Goal: Task Accomplishment & Management: Manage account settings

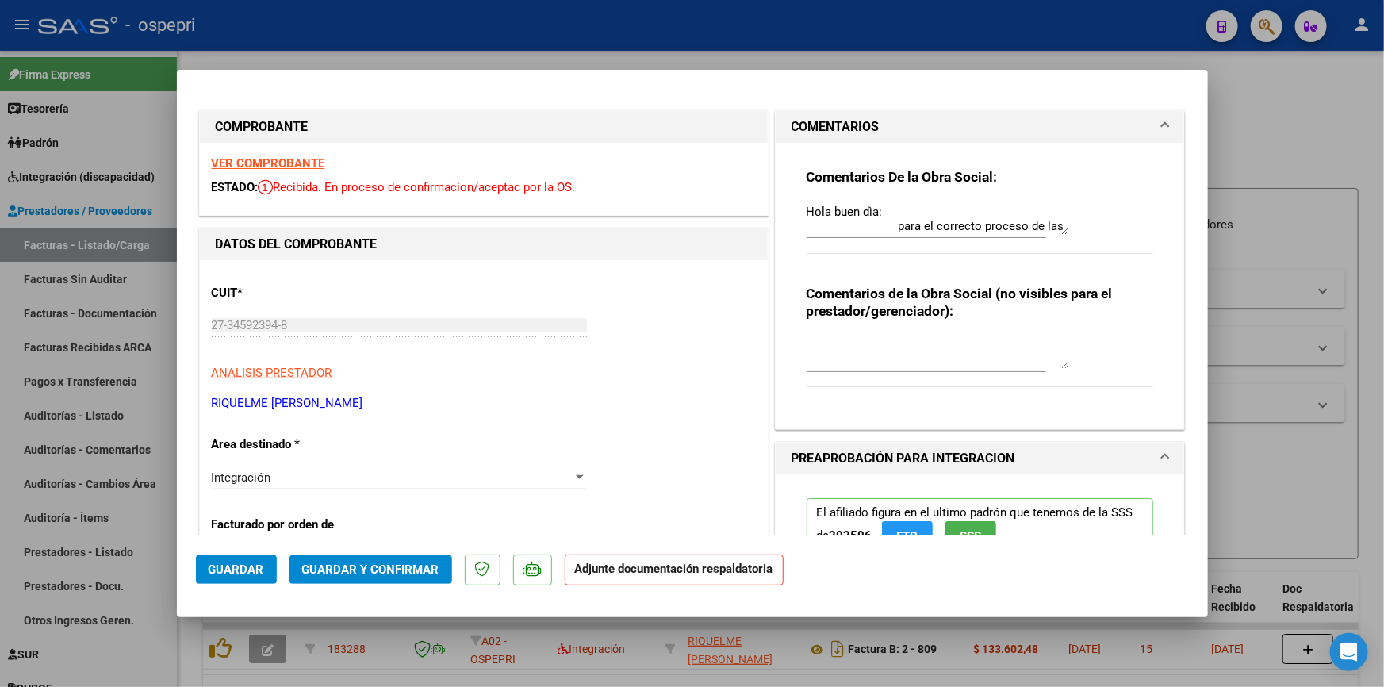
click at [1264, 142] on div at bounding box center [692, 343] width 1384 height 687
type input "$ 0,00"
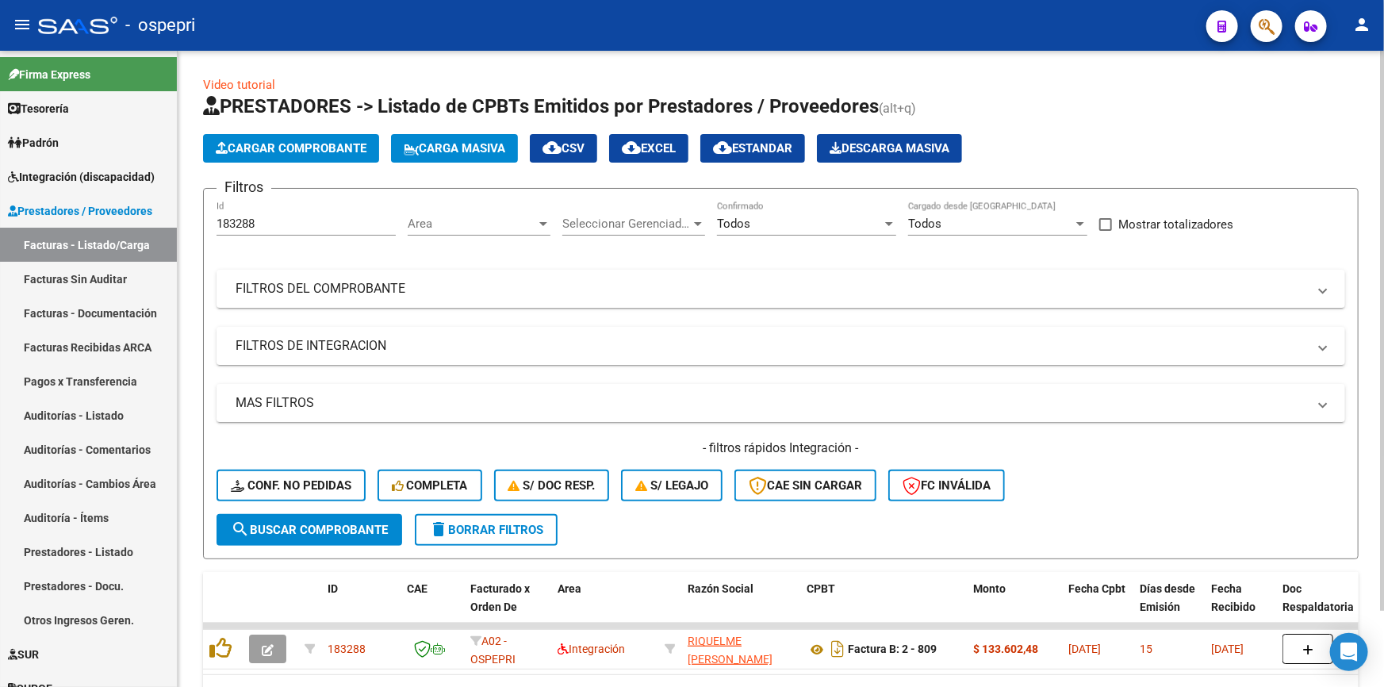
click at [333, 144] on span "Cargar Comprobante" at bounding box center [291, 148] width 151 height 14
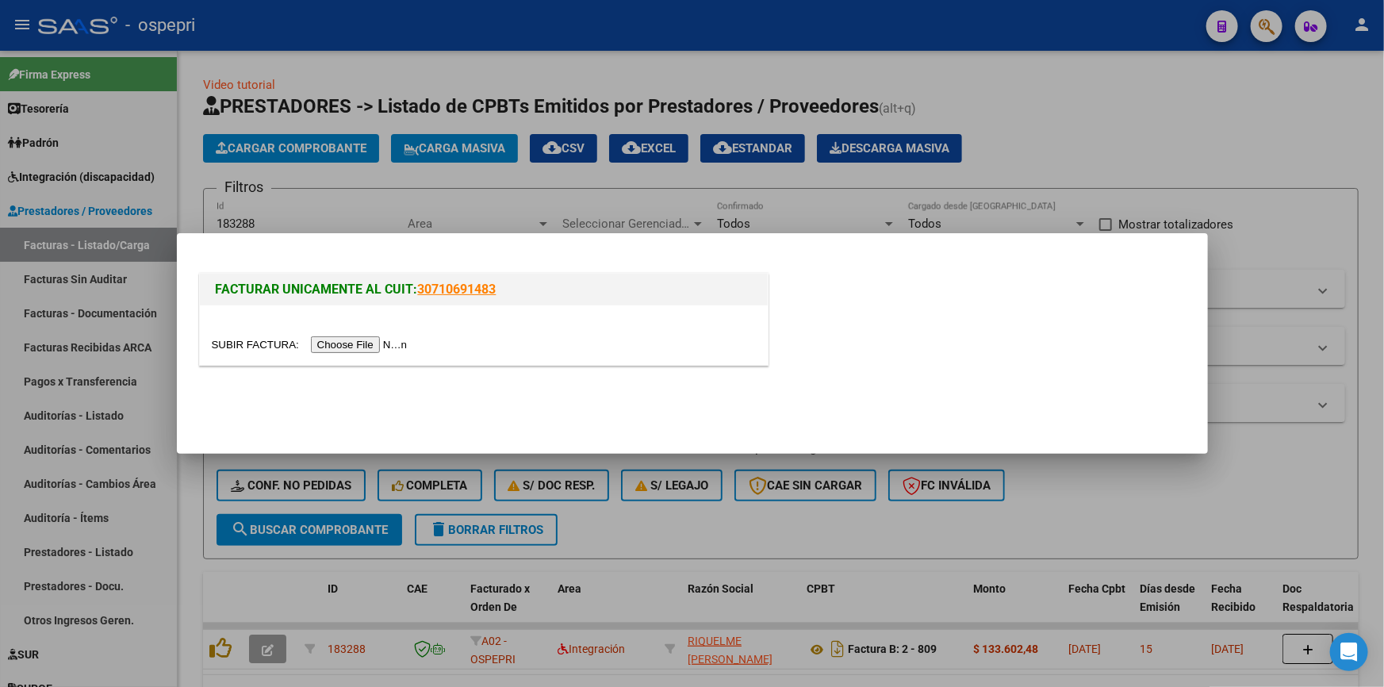
click at [382, 343] on input "file" at bounding box center [312, 344] width 201 height 17
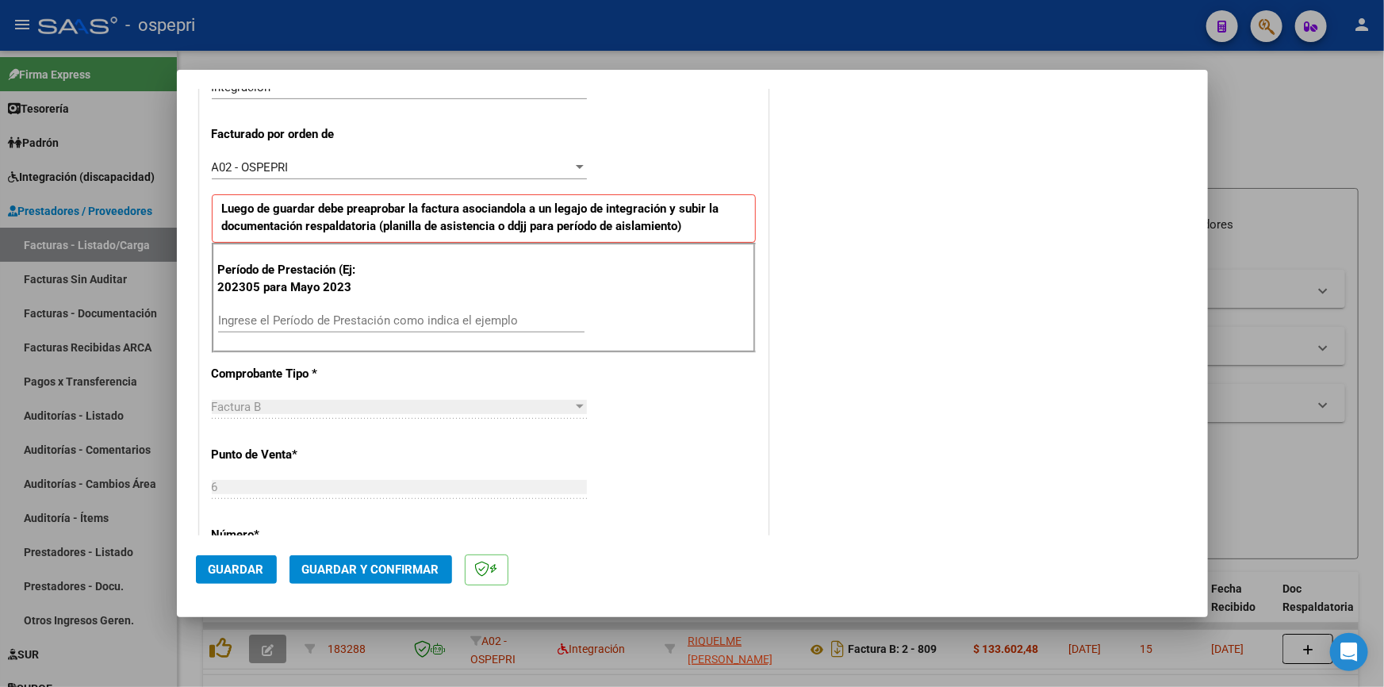
scroll to position [360, 0]
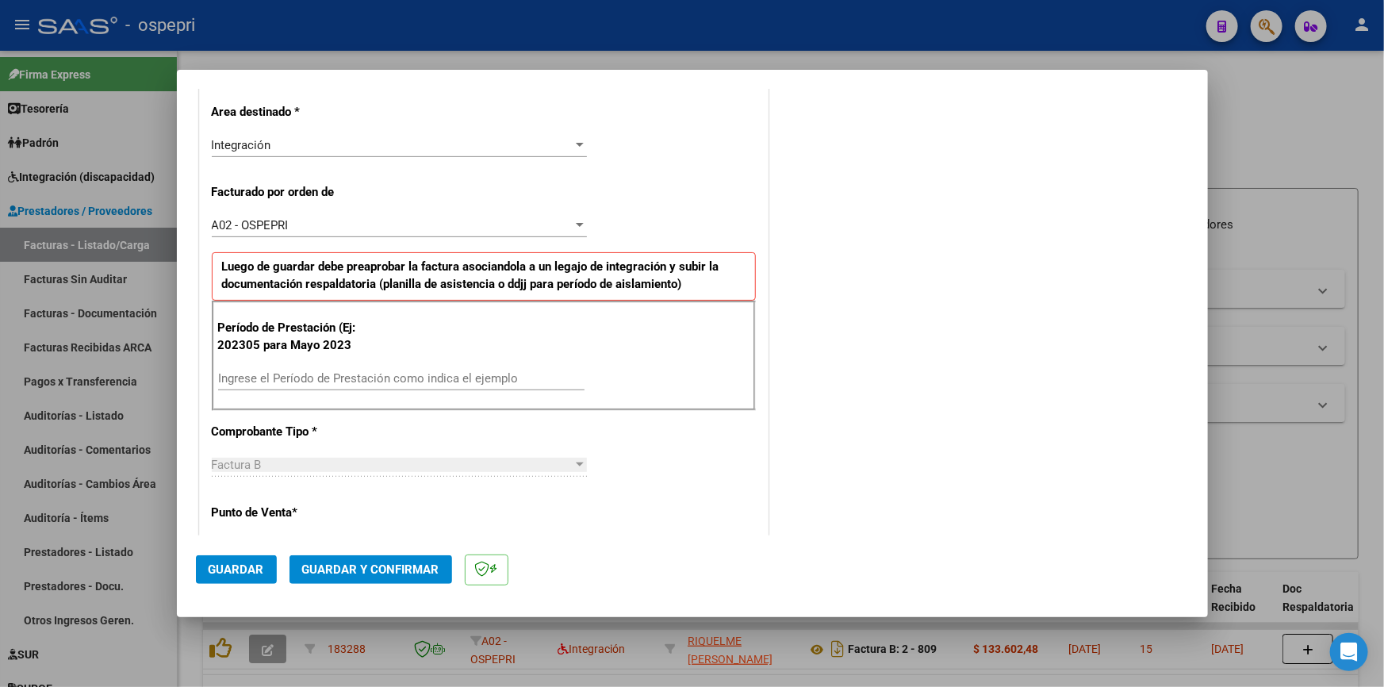
click at [301, 371] on input "Ingrese el Período de Prestación como indica el ejemplo" at bounding box center [401, 378] width 366 height 14
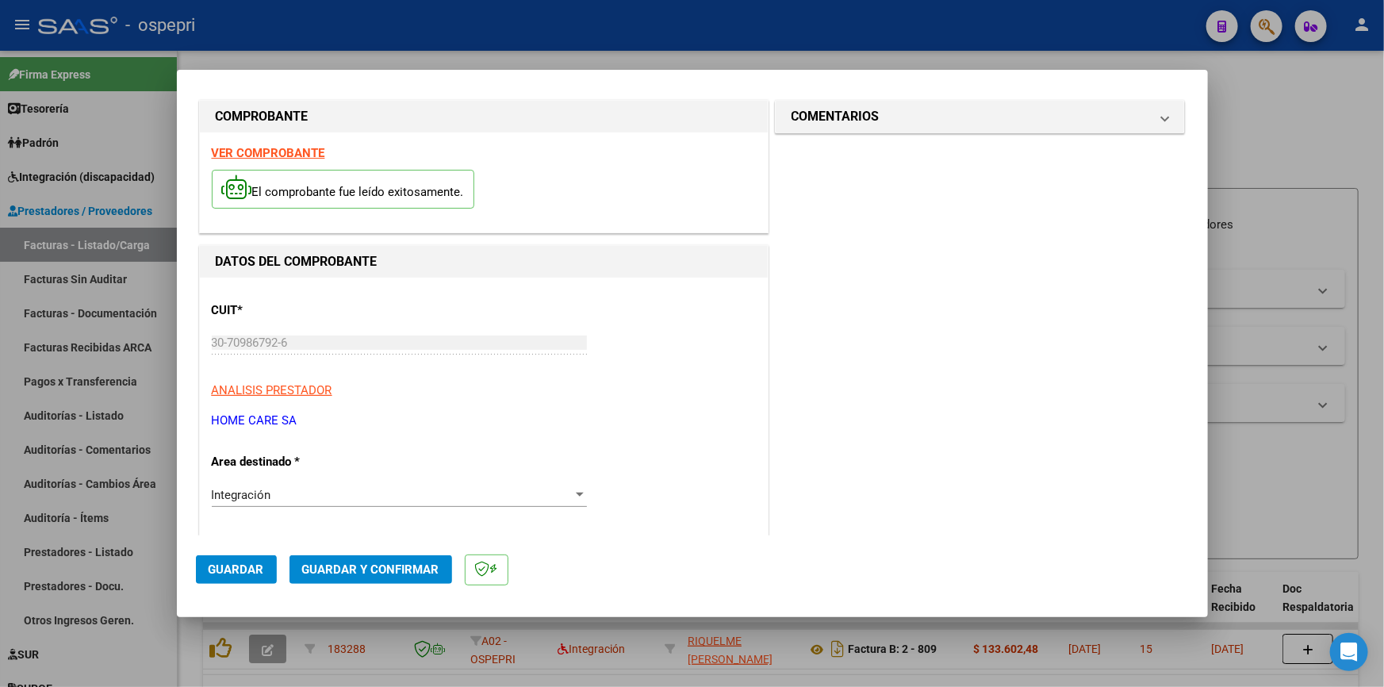
scroll to position [0, 0]
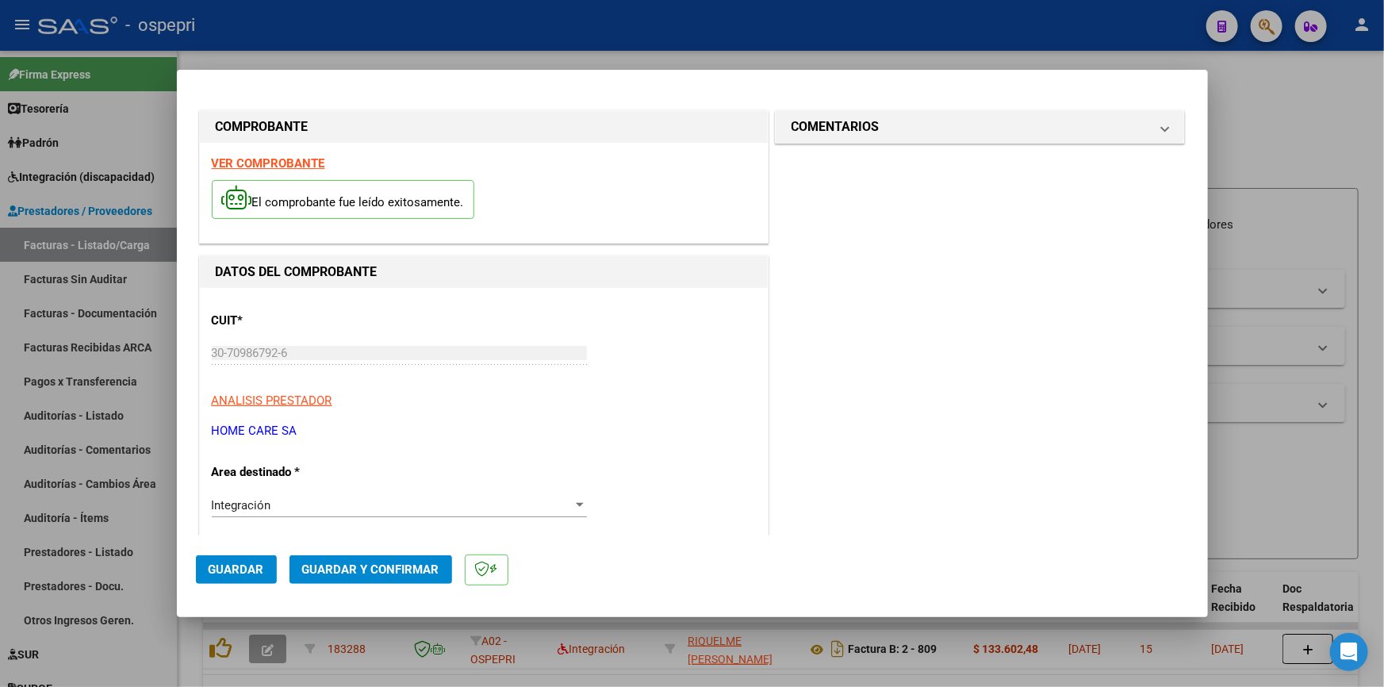
type input "202507"
click at [254, 162] on strong "VER COMPROBANTE" at bounding box center [268, 163] width 113 height 14
click at [351, 570] on span "Guardar y Confirmar" at bounding box center [370, 569] width 137 height 14
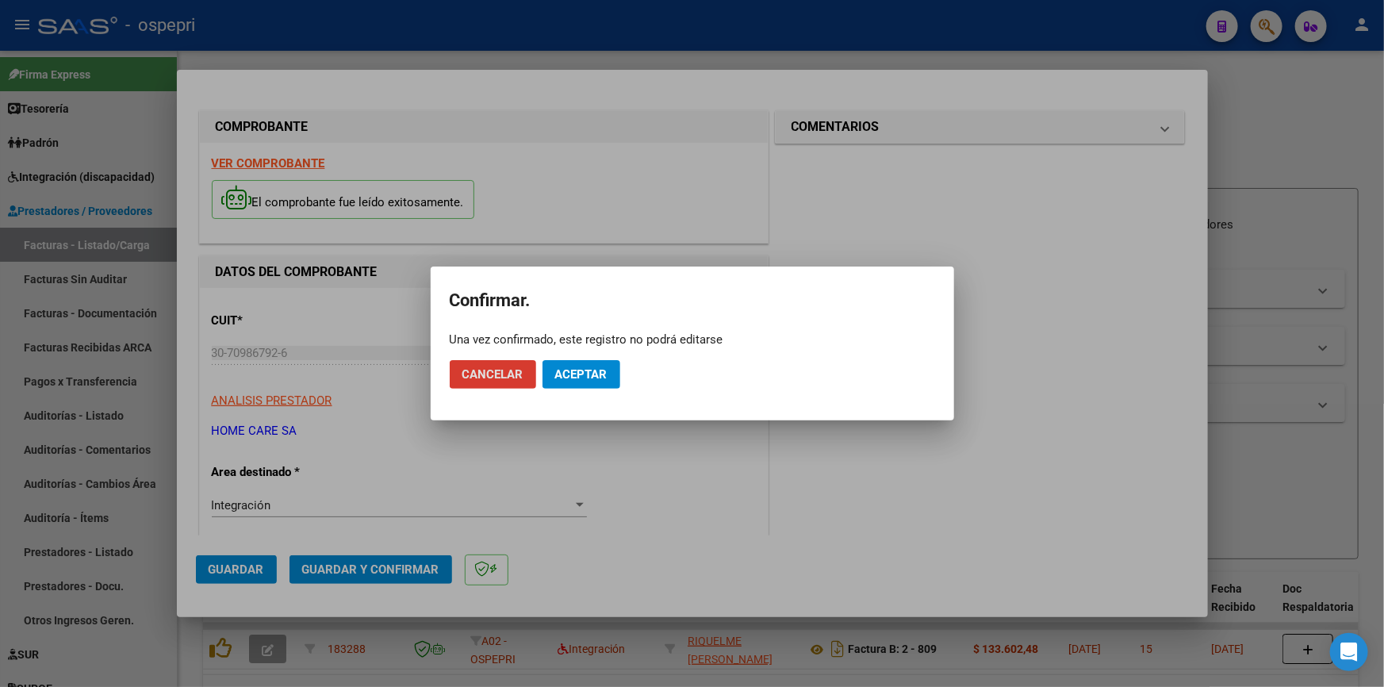
click at [592, 370] on span "Aceptar" at bounding box center [581, 374] width 52 height 14
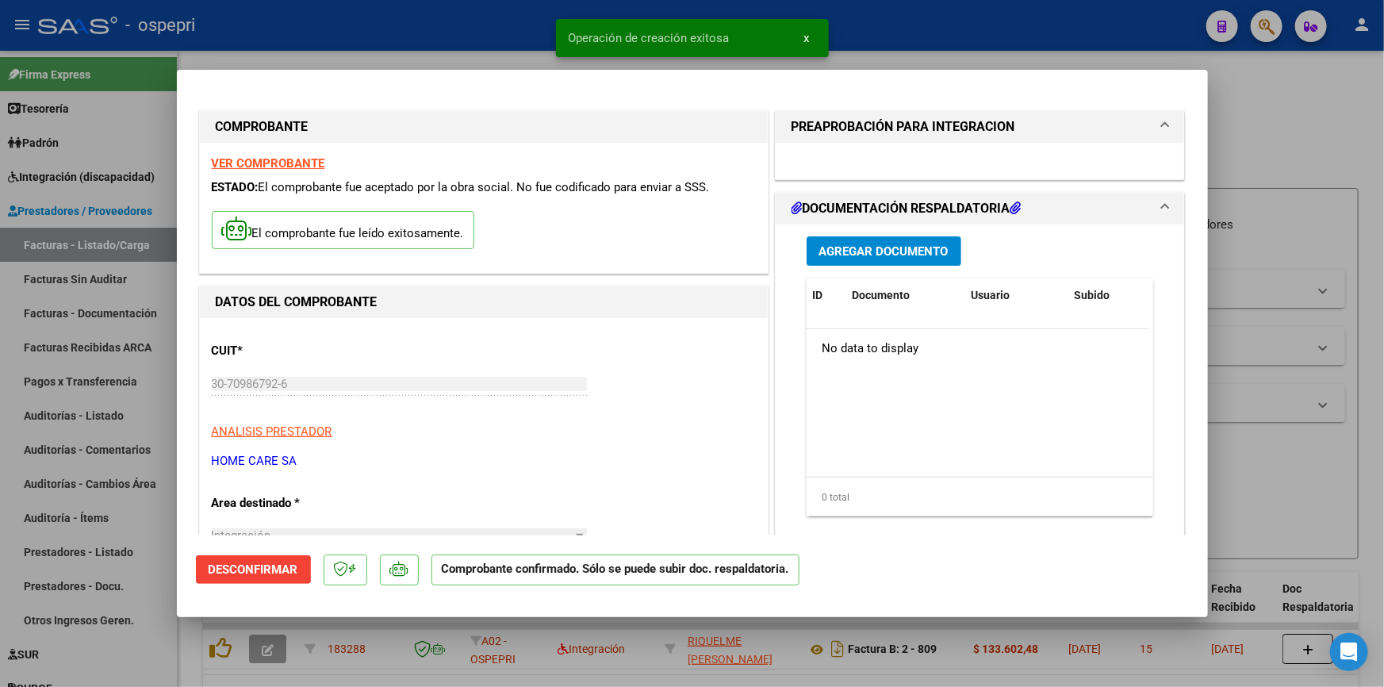
click at [840, 246] on span "Agregar Documento" at bounding box center [883, 251] width 129 height 14
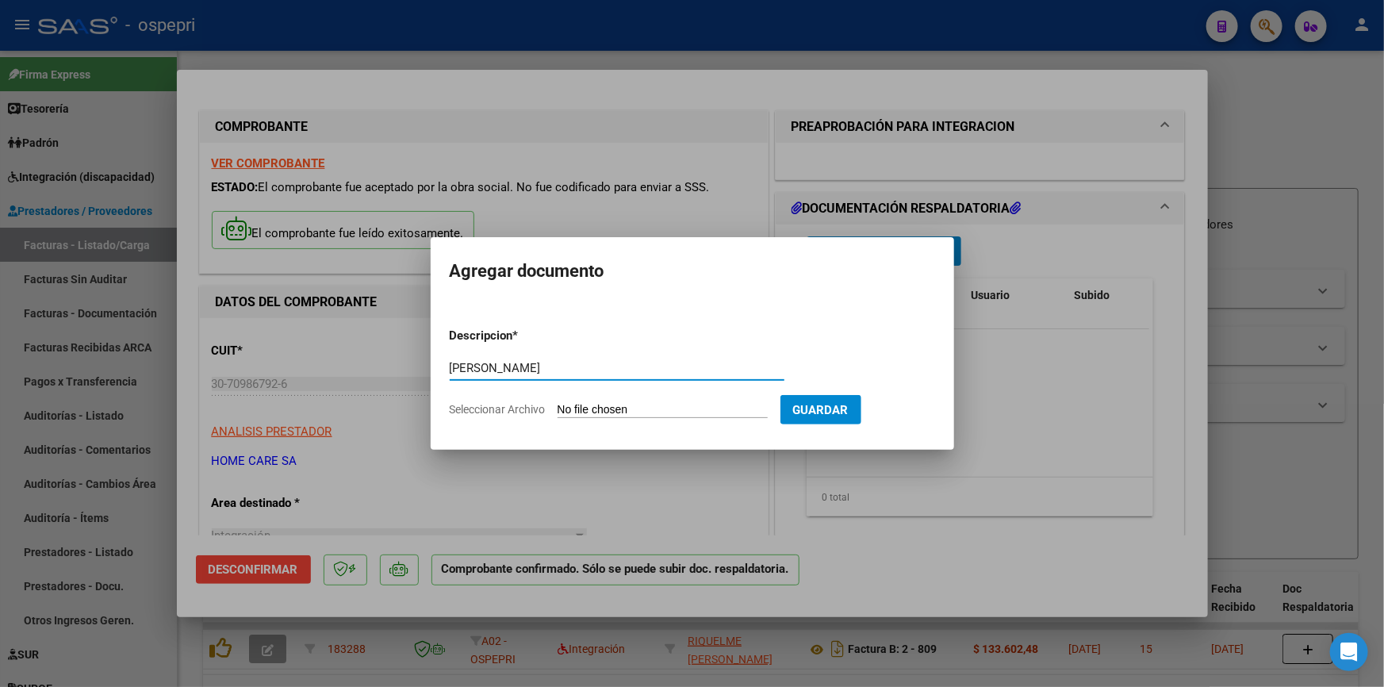
type input "[PERSON_NAME]"
click at [589, 408] on input "Seleccionar Archivo" at bounding box center [663, 410] width 210 height 15
type input "C:\fakepath\20250813 [US_VEHICLE_IDENTIFICATION_NUMBER] OSPEPRI [PERSON_NAME] R…"
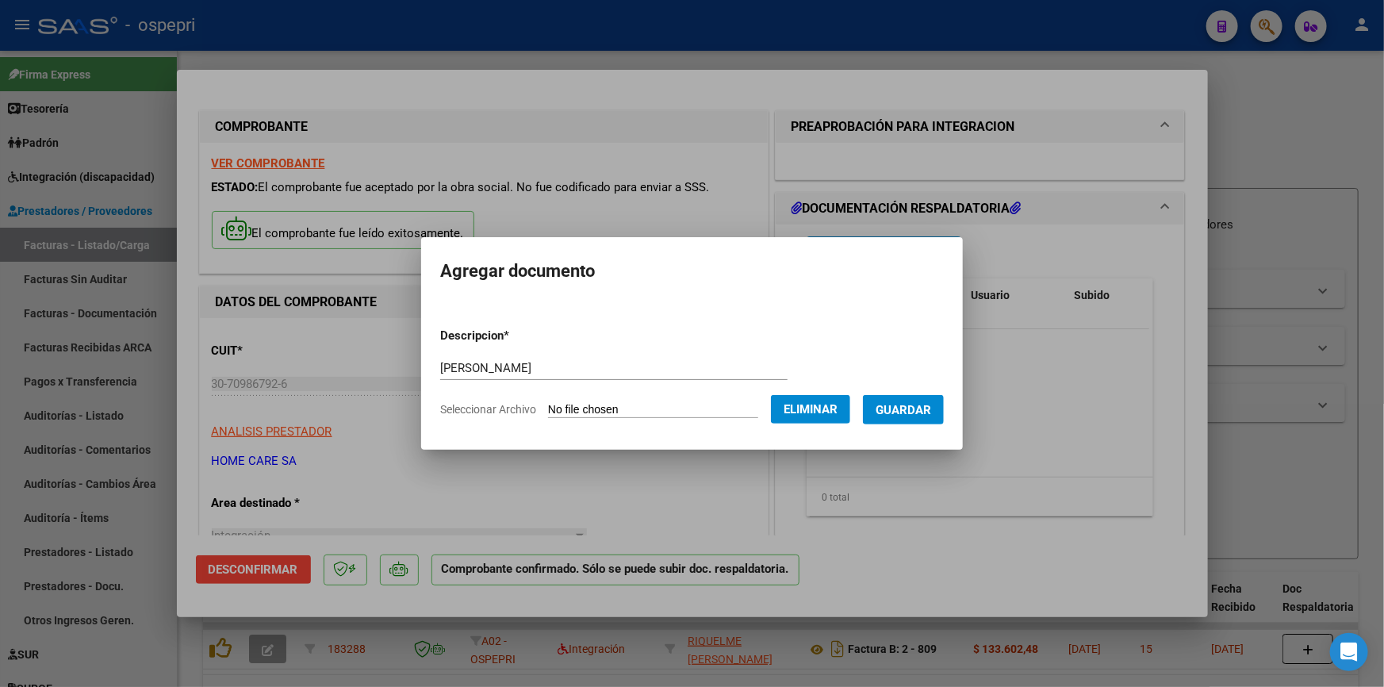
click at [919, 404] on span "Guardar" at bounding box center [904, 410] width 56 height 14
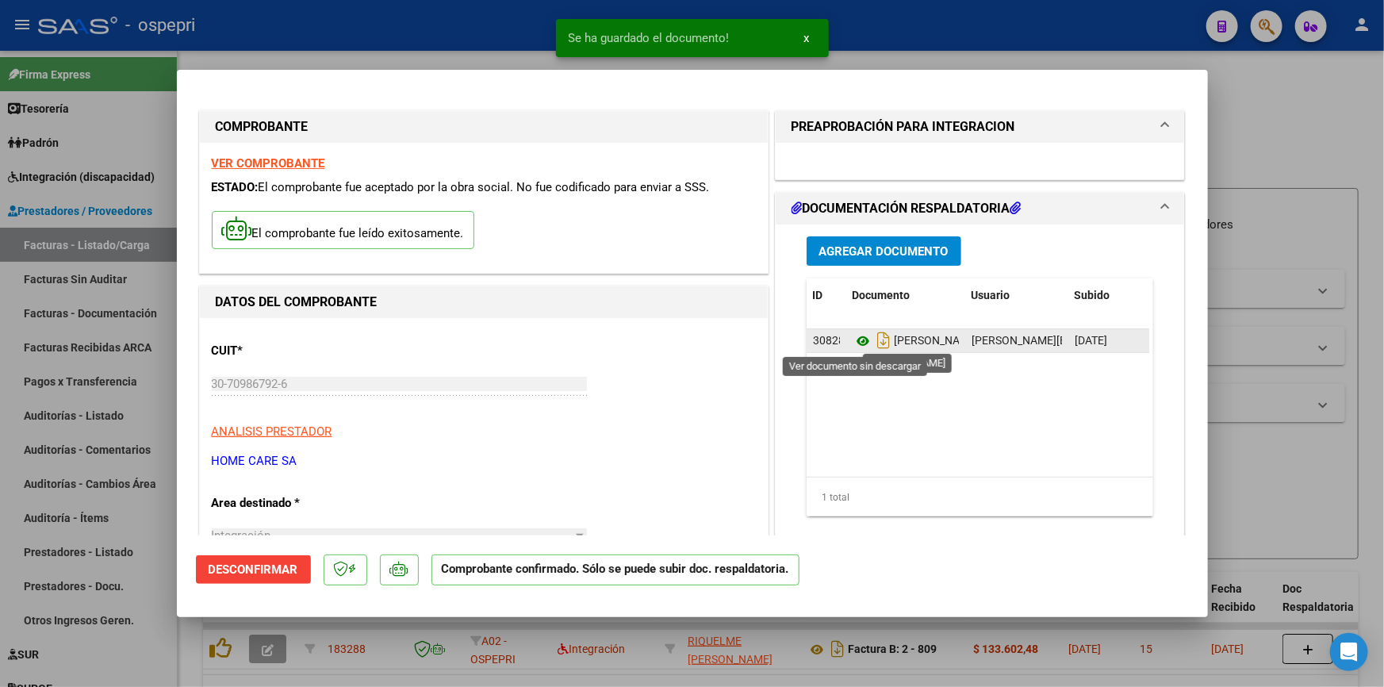
click at [857, 339] on icon at bounding box center [863, 341] width 21 height 19
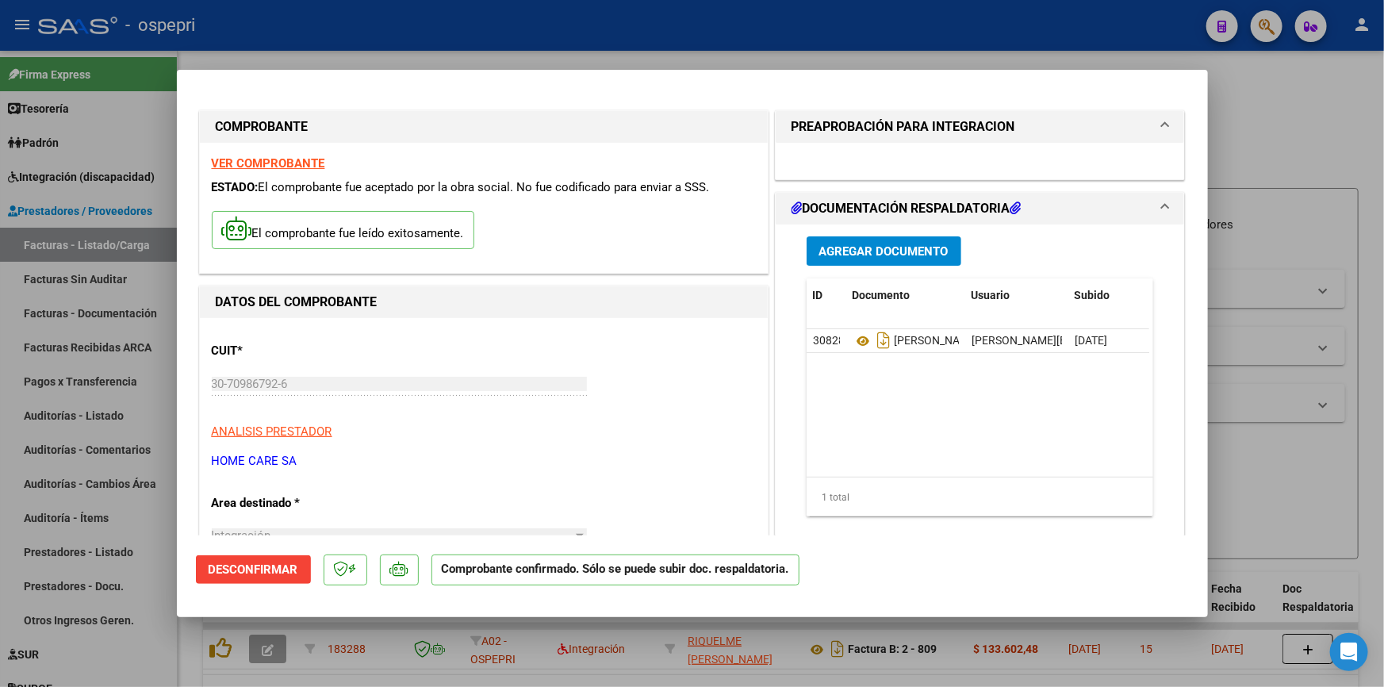
click at [1252, 412] on div at bounding box center [692, 343] width 1384 height 687
type input "$ 0,00"
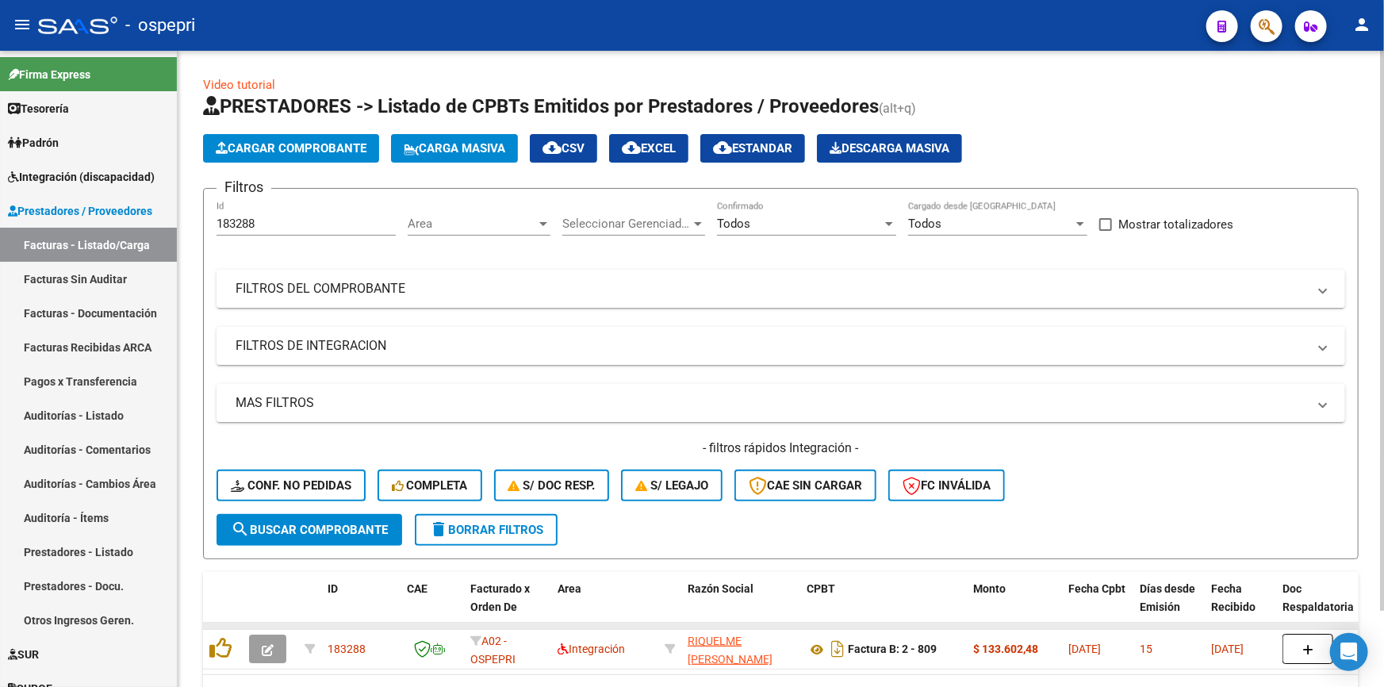
scroll to position [71, 0]
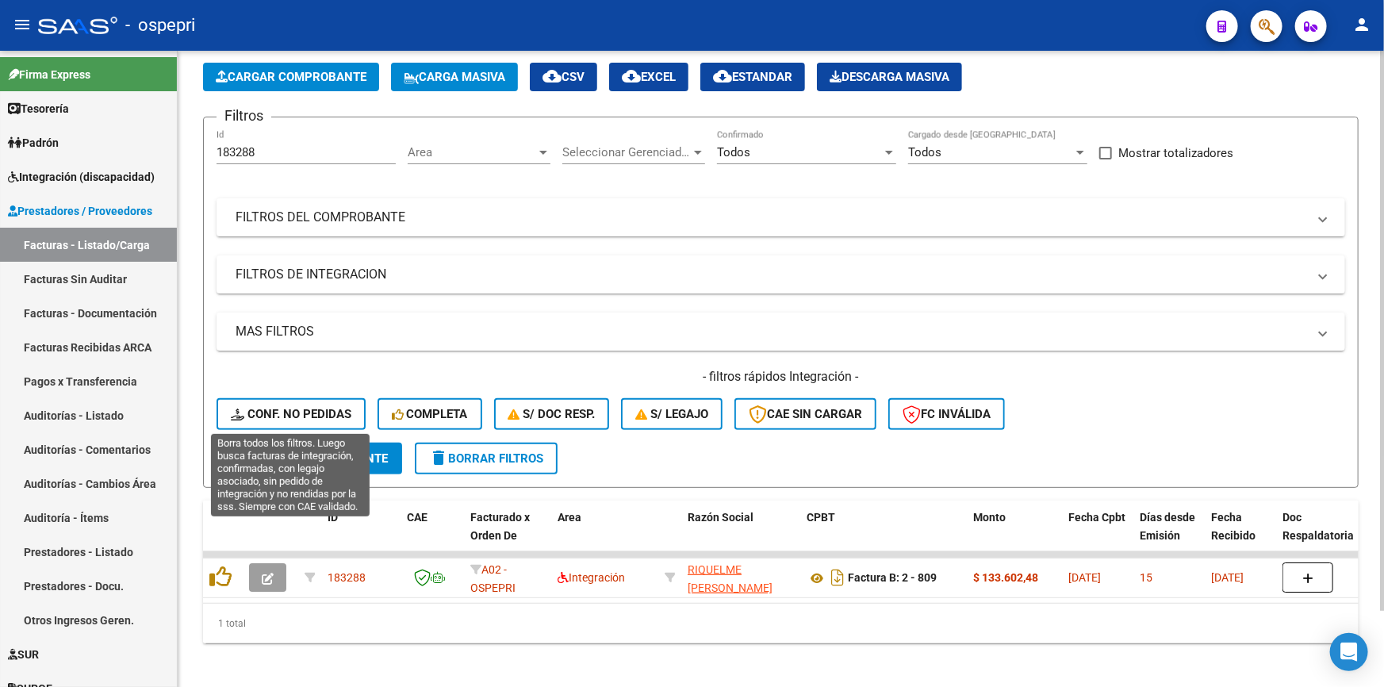
click at [314, 402] on button "Conf. no pedidas" at bounding box center [291, 414] width 149 height 32
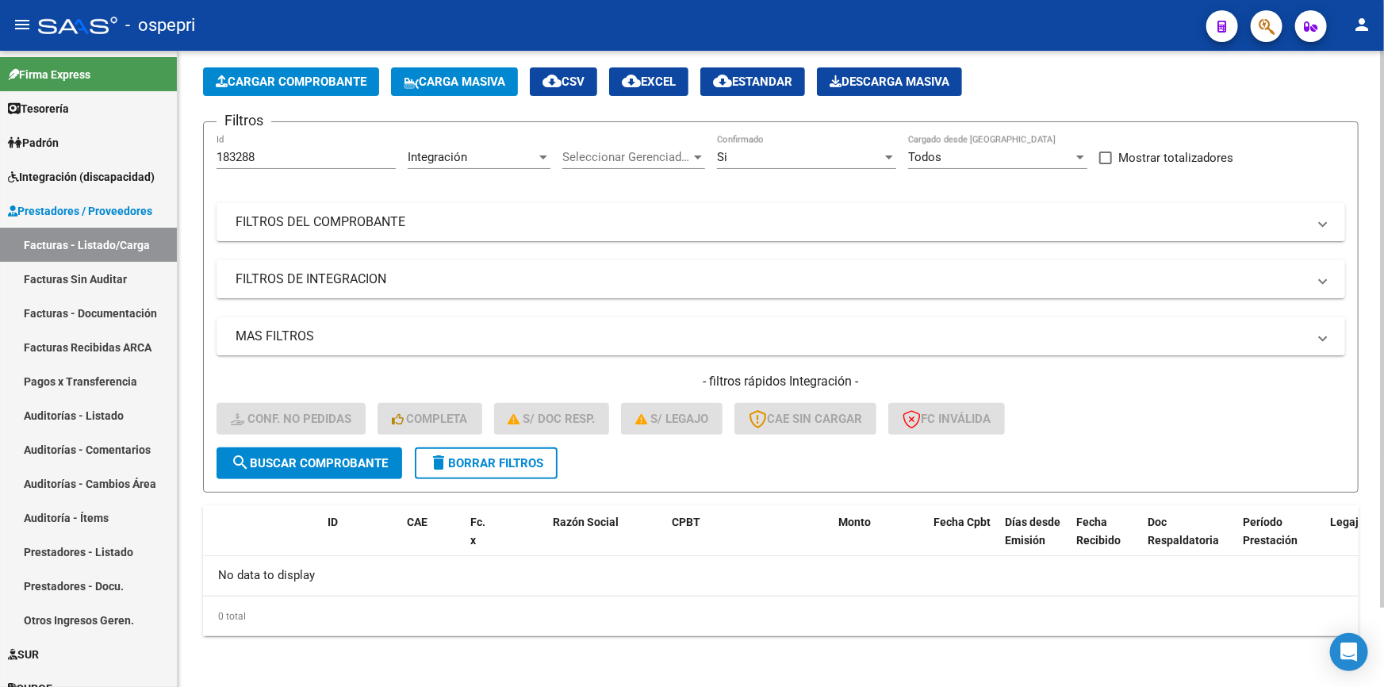
scroll to position [63, 0]
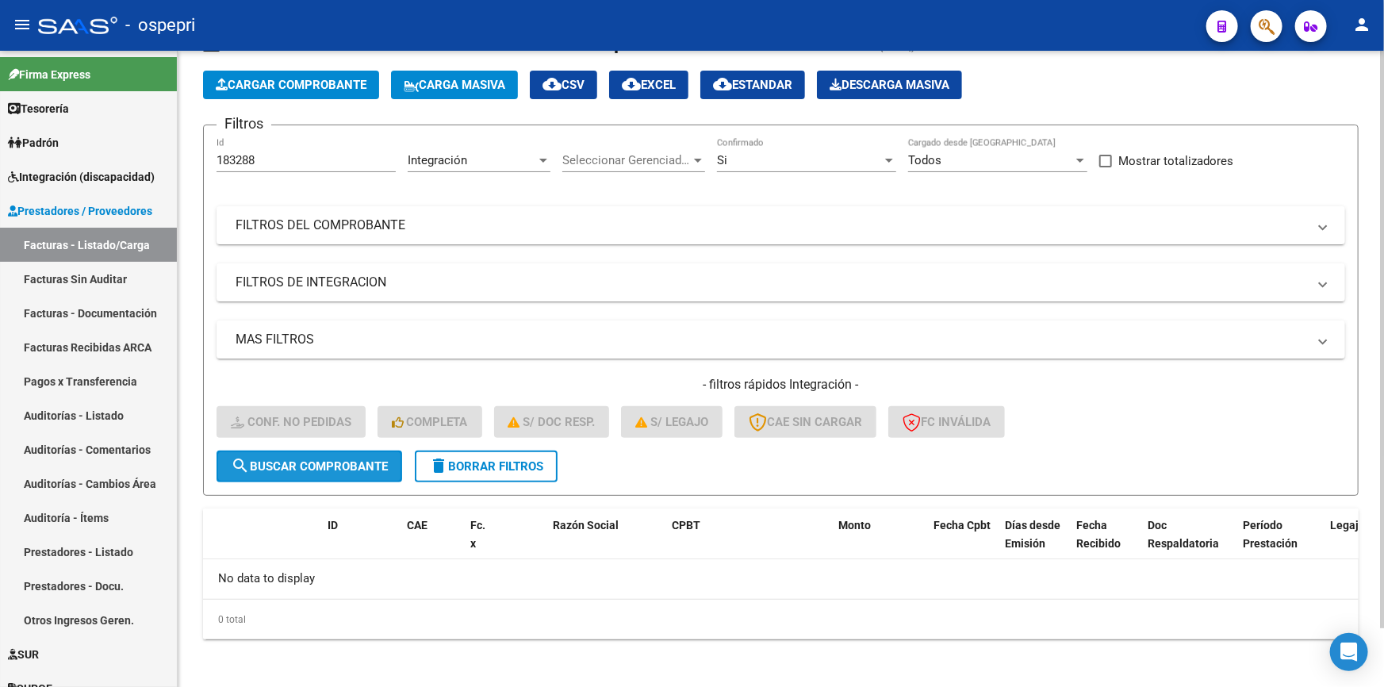
click at [319, 454] on button "search Buscar Comprobante" at bounding box center [310, 467] width 186 height 32
click at [520, 464] on span "delete Borrar Filtros" at bounding box center [486, 466] width 114 height 14
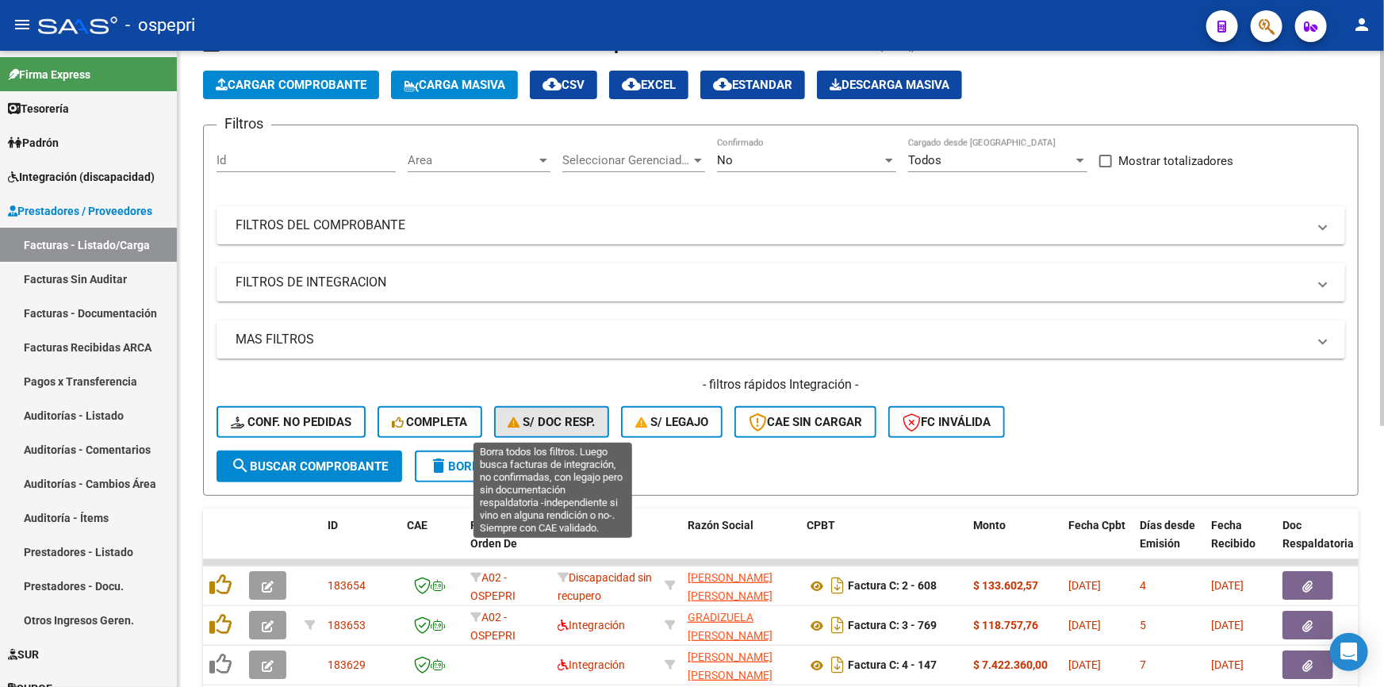
click at [554, 419] on span "S/ Doc Resp." at bounding box center [551, 422] width 87 height 14
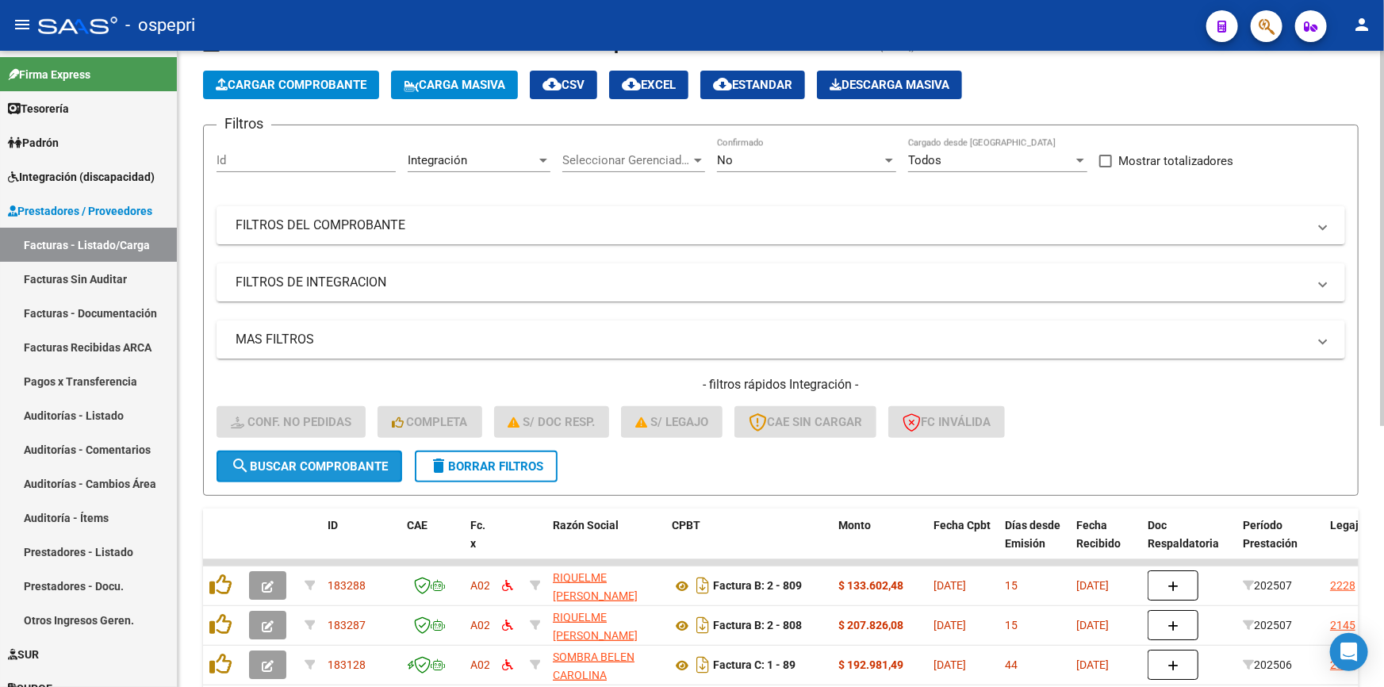
click at [320, 451] on button "search Buscar Comprobante" at bounding box center [310, 467] width 186 height 32
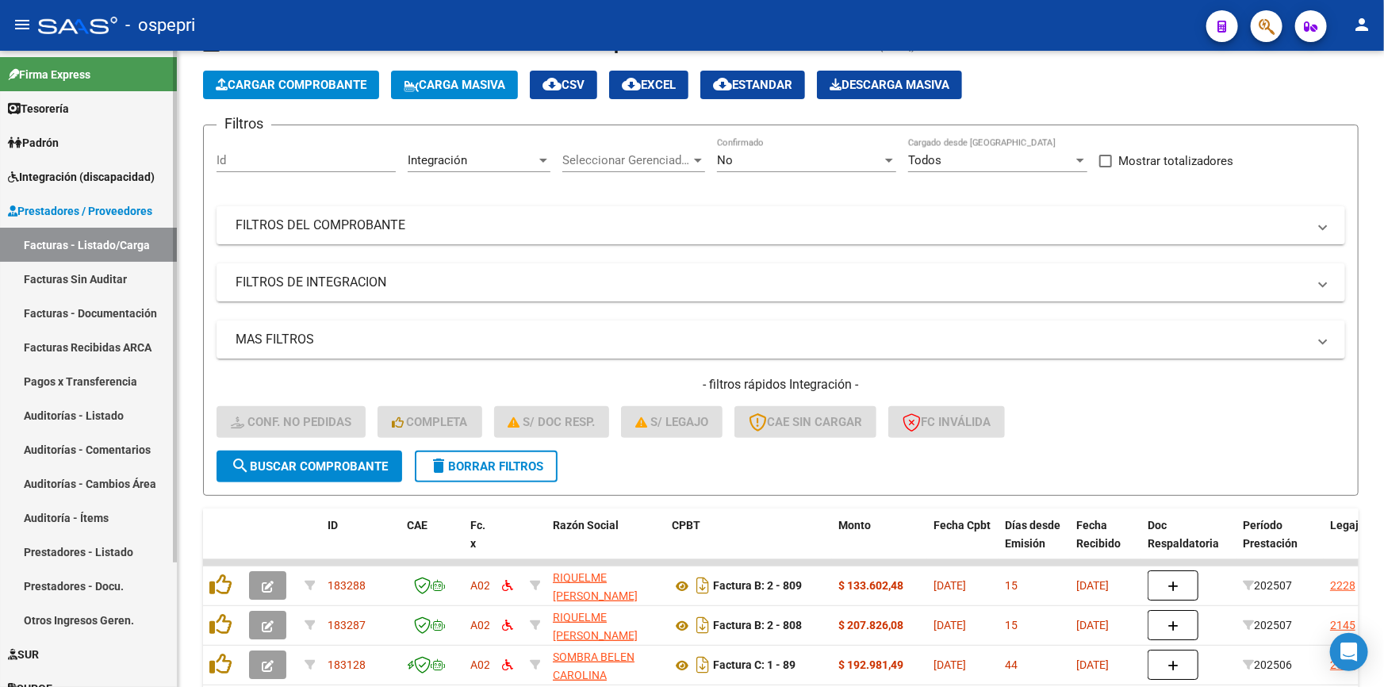
click at [78, 269] on link "Facturas Sin Auditar" at bounding box center [88, 279] width 177 height 34
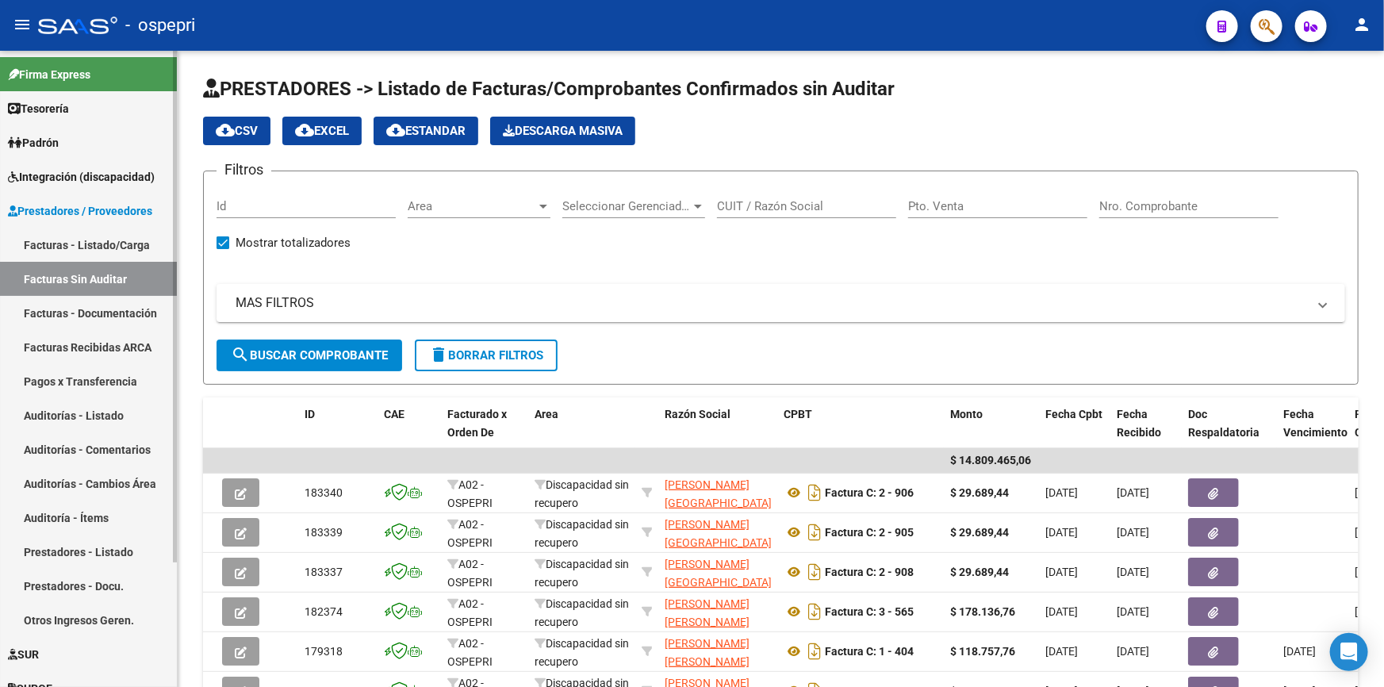
click at [75, 235] on link "Facturas - Listado/Carga" at bounding box center [88, 245] width 177 height 34
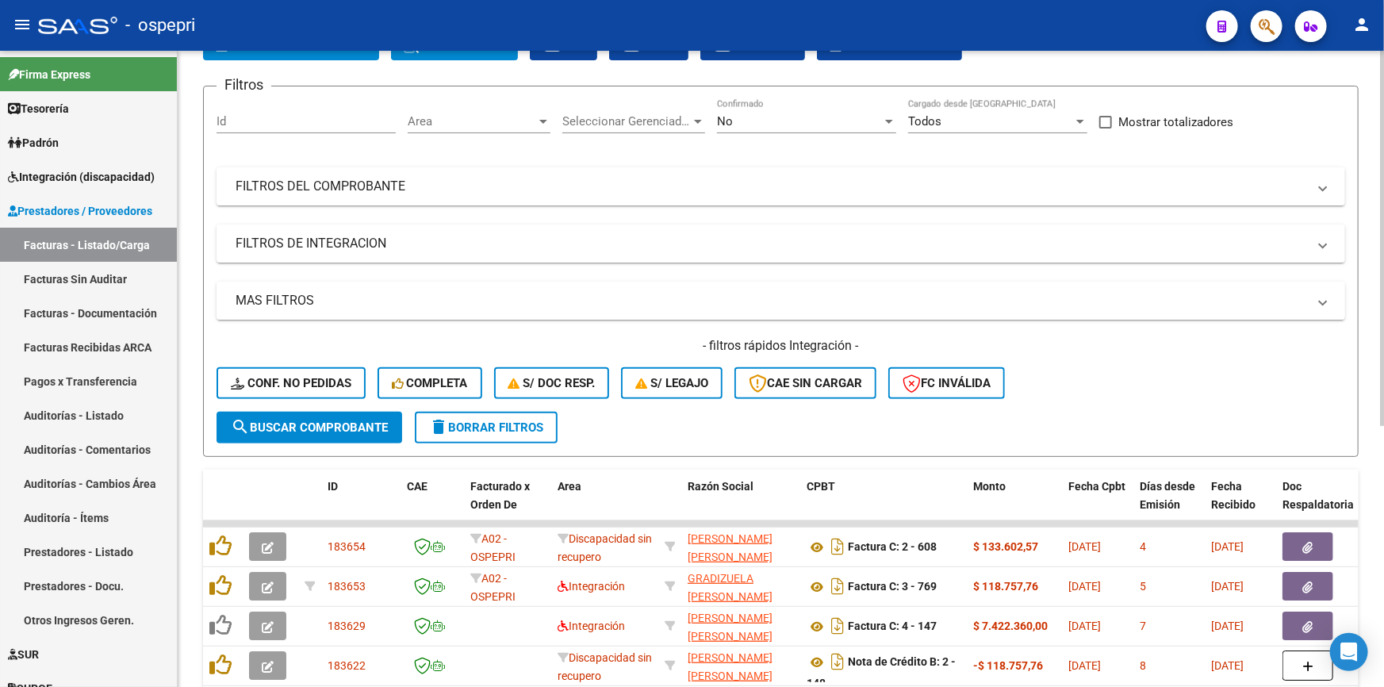
scroll to position [144, 0]
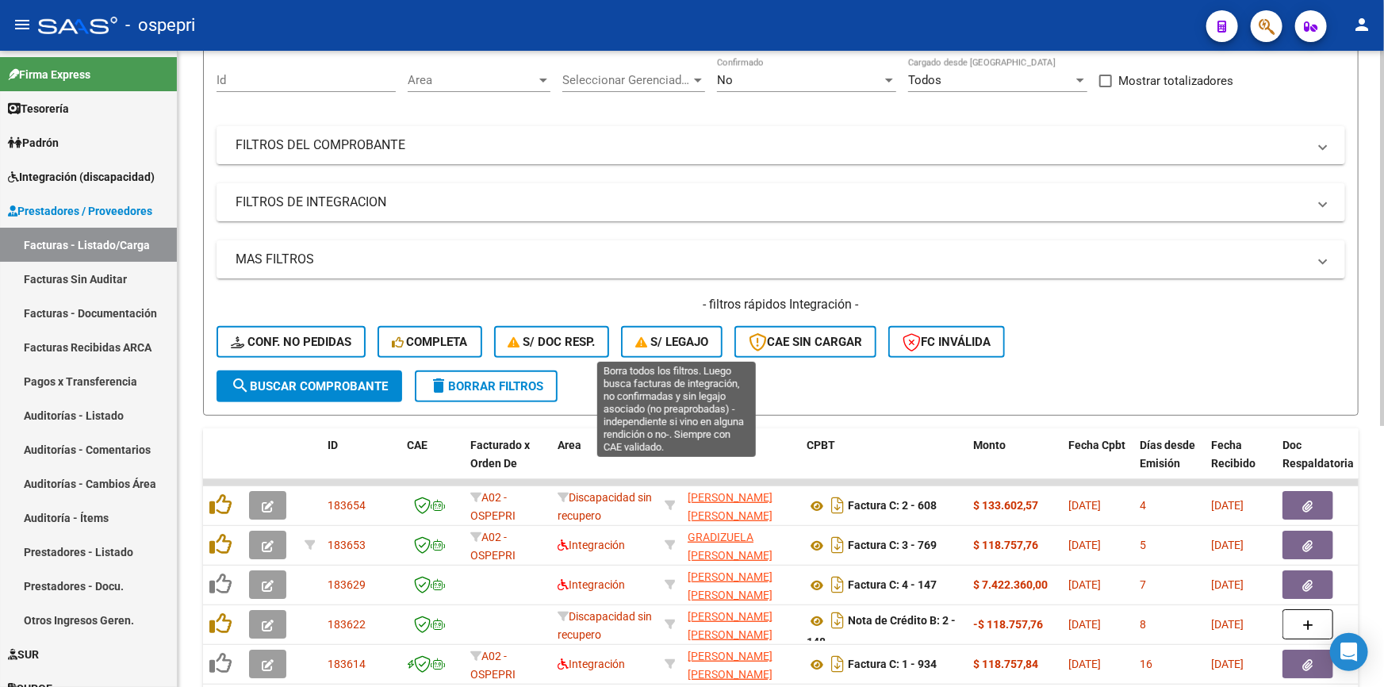
click at [660, 335] on span "S/ legajo" at bounding box center [671, 342] width 73 height 14
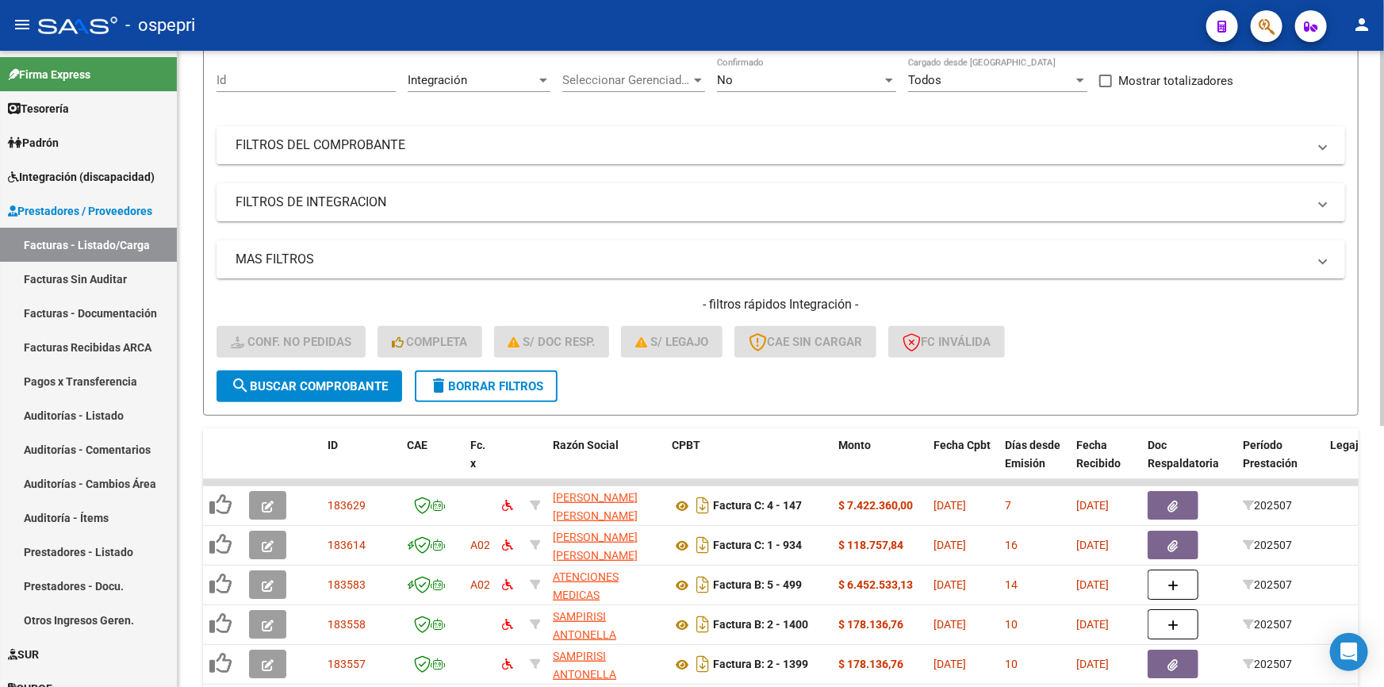
click at [312, 138] on mat-panel-title "FILTROS DEL COMPROBANTE" at bounding box center [772, 144] width 1072 height 17
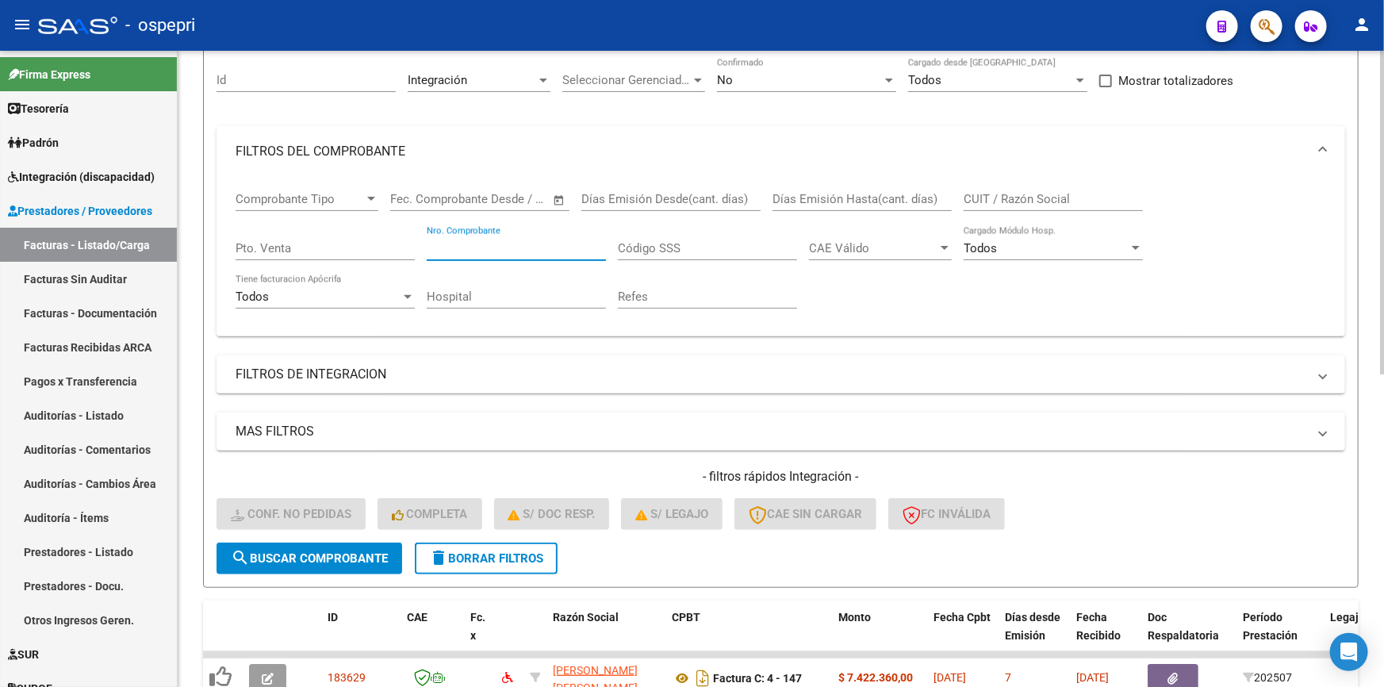
click at [476, 241] on input "Nro. Comprobante" at bounding box center [516, 248] width 179 height 14
type input "402"
click at [321, 244] on input "Pto. Venta" at bounding box center [325, 248] width 179 height 14
type input "6"
click at [316, 551] on span "search Buscar Comprobante" at bounding box center [309, 558] width 157 height 14
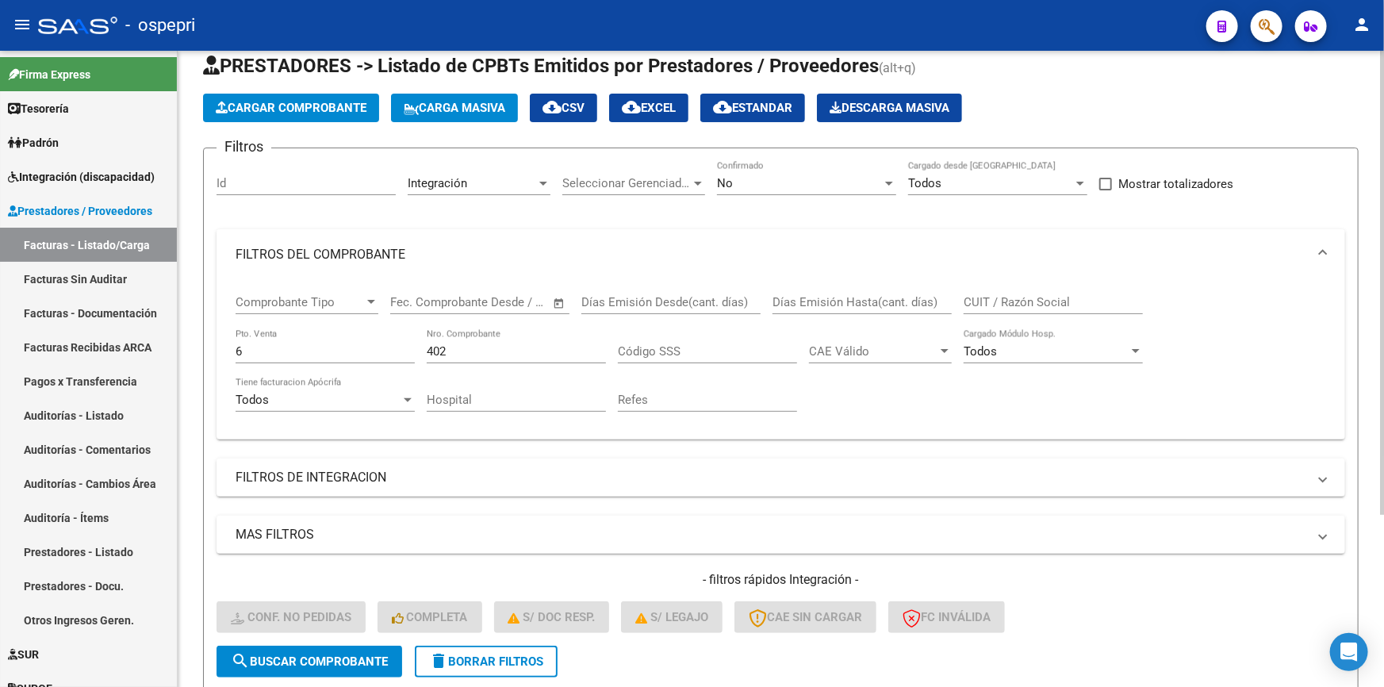
scroll to position [19, 0]
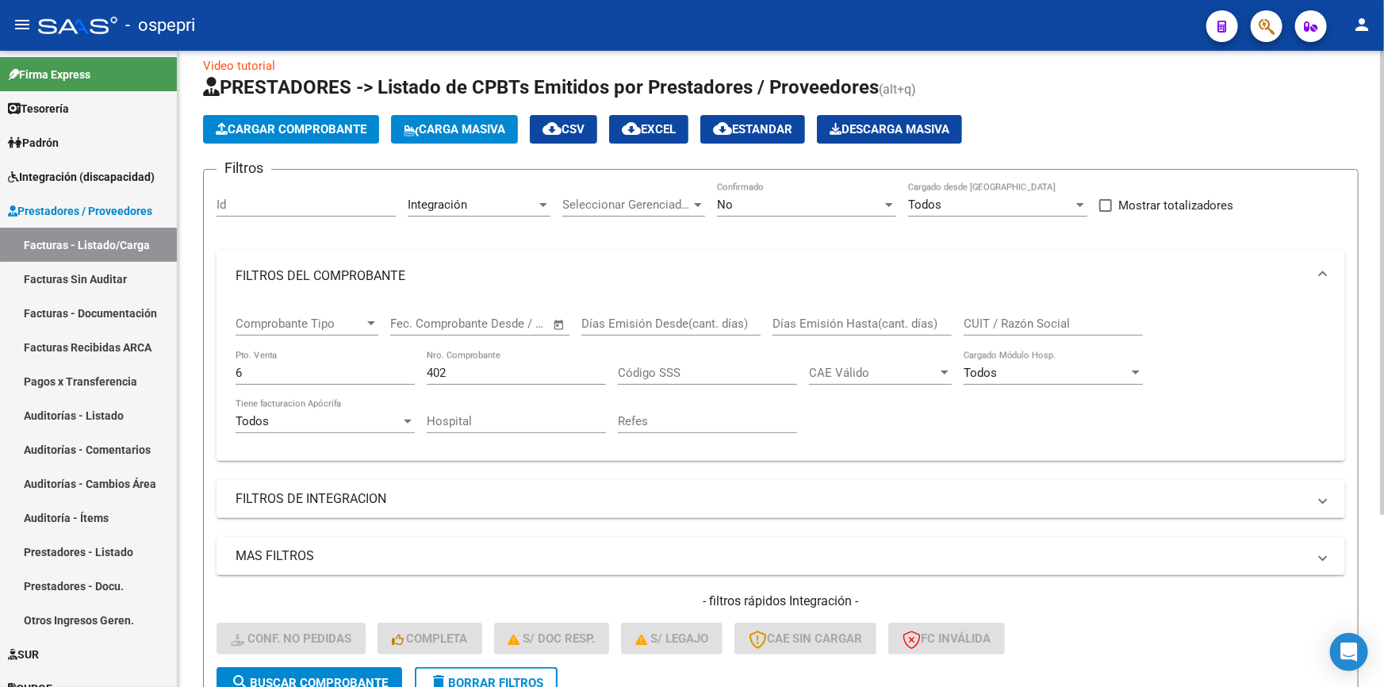
click at [891, 203] on div at bounding box center [889, 205] width 8 height 4
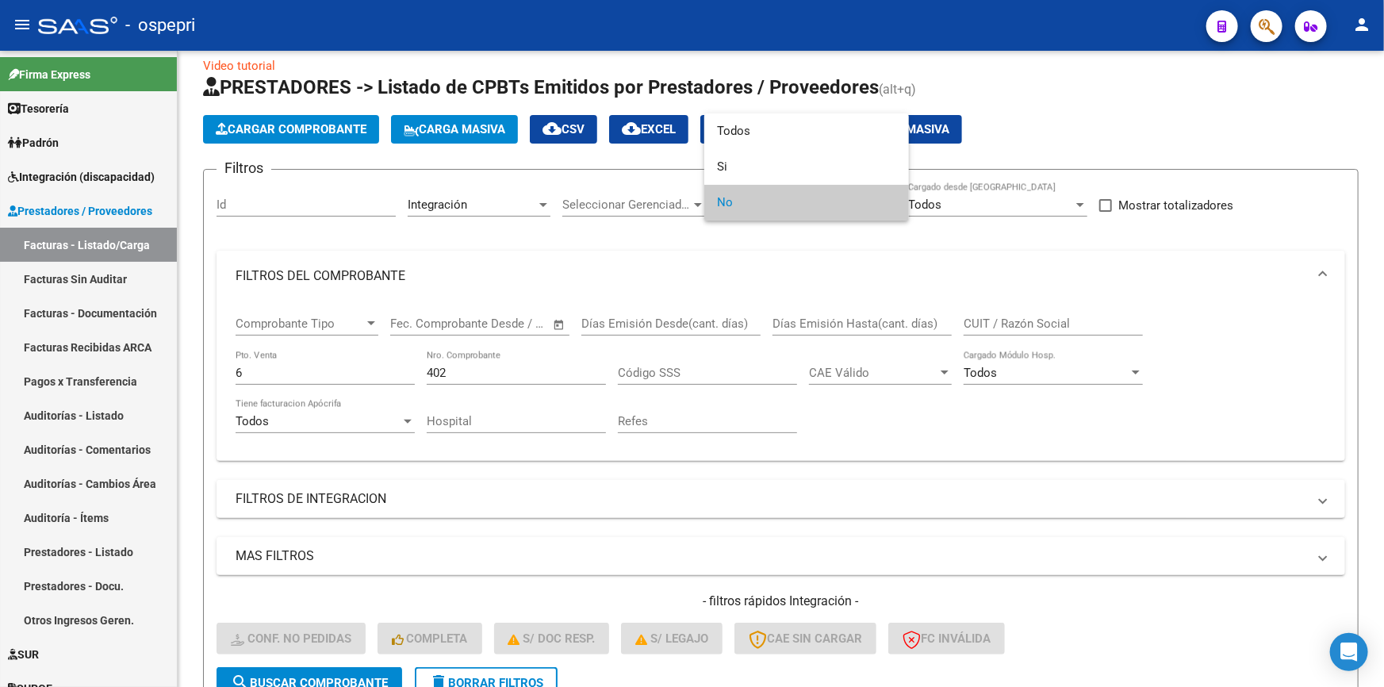
click at [607, 221] on div at bounding box center [692, 343] width 1384 height 687
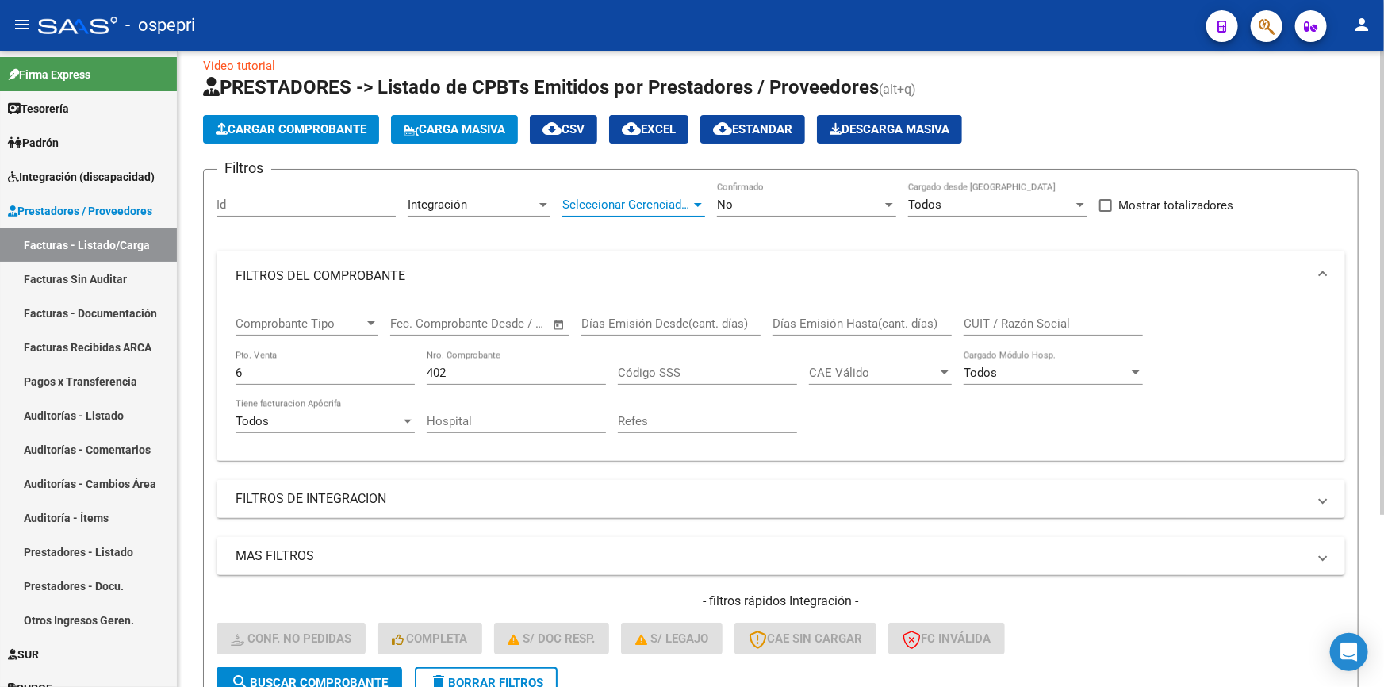
click at [611, 199] on span "Seleccionar Gerenciador" at bounding box center [626, 205] width 129 height 14
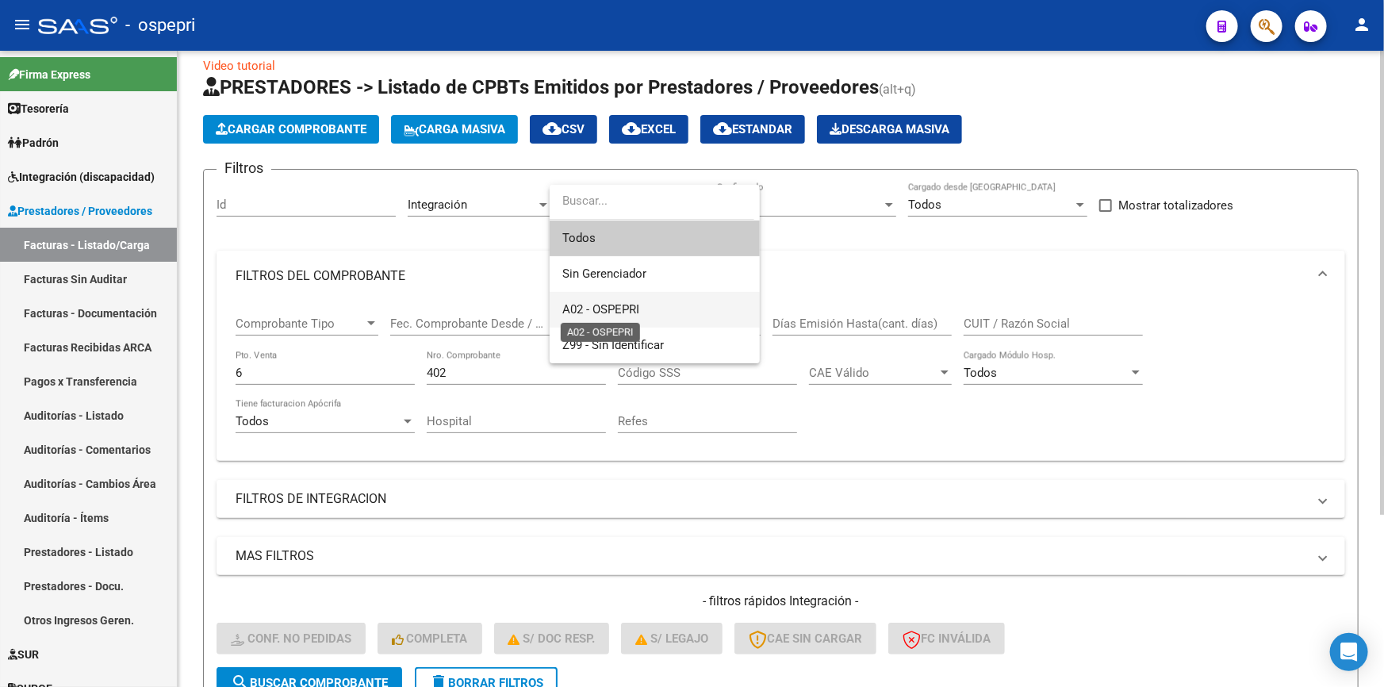
click at [604, 304] on span "A02 - OSPEPRI" at bounding box center [600, 309] width 77 height 14
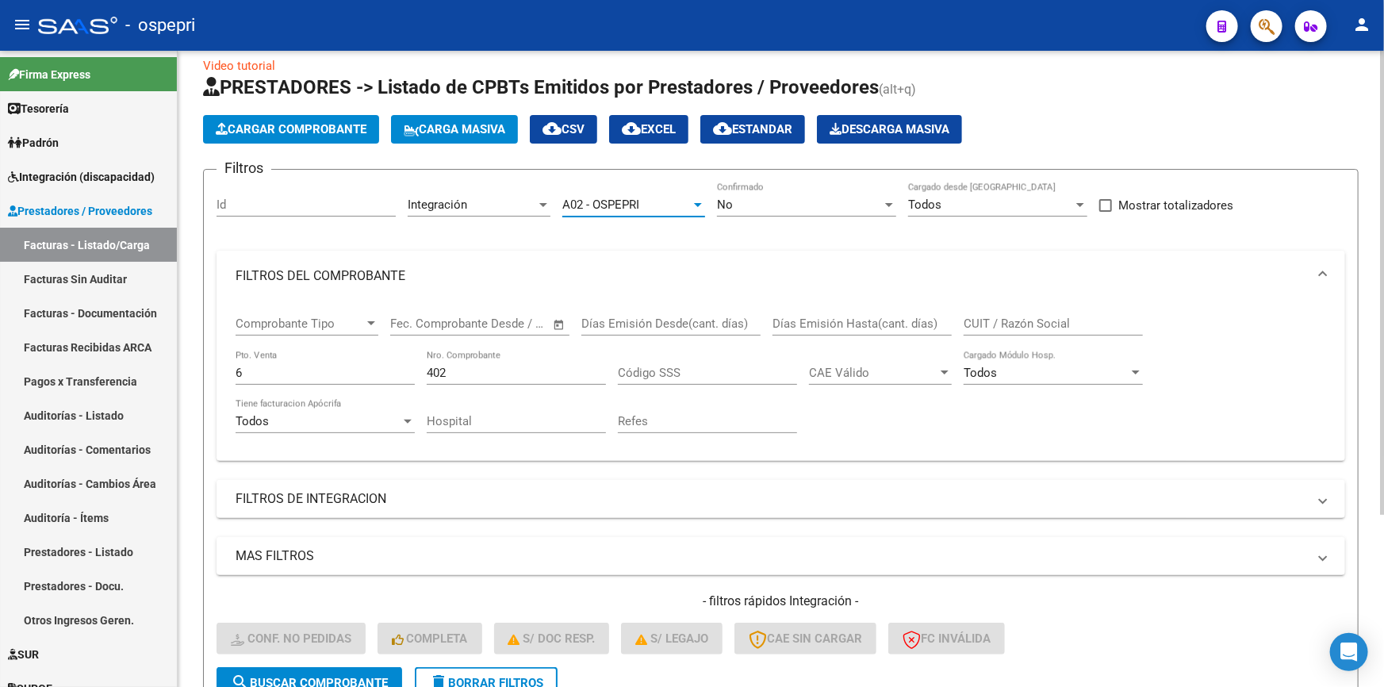
click at [695, 368] on input "Código SSS" at bounding box center [707, 373] width 179 height 14
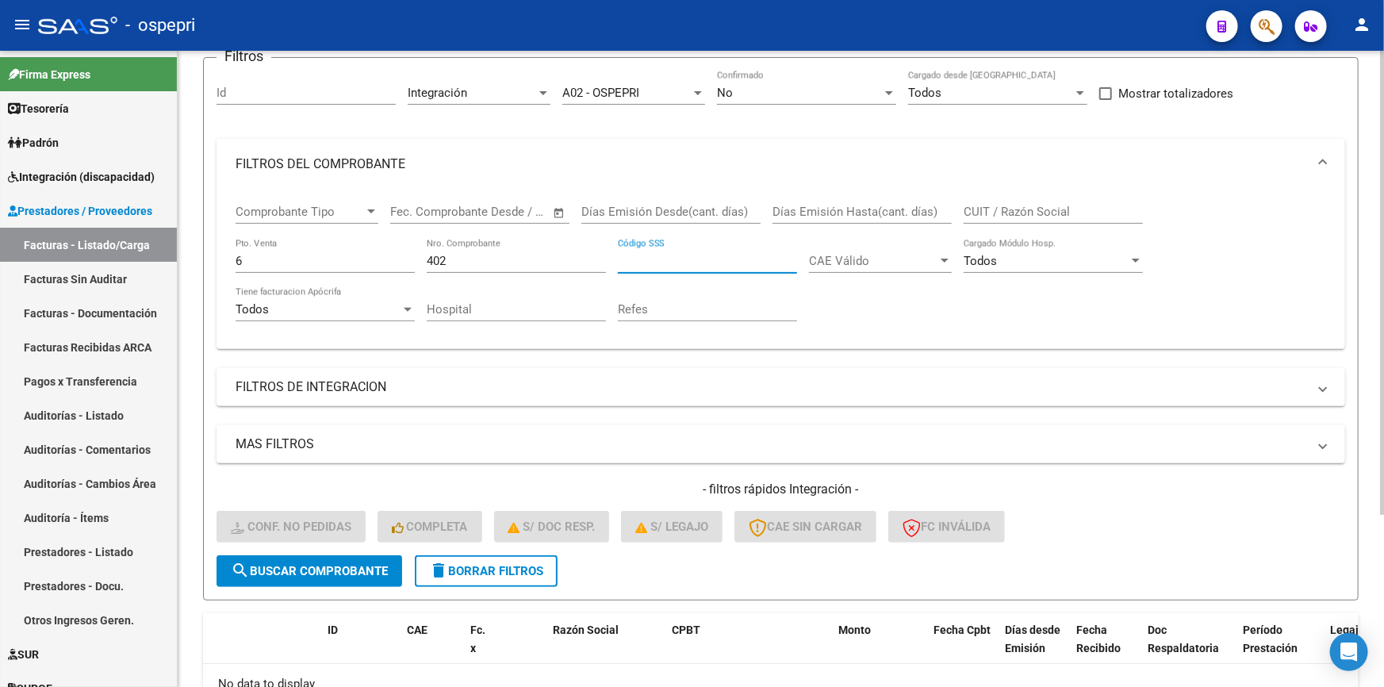
scroll to position [236, 0]
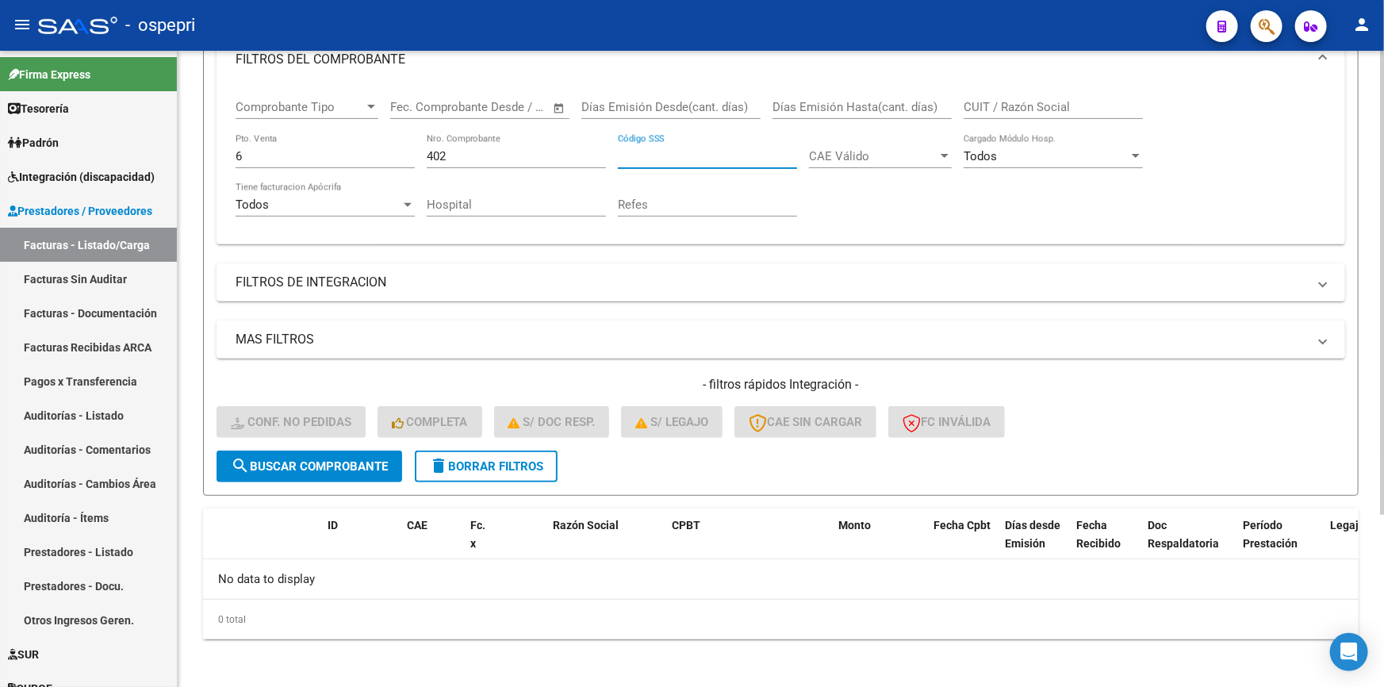
click at [333, 460] on span "search Buscar Comprobante" at bounding box center [309, 466] width 157 height 14
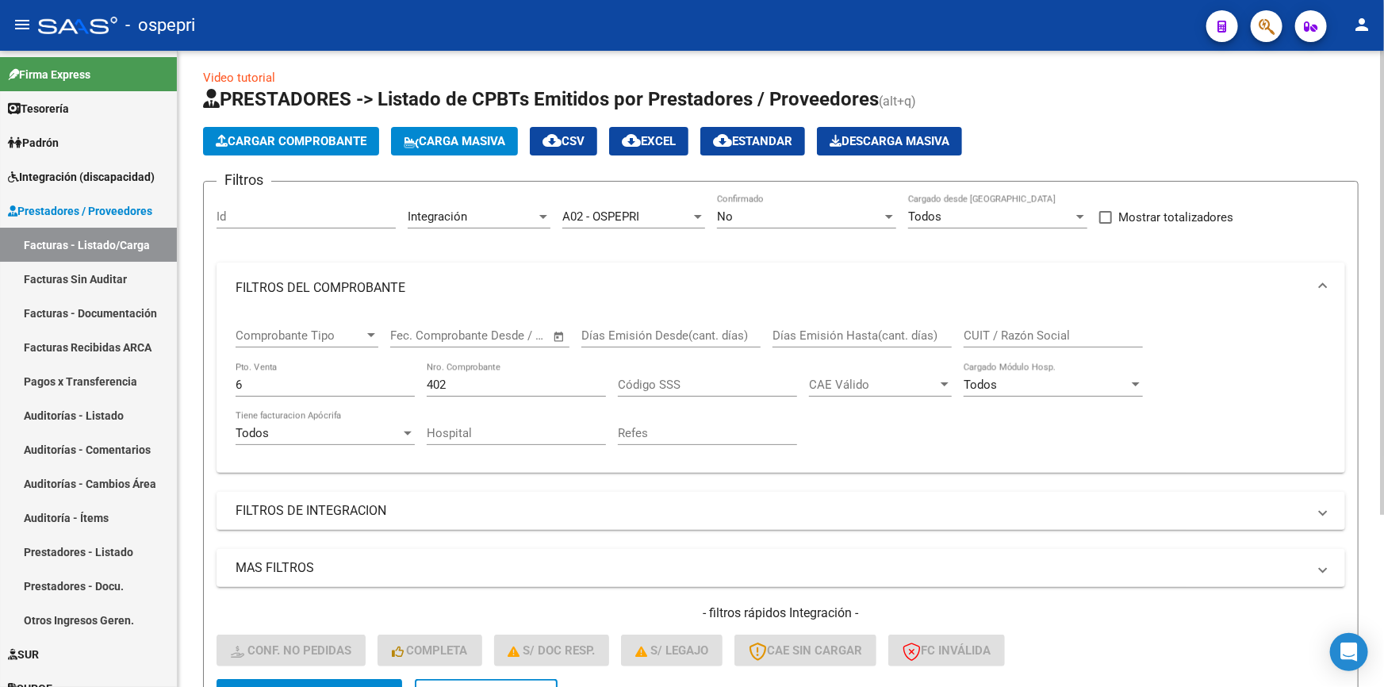
scroll to position [0, 0]
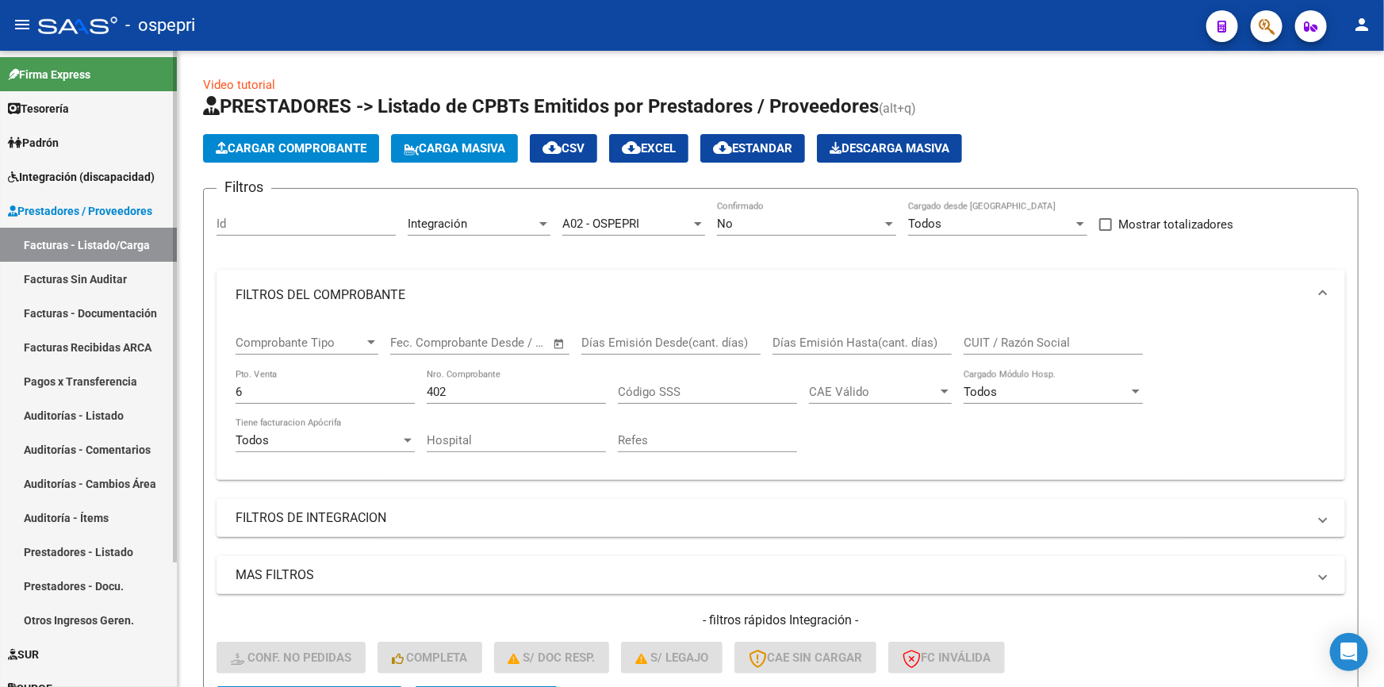
click at [50, 305] on link "Facturas - Documentación" at bounding box center [88, 313] width 177 height 34
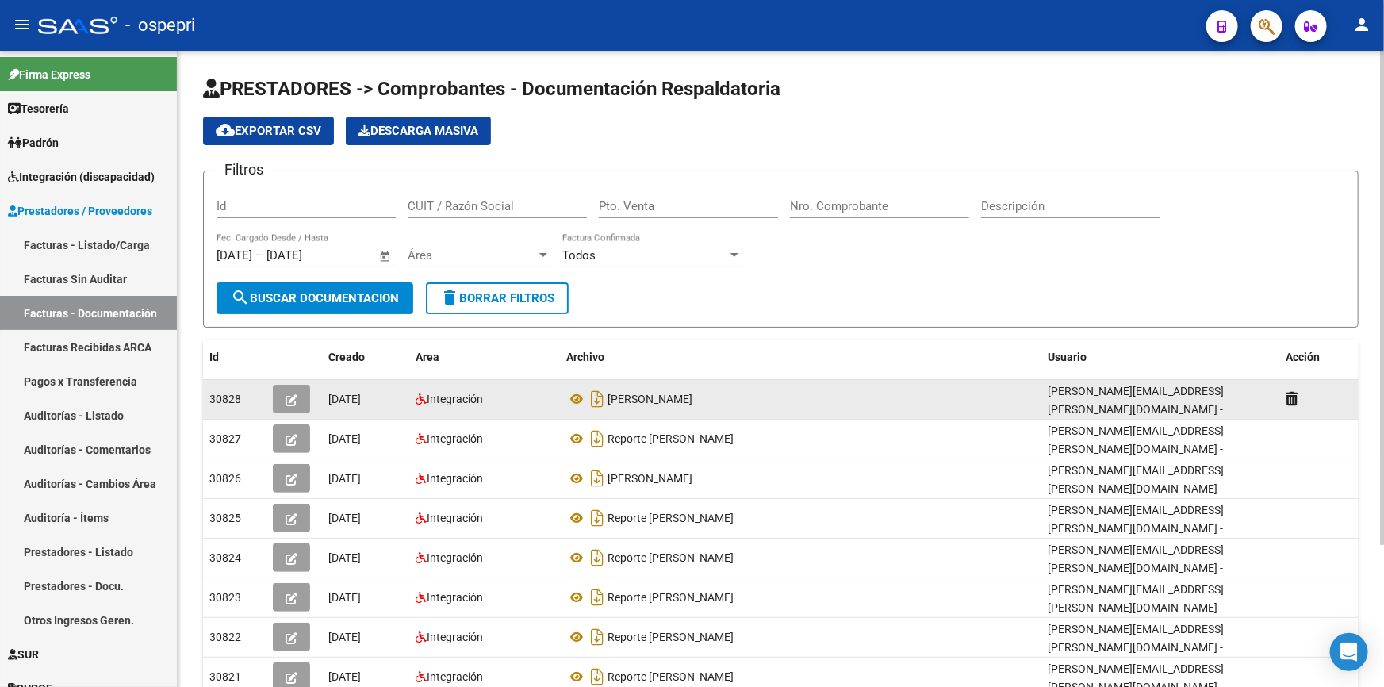
click at [289, 395] on icon "button" at bounding box center [292, 400] width 12 height 12
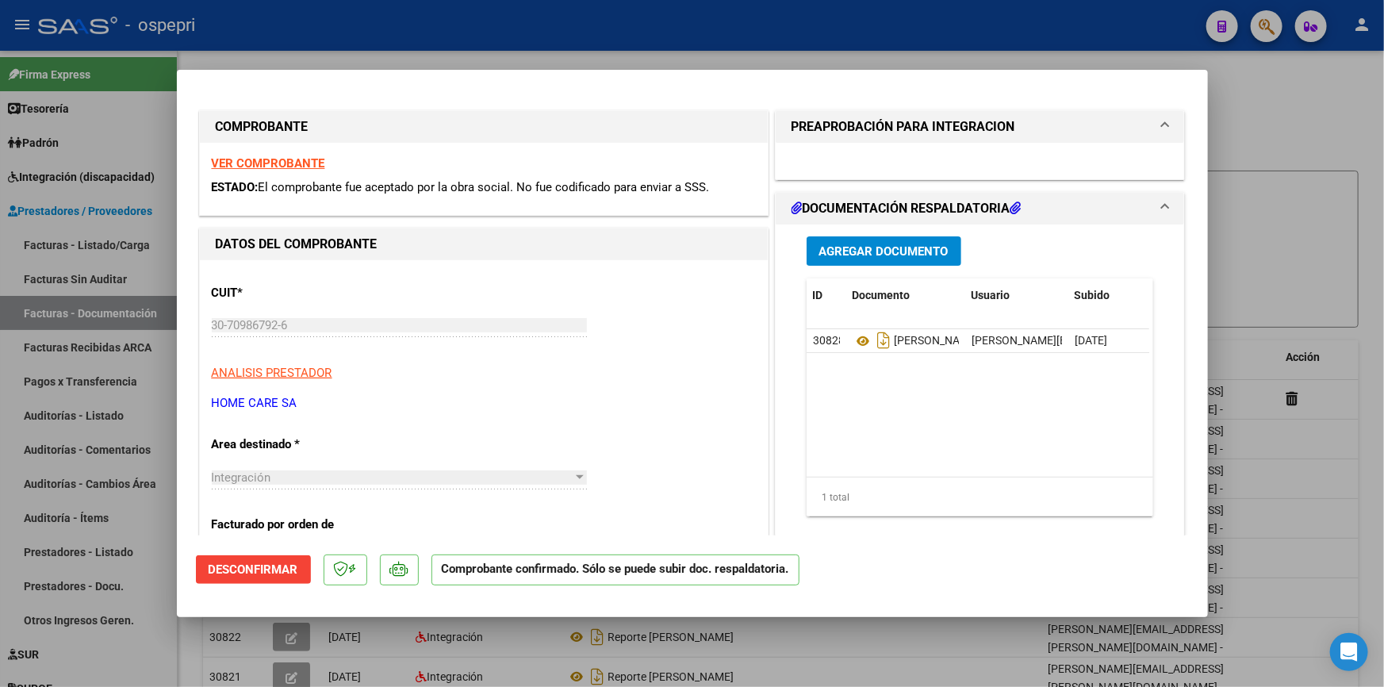
click at [852, 244] on span "Agregar Documento" at bounding box center [883, 251] width 129 height 14
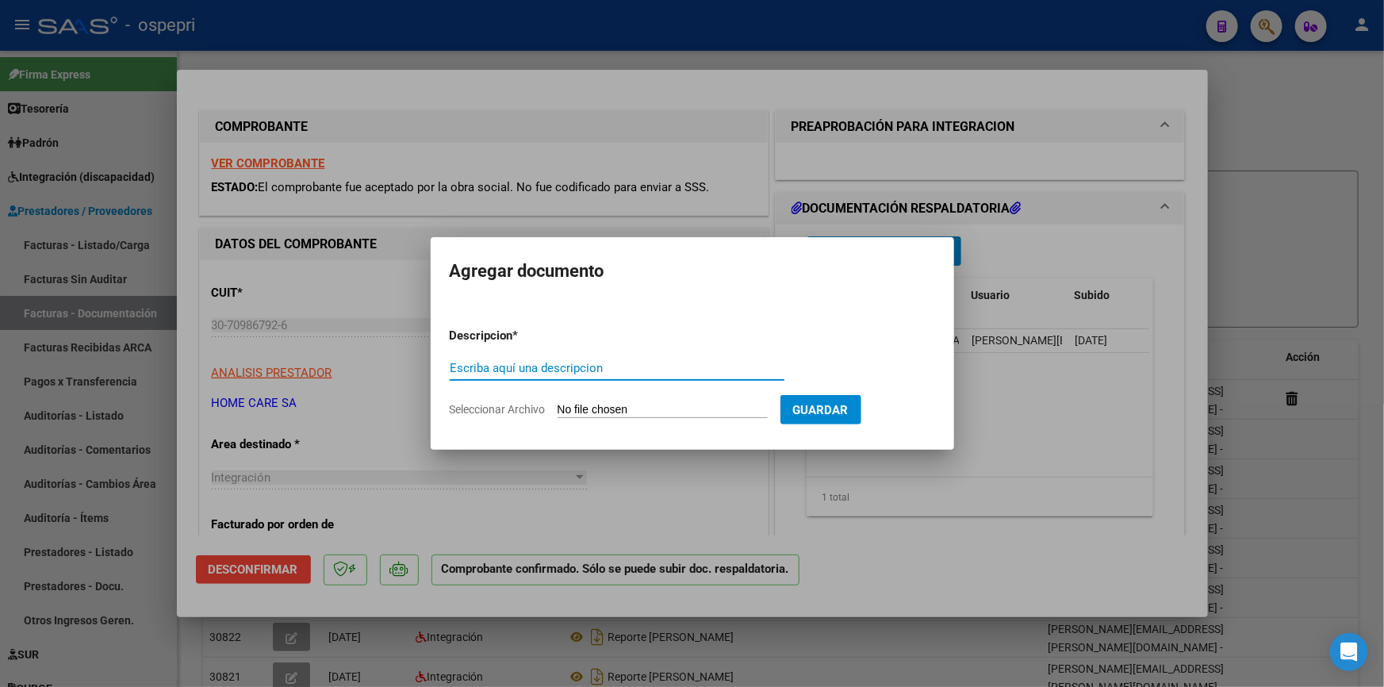
click at [1114, 419] on div at bounding box center [692, 343] width 1384 height 687
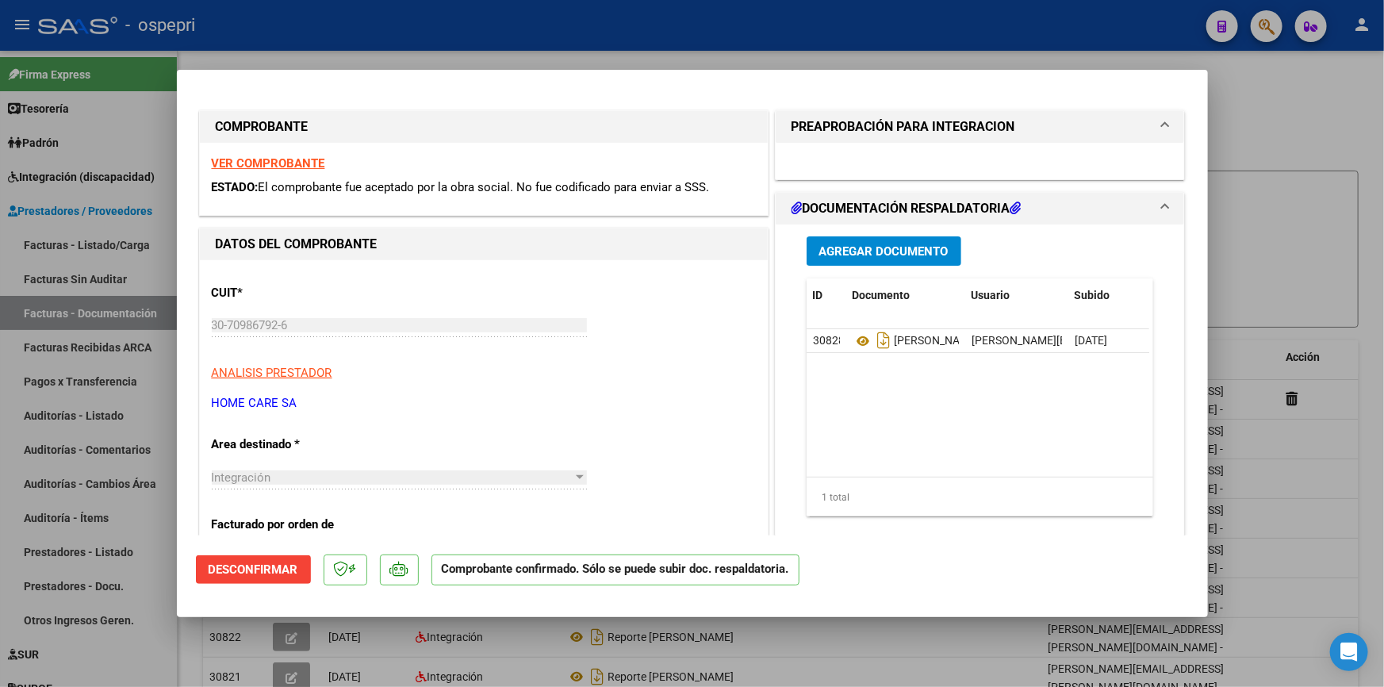
click at [1256, 115] on div at bounding box center [692, 343] width 1384 height 687
type input "$ 0,00"
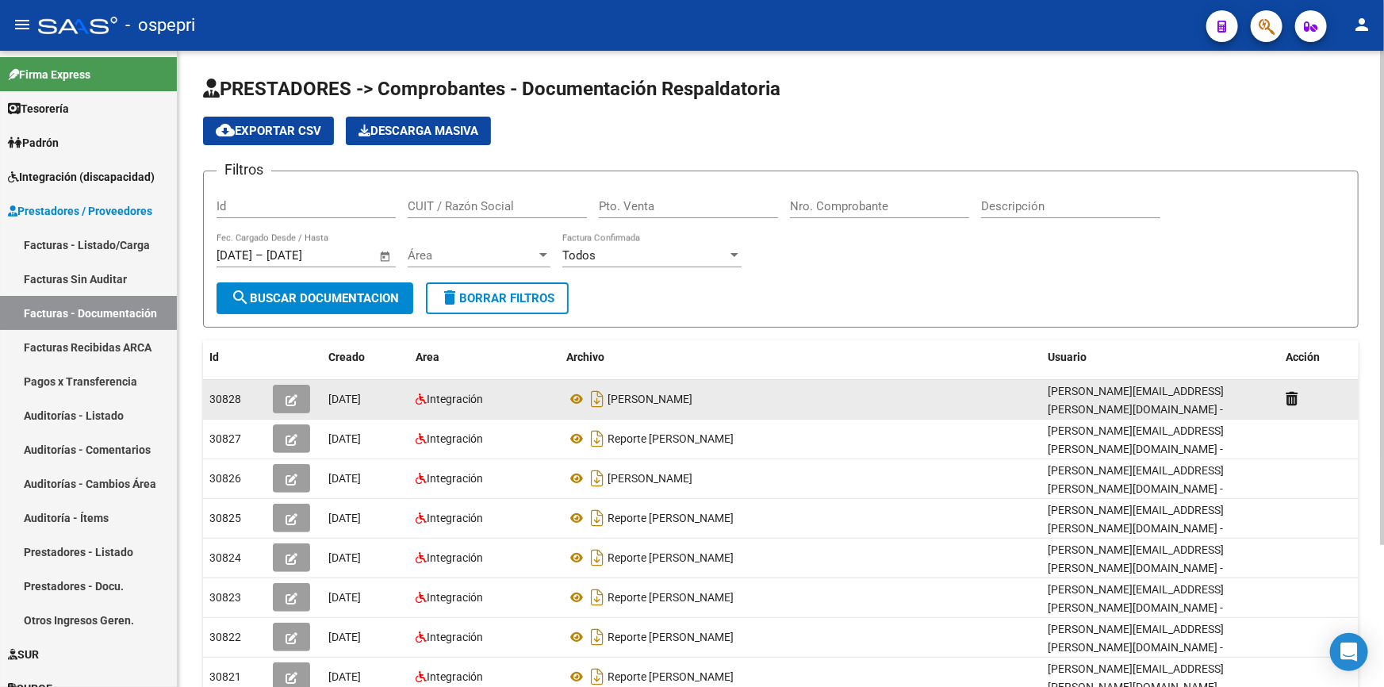
click at [286, 394] on icon "button" at bounding box center [292, 400] width 12 height 12
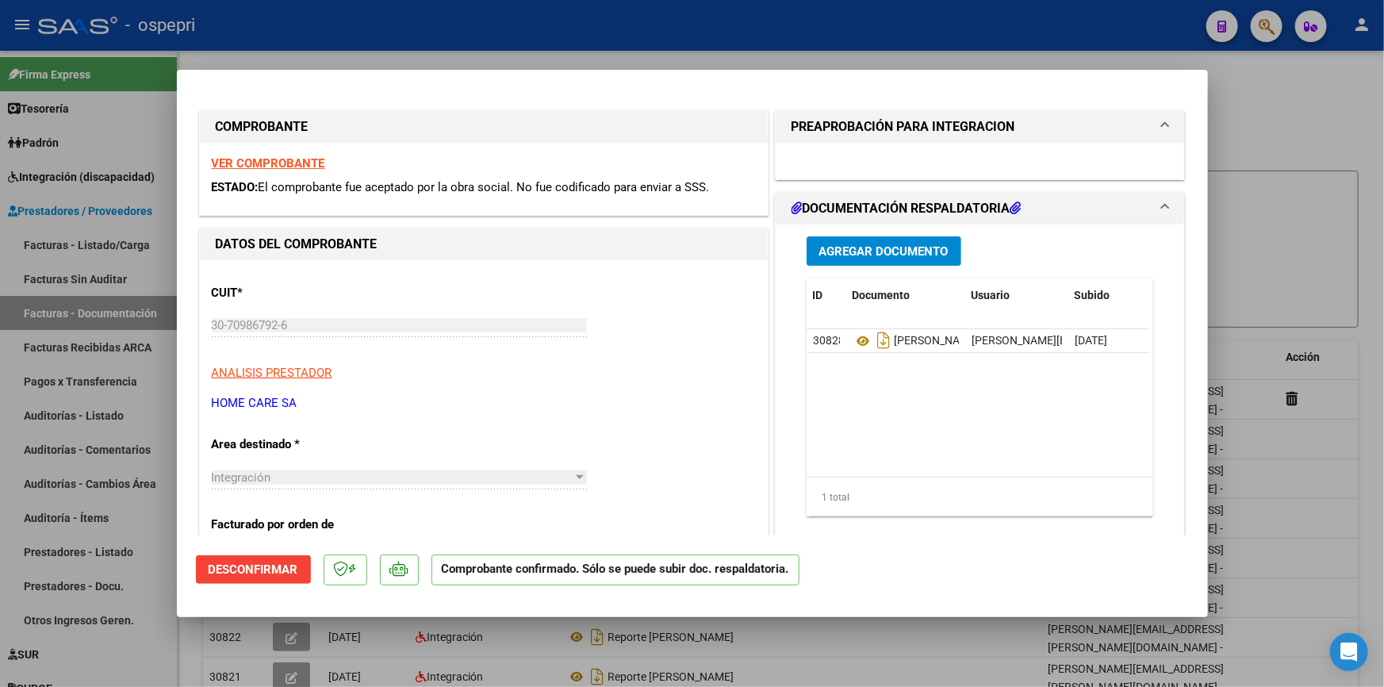
click at [1151, 121] on mat-expansion-panel-header "PREAPROBACIÓN PARA INTEGRACION" at bounding box center [980, 127] width 409 height 32
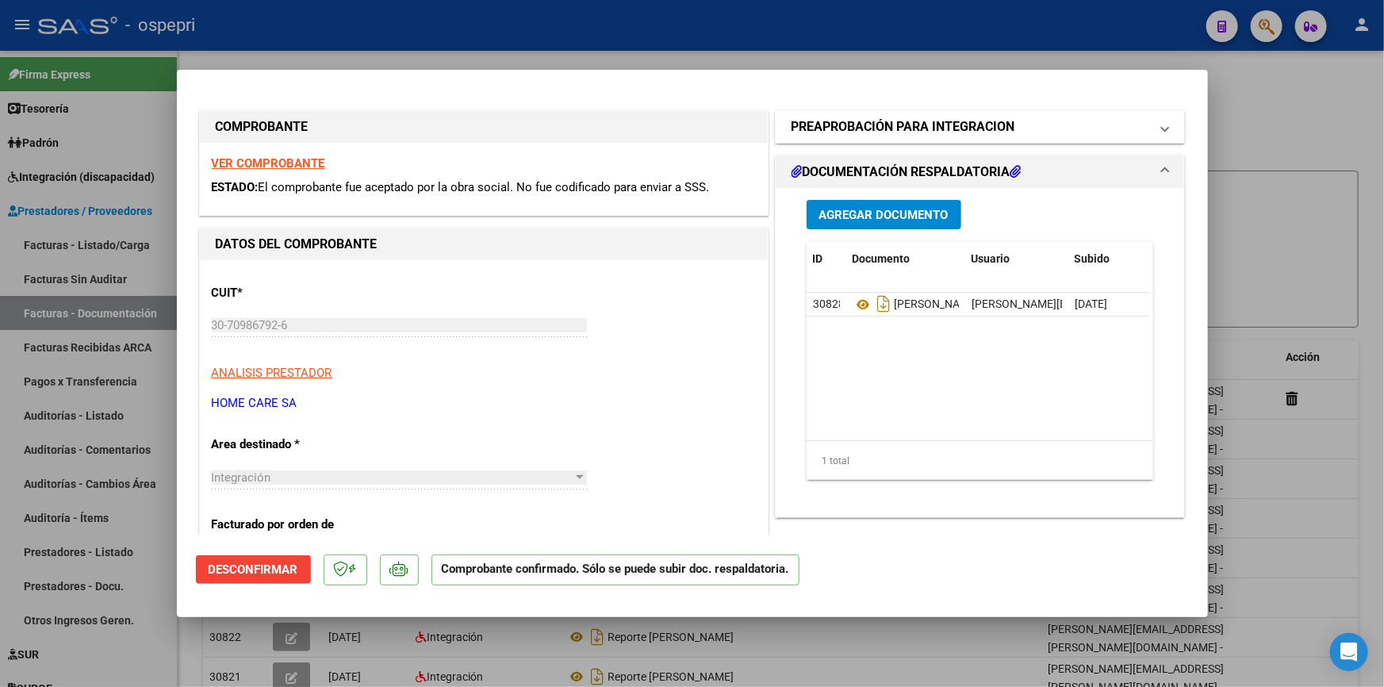
click at [1162, 121] on span at bounding box center [1165, 126] width 6 height 19
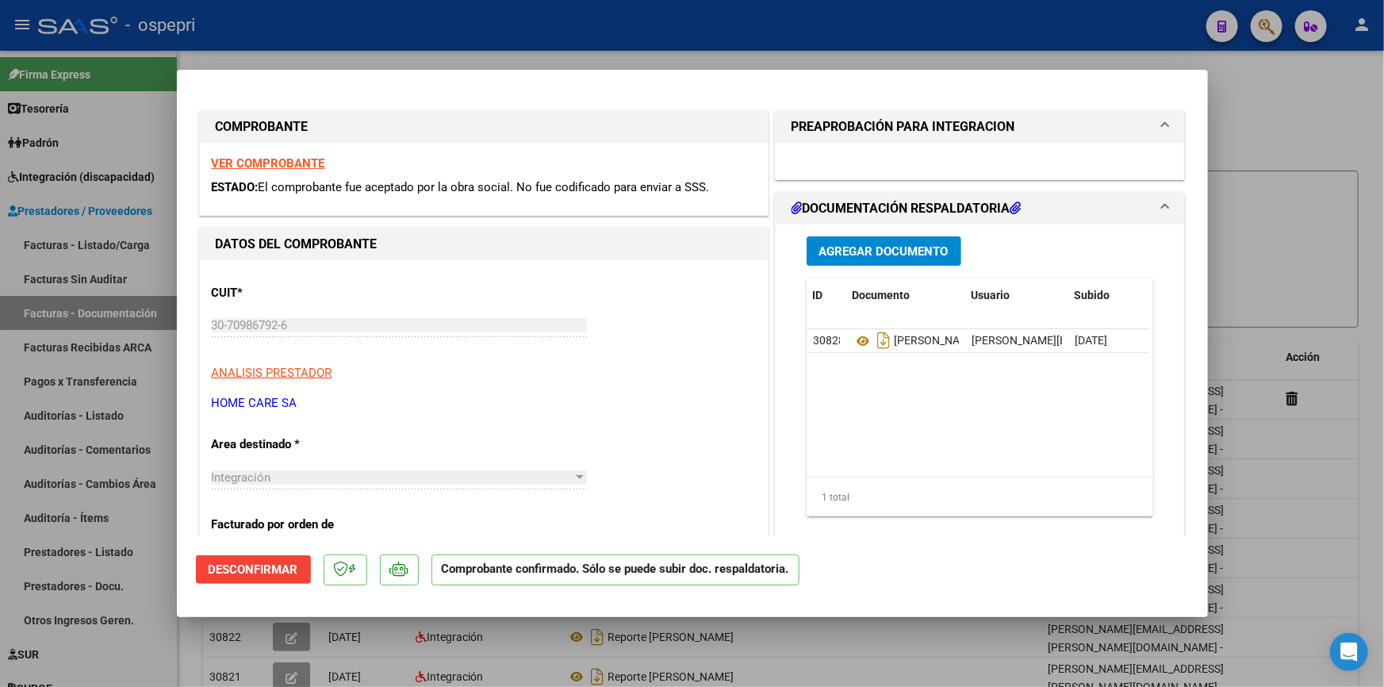
click at [877, 241] on button "Agregar Documento" at bounding box center [884, 250] width 155 height 29
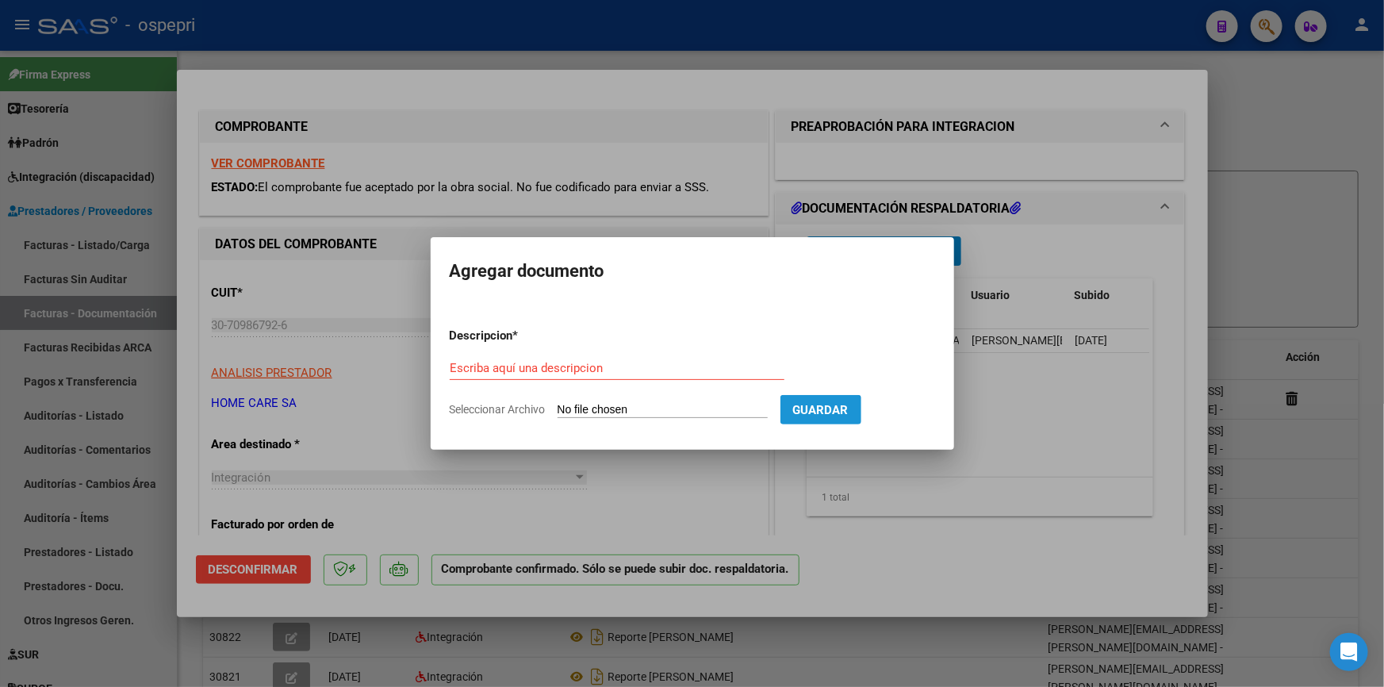
click at [834, 419] on button "Guardar" at bounding box center [821, 409] width 81 height 29
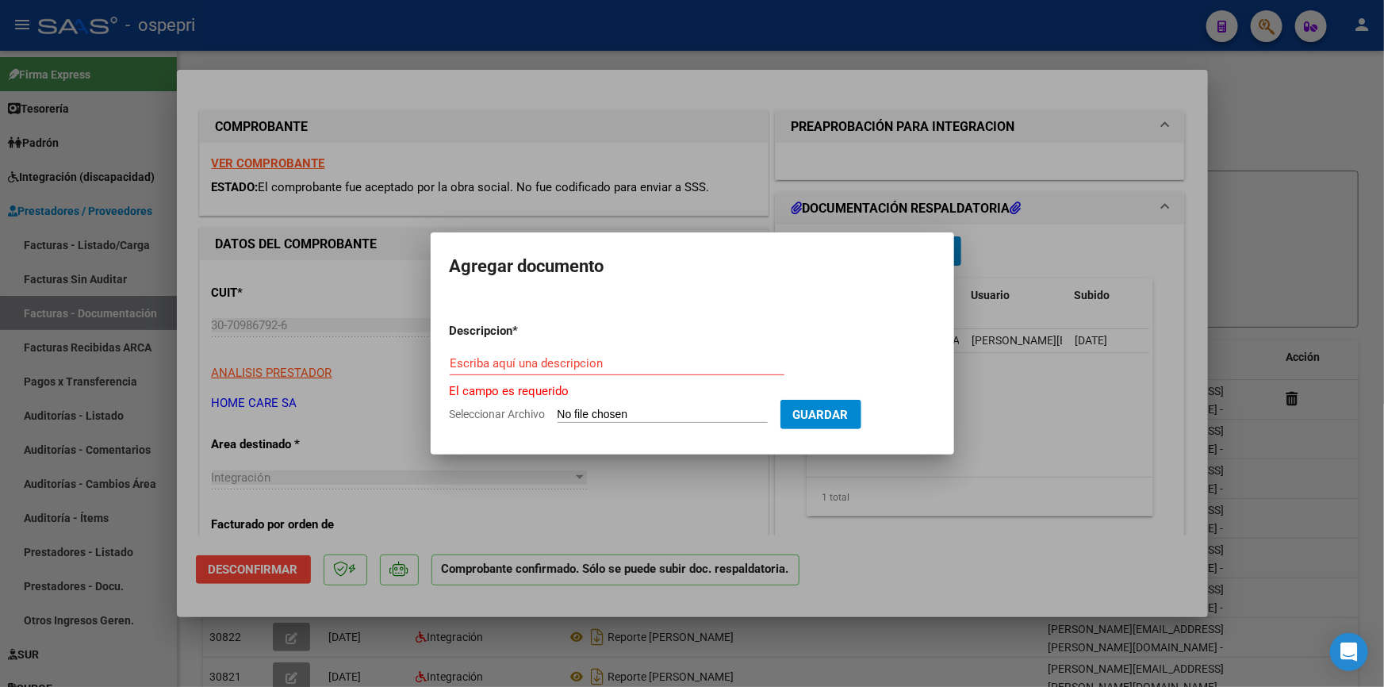
click at [1287, 121] on div at bounding box center [692, 343] width 1384 height 687
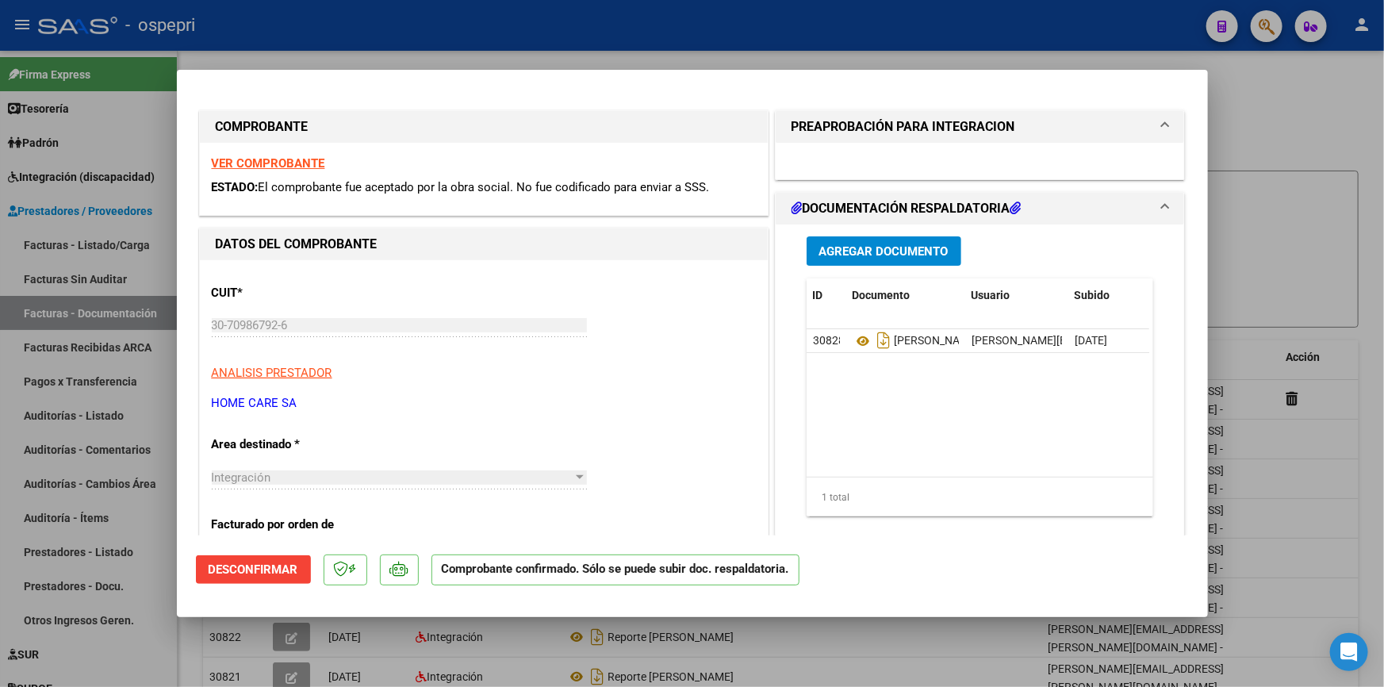
click at [1253, 116] on div at bounding box center [692, 343] width 1384 height 687
type input "$ 0,00"
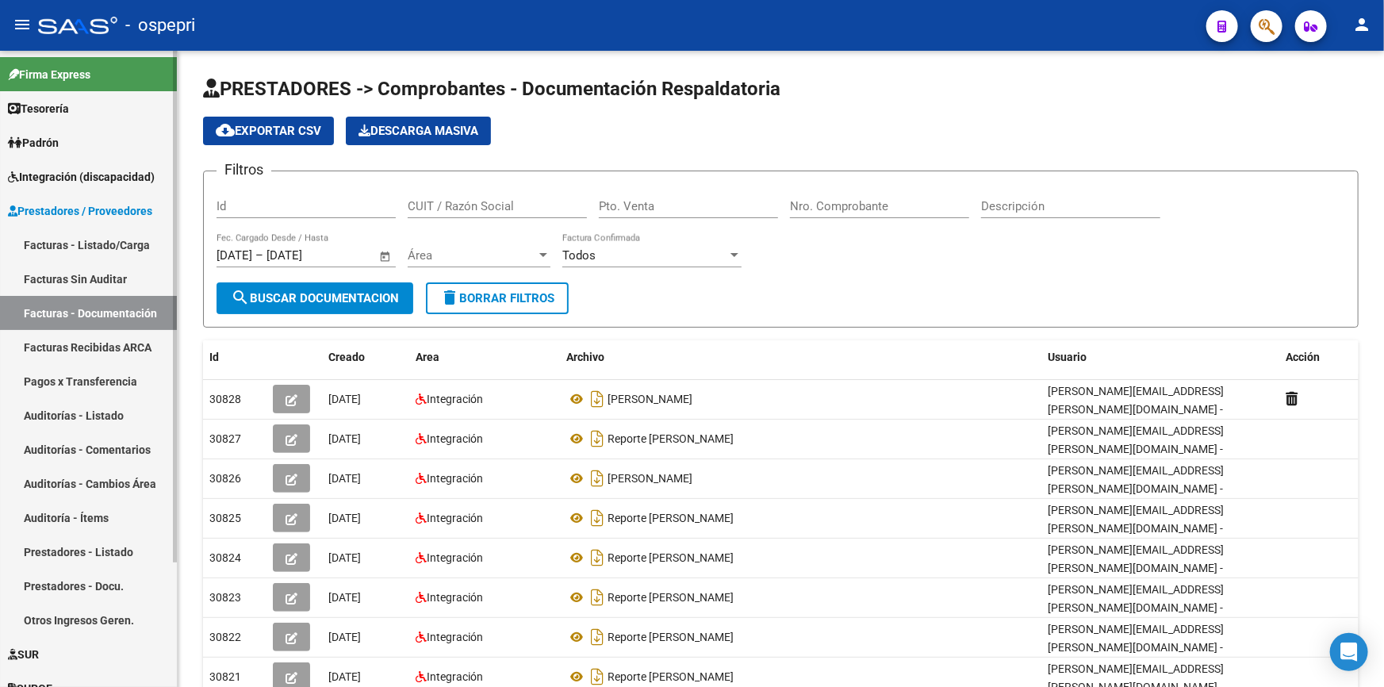
click at [75, 340] on link "Facturas Recibidas ARCA" at bounding box center [88, 347] width 177 height 34
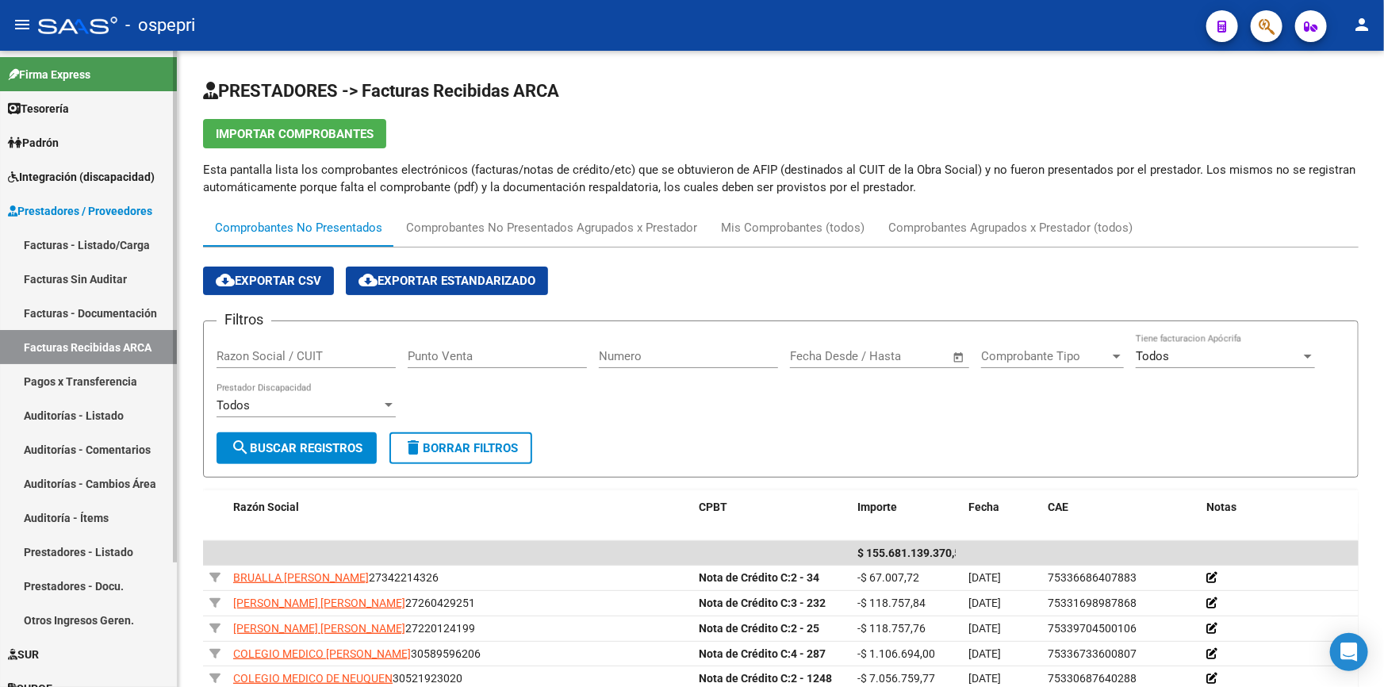
click at [71, 275] on link "Facturas Sin Auditar" at bounding box center [88, 279] width 177 height 34
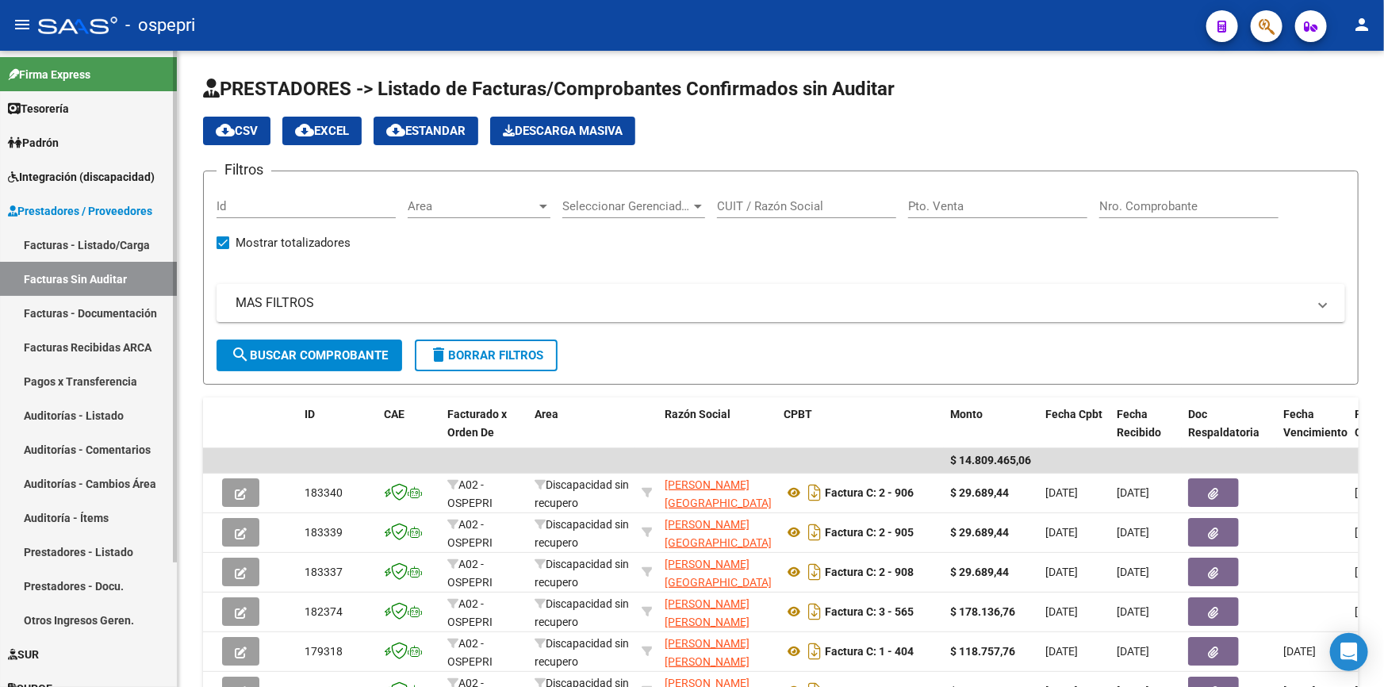
click at [79, 205] on span "Prestadores / Proveedores" at bounding box center [80, 210] width 144 height 17
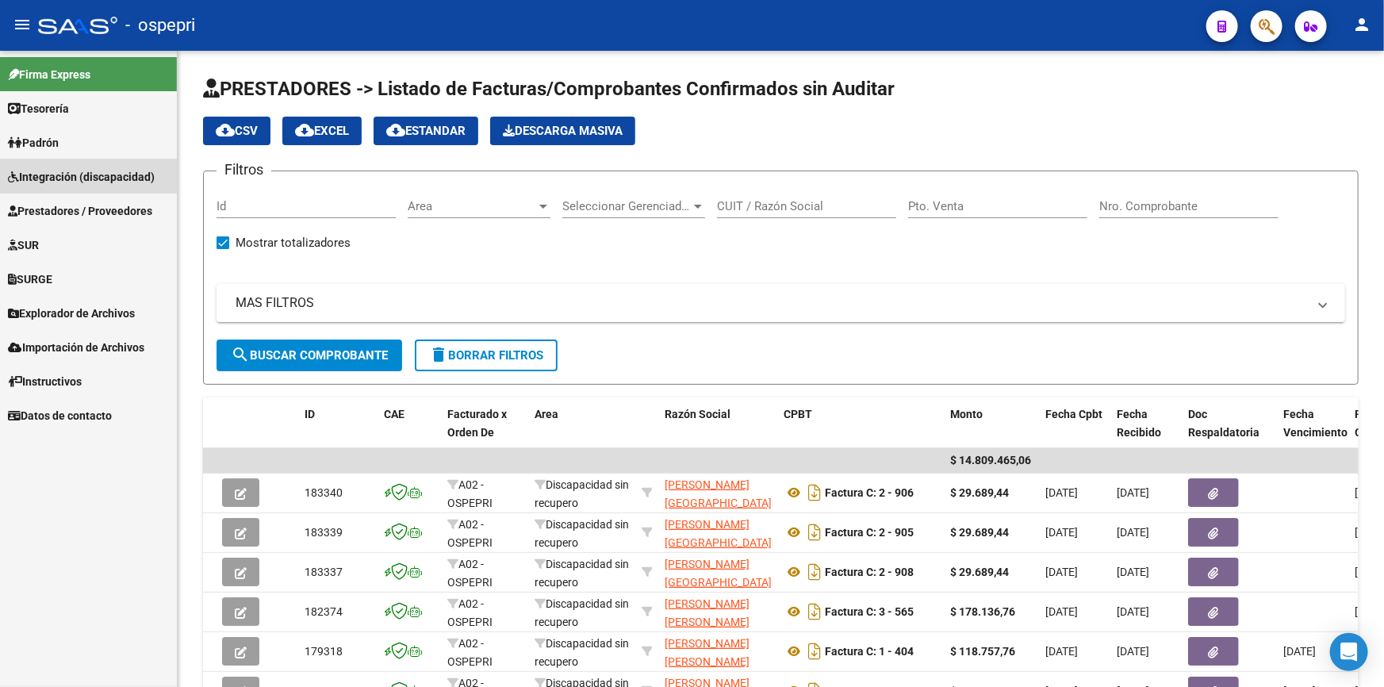
click at [56, 173] on span "Integración (discapacidad)" at bounding box center [81, 176] width 147 height 17
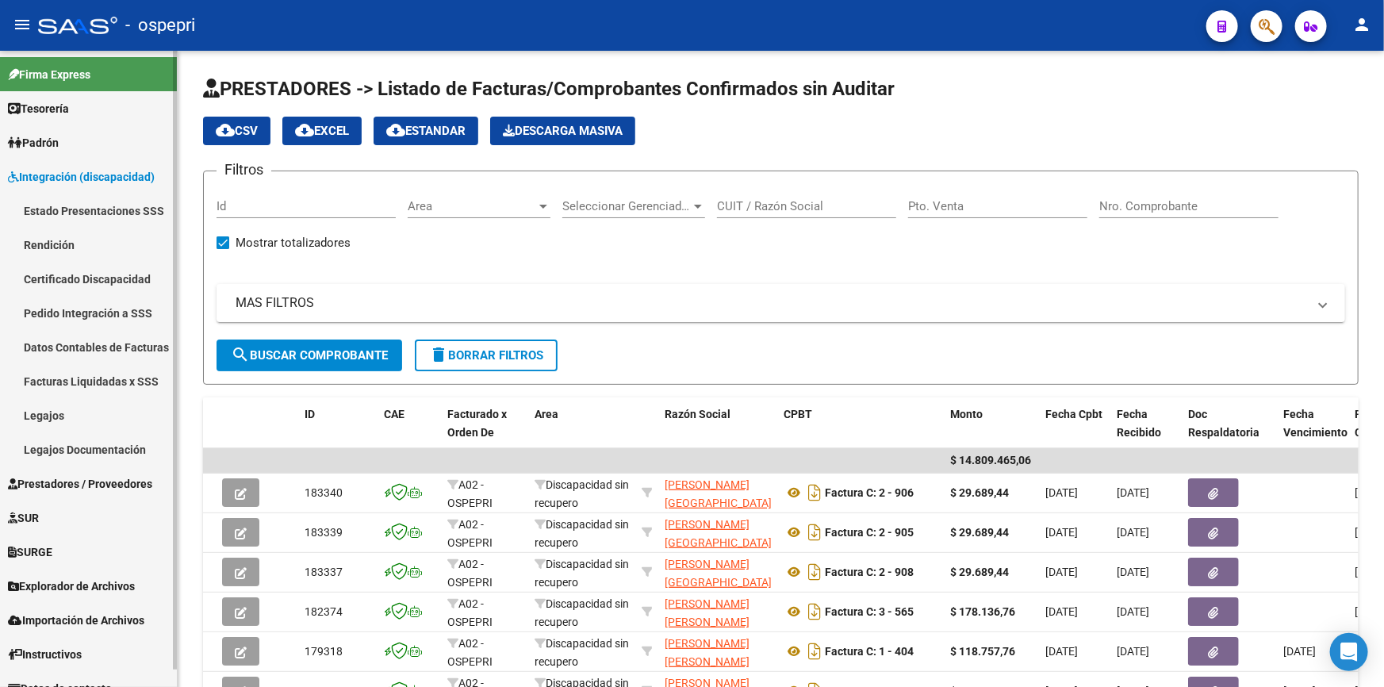
click at [54, 206] on link "Estado Presentaciones SSS" at bounding box center [88, 211] width 177 height 34
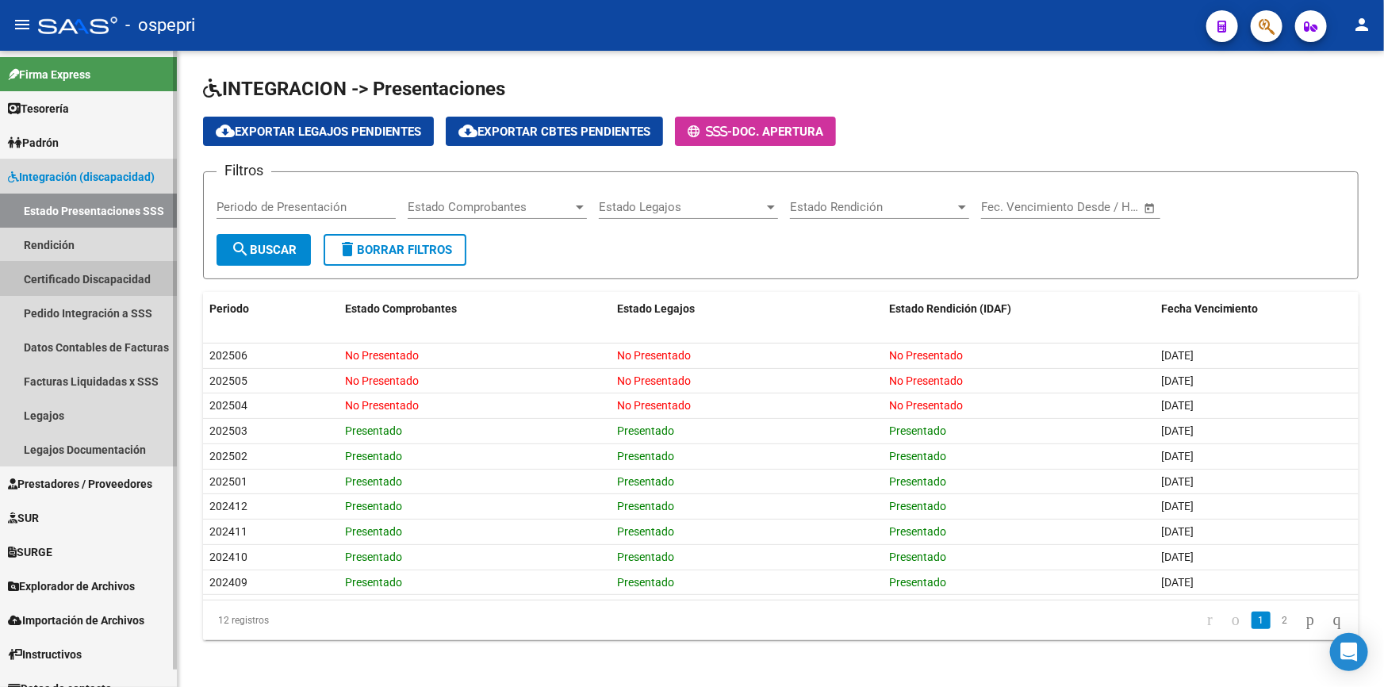
click at [71, 270] on link "Certificado Discapacidad" at bounding box center [88, 279] width 177 height 34
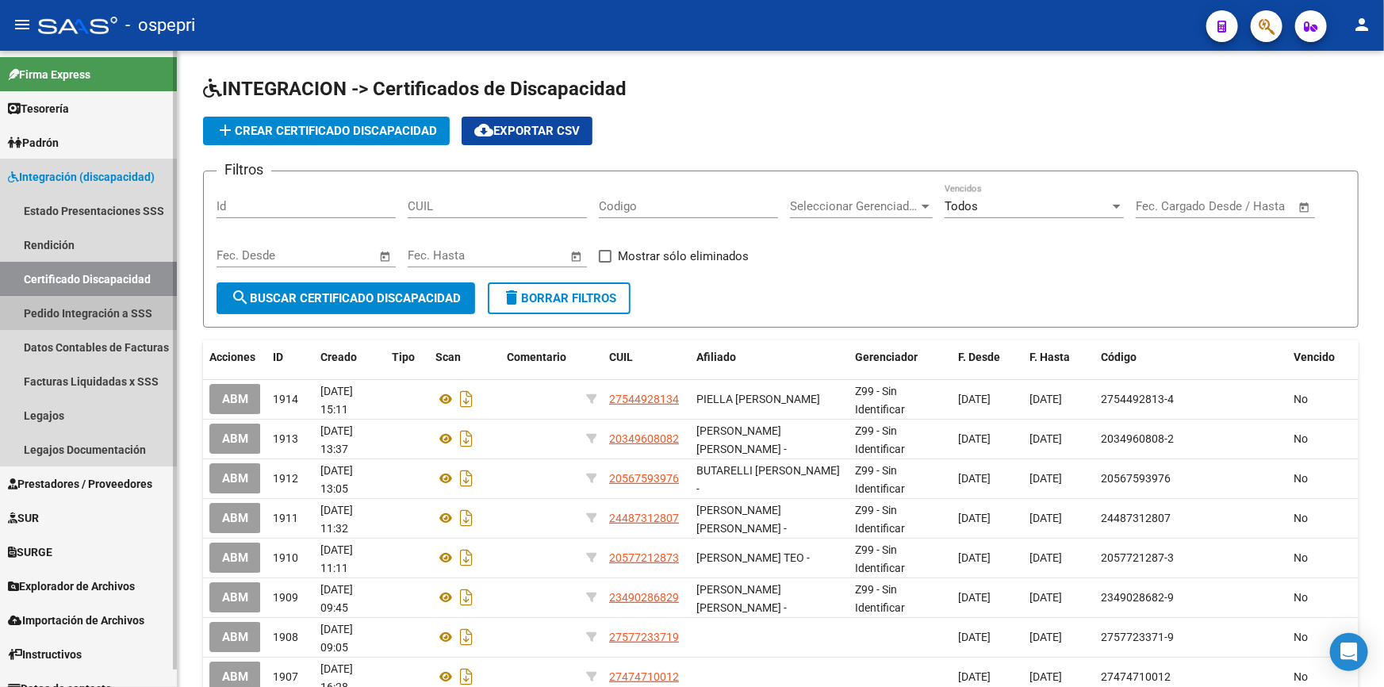
click at [82, 306] on link "Pedido Integración a SSS" at bounding box center [88, 313] width 177 height 34
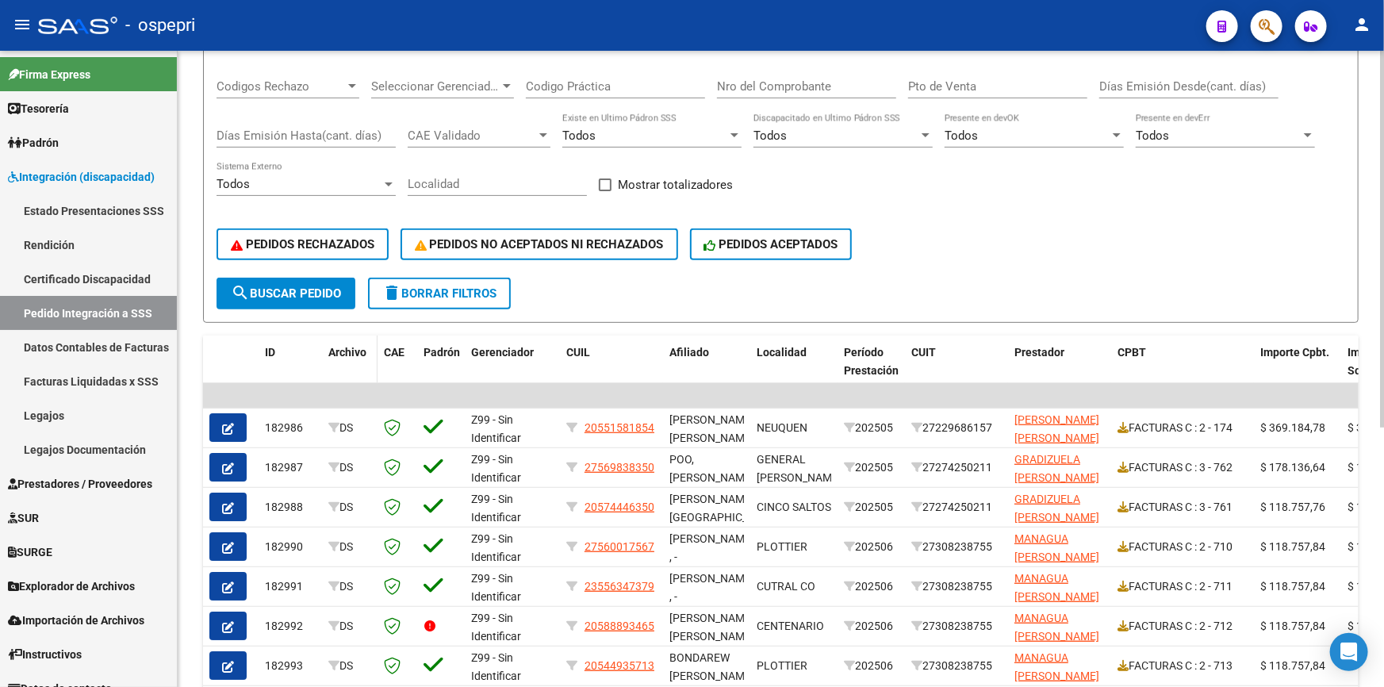
scroll to position [288, 0]
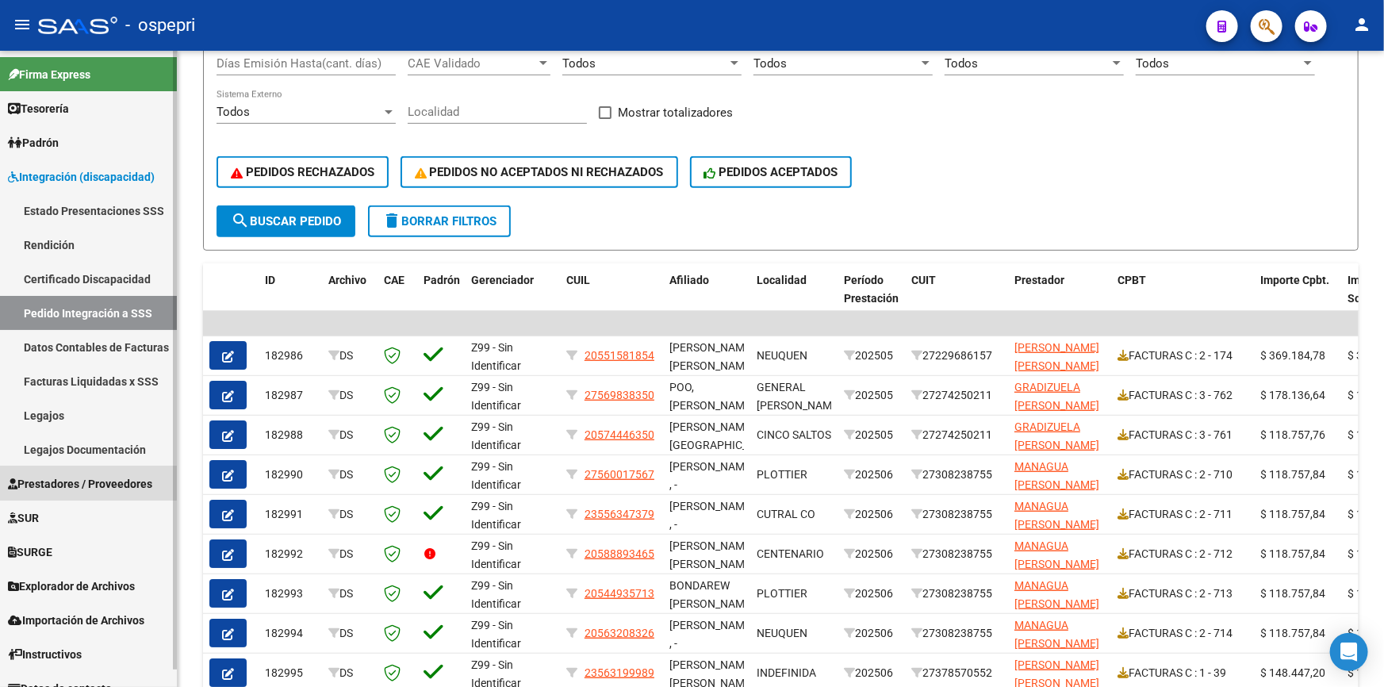
click at [74, 483] on span "Prestadores / Proveedores" at bounding box center [80, 483] width 144 height 17
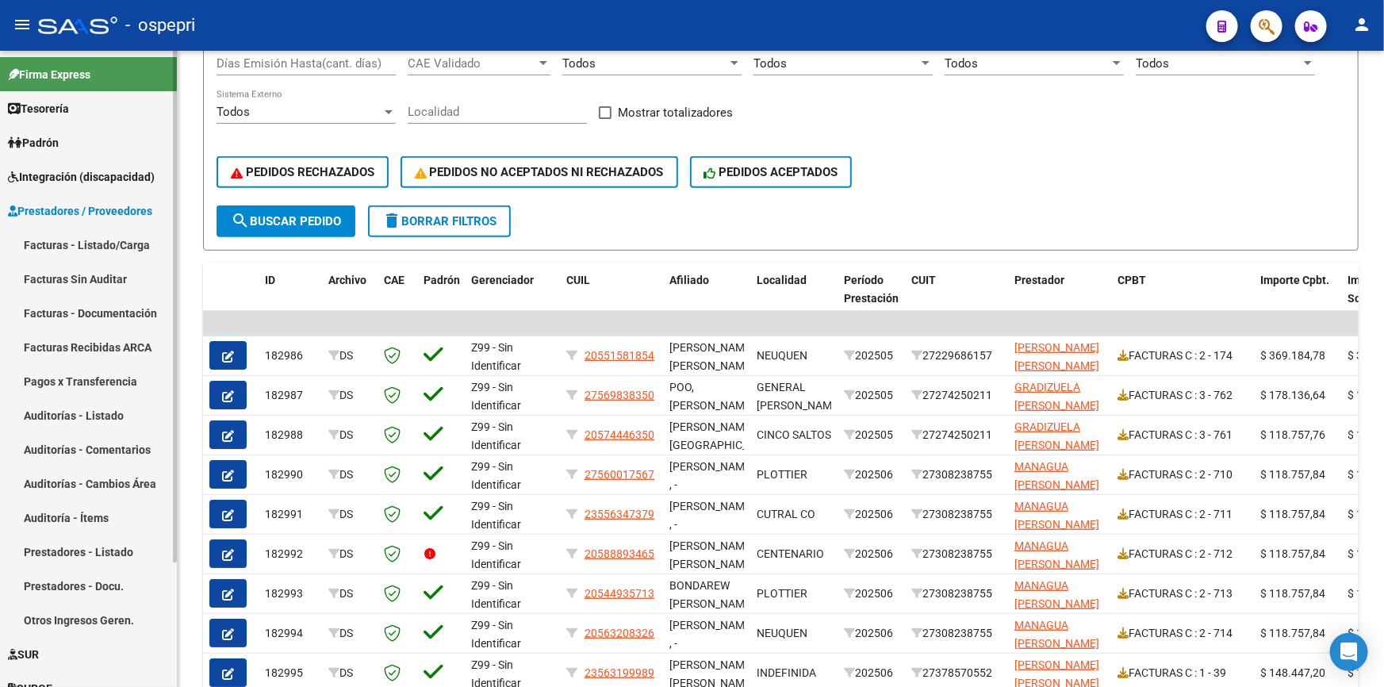
click at [57, 443] on link "Auditorías - Comentarios" at bounding box center [88, 449] width 177 height 34
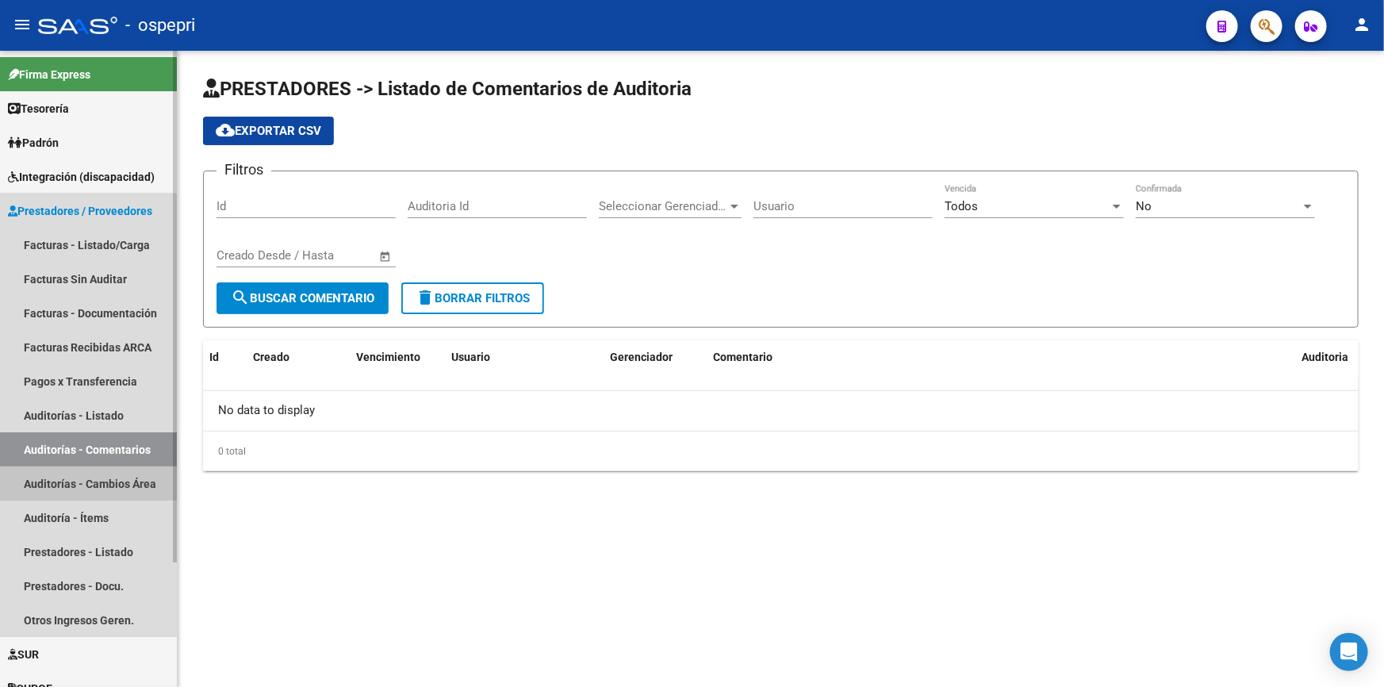
click at [56, 478] on link "Auditorías - Cambios Área" at bounding box center [88, 483] width 177 height 34
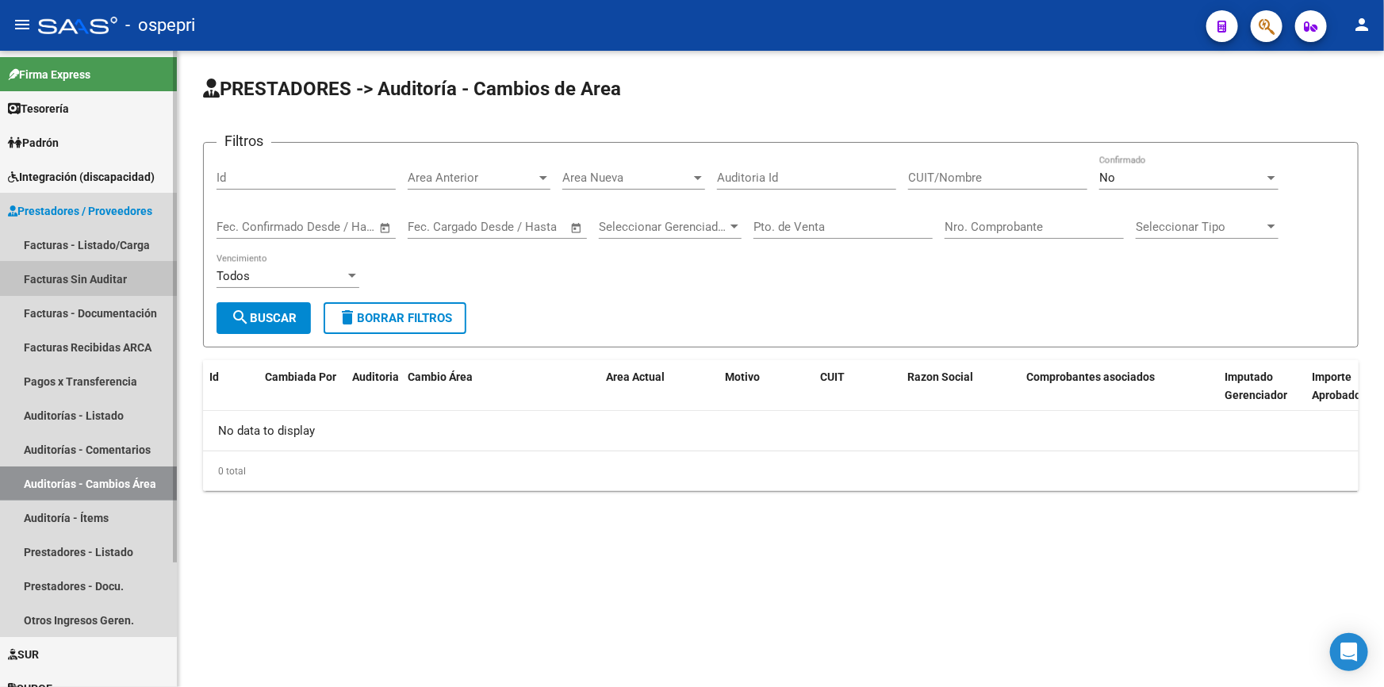
click at [65, 271] on link "Facturas Sin Auditar" at bounding box center [88, 279] width 177 height 34
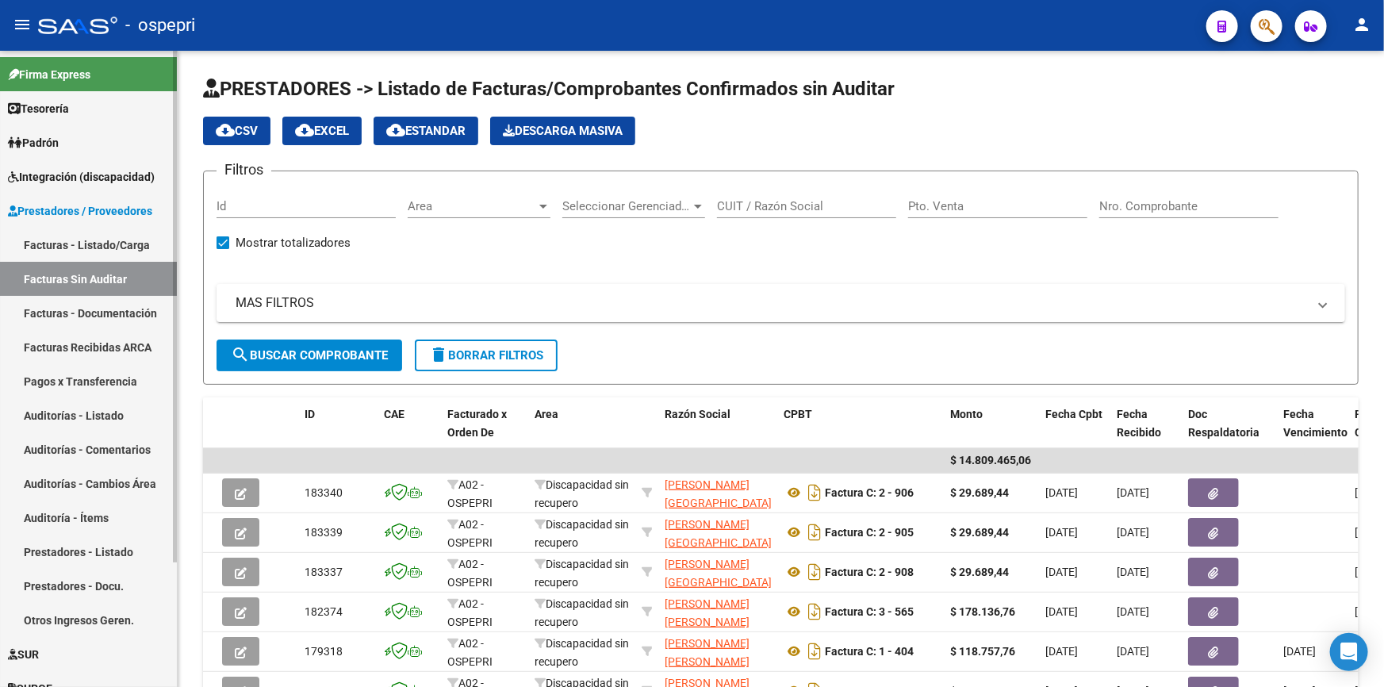
click at [86, 302] on link "Facturas - Documentación" at bounding box center [88, 313] width 177 height 34
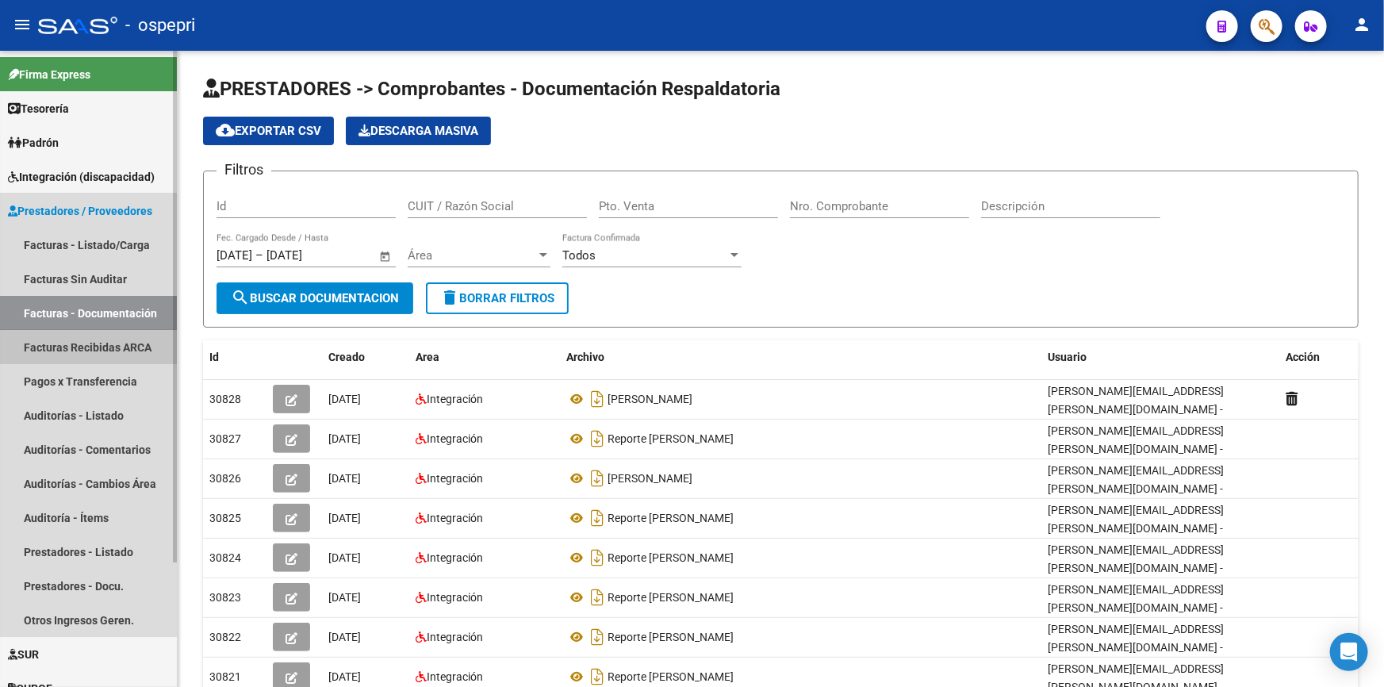
click at [79, 340] on link "Facturas Recibidas ARCA" at bounding box center [88, 347] width 177 height 34
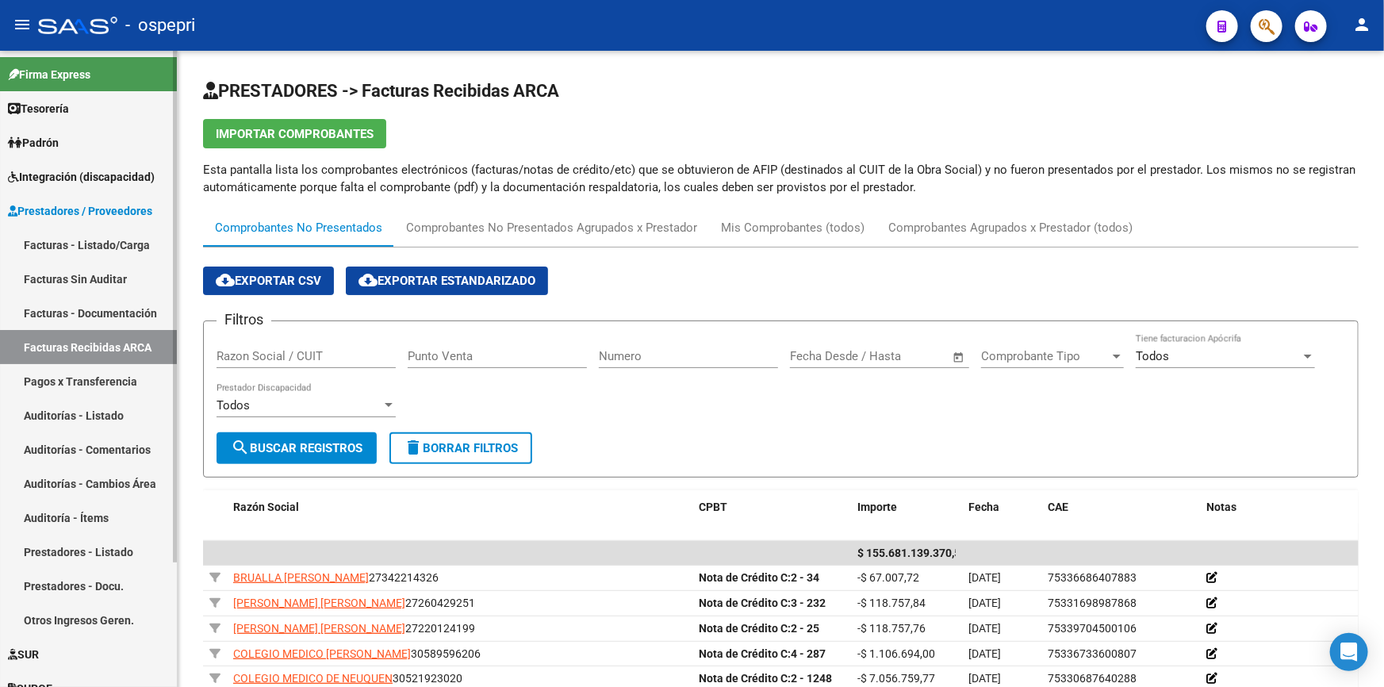
click at [78, 378] on link "Pagos x Transferencia" at bounding box center [88, 381] width 177 height 34
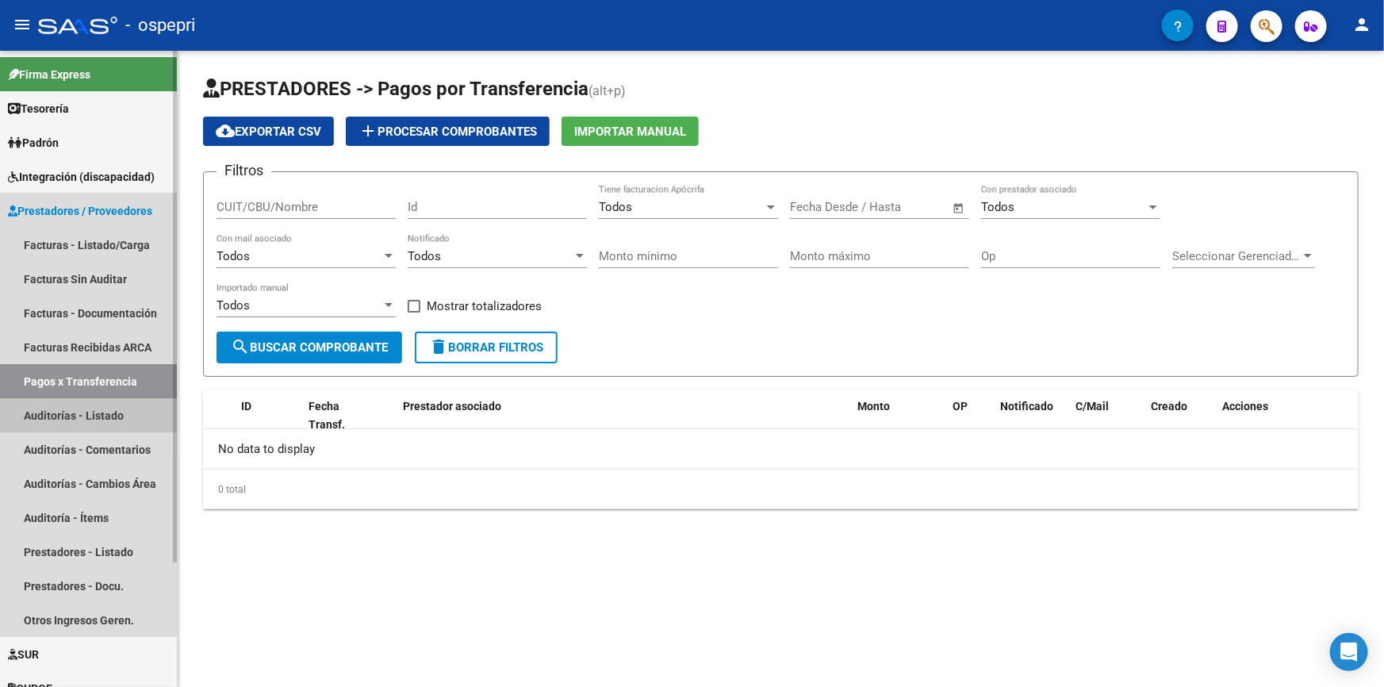
click at [67, 413] on link "Auditorías - Listado" at bounding box center [88, 415] width 177 height 34
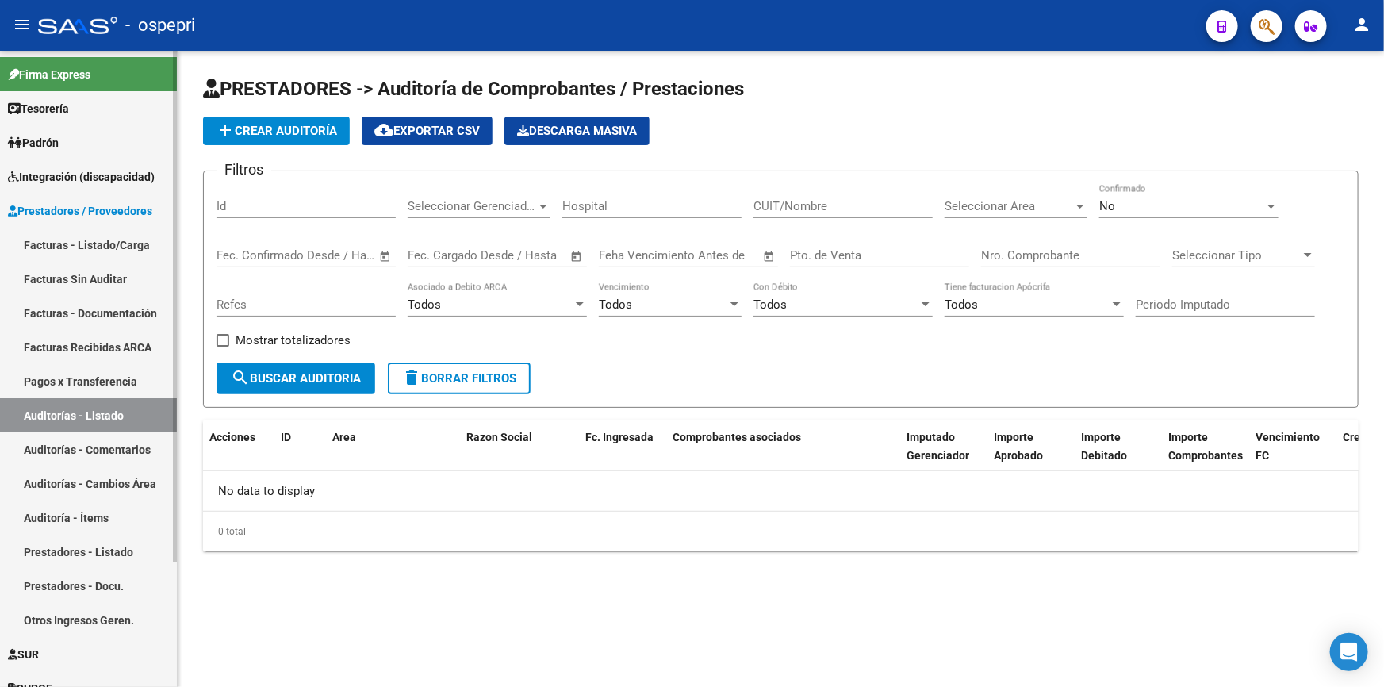
click at [68, 234] on link "Facturas - Listado/Carga" at bounding box center [88, 245] width 177 height 34
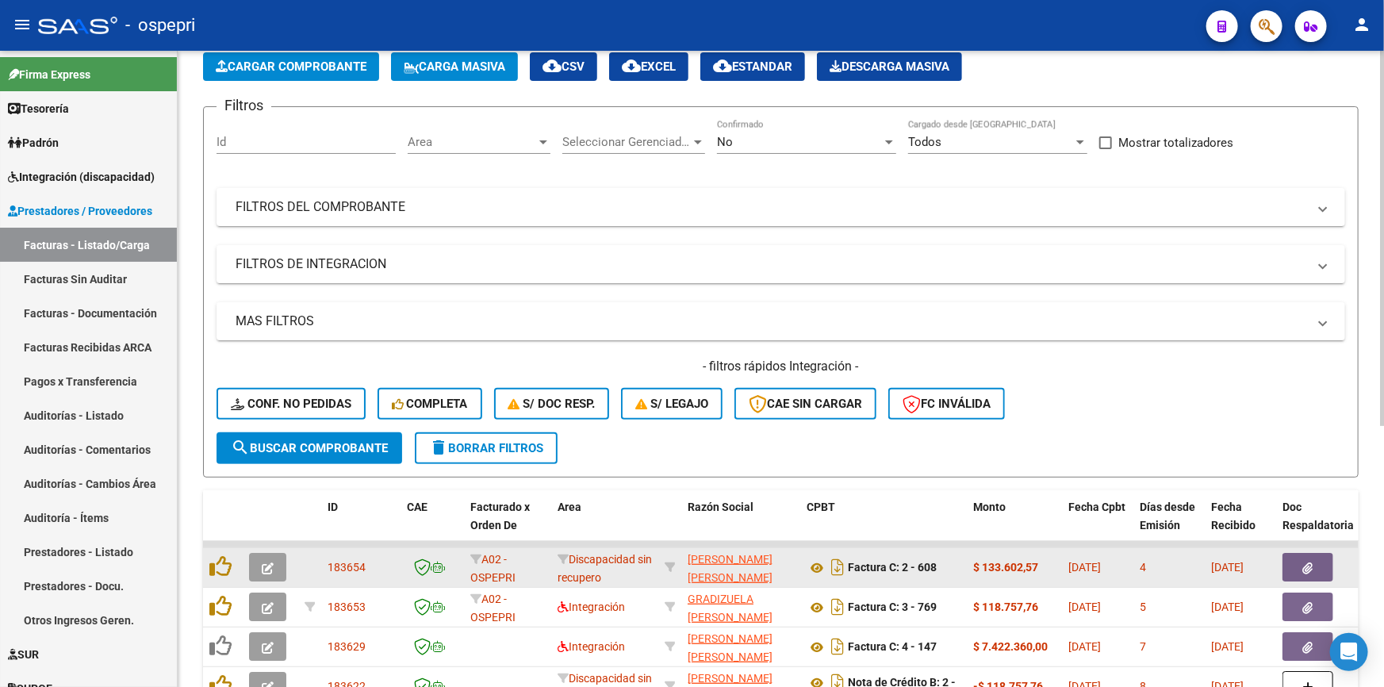
scroll to position [144, 0]
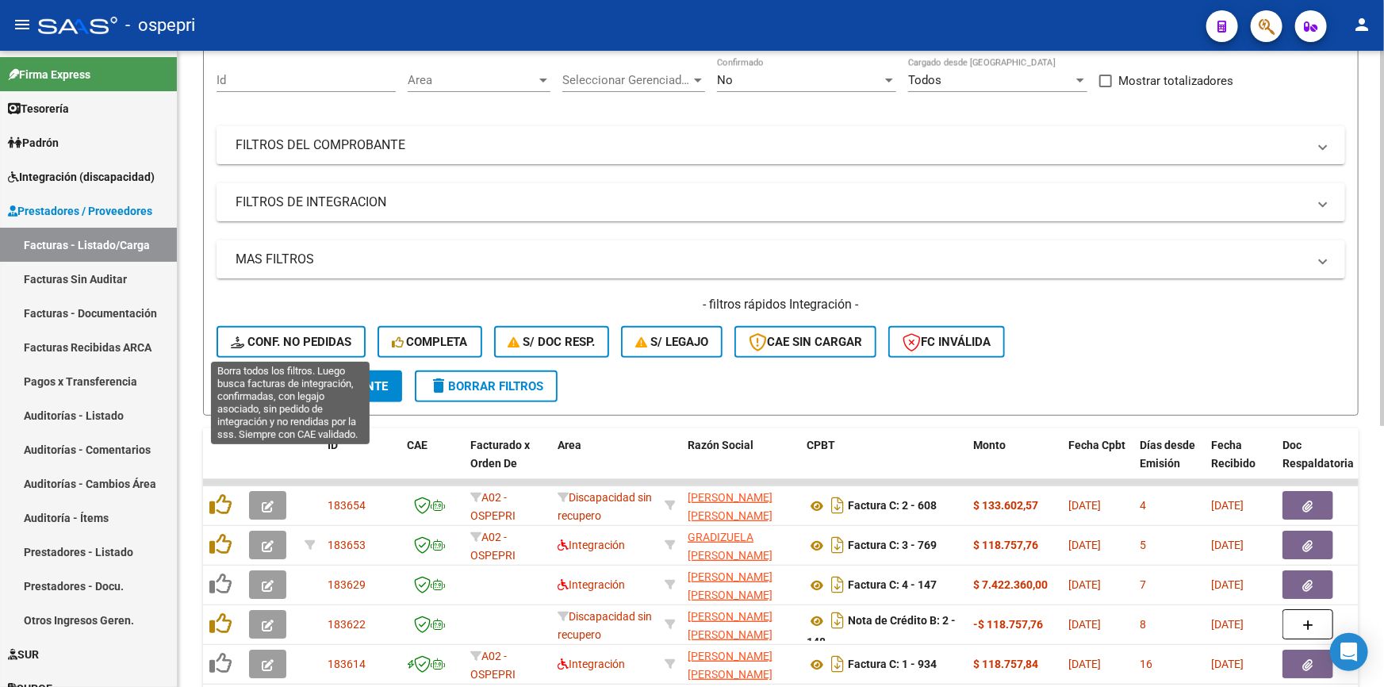
click at [294, 330] on button "Conf. no pedidas" at bounding box center [291, 342] width 149 height 32
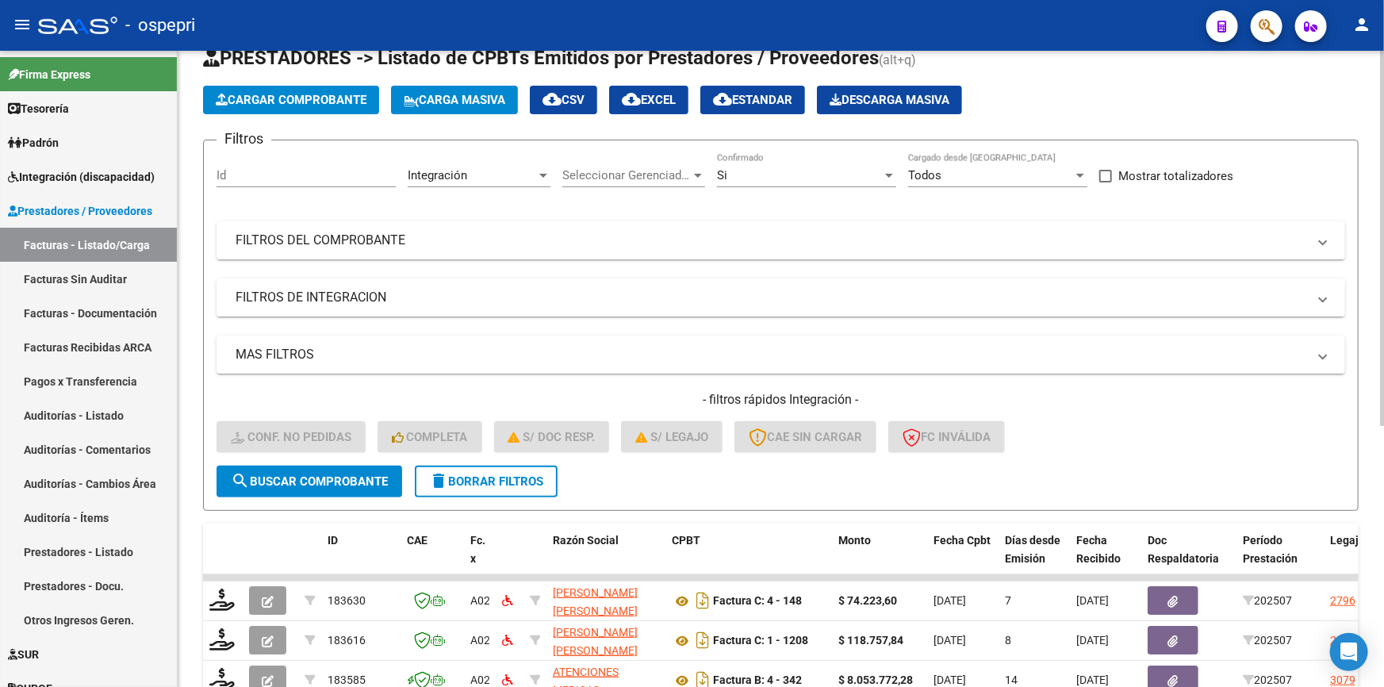
scroll to position [0, 0]
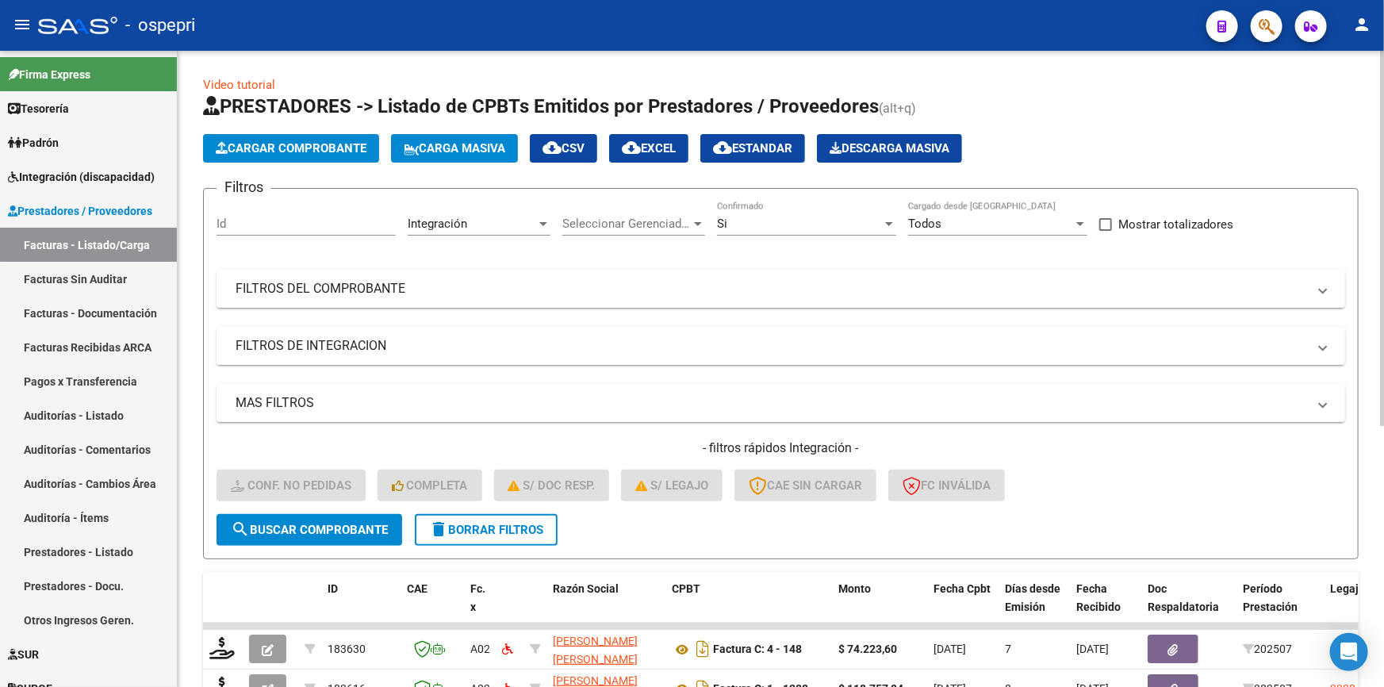
click at [301, 344] on mat-panel-title "FILTROS DE INTEGRACION" at bounding box center [772, 345] width 1072 height 17
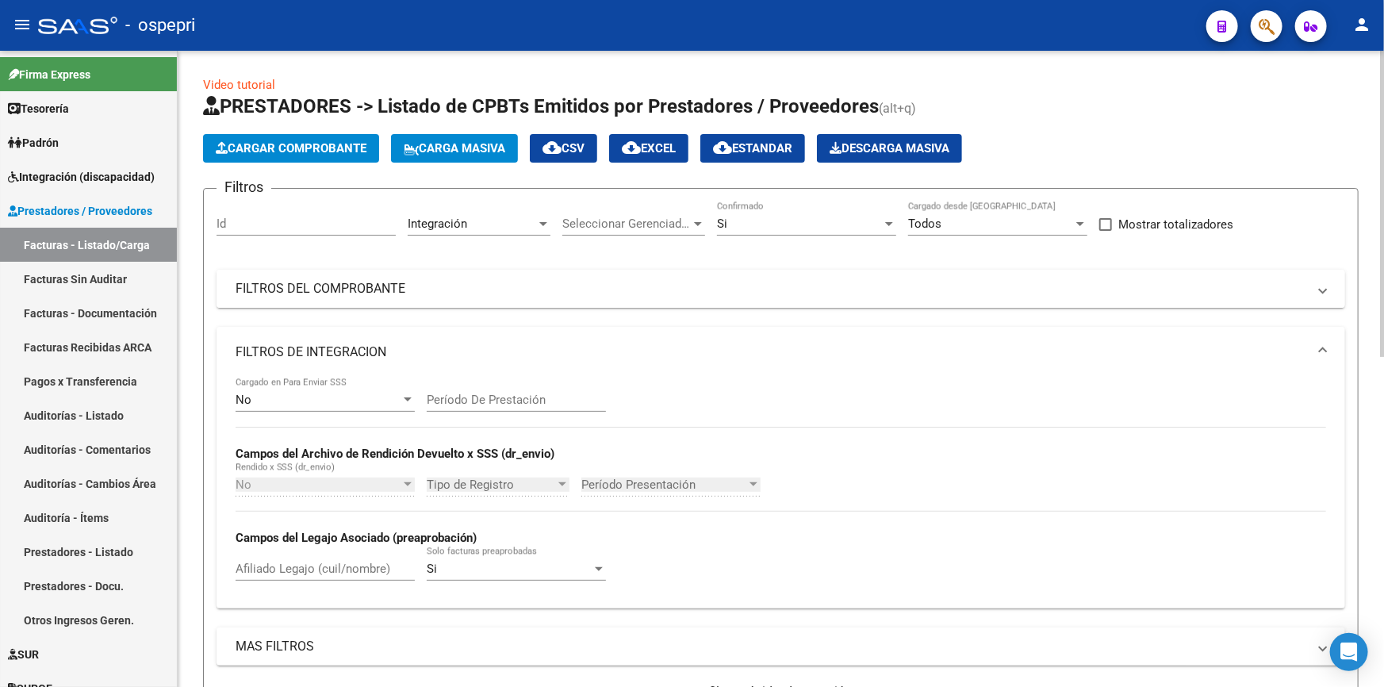
click at [303, 283] on mat-panel-title "FILTROS DEL COMPROBANTE" at bounding box center [772, 288] width 1072 height 17
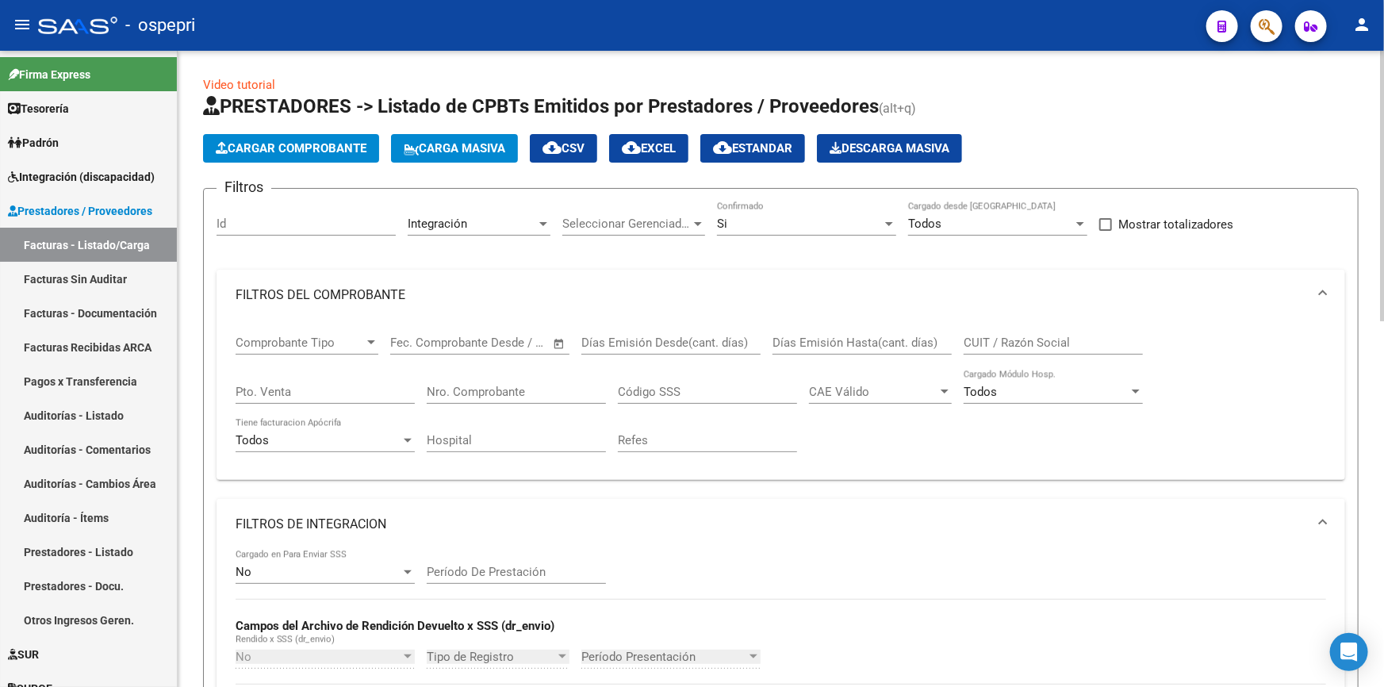
click at [639, 222] on span "Seleccionar Gerenciador" at bounding box center [626, 224] width 129 height 14
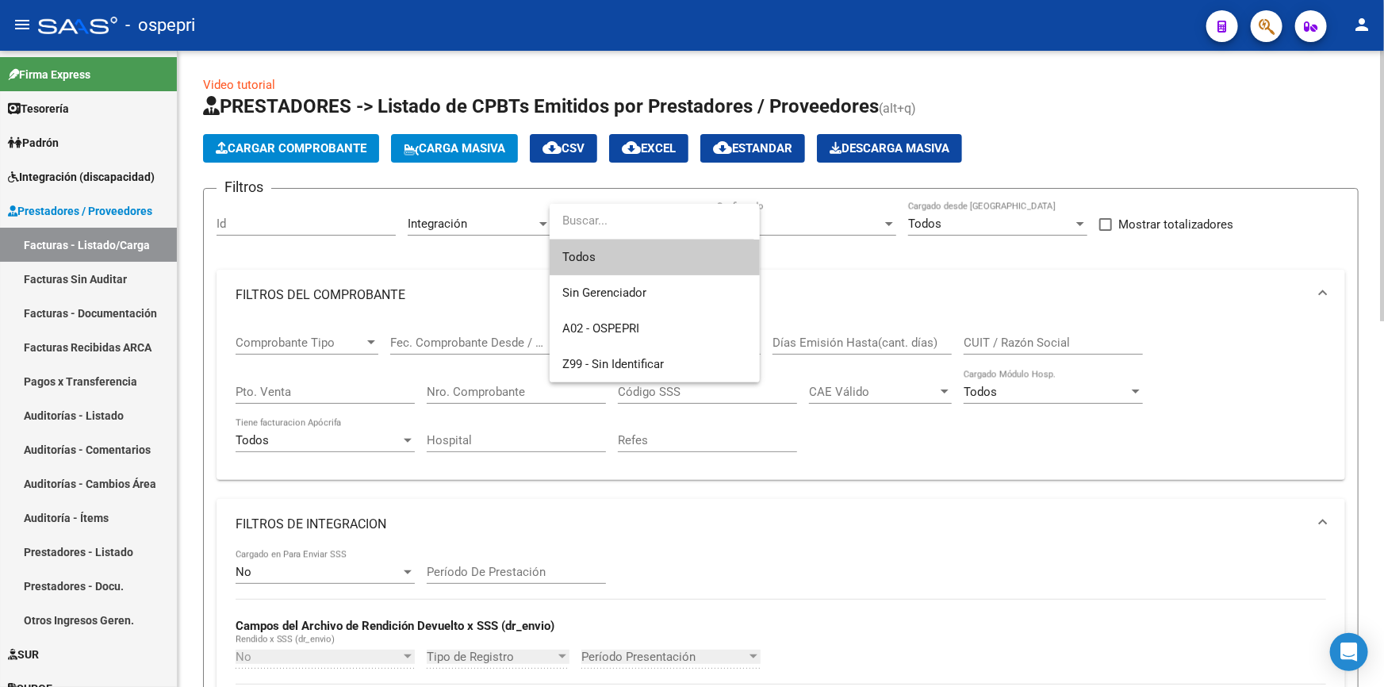
click at [639, 222] on input "dropdown search" at bounding box center [652, 221] width 205 height 36
click at [847, 550] on div at bounding box center [692, 343] width 1384 height 687
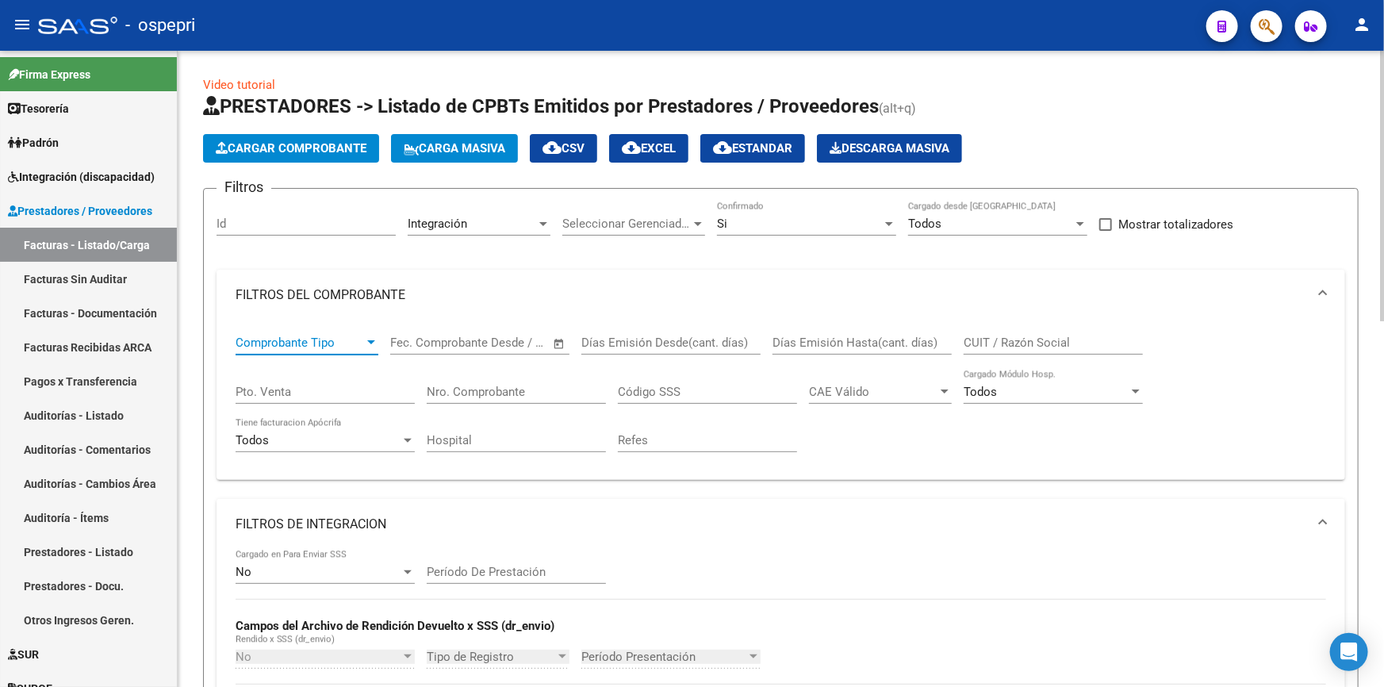
click at [370, 336] on div "Comprobante Tipo" at bounding box center [307, 343] width 143 height 14
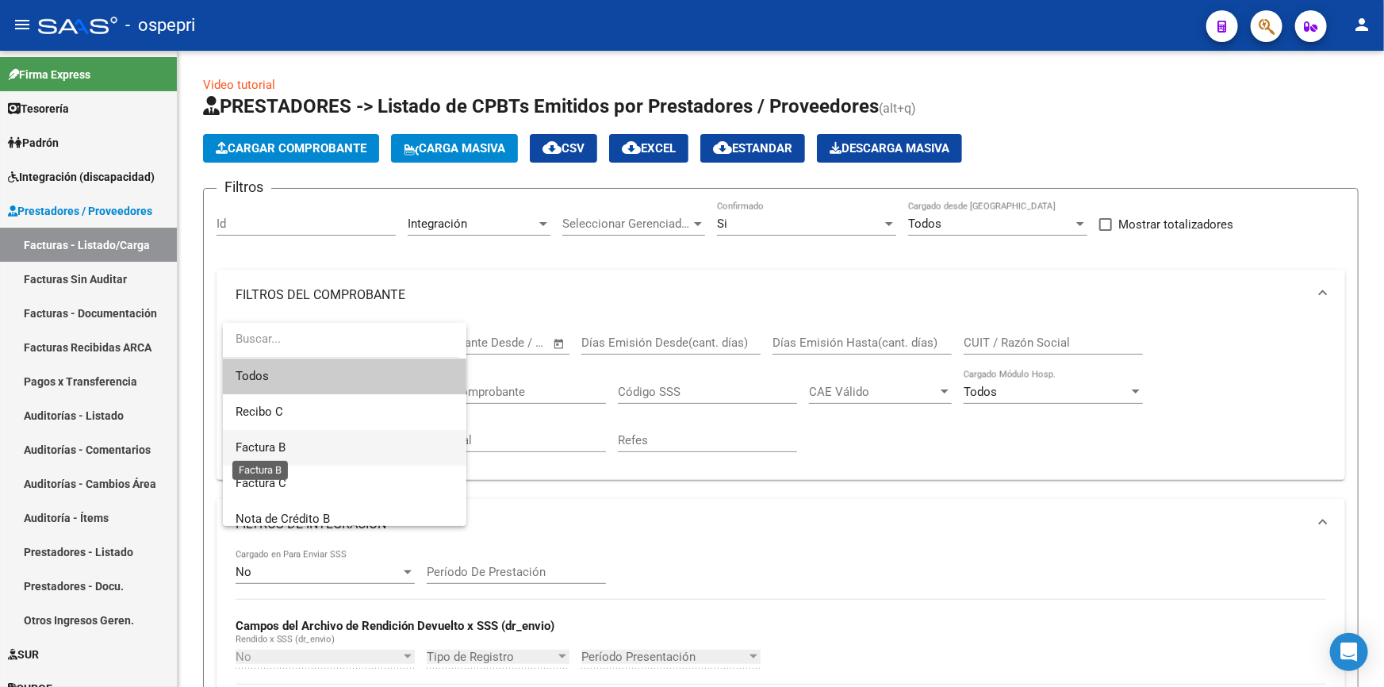
click at [266, 443] on span "Factura B" at bounding box center [261, 447] width 50 height 14
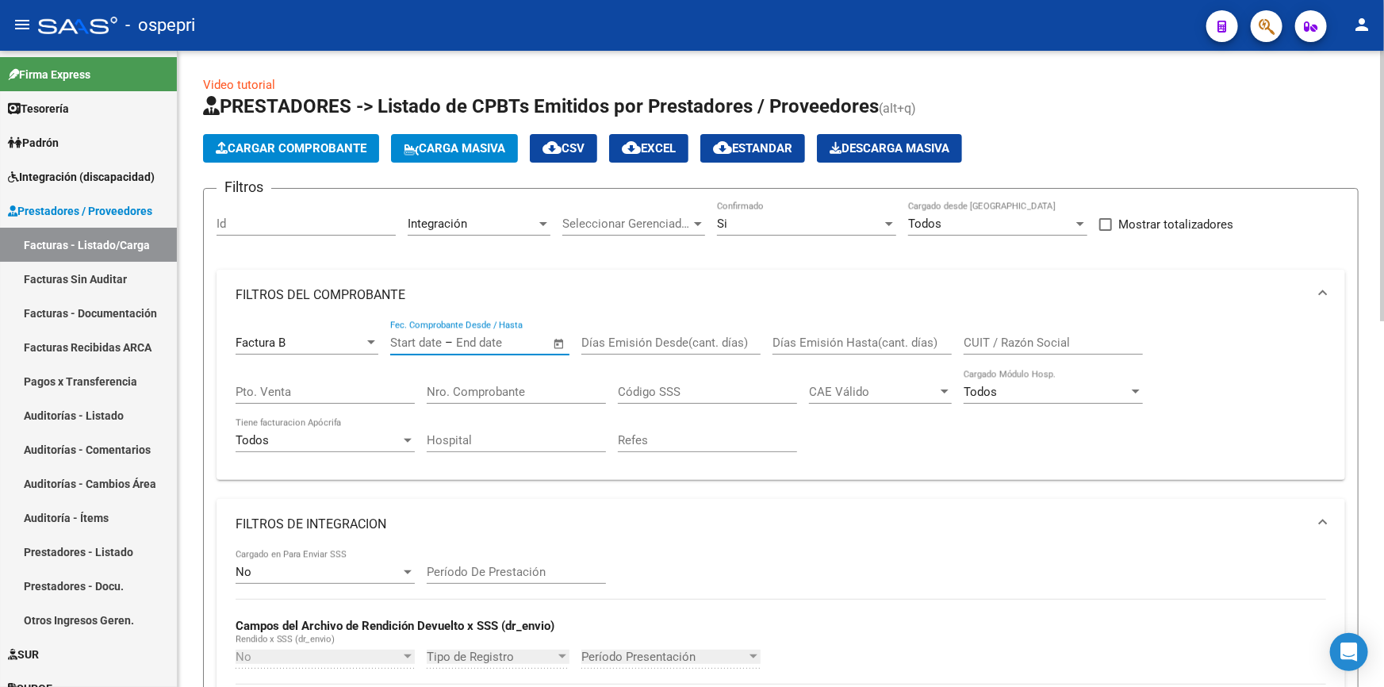
click at [526, 336] on input "text" at bounding box center [494, 343] width 77 height 14
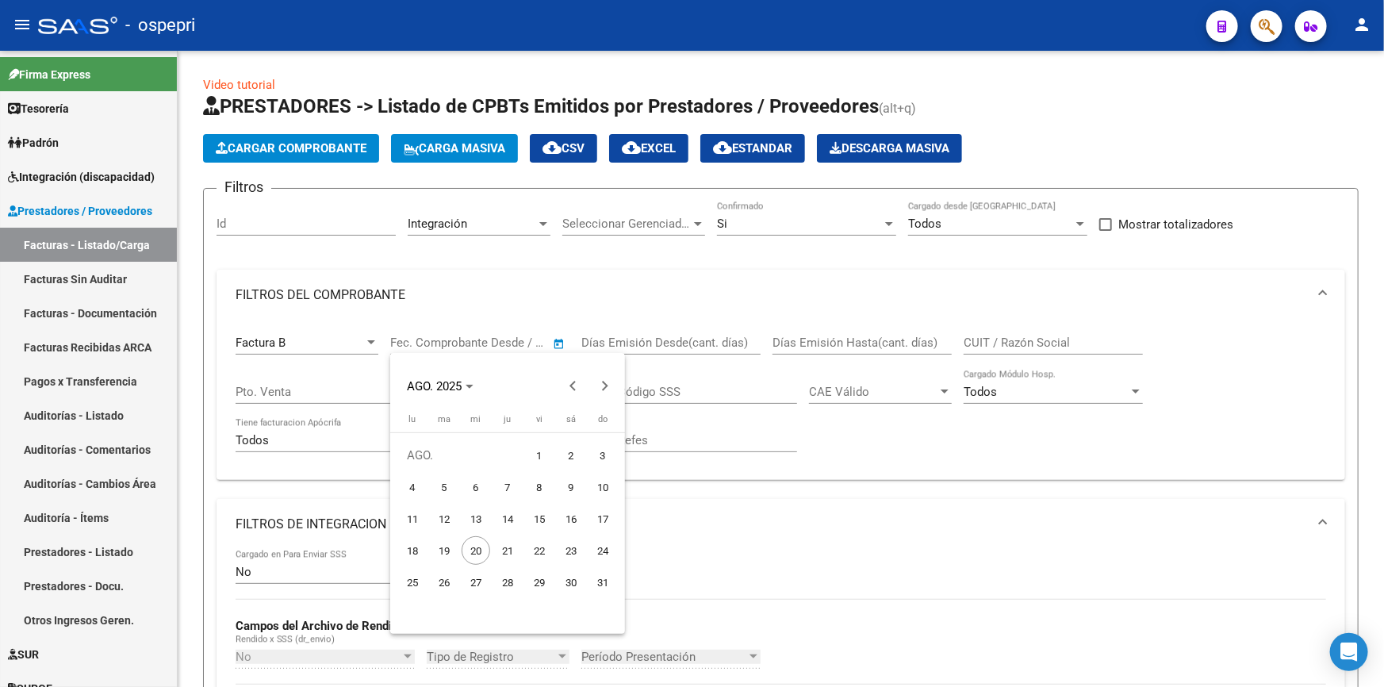
drag, startPoint x: 842, startPoint y: 577, endPoint x: 754, endPoint y: 428, distance: 173.2
click at [840, 566] on div at bounding box center [692, 343] width 1384 height 687
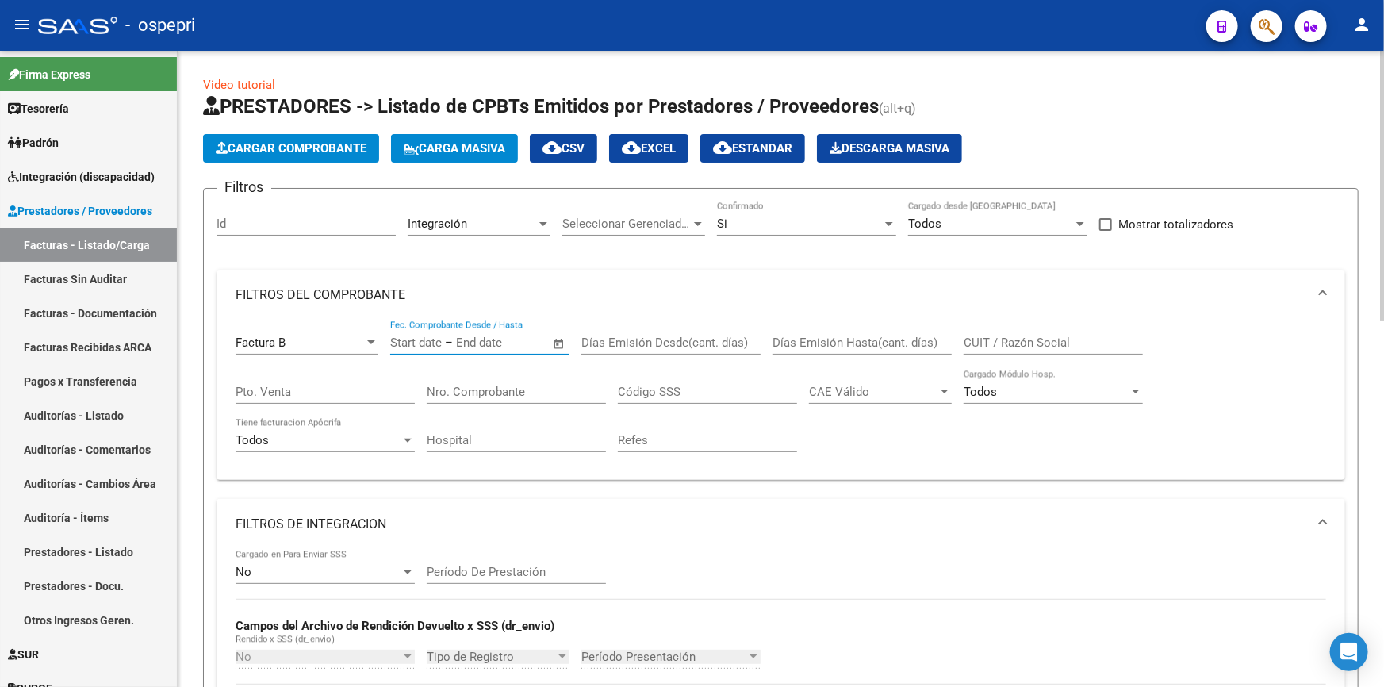
click at [539, 380] on div "Nro. Comprobante" at bounding box center [516, 387] width 179 height 34
type input "402"
click at [260, 389] on input "Pto. Venta" at bounding box center [325, 392] width 179 height 14
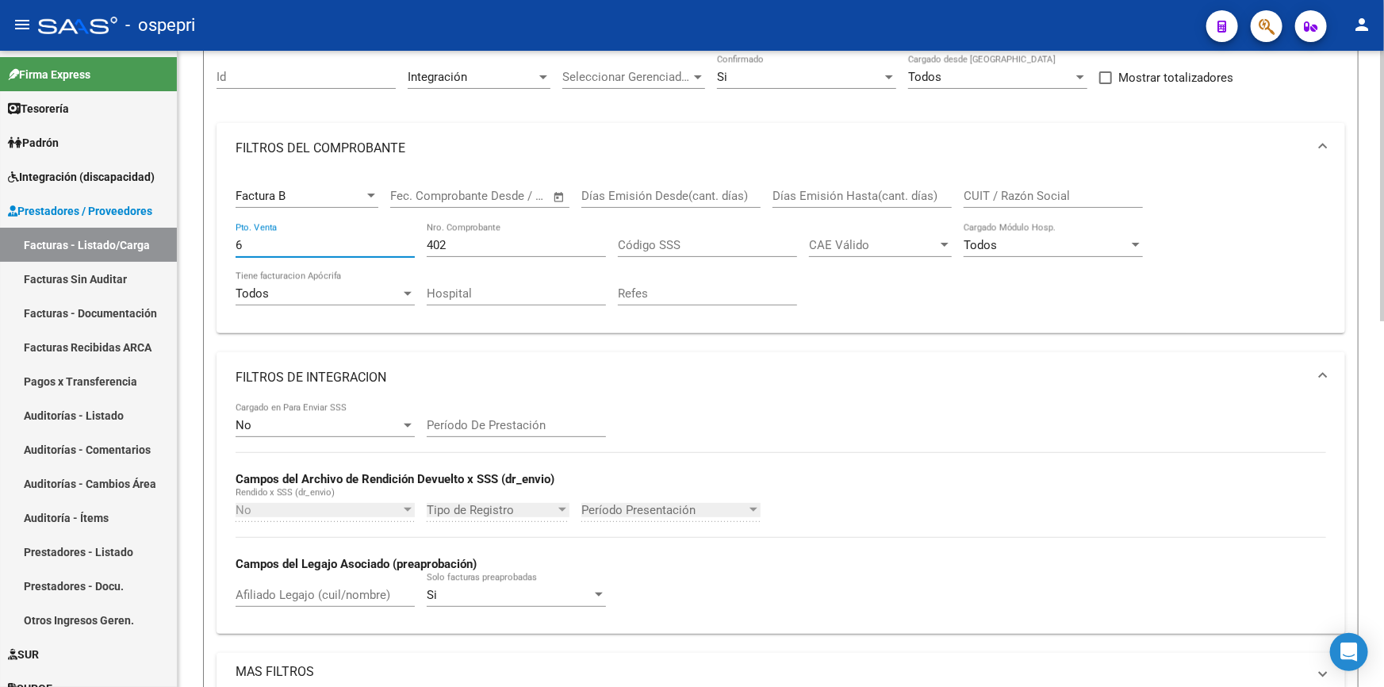
scroll to position [288, 0]
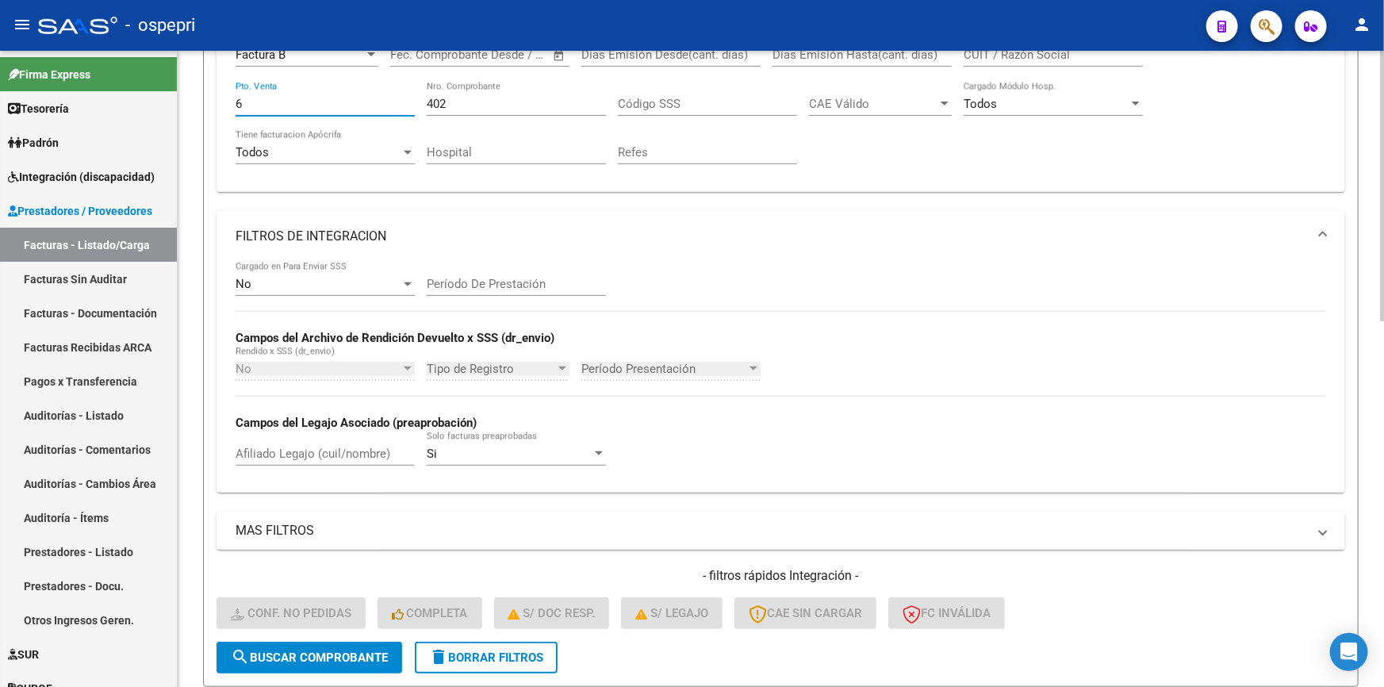
type input "6"
click at [276, 650] on span "search Buscar Comprobante" at bounding box center [309, 657] width 157 height 14
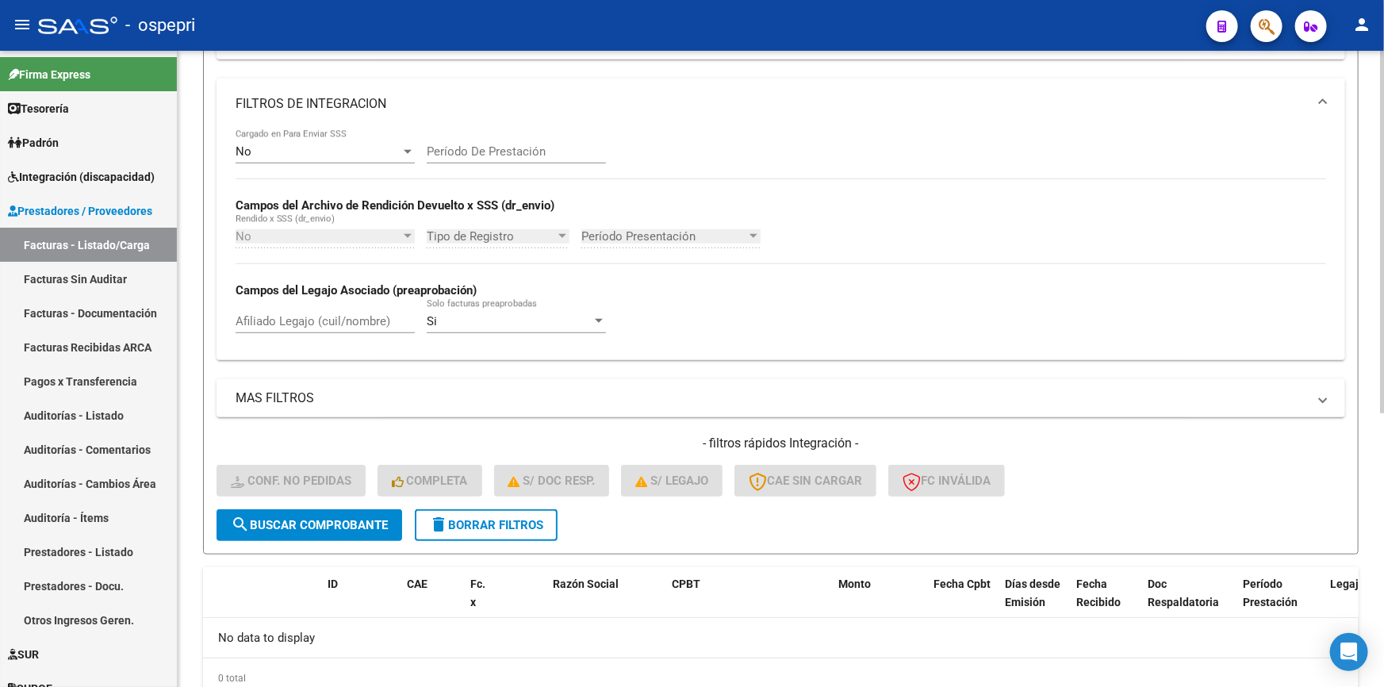
scroll to position [432, 0]
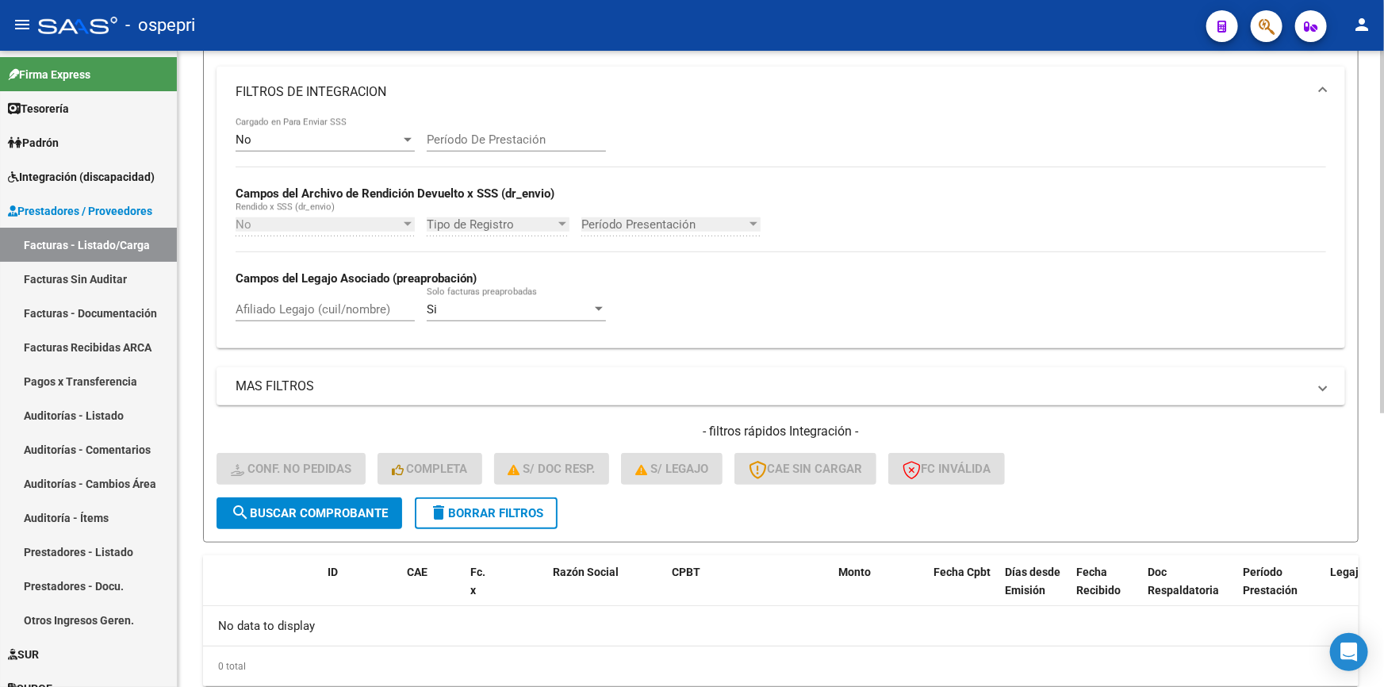
click at [525, 506] on span "delete Borrar Filtros" at bounding box center [486, 513] width 114 height 14
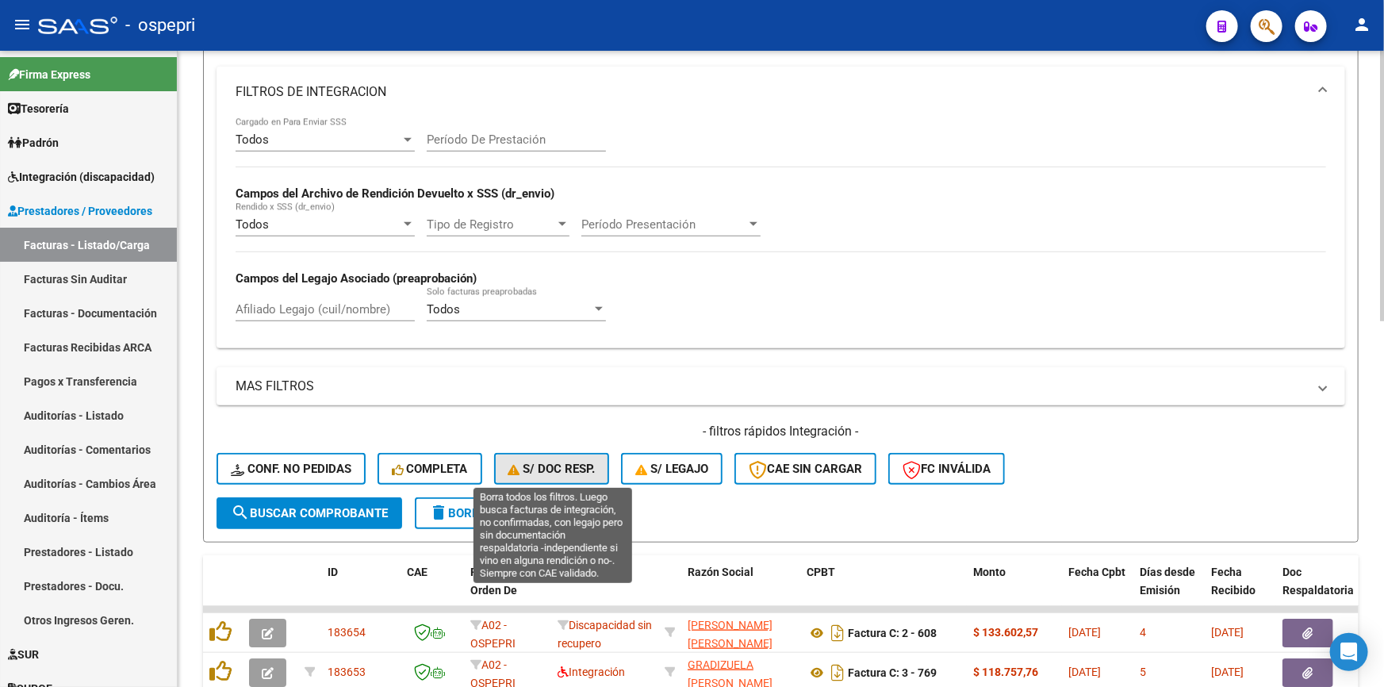
click at [543, 462] on span "S/ Doc Resp." at bounding box center [551, 469] width 87 height 14
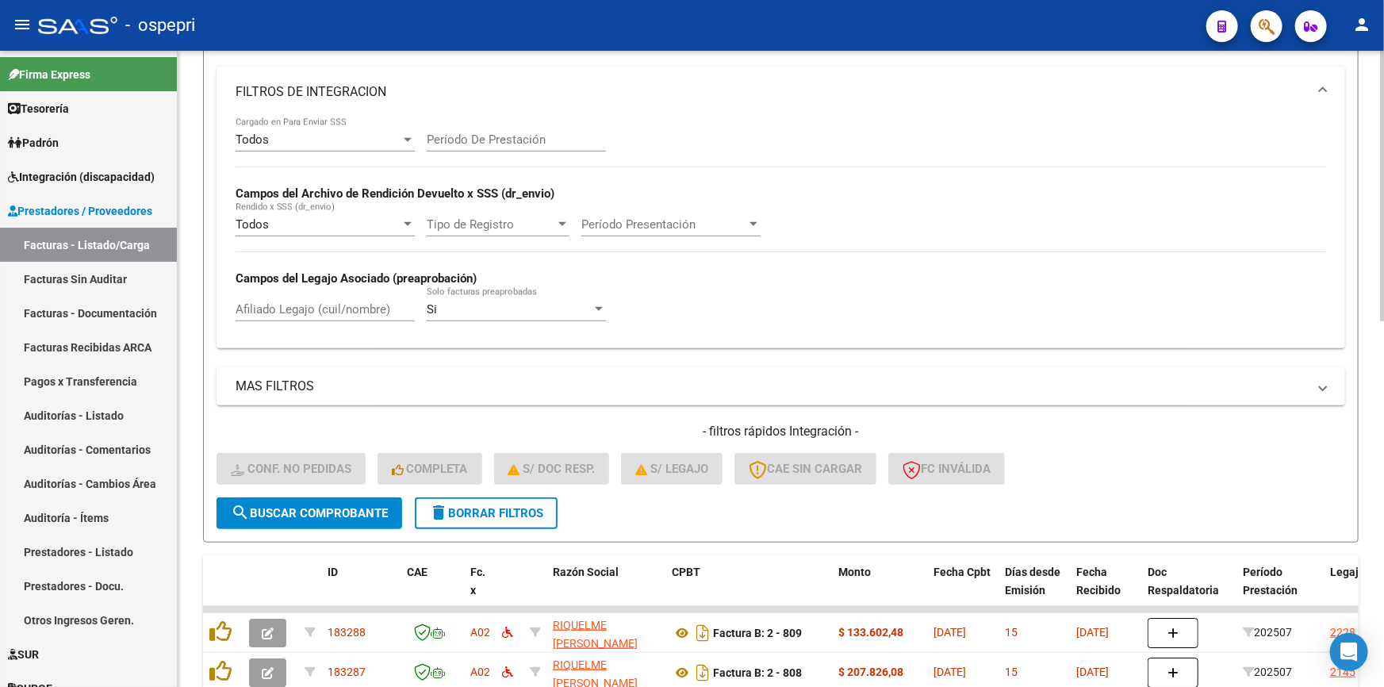
click at [493, 511] on span "delete Borrar Filtros" at bounding box center [486, 513] width 114 height 14
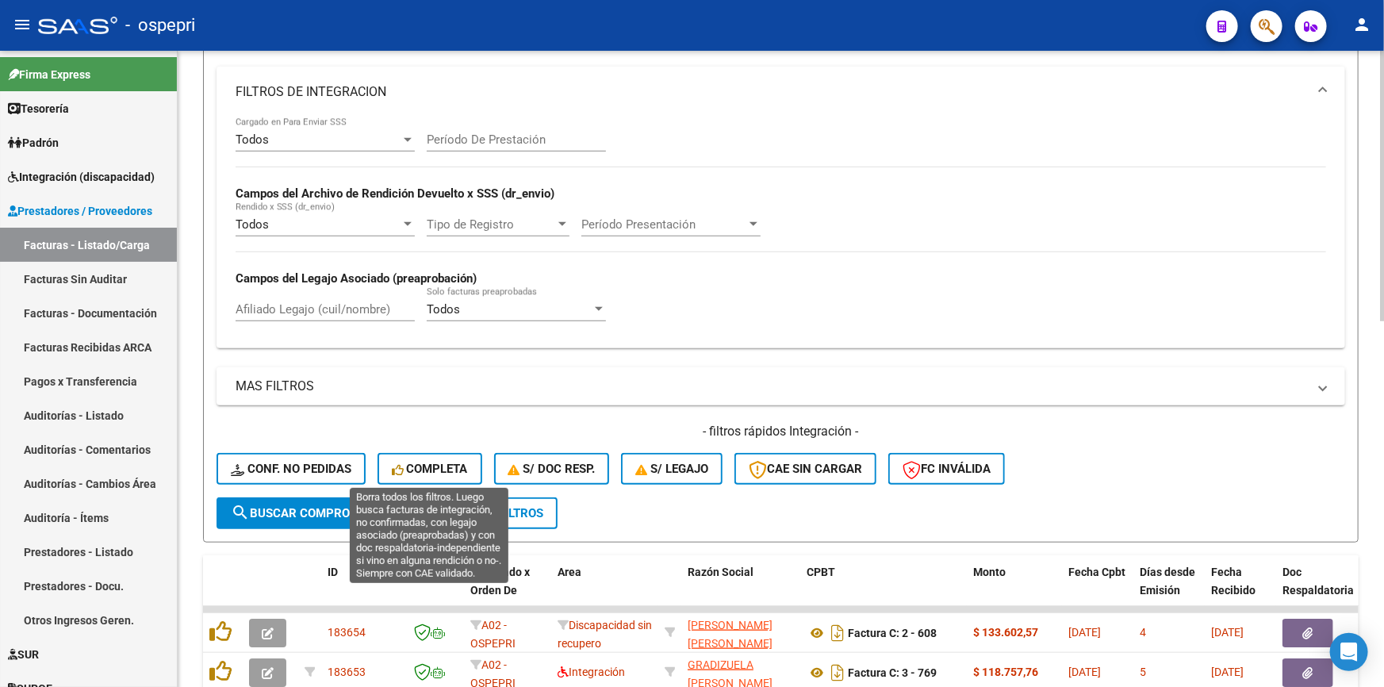
click at [433, 462] on span "Completa" at bounding box center [430, 469] width 76 height 14
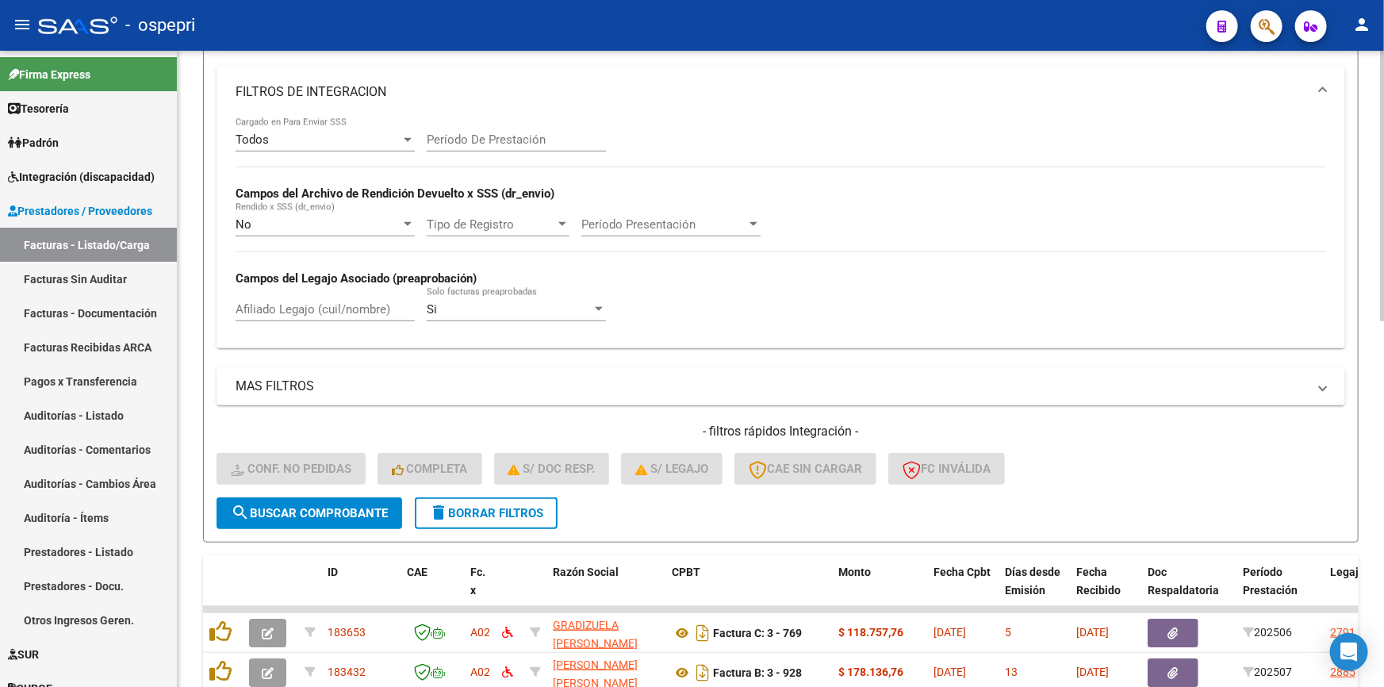
click at [489, 499] on button "delete Borrar Filtros" at bounding box center [486, 513] width 143 height 32
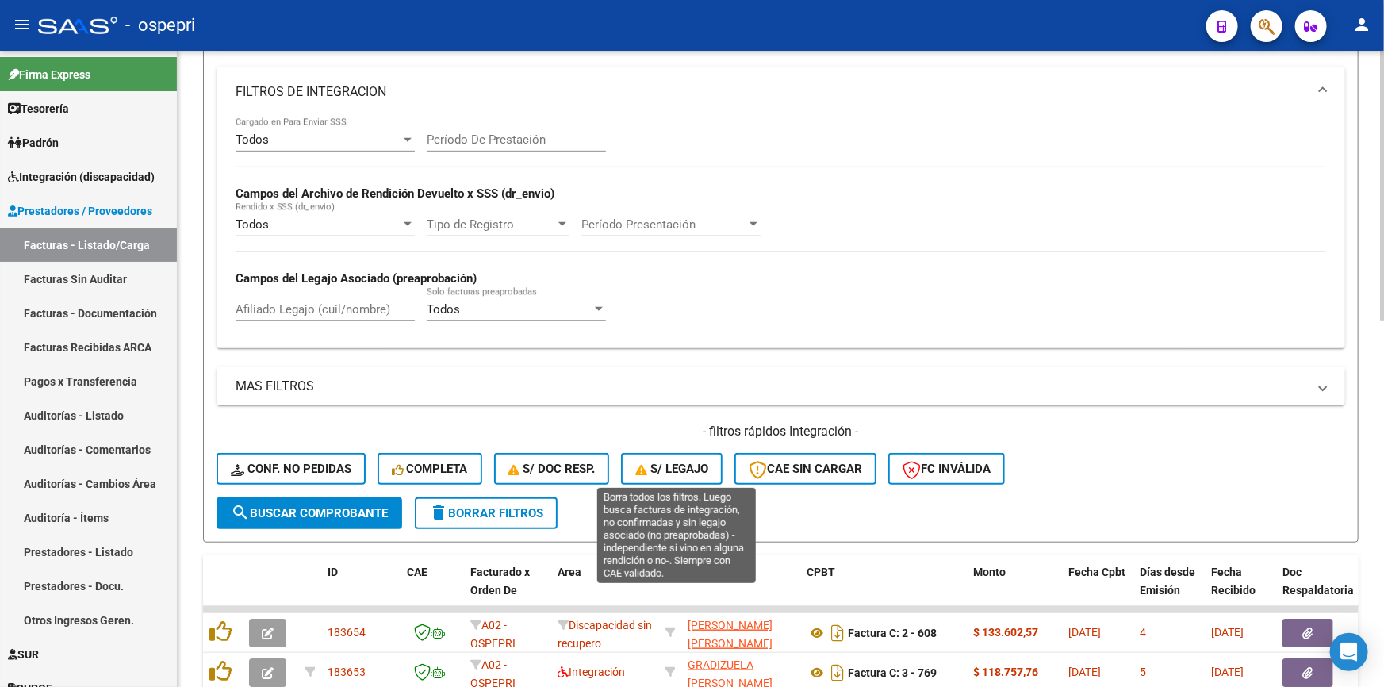
click at [682, 462] on span "S/ legajo" at bounding box center [671, 469] width 73 height 14
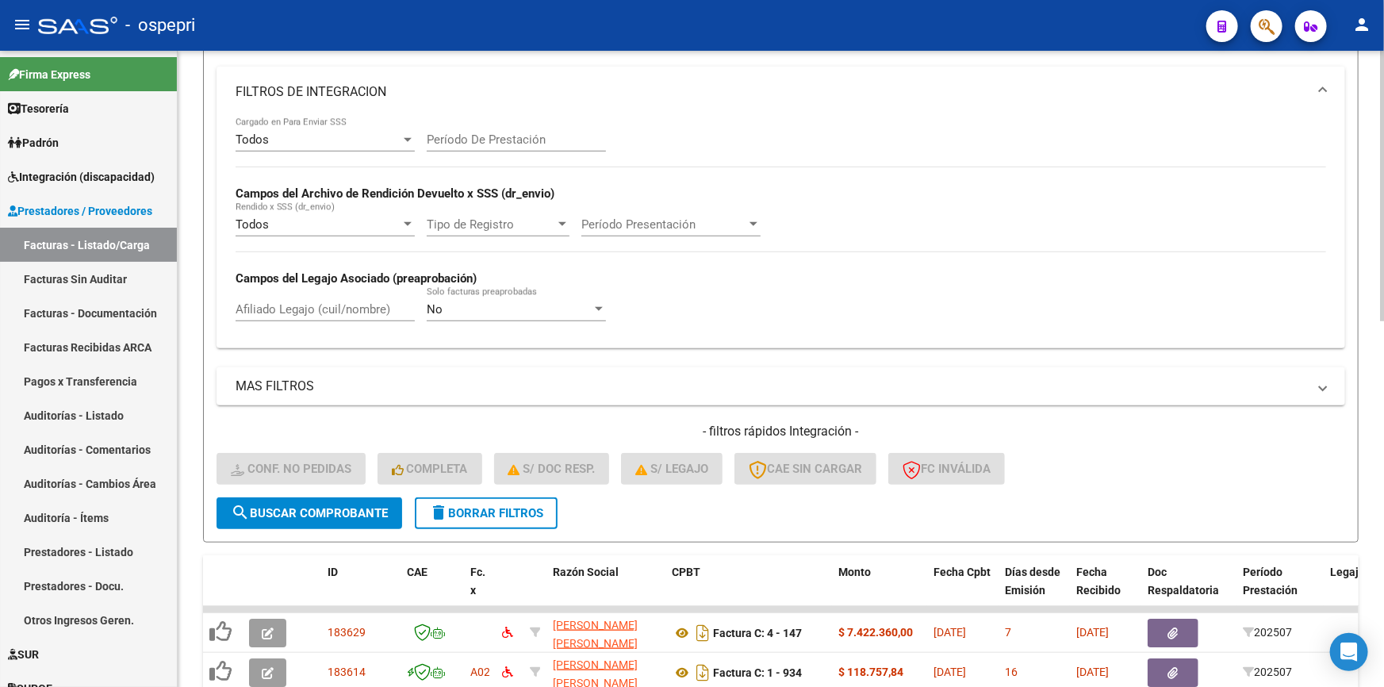
click at [489, 509] on span "delete Borrar Filtros" at bounding box center [486, 513] width 114 height 14
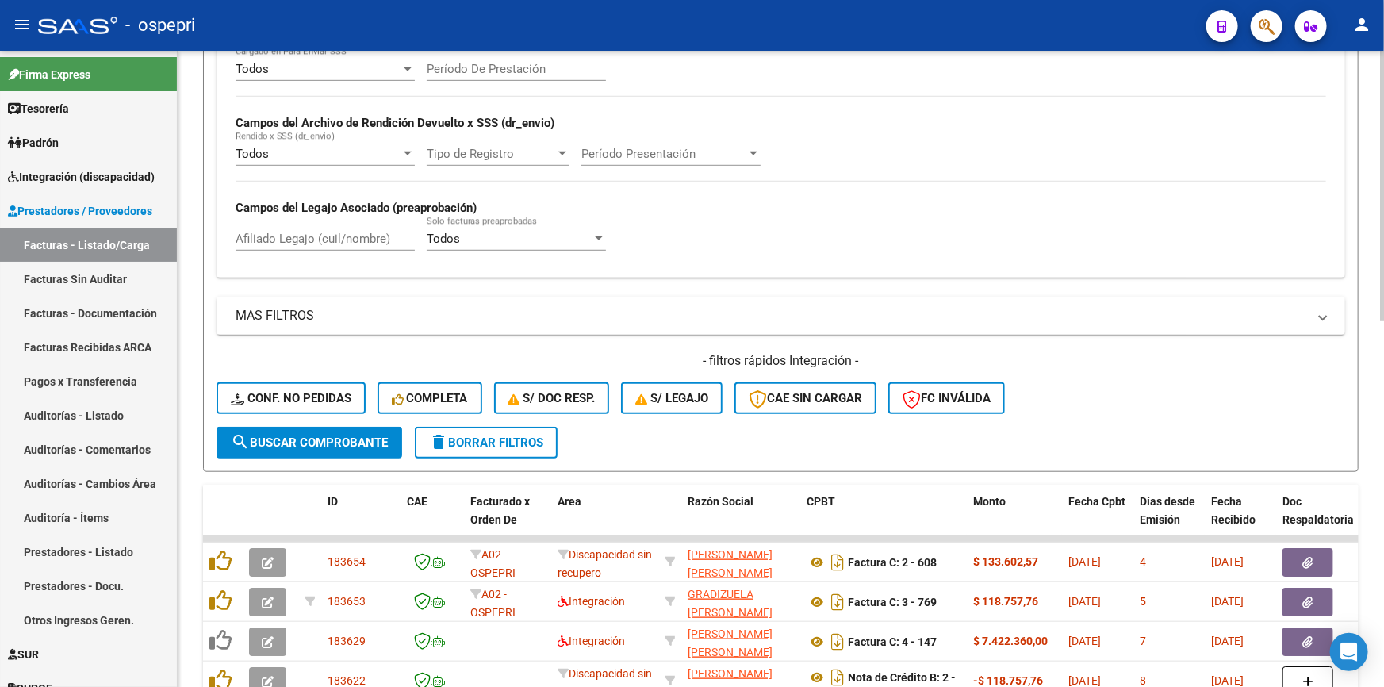
scroll to position [504, 0]
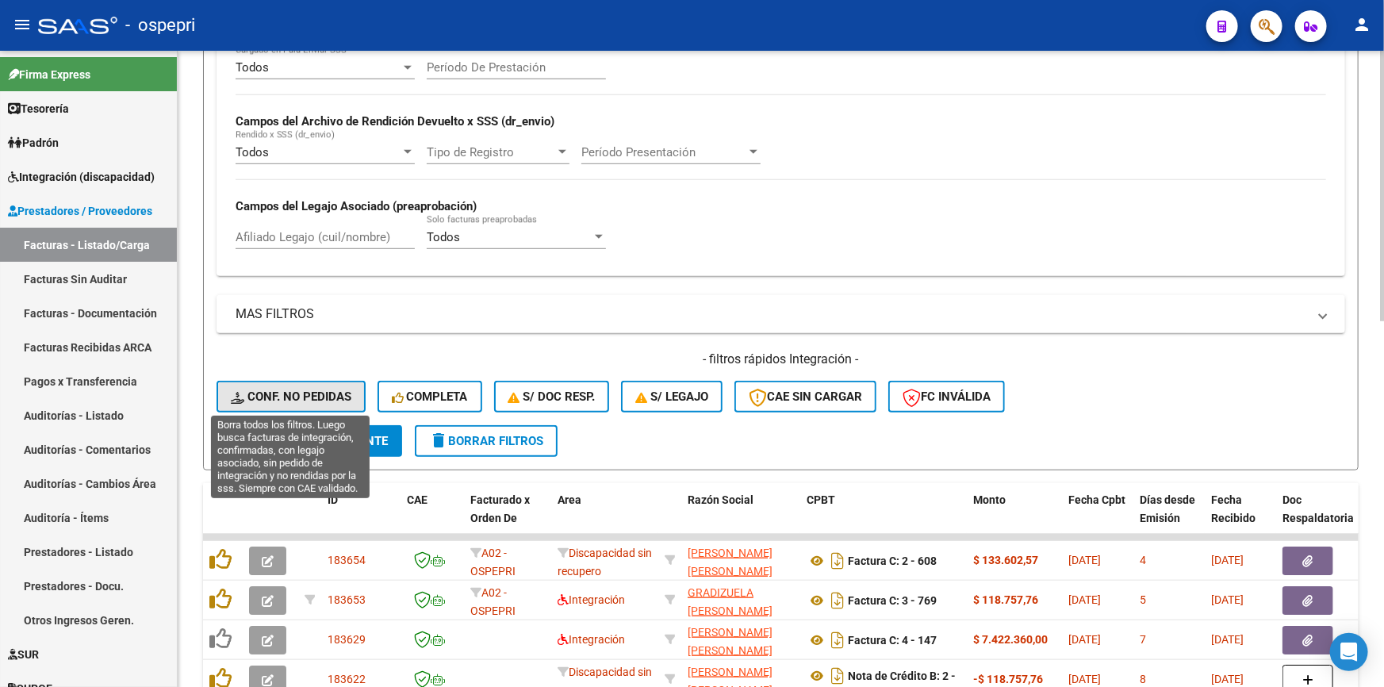
click at [315, 389] on span "Conf. no pedidas" at bounding box center [291, 396] width 121 height 14
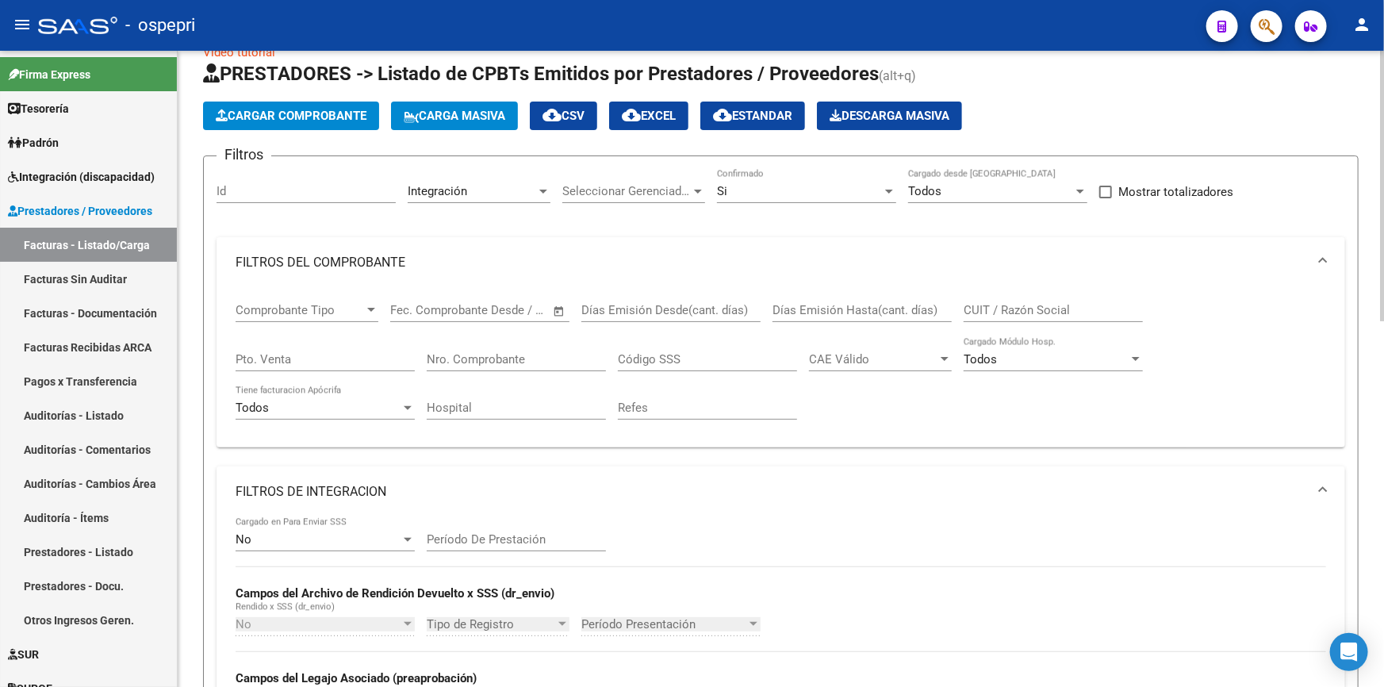
scroll to position [0, 0]
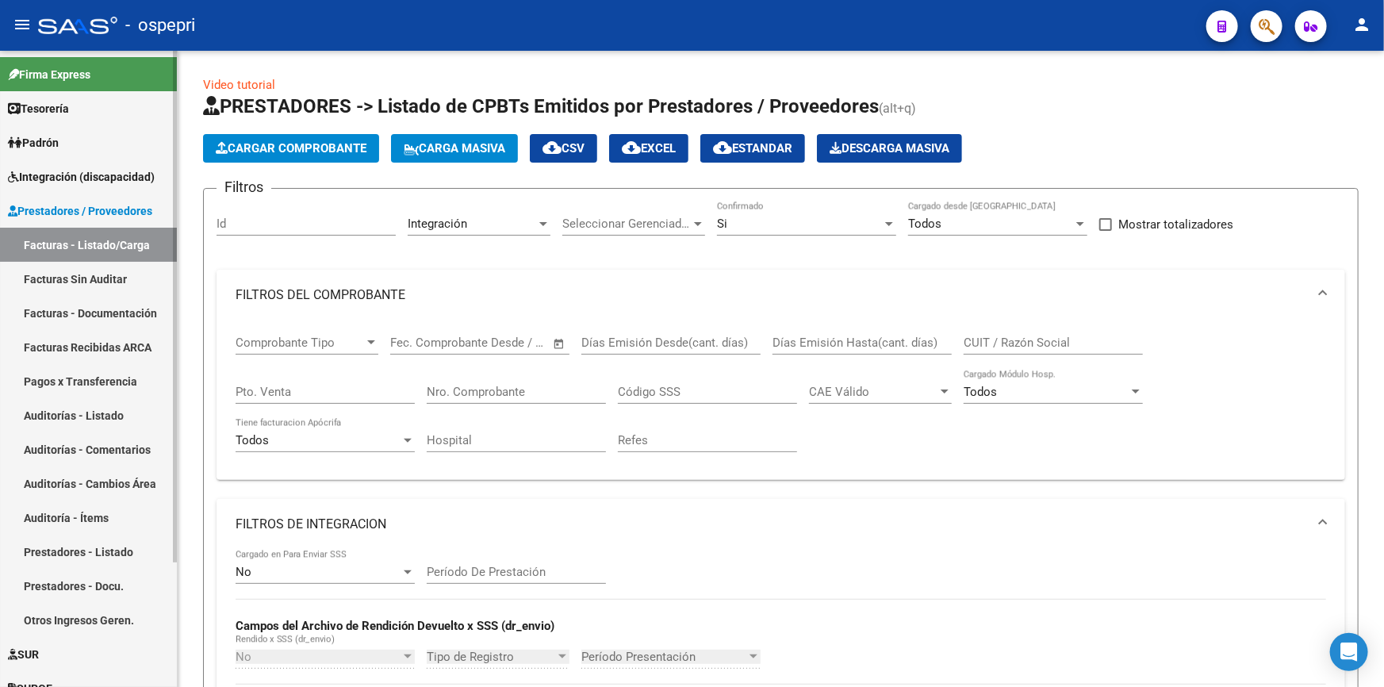
click at [67, 270] on link "Facturas Sin Auditar" at bounding box center [88, 279] width 177 height 34
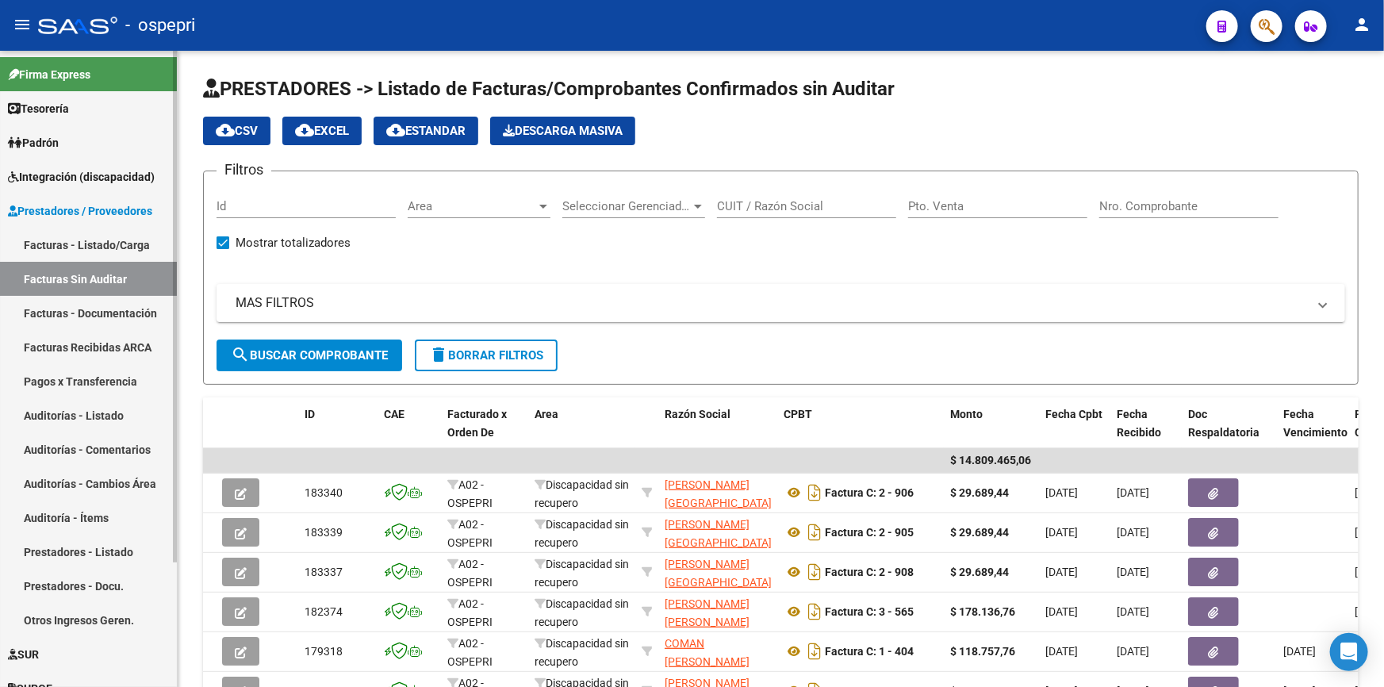
click at [70, 238] on link "Facturas - Listado/Carga" at bounding box center [88, 245] width 177 height 34
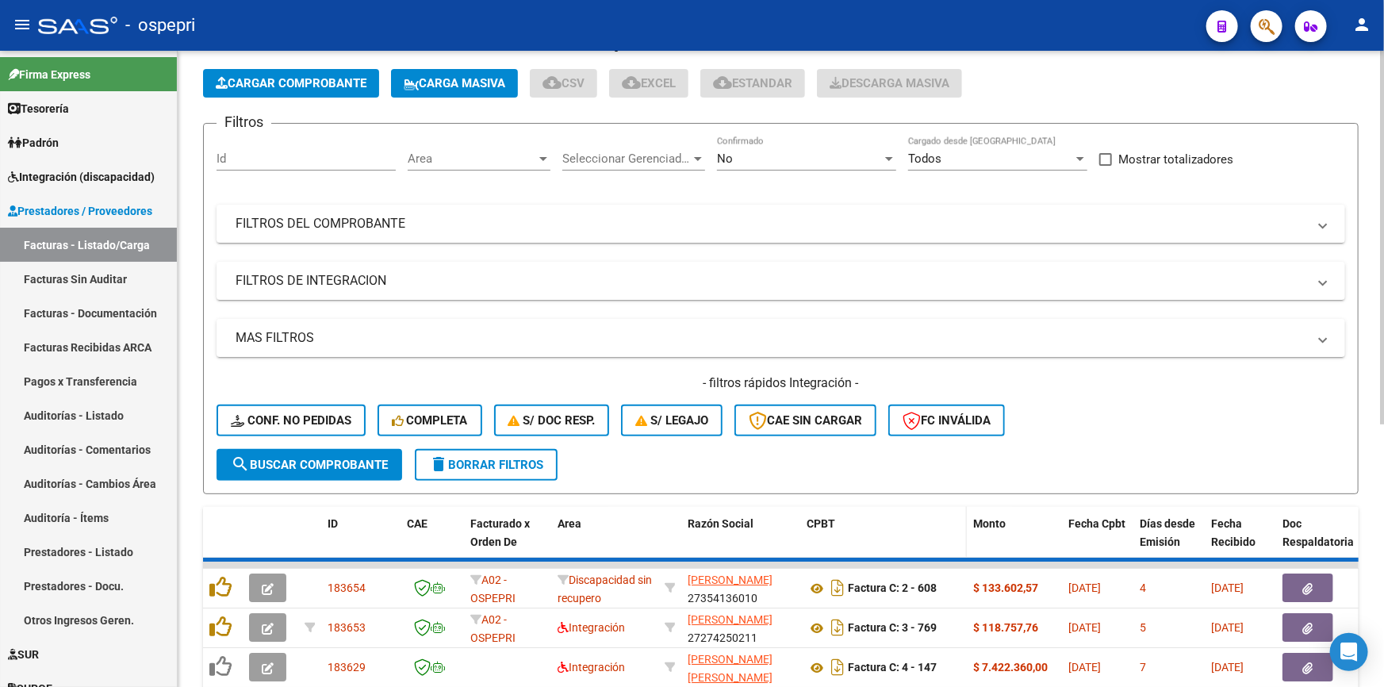
scroll to position [144, 0]
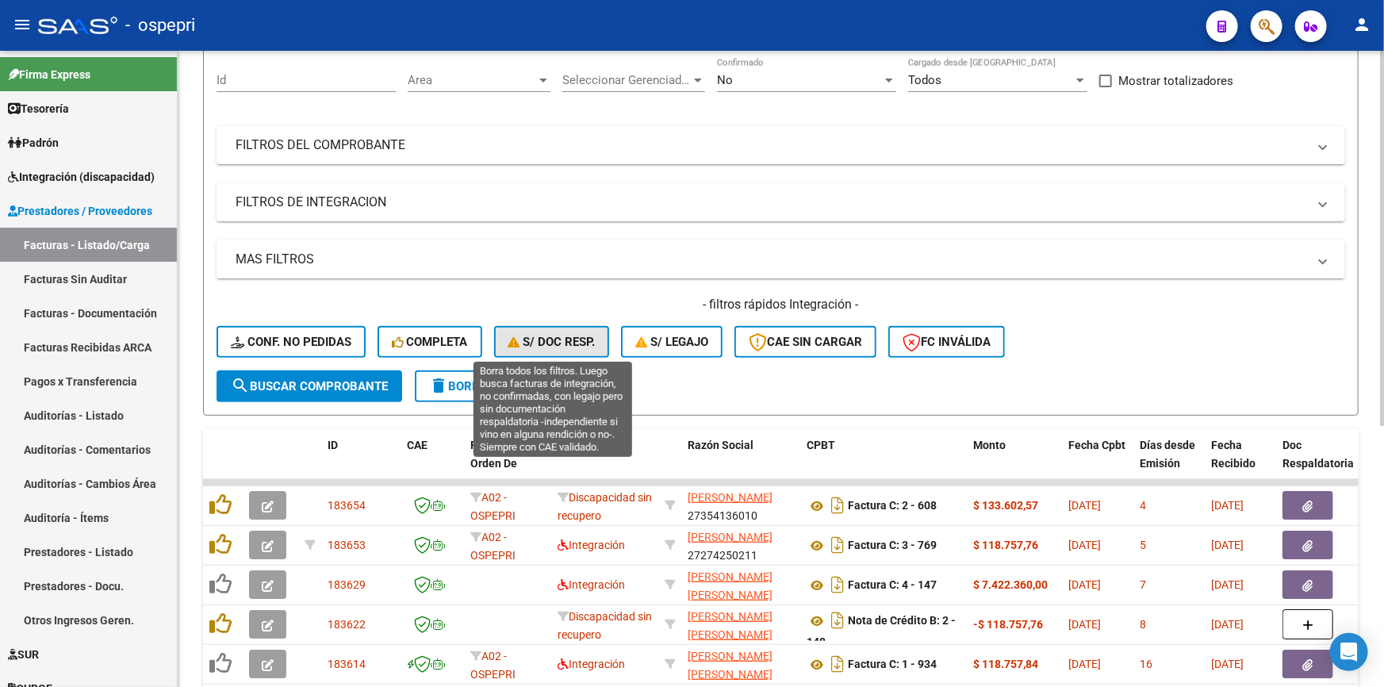
click at [574, 338] on span "S/ Doc Resp." at bounding box center [551, 342] width 87 height 14
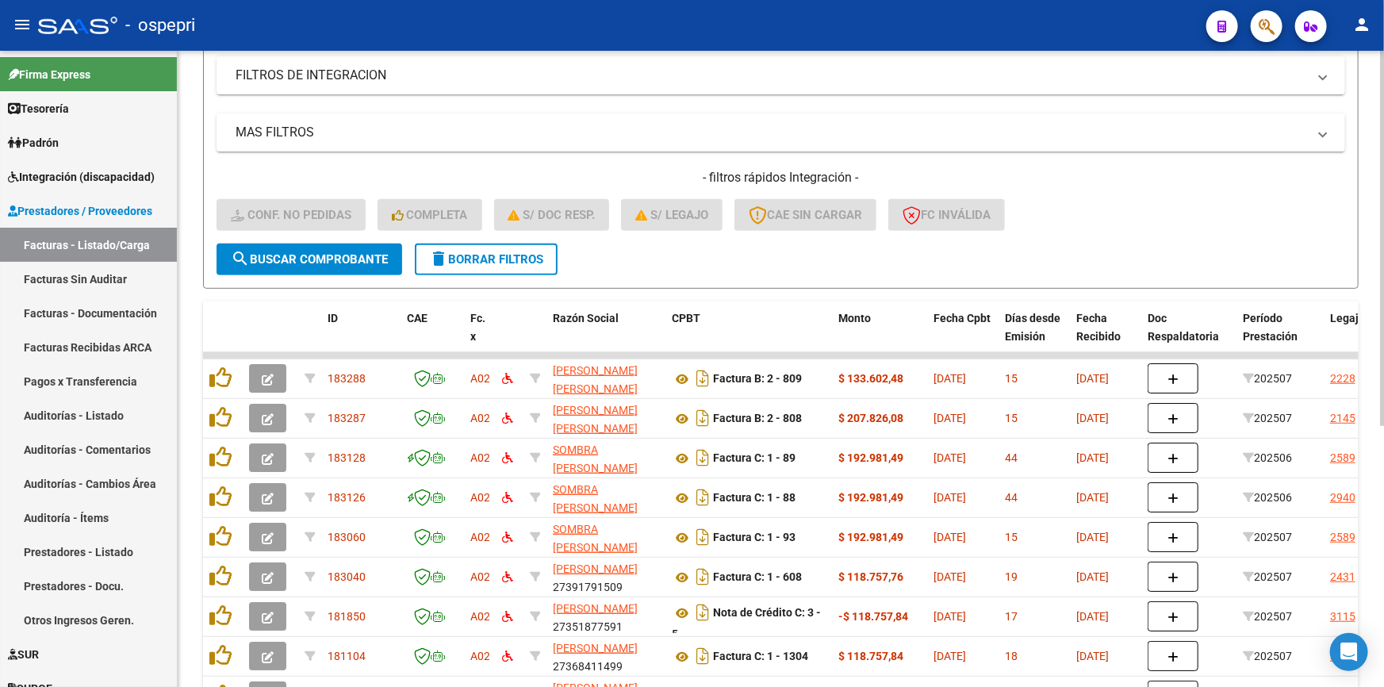
scroll to position [216, 0]
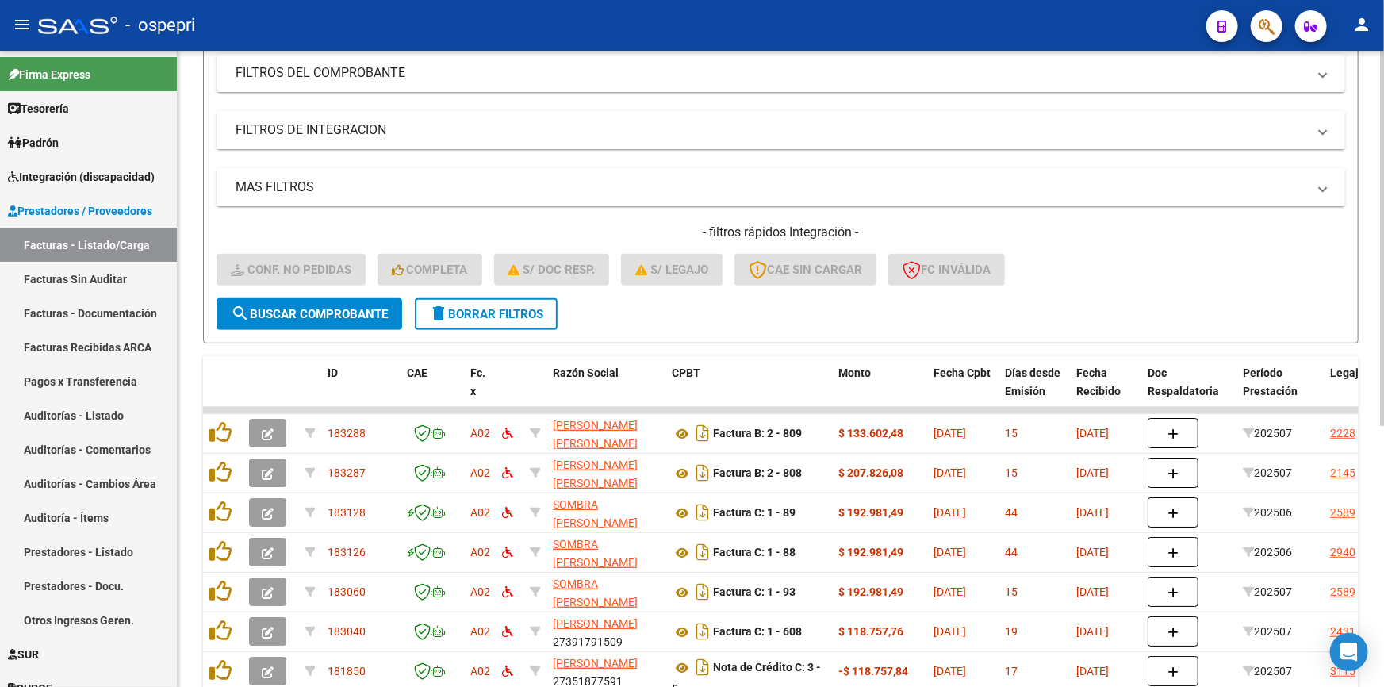
click at [511, 320] on button "delete Borrar Filtros" at bounding box center [486, 314] width 143 height 32
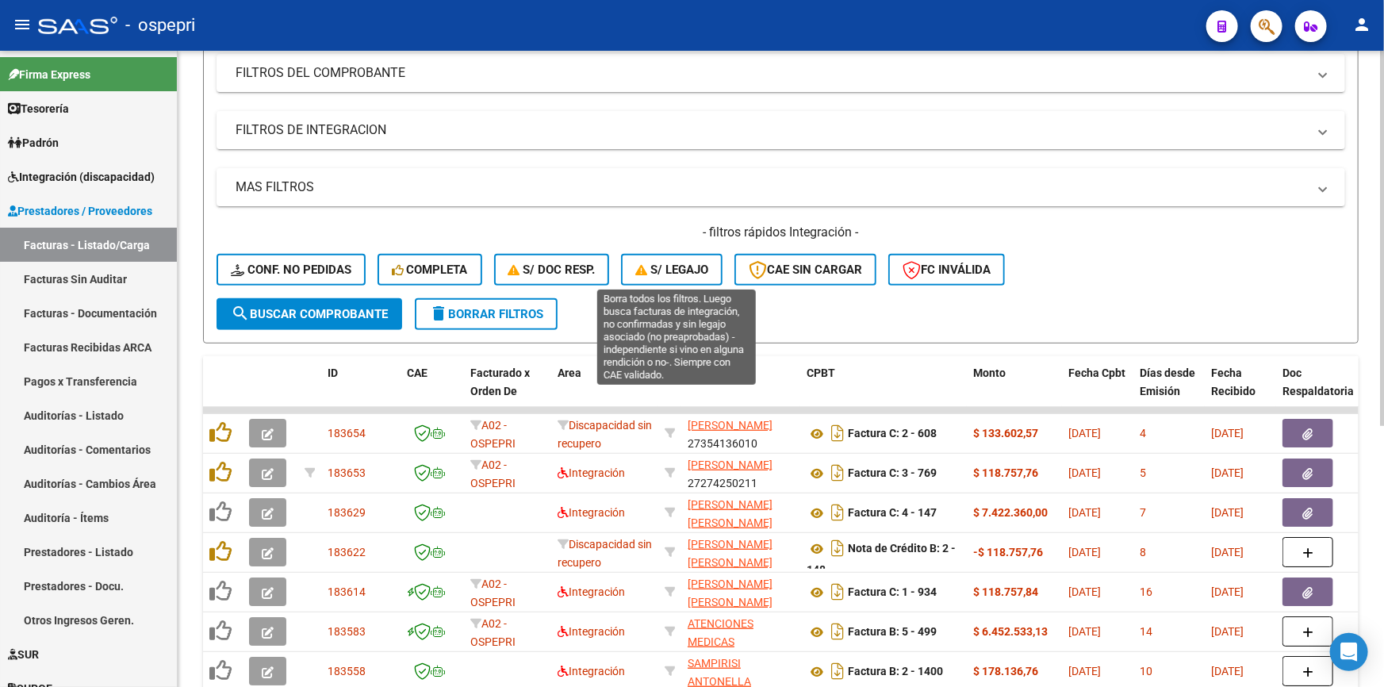
click at [686, 263] on span "S/ legajo" at bounding box center [671, 270] width 73 height 14
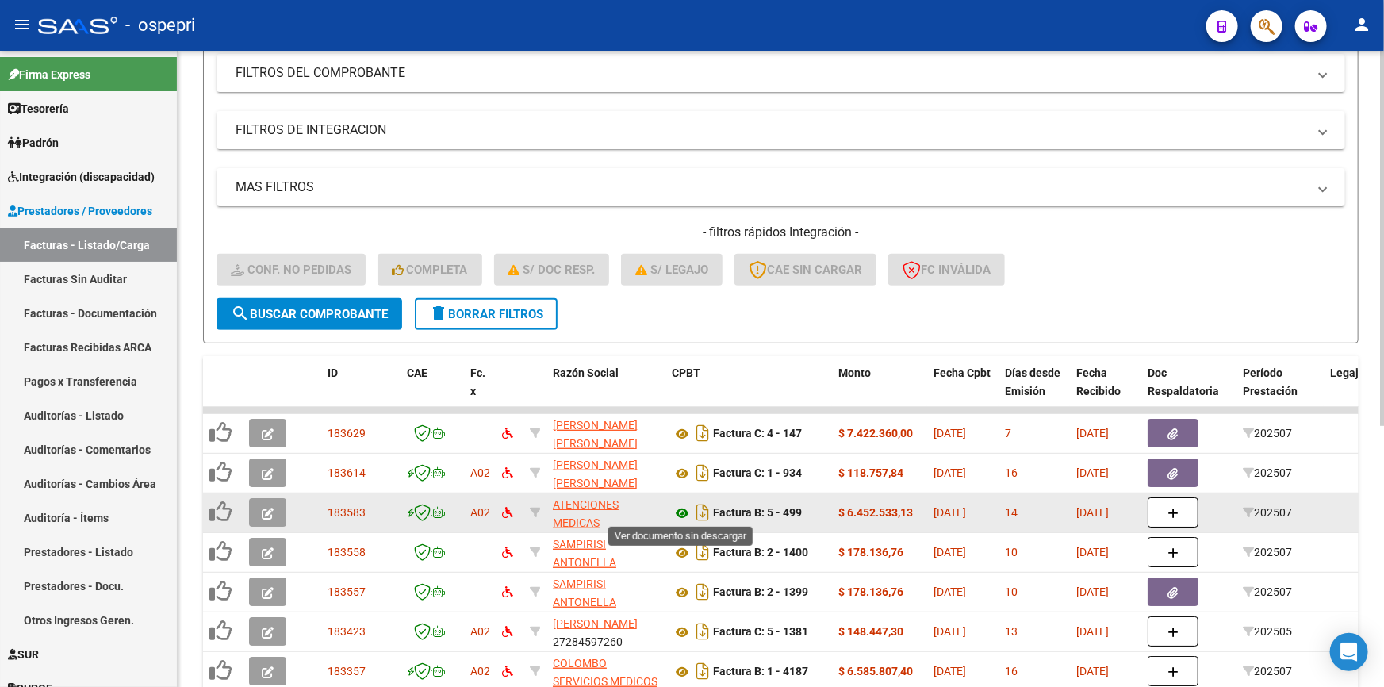
click at [681, 505] on icon at bounding box center [682, 513] width 21 height 19
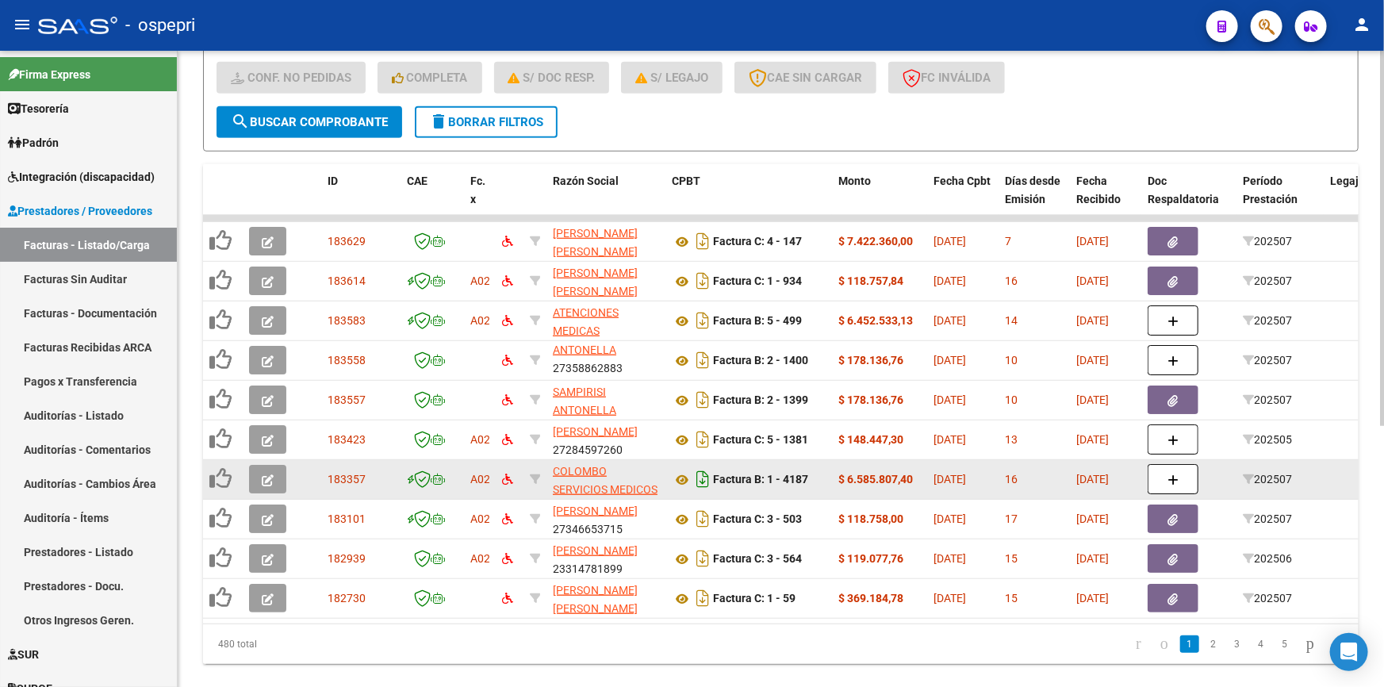
scroll to position [443, 0]
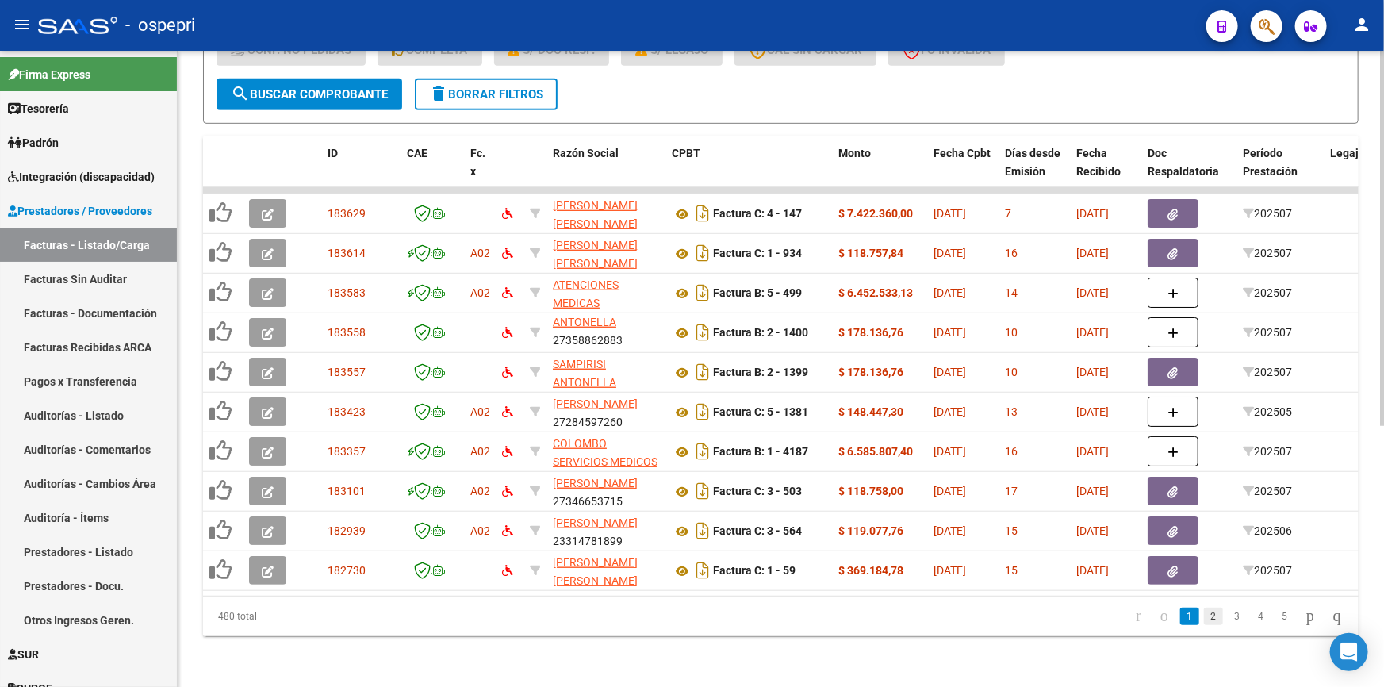
click at [1204, 616] on link "2" at bounding box center [1213, 616] width 19 height 17
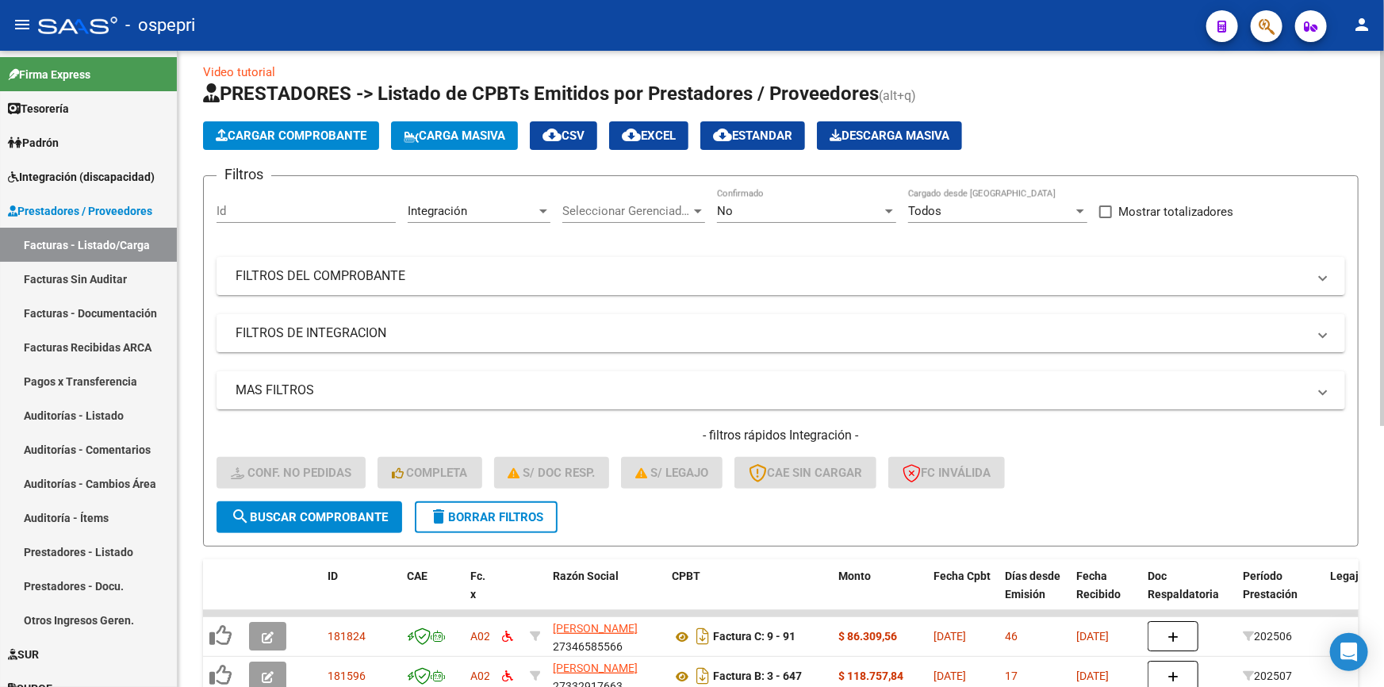
scroll to position [0, 0]
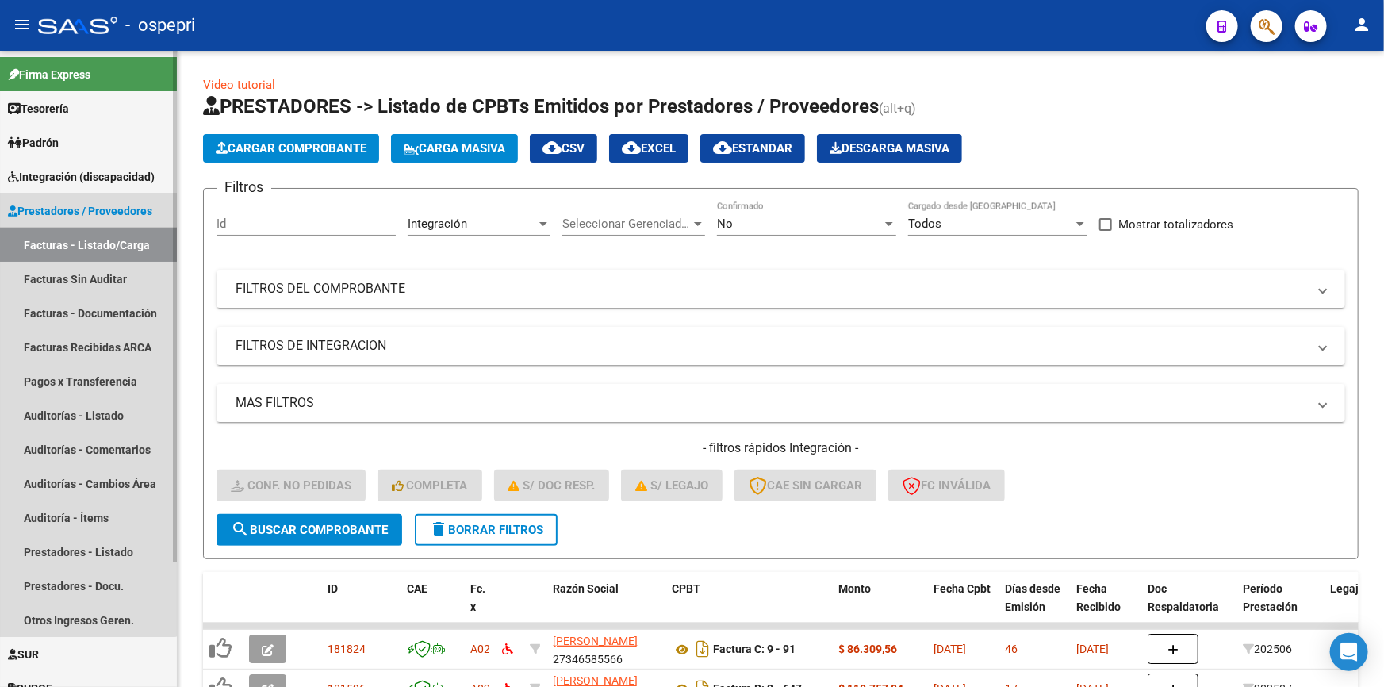
click at [54, 237] on link "Facturas - Listado/Carga" at bounding box center [88, 245] width 177 height 34
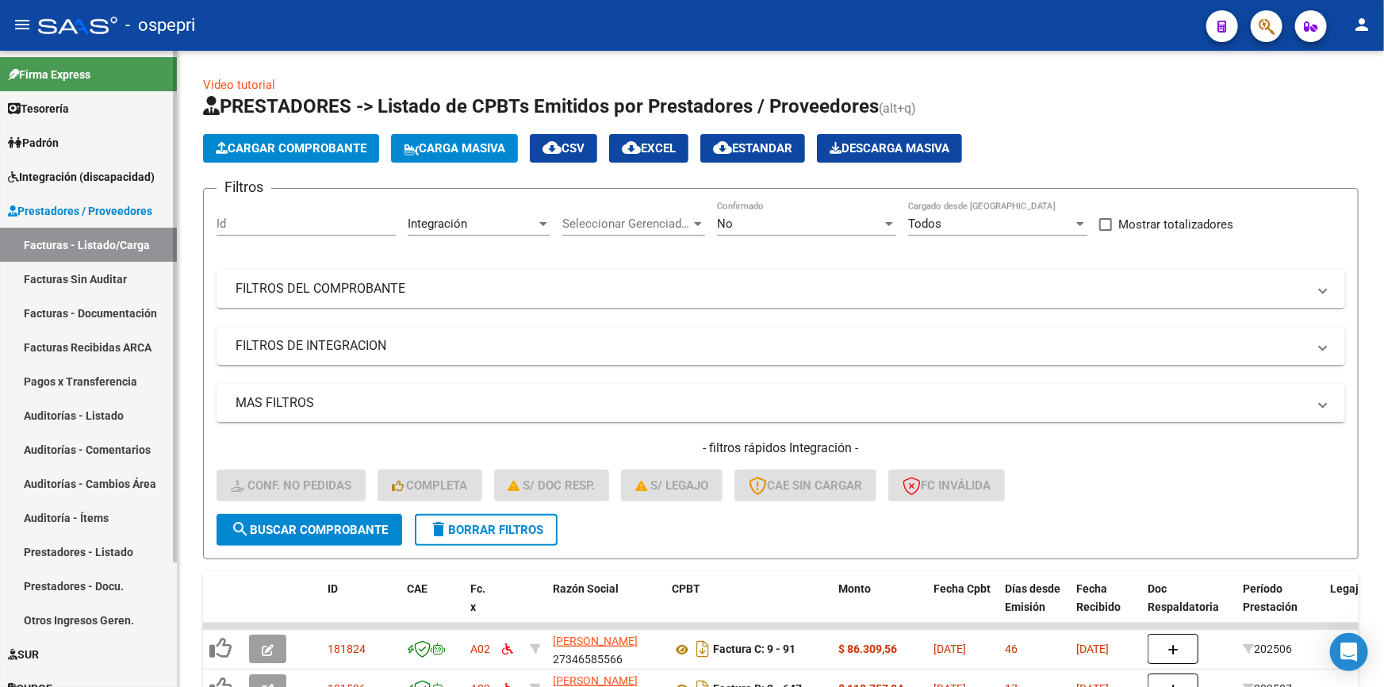
click at [69, 274] on link "Facturas Sin Auditar" at bounding box center [88, 279] width 177 height 34
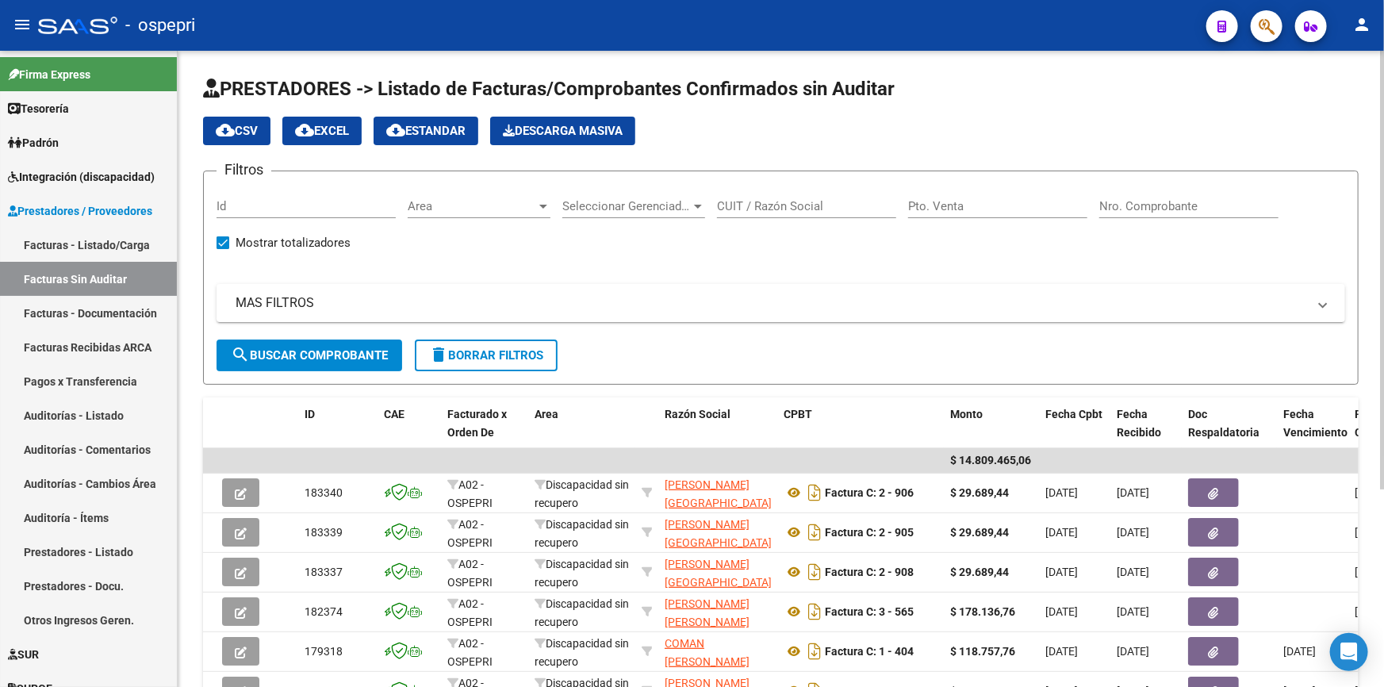
click at [808, 206] on input "CUIT / Razón Social" at bounding box center [806, 206] width 179 height 14
type input "home care"
click at [307, 342] on button "search Buscar Comprobante" at bounding box center [310, 356] width 186 height 32
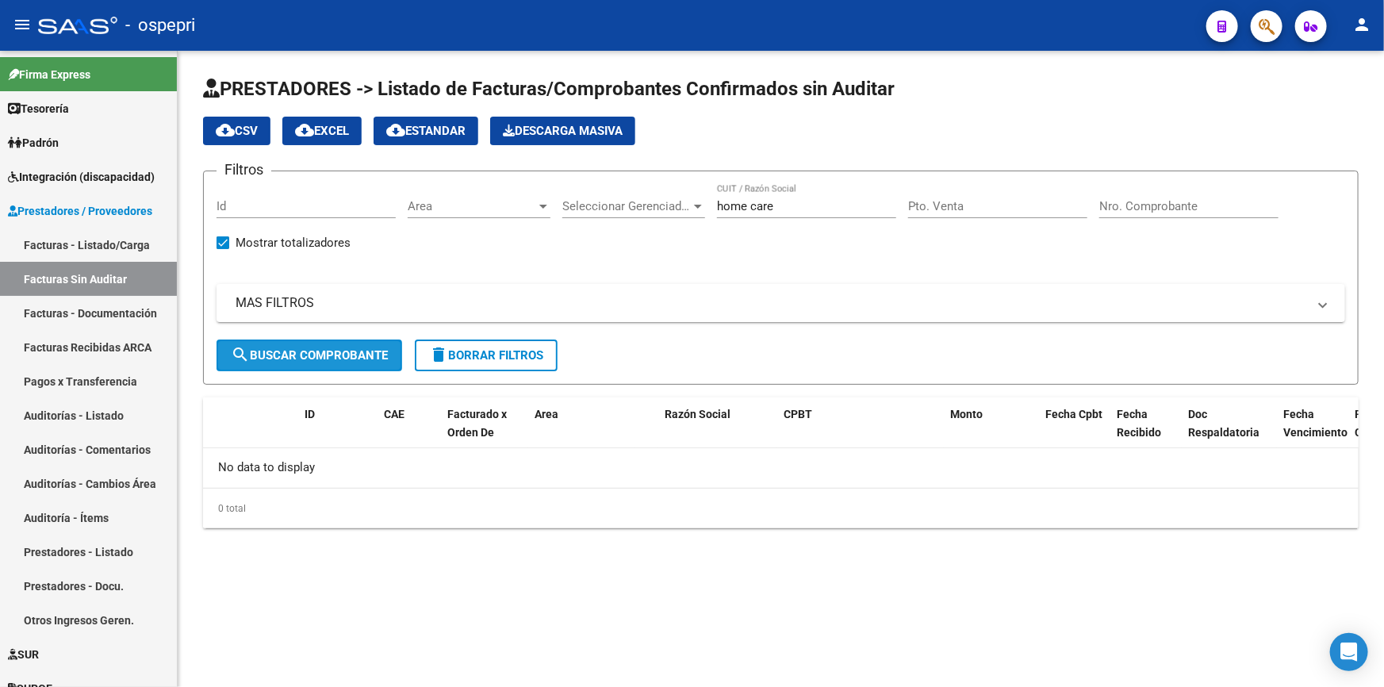
click at [340, 348] on span "search Buscar Comprobante" at bounding box center [309, 355] width 157 height 14
click at [692, 199] on div "Seleccionar Gerenciador" at bounding box center [633, 206] width 143 height 14
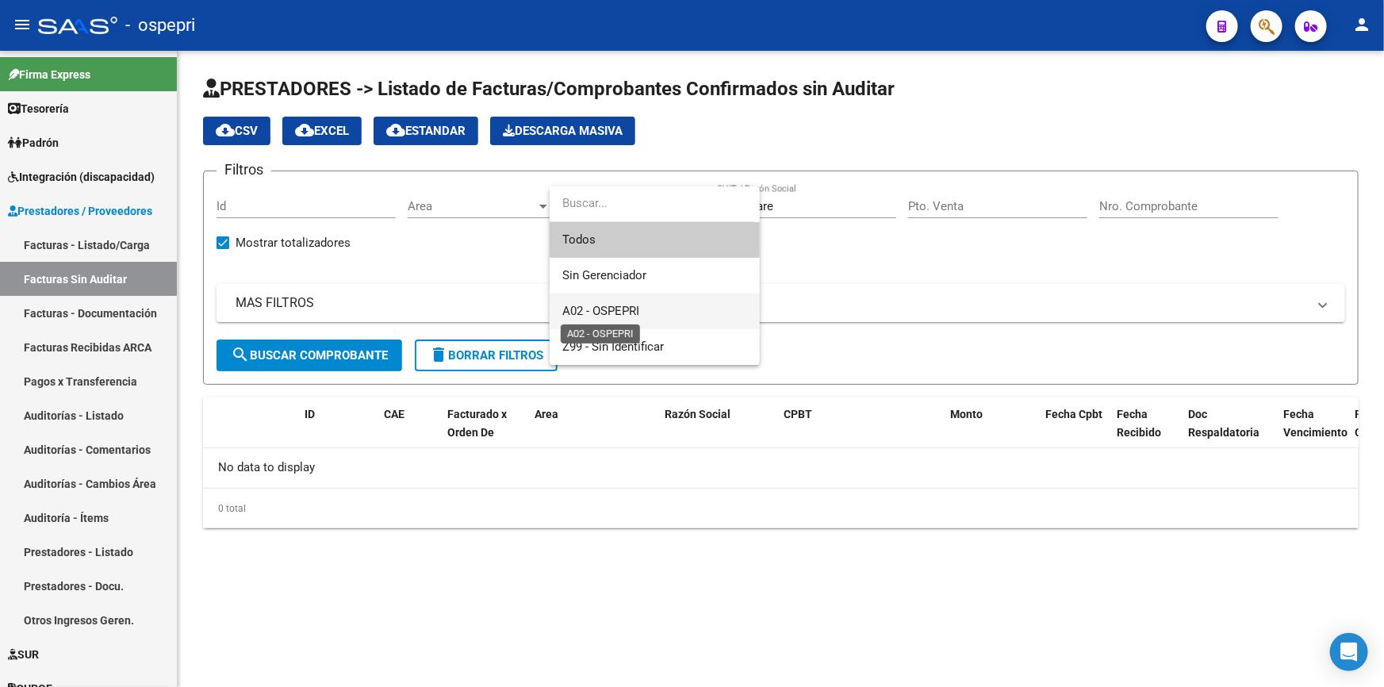
click at [628, 305] on span "A02 - OSPEPRI" at bounding box center [600, 311] width 77 height 14
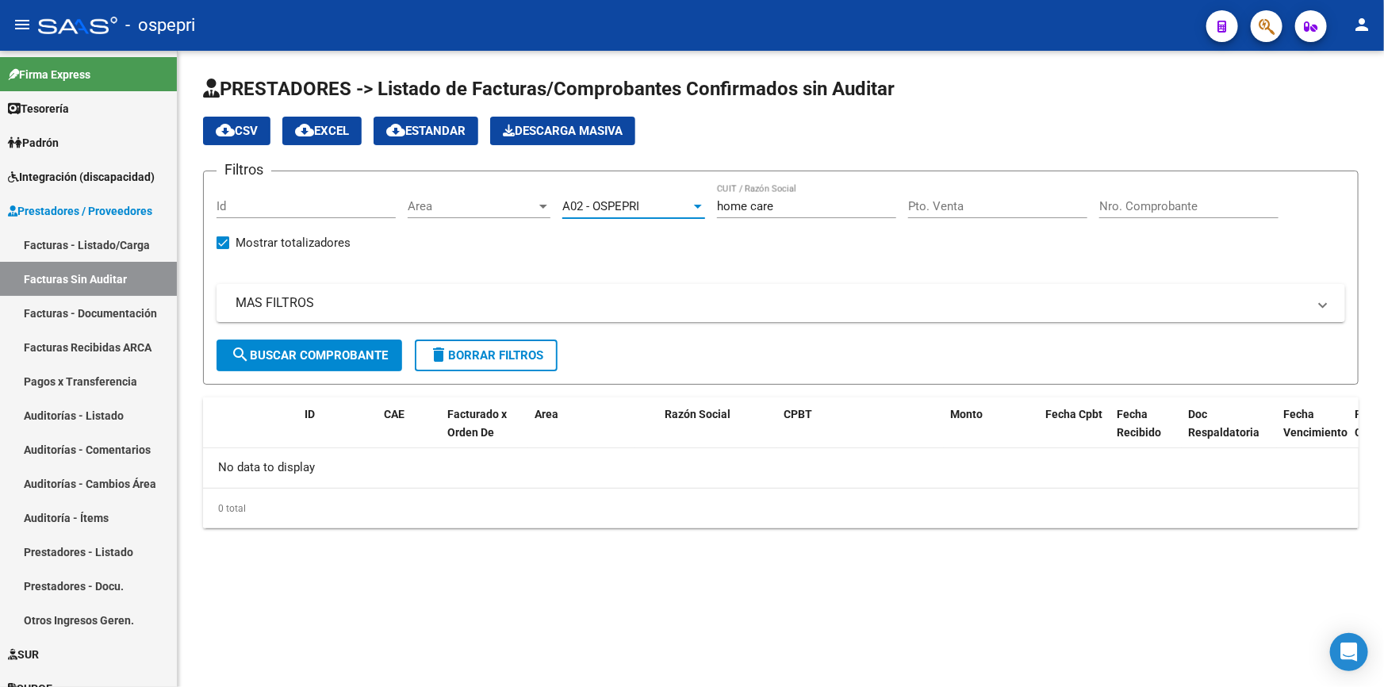
click at [977, 201] on input "Pto. Venta" at bounding box center [997, 206] width 179 height 14
type input "6"
click at [1208, 202] on input "Nro. Comprobante" at bounding box center [1188, 206] width 179 height 14
type input "402"
click at [362, 348] on span "search Buscar Comprobante" at bounding box center [309, 355] width 157 height 14
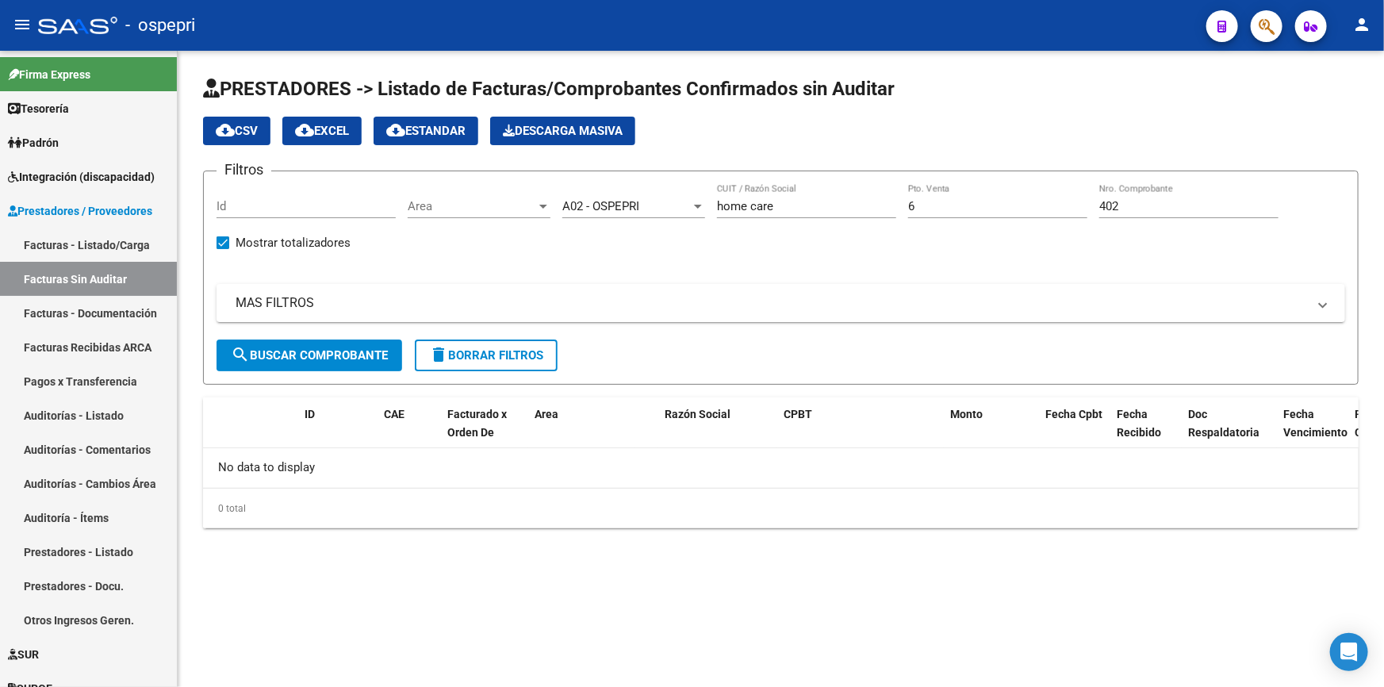
click at [293, 348] on span "search Buscar Comprobante" at bounding box center [309, 355] width 157 height 14
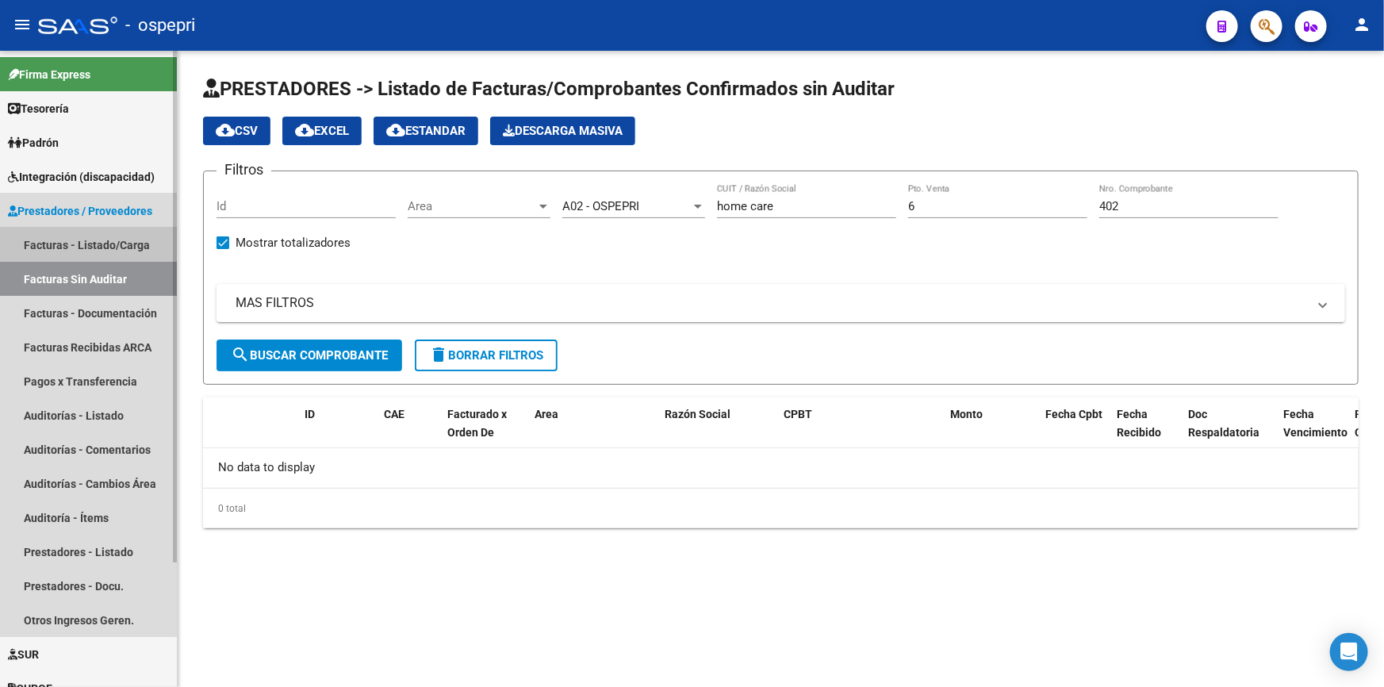
click at [79, 238] on link "Facturas - Listado/Carga" at bounding box center [88, 245] width 177 height 34
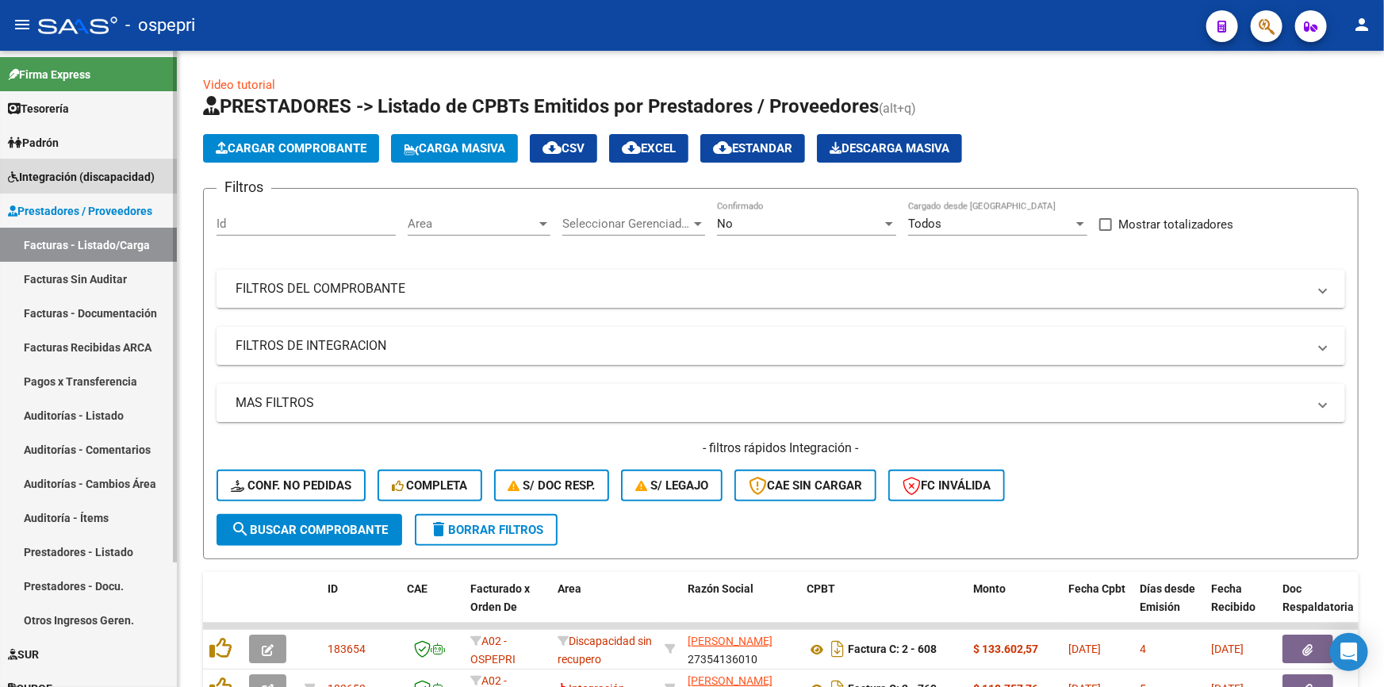
click at [52, 171] on span "Integración (discapacidad)" at bounding box center [81, 176] width 147 height 17
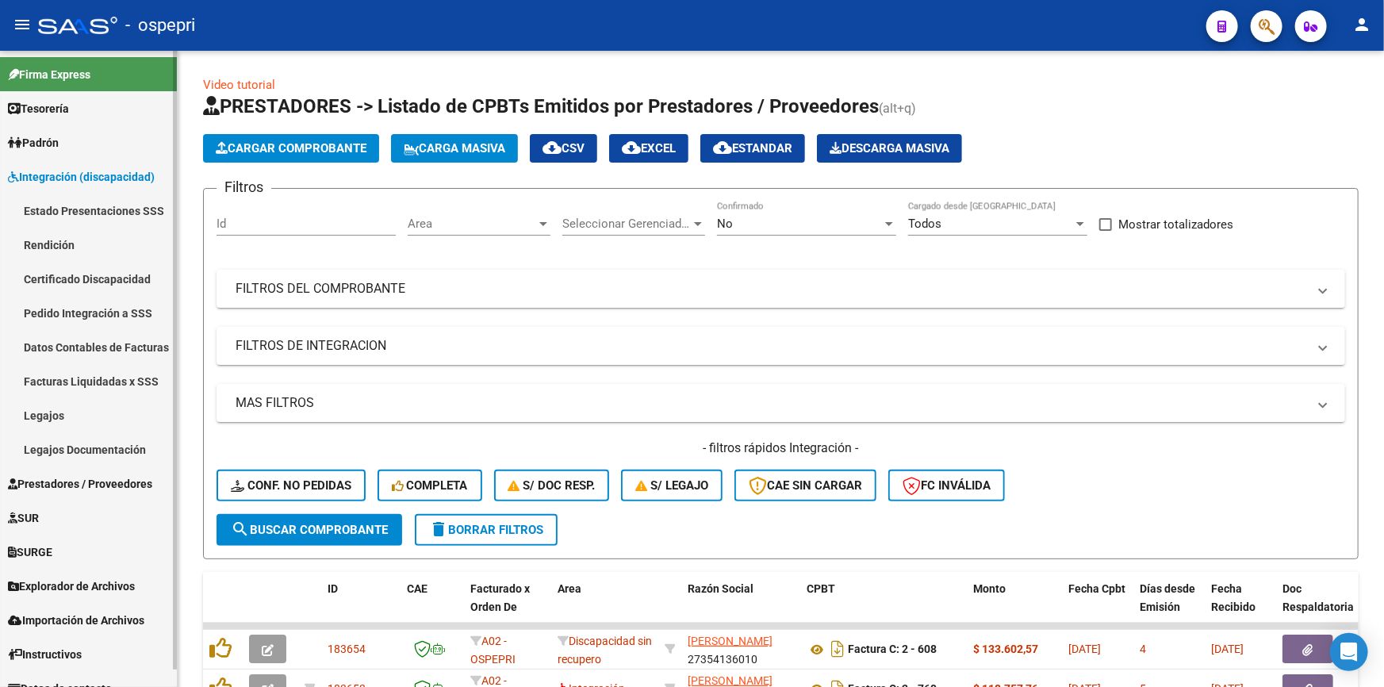
click at [70, 308] on link "Pedido Integración a SSS" at bounding box center [88, 313] width 177 height 34
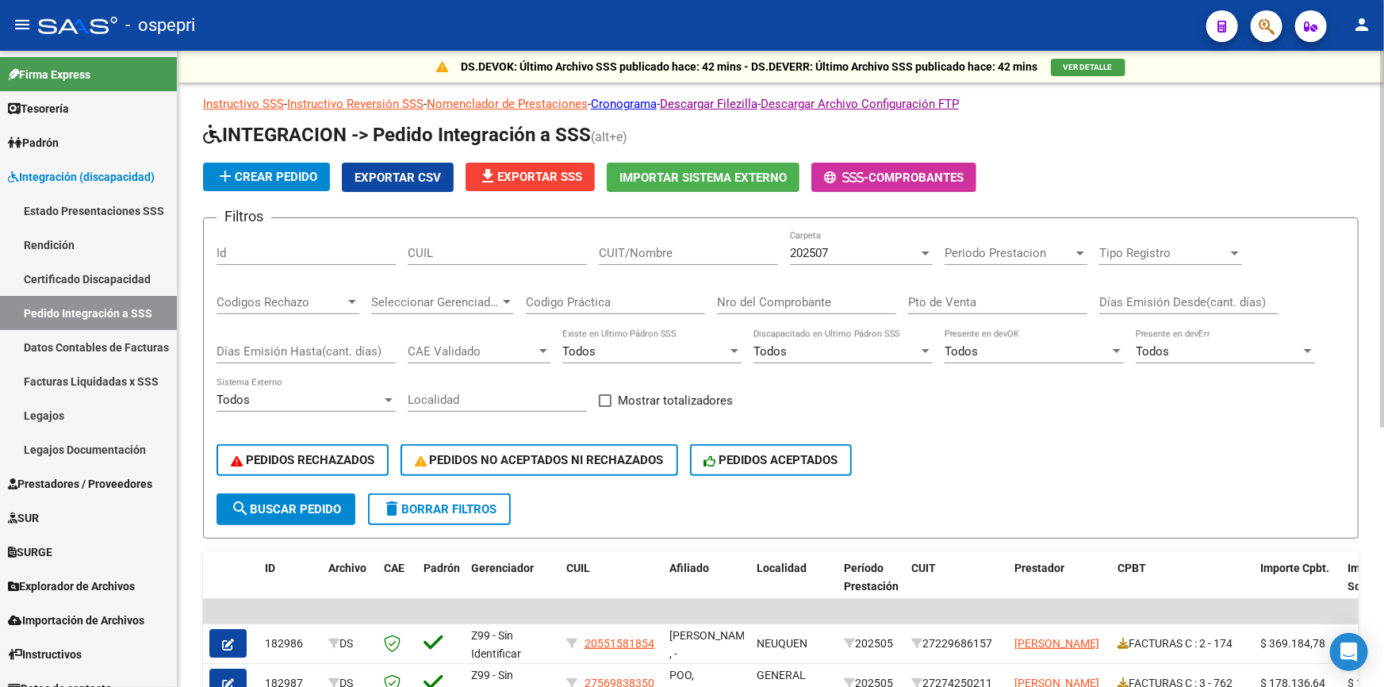
click at [666, 247] on input "CUIT/Nombre" at bounding box center [688, 253] width 179 height 14
click at [324, 502] on span "search Buscar Pedido" at bounding box center [286, 509] width 110 height 14
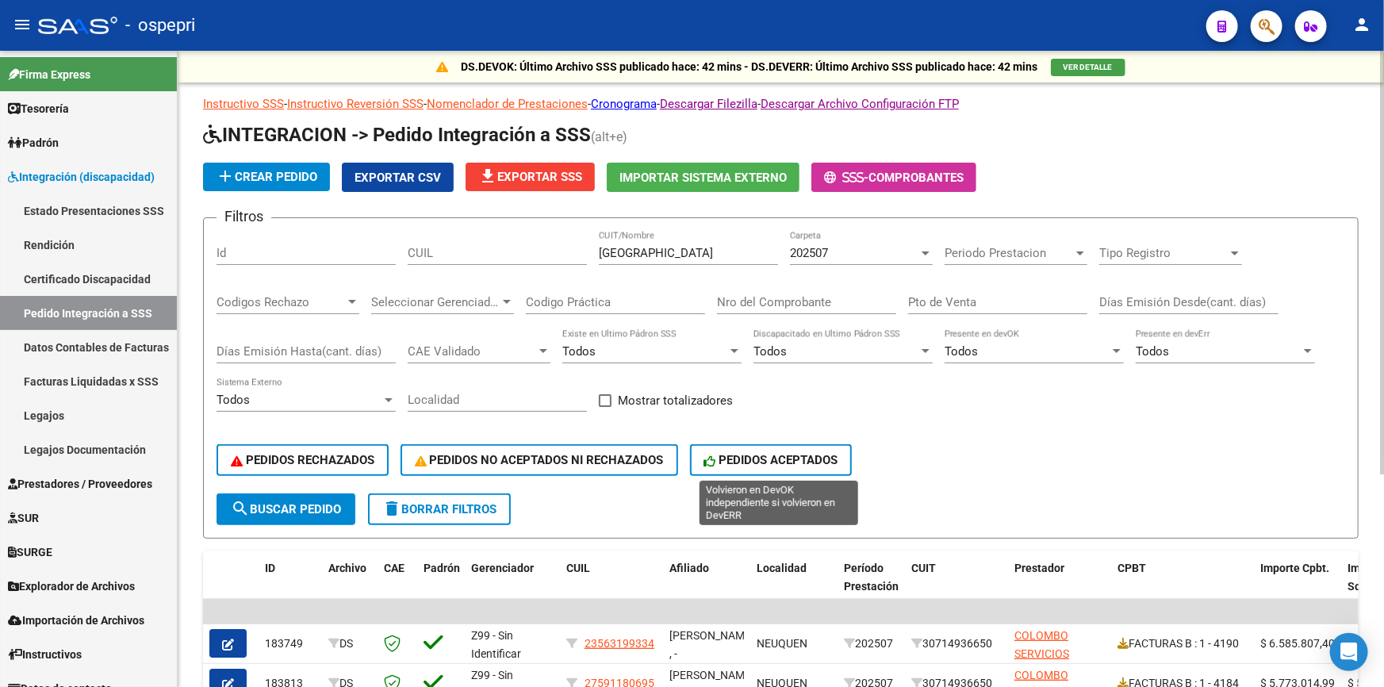
scroll to position [288, 0]
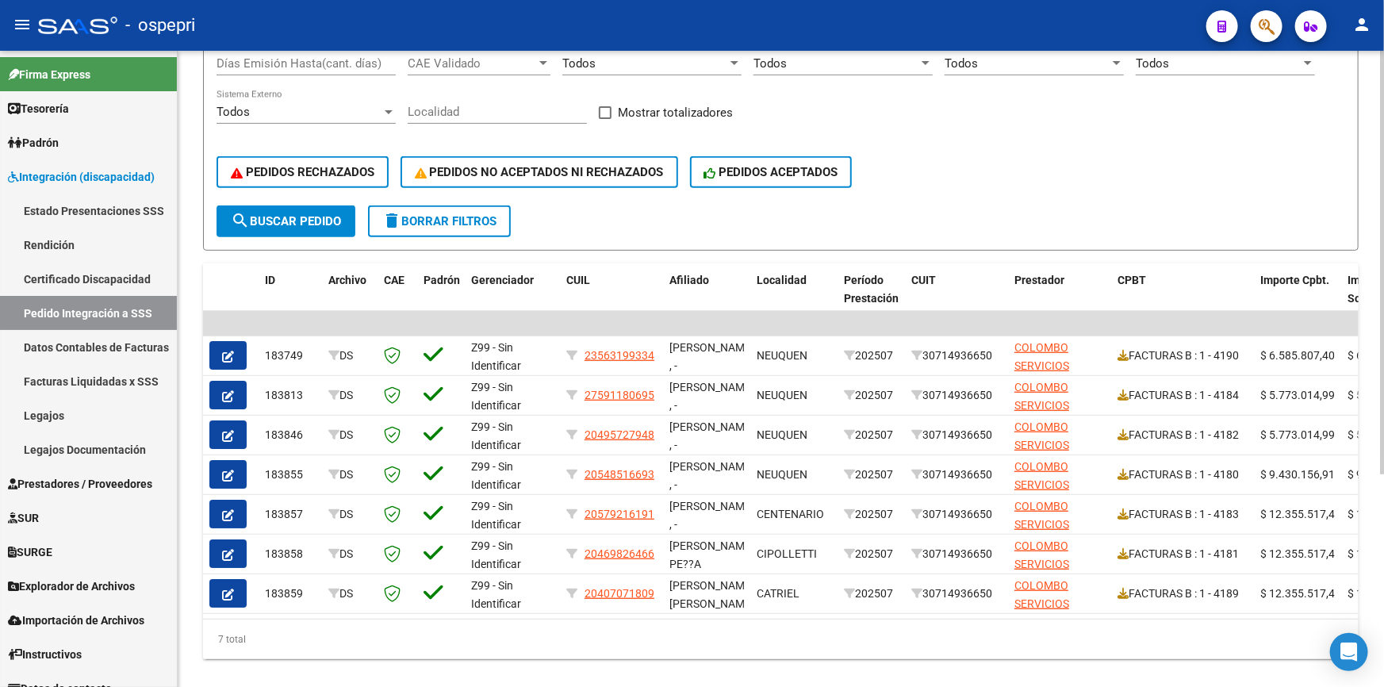
click at [1360, 623] on div "DS.DEVOK: Último Archivo SSS publicado hace: 42 mins - DS.DEVERR: Último Archiv…" at bounding box center [781, 236] width 1206 height 947
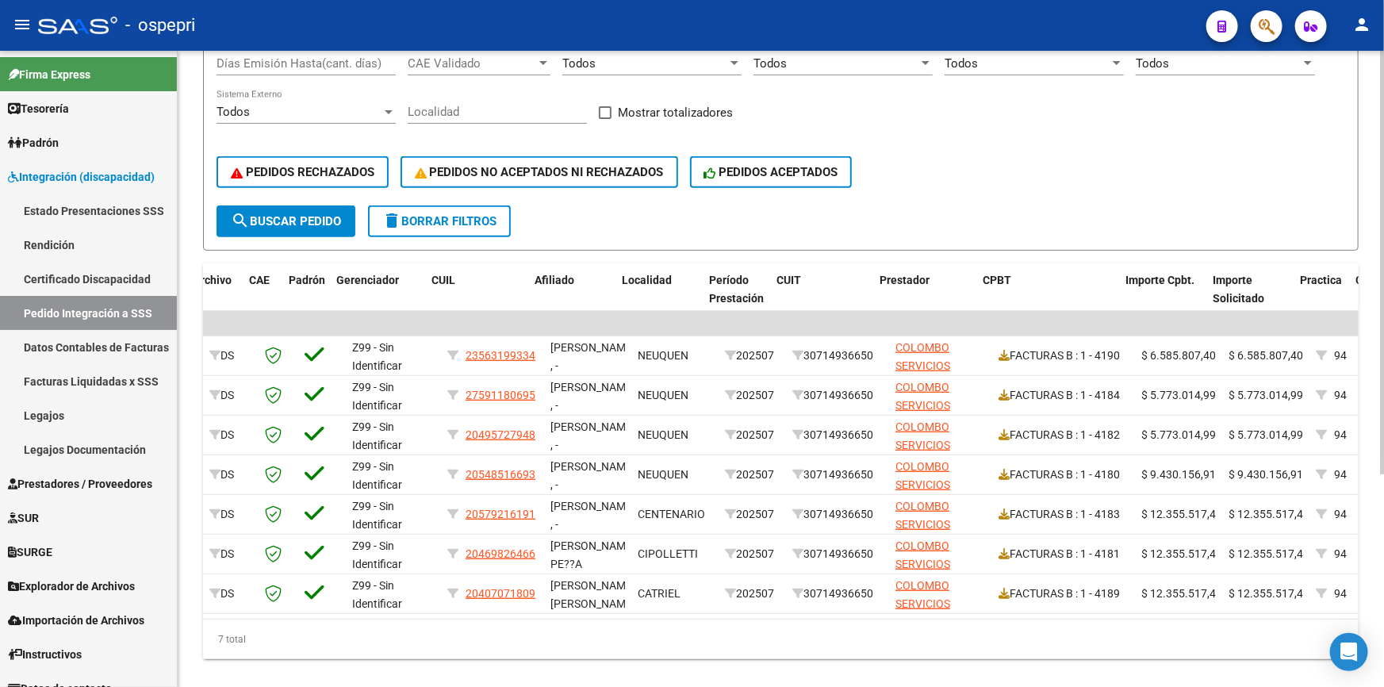
scroll to position [0, 144]
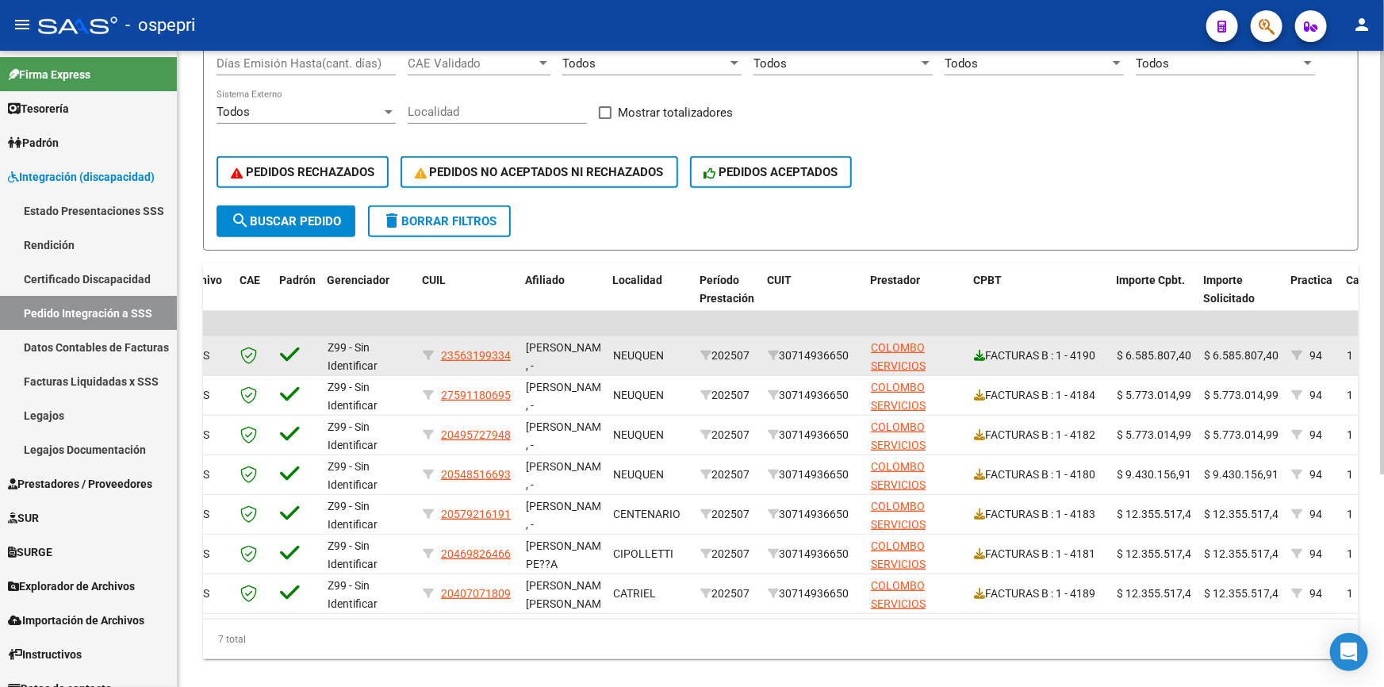
click at [976, 350] on icon at bounding box center [979, 355] width 11 height 11
click at [979, 350] on icon at bounding box center [979, 355] width 11 height 11
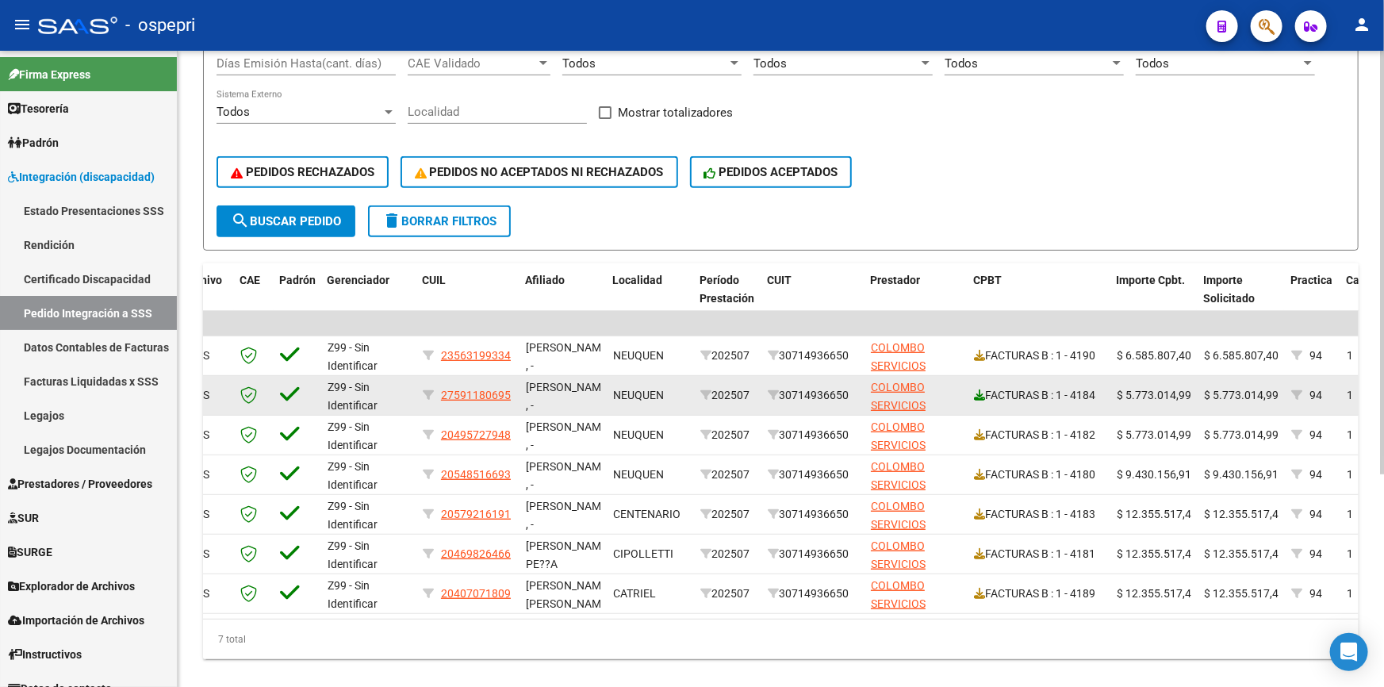
click at [980, 394] on icon at bounding box center [979, 394] width 11 height 11
click at [979, 390] on icon at bounding box center [979, 394] width 11 height 11
click at [977, 390] on icon at bounding box center [979, 394] width 11 height 11
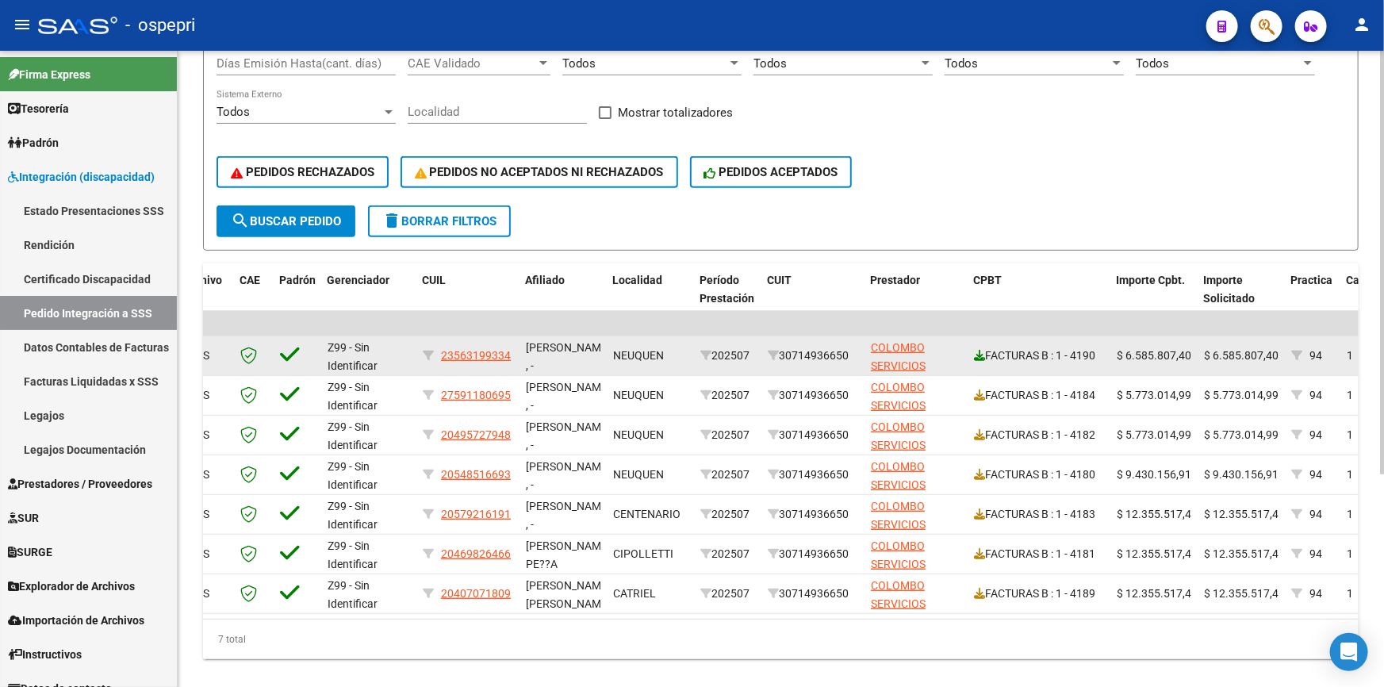
click at [980, 350] on icon at bounding box center [979, 355] width 11 height 11
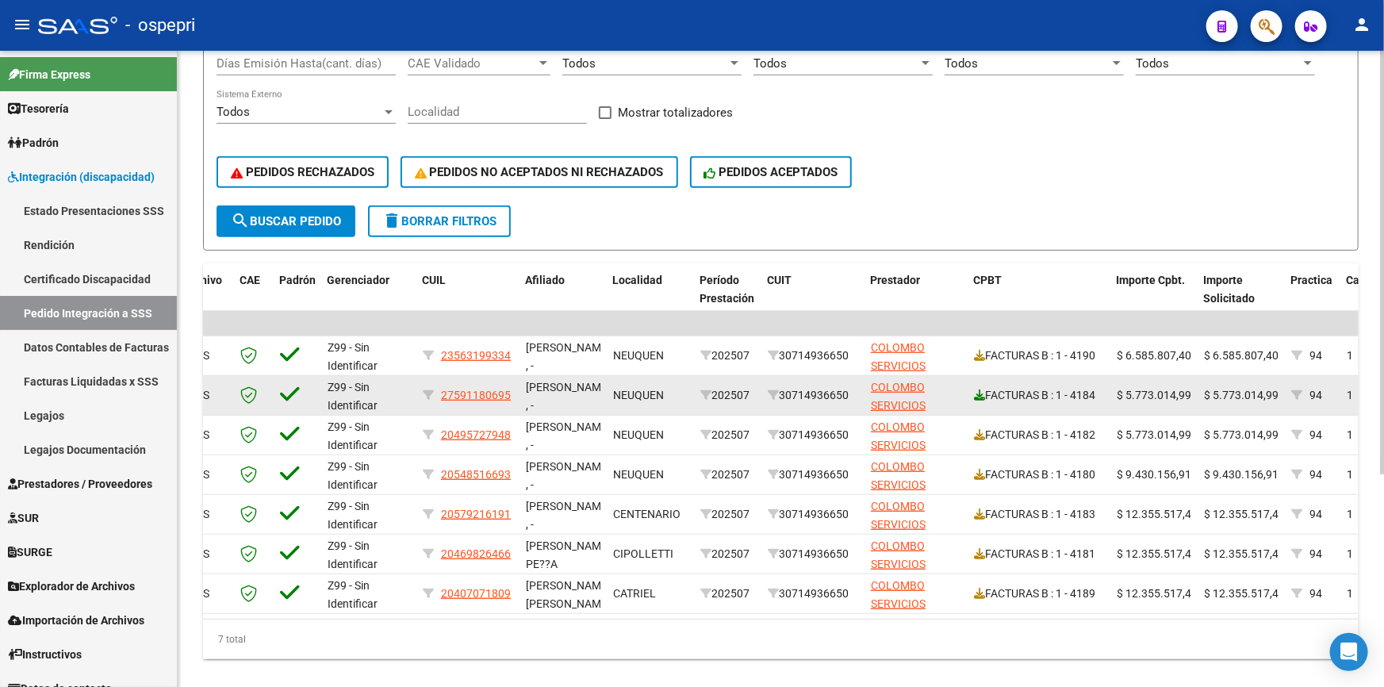
click at [974, 389] on icon at bounding box center [979, 394] width 11 height 11
click at [977, 393] on icon at bounding box center [979, 394] width 11 height 11
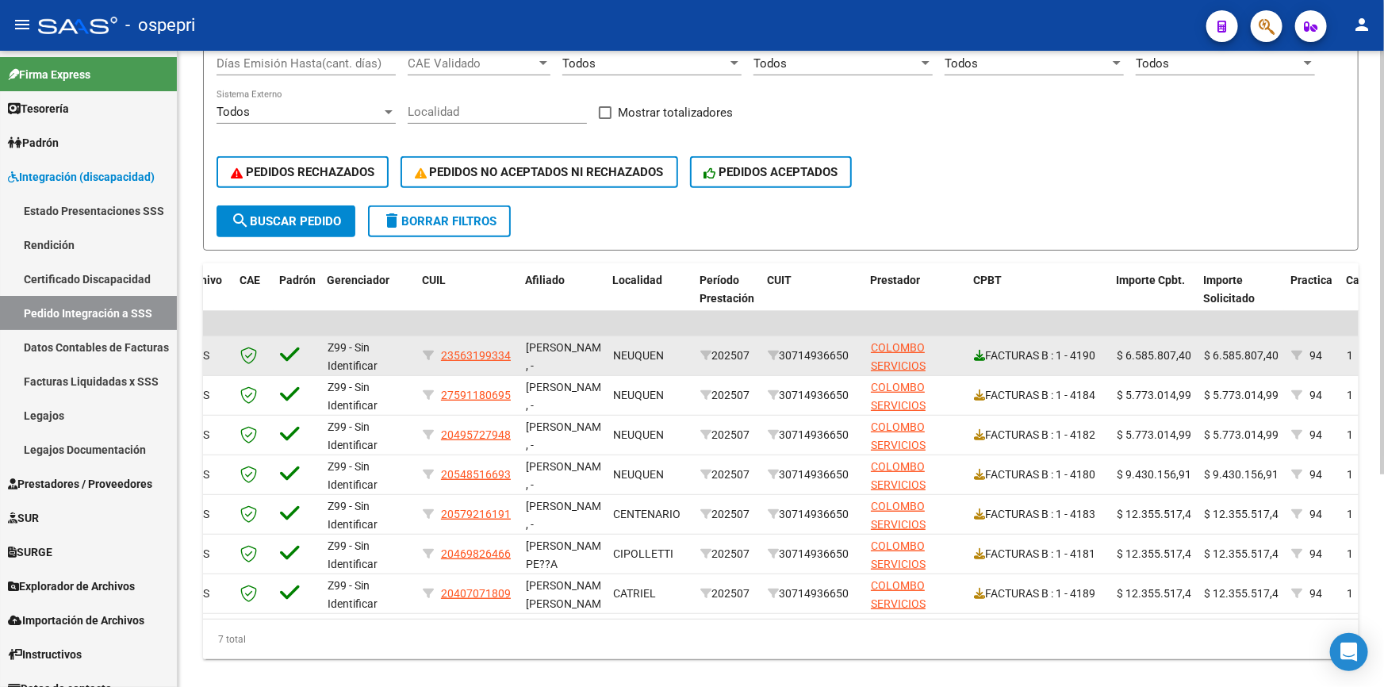
click at [978, 350] on icon at bounding box center [979, 355] width 11 height 11
click at [980, 353] on icon at bounding box center [979, 355] width 11 height 11
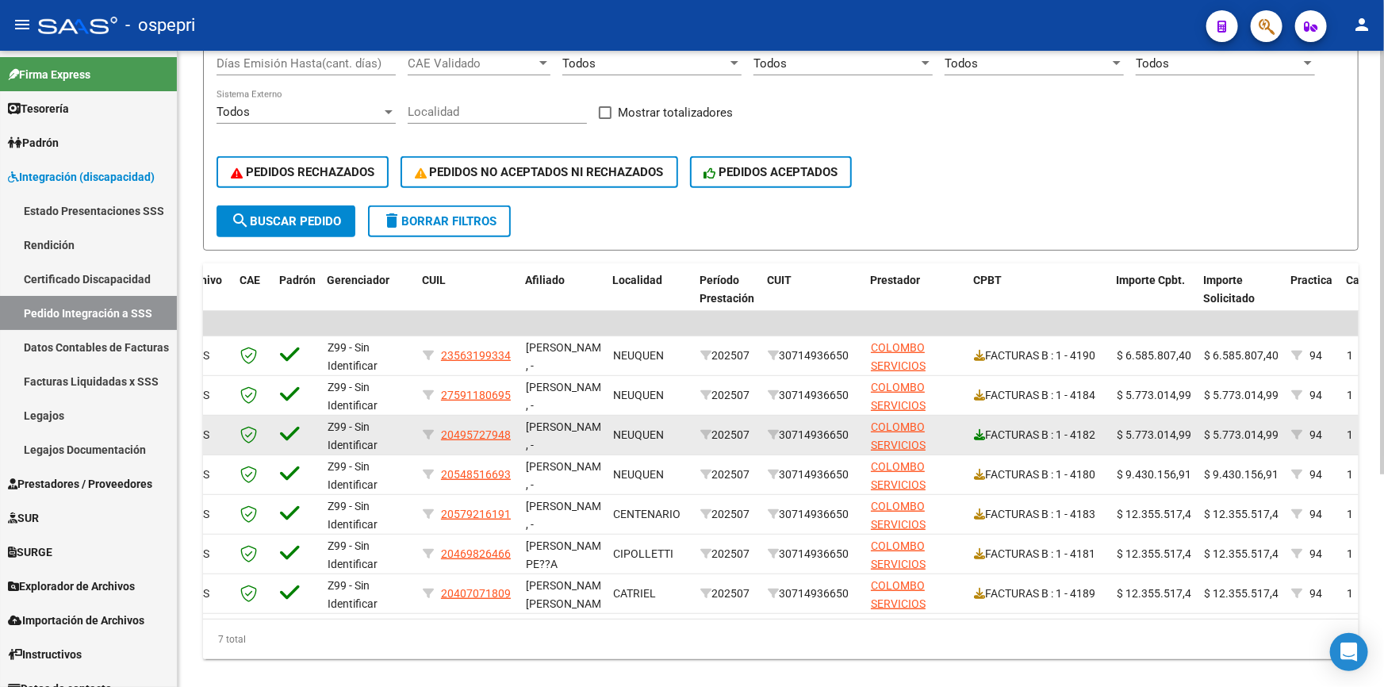
click at [974, 429] on icon at bounding box center [979, 434] width 11 height 11
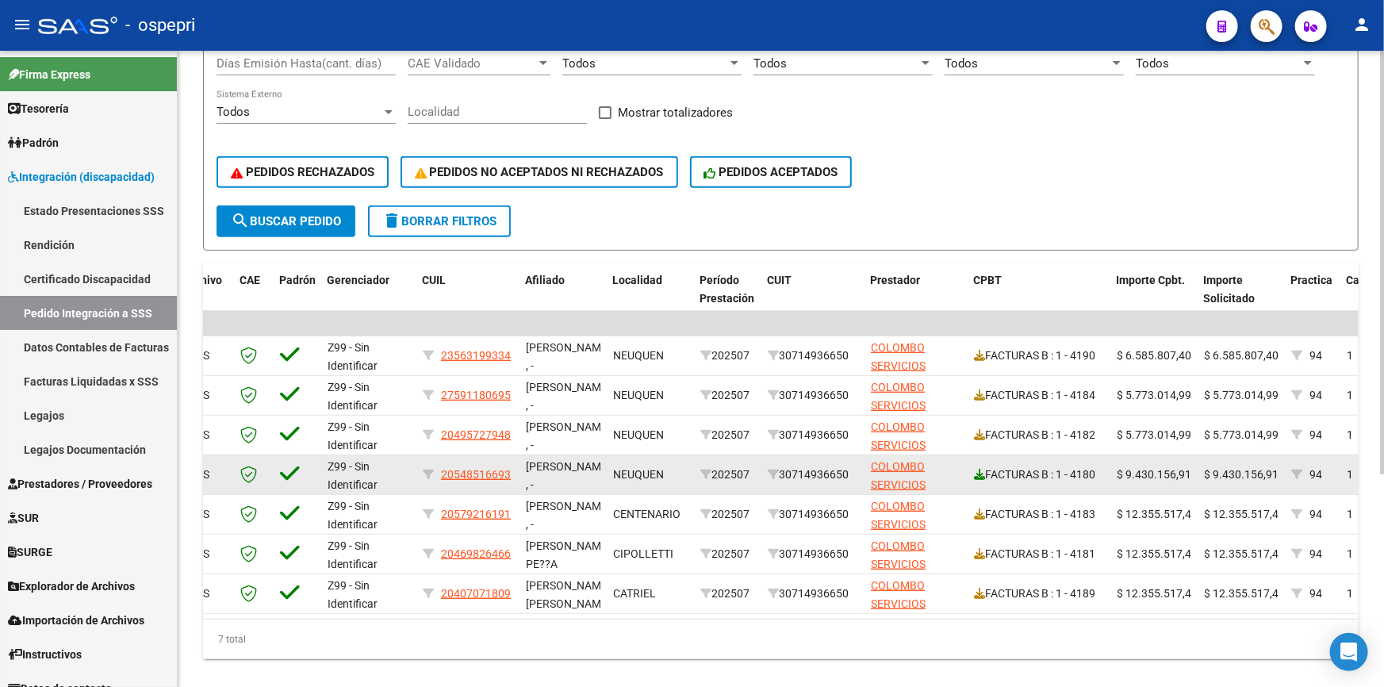
click at [976, 469] on icon at bounding box center [979, 474] width 11 height 11
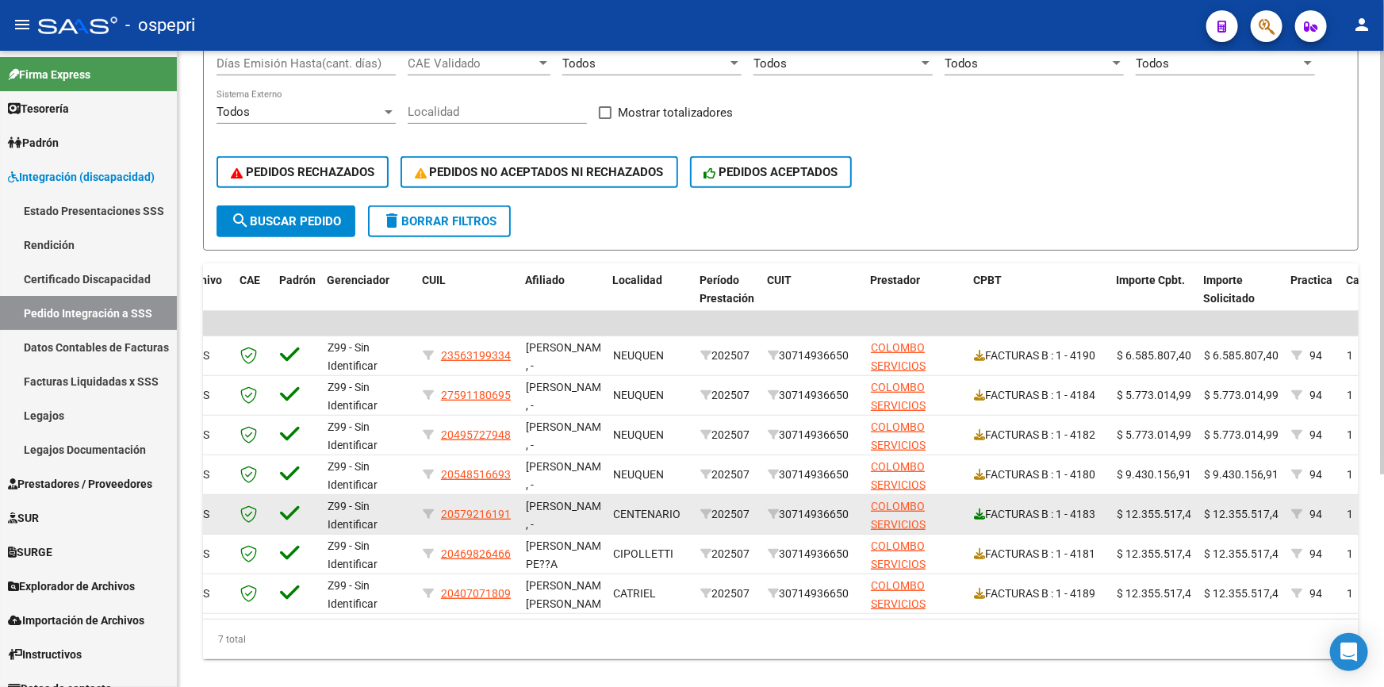
click at [977, 508] on icon at bounding box center [979, 513] width 11 height 11
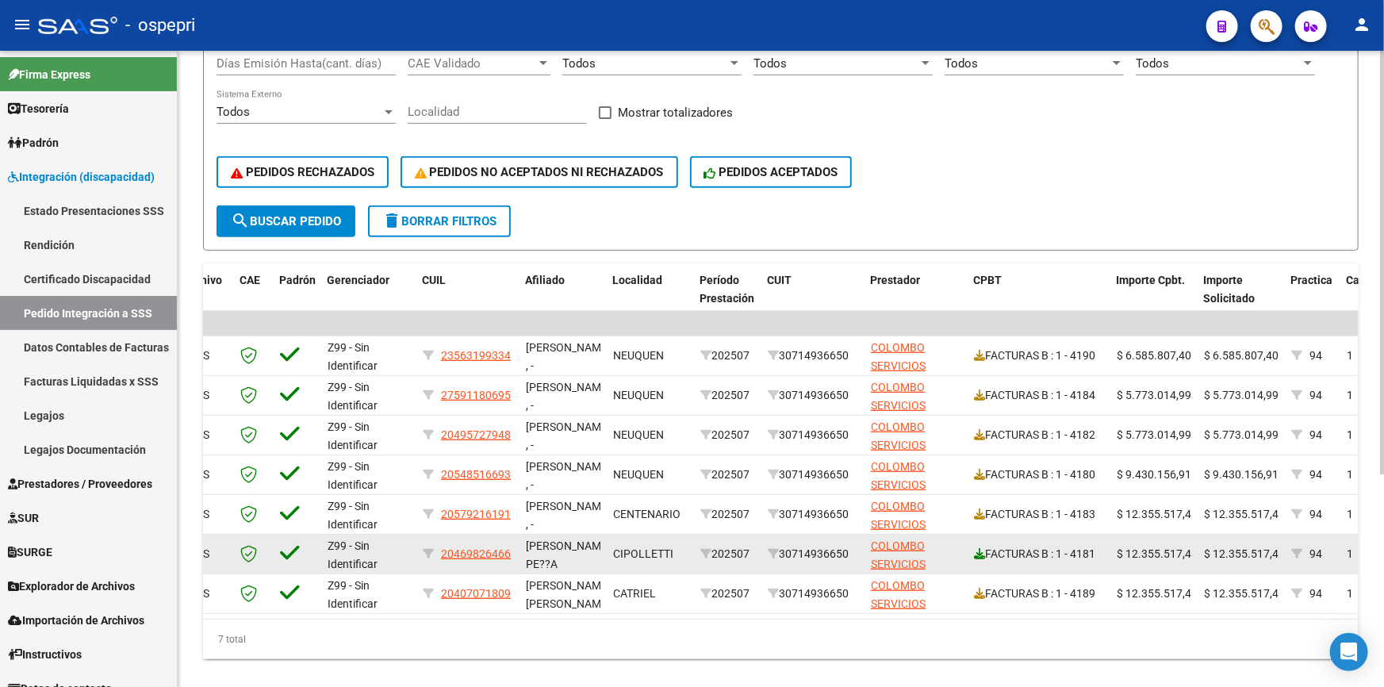
click at [976, 548] on icon at bounding box center [979, 553] width 11 height 11
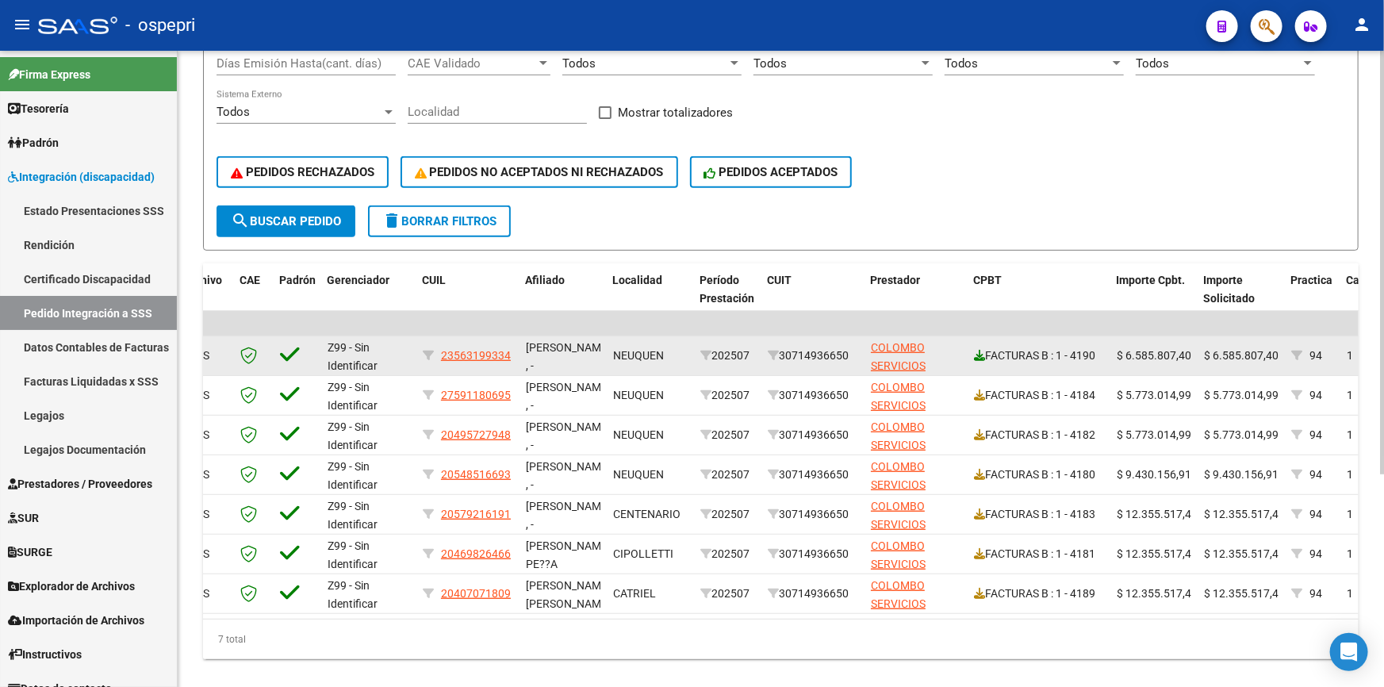
click at [982, 350] on icon at bounding box center [979, 355] width 11 height 11
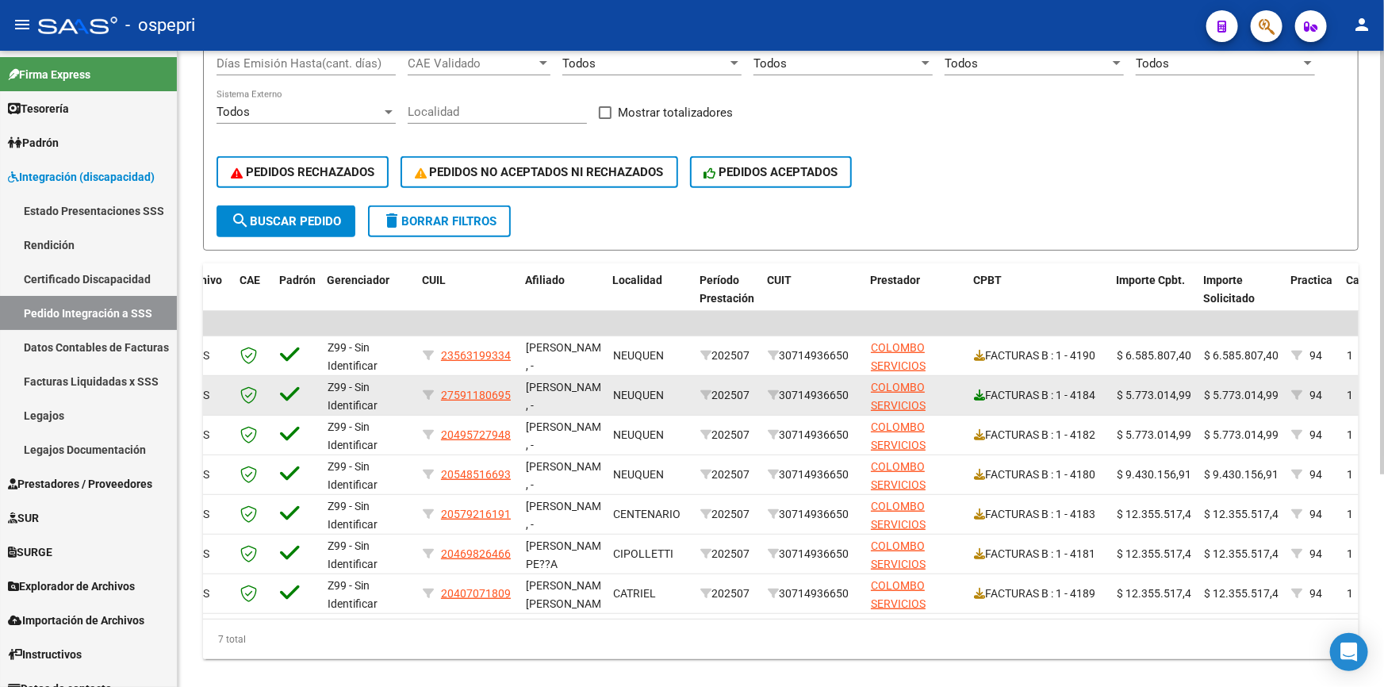
click at [980, 389] on icon at bounding box center [979, 394] width 11 height 11
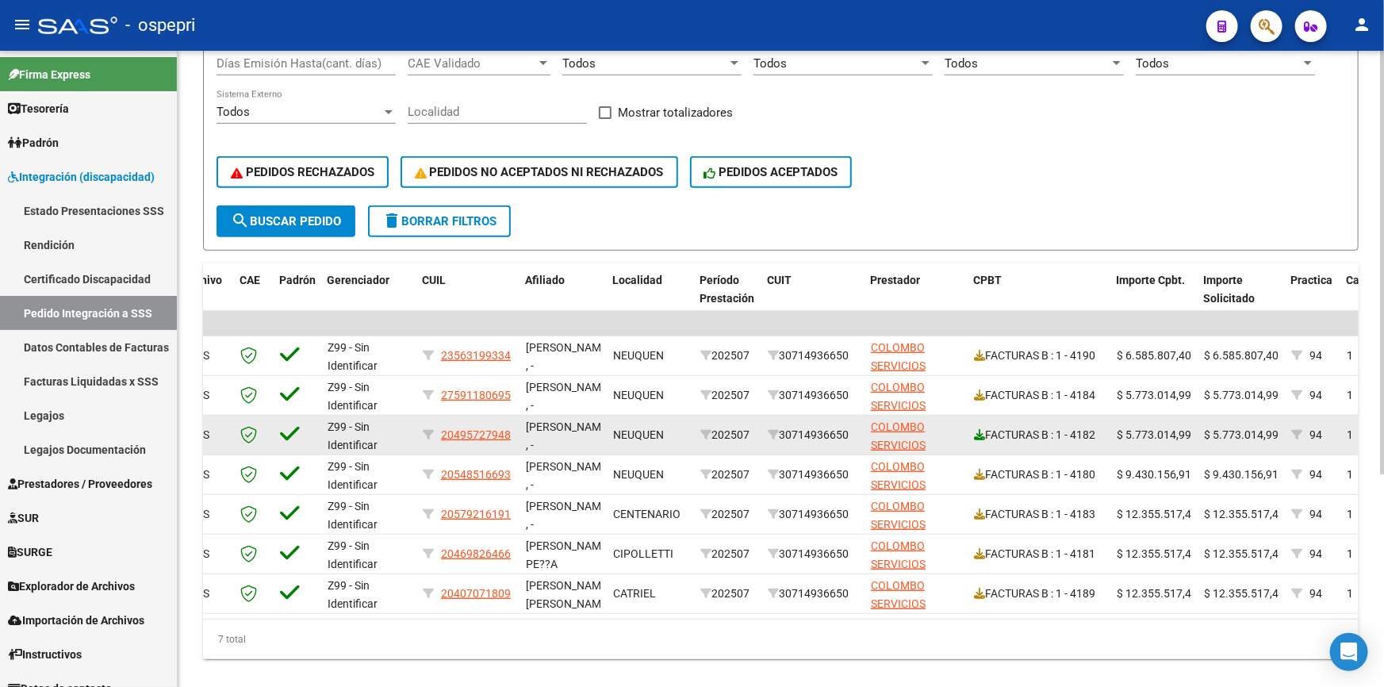
click at [979, 429] on icon at bounding box center [979, 434] width 11 height 11
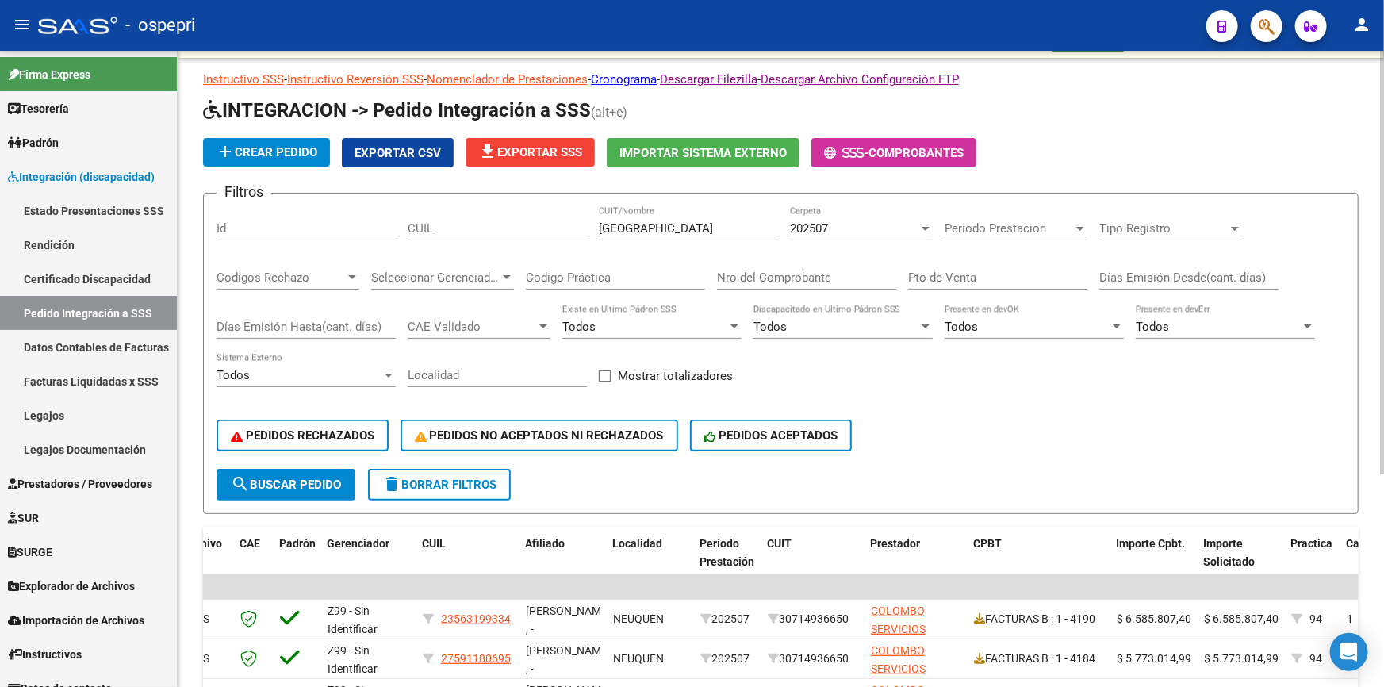
scroll to position [0, 0]
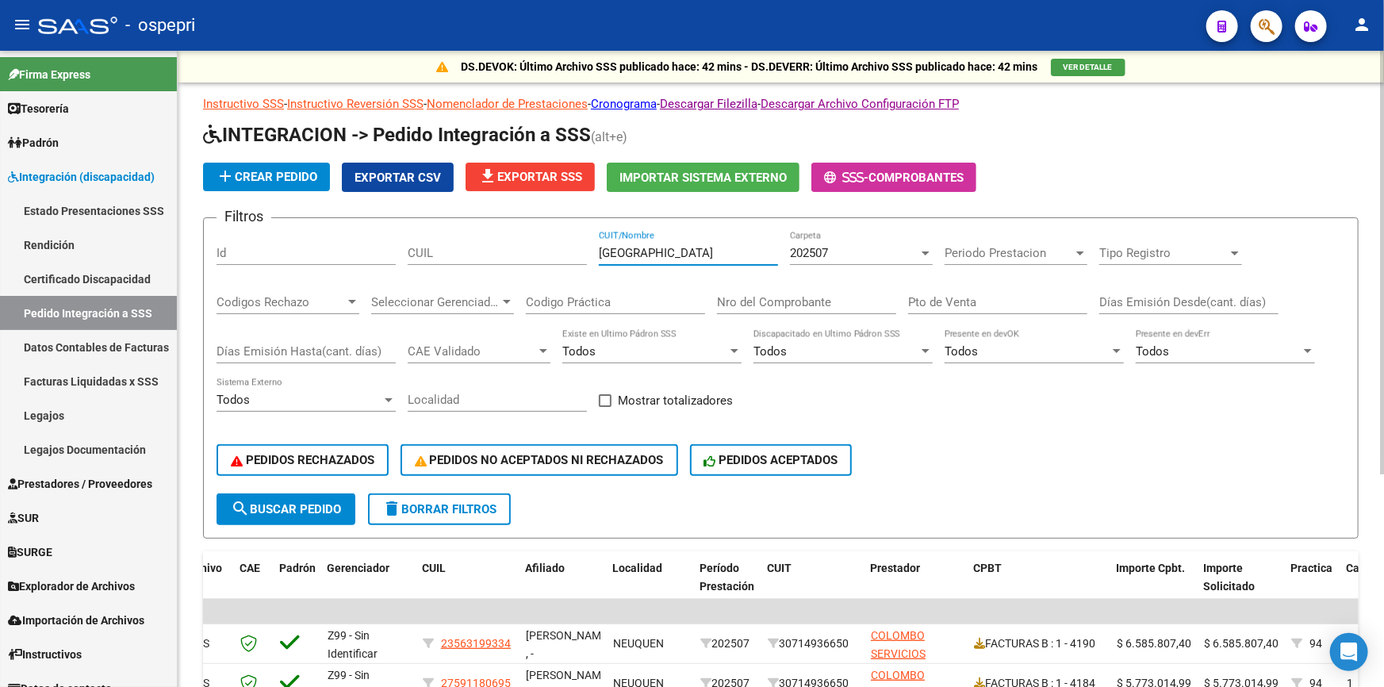
click at [672, 253] on input "colombo" at bounding box center [688, 253] width 179 height 14
type input "c"
type input "dar salud"
click at [281, 504] on span "search Buscar Pedido" at bounding box center [286, 509] width 110 height 14
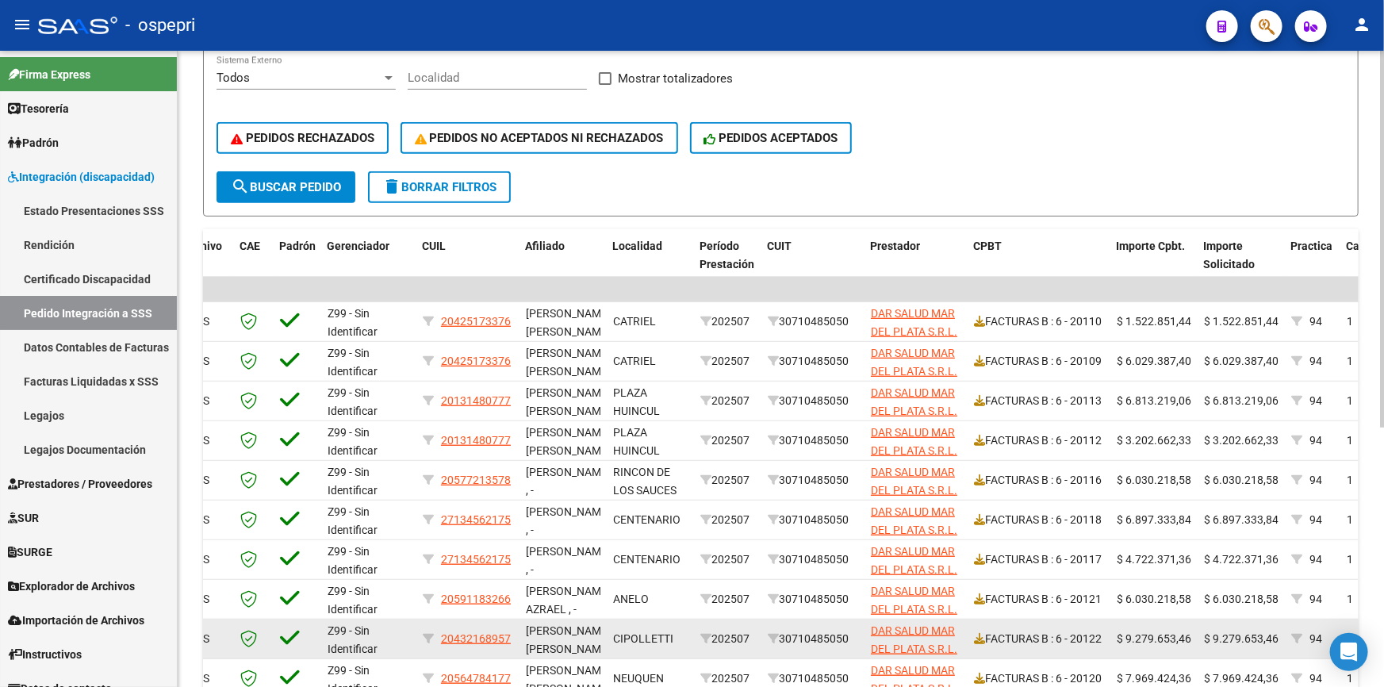
scroll to position [288, 0]
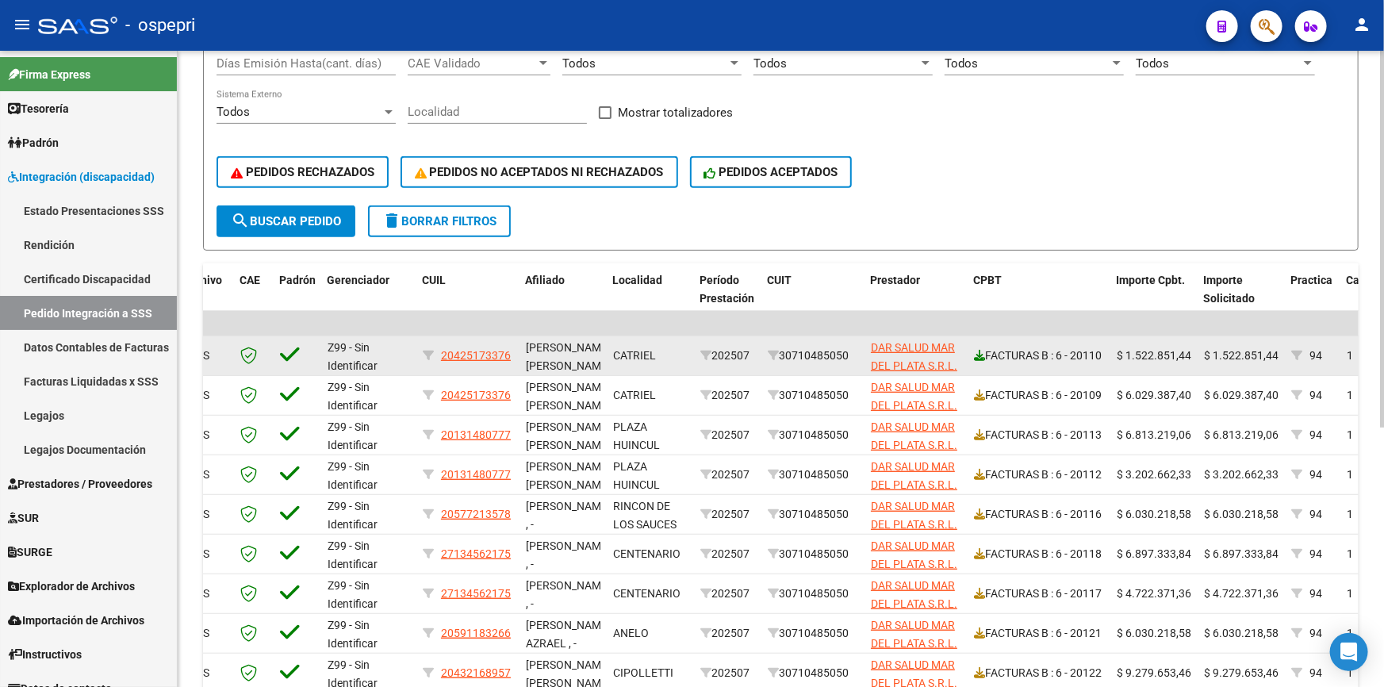
click at [979, 350] on icon at bounding box center [979, 355] width 11 height 11
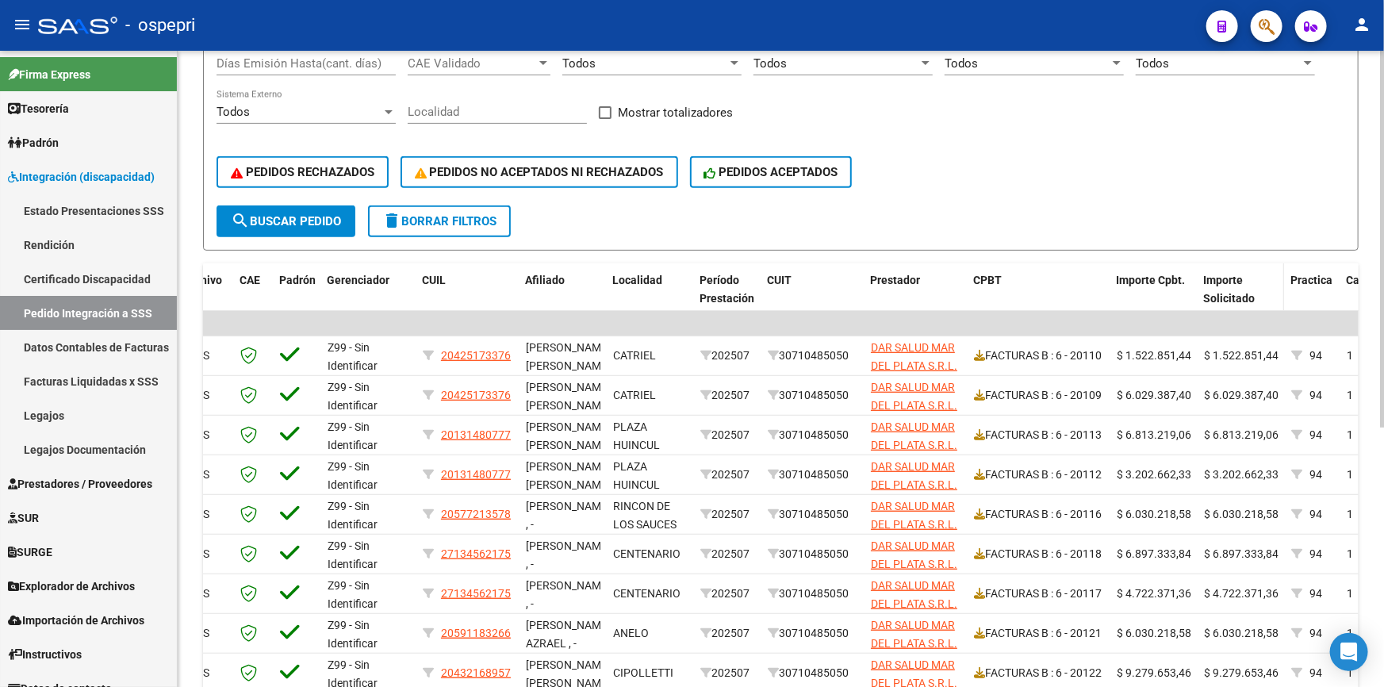
scroll to position [360, 0]
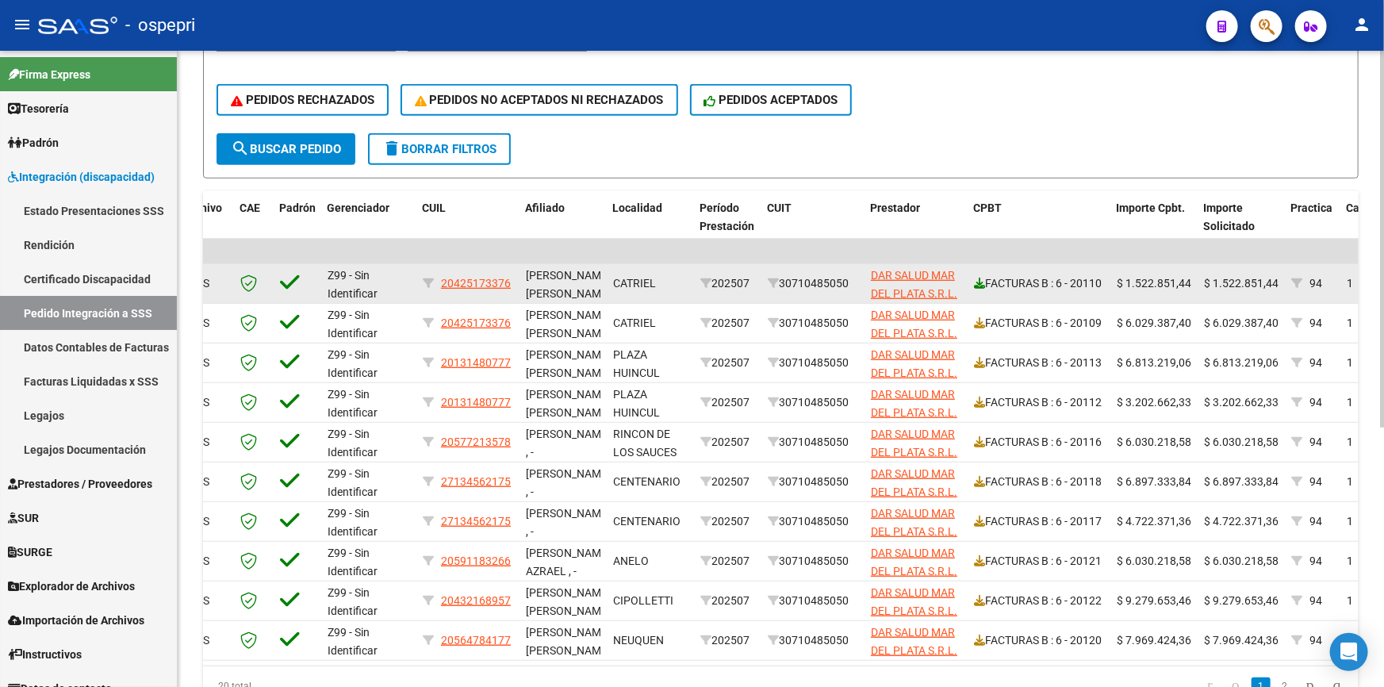
click at [976, 278] on icon at bounding box center [979, 283] width 11 height 11
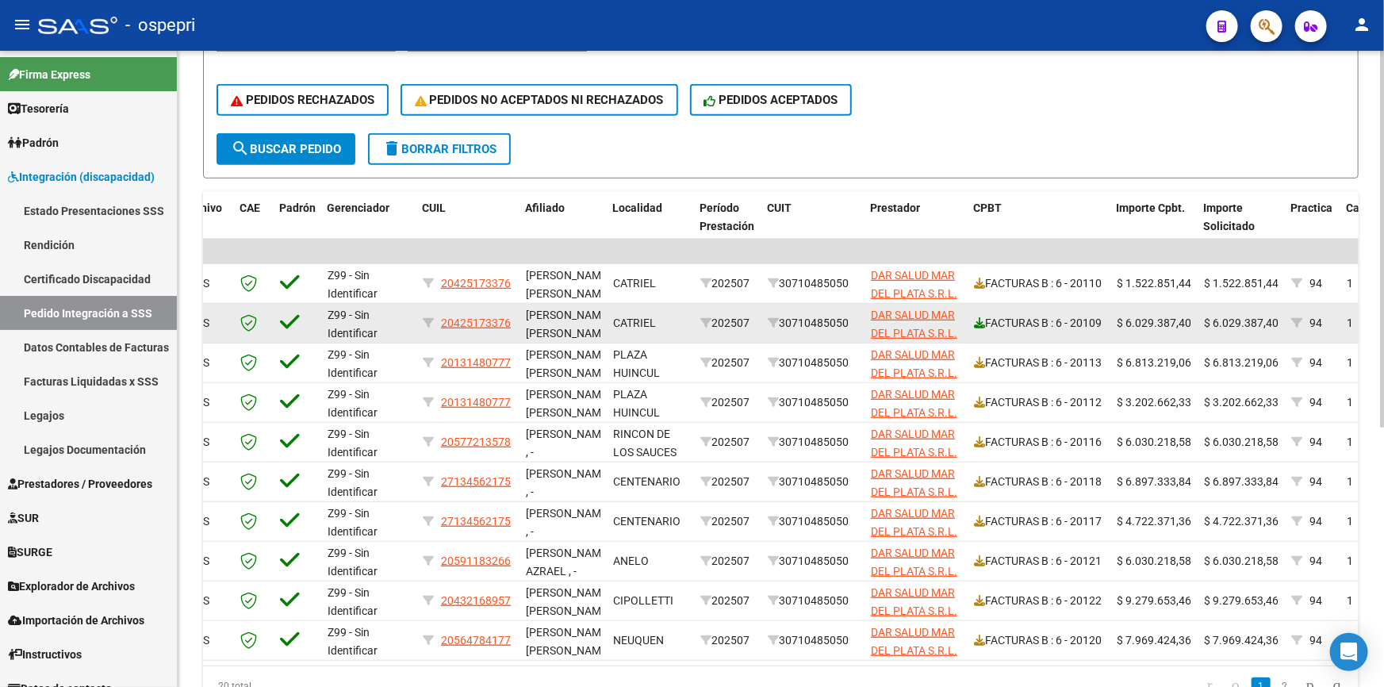
click at [976, 317] on icon at bounding box center [979, 322] width 11 height 11
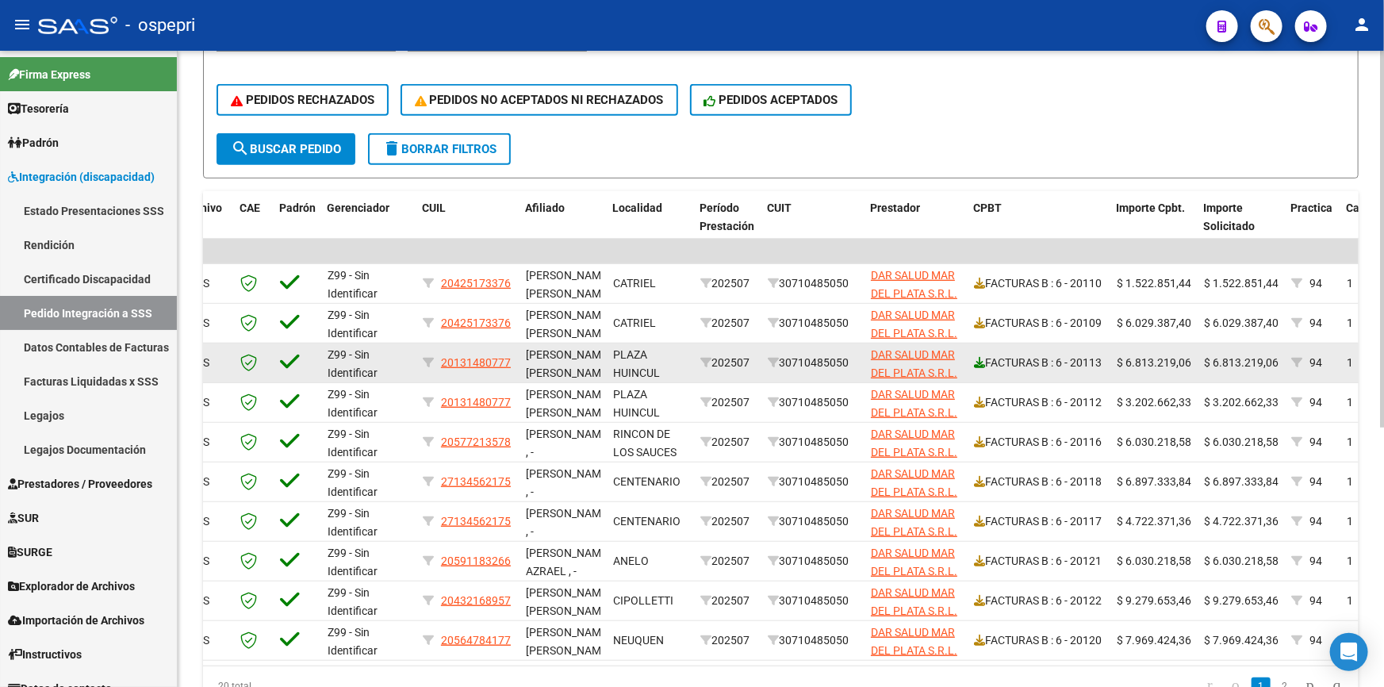
click at [976, 357] on icon at bounding box center [979, 362] width 11 height 11
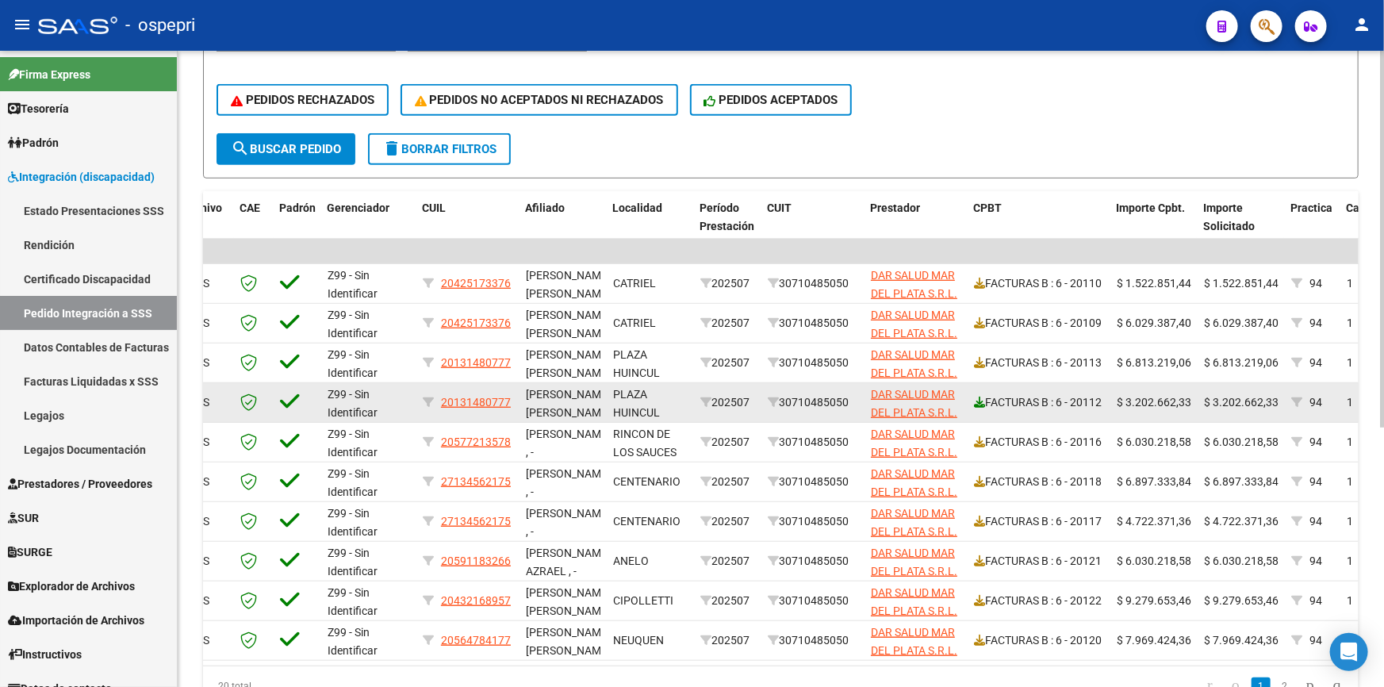
click at [979, 397] on icon at bounding box center [979, 402] width 11 height 11
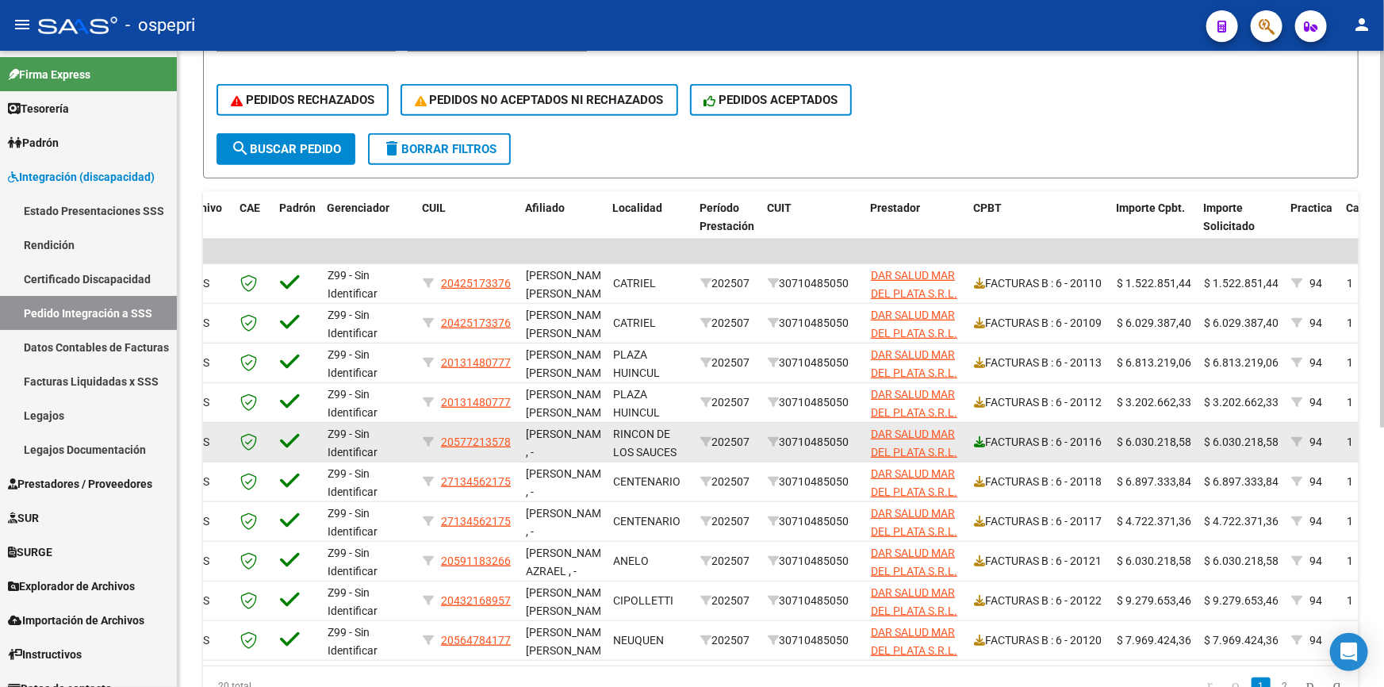
click at [976, 436] on icon at bounding box center [979, 441] width 11 height 11
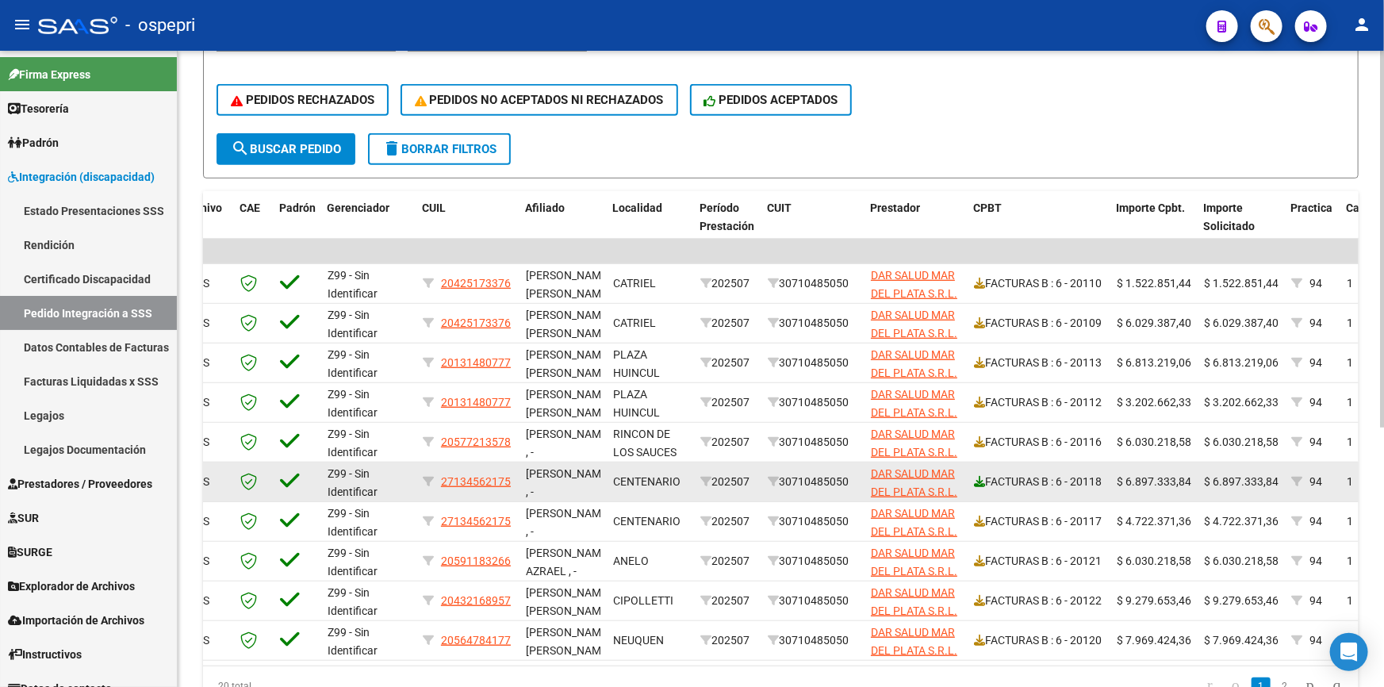
click at [982, 476] on icon at bounding box center [979, 481] width 11 height 11
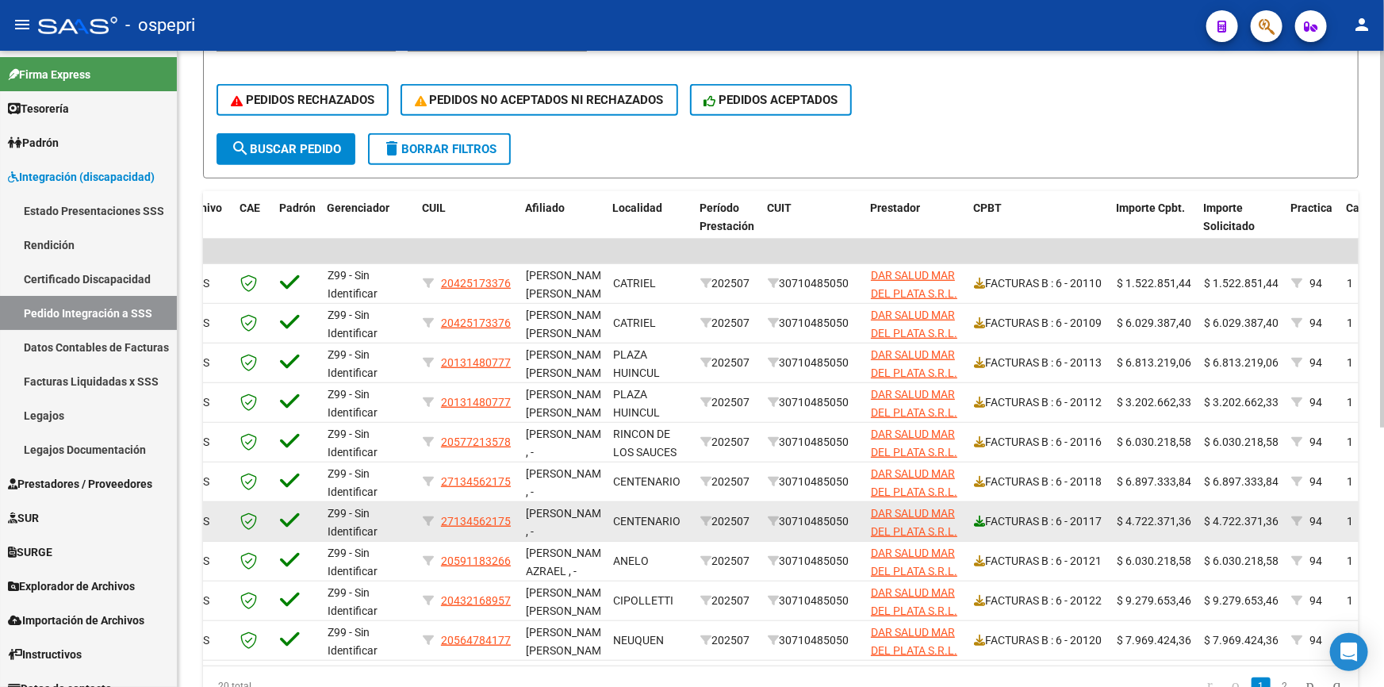
click at [974, 516] on icon at bounding box center [979, 521] width 11 height 11
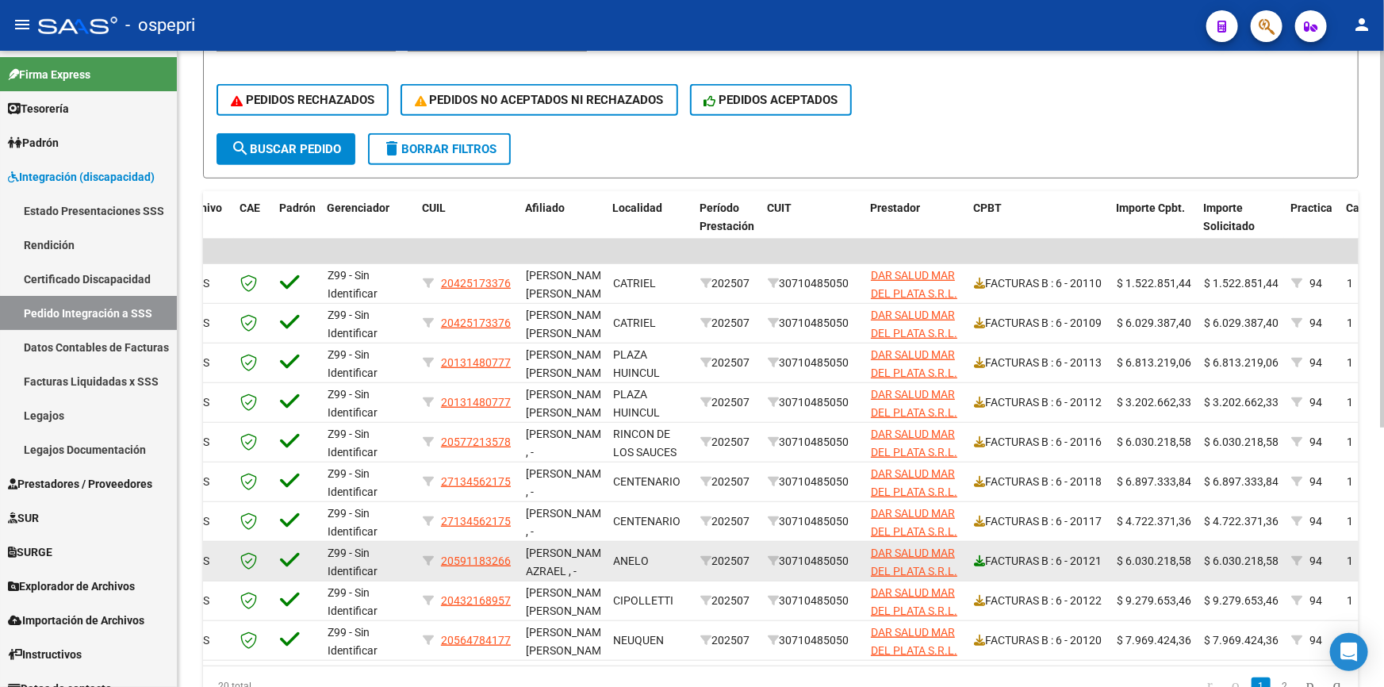
click at [979, 555] on icon at bounding box center [979, 560] width 11 height 11
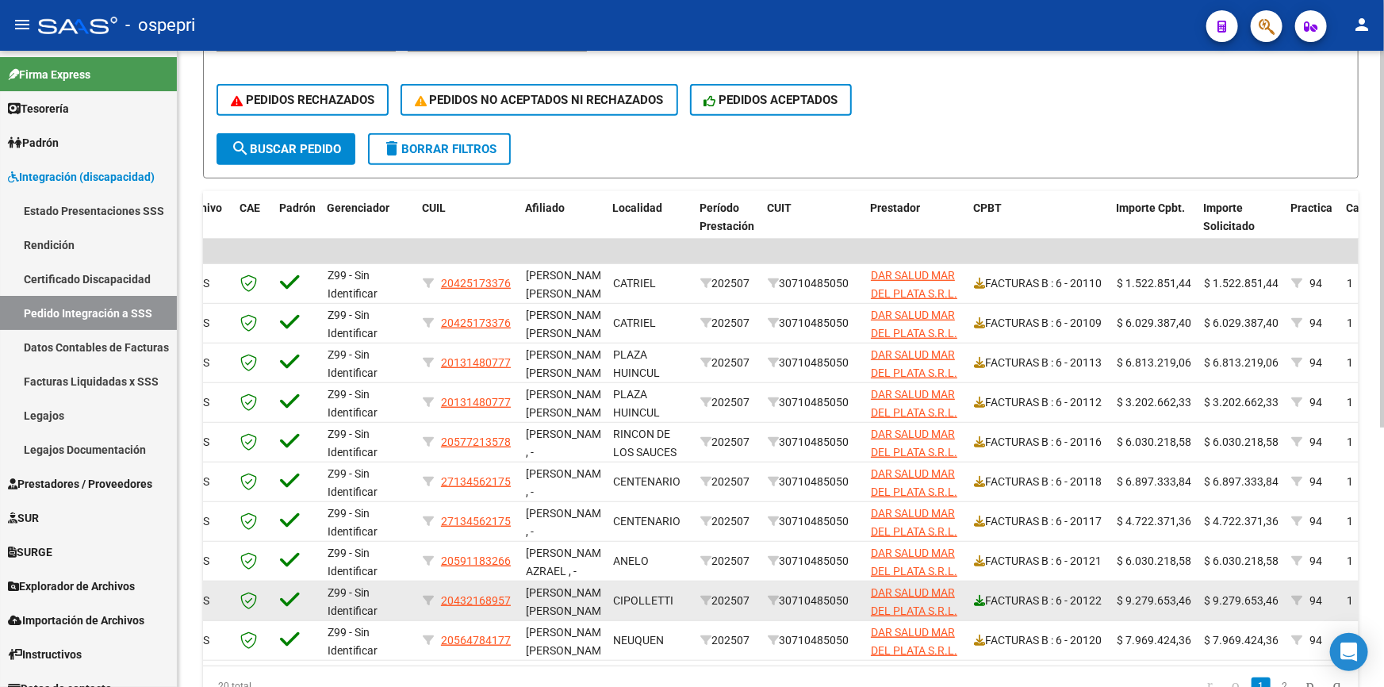
click at [978, 595] on icon at bounding box center [979, 600] width 11 height 11
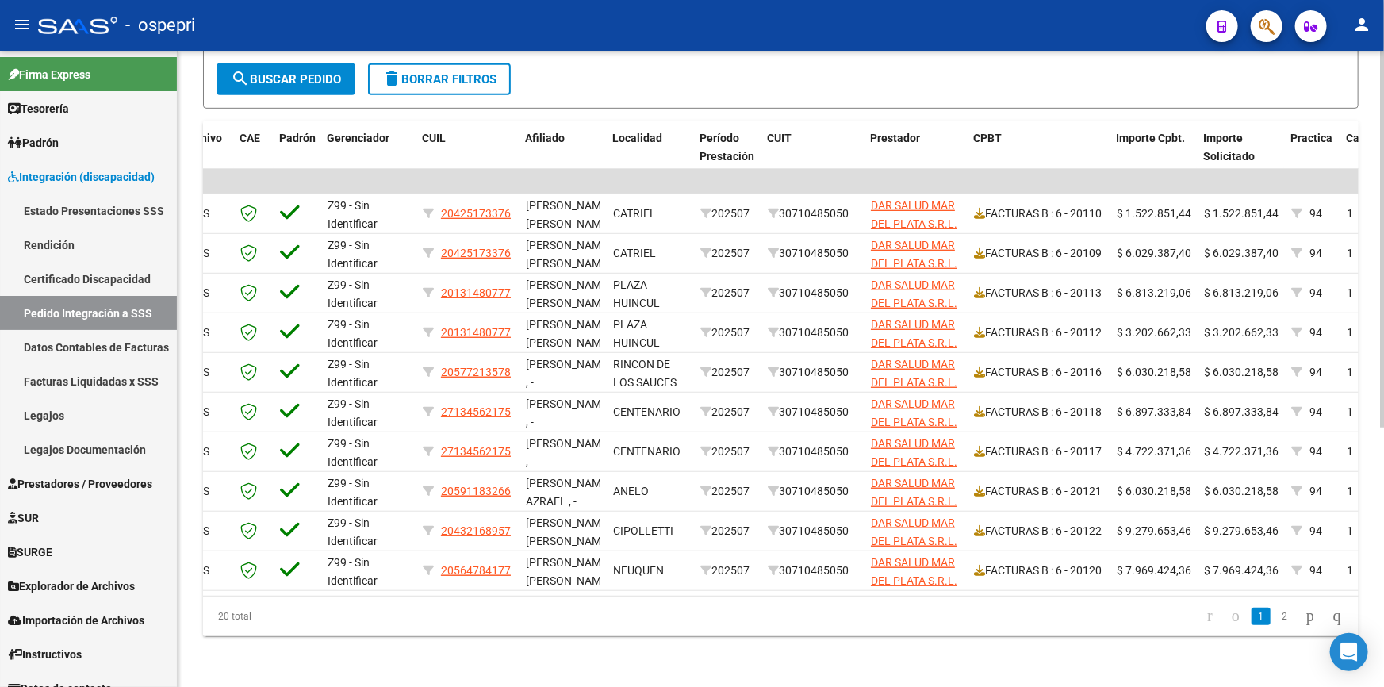
scroll to position [436, 0]
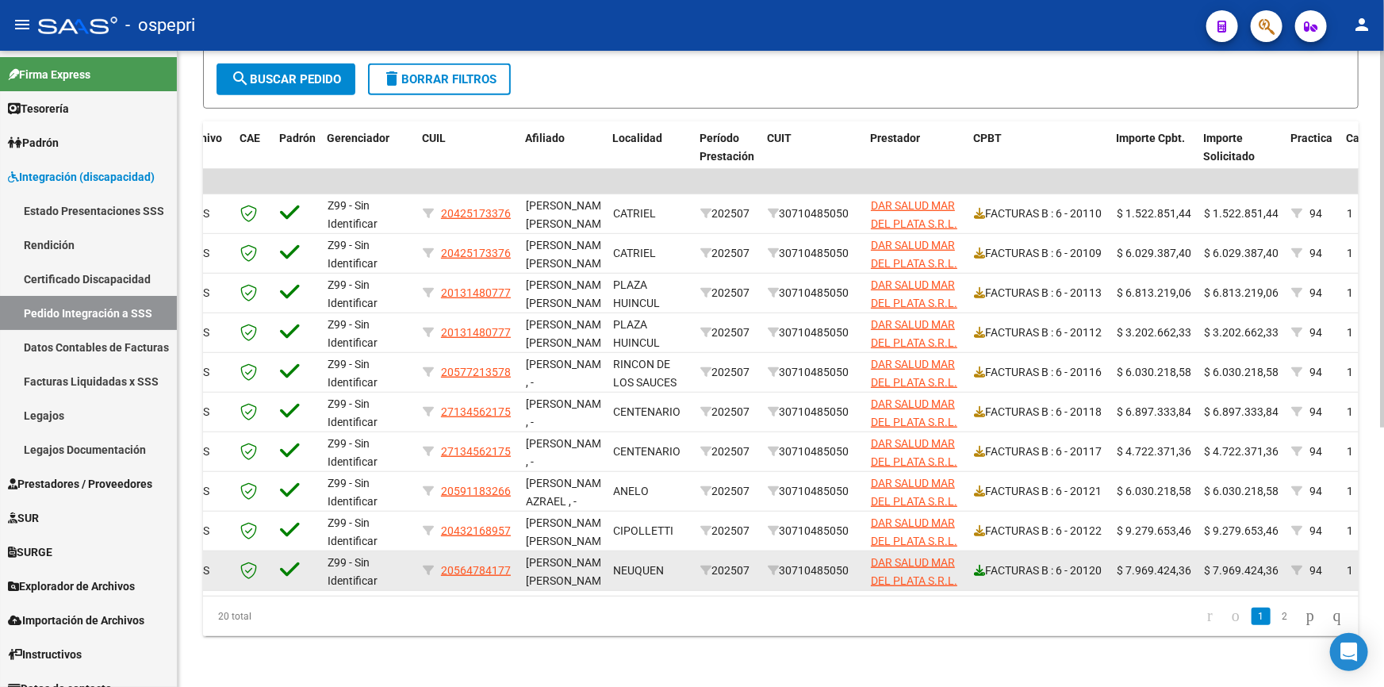
click at [976, 565] on icon at bounding box center [979, 570] width 11 height 11
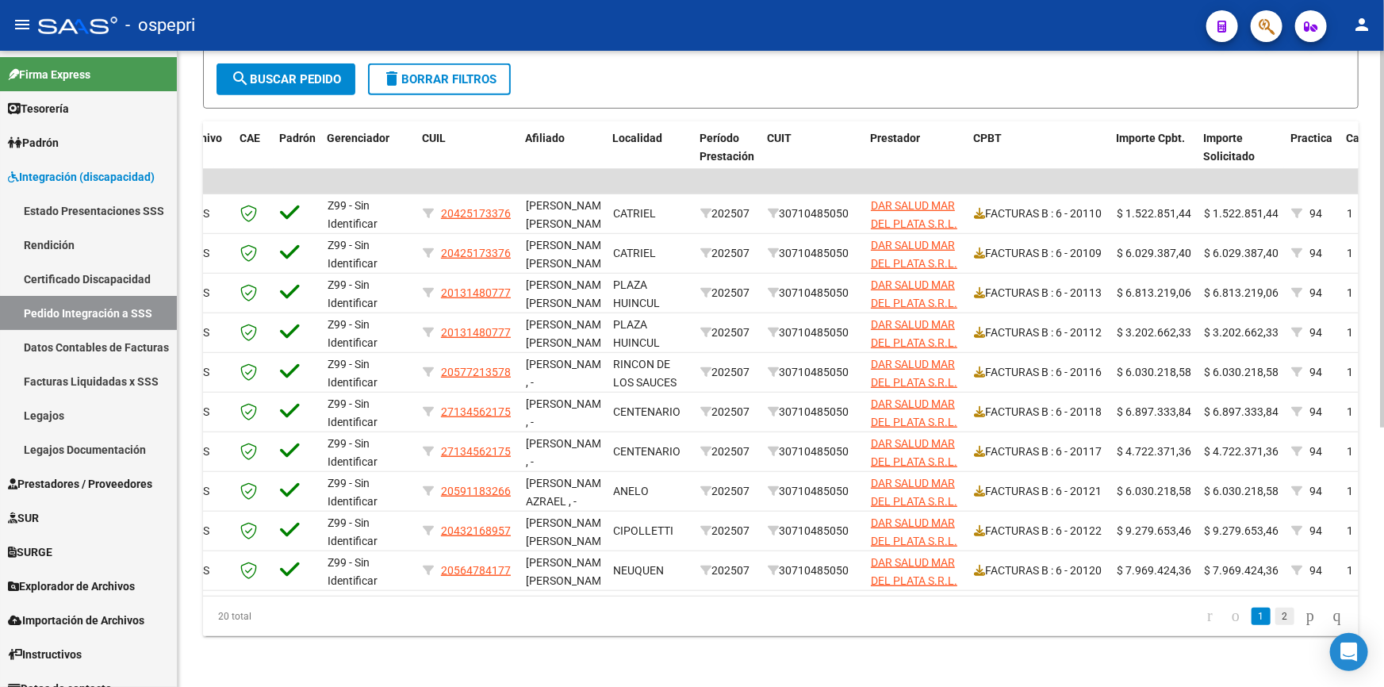
click at [1276, 615] on link "2" at bounding box center [1285, 616] width 19 height 17
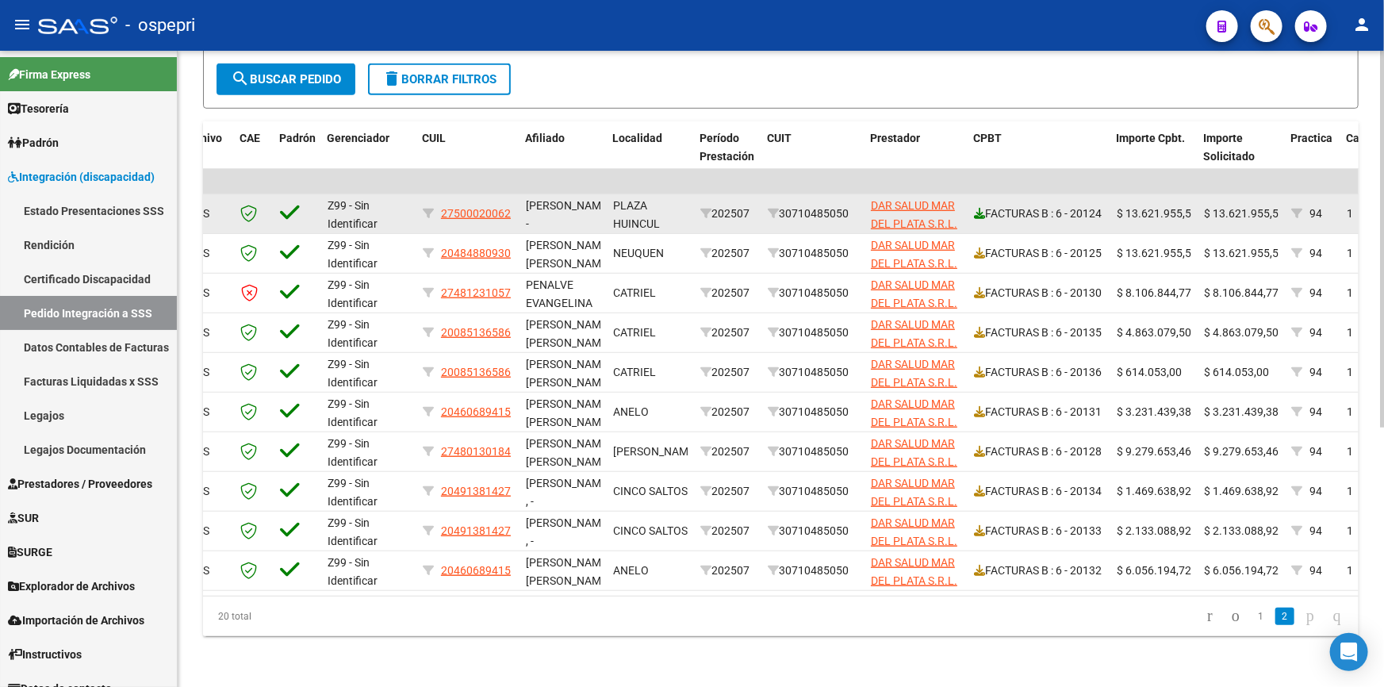
click at [976, 208] on icon at bounding box center [979, 213] width 11 height 11
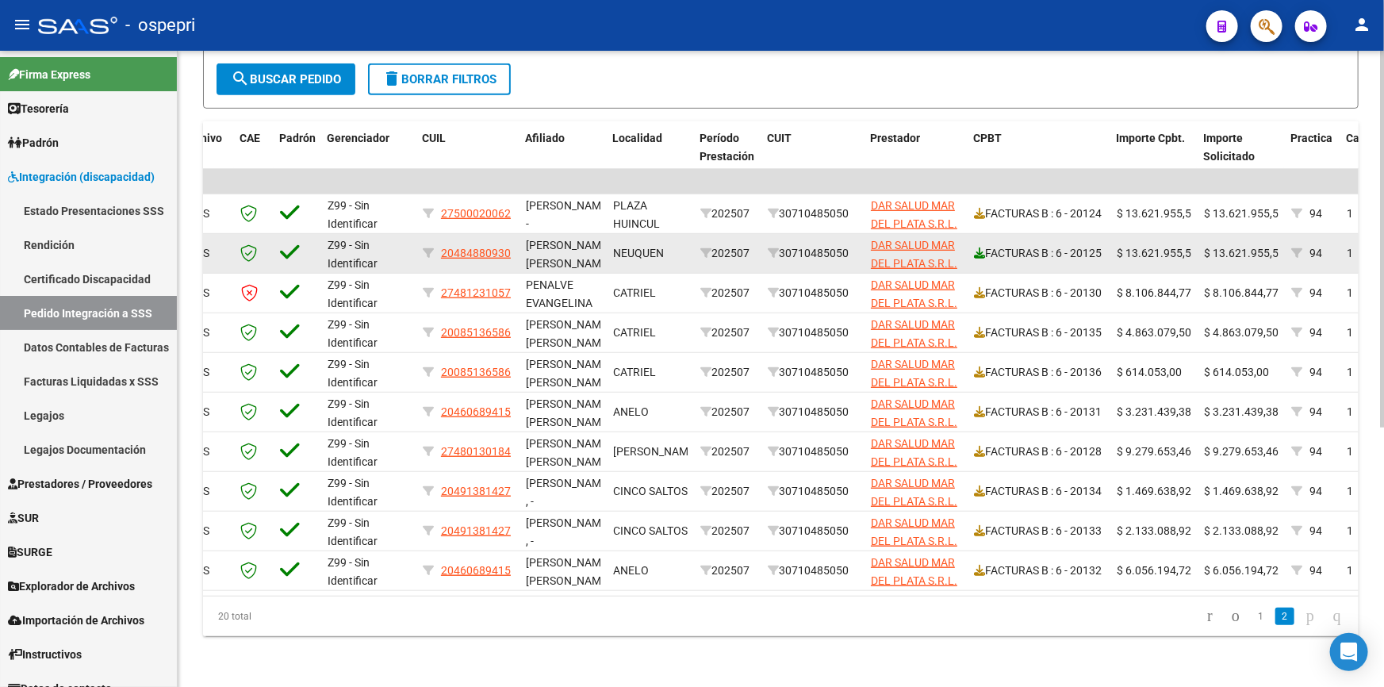
click at [976, 247] on icon at bounding box center [979, 252] width 11 height 11
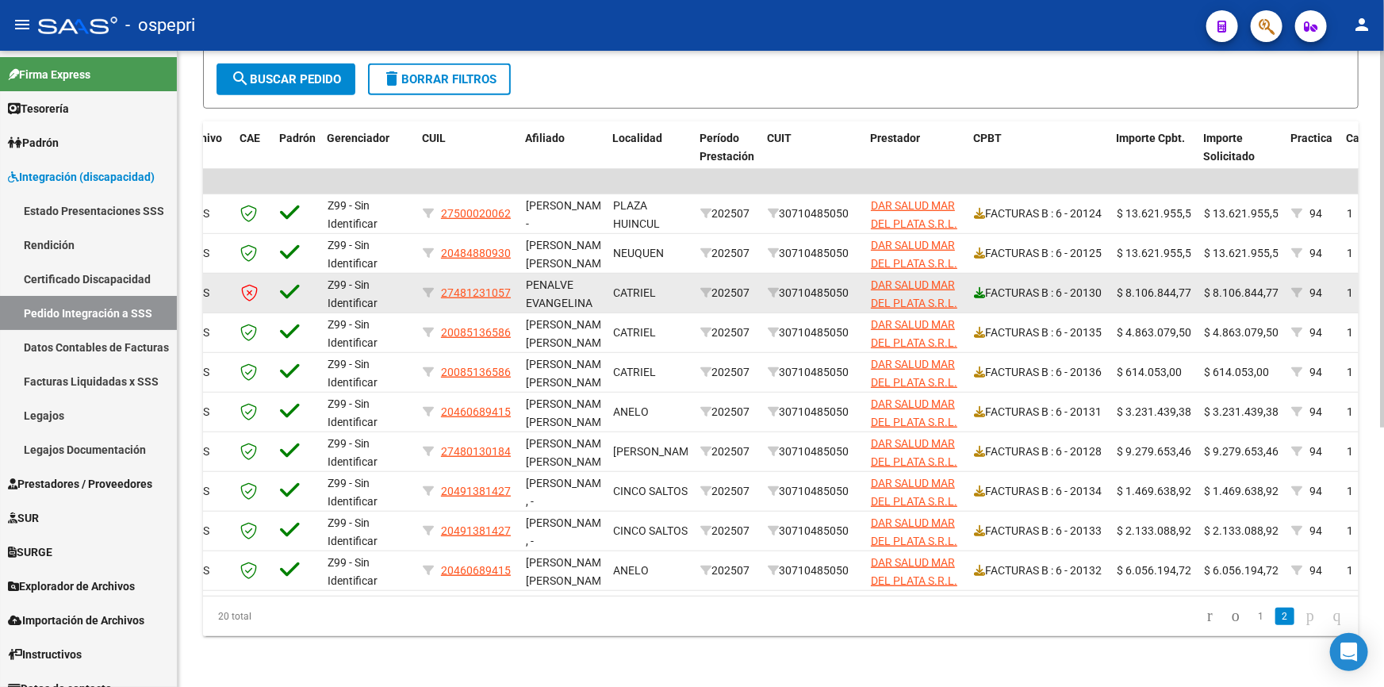
click at [980, 287] on icon at bounding box center [979, 292] width 11 height 11
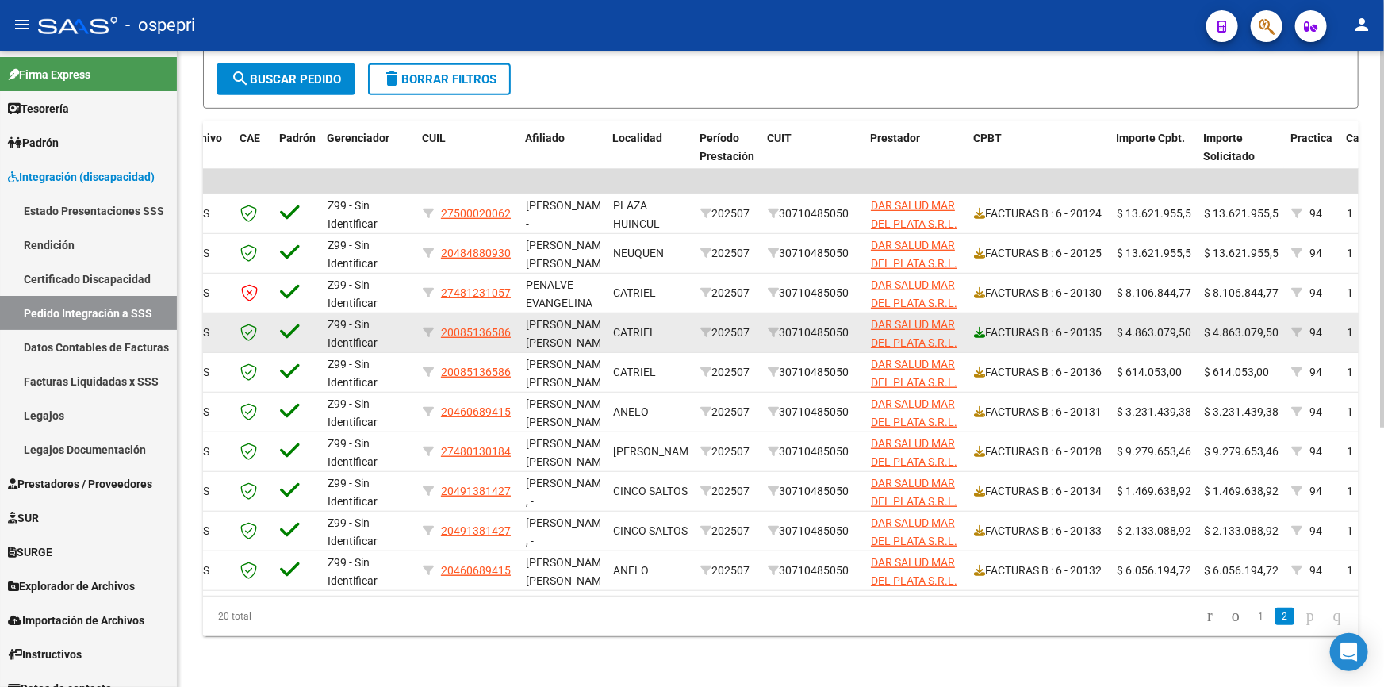
click at [982, 327] on icon at bounding box center [979, 332] width 11 height 11
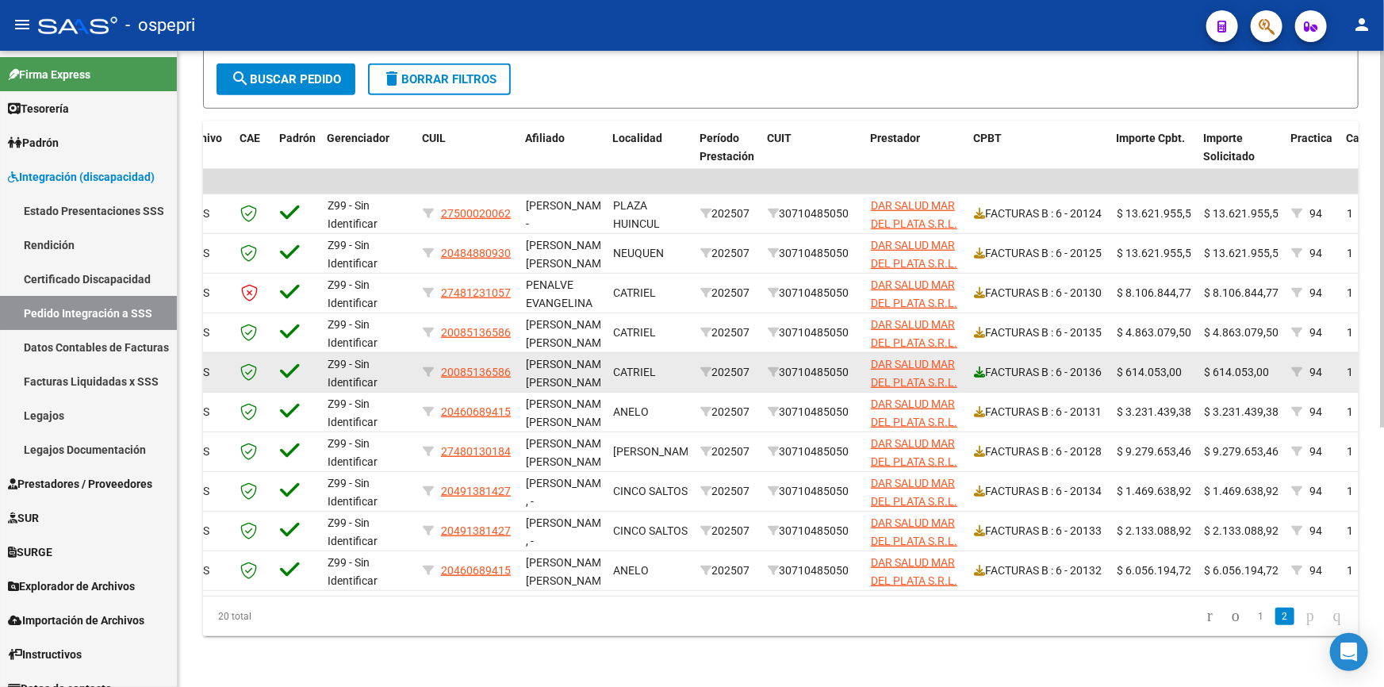
click at [976, 366] on icon at bounding box center [979, 371] width 11 height 11
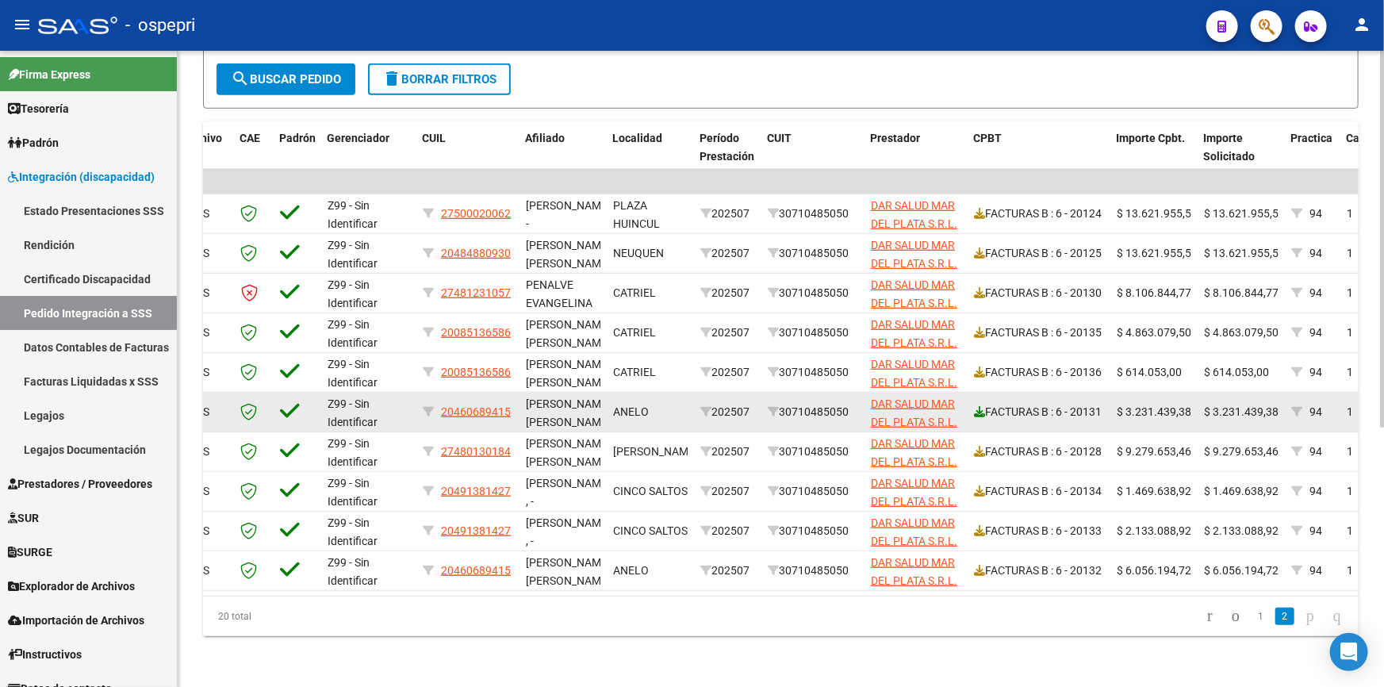
click at [976, 406] on icon at bounding box center [979, 411] width 11 height 11
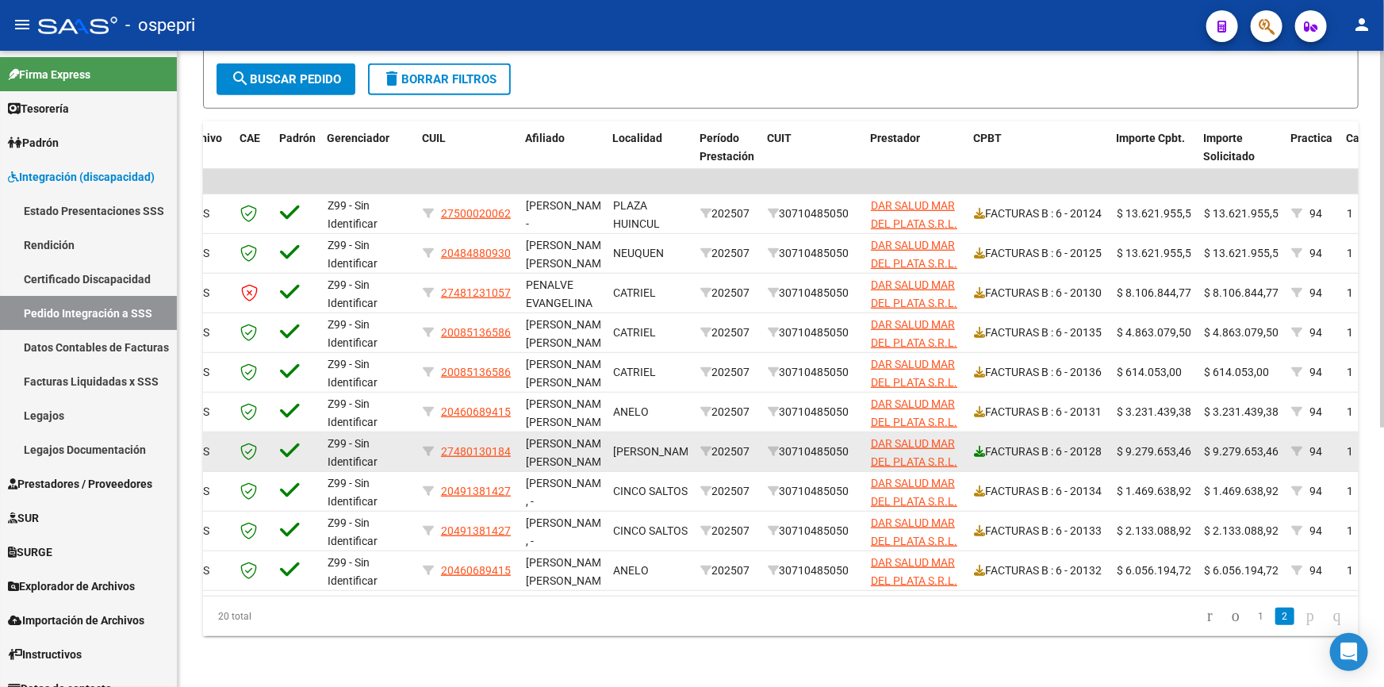
click at [978, 446] on icon at bounding box center [979, 451] width 11 height 11
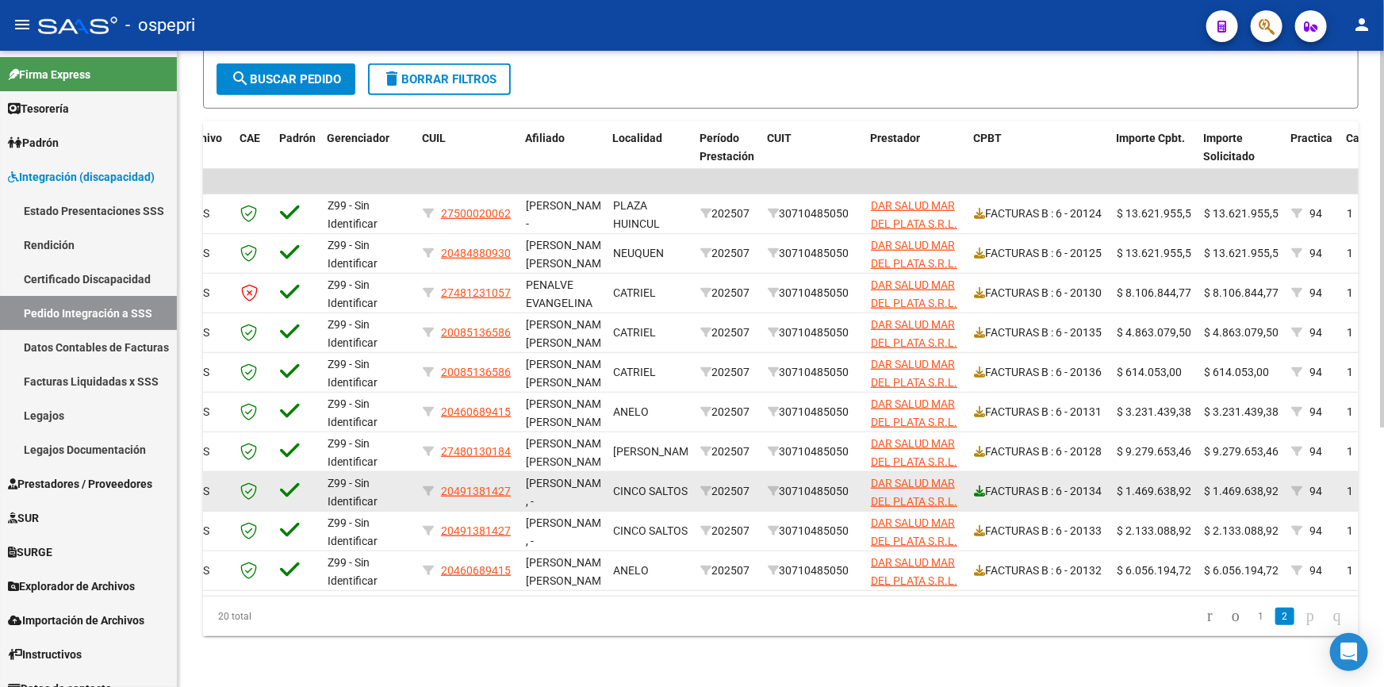
click at [978, 485] on icon at bounding box center [979, 490] width 11 height 11
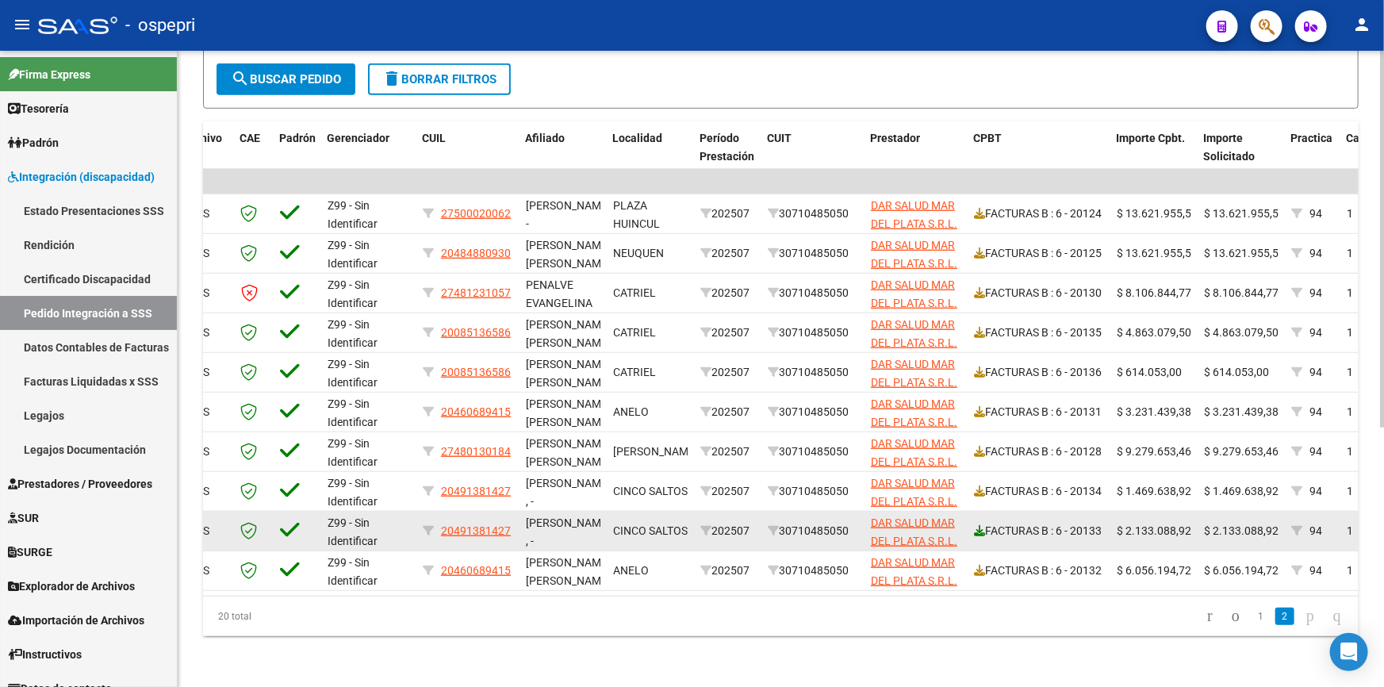
click at [976, 525] on icon at bounding box center [979, 530] width 11 height 11
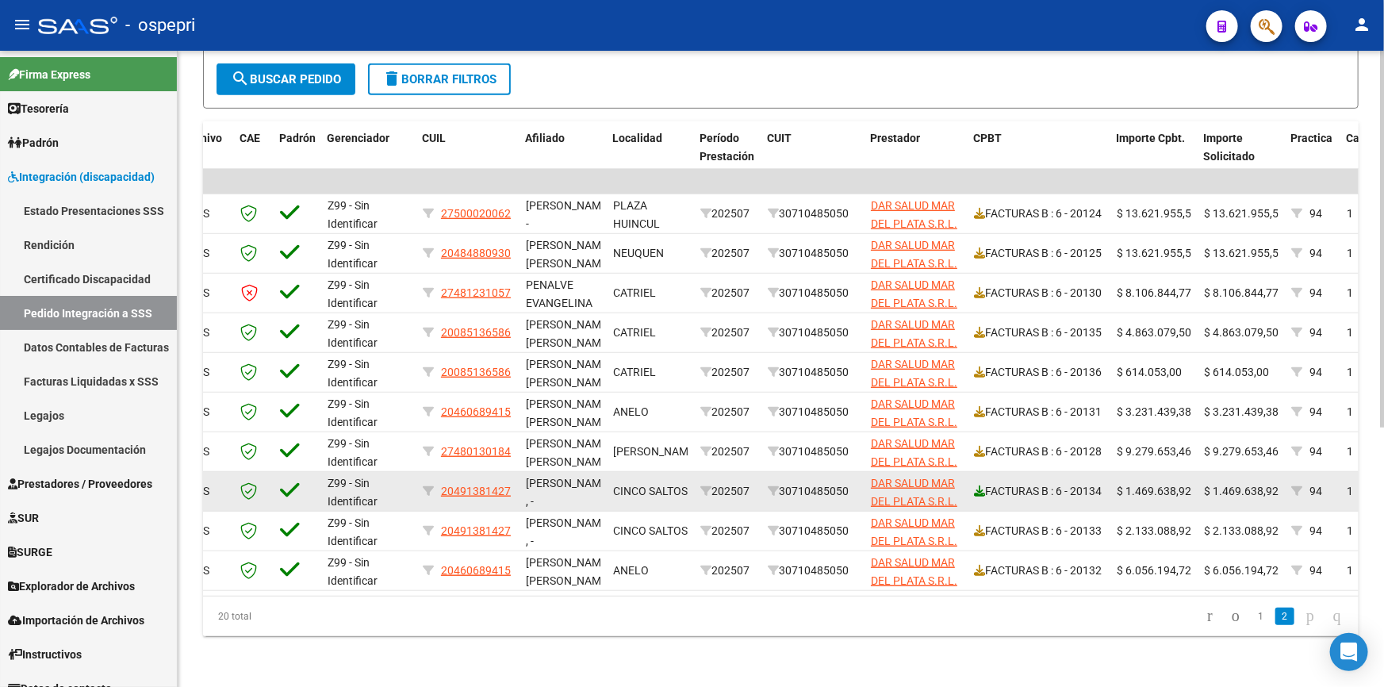
click at [976, 485] on icon at bounding box center [979, 490] width 11 height 11
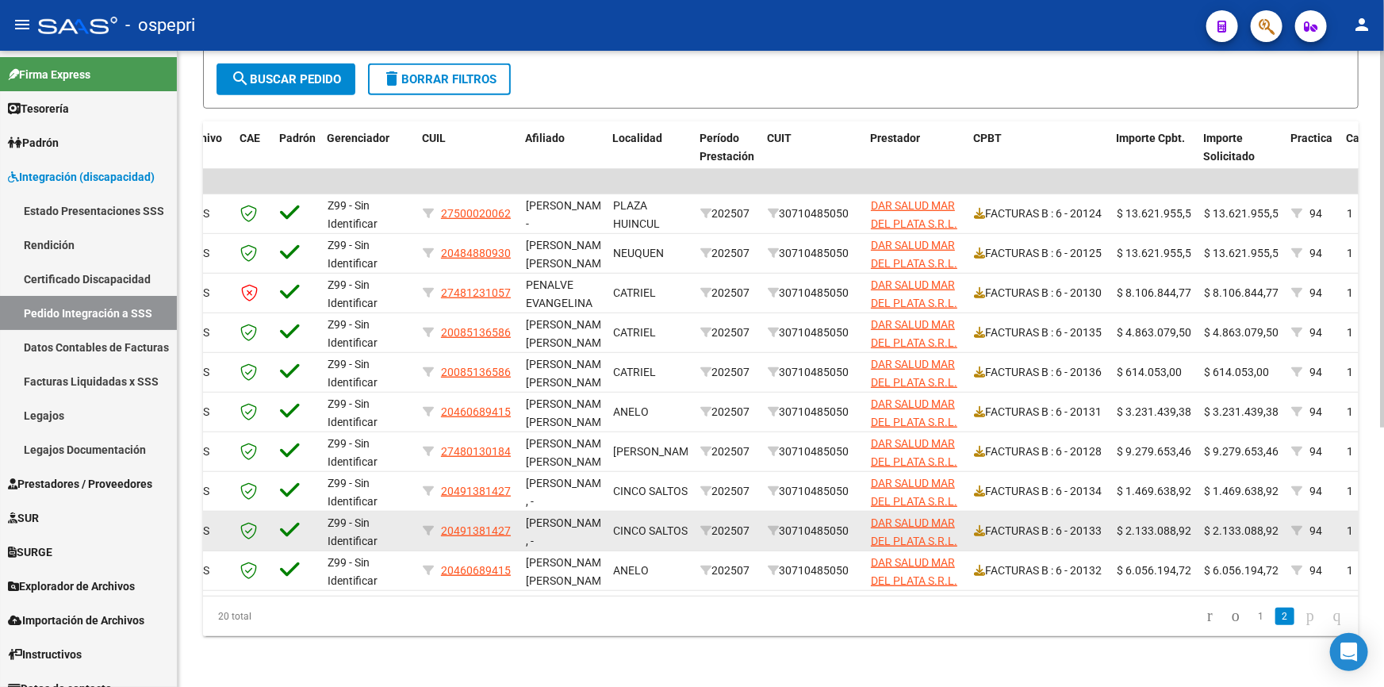
click at [972, 512] on datatable-body-cell "FACTURAS B : 6 - 20133" at bounding box center [1039, 531] width 143 height 39
click at [979, 525] on icon at bounding box center [979, 530] width 11 height 11
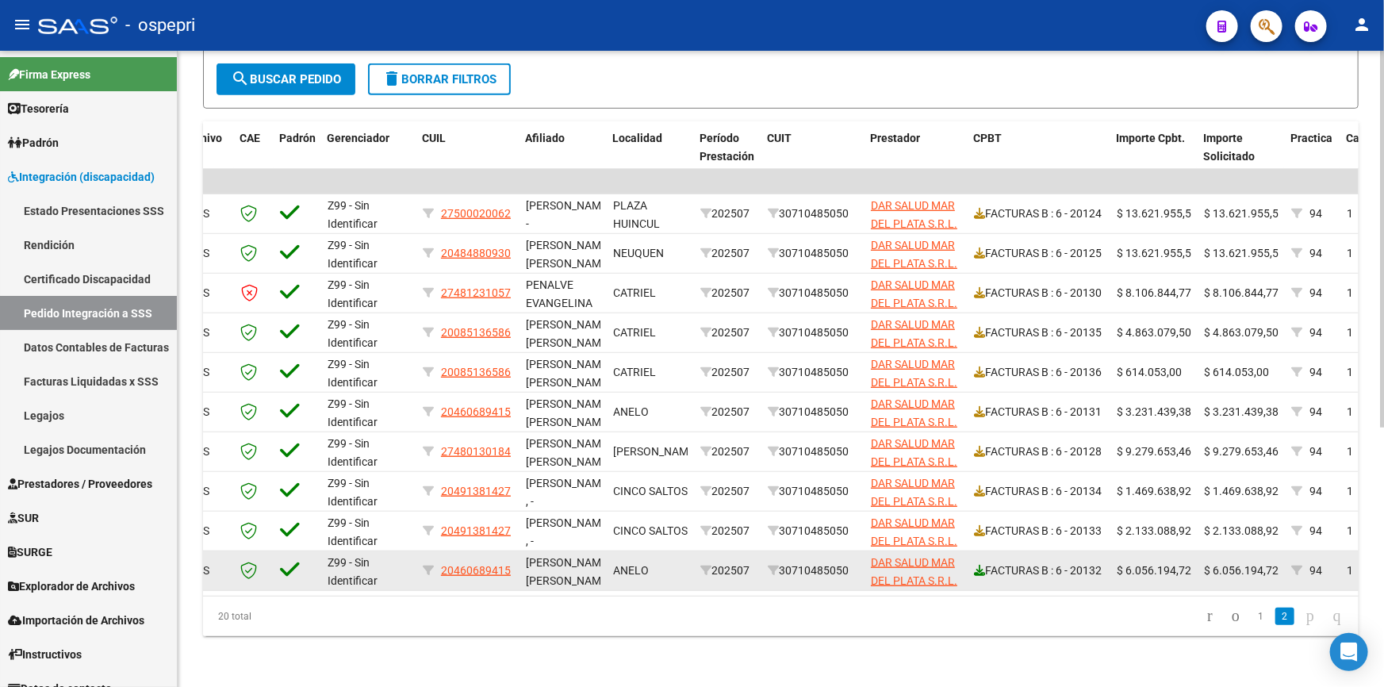
click at [977, 565] on icon at bounding box center [979, 570] width 11 height 11
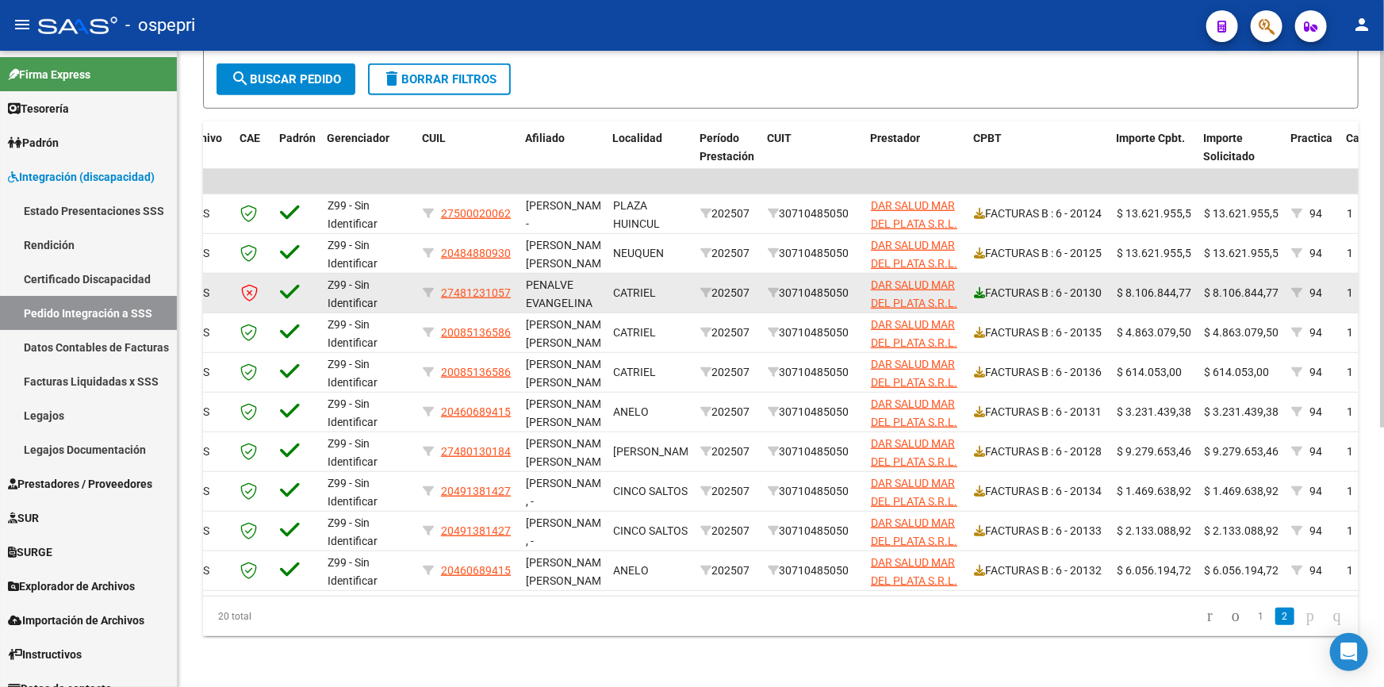
click at [978, 287] on icon at bounding box center [979, 292] width 11 height 11
click at [247, 284] on icon at bounding box center [249, 292] width 17 height 17
click at [248, 284] on icon at bounding box center [249, 292] width 17 height 17
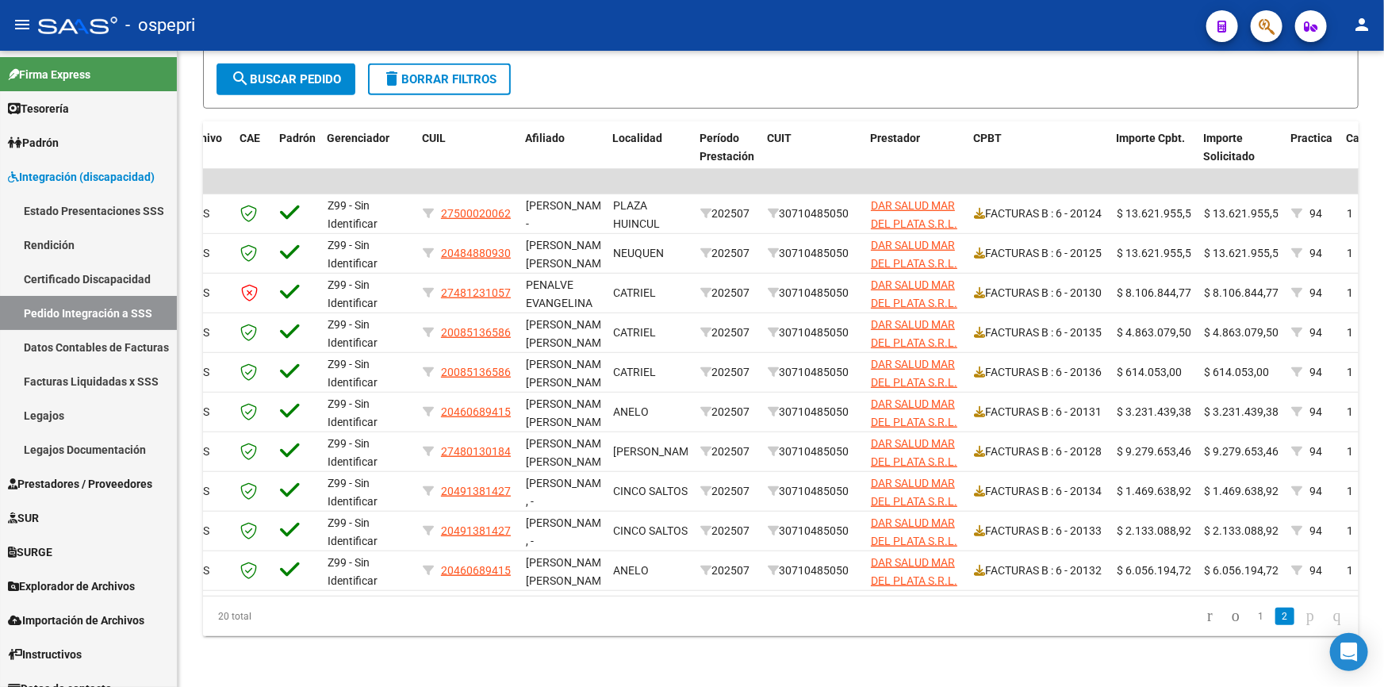
click at [1331, 615] on icon "go to last page" at bounding box center [1337, 615] width 13 height 19
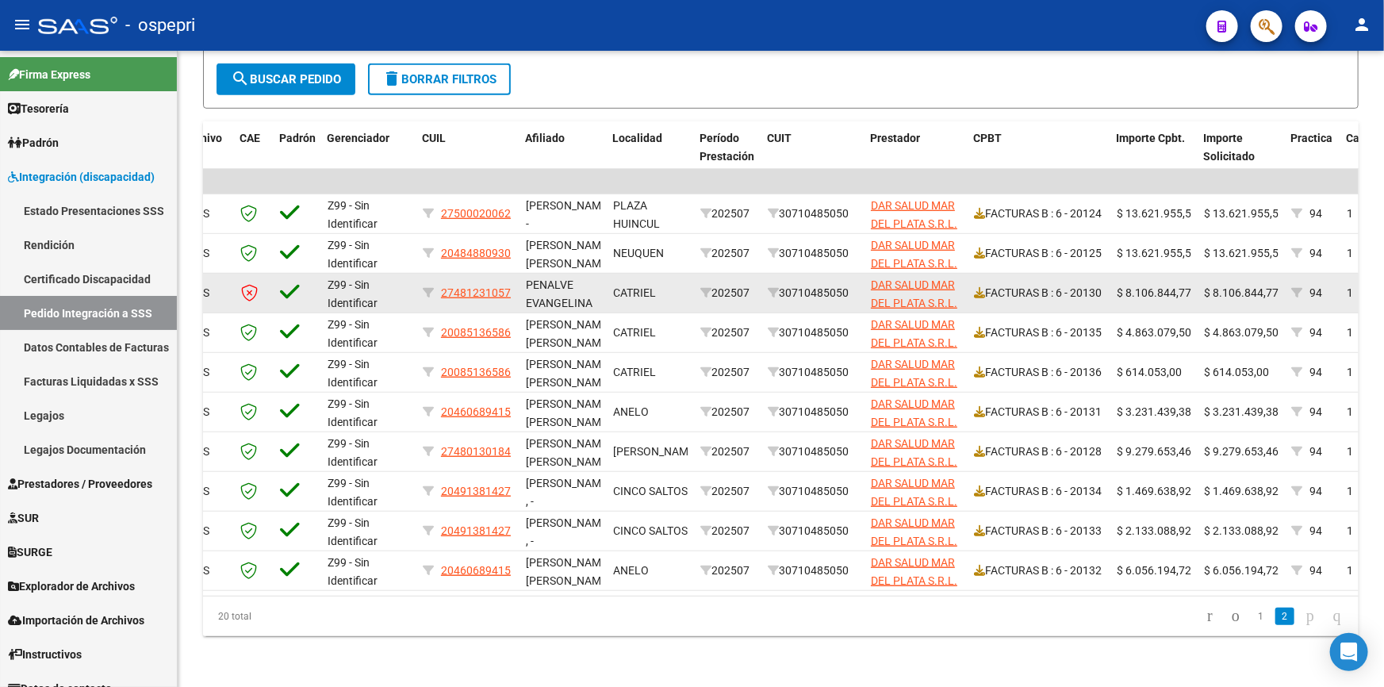
click at [247, 284] on icon at bounding box center [249, 292] width 17 height 17
click at [427, 287] on icon at bounding box center [428, 292] width 11 height 11
type input "27481231057"
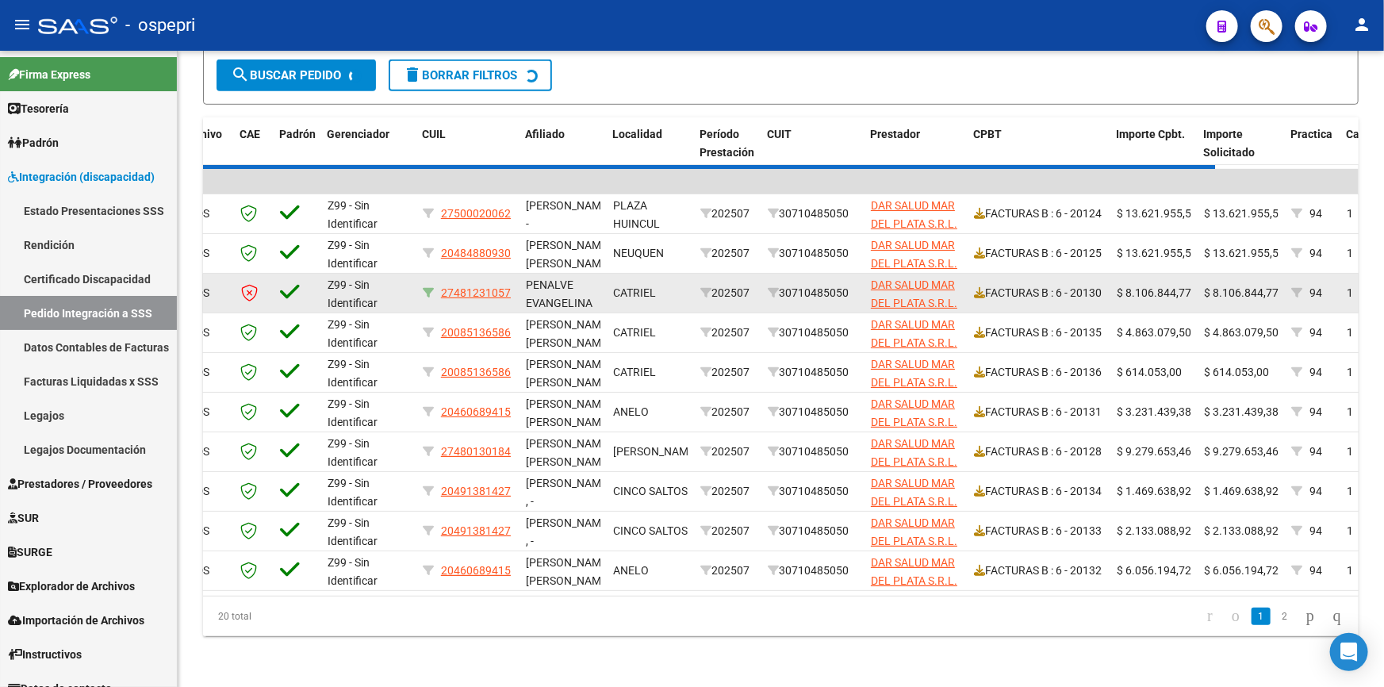
scroll to position [79, 0]
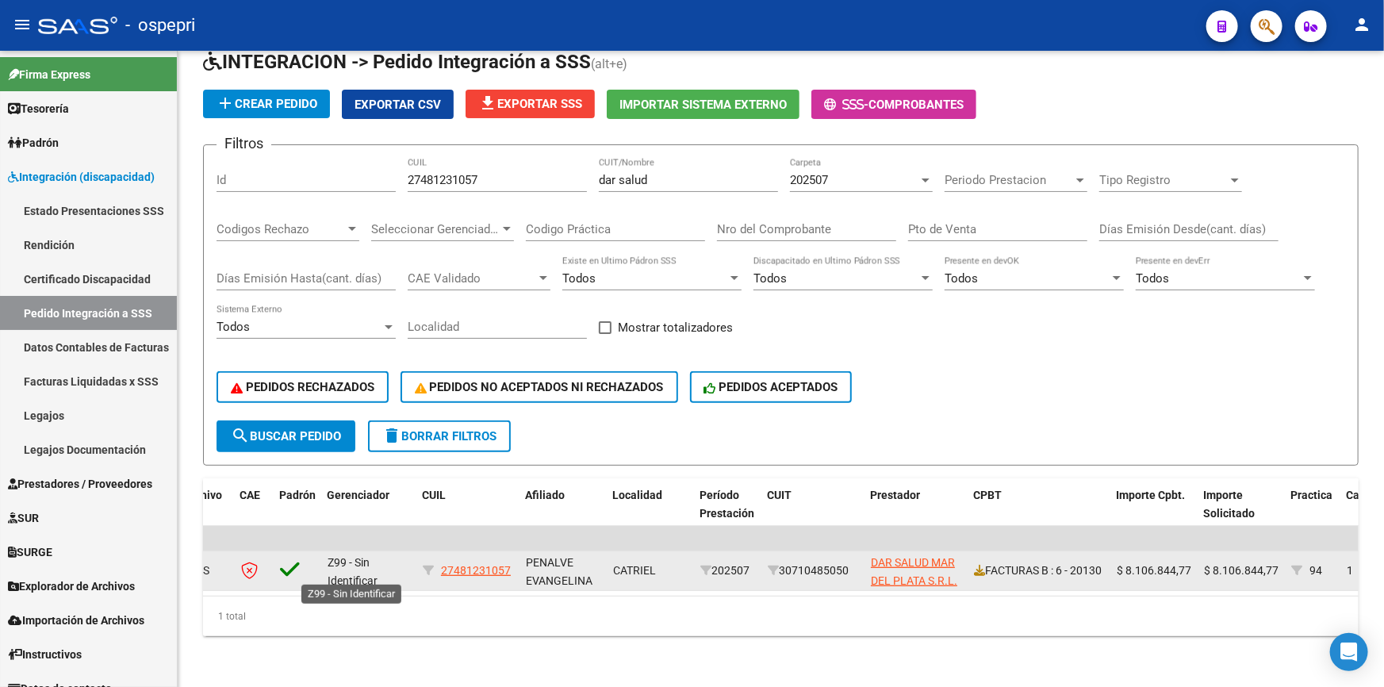
click at [356, 557] on span "Z99 - Sin Identificar" at bounding box center [353, 571] width 50 height 31
click at [358, 572] on span "Z99 - Sin Identificar" at bounding box center [353, 571] width 50 height 31
click at [288, 561] on icon at bounding box center [290, 569] width 20 height 22
click at [245, 562] on icon at bounding box center [249, 570] width 17 height 17
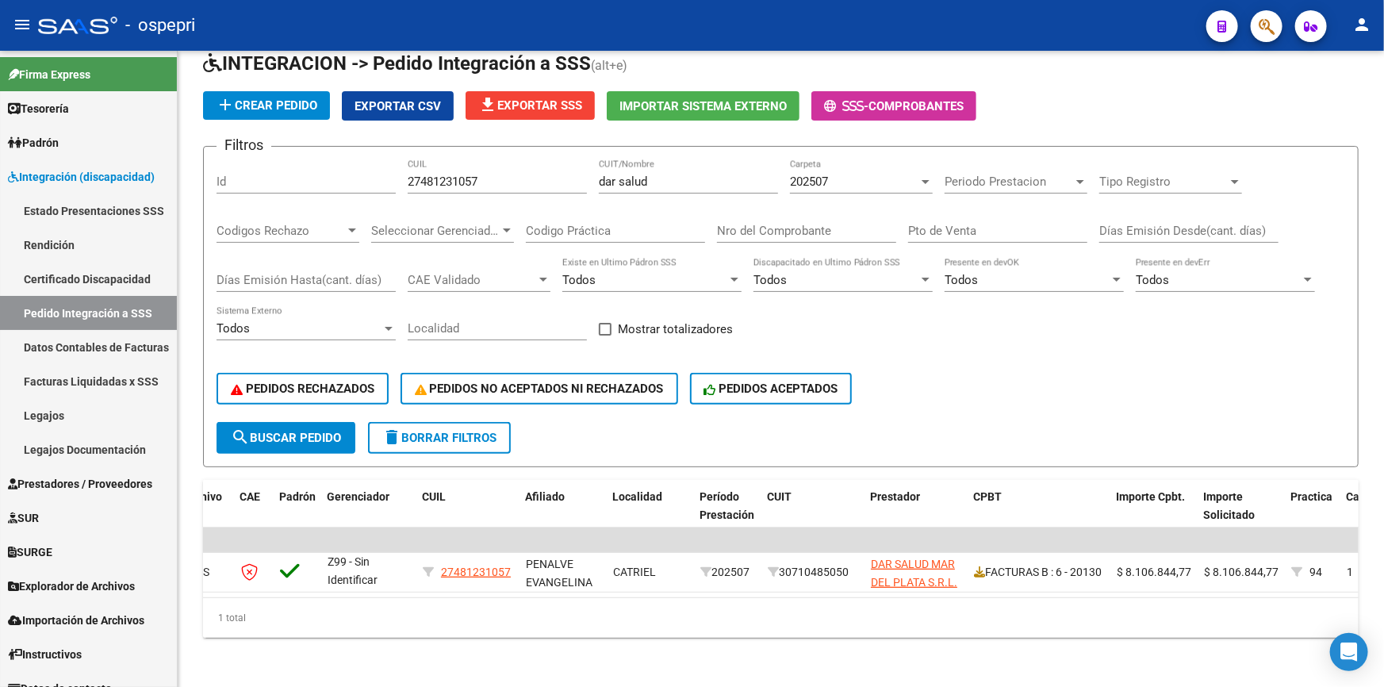
scroll to position [0, 0]
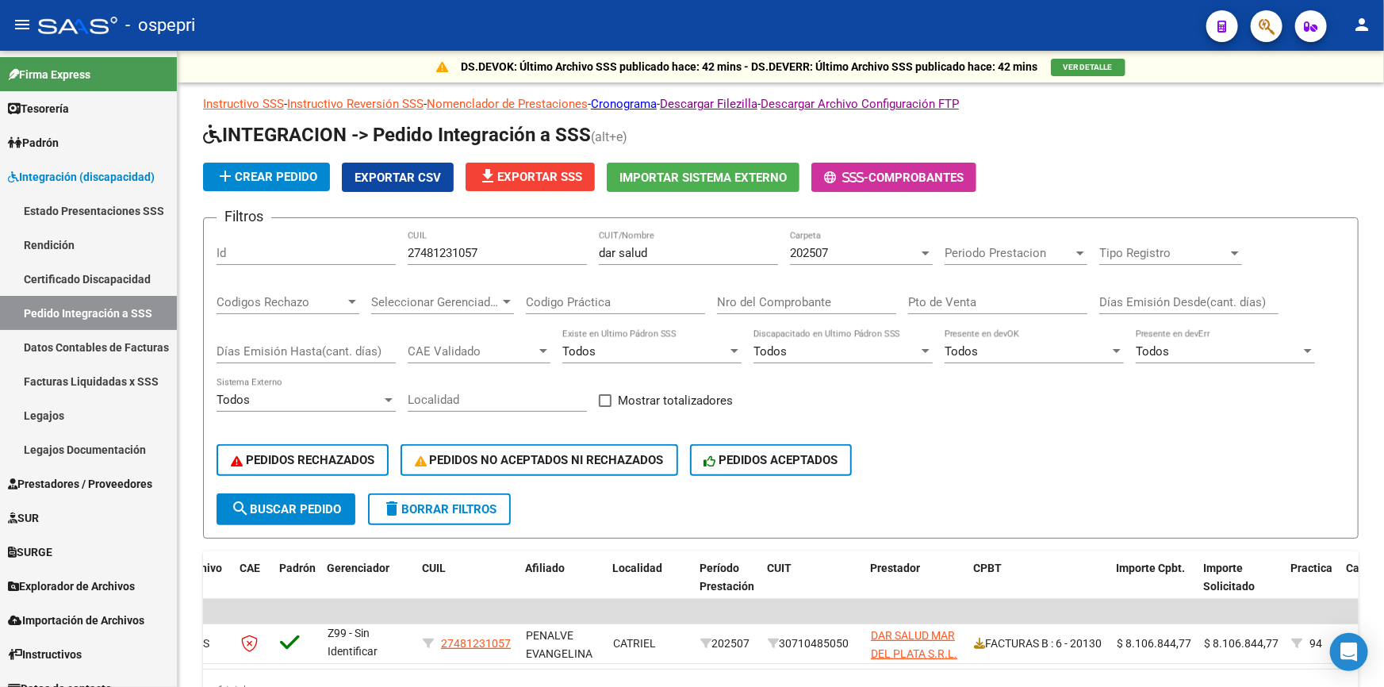
click at [672, 249] on input "dar salud" at bounding box center [688, 253] width 179 height 14
type input "d"
click at [281, 498] on button "search Buscar Pedido" at bounding box center [286, 509] width 139 height 32
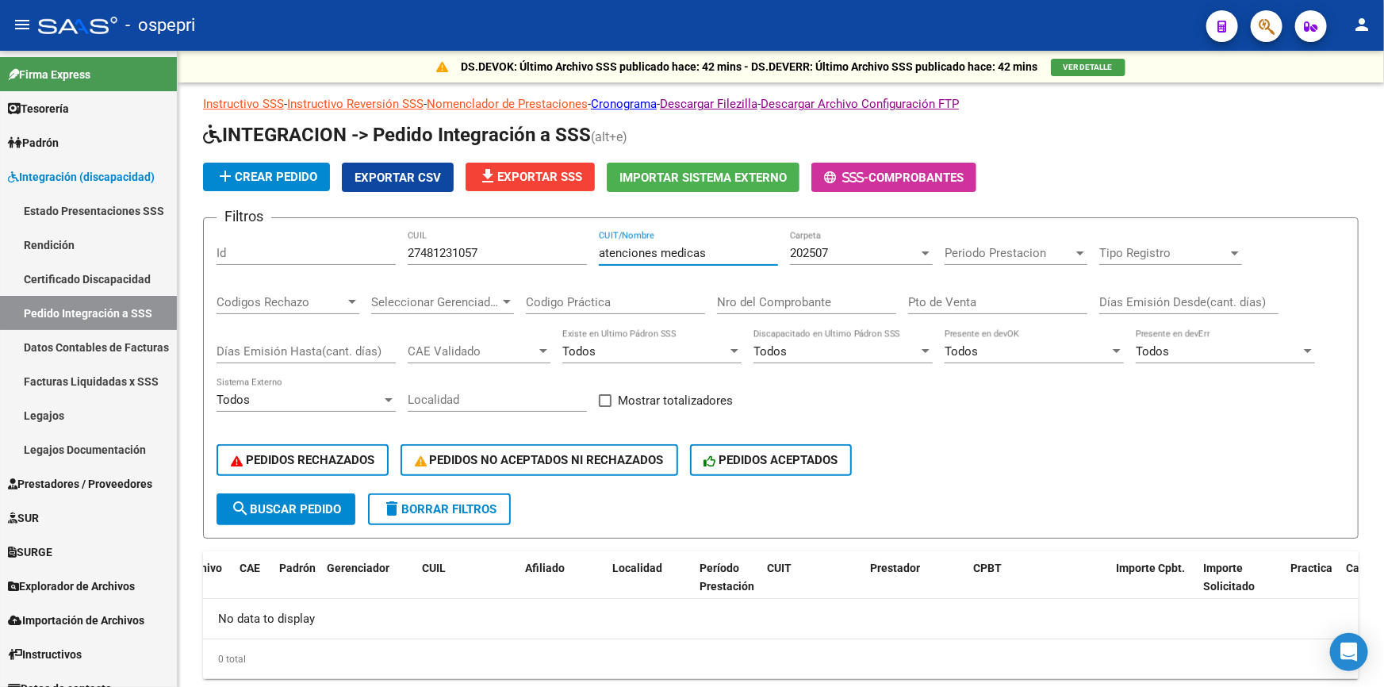
click at [723, 252] on input "atenciones medicas" at bounding box center [688, 253] width 179 height 14
type input "atencione"
click at [293, 502] on span "search Buscar Pedido" at bounding box center [286, 509] width 110 height 14
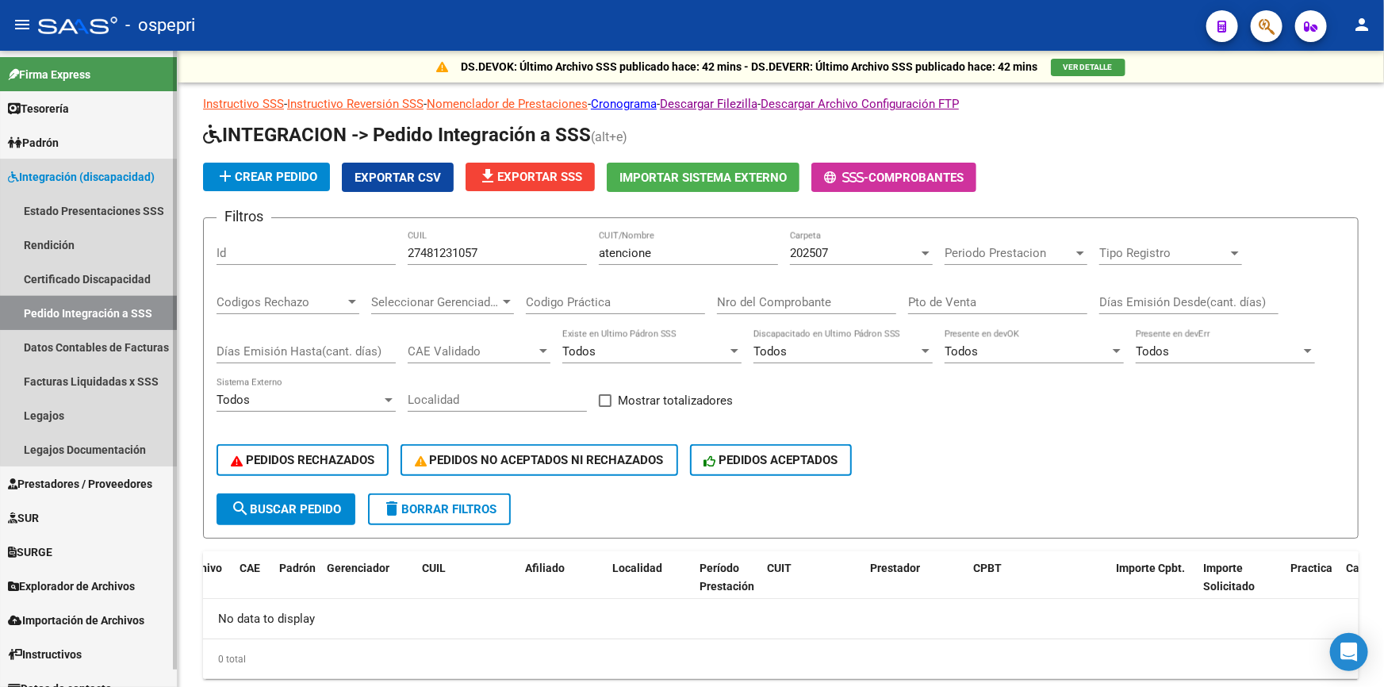
click at [102, 306] on link "Pedido Integración a SSS" at bounding box center [88, 313] width 177 height 34
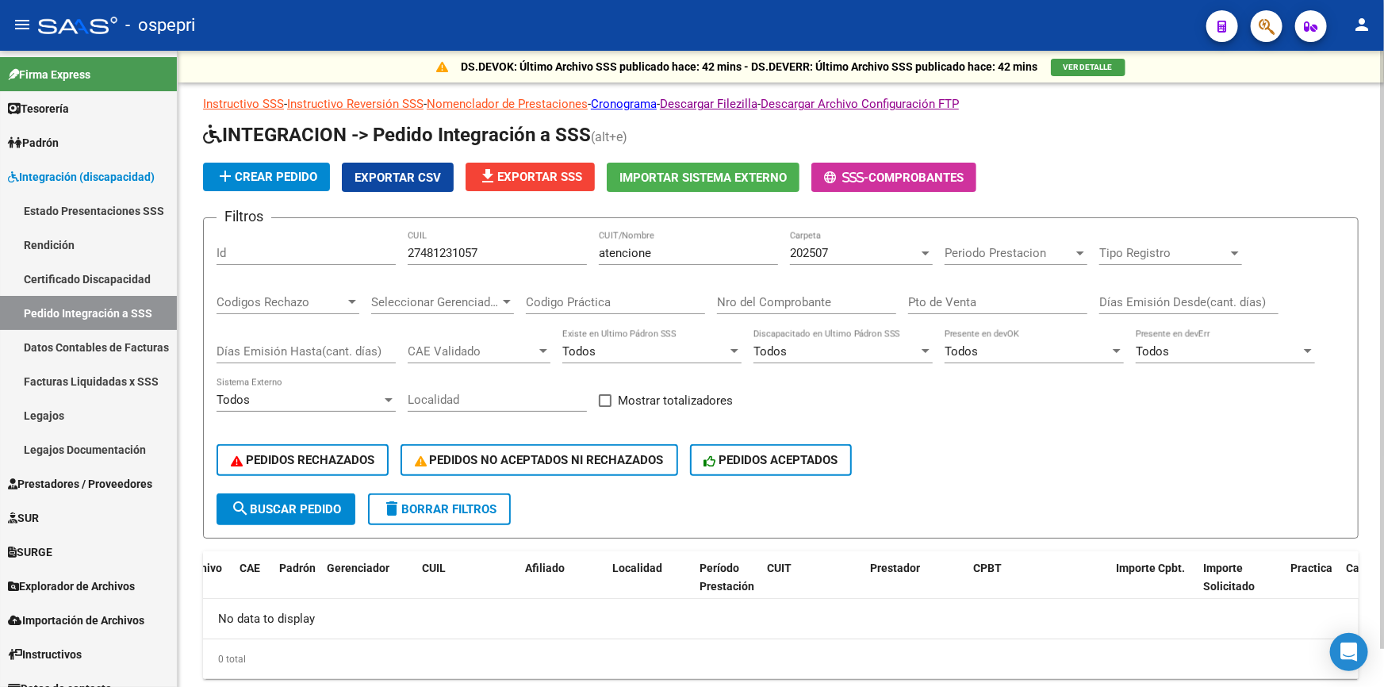
click at [520, 241] on div "27481231057 CUIL" at bounding box center [497, 248] width 179 height 34
type input "2"
click at [669, 251] on input "atencione" at bounding box center [688, 253] width 179 height 14
click at [320, 494] on button "search Buscar Pedido" at bounding box center [286, 509] width 139 height 32
click at [667, 249] on input "atencionen" at bounding box center [688, 253] width 179 height 14
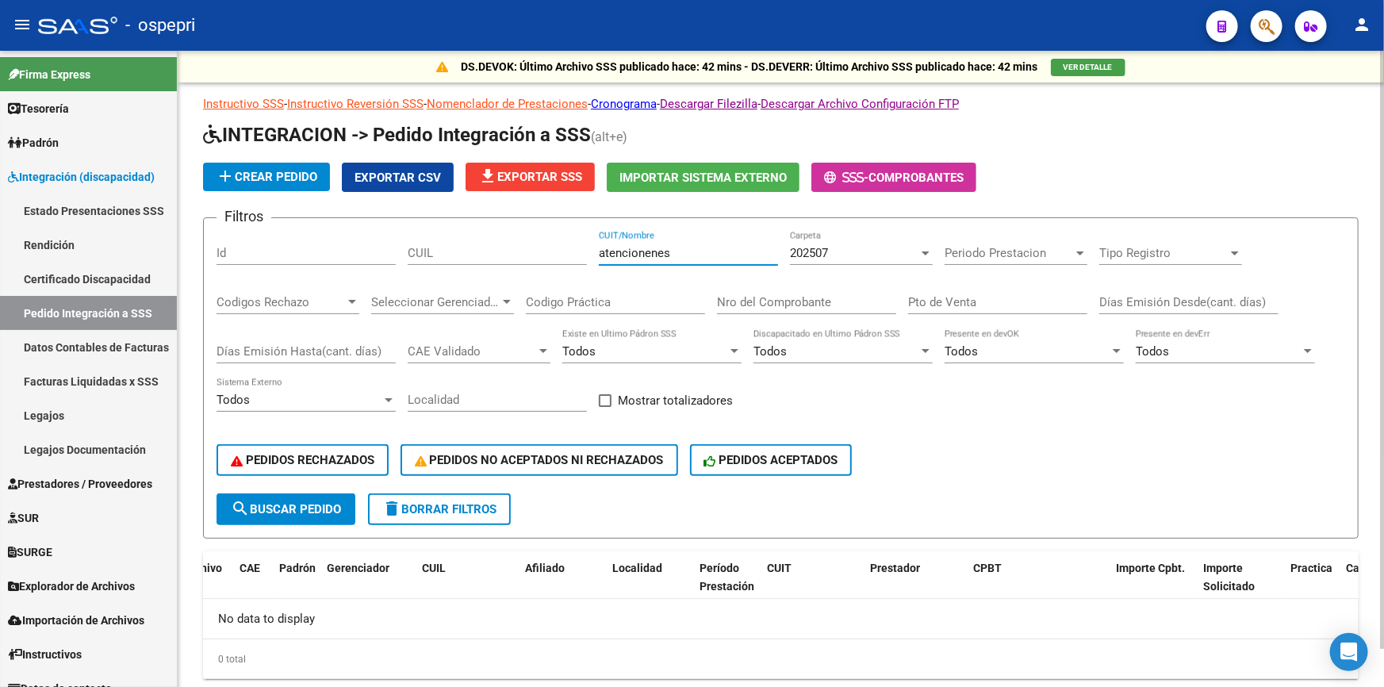
click at [278, 497] on button "search Buscar Pedido" at bounding box center [286, 509] width 139 height 32
click at [684, 244] on div "atencionenes CUIT/Nombre" at bounding box center [688, 248] width 179 height 34
type input "atenciones"
click at [293, 502] on span "search Buscar Pedido" at bounding box center [286, 509] width 110 height 14
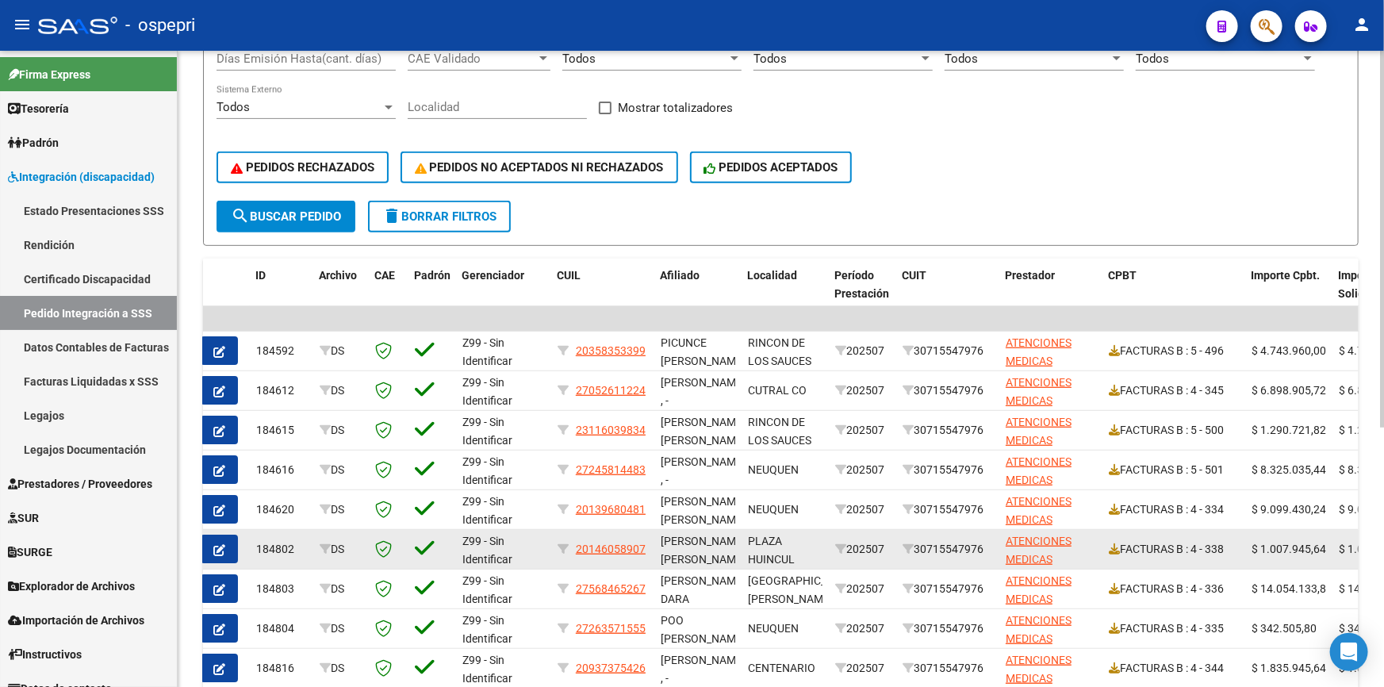
scroll to position [365, 0]
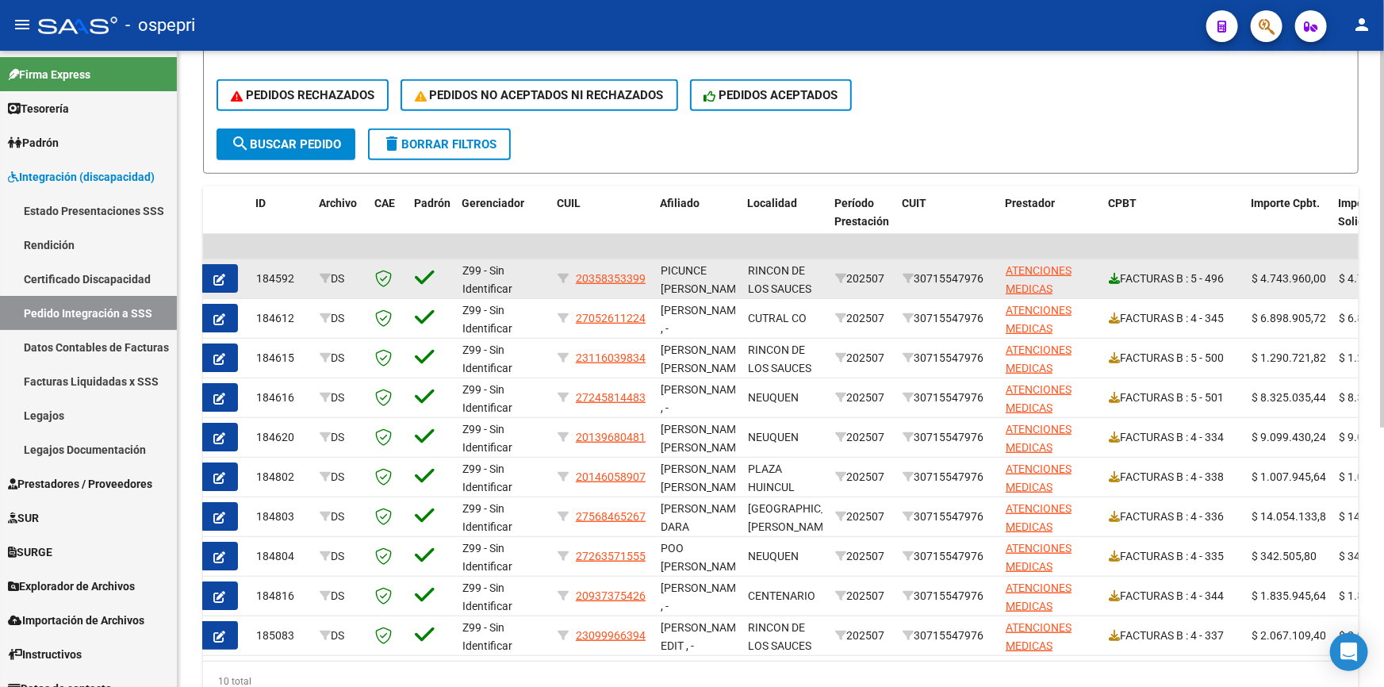
click at [1116, 273] on icon at bounding box center [1114, 278] width 11 height 11
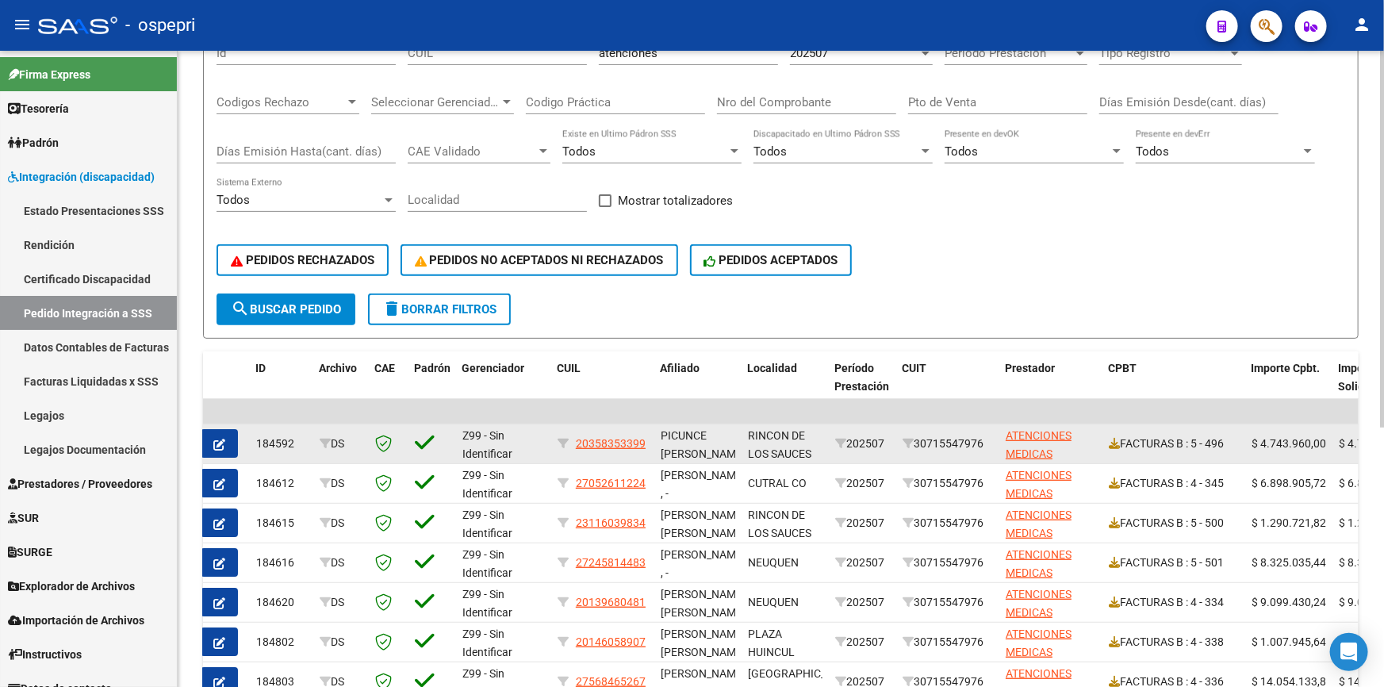
scroll to position [221, 0]
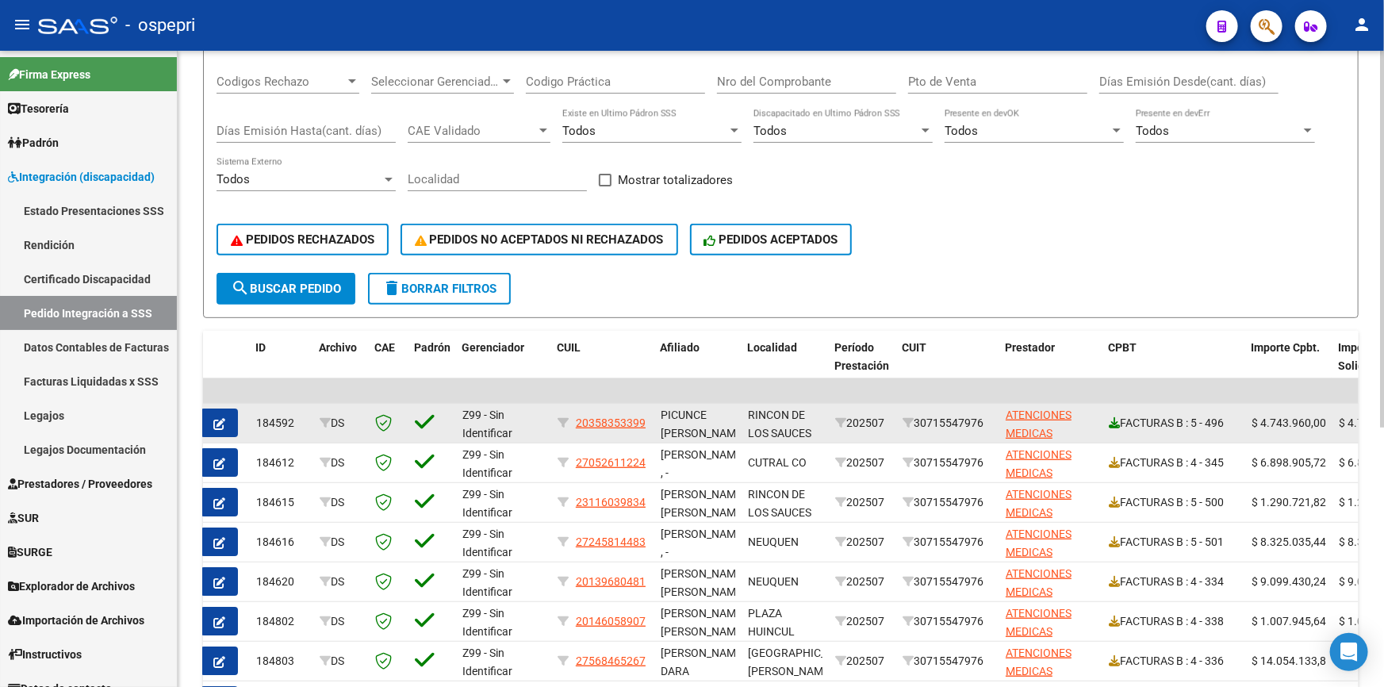
click at [1116, 420] on icon at bounding box center [1114, 422] width 11 height 11
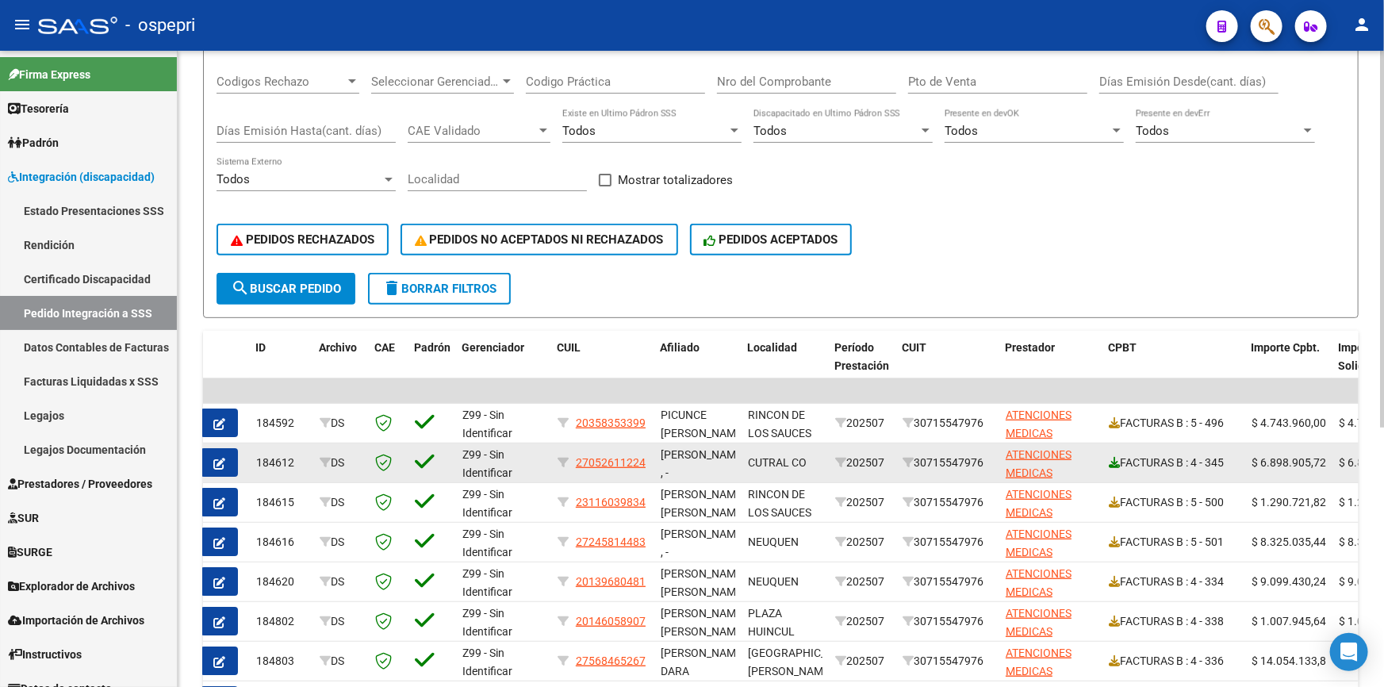
click at [1115, 460] on icon at bounding box center [1114, 462] width 11 height 11
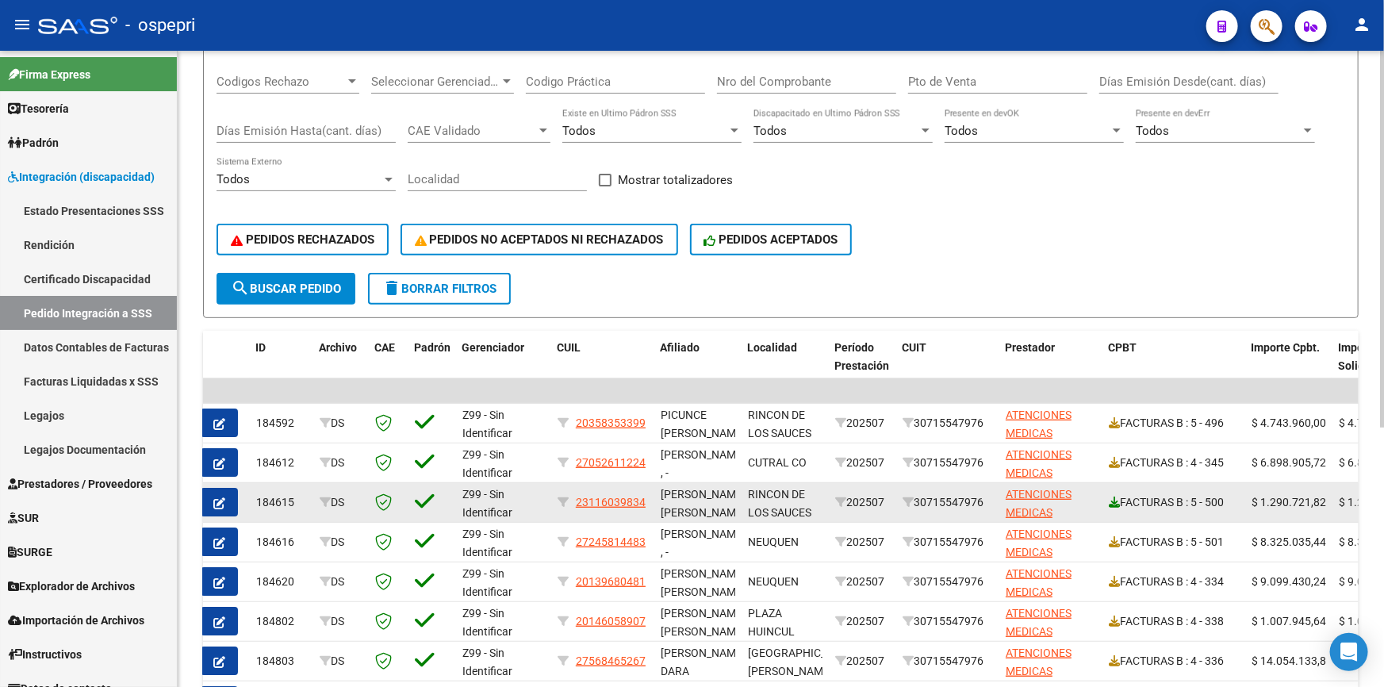
click at [1113, 501] on icon at bounding box center [1114, 502] width 11 height 11
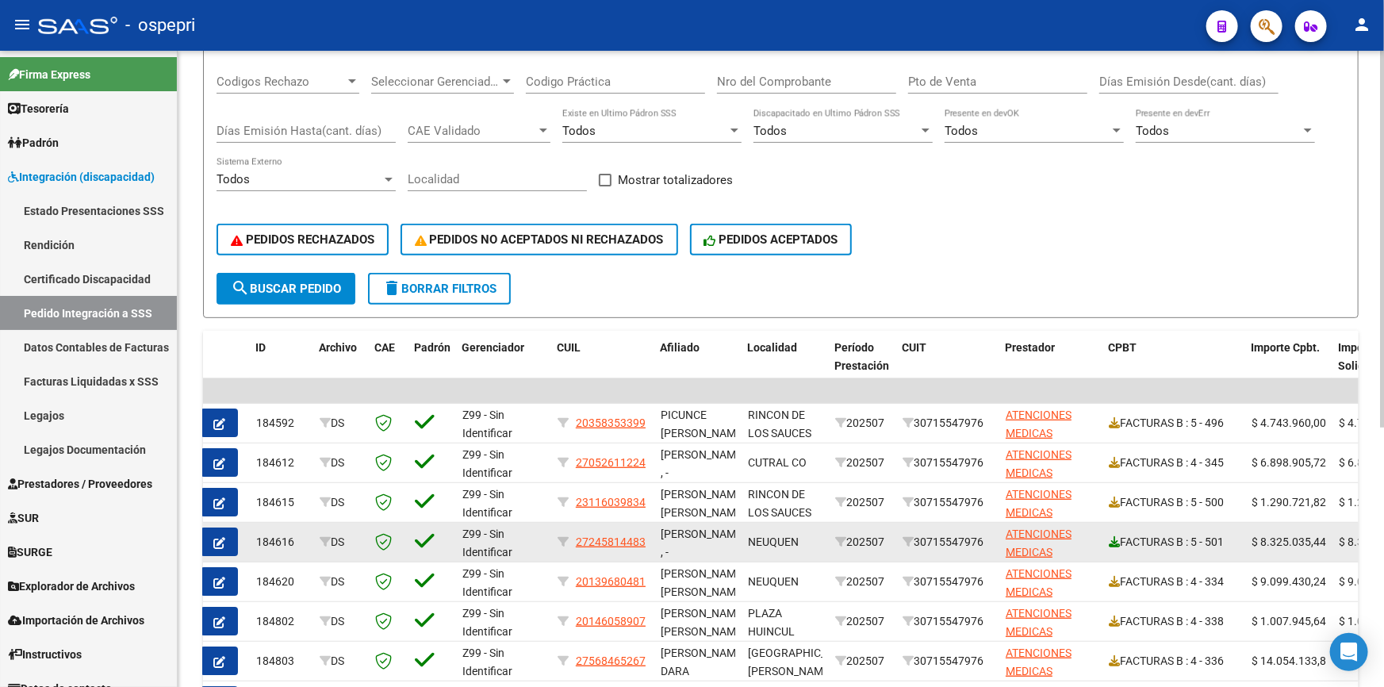
click at [1114, 539] on icon at bounding box center [1114, 541] width 11 height 11
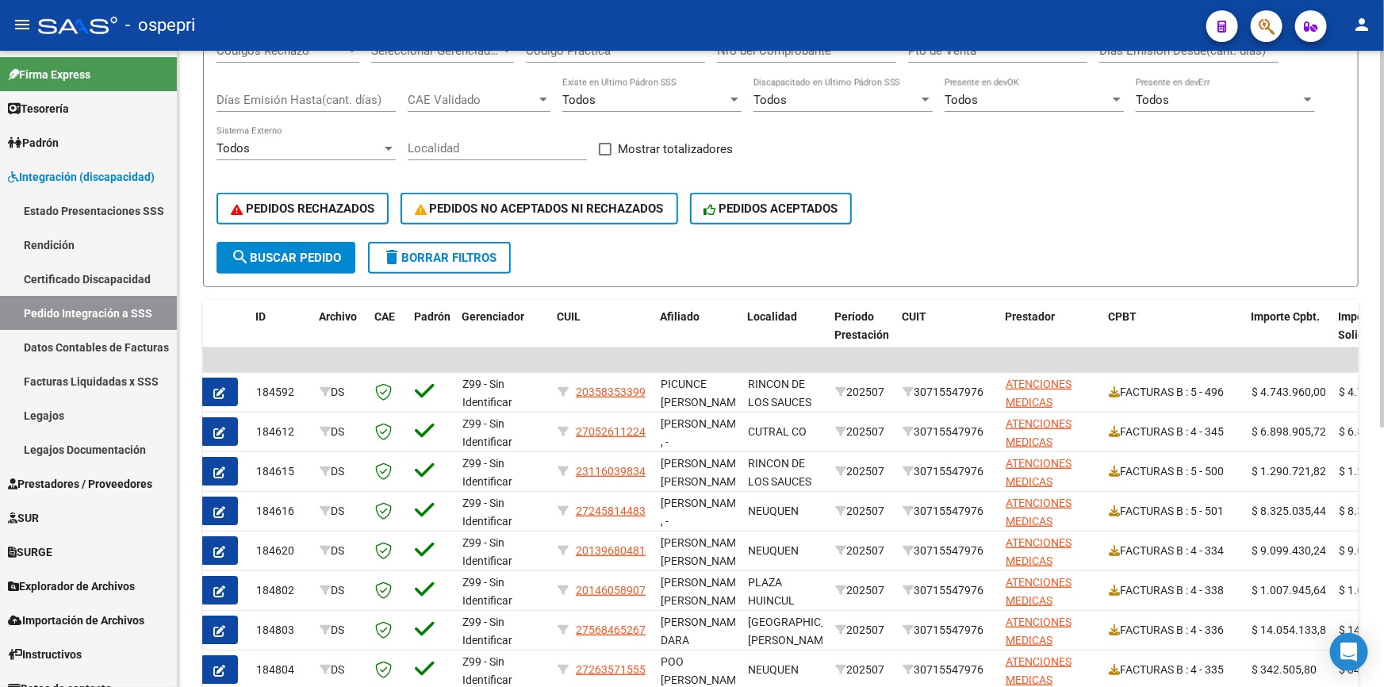
scroll to position [293, 0]
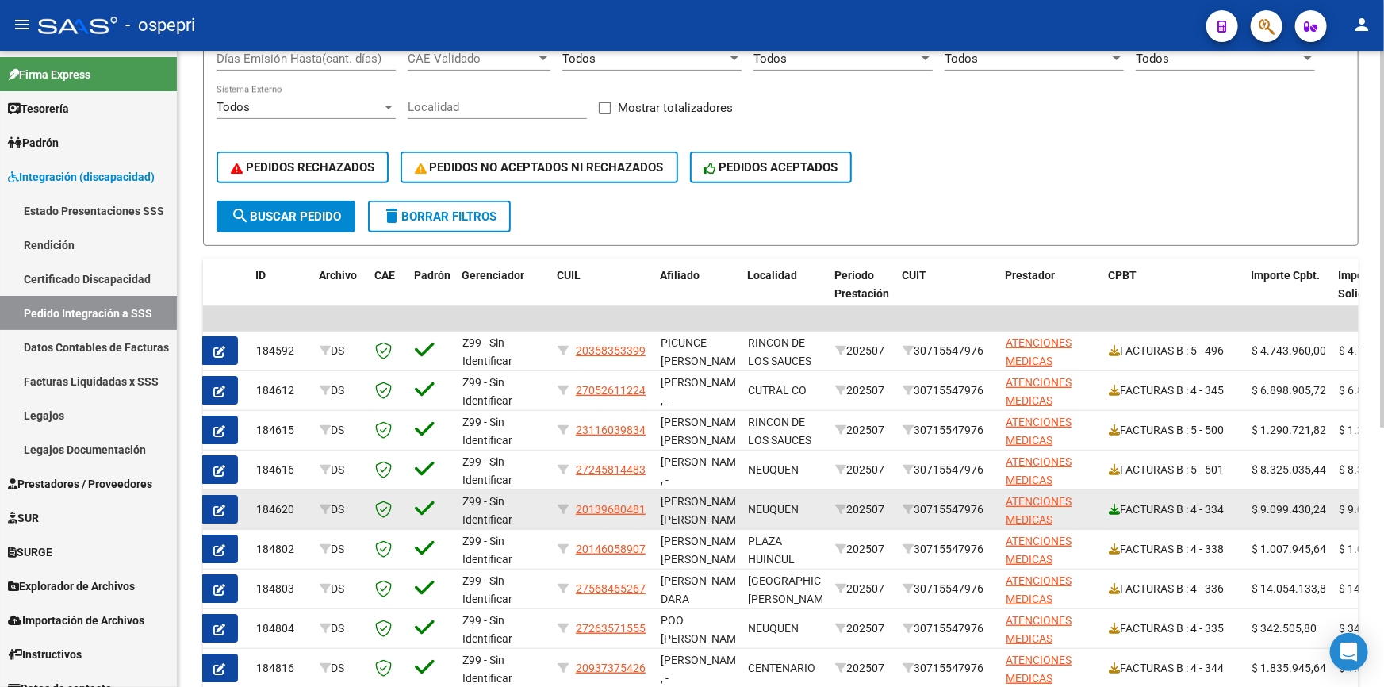
click at [1114, 508] on icon at bounding box center [1114, 509] width 11 height 11
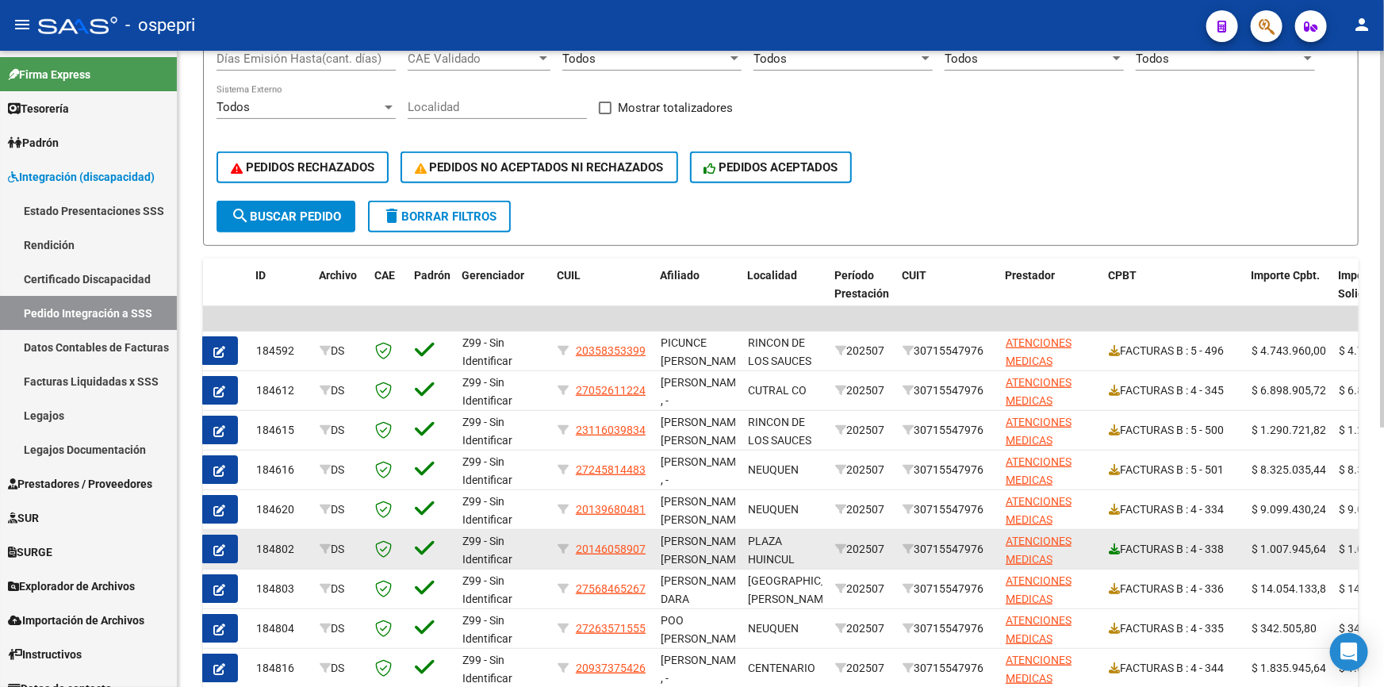
click at [1111, 547] on icon at bounding box center [1114, 548] width 11 height 11
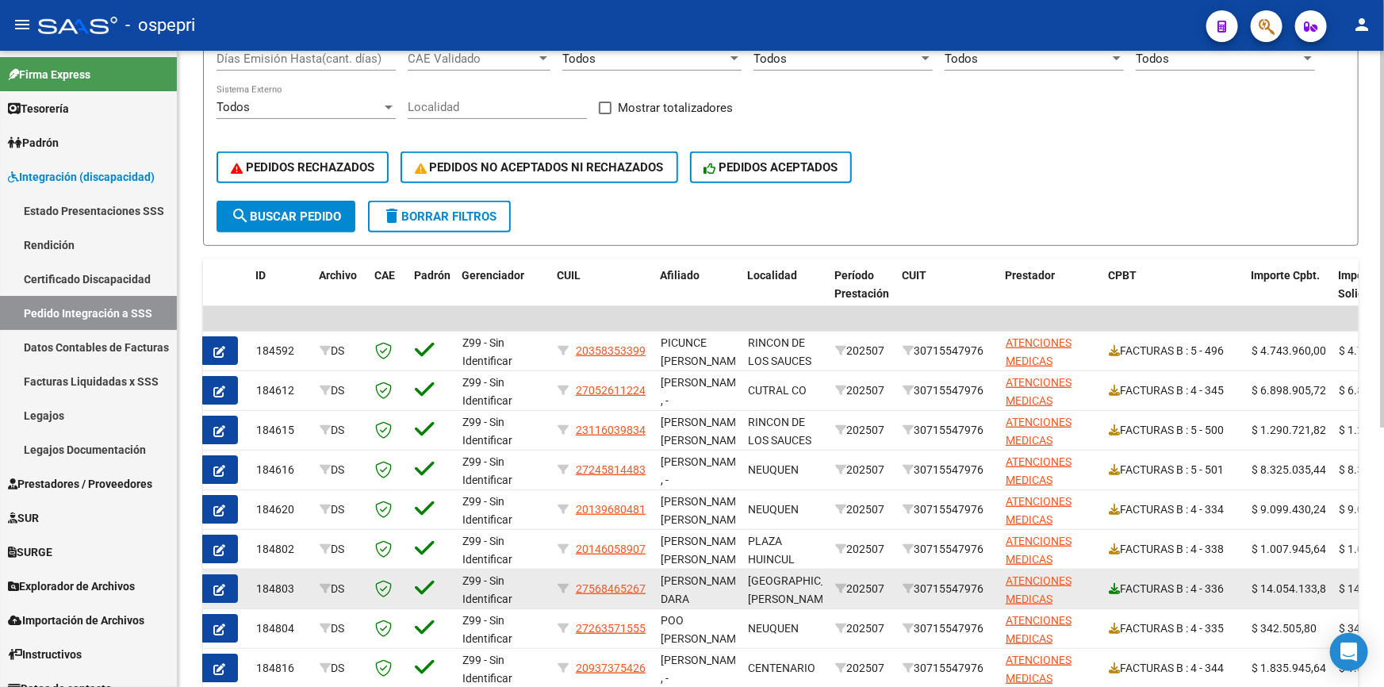
click at [1111, 583] on icon at bounding box center [1114, 588] width 11 height 11
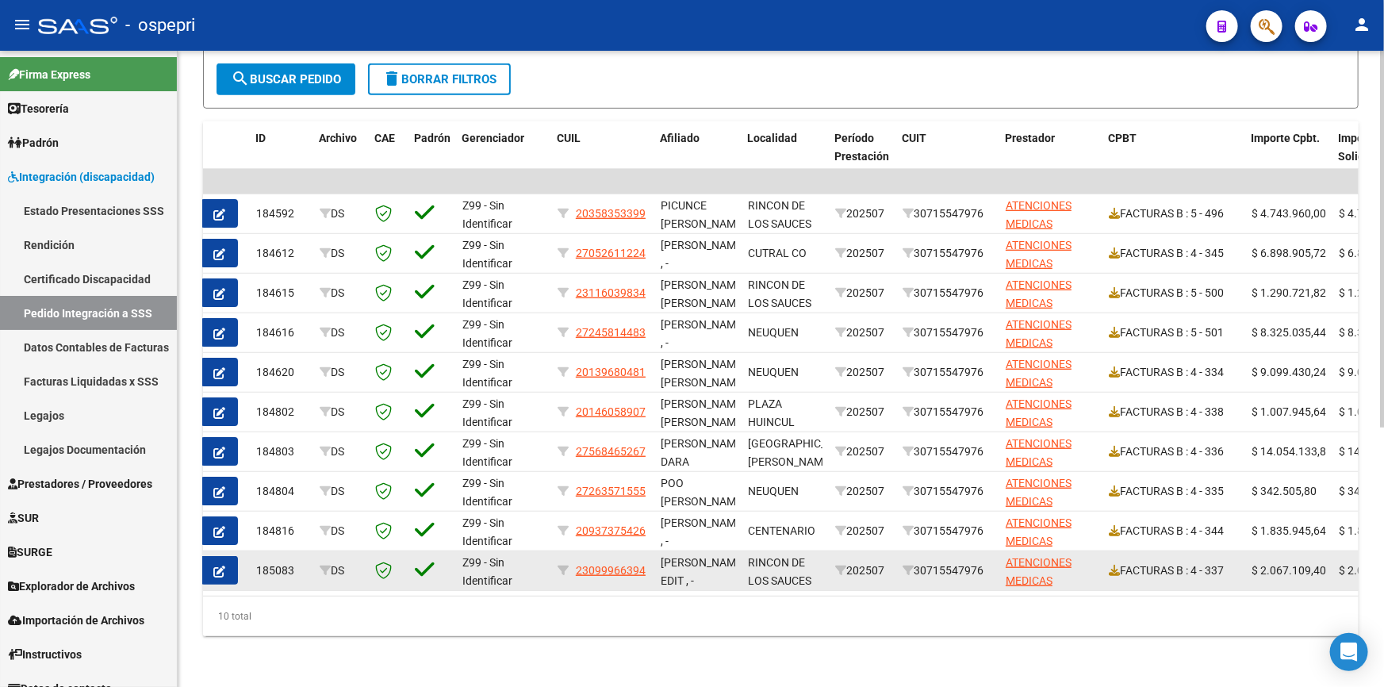
scroll to position [436, 0]
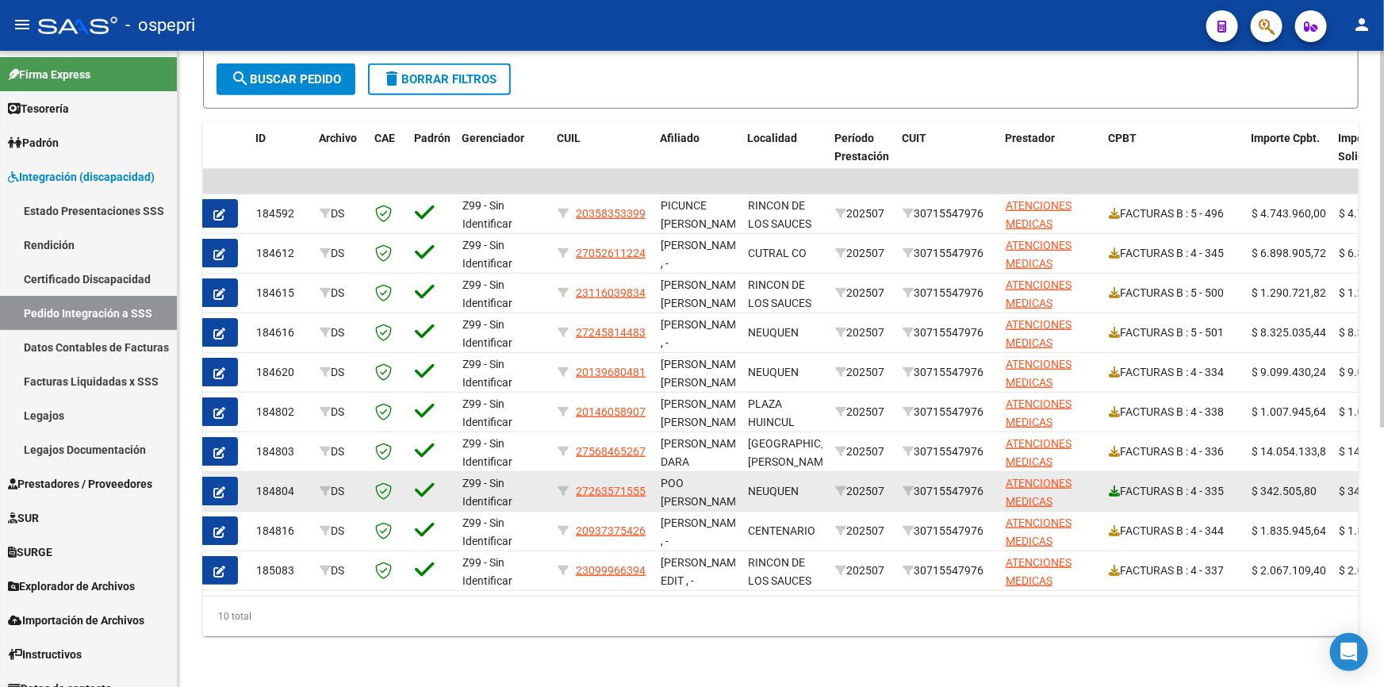
click at [1109, 485] on icon at bounding box center [1114, 490] width 11 height 11
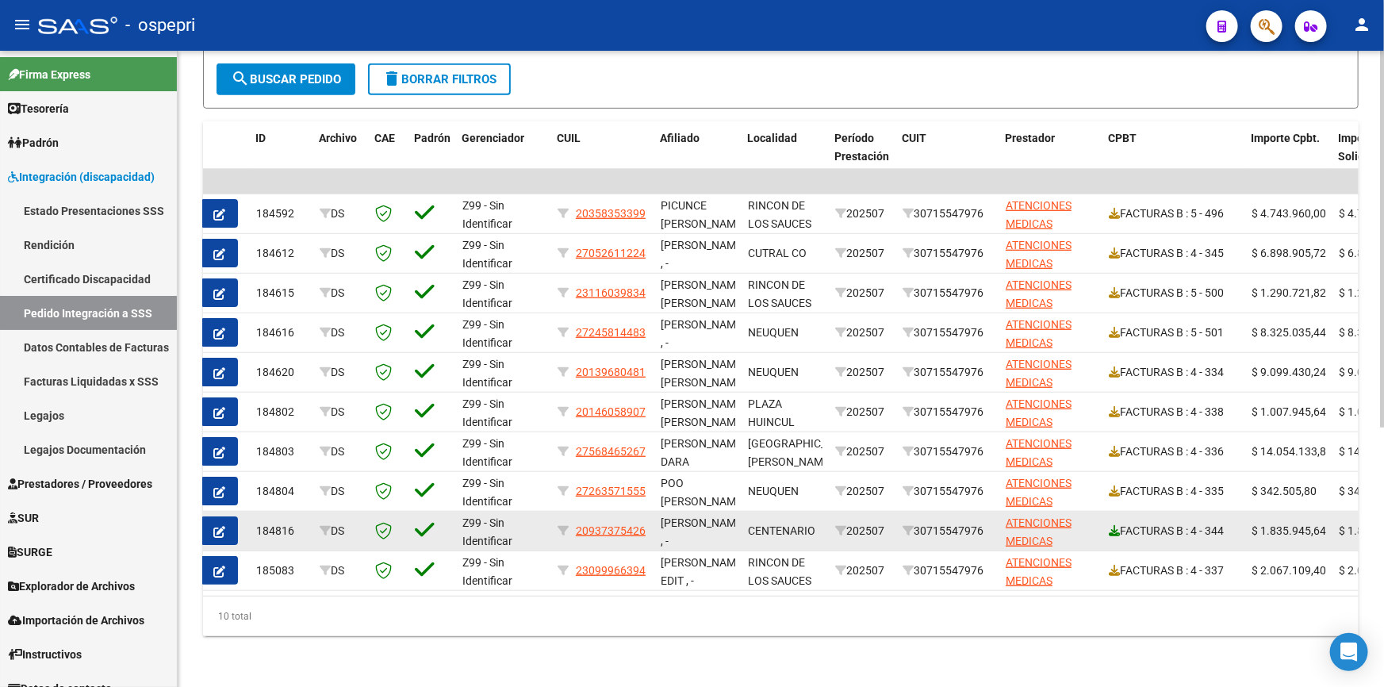
click at [1111, 525] on icon at bounding box center [1114, 530] width 11 height 11
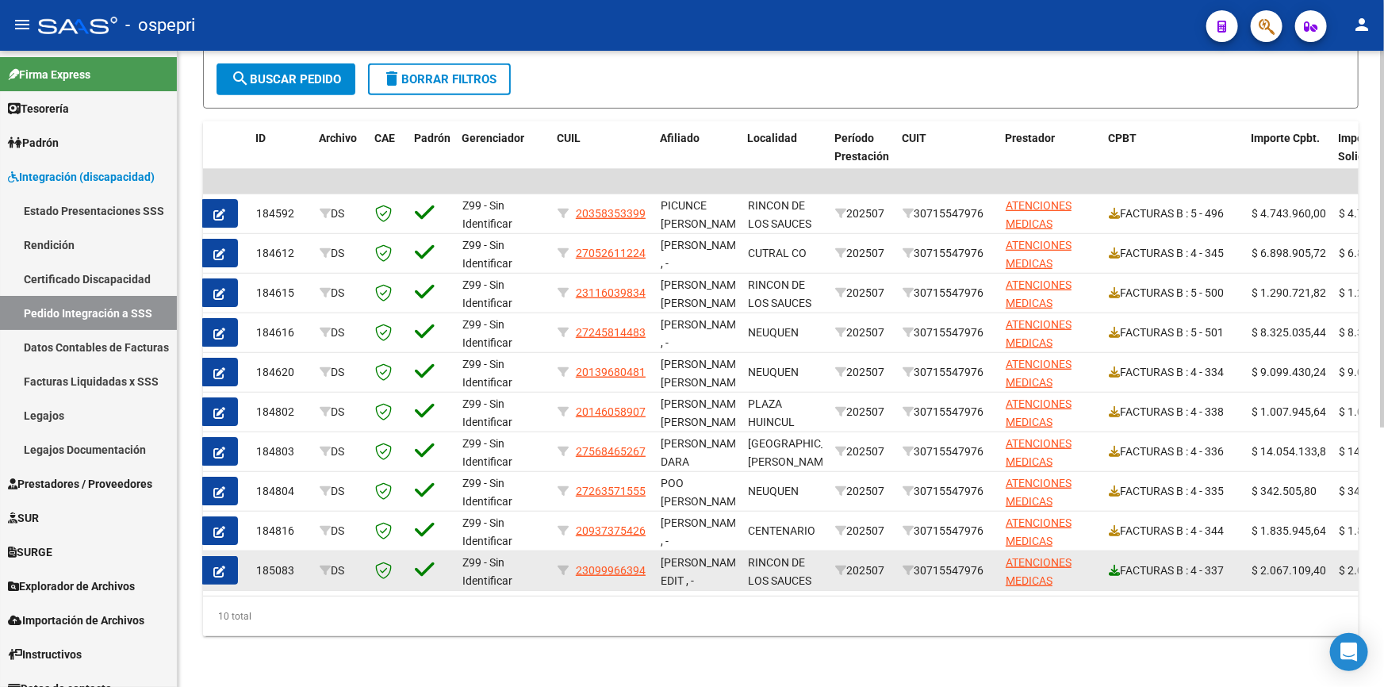
click at [1110, 565] on icon at bounding box center [1114, 570] width 11 height 11
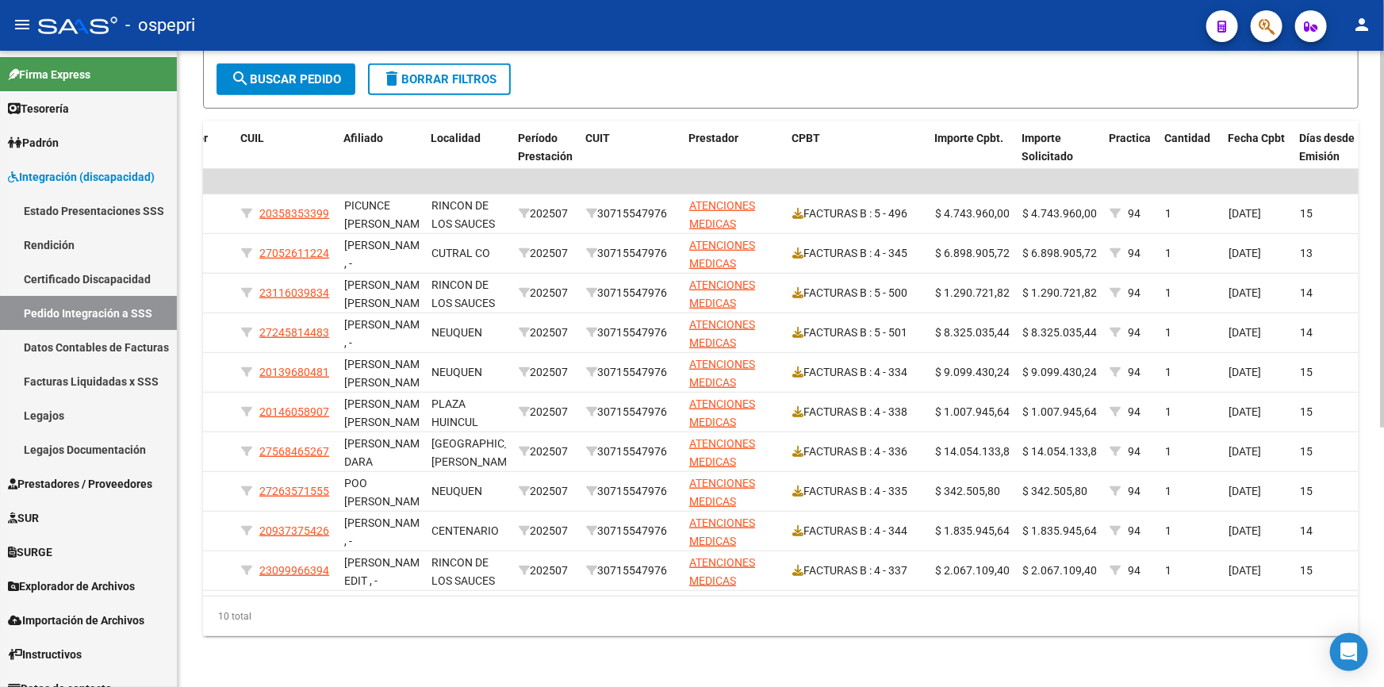
scroll to position [0, 327]
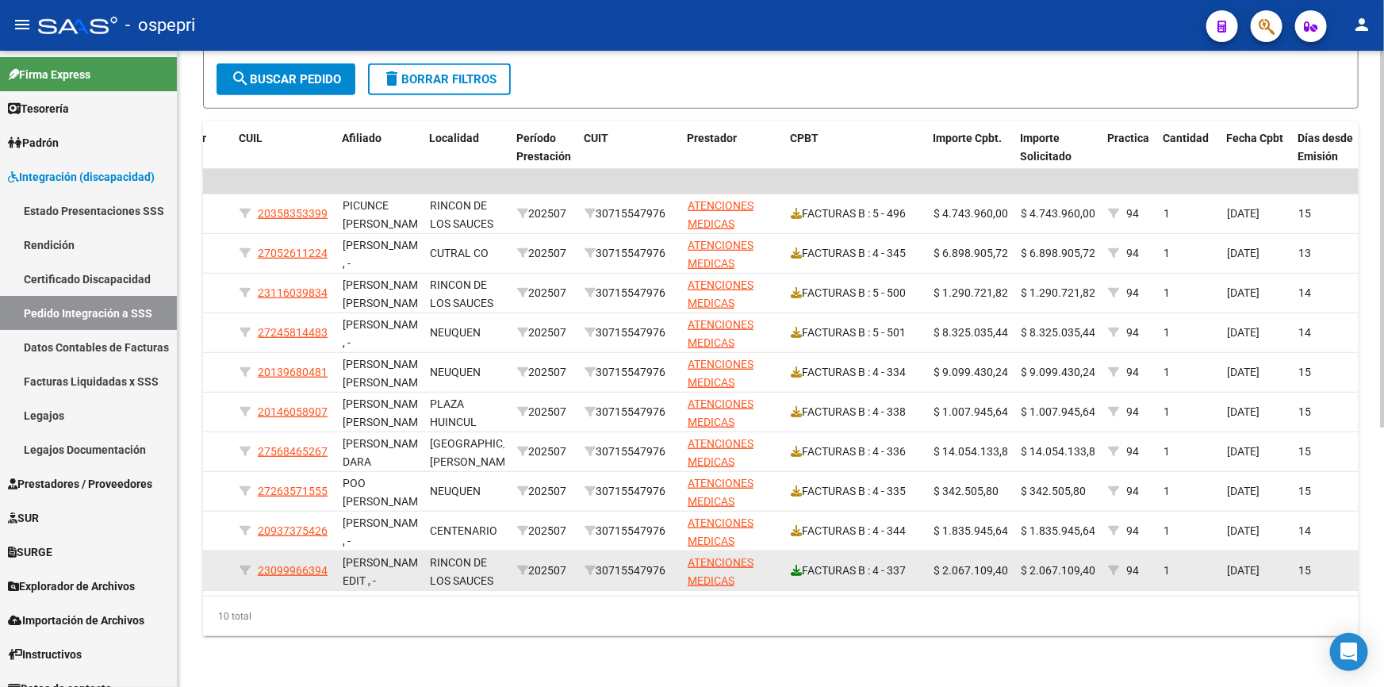
click at [795, 565] on icon at bounding box center [796, 570] width 11 height 11
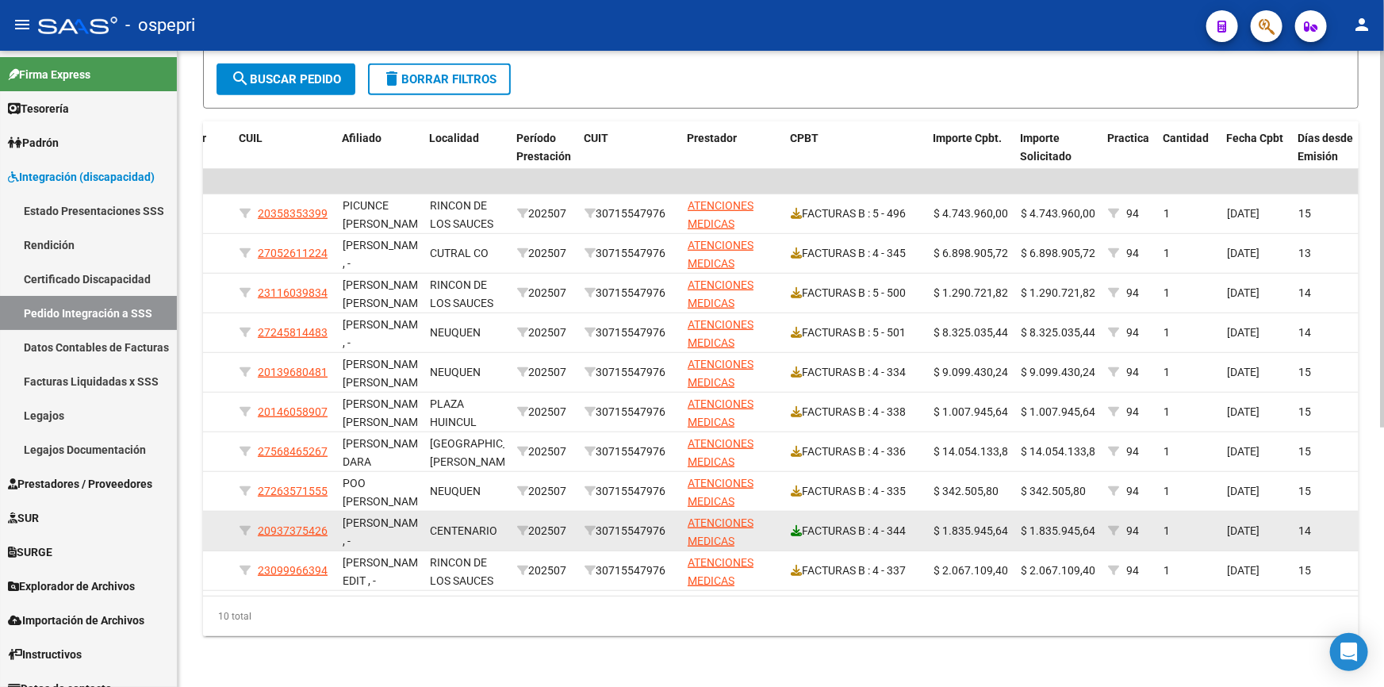
click at [795, 525] on icon at bounding box center [796, 530] width 11 height 11
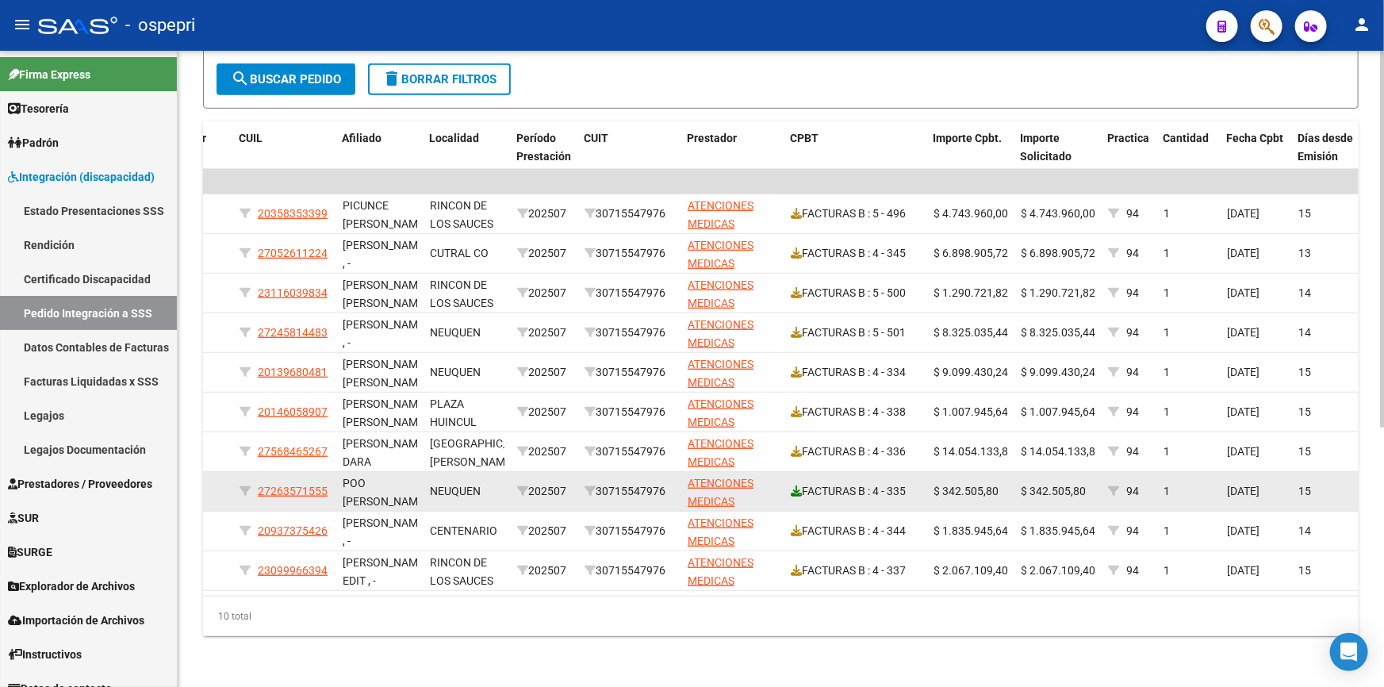
click at [795, 485] on icon at bounding box center [796, 490] width 11 height 11
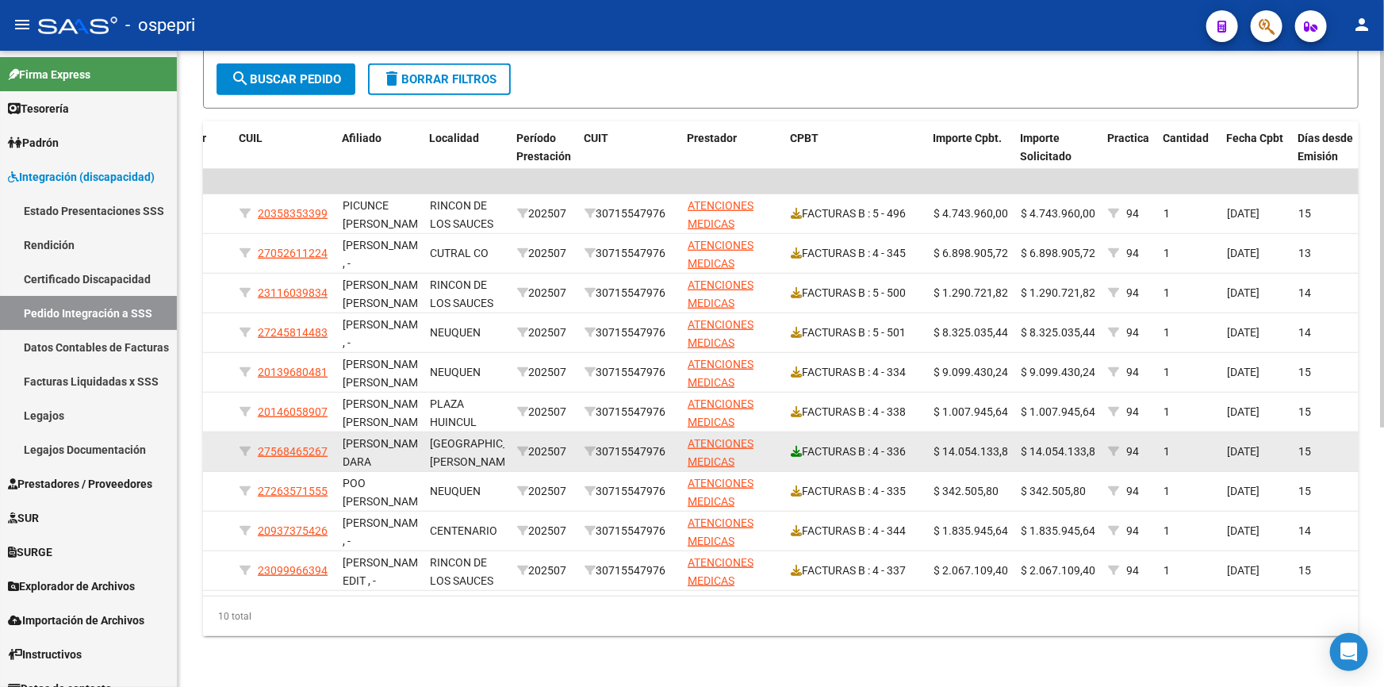
click at [792, 446] on icon at bounding box center [796, 451] width 11 height 11
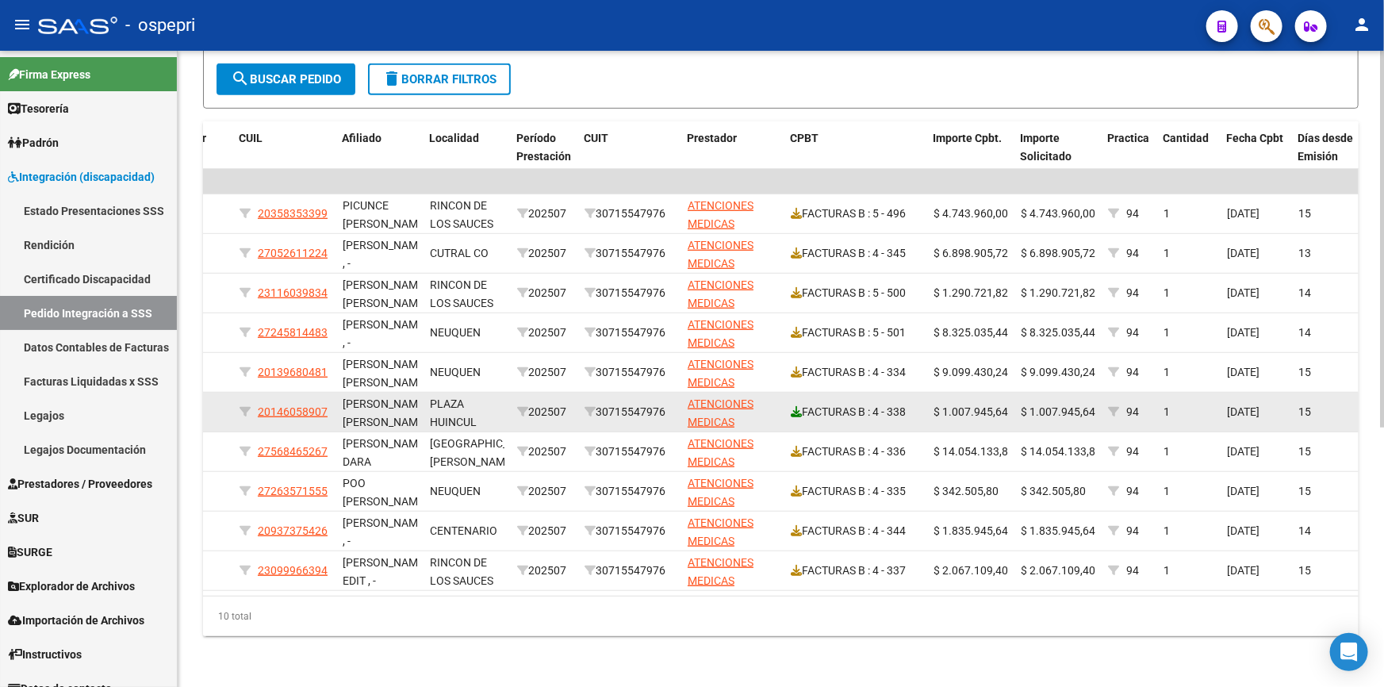
click at [797, 406] on icon at bounding box center [796, 411] width 11 height 11
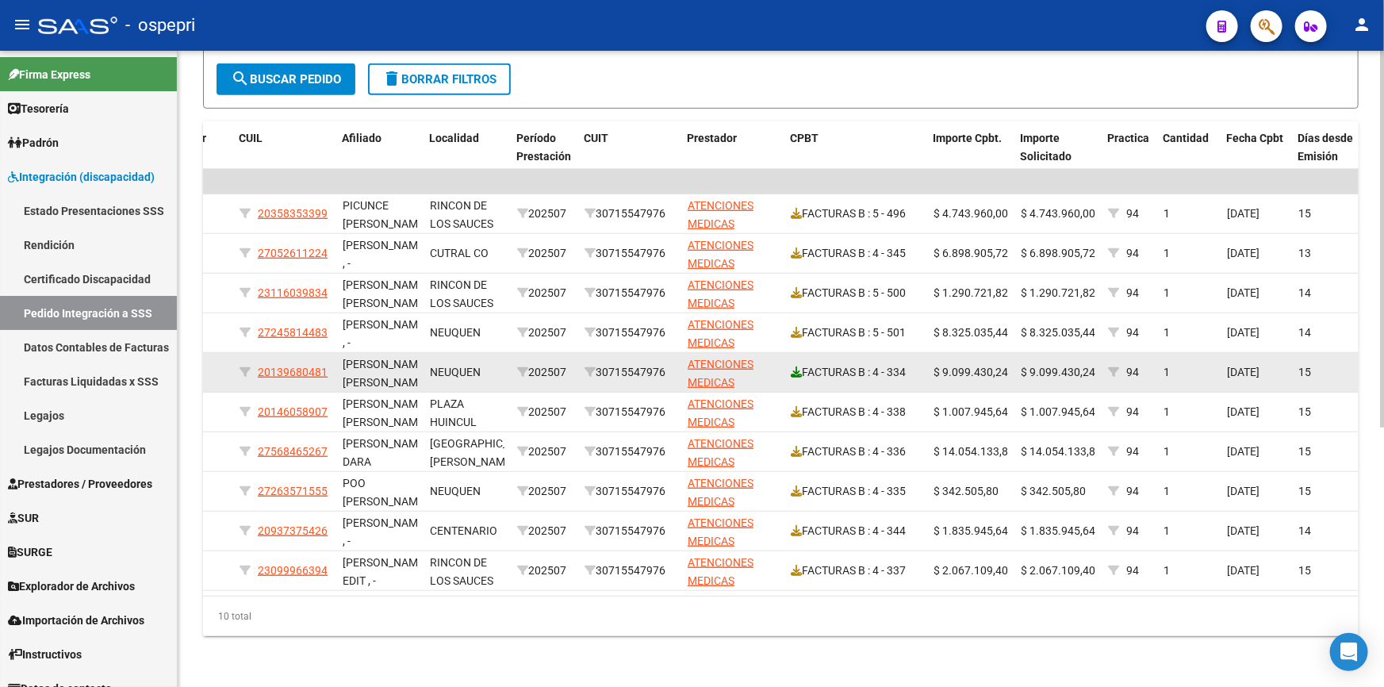
click at [794, 366] on link at bounding box center [796, 372] width 11 height 13
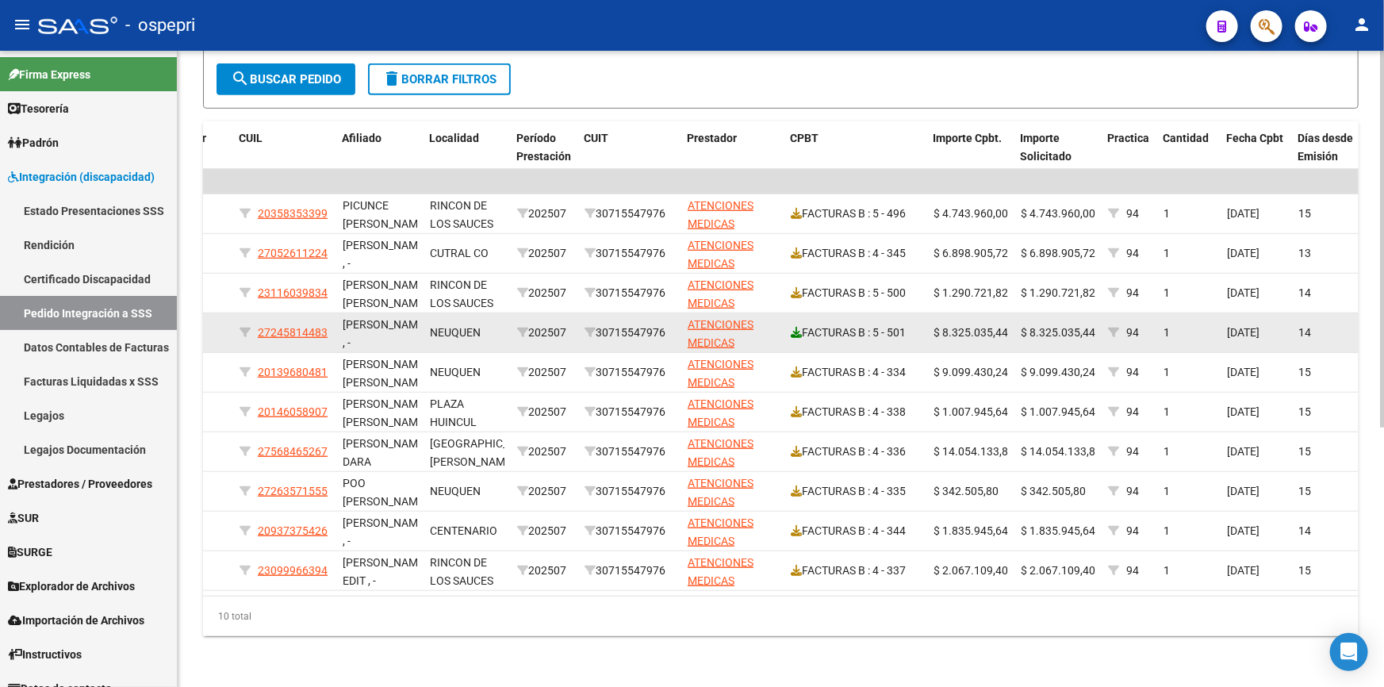
click at [792, 327] on icon at bounding box center [796, 332] width 11 height 11
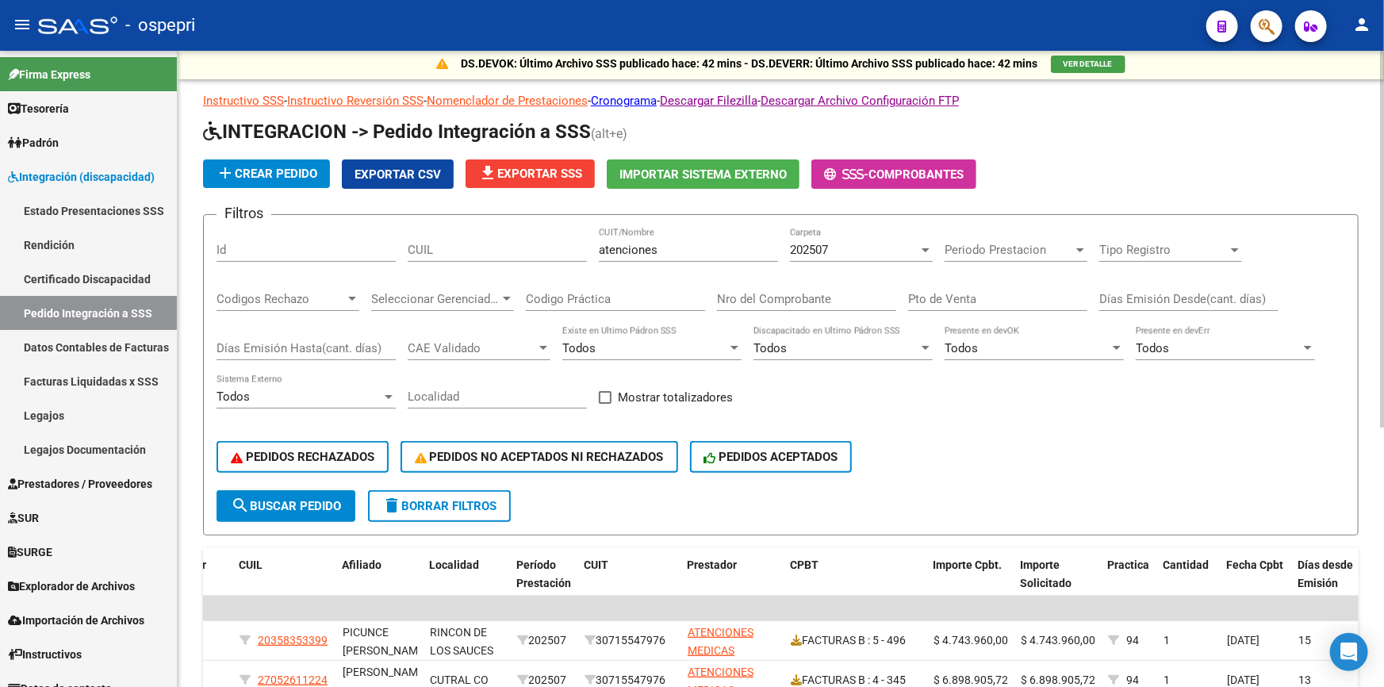
scroll to position [0, 0]
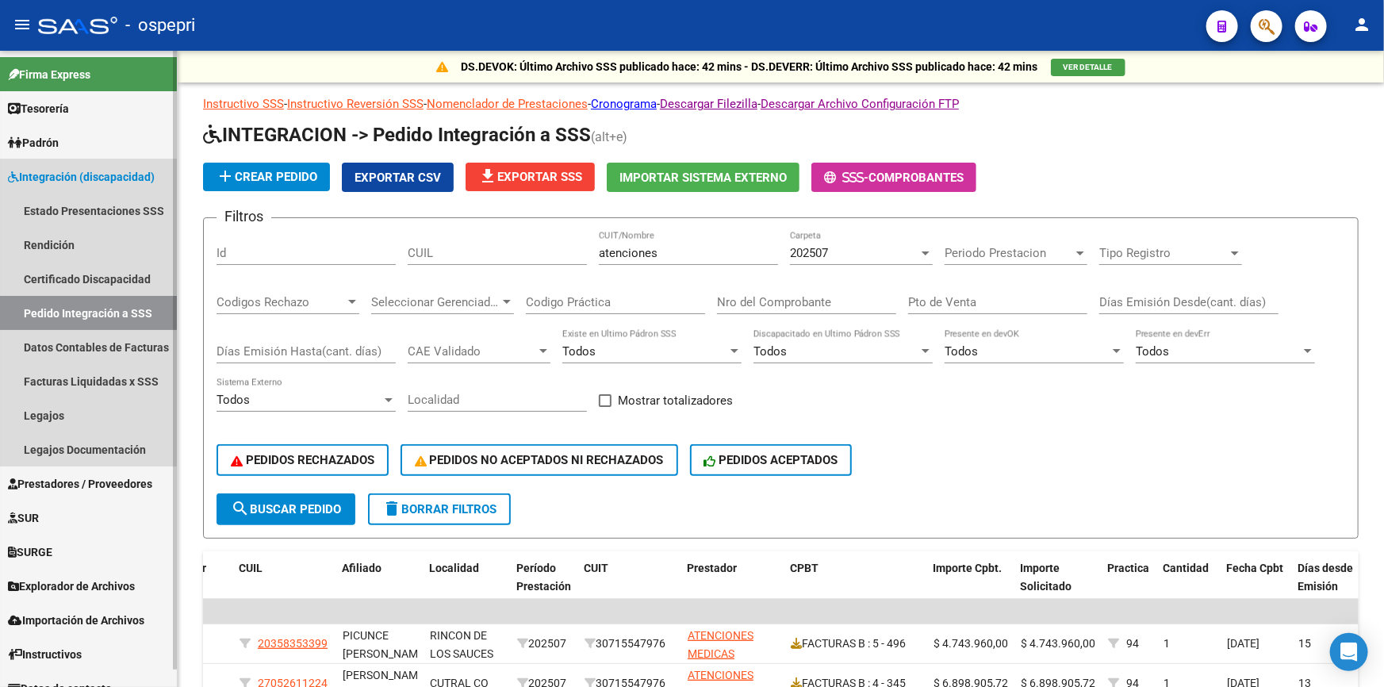
click at [71, 167] on link "Integración (discapacidad)" at bounding box center [88, 176] width 177 height 34
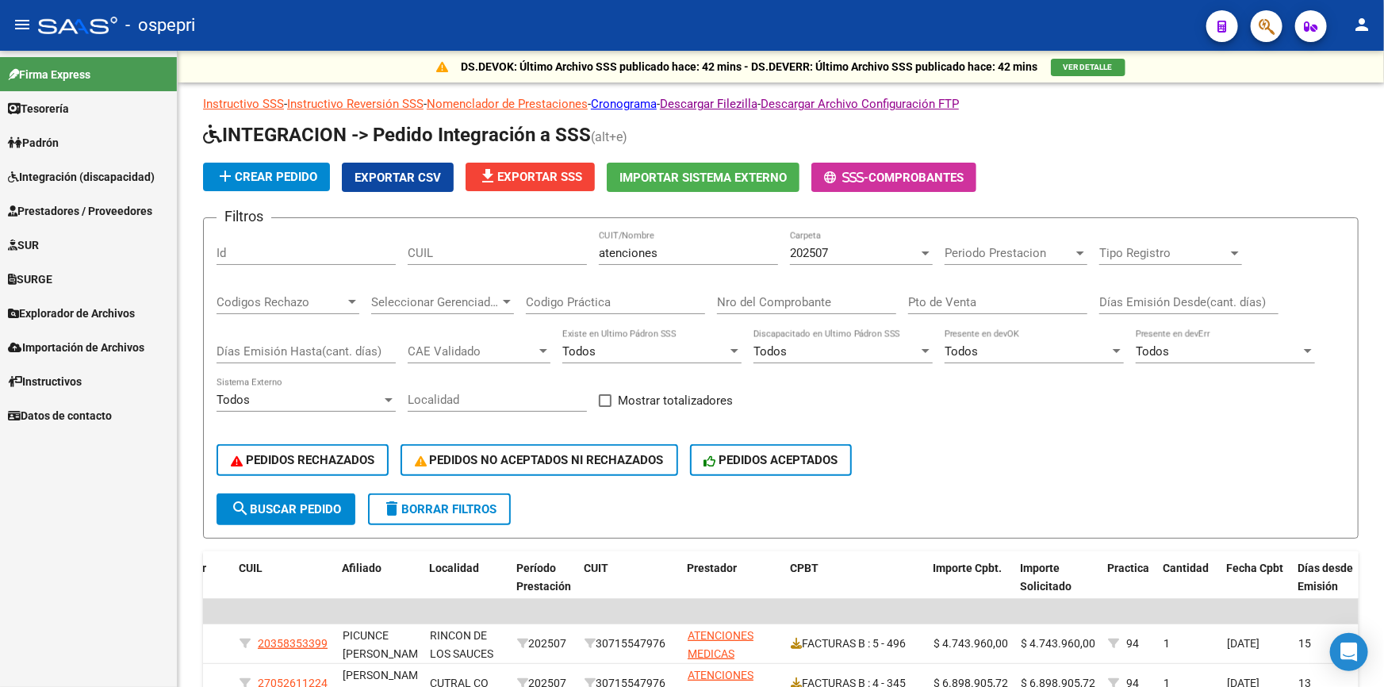
click at [63, 206] on span "Prestadores / Proveedores" at bounding box center [80, 210] width 144 height 17
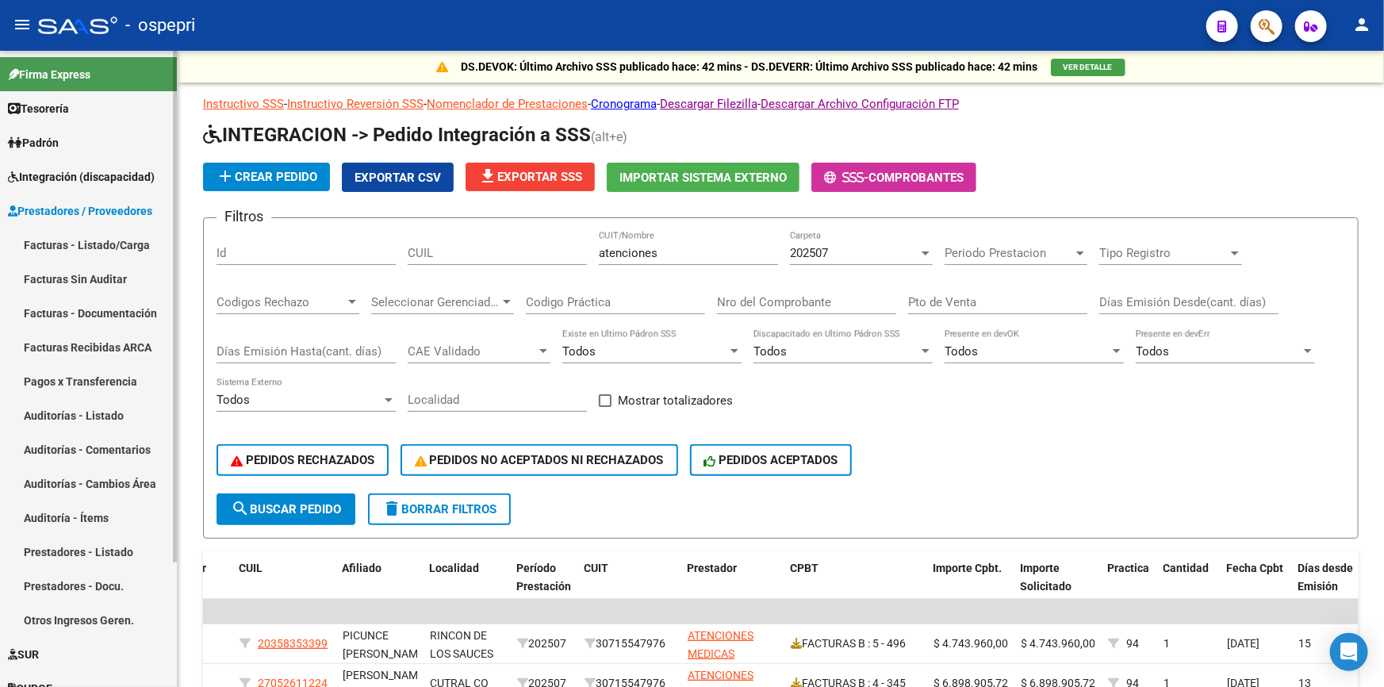
click at [63, 240] on link "Facturas - Listado/Carga" at bounding box center [88, 245] width 177 height 34
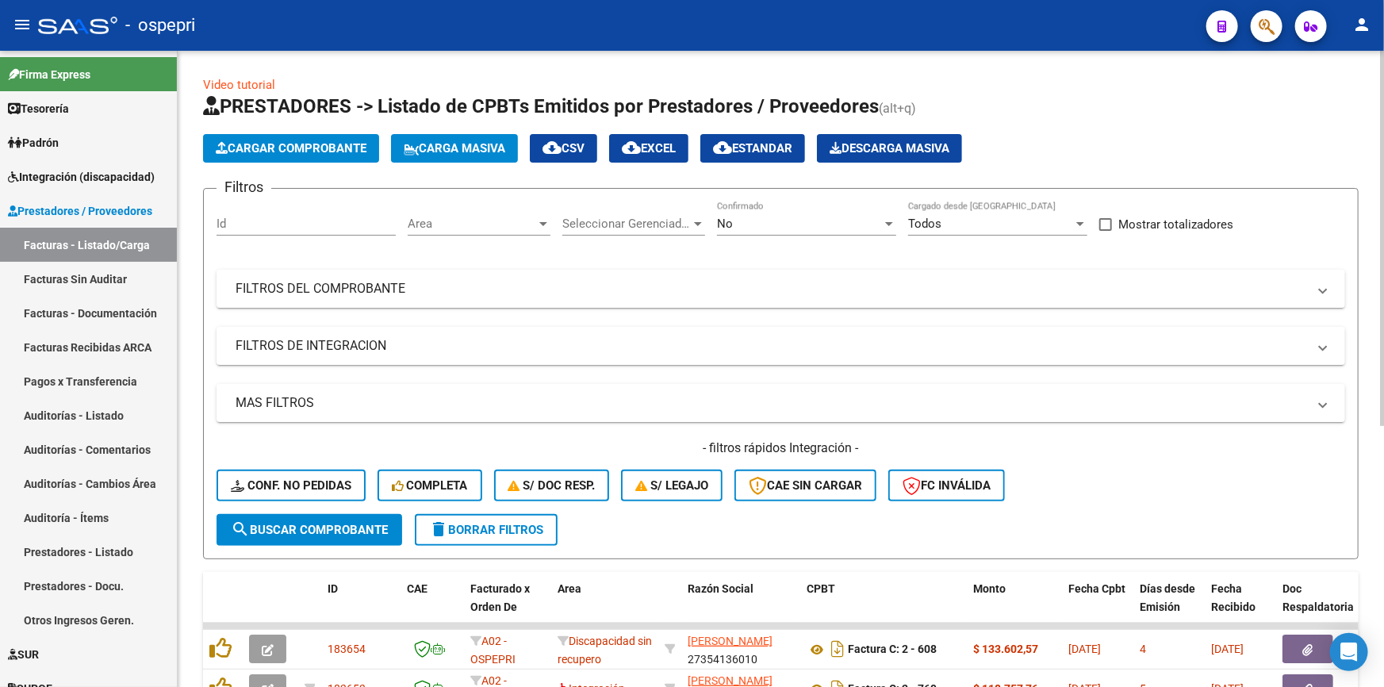
click at [335, 134] on button "Cargar Comprobante" at bounding box center [291, 148] width 176 height 29
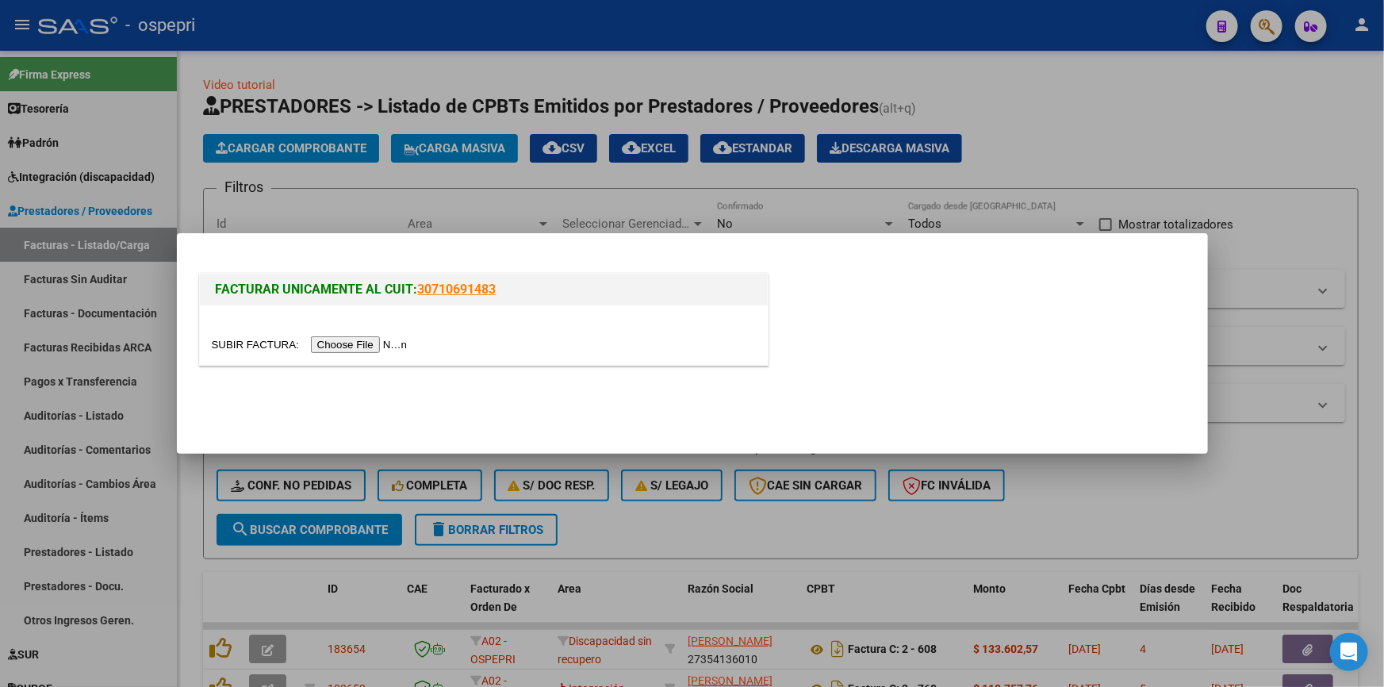
click at [343, 341] on input "file" at bounding box center [312, 344] width 201 height 17
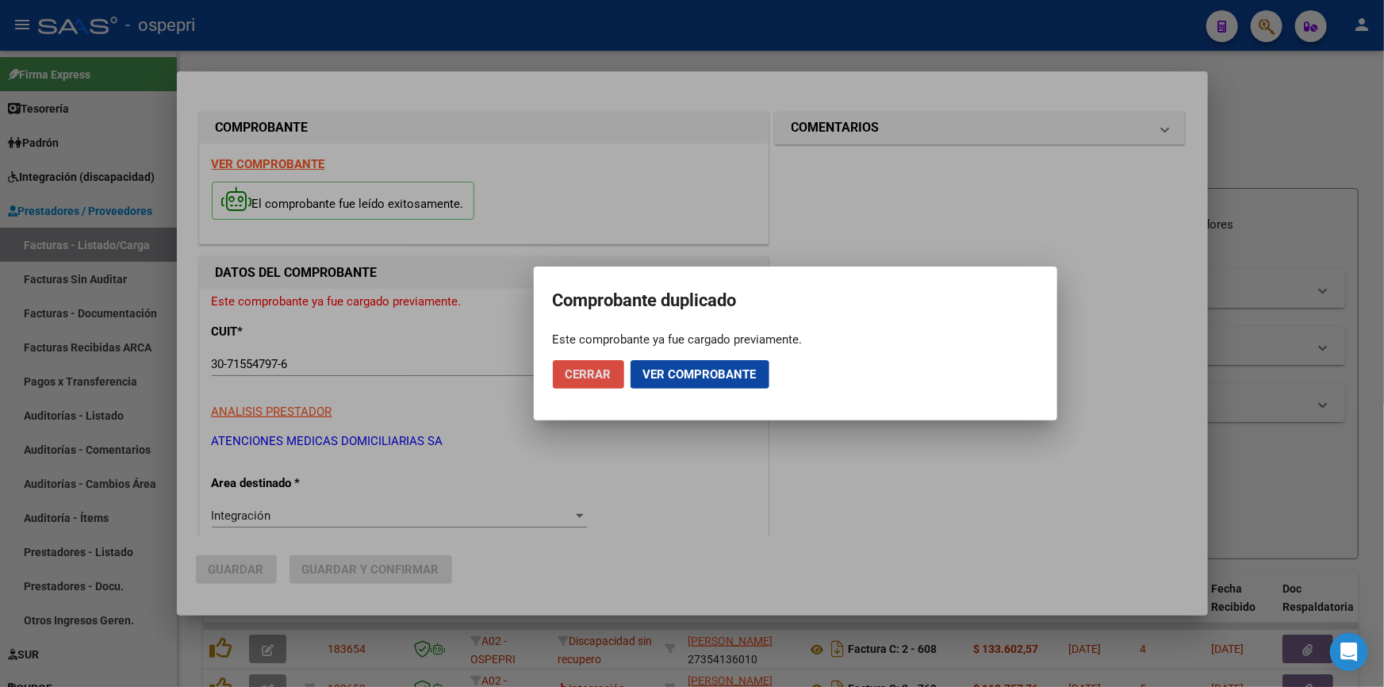
click at [595, 370] on span "Cerrar" at bounding box center [589, 374] width 46 height 14
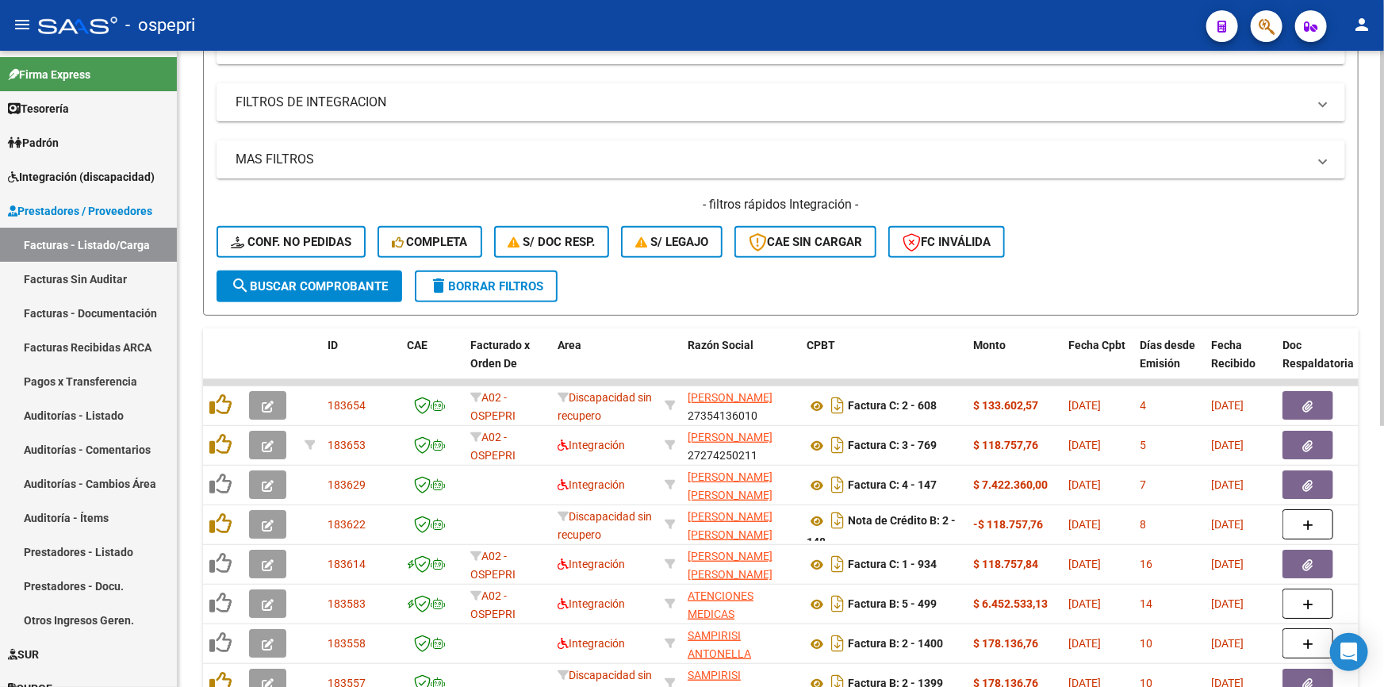
scroll to position [71, 0]
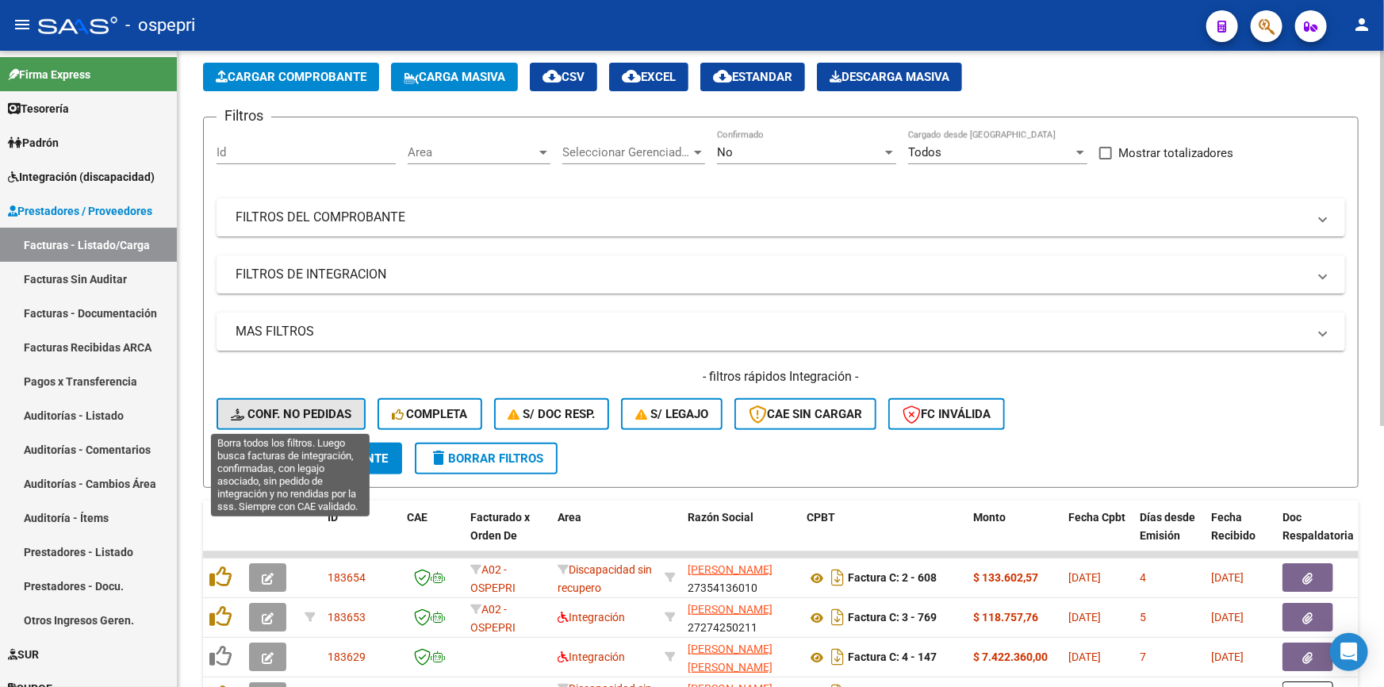
click at [319, 407] on span "Conf. no pedidas" at bounding box center [291, 414] width 121 height 14
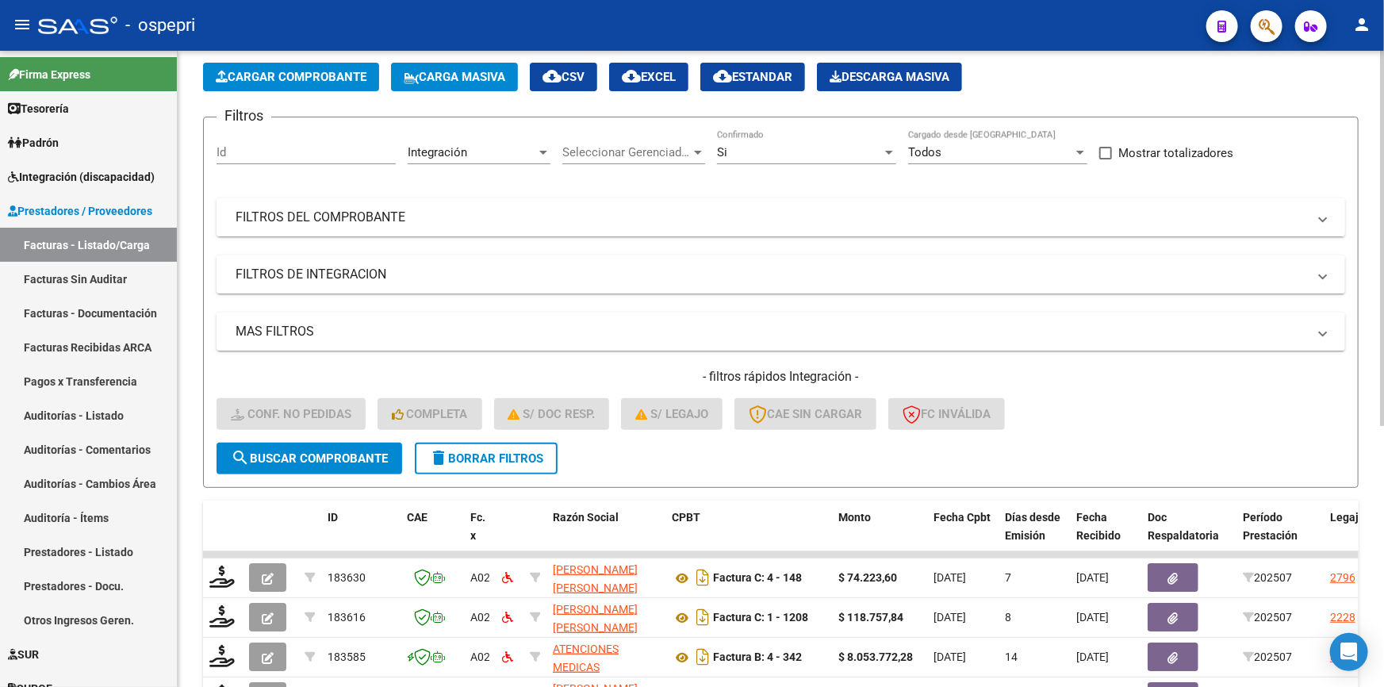
click at [382, 213] on mat-panel-title "FILTROS DEL COMPROBANTE" at bounding box center [772, 217] width 1072 height 17
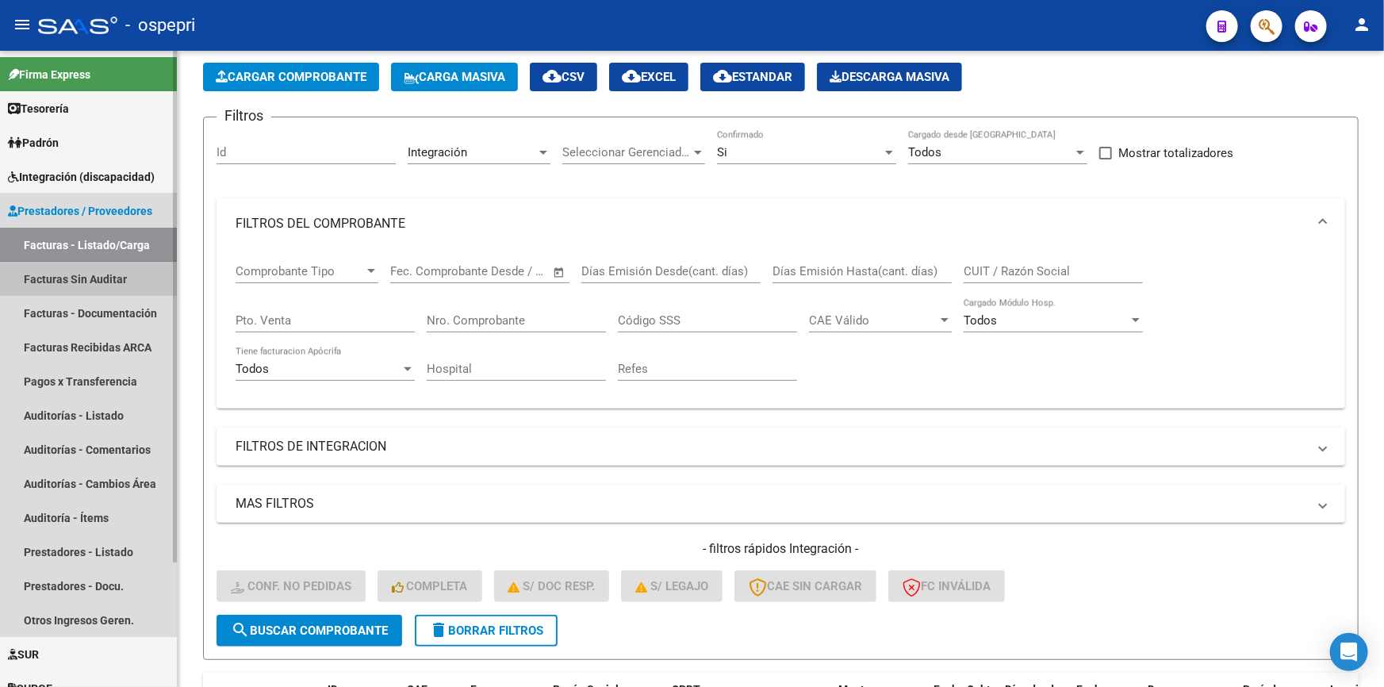
click at [75, 272] on link "Facturas Sin Auditar" at bounding box center [88, 279] width 177 height 34
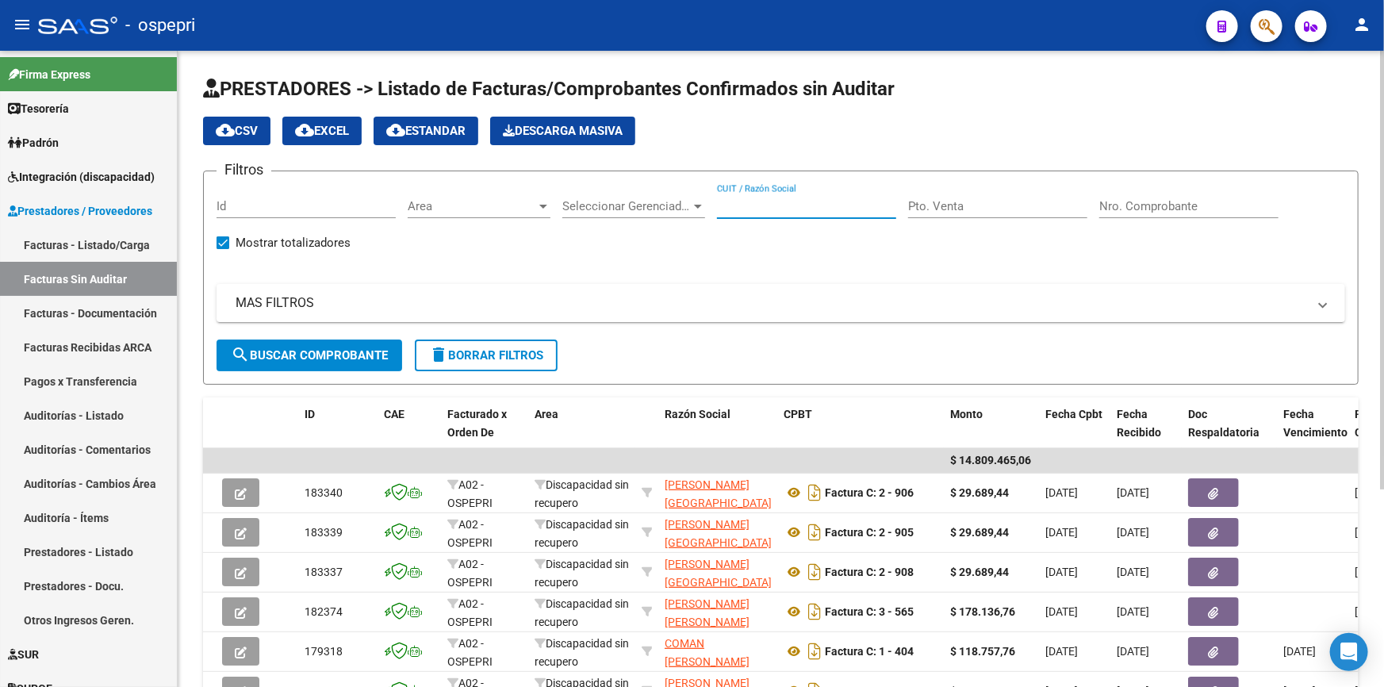
click at [816, 208] on input "CUIT / Razón Social" at bounding box center [806, 206] width 179 height 14
click at [957, 201] on input "Pto. Venta" at bounding box center [997, 206] width 179 height 14
type input "4"
click at [1176, 199] on input "Nro. Comprobante" at bounding box center [1188, 206] width 179 height 14
type input "342"
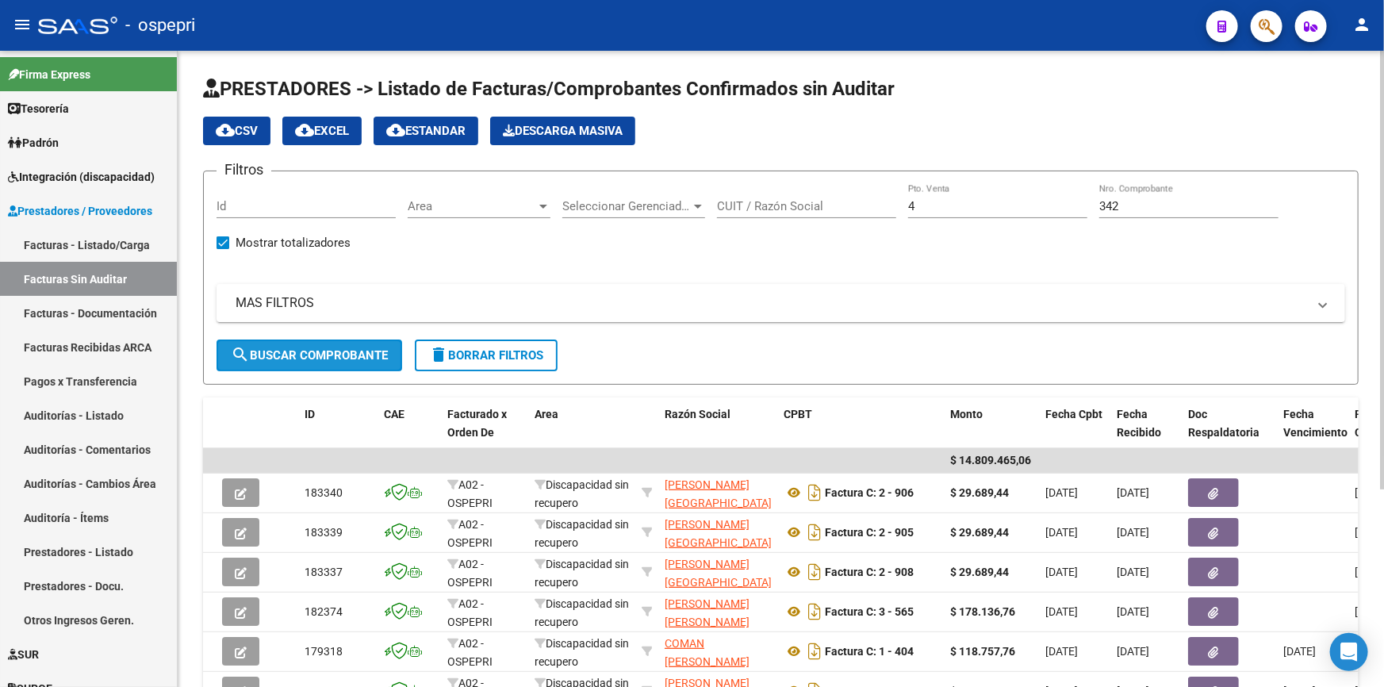
click at [278, 344] on button "search Buscar Comprobante" at bounding box center [310, 356] width 186 height 32
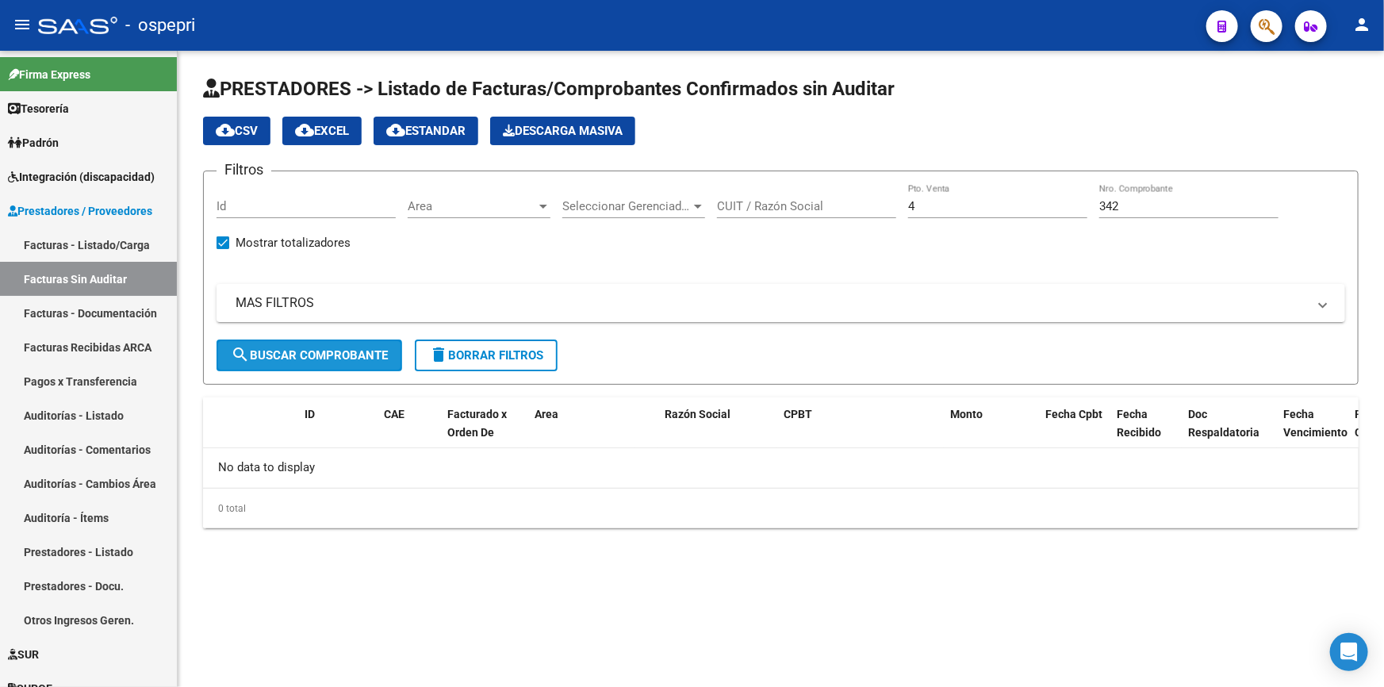
click at [316, 340] on button "search Buscar Comprobante" at bounding box center [310, 356] width 186 height 32
click at [798, 201] on input "CUIT / Razón Social" at bounding box center [806, 206] width 179 height 14
click at [343, 348] on span "search Buscar Comprobante" at bounding box center [309, 355] width 157 height 14
click at [759, 216] on div "atenc CUIT / Razón Social" at bounding box center [806, 201] width 179 height 34
type input "atenciones"
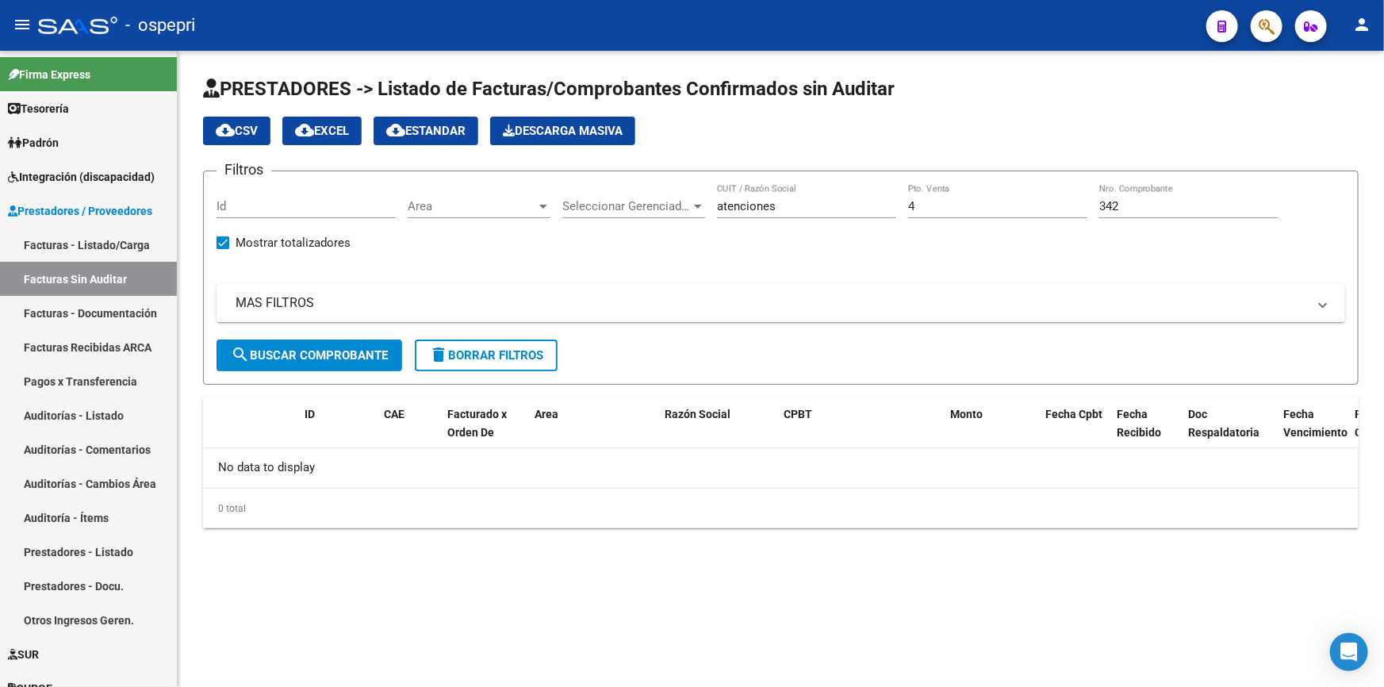
click at [761, 240] on div "Filtros Id Area Area Seleccionar Gerenciador Seleccionar Gerenciador atenciones…" at bounding box center [781, 261] width 1129 height 155
click at [332, 349] on span "search Buscar Comprobante" at bounding box center [309, 355] width 157 height 14
click at [277, 342] on button "search Buscar Comprobante" at bounding box center [310, 356] width 186 height 32
click at [938, 208] on input "4" at bounding box center [997, 206] width 179 height 14
click at [834, 203] on input "atenciones" at bounding box center [806, 206] width 179 height 14
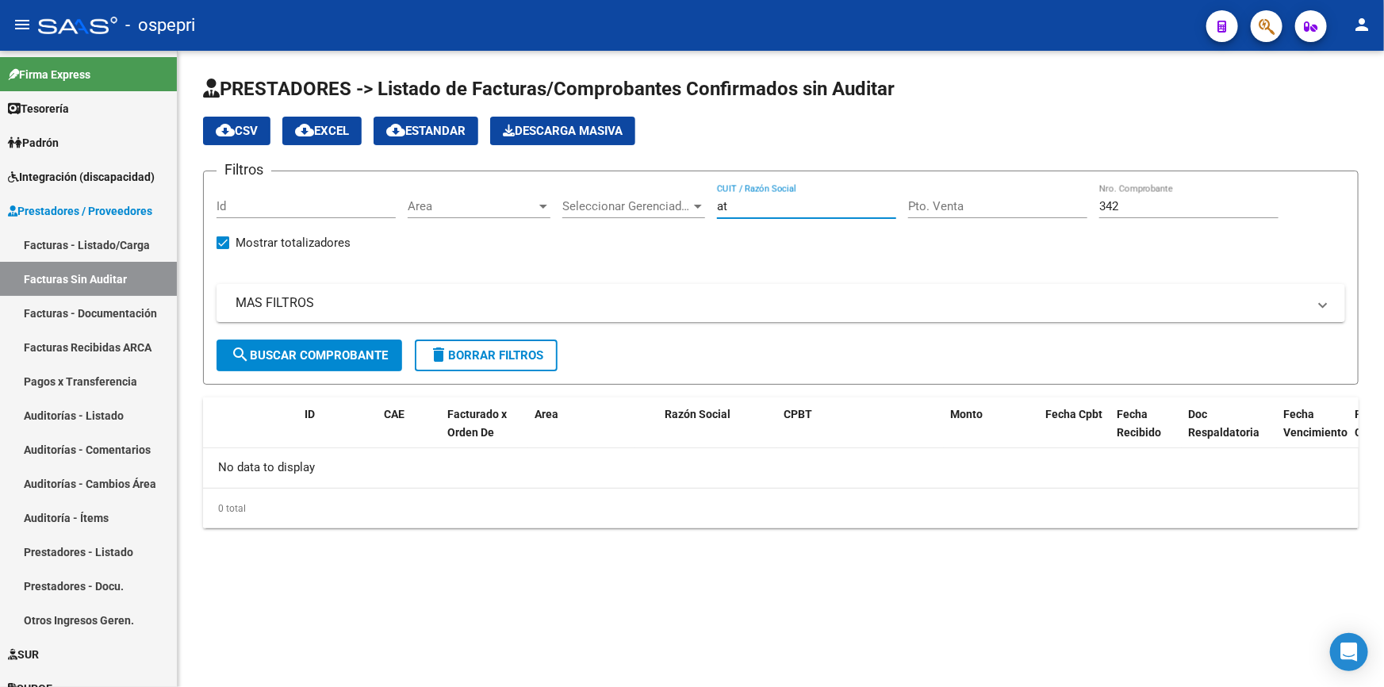
type input "a"
click at [348, 348] on span "search Buscar Comprobante" at bounding box center [309, 355] width 157 height 14
click at [537, 200] on div at bounding box center [543, 206] width 14 height 13
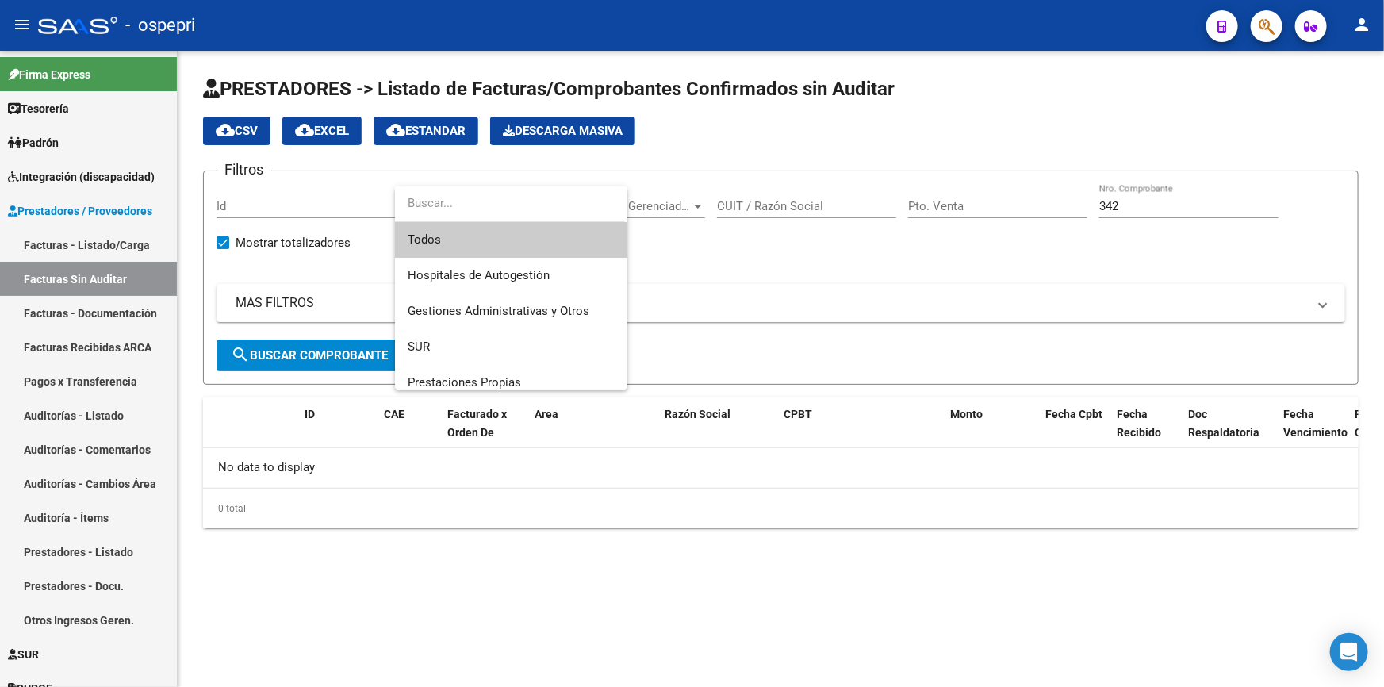
click at [817, 271] on div at bounding box center [692, 343] width 1384 height 687
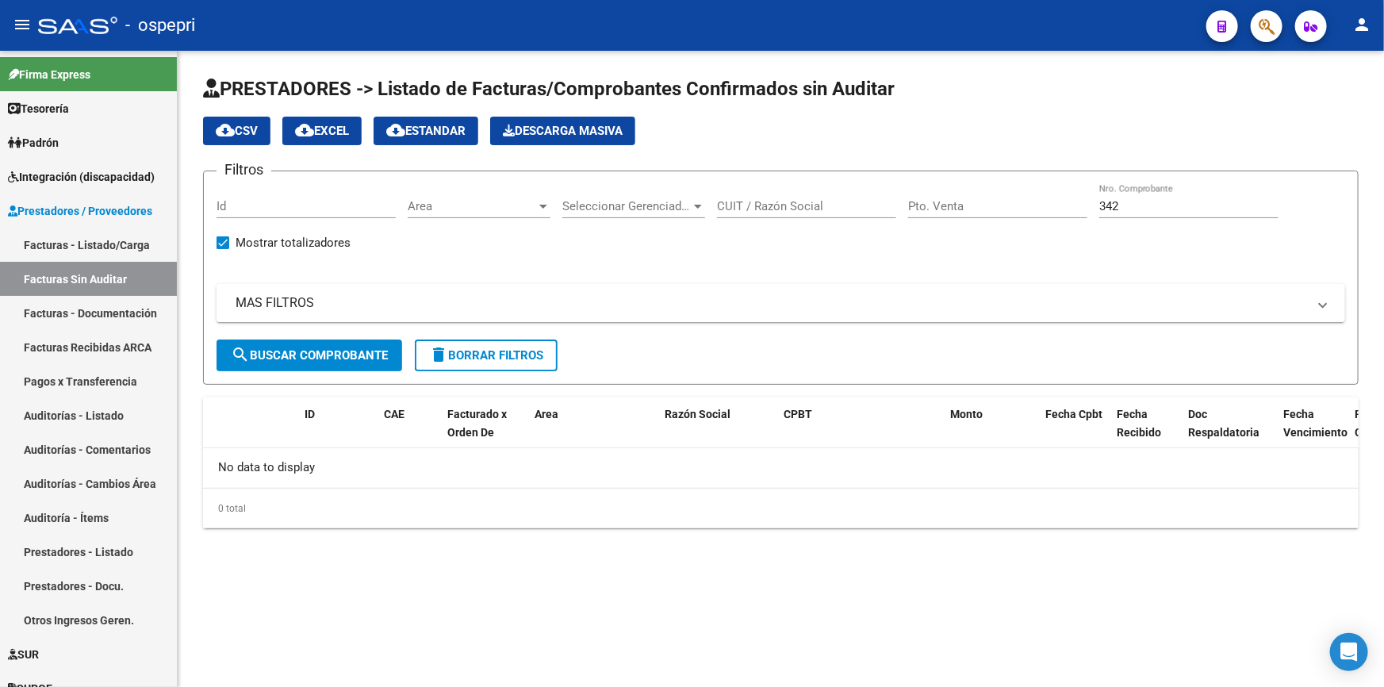
click at [1213, 199] on input "342" at bounding box center [1188, 206] width 179 height 14
click at [286, 342] on button "search Buscar Comprobante" at bounding box center [310, 356] width 186 height 32
click at [95, 202] on span "Prestadores / Proveedores" at bounding box center [80, 210] width 144 height 17
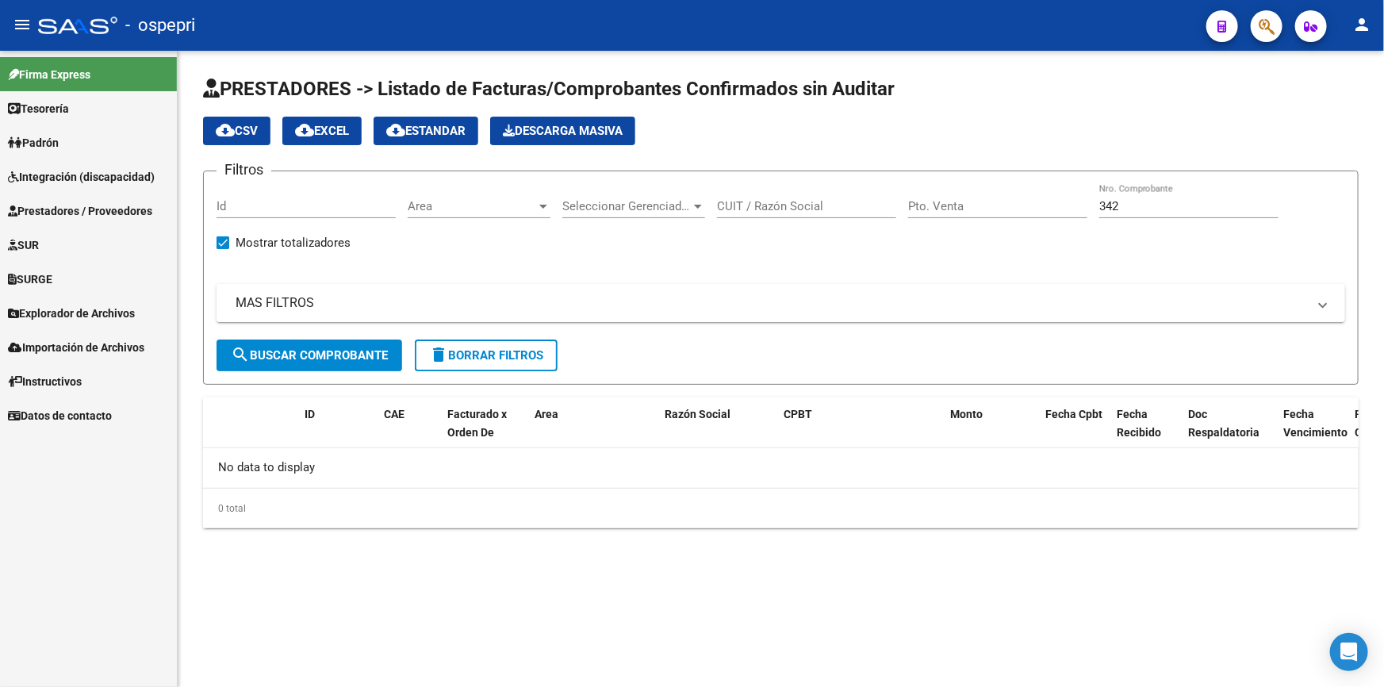
click at [96, 171] on span "Integración (discapacidad)" at bounding box center [81, 176] width 147 height 17
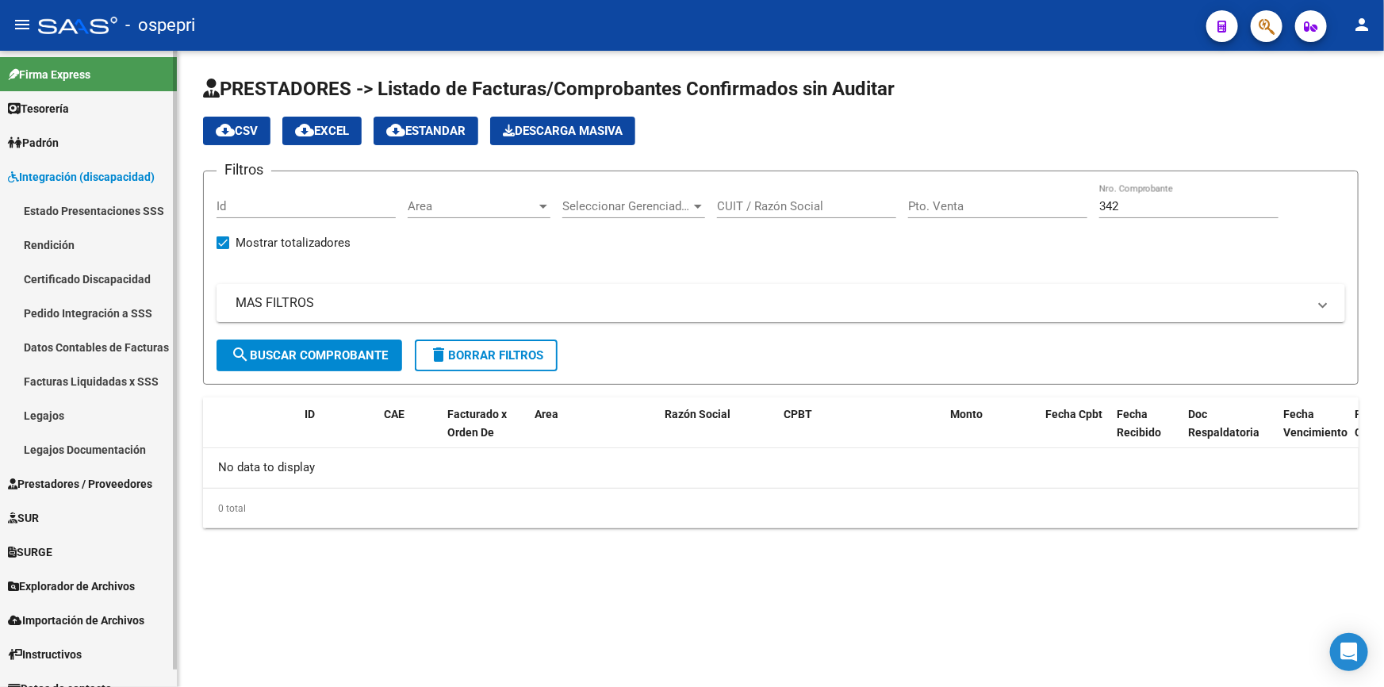
click at [52, 205] on link "Estado Presentaciones SSS" at bounding box center [88, 211] width 177 height 34
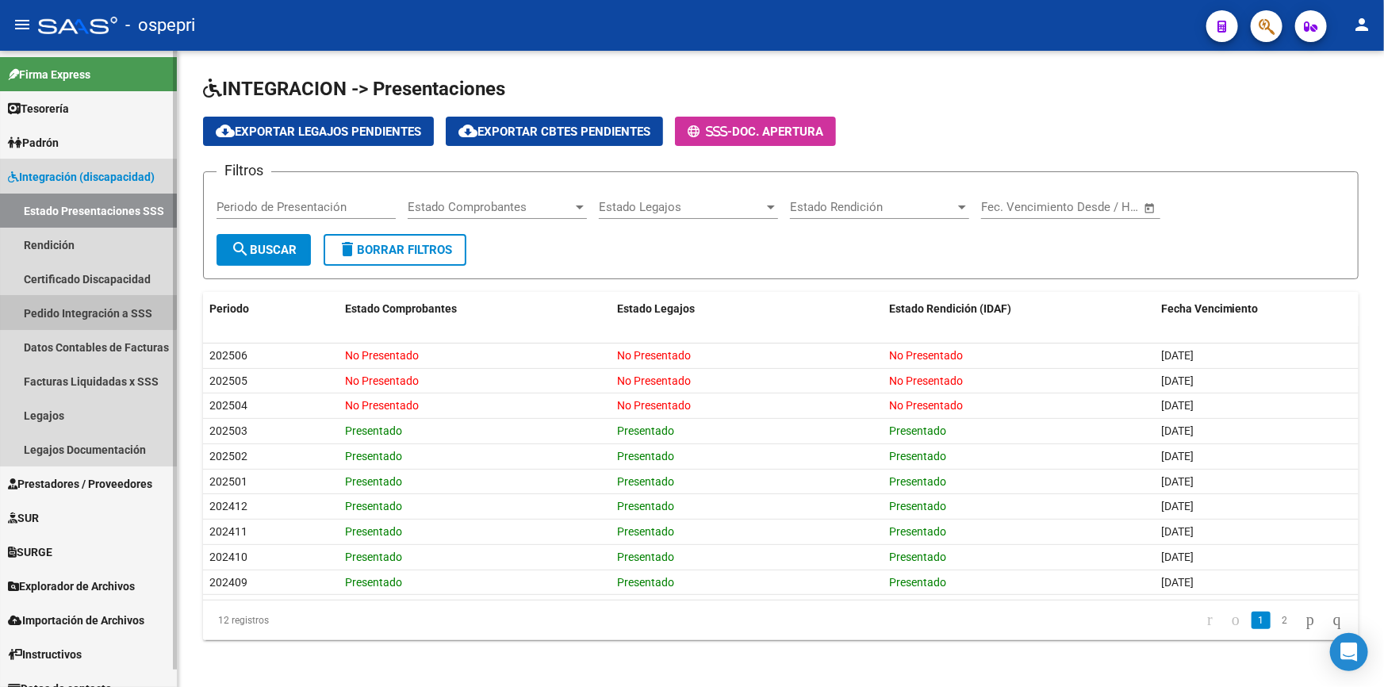
click at [47, 304] on link "Pedido Integración a SSS" at bounding box center [88, 313] width 177 height 34
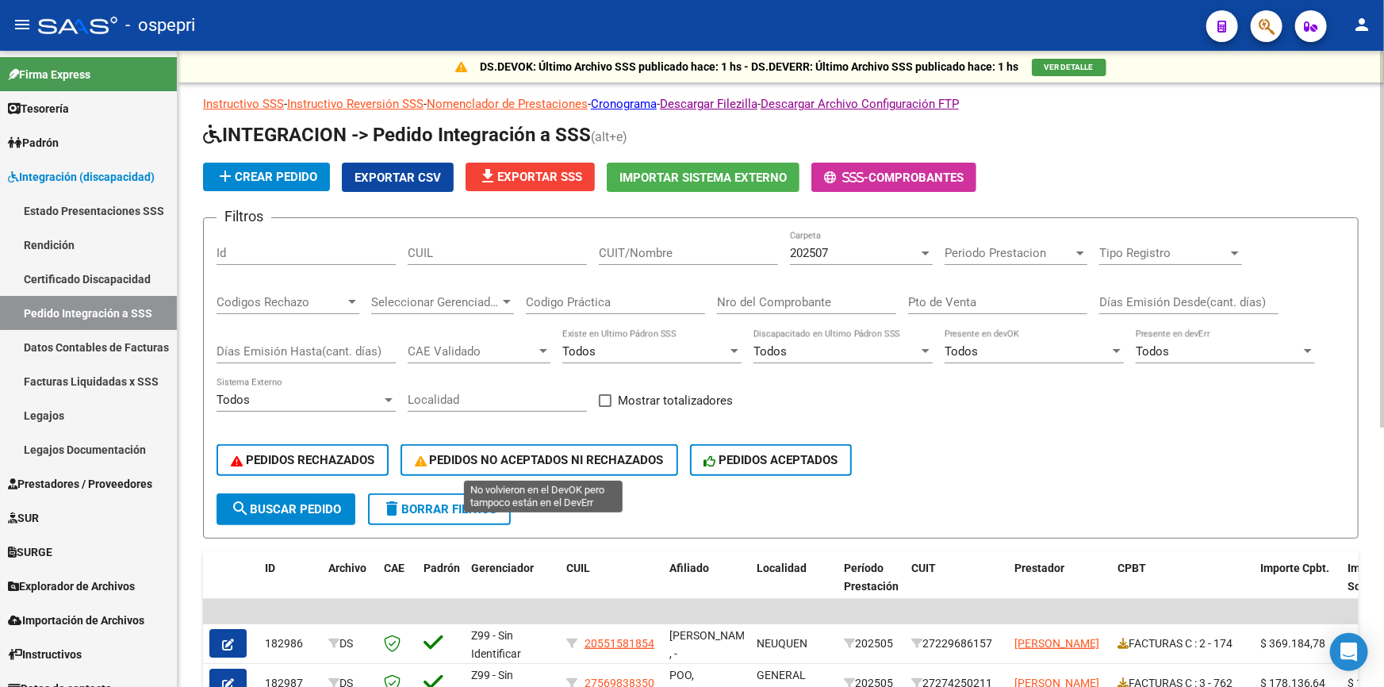
click at [489, 458] on span "PEDIDOS NO ACEPTADOS NI RECHAZADOS" at bounding box center [539, 460] width 249 height 14
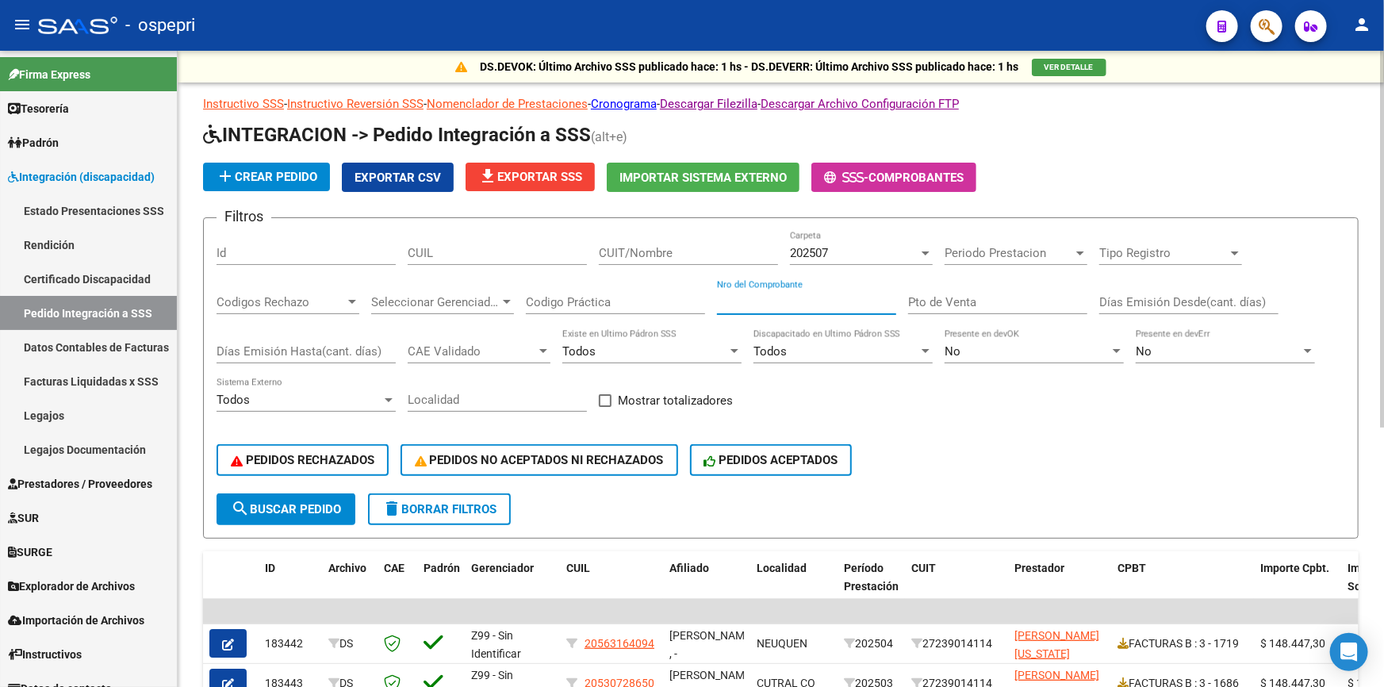
click at [852, 295] on input "Nro del Comprobante" at bounding box center [806, 302] width 179 height 14
type input "4"
type input "342"
click at [970, 297] on input "Pto de Venta" at bounding box center [997, 302] width 179 height 14
type input "4"
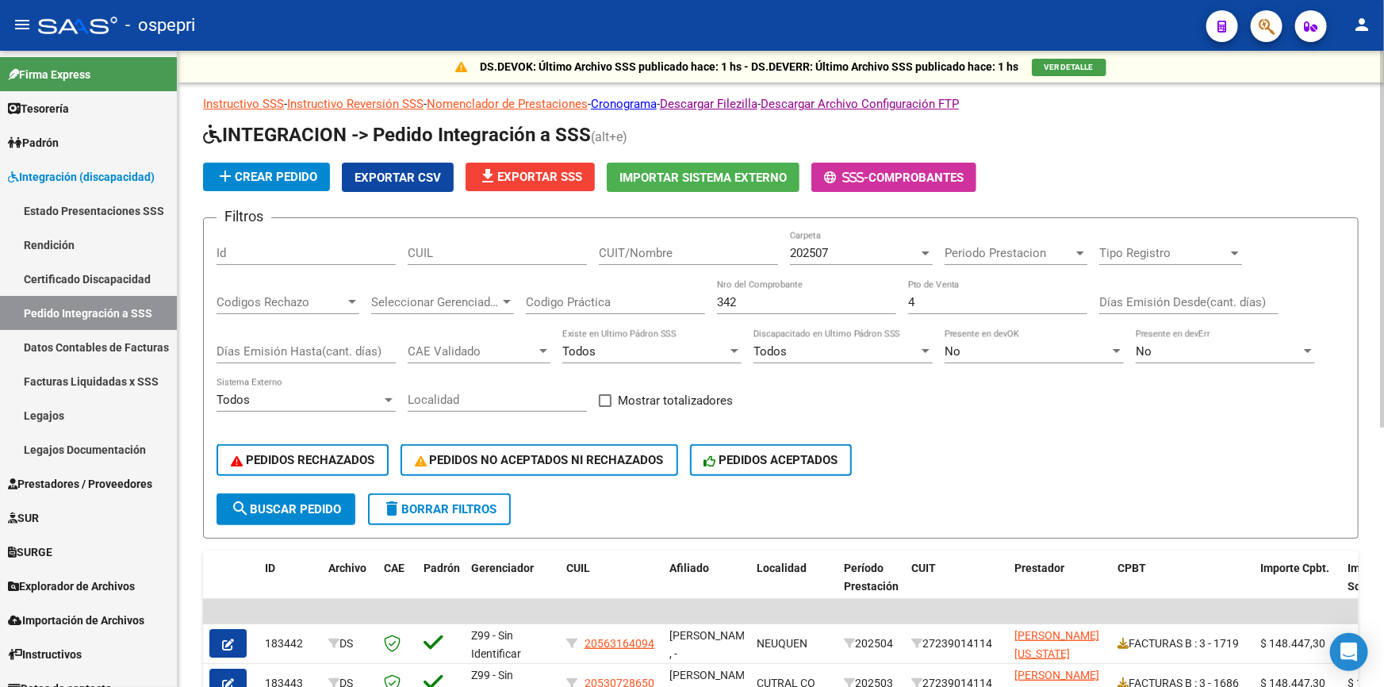
click at [1039, 448] on div "PEDIDOS RECHAZADOS PEDIDOS NO ACEPTADOS NI RECHAZADOS PEDIDOS ACEPTADOS" at bounding box center [781, 460] width 1129 height 67
click at [278, 504] on span "search Buscar Pedido" at bounding box center [286, 509] width 110 height 14
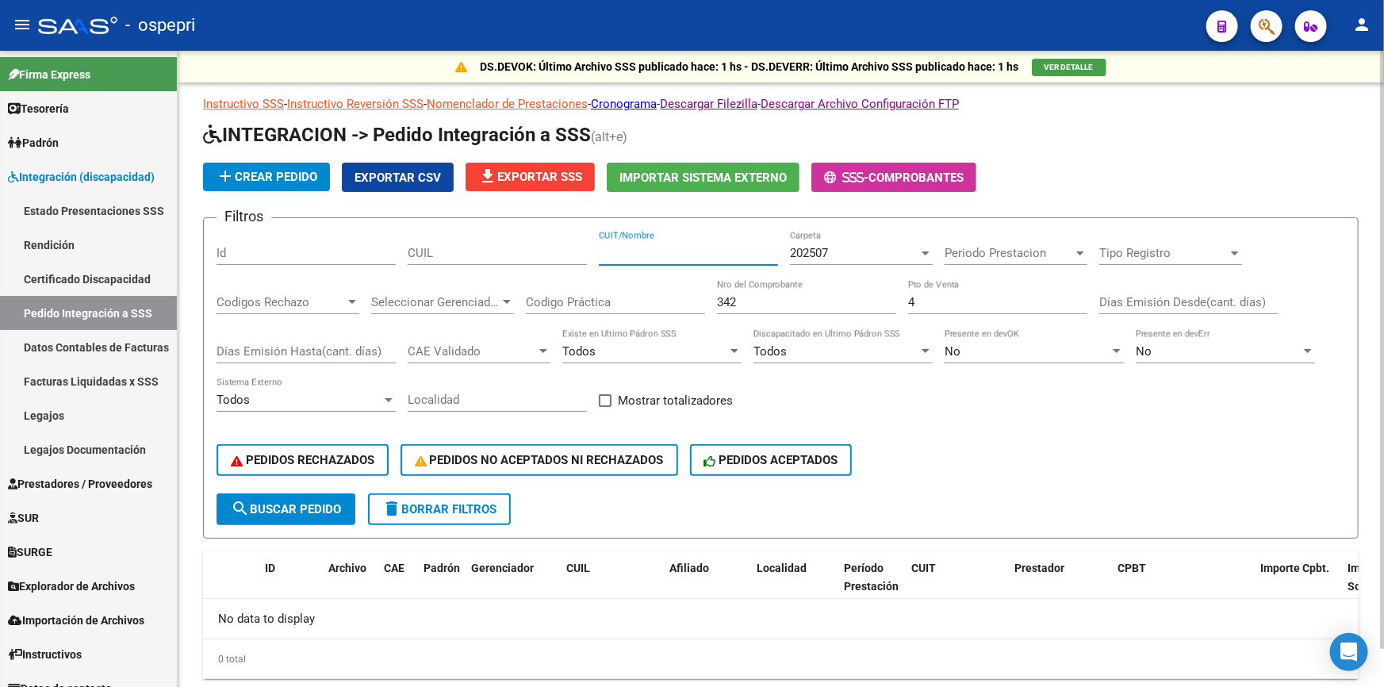
click at [658, 246] on input "CUIT/Nombre" at bounding box center [688, 253] width 179 height 14
click at [926, 247] on div at bounding box center [926, 253] width 14 height 13
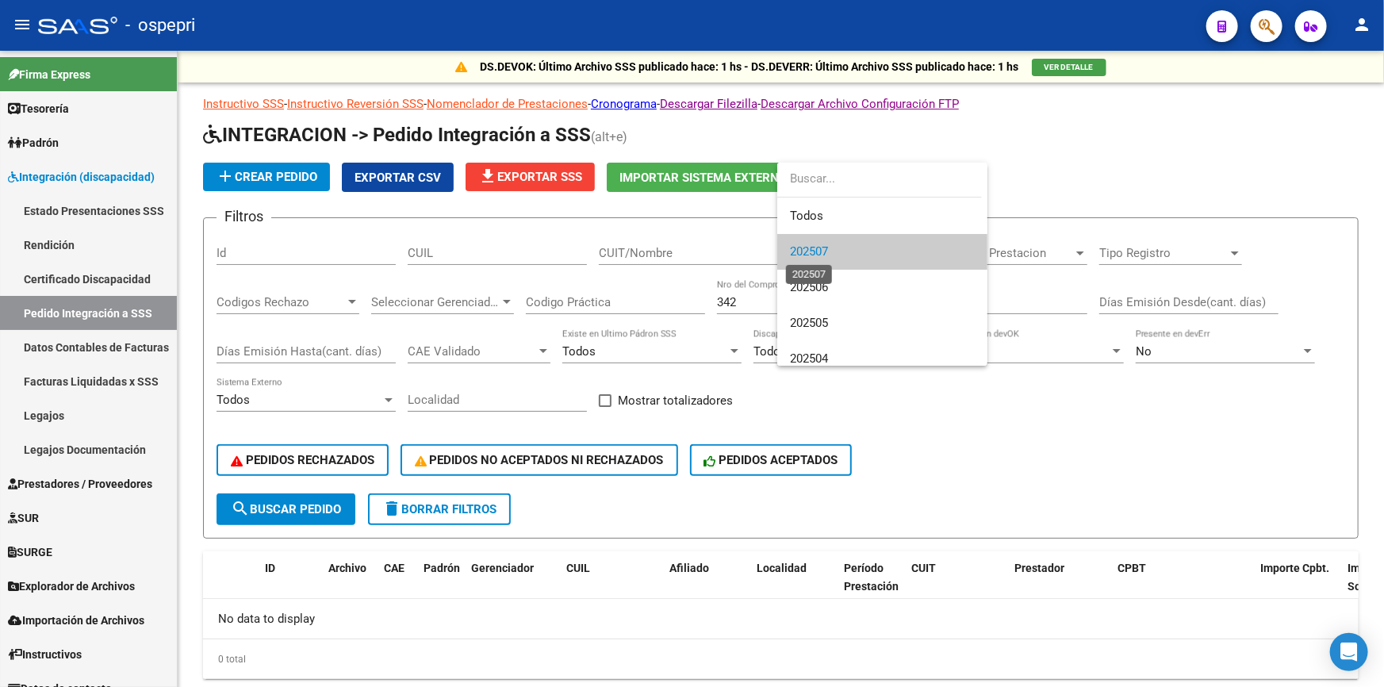
click at [822, 248] on span "202507" at bounding box center [809, 251] width 38 height 14
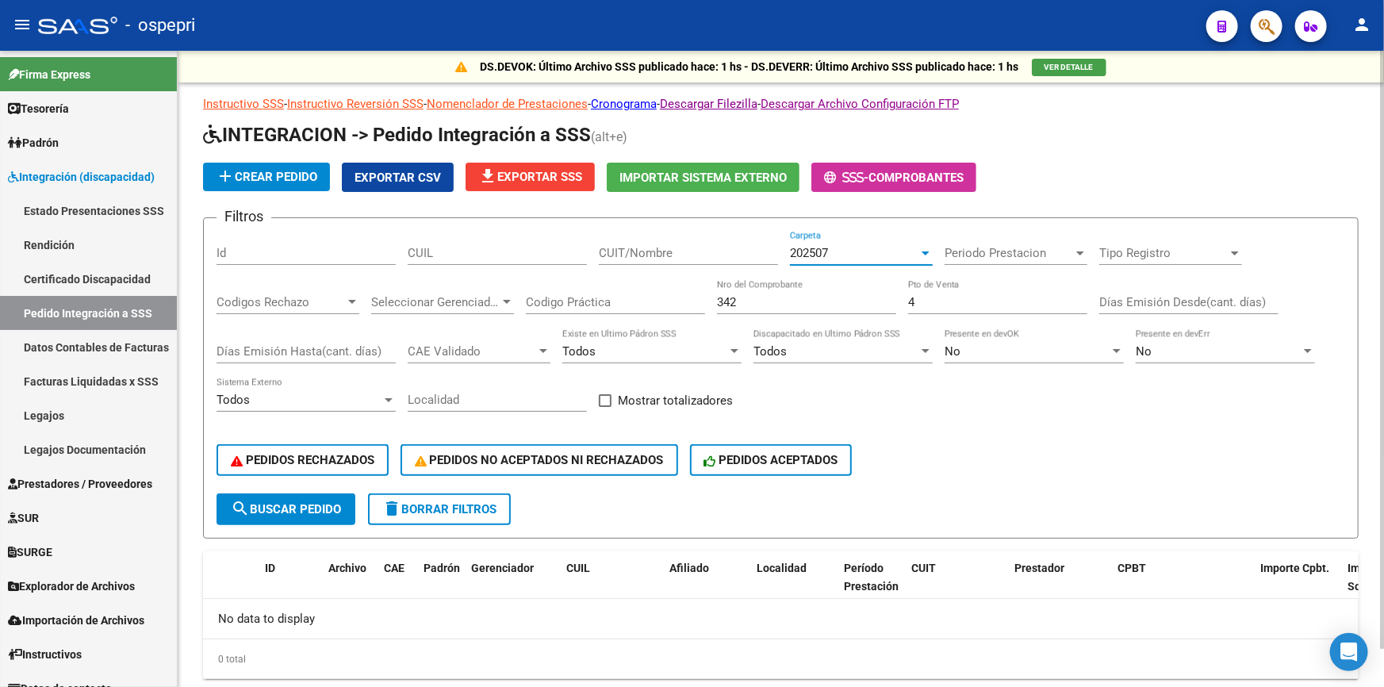
click at [697, 251] on input "CUIT/Nombre" at bounding box center [688, 253] width 179 height 14
type input "atenciones"
click at [333, 497] on button "search Buscar Pedido" at bounding box center [286, 509] width 139 height 32
click at [769, 298] on input "342" at bounding box center [806, 302] width 179 height 14
type input "3"
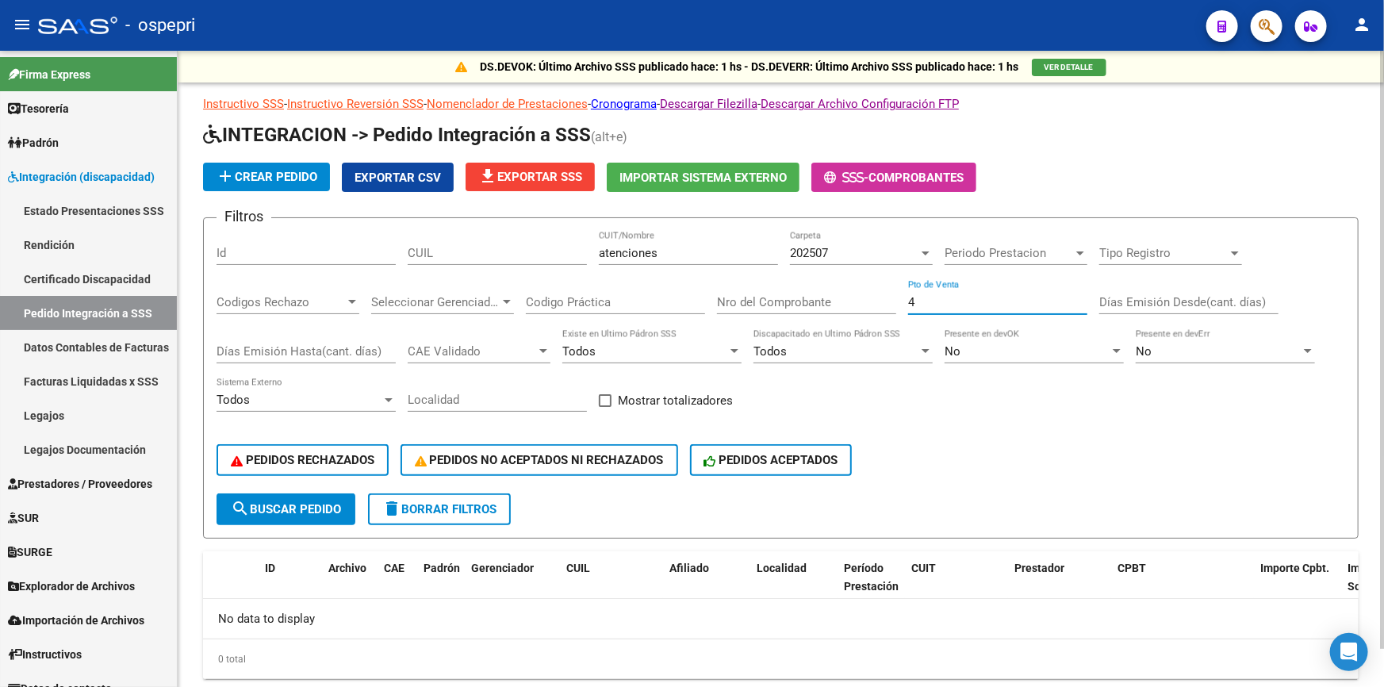
click at [915, 295] on input "4" at bounding box center [997, 302] width 179 height 14
click at [315, 502] on span "search Buscar Pedido" at bounding box center [286, 509] width 110 height 14
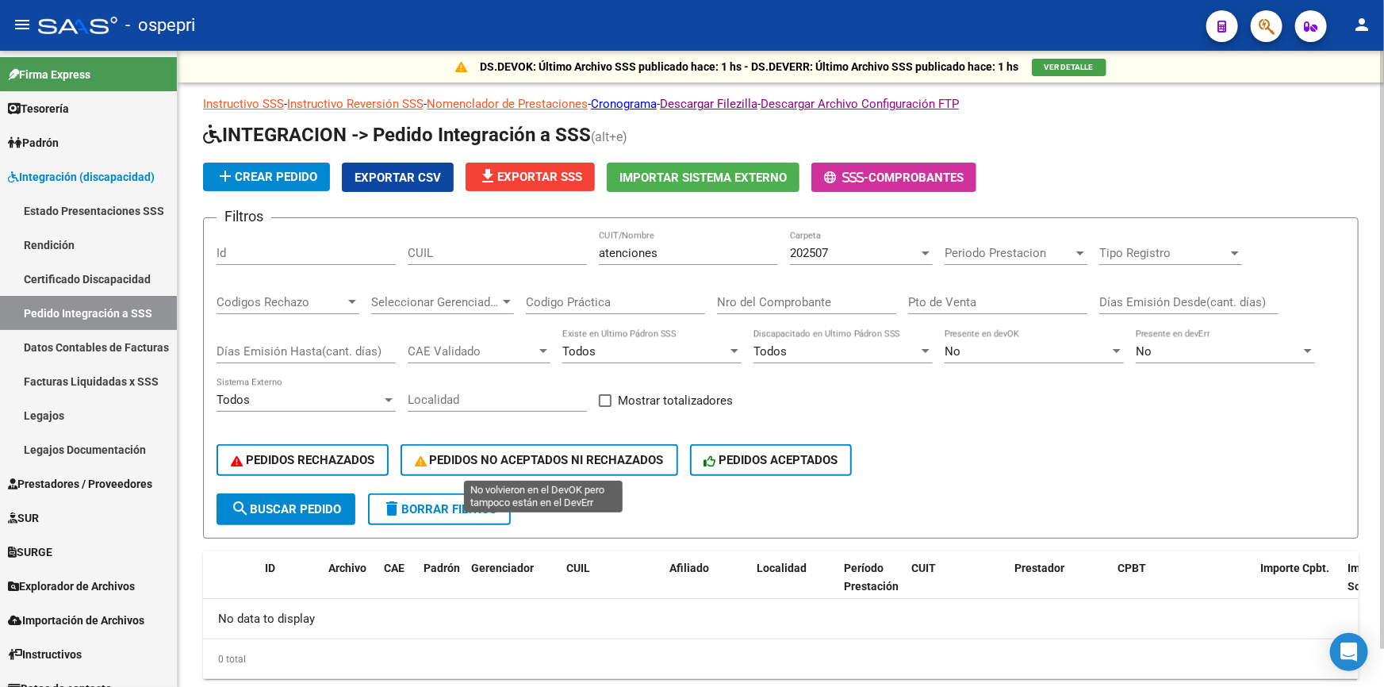
click at [515, 454] on span "PEDIDOS NO ACEPTADOS NI RECHAZADOS" at bounding box center [539, 460] width 249 height 14
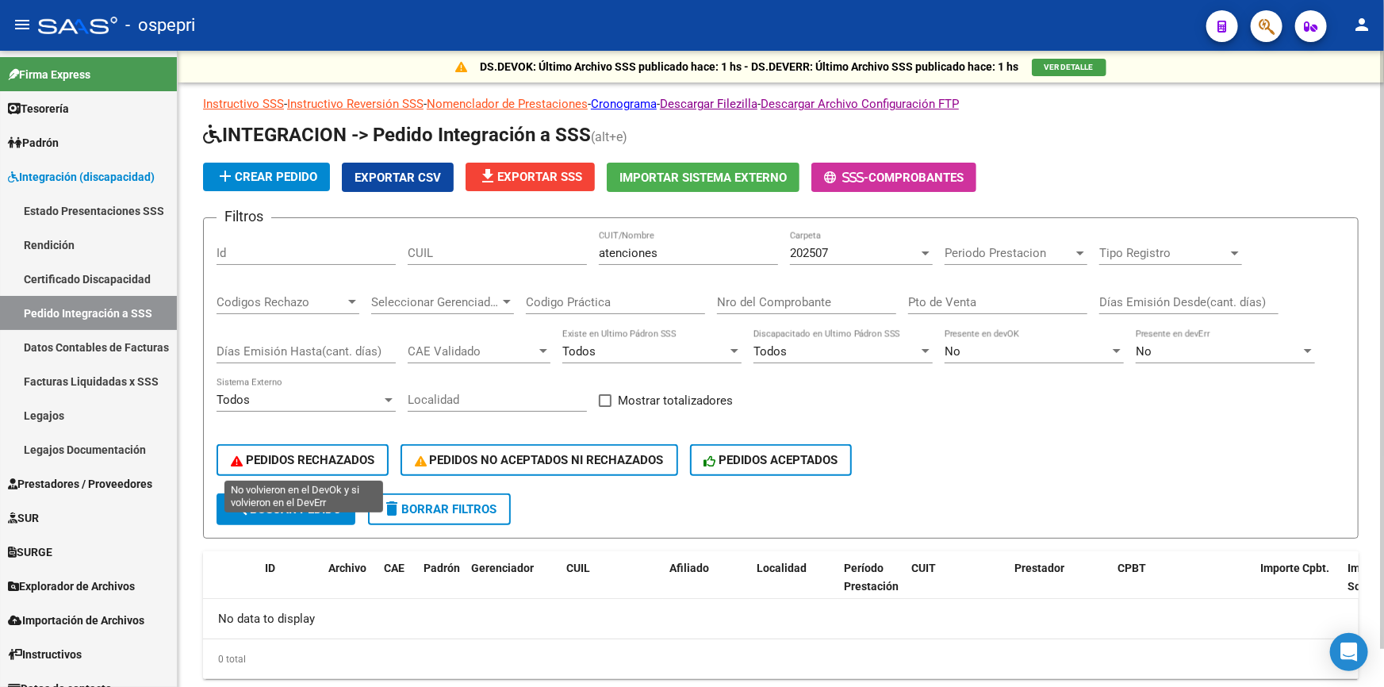
click at [358, 453] on span "PEDIDOS RECHAZADOS" at bounding box center [303, 460] width 144 height 14
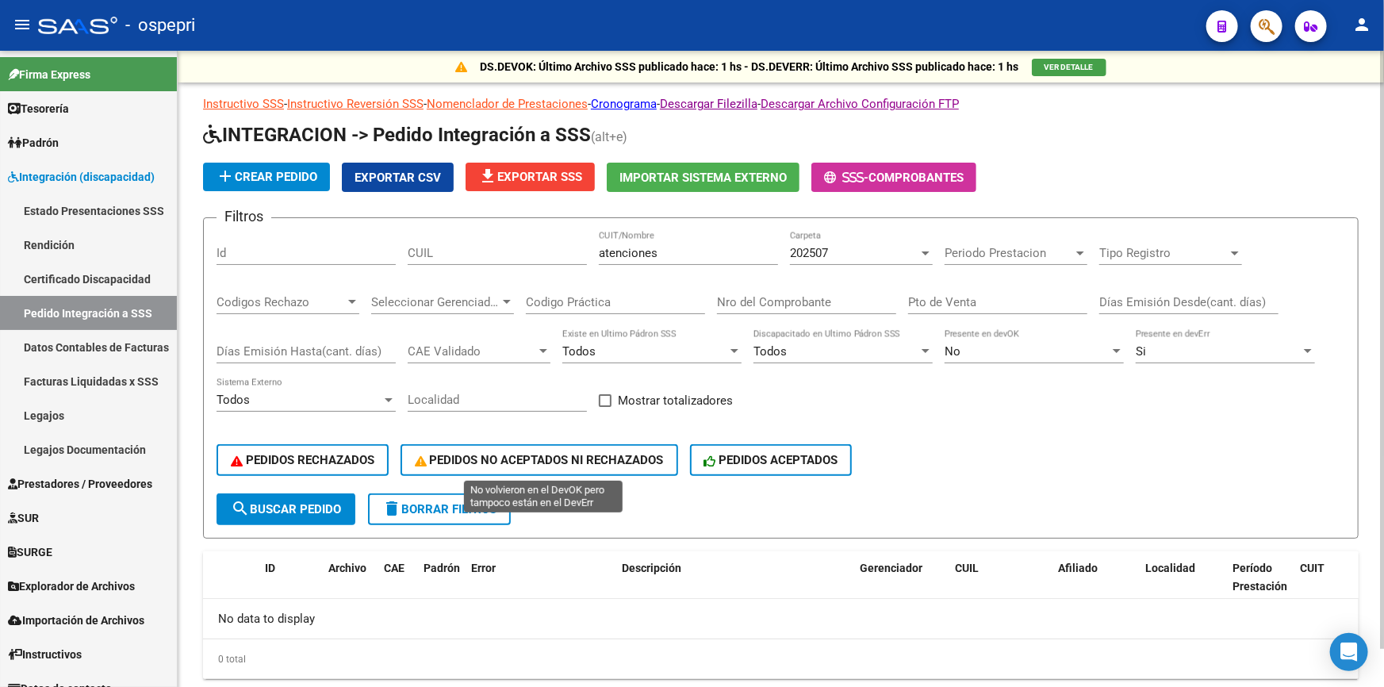
click at [482, 454] on span "PEDIDOS NO ACEPTADOS NI RECHAZADOS" at bounding box center [539, 460] width 249 height 14
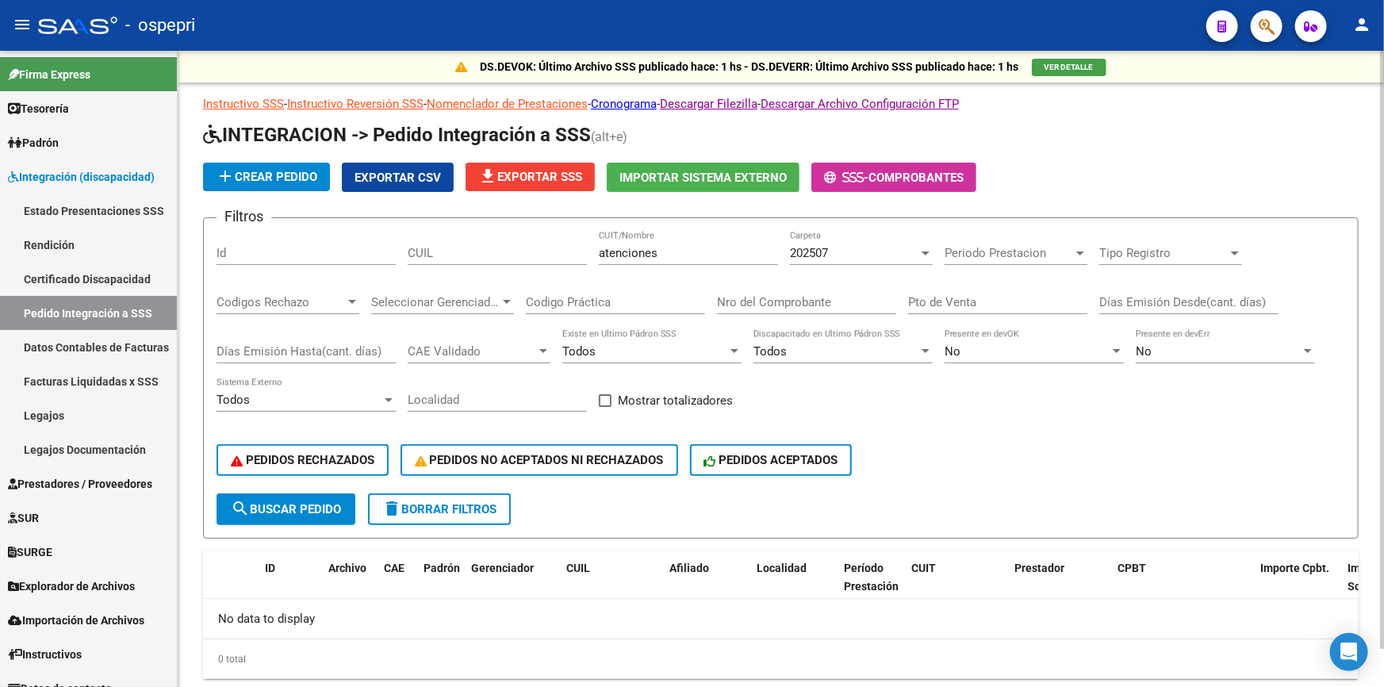
click at [681, 255] on input "atenciones" at bounding box center [688, 253] width 179 height 14
click at [323, 503] on span "search Buscar Pedido" at bounding box center [286, 509] width 110 height 14
click at [1082, 247] on div at bounding box center [1080, 253] width 14 height 13
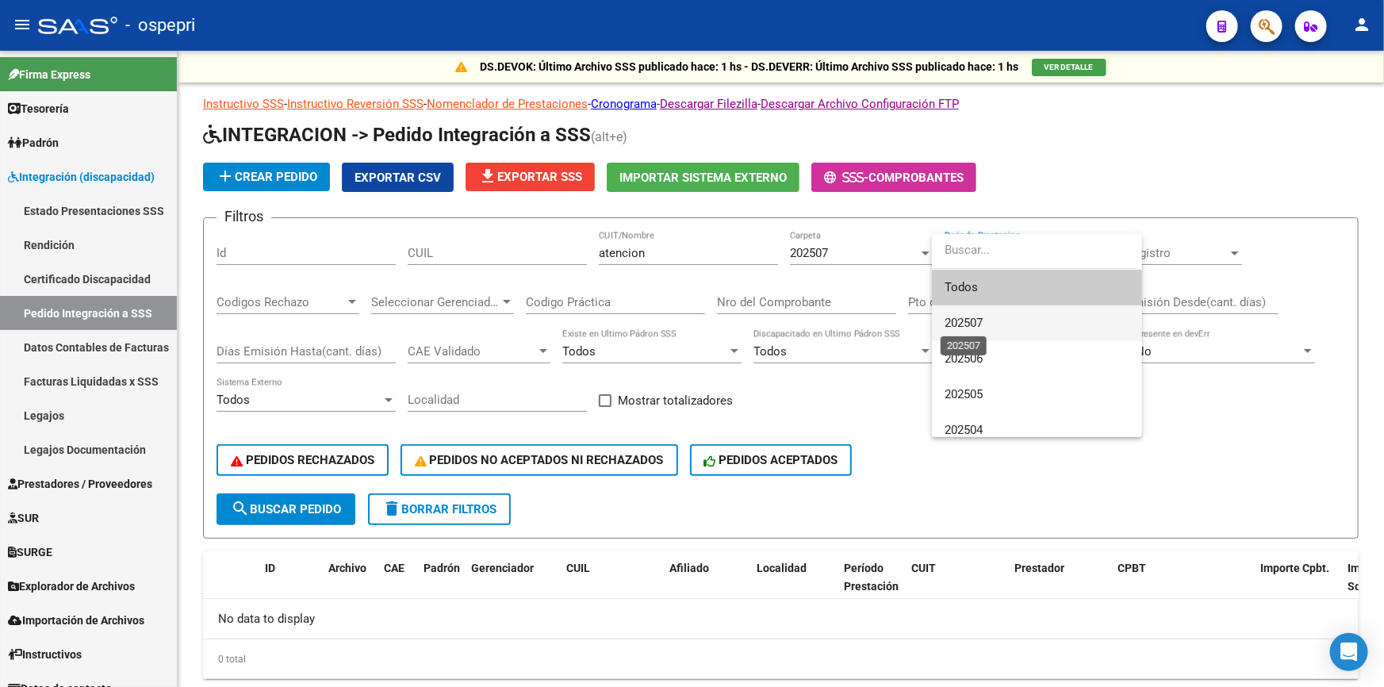
click at [981, 324] on span "202507" at bounding box center [964, 323] width 38 height 14
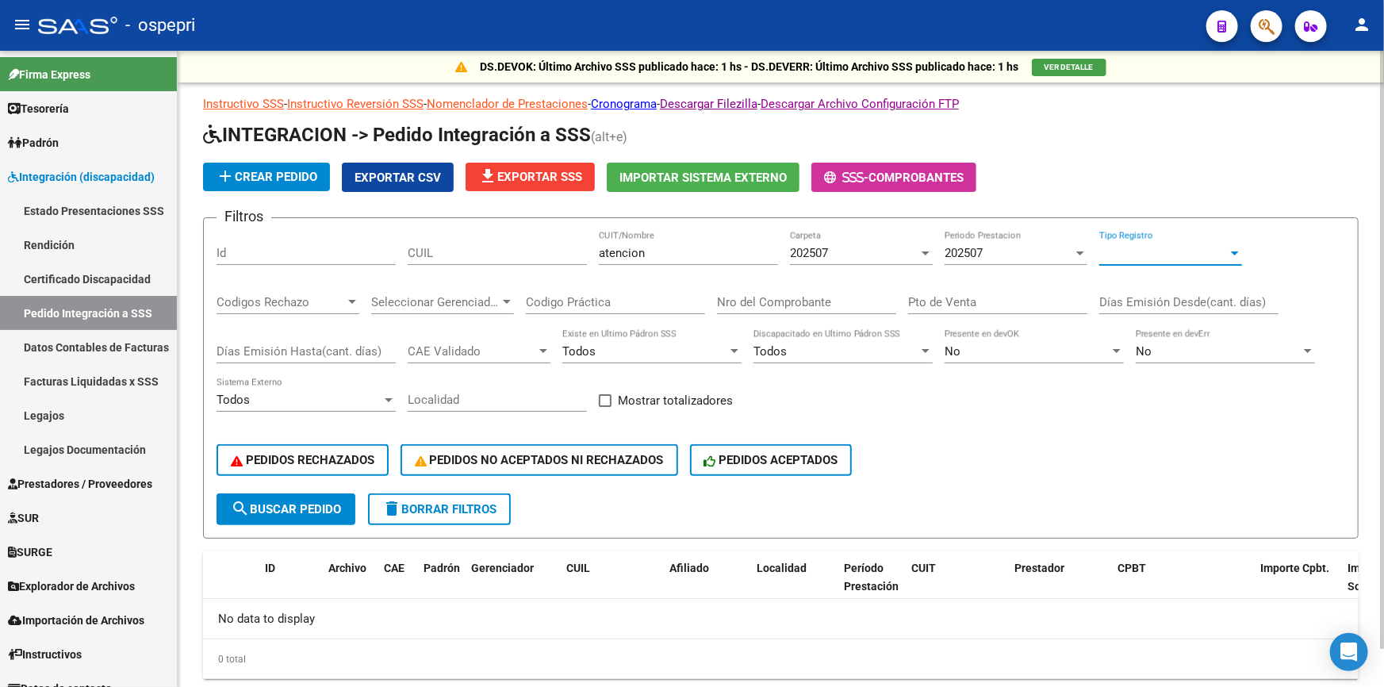
click at [1237, 251] on div at bounding box center [1235, 253] width 8 height 4
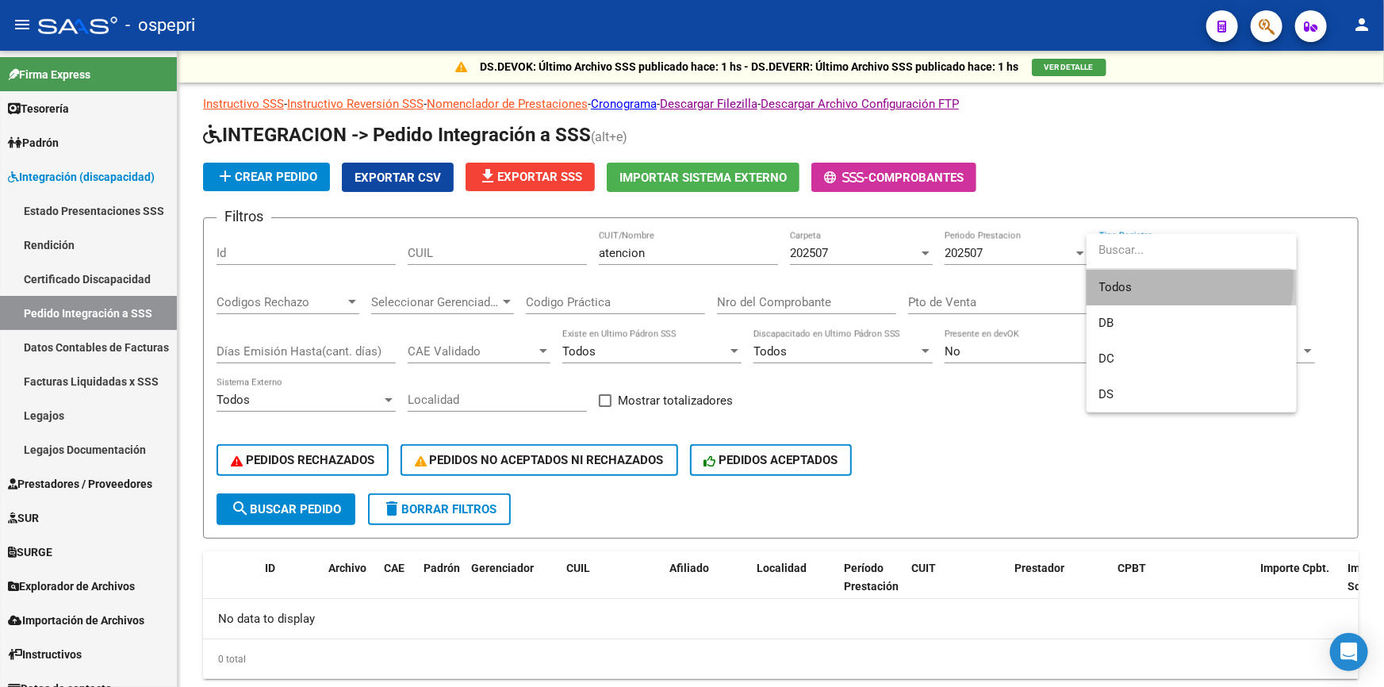
click at [1110, 279] on span "Todos" at bounding box center [1191, 288] width 185 height 36
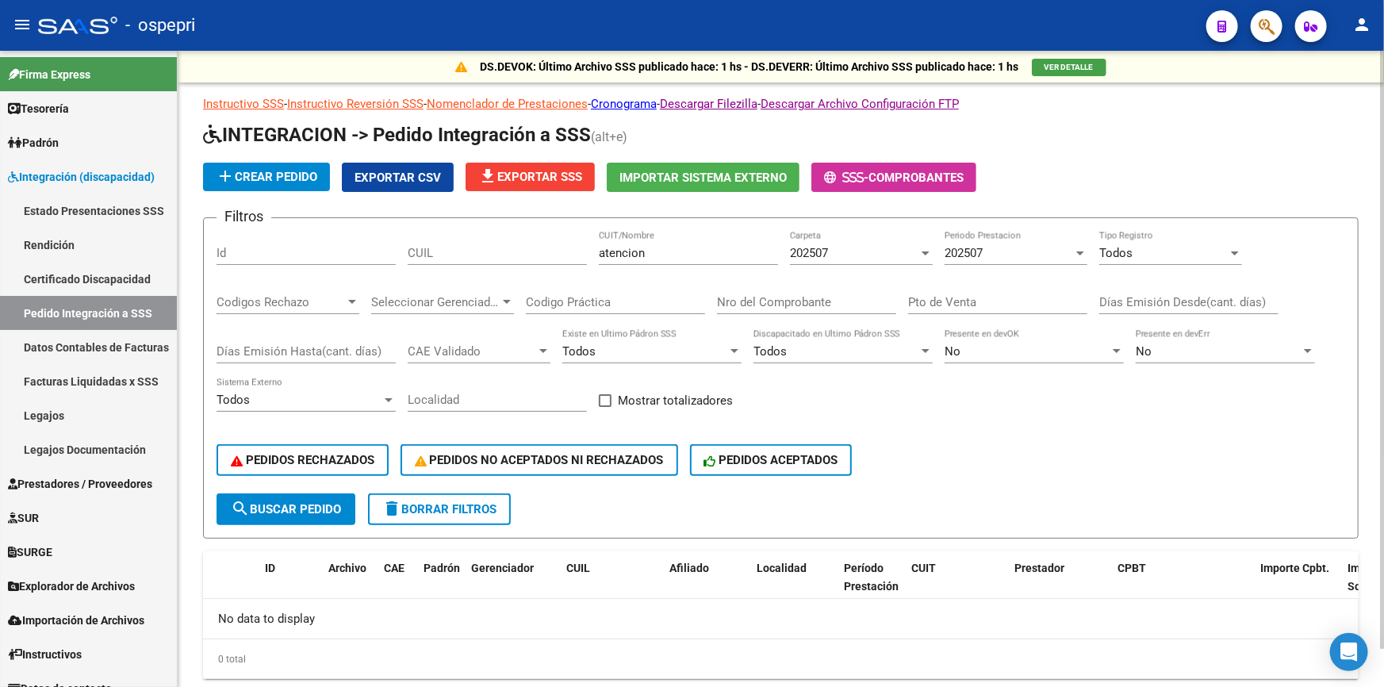
click at [1022, 404] on div "Filtros Id CUIL atencion CUIT/Nombre 202507 Carpeta 202507 Periodo Prestacion T…" at bounding box center [781, 362] width 1129 height 263
click at [319, 498] on button "search Buscar Pedido" at bounding box center [286, 509] width 139 height 32
click at [673, 246] on input "atencion" at bounding box center [688, 253] width 179 height 14
type input "a"
click at [946, 425] on div "Filtros Id CUIL CUIT/Nombre 202507 Carpeta 202507 Periodo Prestacion Todos Tipo…" at bounding box center [781, 362] width 1129 height 263
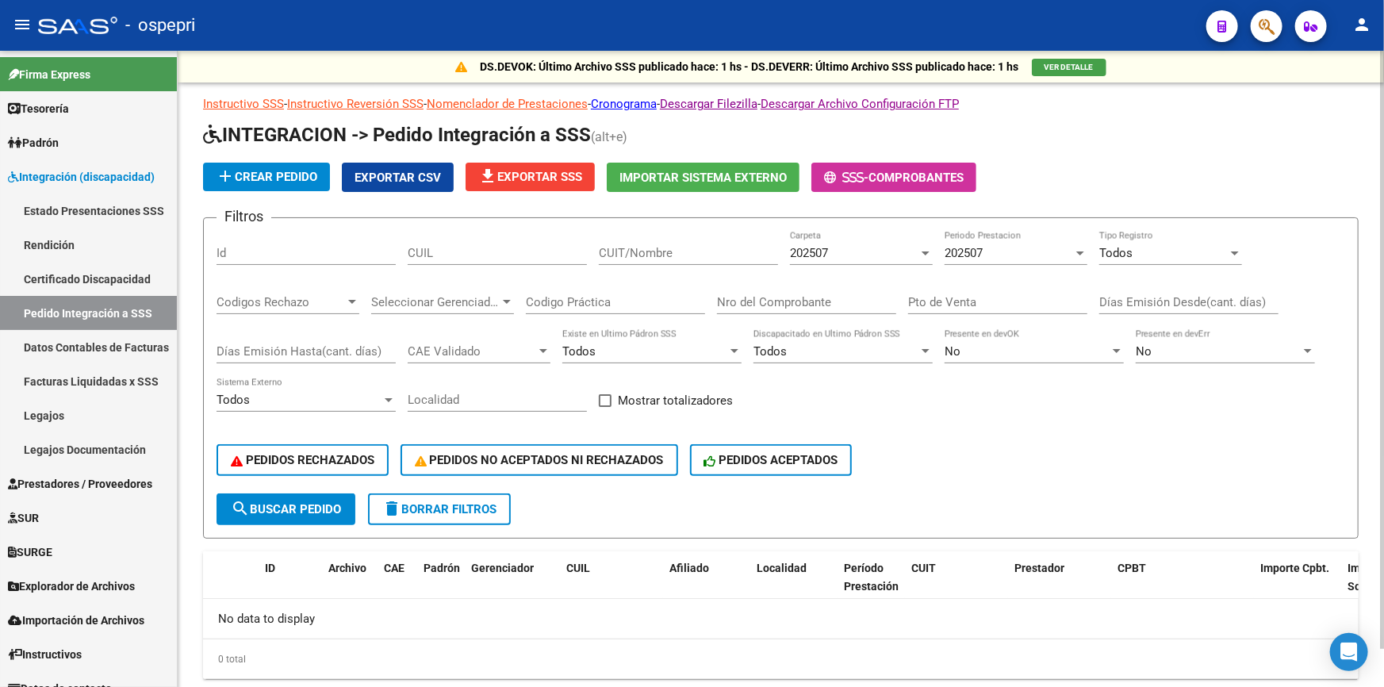
click at [280, 493] on button "search Buscar Pedido" at bounding box center [286, 509] width 139 height 32
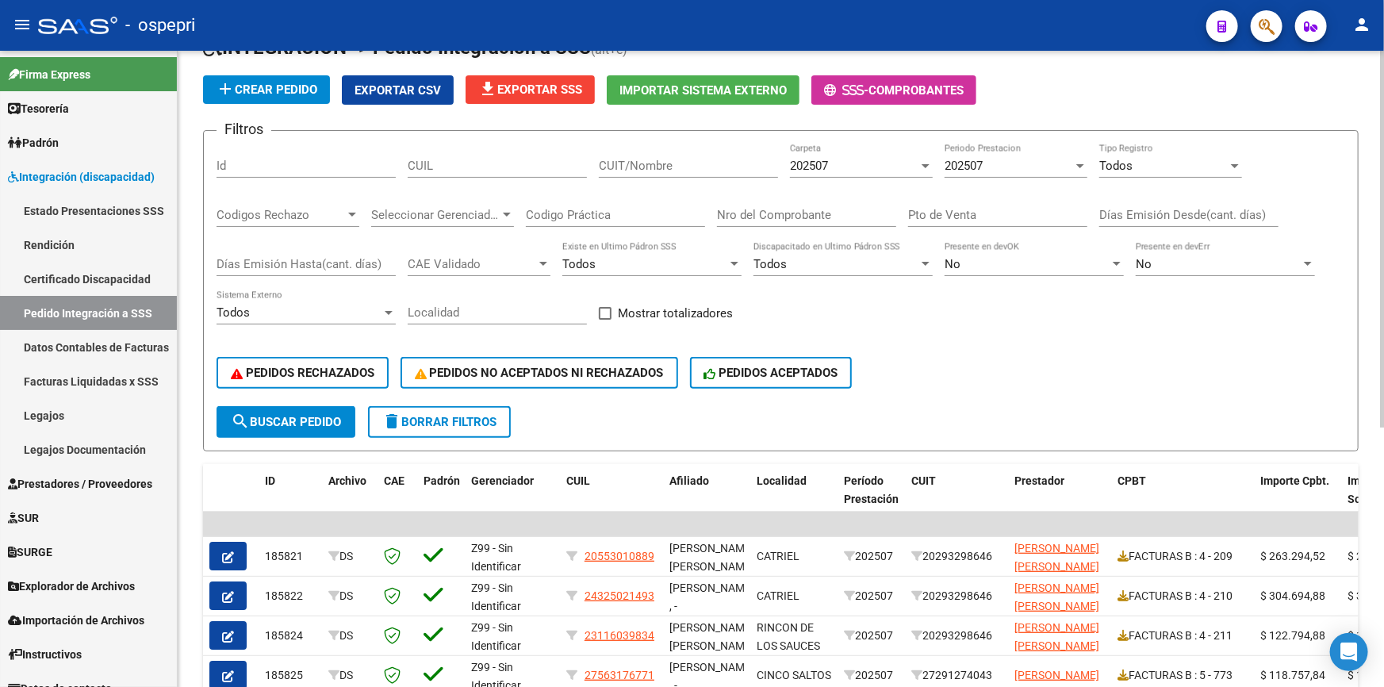
scroll to position [71, 0]
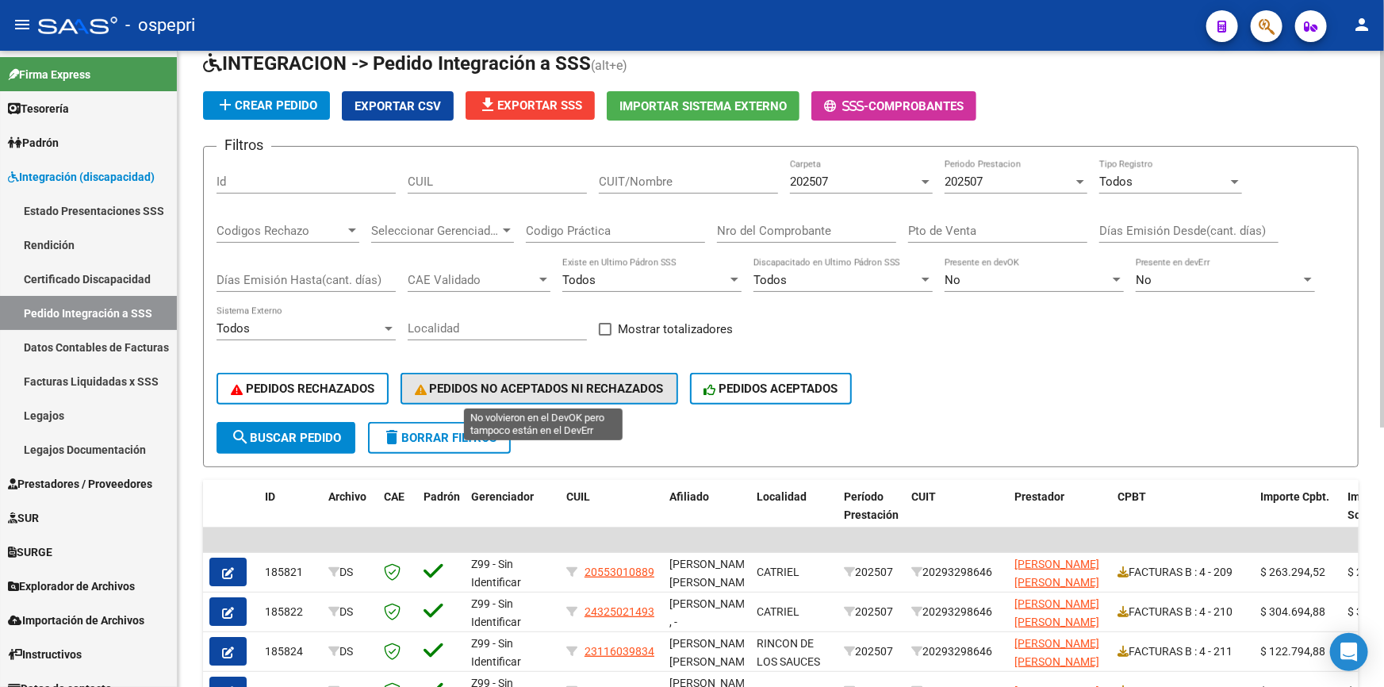
click at [500, 382] on span "PEDIDOS NO ACEPTADOS NI RECHAZADOS" at bounding box center [539, 389] width 249 height 14
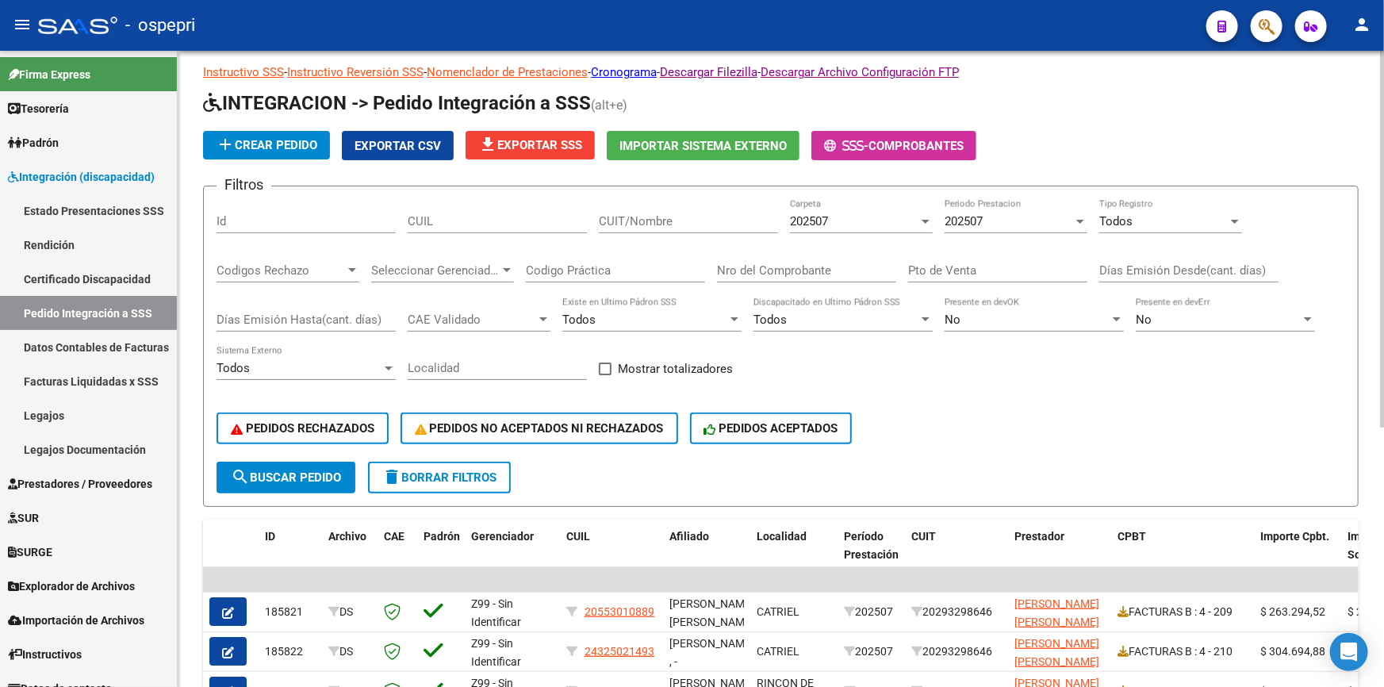
scroll to position [0, 0]
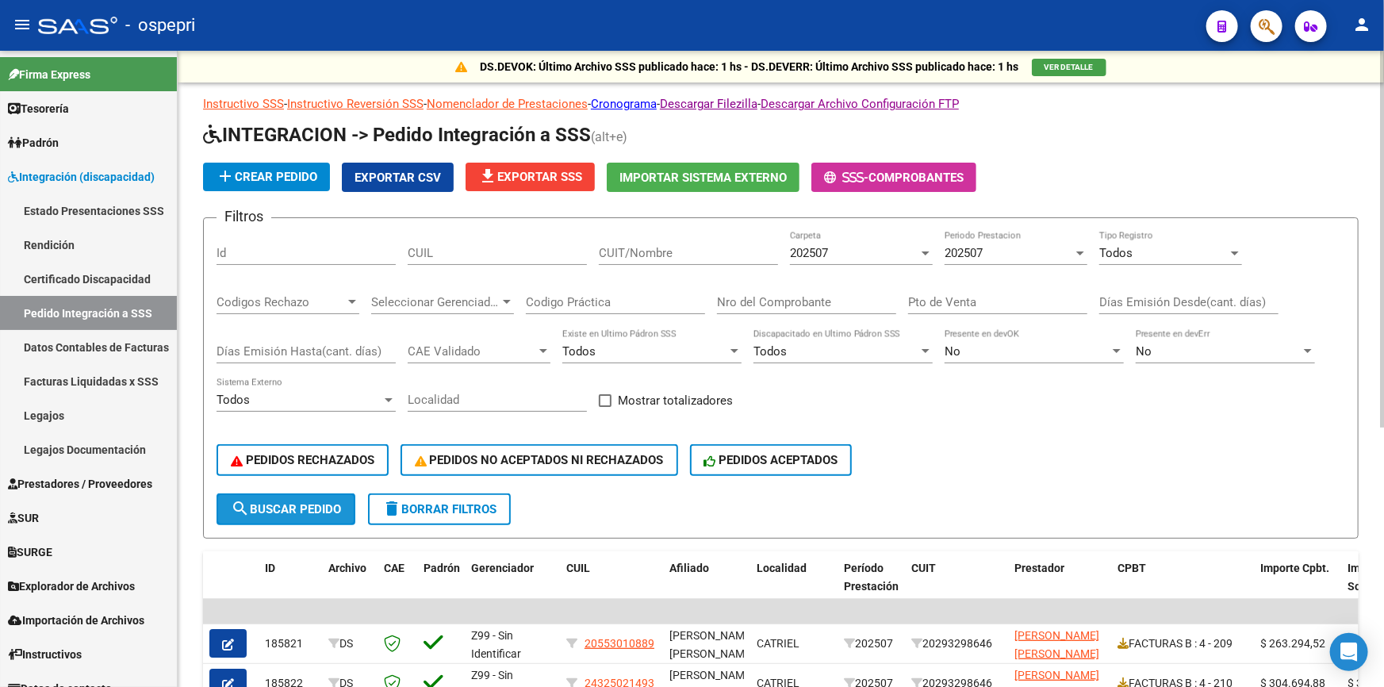
click at [274, 504] on span "search Buscar Pedido" at bounding box center [286, 509] width 110 height 14
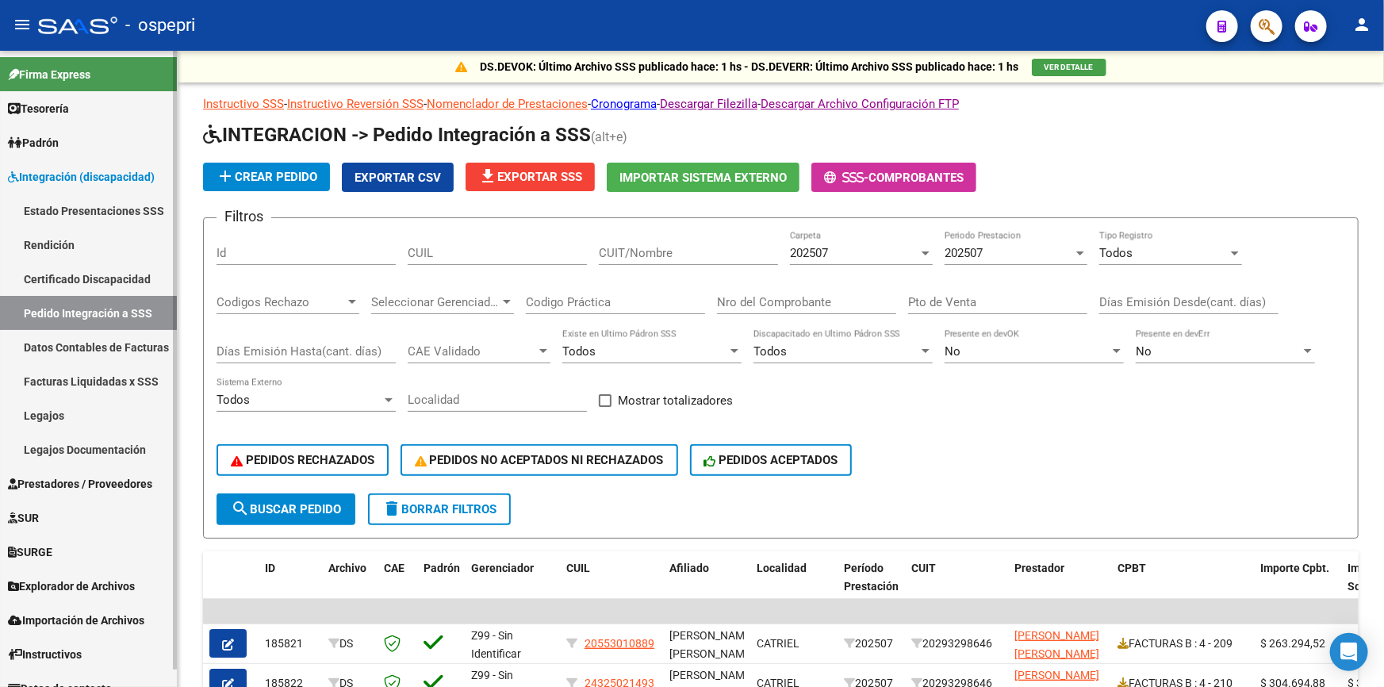
click at [63, 168] on span "Integración (discapacidad)" at bounding box center [81, 176] width 147 height 17
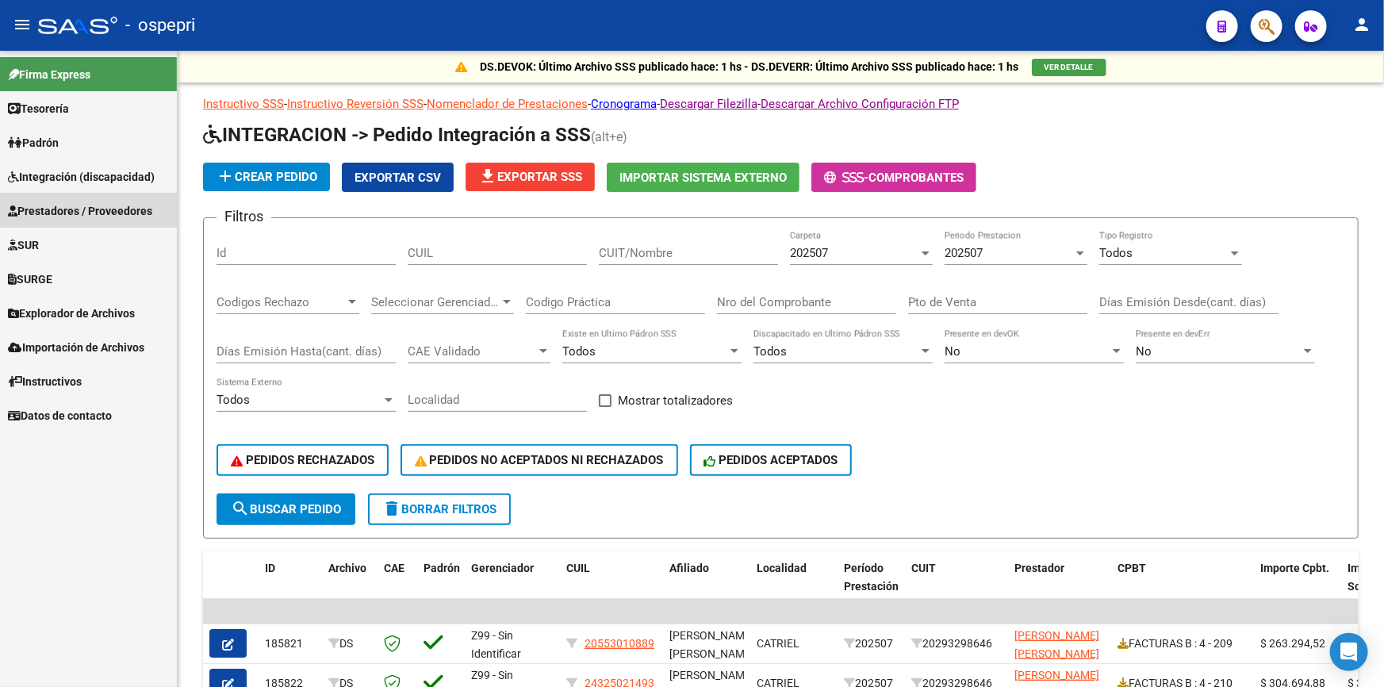
click at [51, 200] on link "Prestadores / Proveedores" at bounding box center [88, 211] width 177 height 34
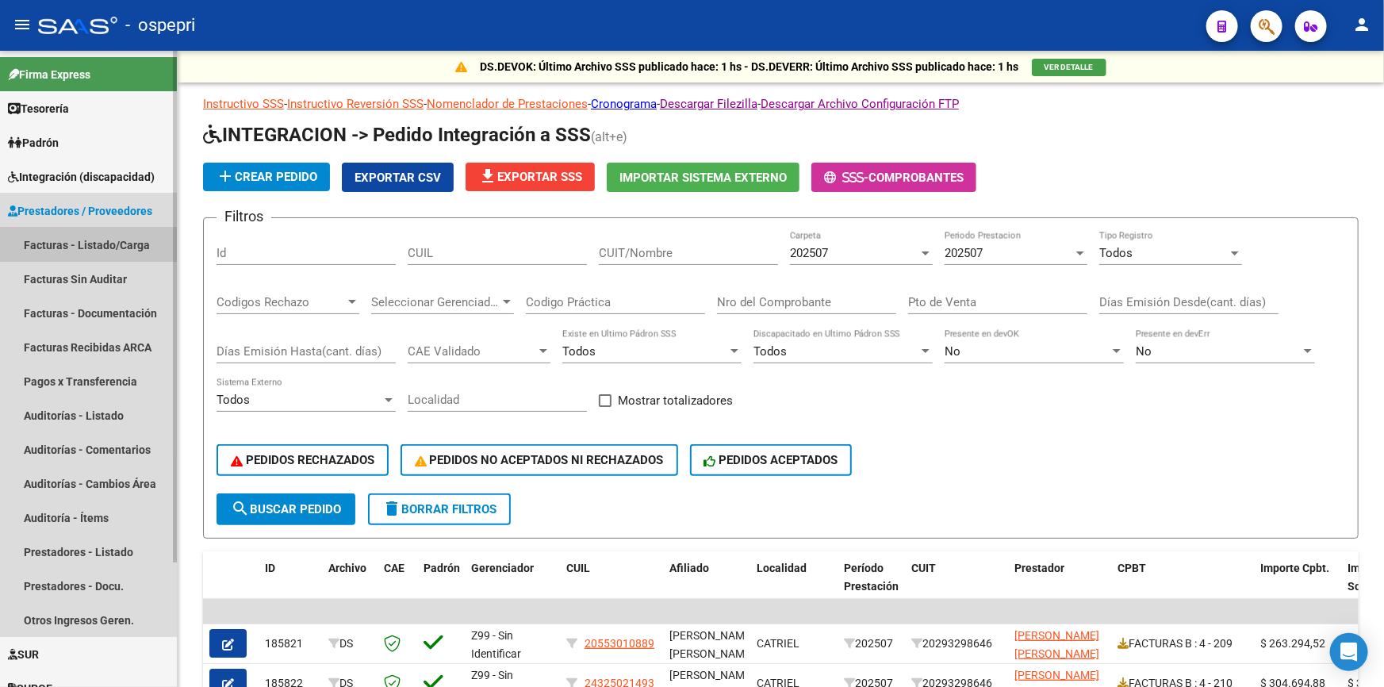
click at [40, 238] on link "Facturas - Listado/Carga" at bounding box center [88, 245] width 177 height 34
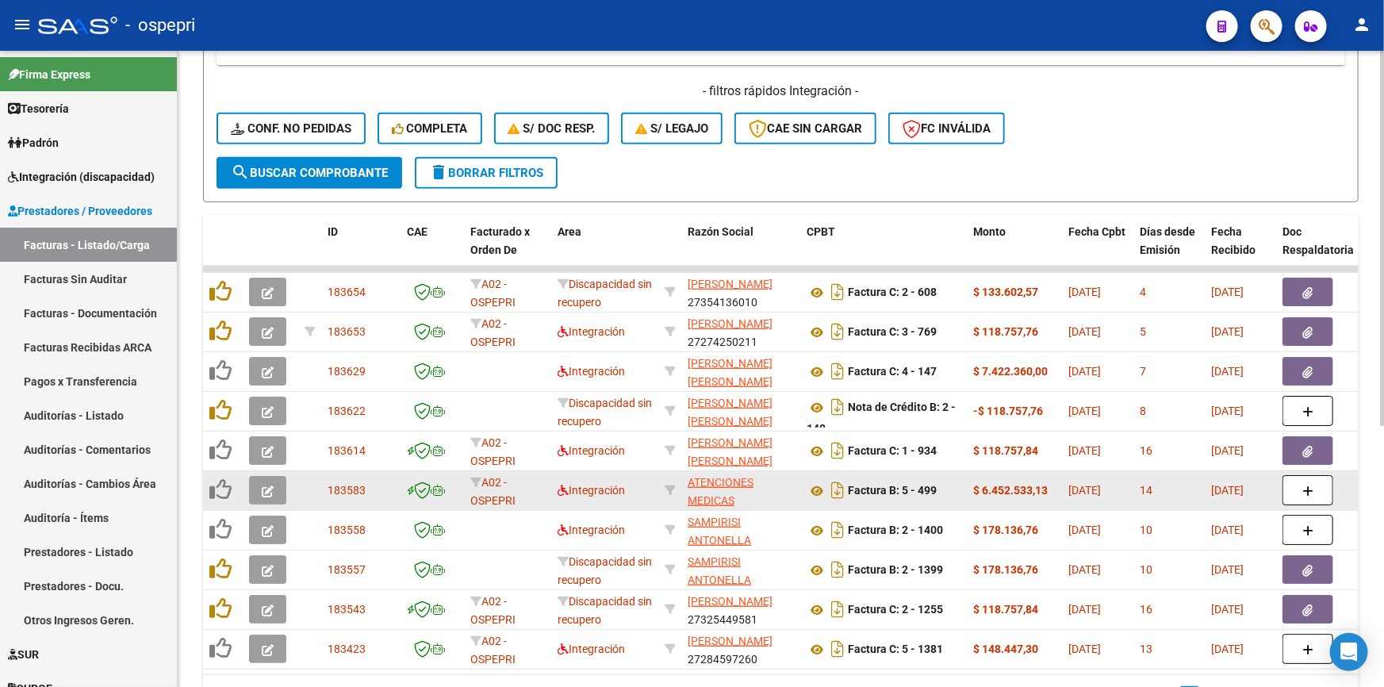
scroll to position [360, 0]
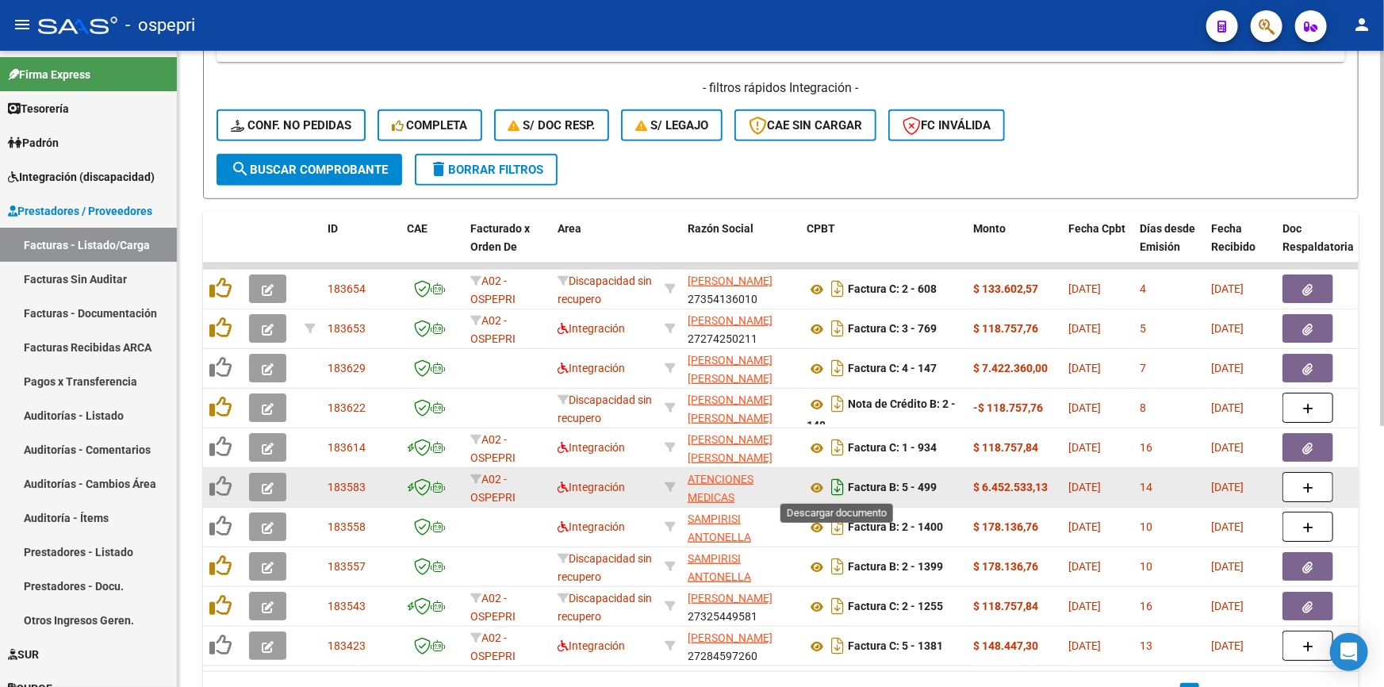
click at [834, 484] on icon "Descargar documento" at bounding box center [837, 486] width 21 height 25
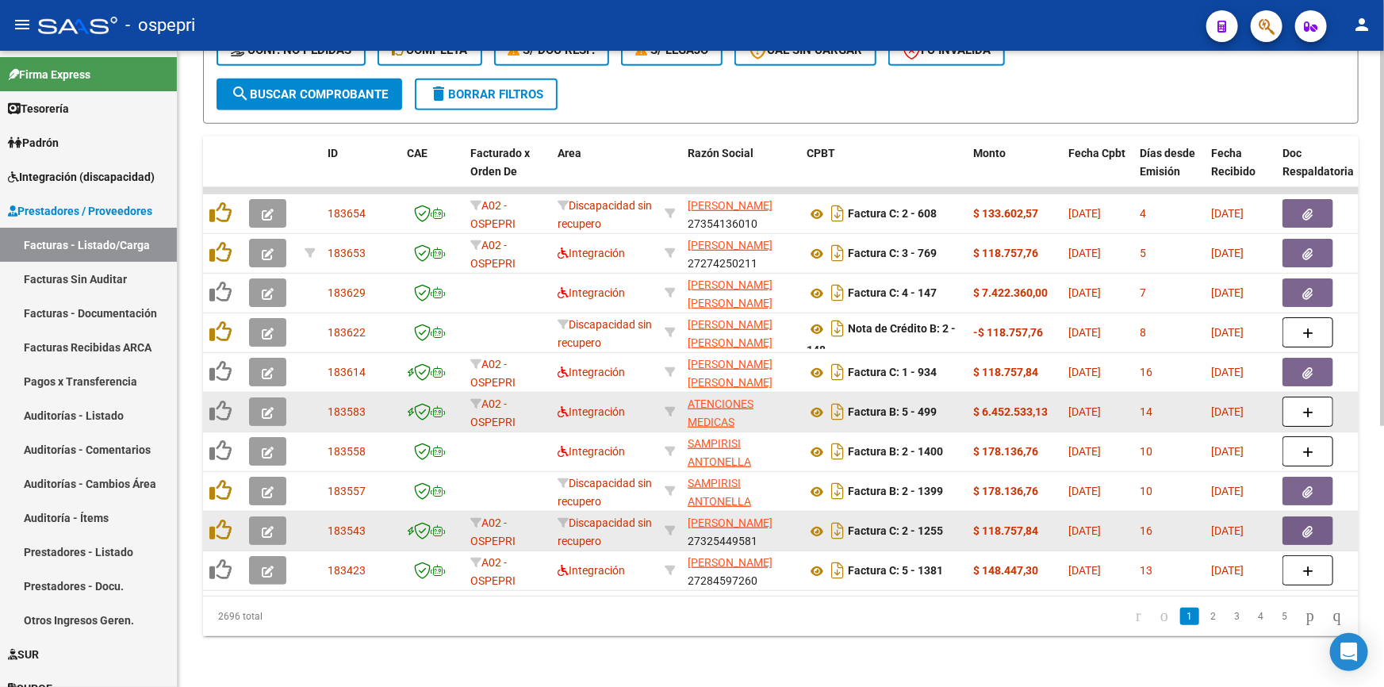
scroll to position [443, 0]
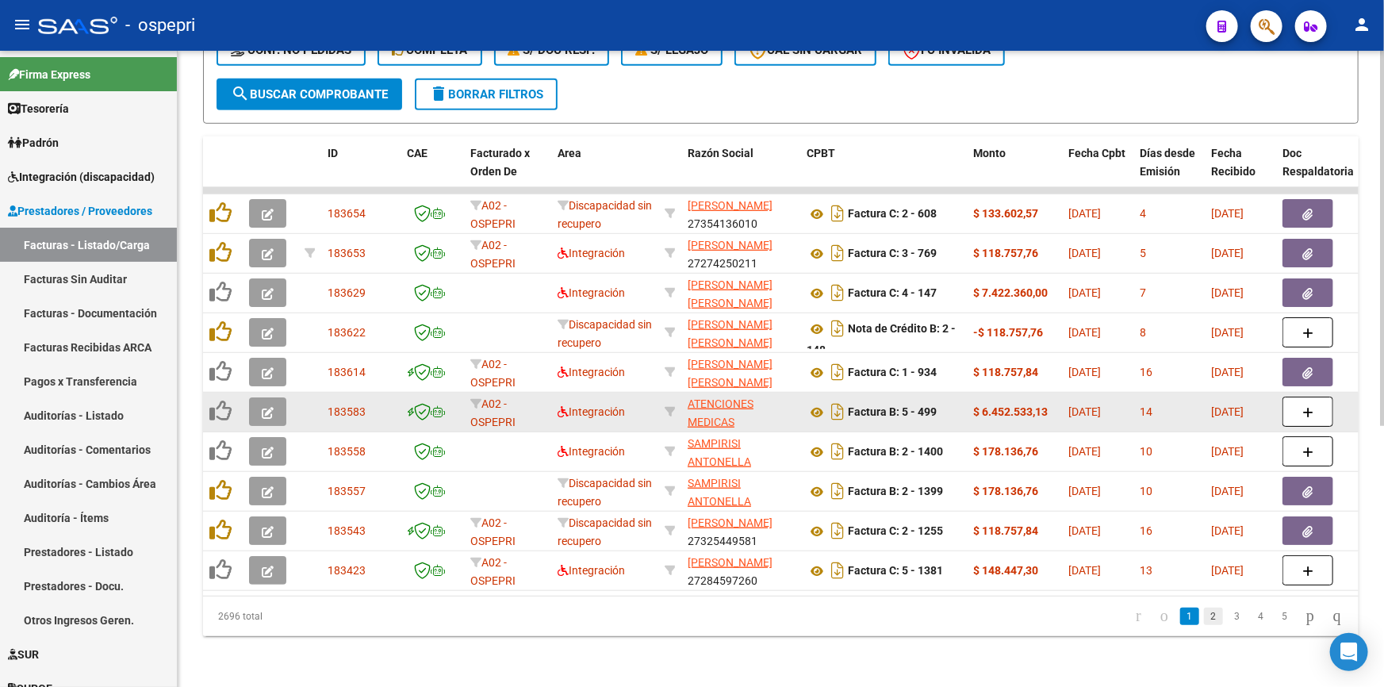
click at [1204, 612] on link "2" at bounding box center [1213, 616] width 19 height 17
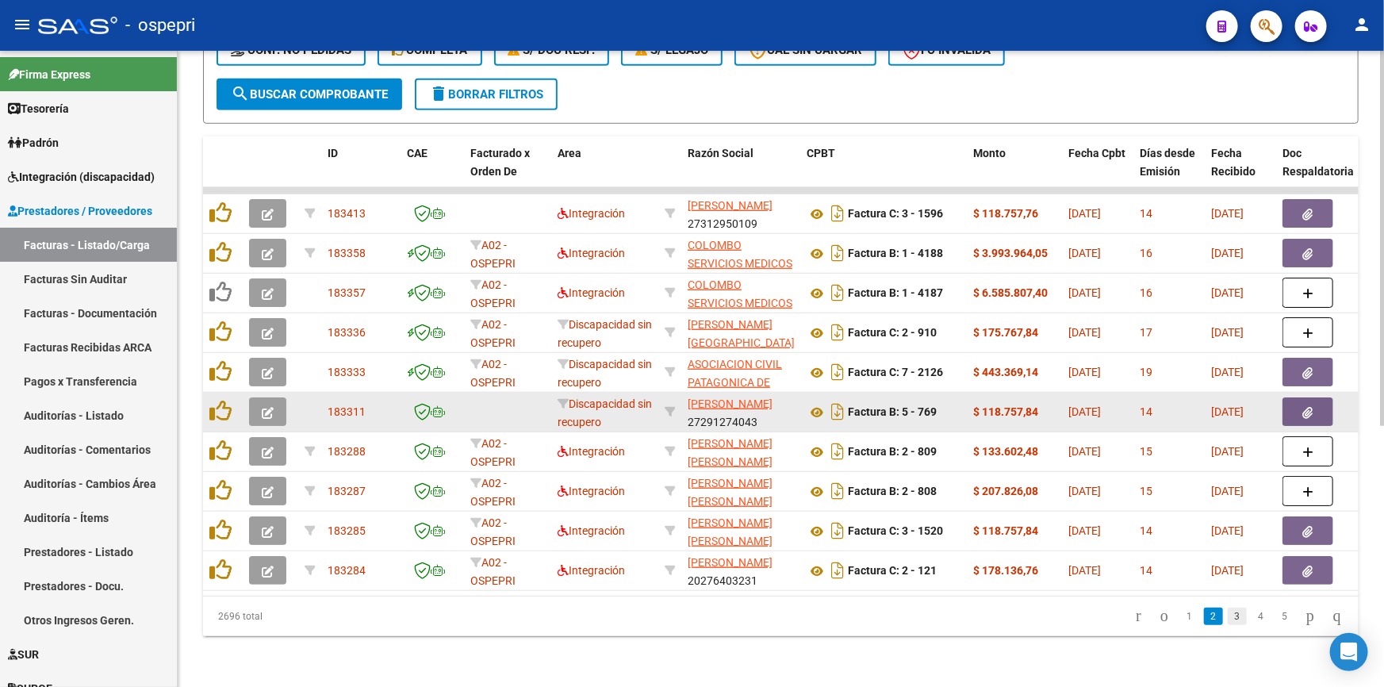
click at [1228, 614] on link "3" at bounding box center [1237, 616] width 19 height 17
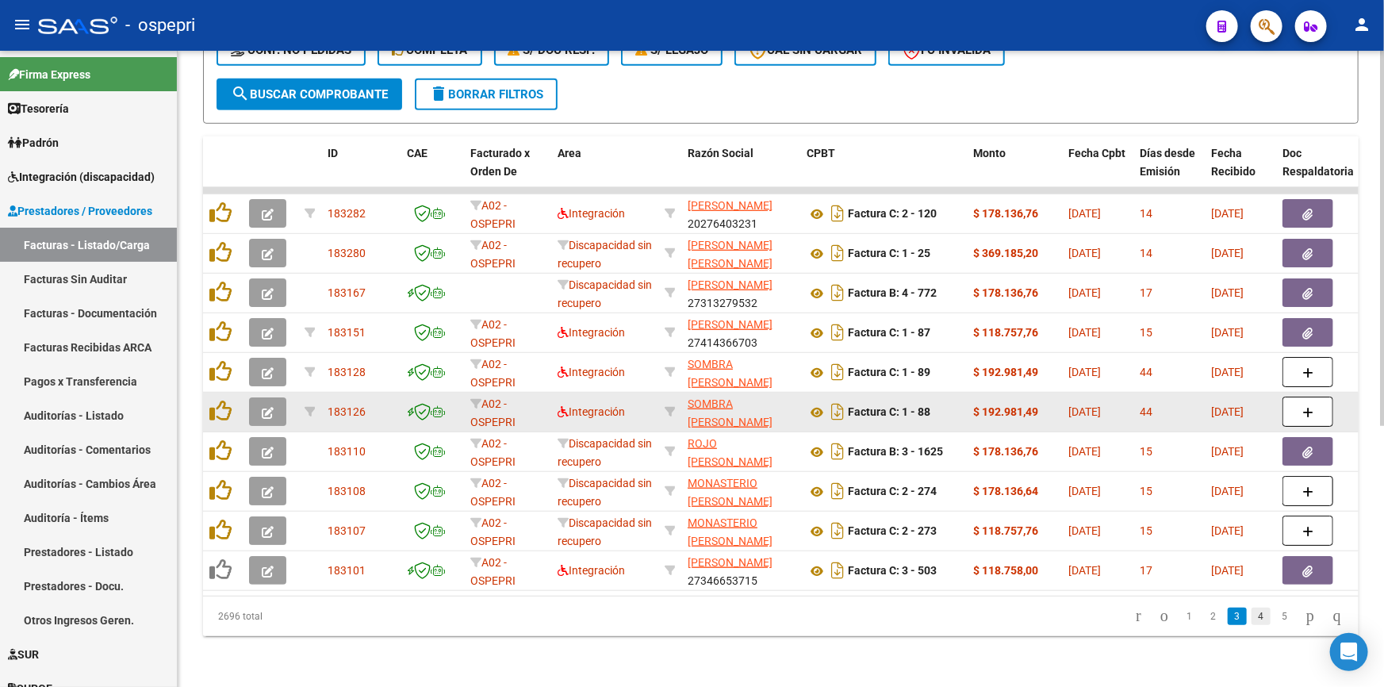
click at [1252, 615] on link "4" at bounding box center [1261, 616] width 19 height 17
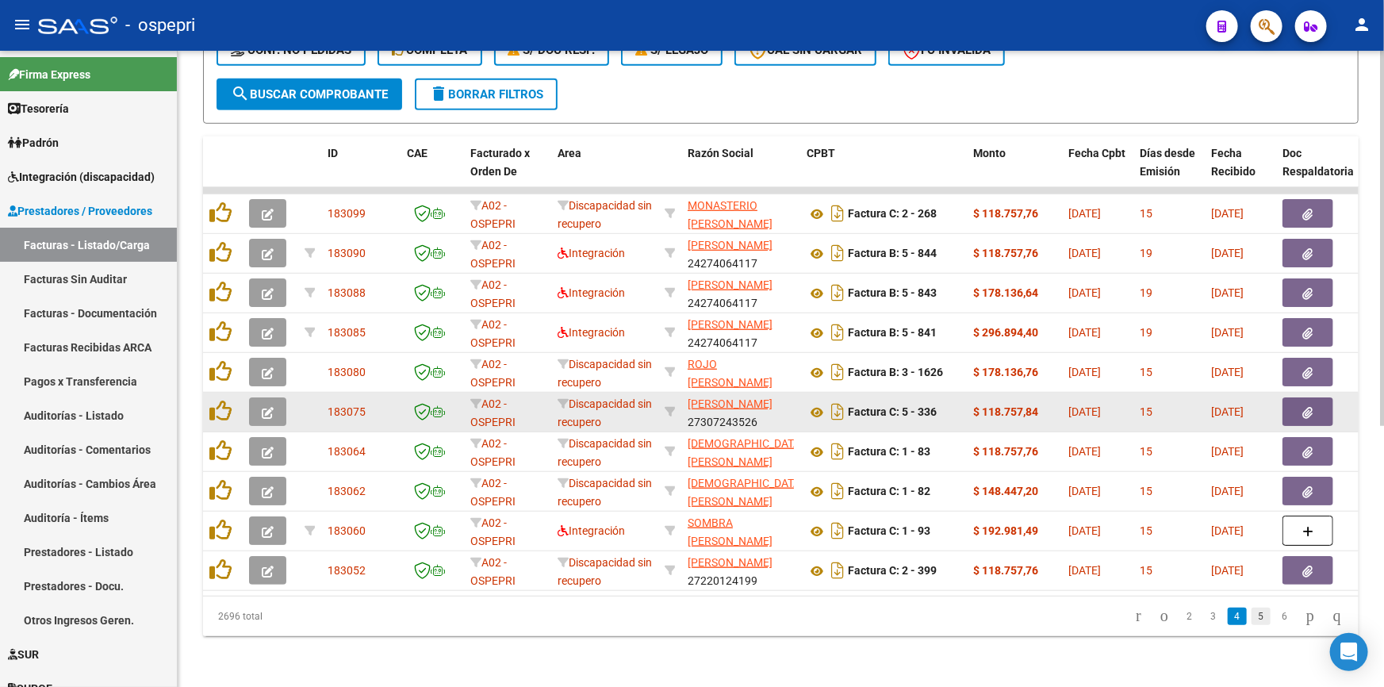
click at [1252, 615] on link "5" at bounding box center [1261, 616] width 19 height 17
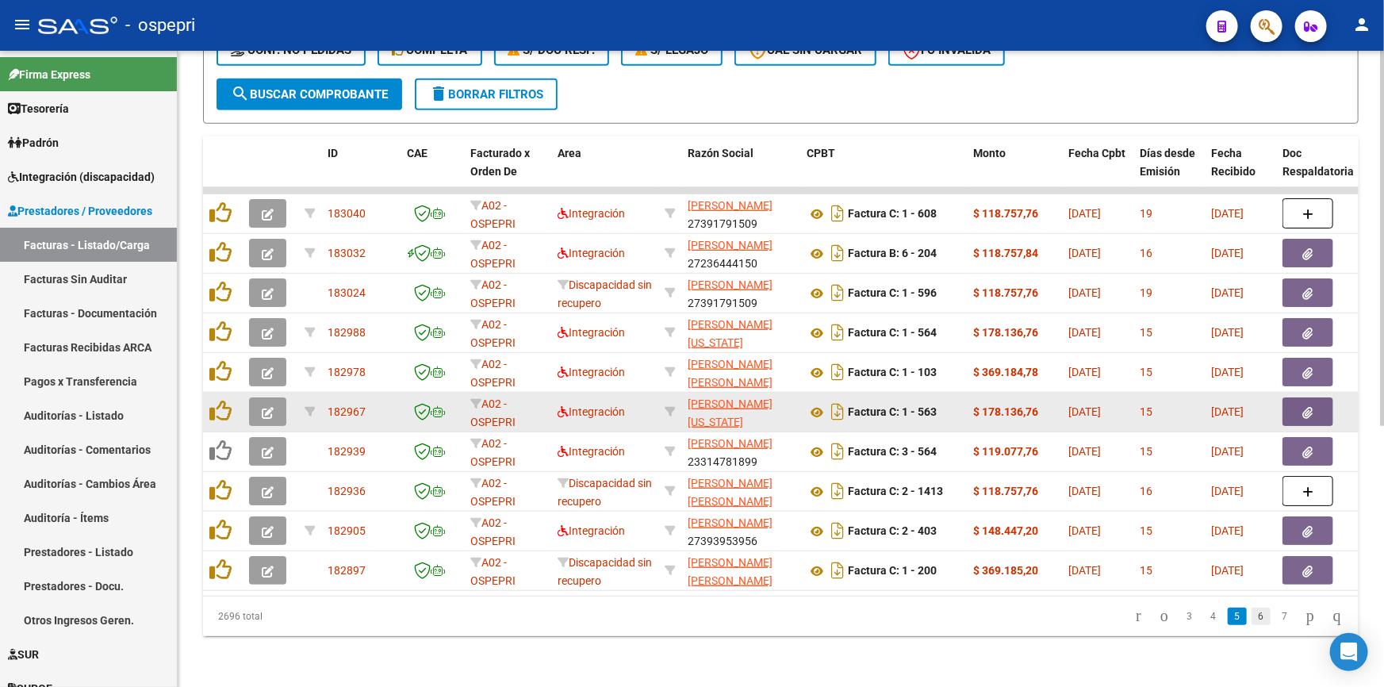
click at [1252, 615] on link "6" at bounding box center [1261, 616] width 19 height 17
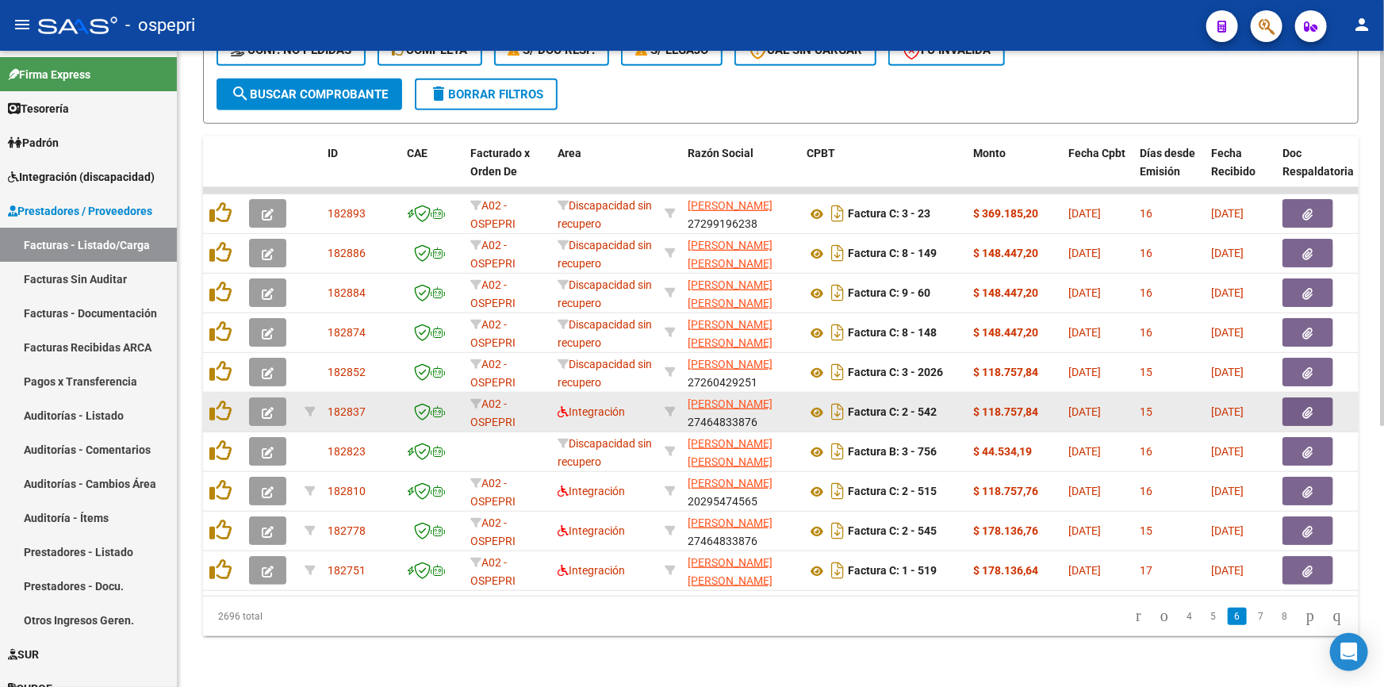
click at [1252, 615] on link "7" at bounding box center [1261, 616] width 19 height 17
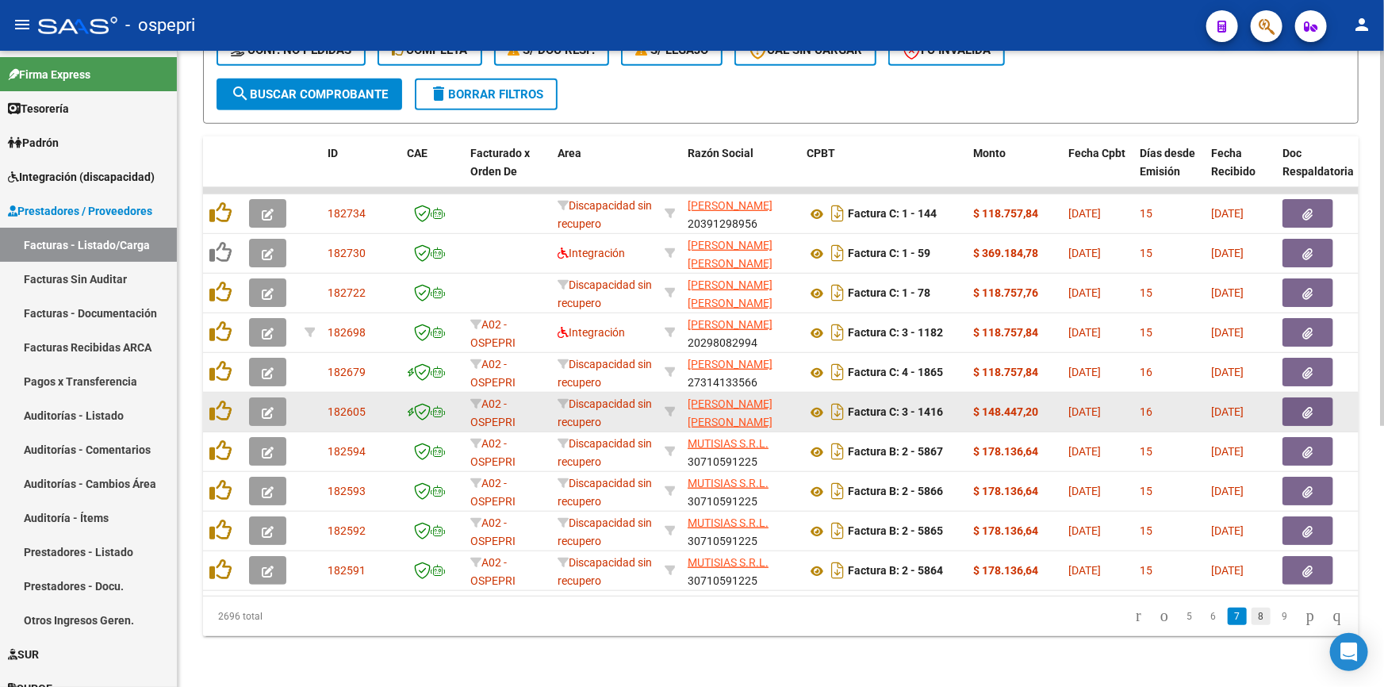
click at [1252, 618] on link "8" at bounding box center [1261, 616] width 19 height 17
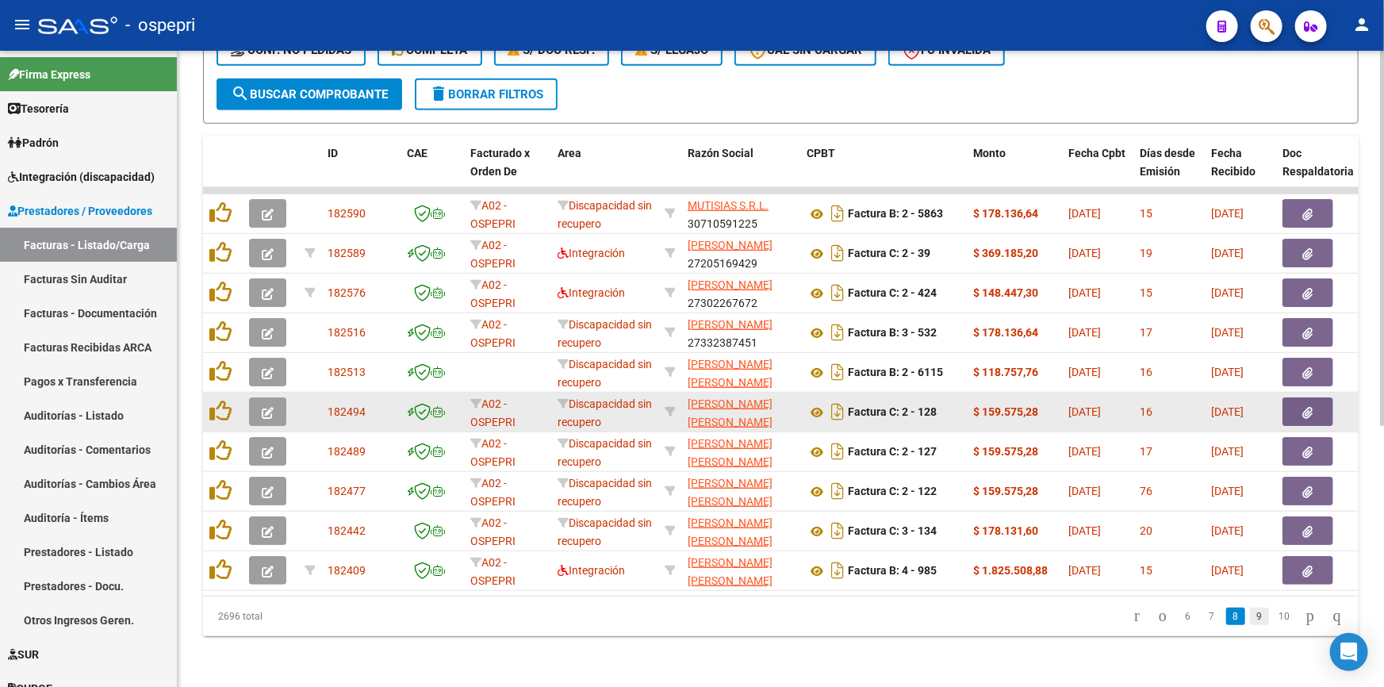
click at [1250, 616] on link "9" at bounding box center [1259, 616] width 19 height 17
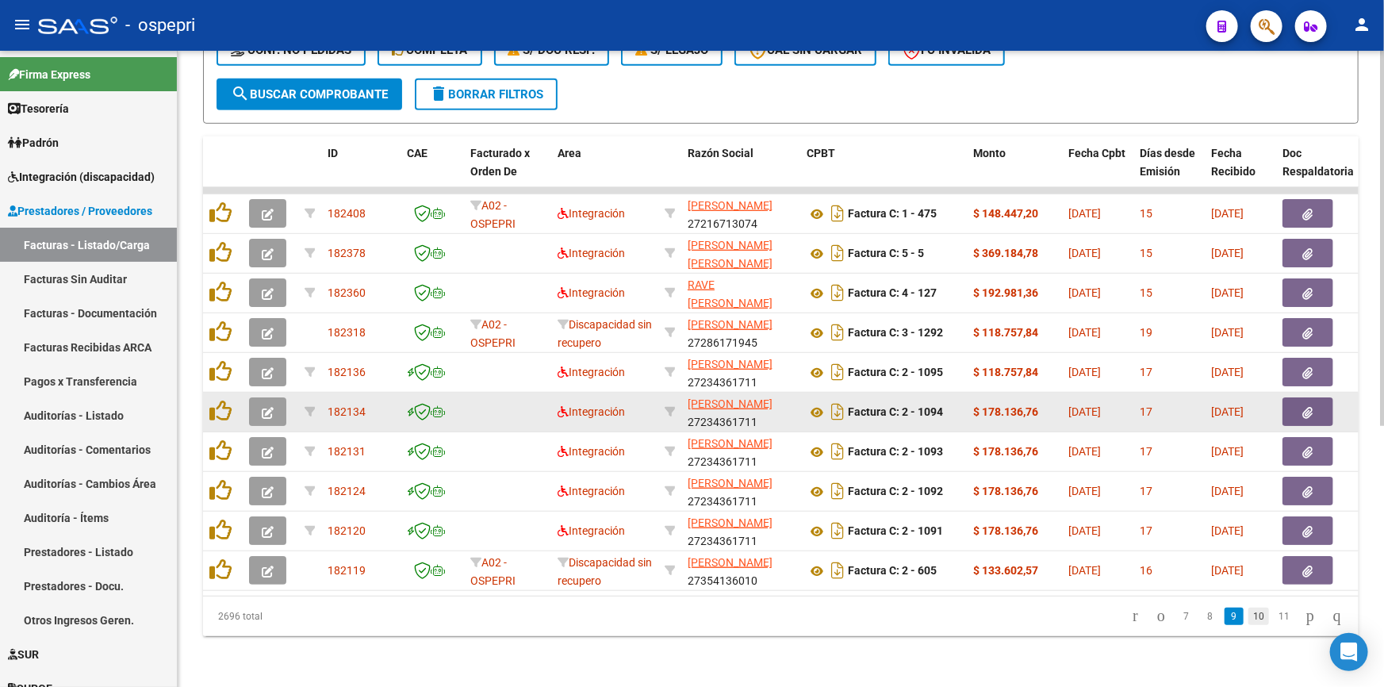
click at [1249, 615] on link "10" at bounding box center [1259, 616] width 21 height 17
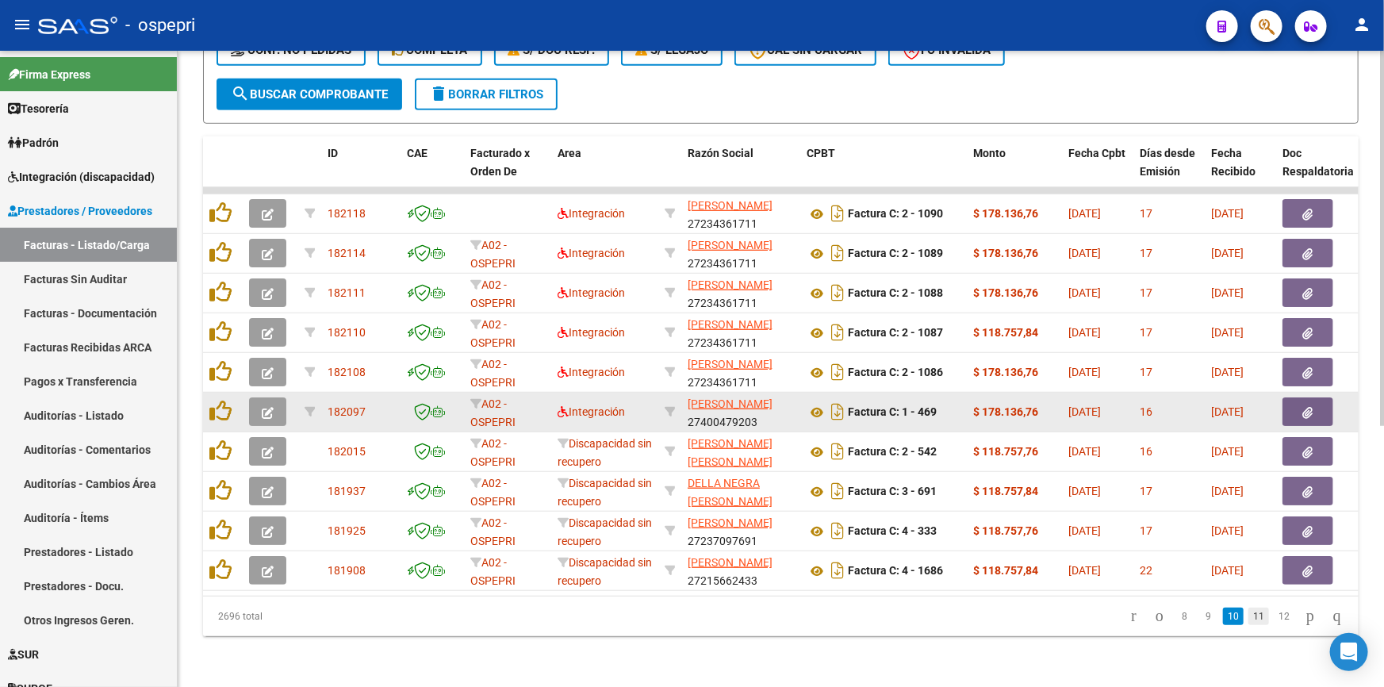
click at [1249, 612] on link "11" at bounding box center [1259, 616] width 21 height 17
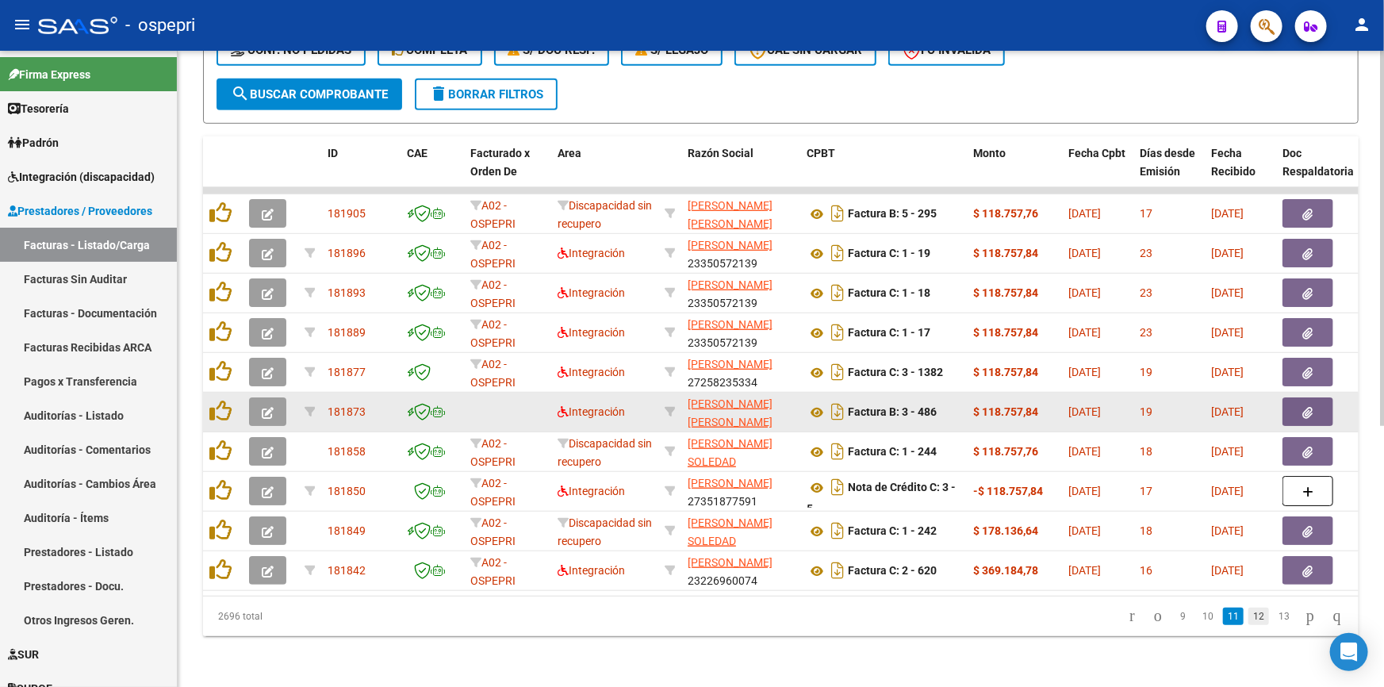
click at [1249, 613] on link "12" at bounding box center [1259, 616] width 21 height 17
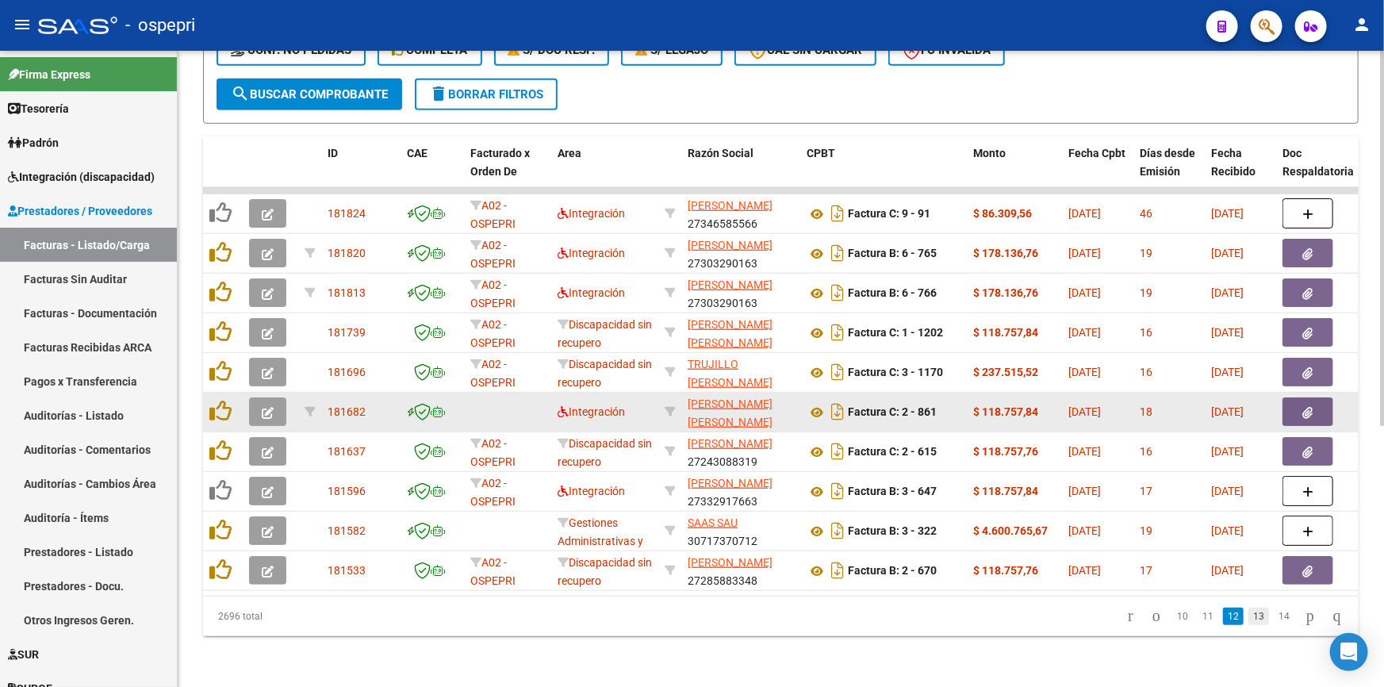
click at [1249, 613] on link "13" at bounding box center [1259, 616] width 21 height 17
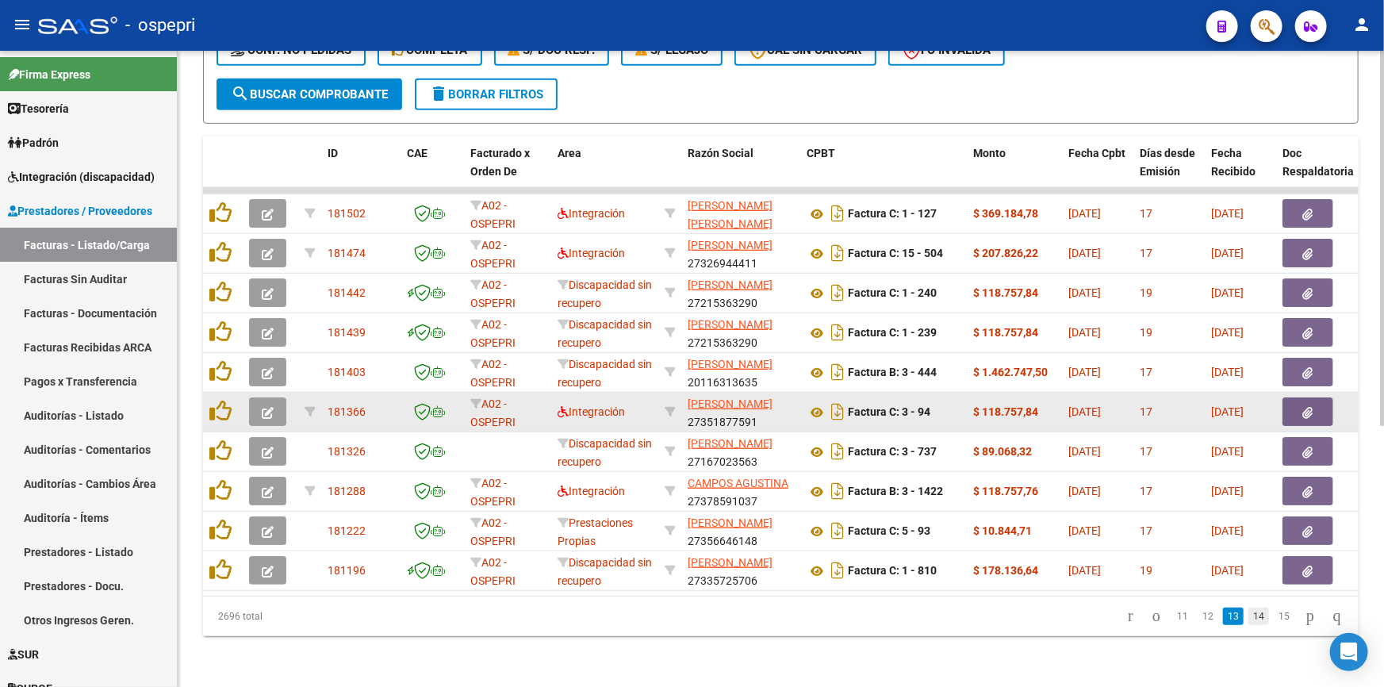
click at [1249, 616] on link "14" at bounding box center [1259, 616] width 21 height 17
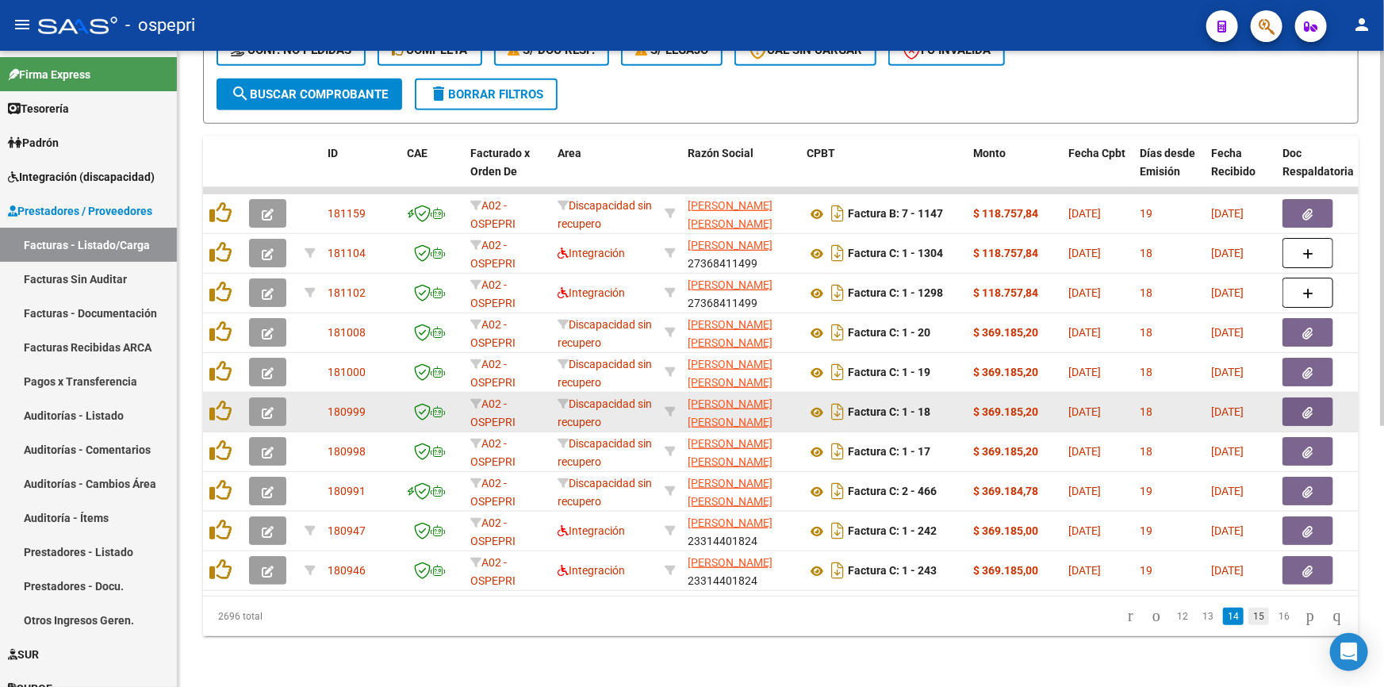
click at [1249, 617] on link "15" at bounding box center [1259, 616] width 21 height 17
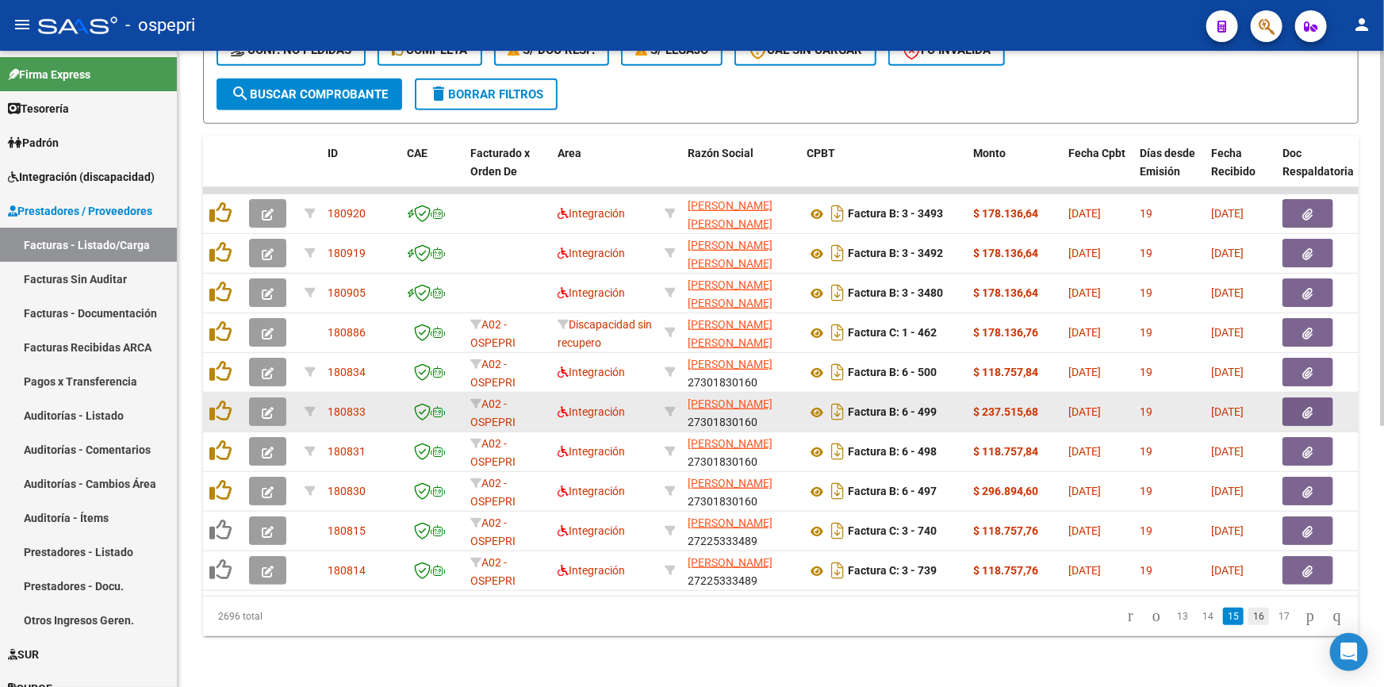
click at [1249, 615] on link "16" at bounding box center [1259, 616] width 21 height 17
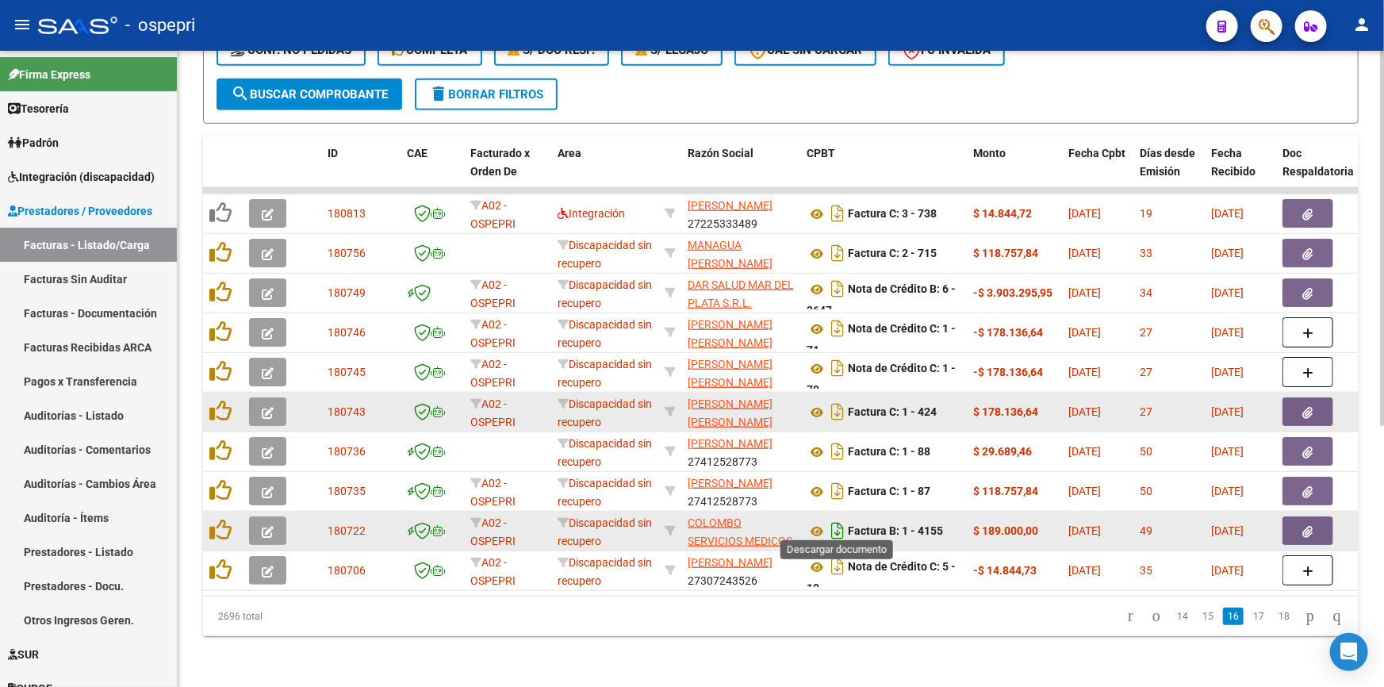
click at [833, 522] on icon "Descargar documento" at bounding box center [837, 530] width 21 height 25
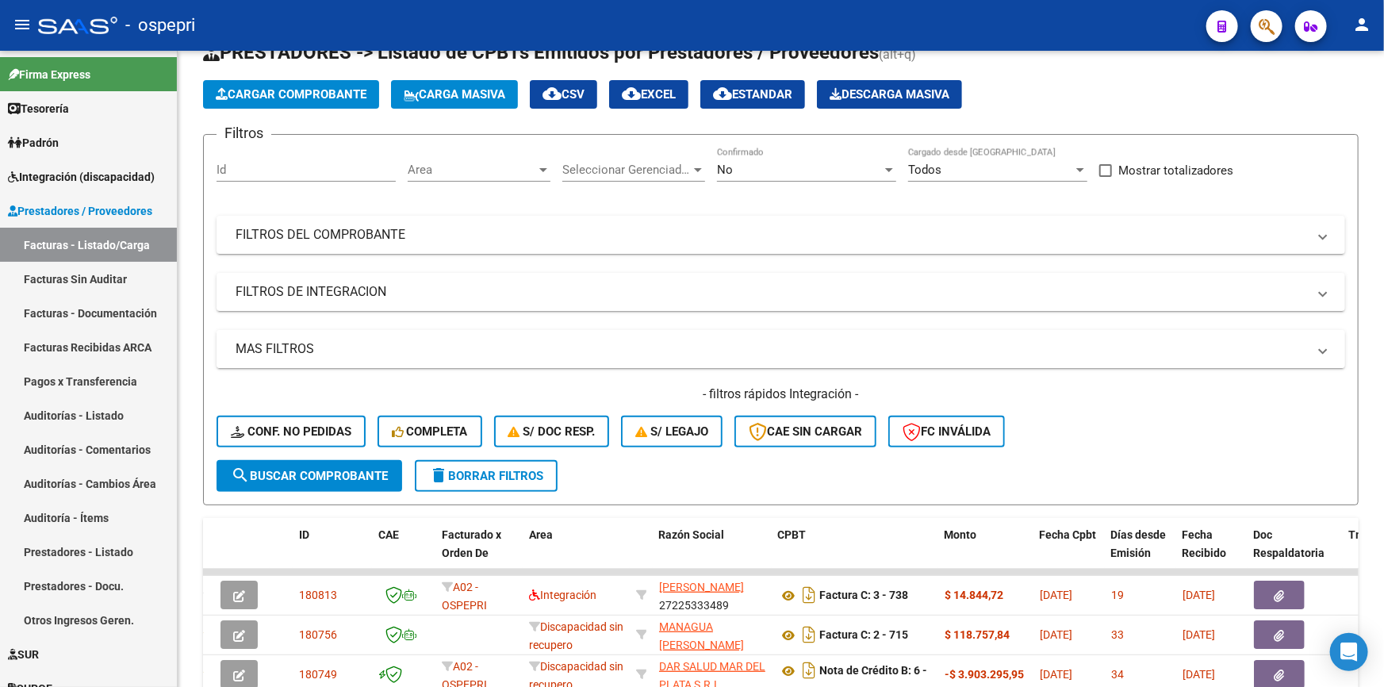
scroll to position [0, 0]
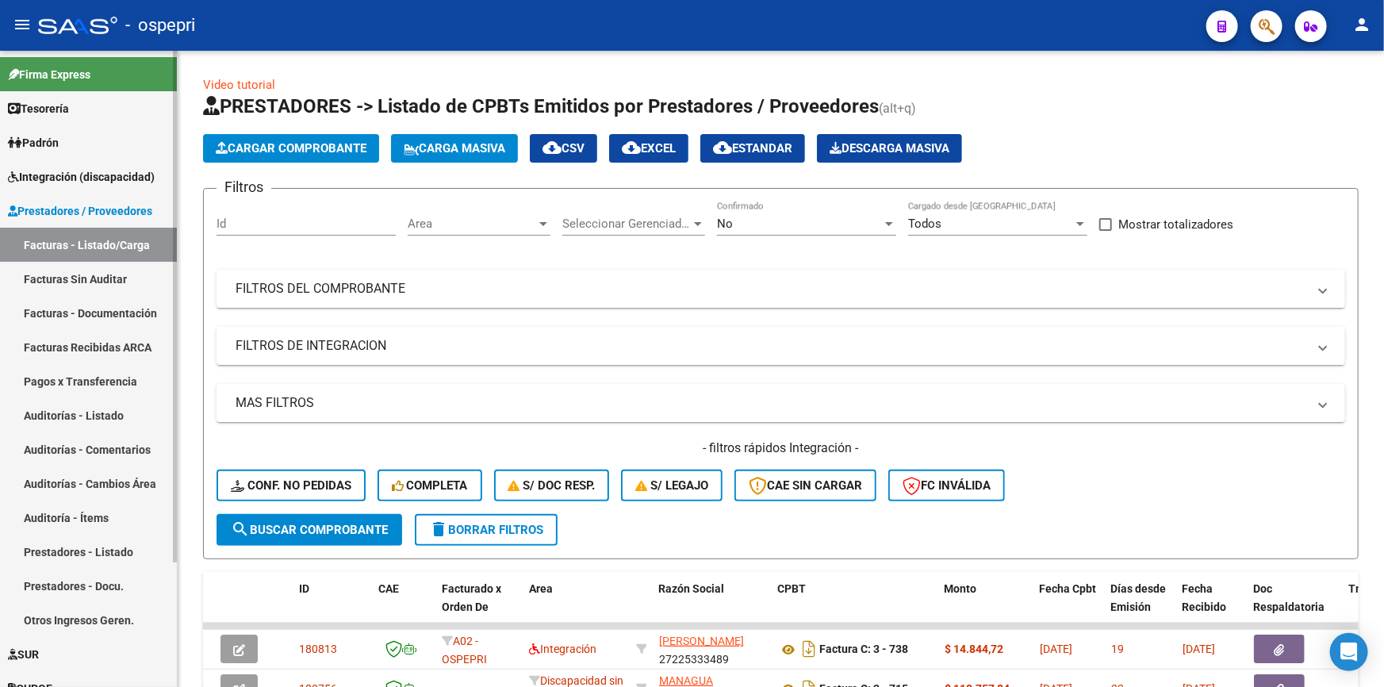
click at [46, 243] on link "Facturas - Listado/Carga" at bounding box center [88, 245] width 177 height 34
click at [94, 202] on span "Prestadores / Proveedores" at bounding box center [80, 210] width 144 height 17
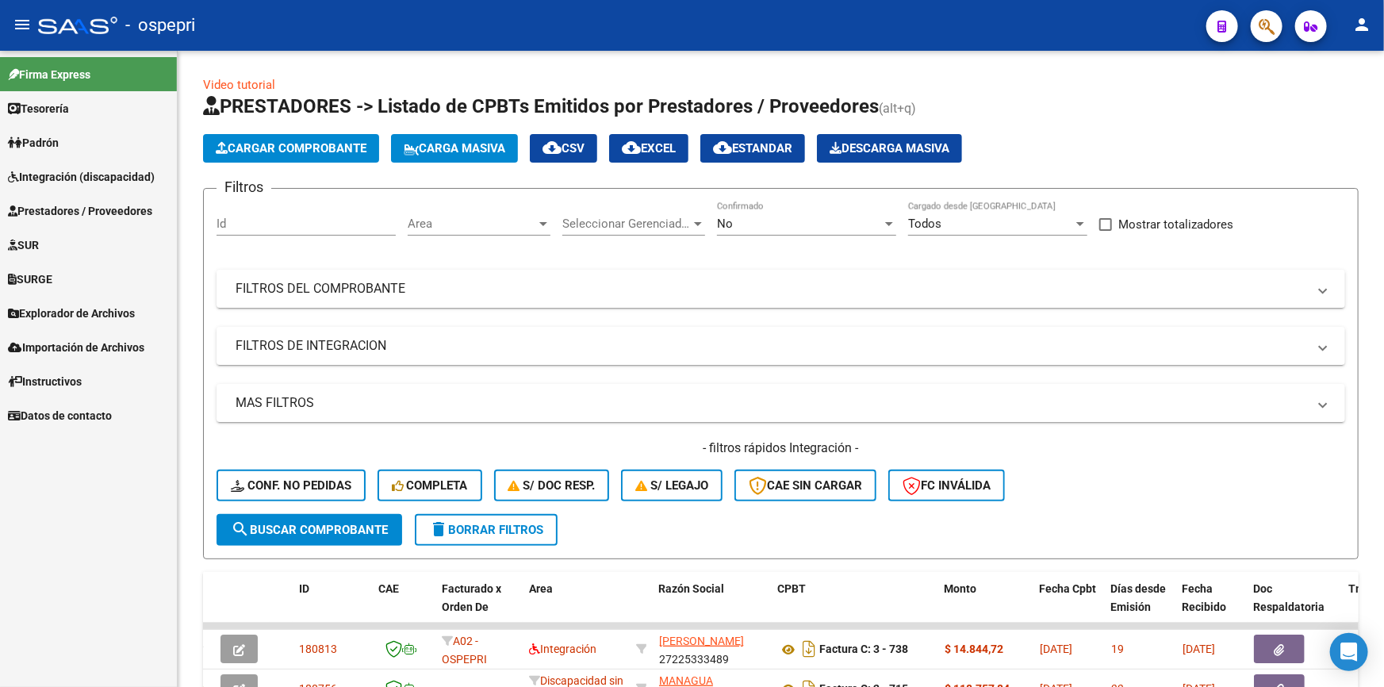
click at [91, 168] on span "Integración (discapacidad)" at bounding box center [81, 176] width 147 height 17
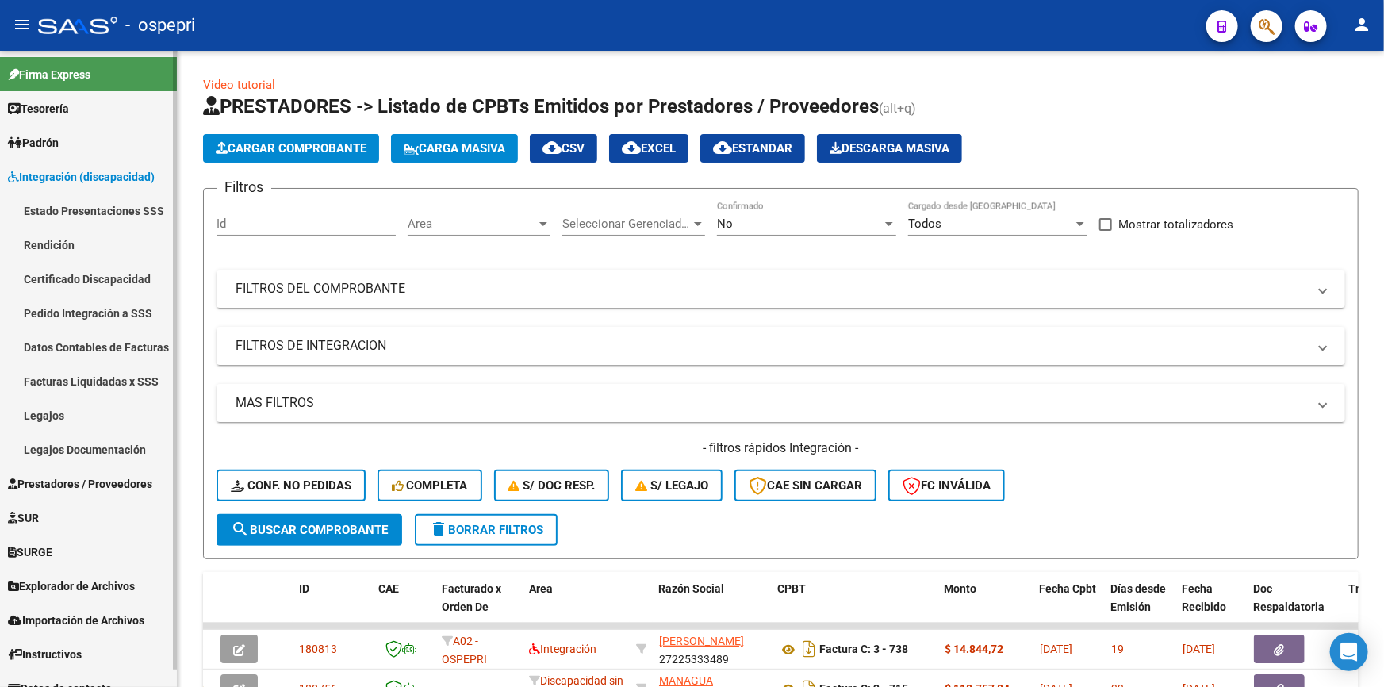
click at [68, 309] on link "Pedido Integración a SSS" at bounding box center [88, 313] width 177 height 34
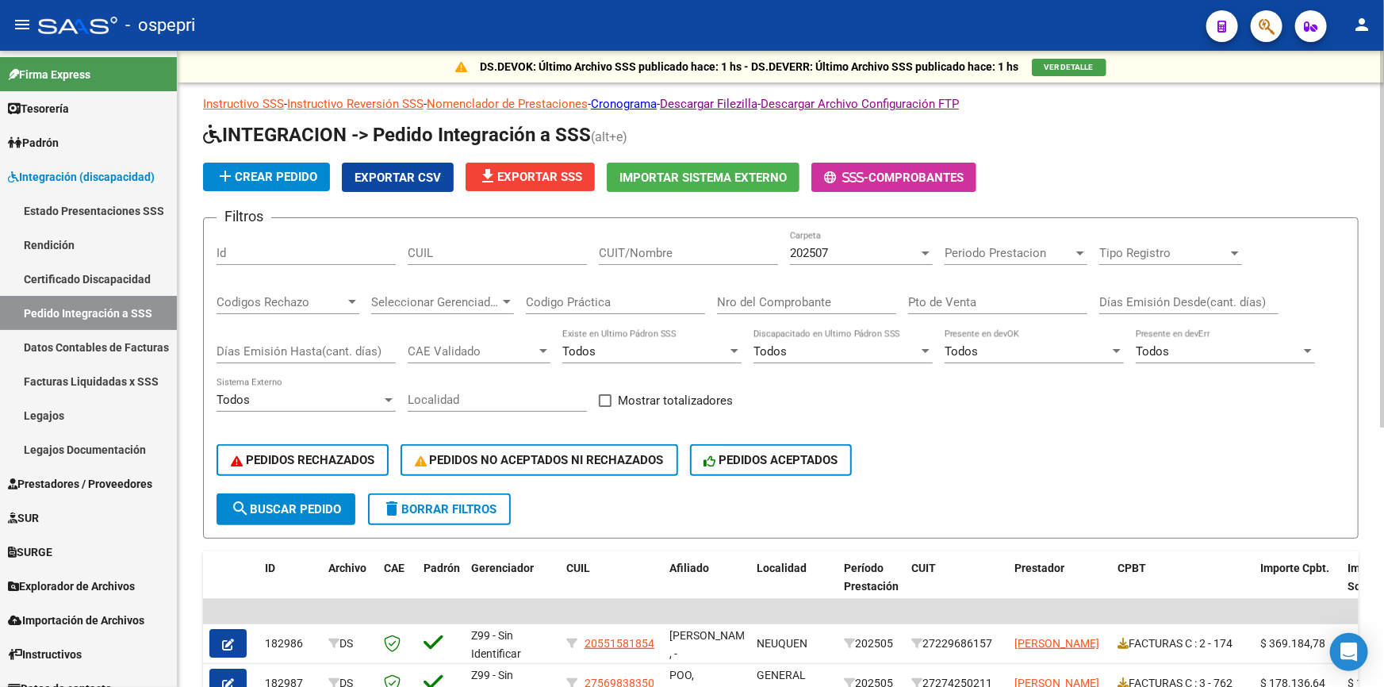
click at [654, 252] on input "CUIT/Nombre" at bounding box center [688, 253] width 179 height 14
type input "+"
click at [321, 493] on button "search Buscar Pedido" at bounding box center [286, 509] width 139 height 32
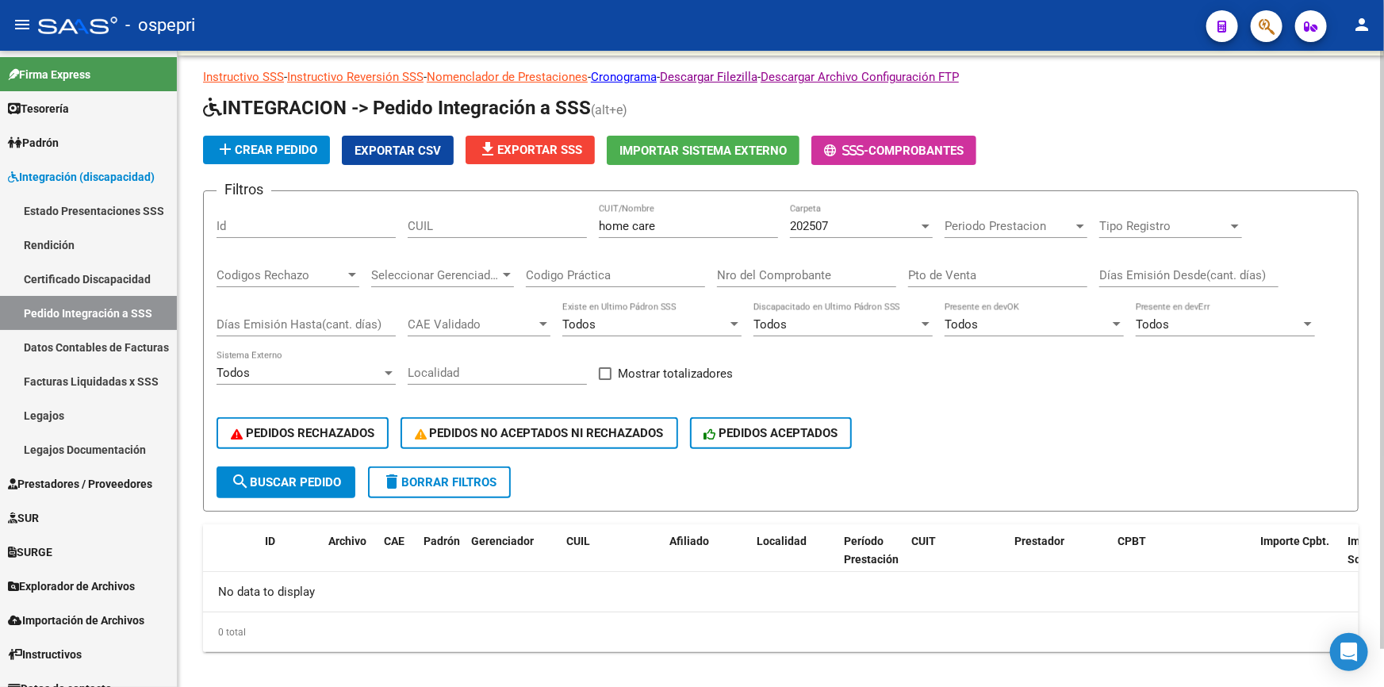
scroll to position [40, 0]
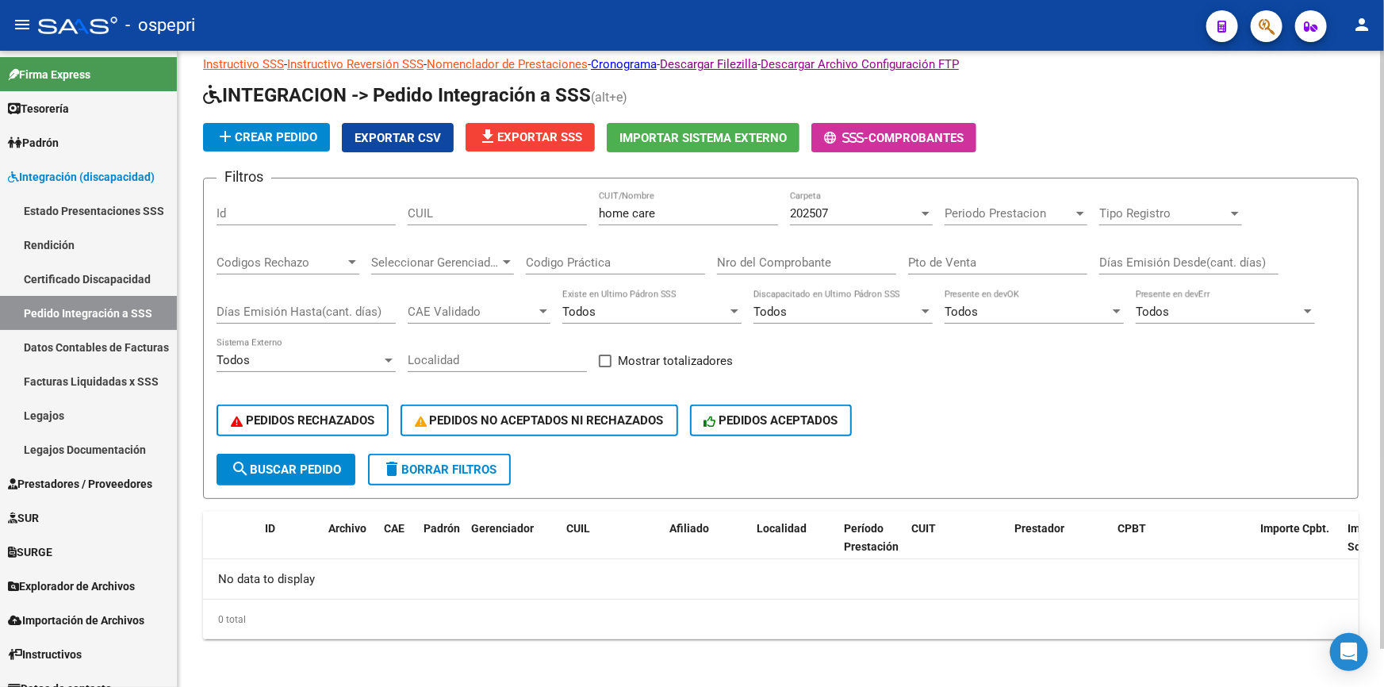
click at [308, 462] on span "search Buscar Pedido" at bounding box center [286, 469] width 110 height 14
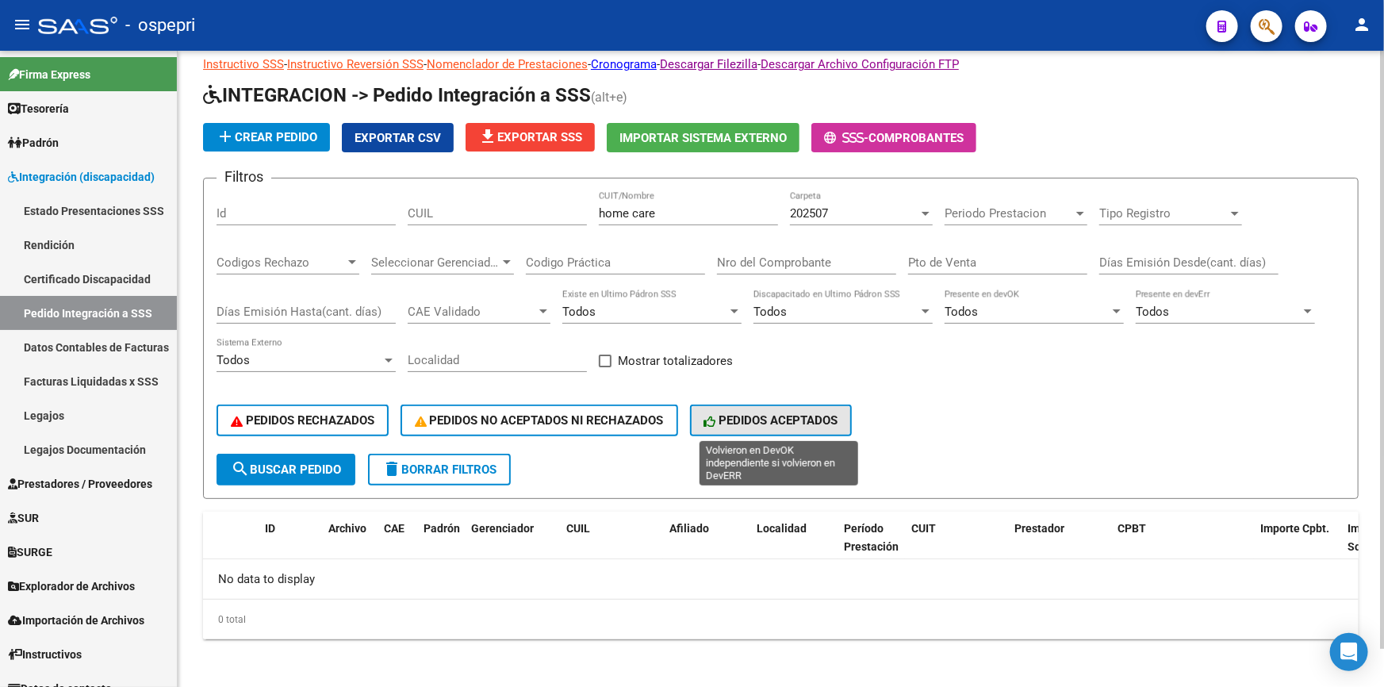
click at [749, 418] on span "PEDIDOS ACEPTADOS" at bounding box center [771, 420] width 134 height 14
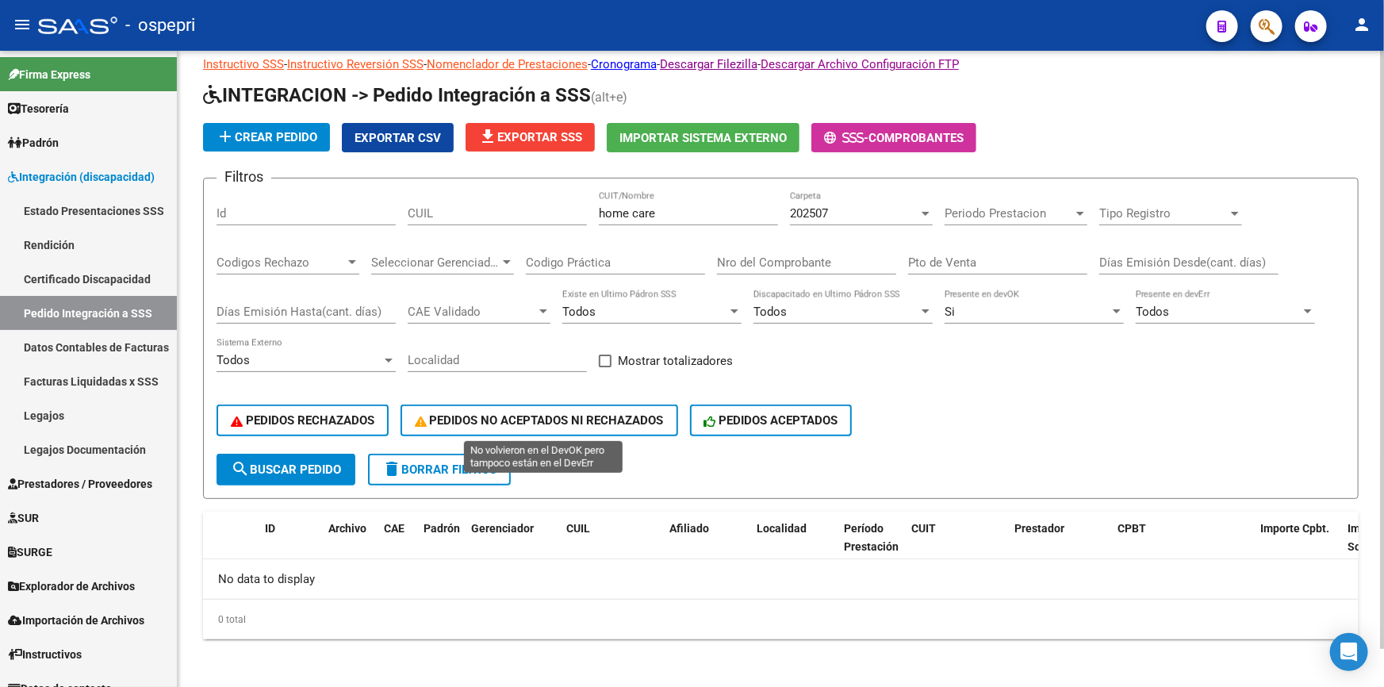
click at [583, 413] on span "PEDIDOS NO ACEPTADOS NI RECHAZADOS" at bounding box center [539, 420] width 249 height 14
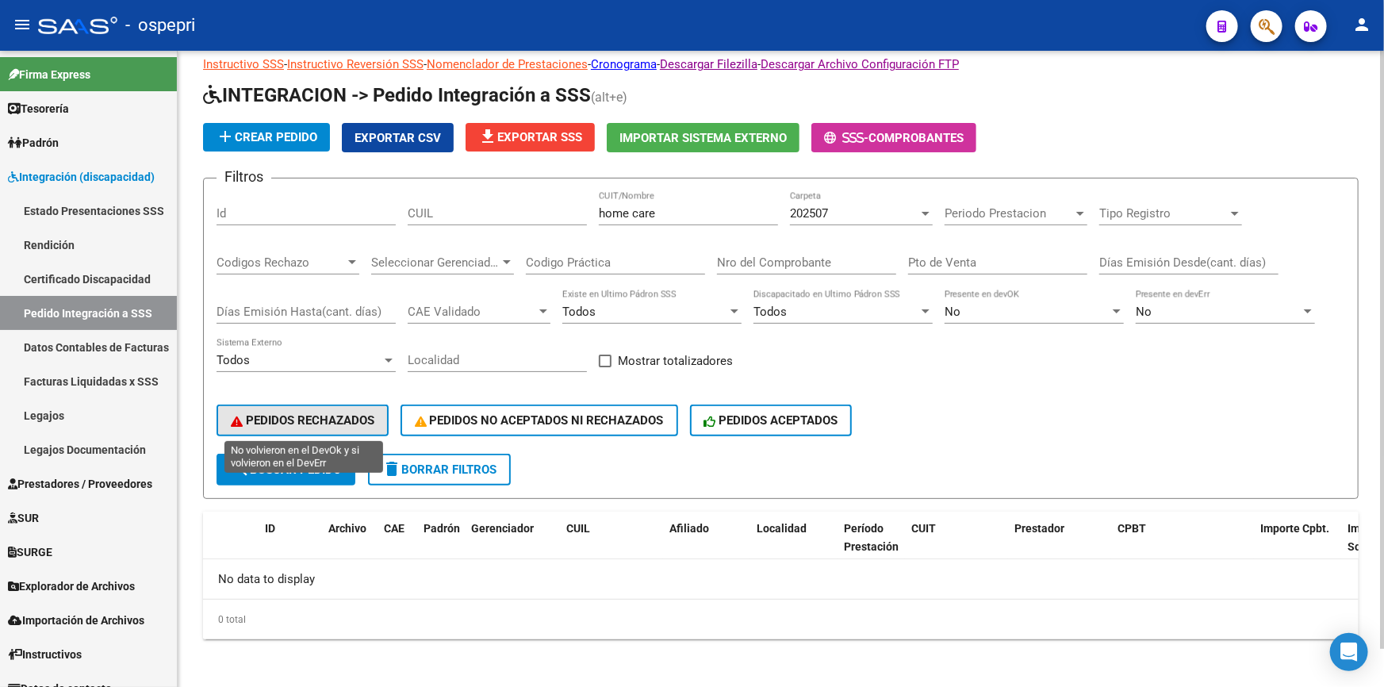
click at [312, 413] on span "PEDIDOS RECHAZADOS" at bounding box center [303, 420] width 144 height 14
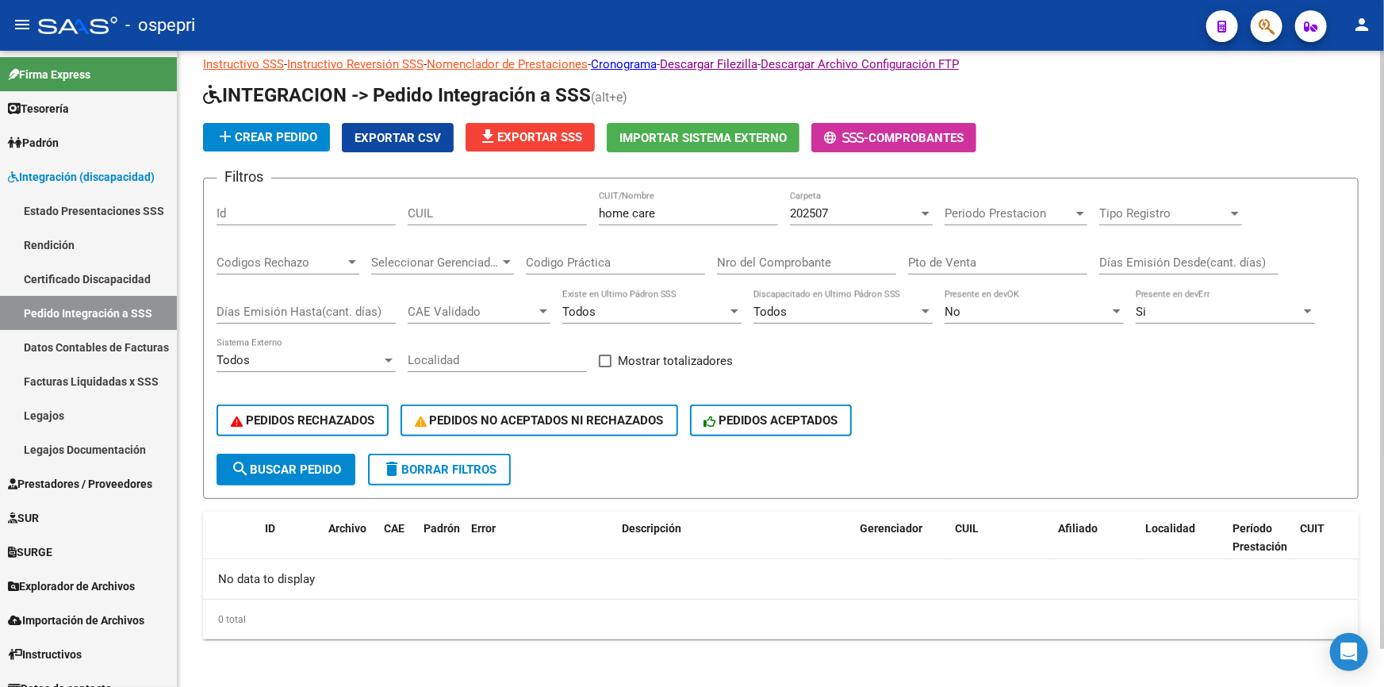
scroll to position [0, 0]
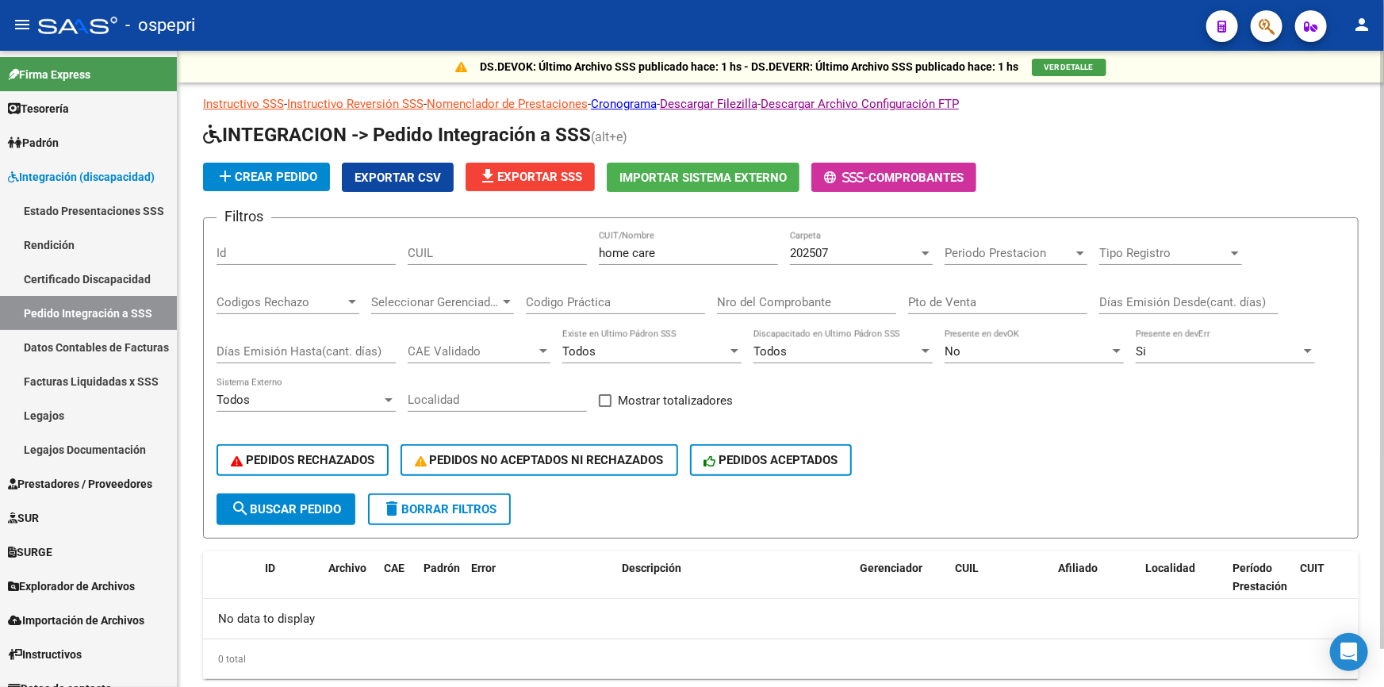
click at [686, 243] on div "home care CUIT/Nombre" at bounding box center [688, 248] width 179 height 34
click at [656, 250] on input "home care" at bounding box center [688, 253] width 179 height 14
type input "h"
click at [282, 496] on button "search Buscar Pedido" at bounding box center [286, 509] width 139 height 32
click at [655, 238] on div "alegra CUIT/Nombre" at bounding box center [688, 248] width 179 height 34
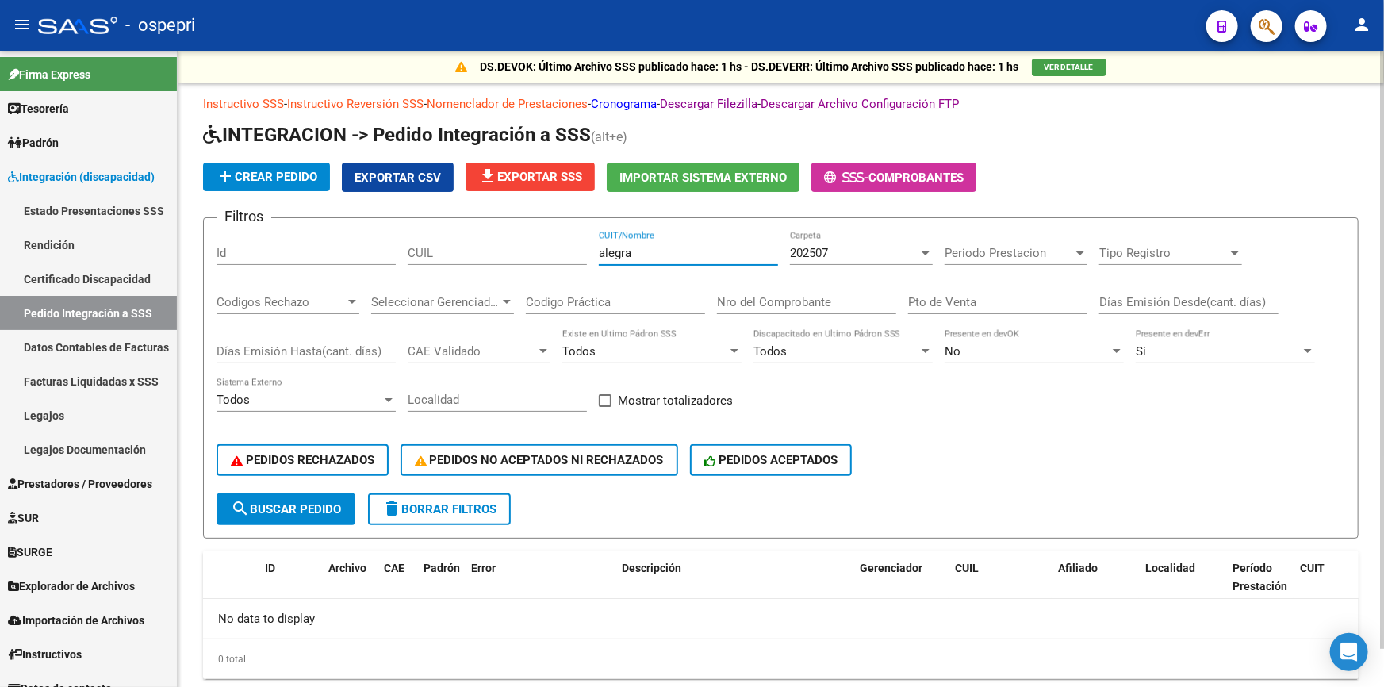
type input "alegra"
click at [919, 248] on div at bounding box center [926, 253] width 14 height 13
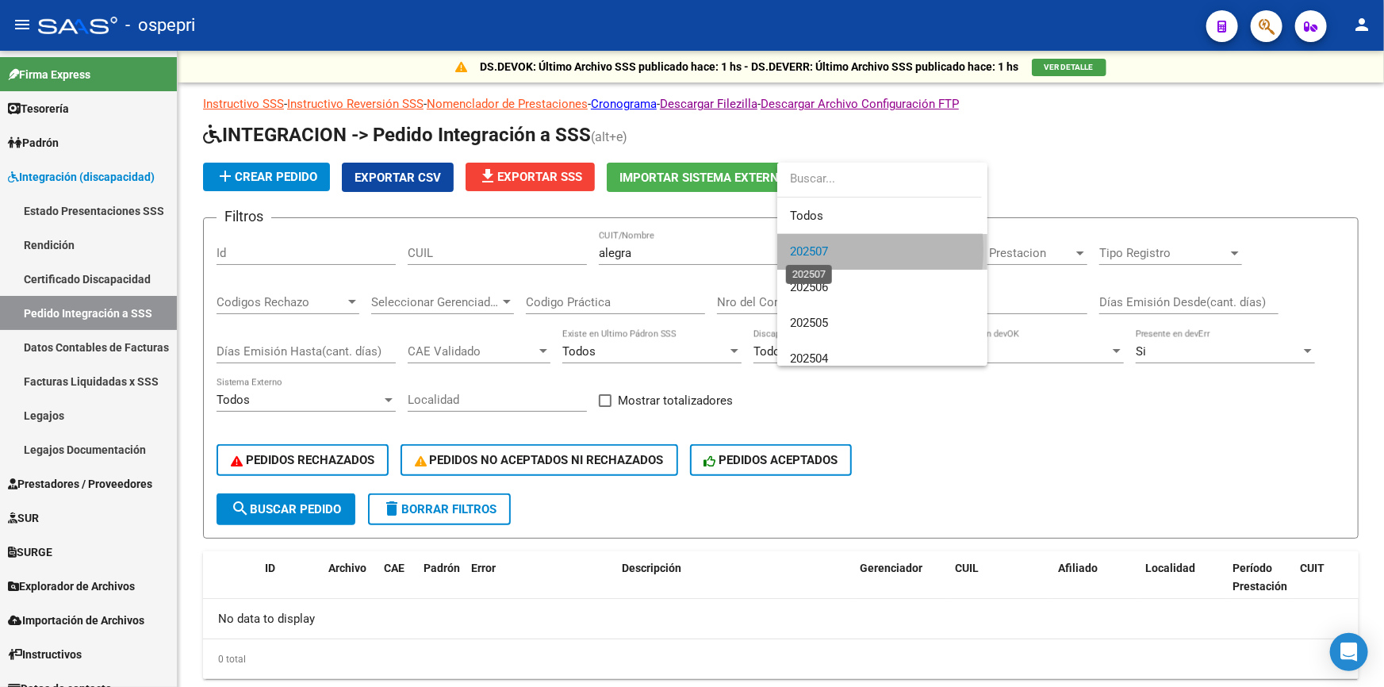
click at [822, 250] on span "202507" at bounding box center [809, 251] width 38 height 14
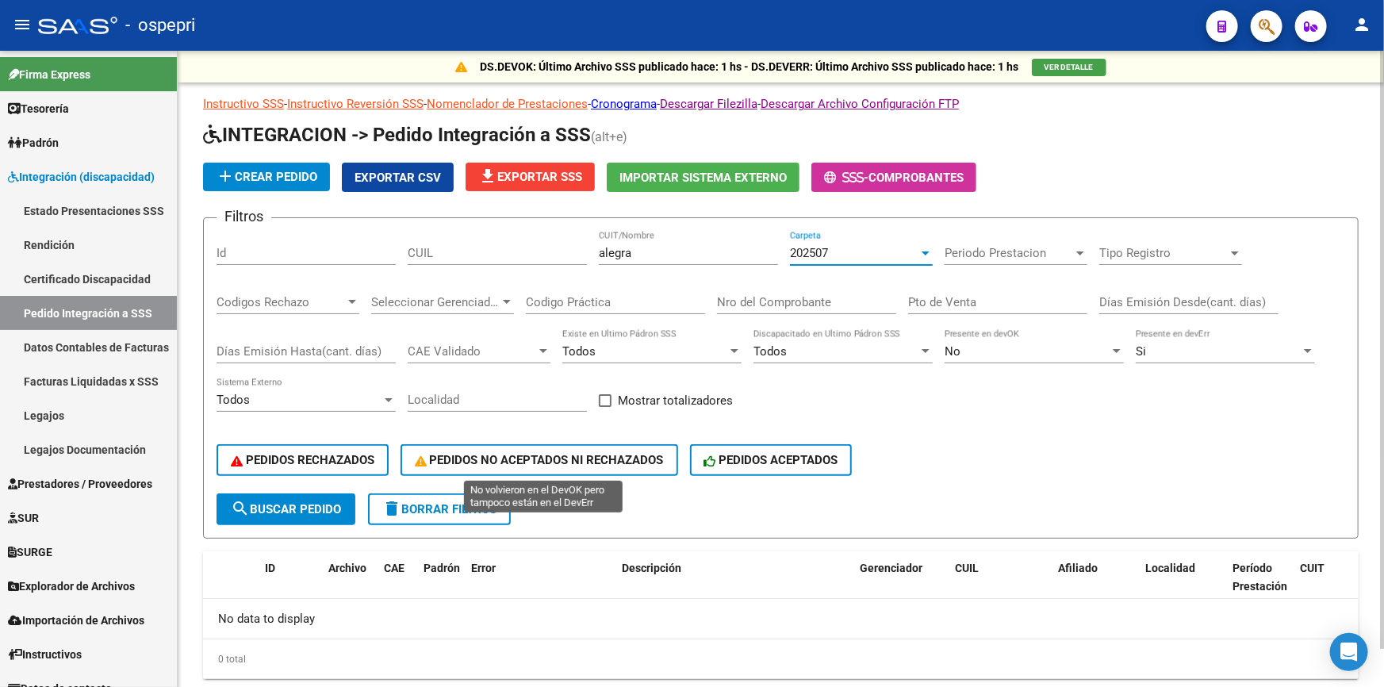
scroll to position [40, 0]
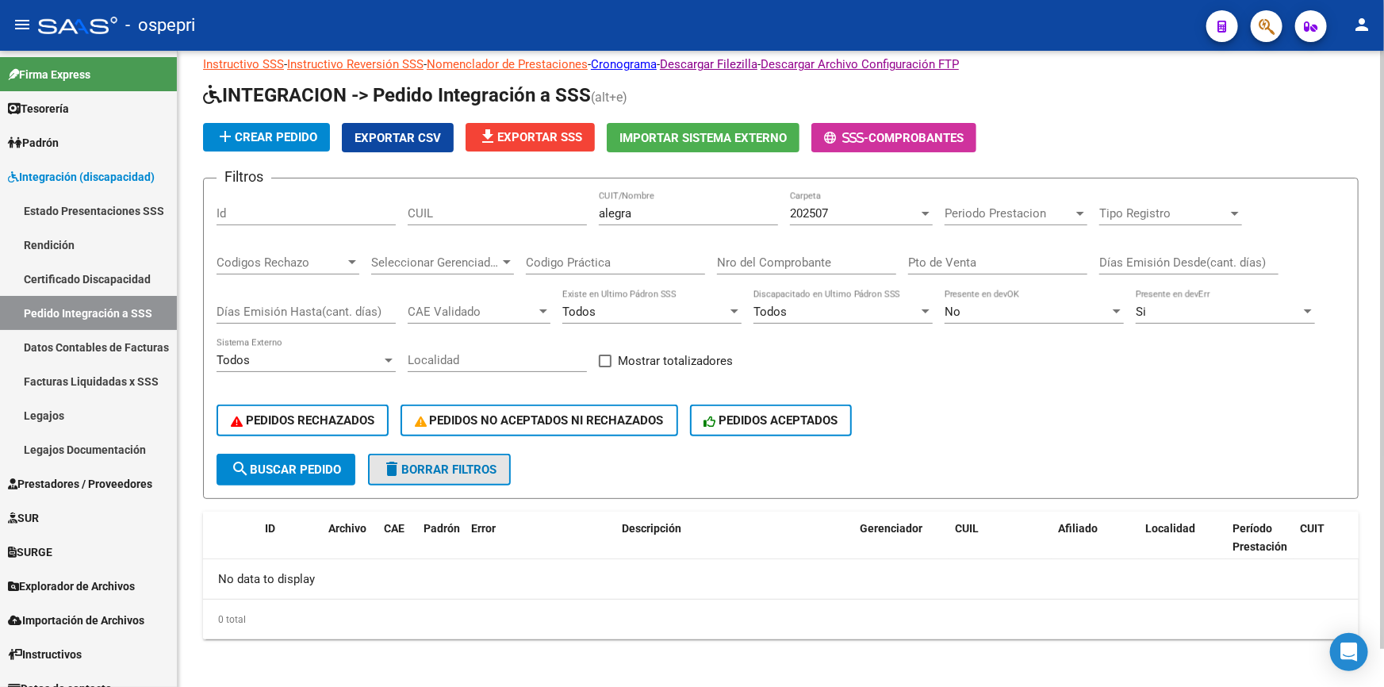
click at [484, 458] on button "delete Borrar Filtros" at bounding box center [439, 470] width 143 height 32
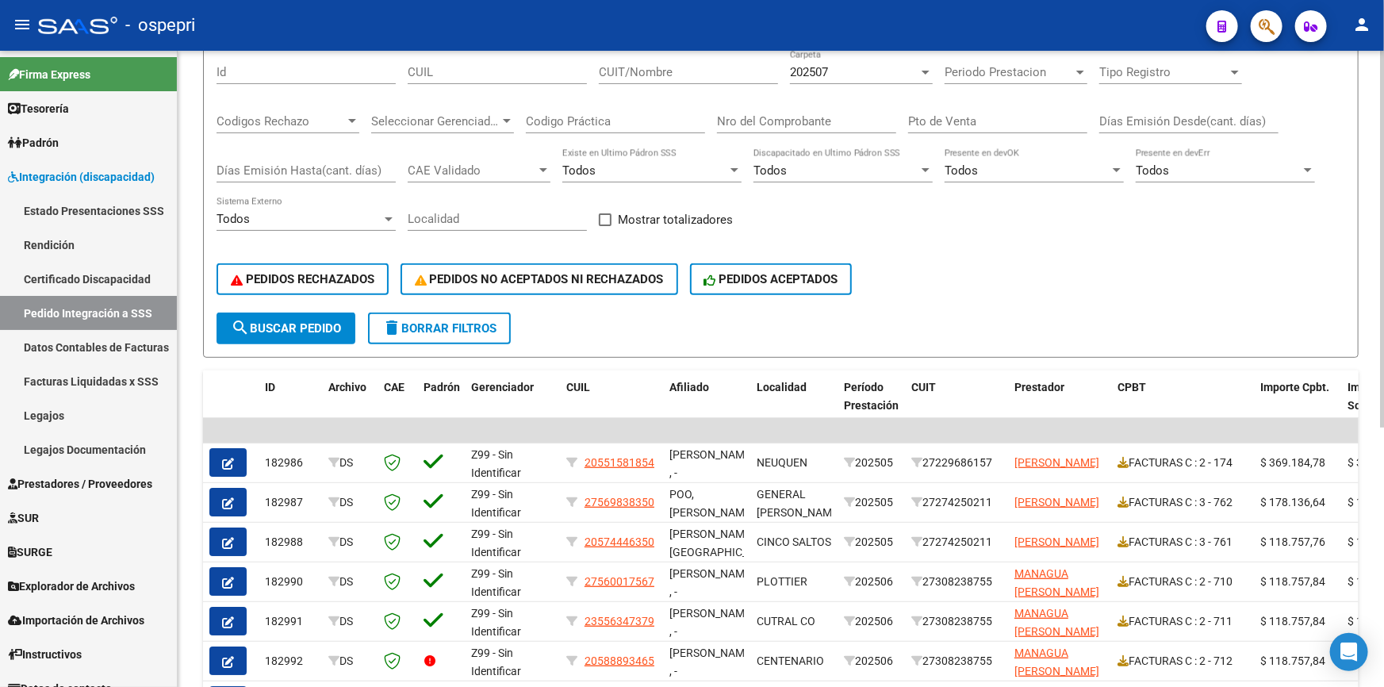
scroll to position [183, 0]
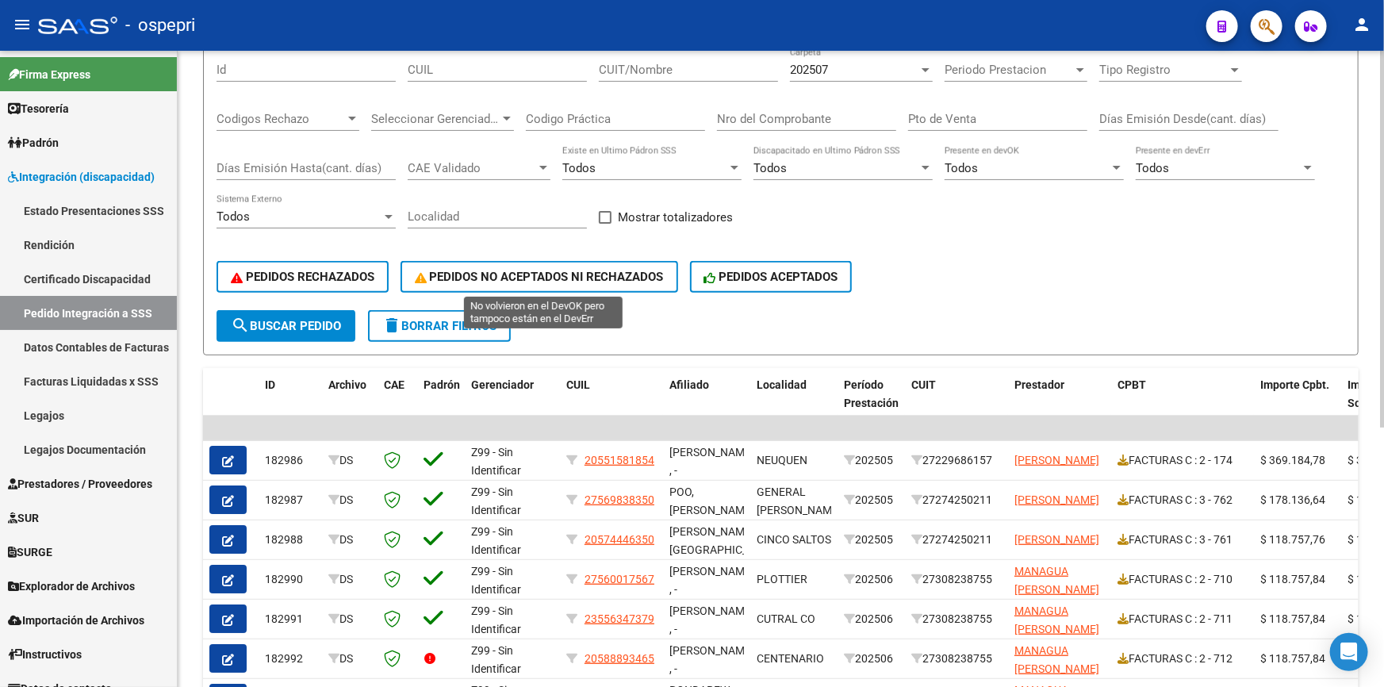
click at [465, 263] on button "PEDIDOS NO ACEPTADOS NI RECHAZADOS" at bounding box center [540, 277] width 278 height 32
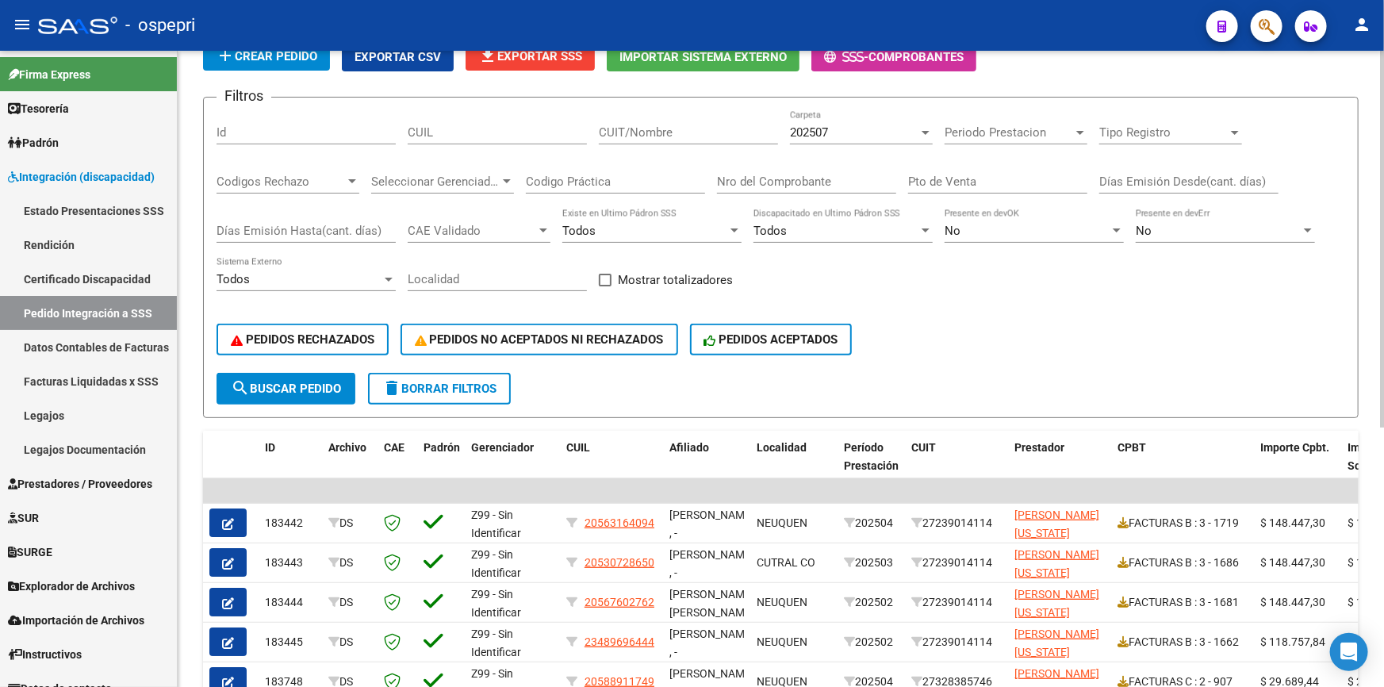
scroll to position [40, 0]
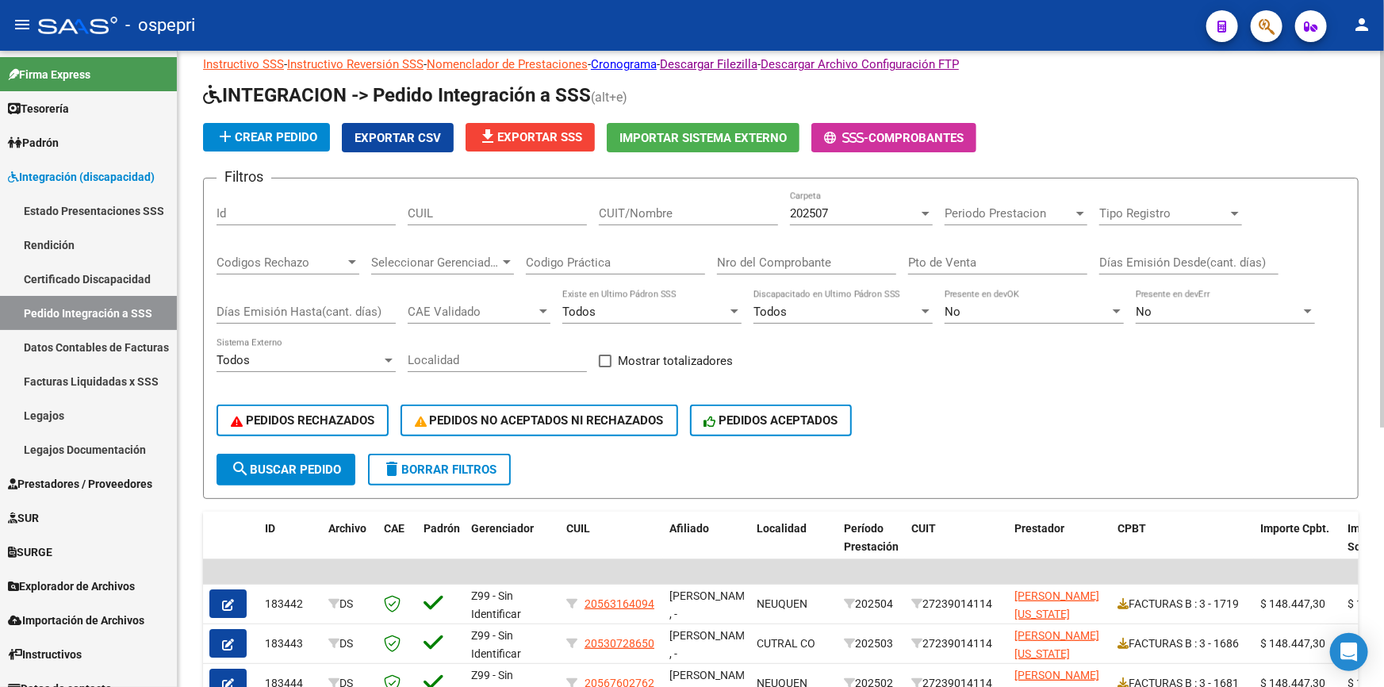
click at [666, 209] on input "CUIT/Nombre" at bounding box center [688, 213] width 179 height 14
type input "alegra salud"
click at [259, 466] on span "search Buscar Pedido" at bounding box center [286, 469] width 110 height 14
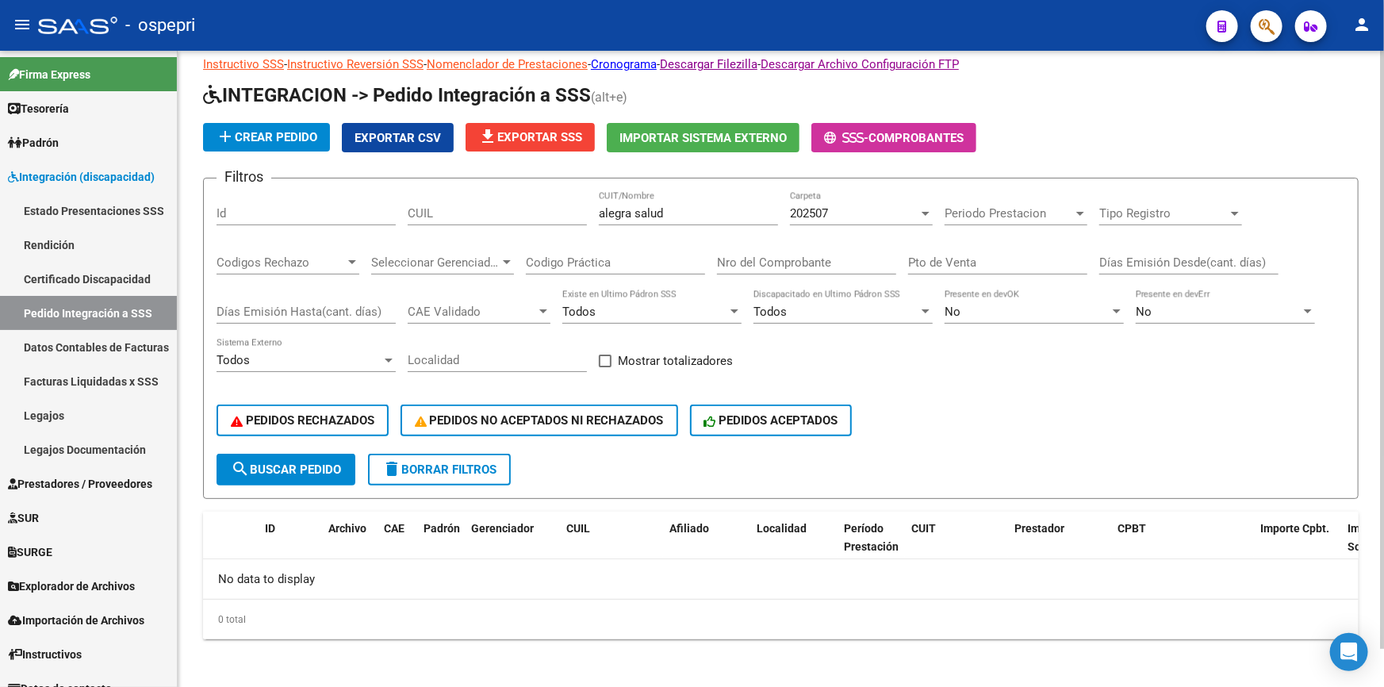
click at [631, 266] on input "Codigo Práctica" at bounding box center [615, 262] width 179 height 14
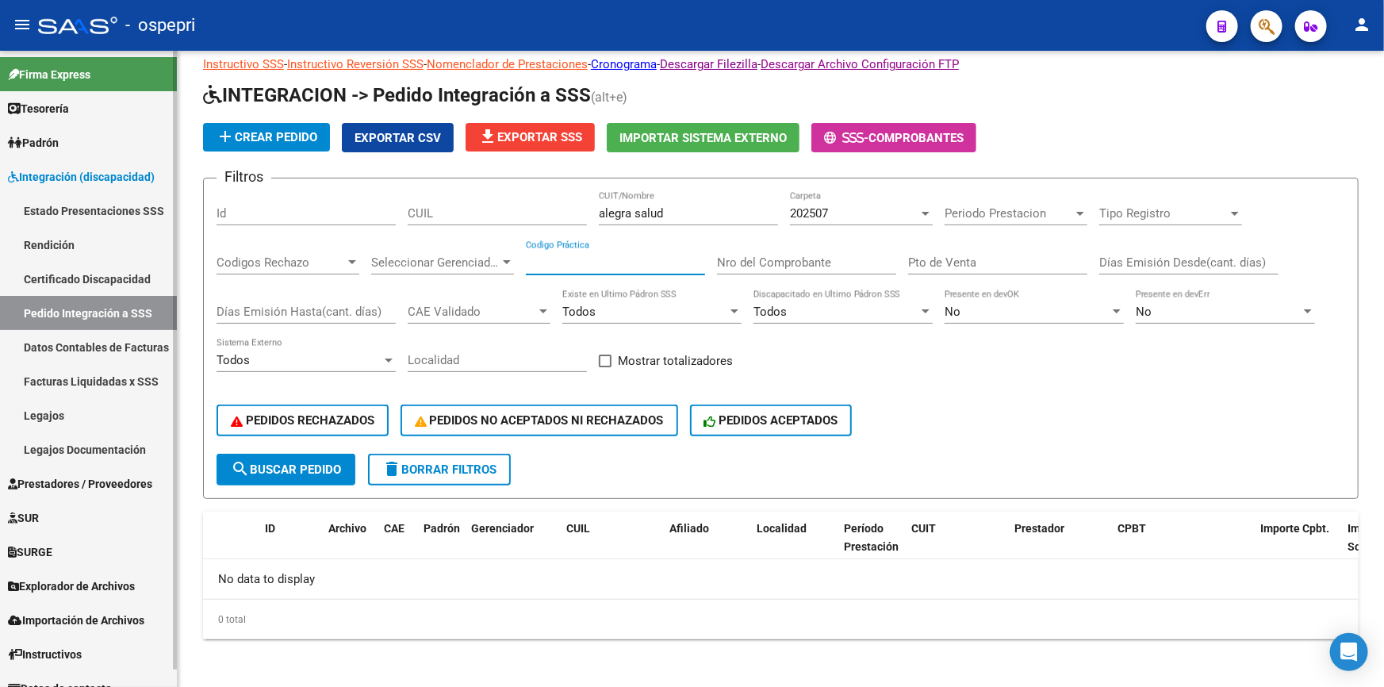
click at [79, 206] on link "Estado Presentaciones SSS" at bounding box center [88, 211] width 177 height 34
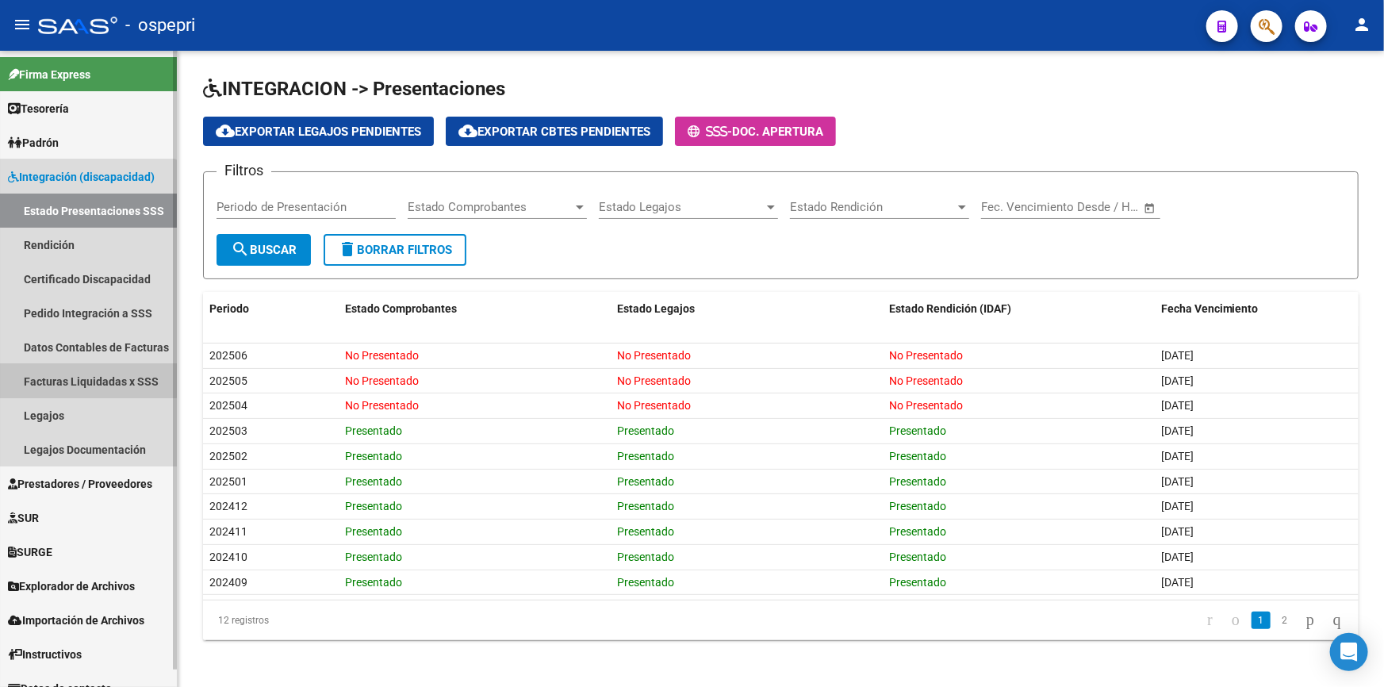
click at [63, 371] on link "Facturas Liquidadas x SSS" at bounding box center [88, 381] width 177 height 34
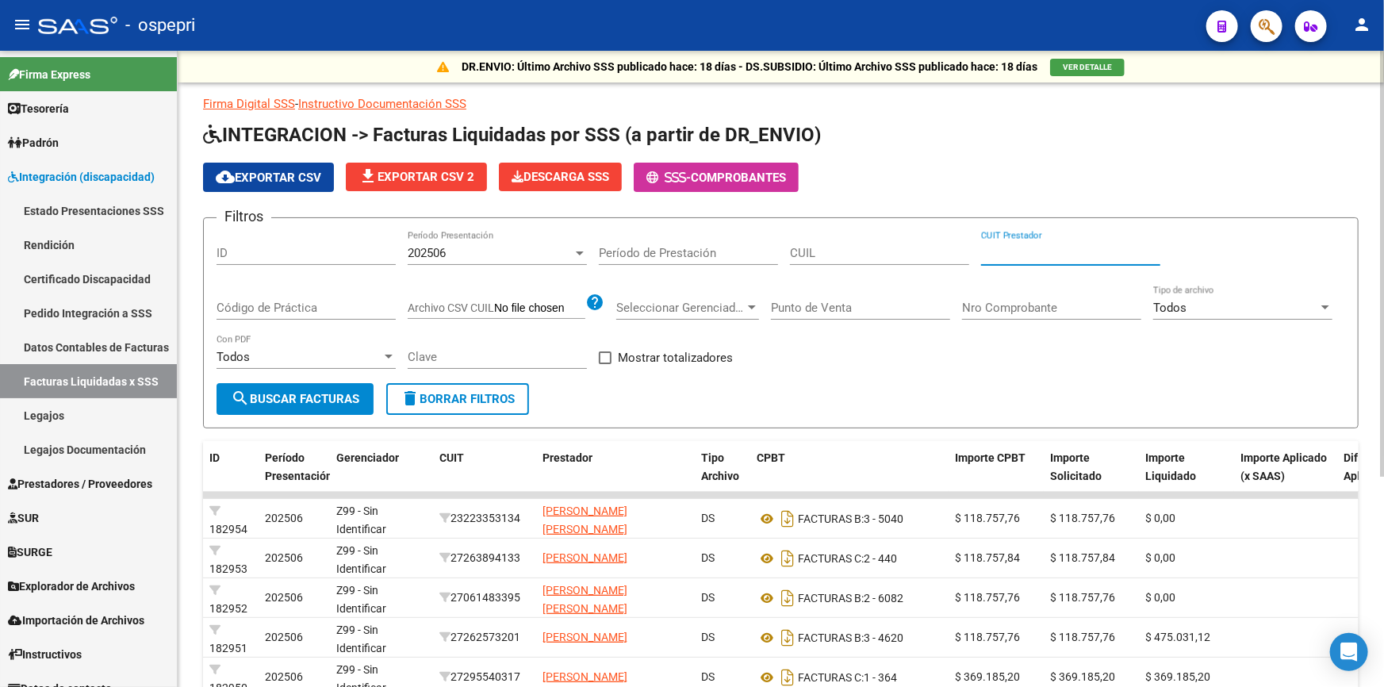
click at [1025, 251] on input "CUIT Prestador" at bounding box center [1070, 253] width 179 height 14
click at [831, 251] on input "CUIL" at bounding box center [879, 253] width 179 height 14
type input "20-40443821-3"
click at [270, 392] on span "search Buscar Facturas" at bounding box center [295, 399] width 129 height 14
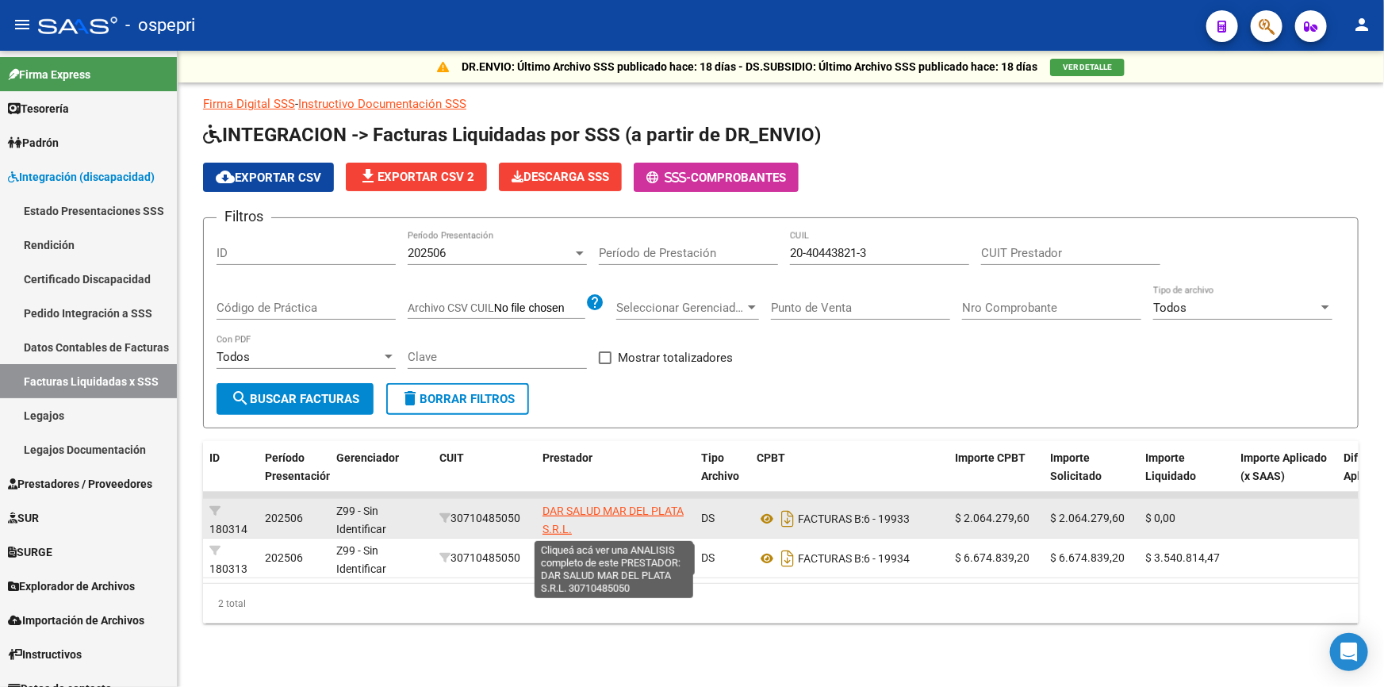
scroll to position [2, 0]
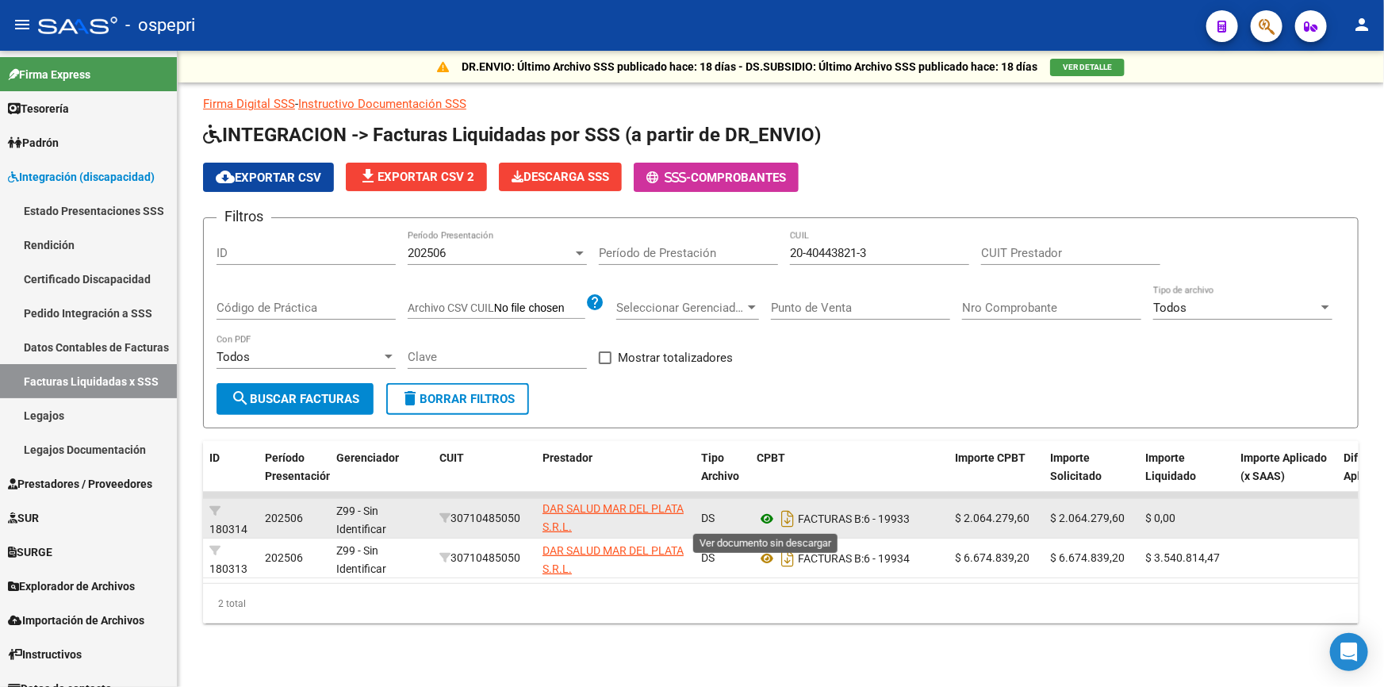
click at [765, 517] on icon at bounding box center [767, 518] width 21 height 19
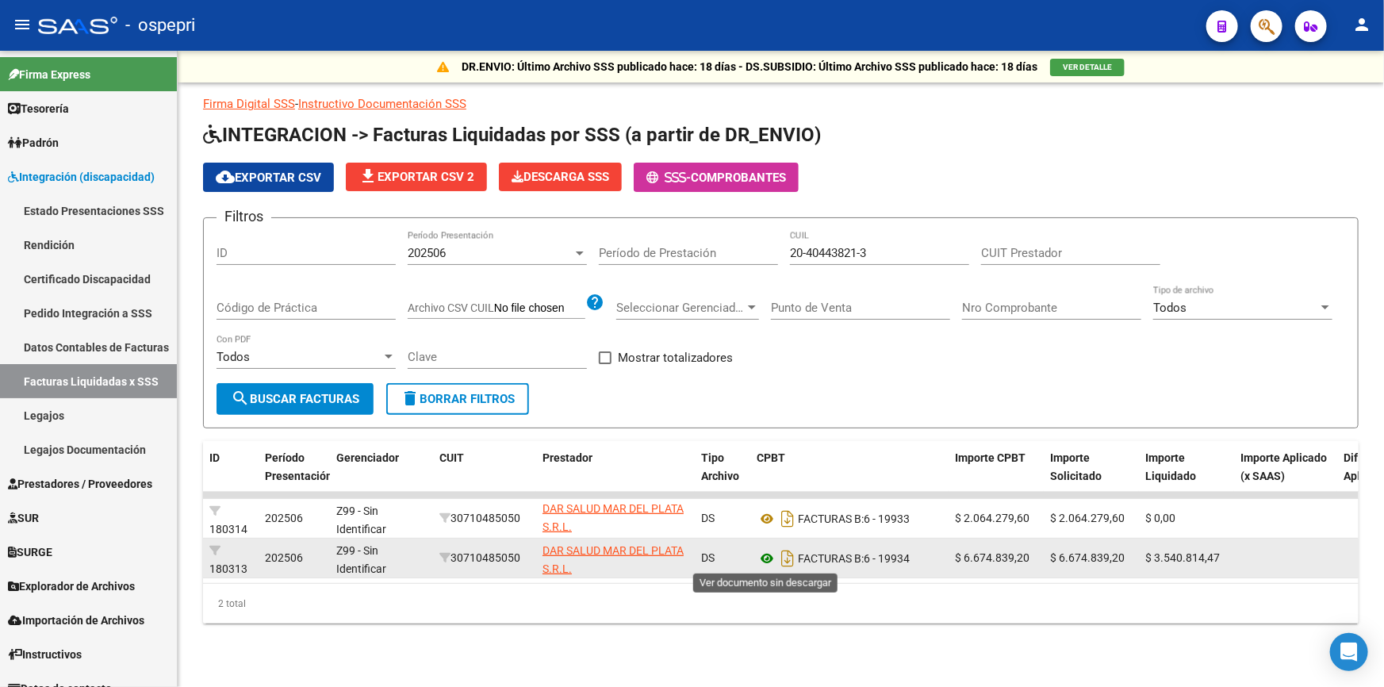
click at [764, 555] on icon at bounding box center [767, 558] width 21 height 19
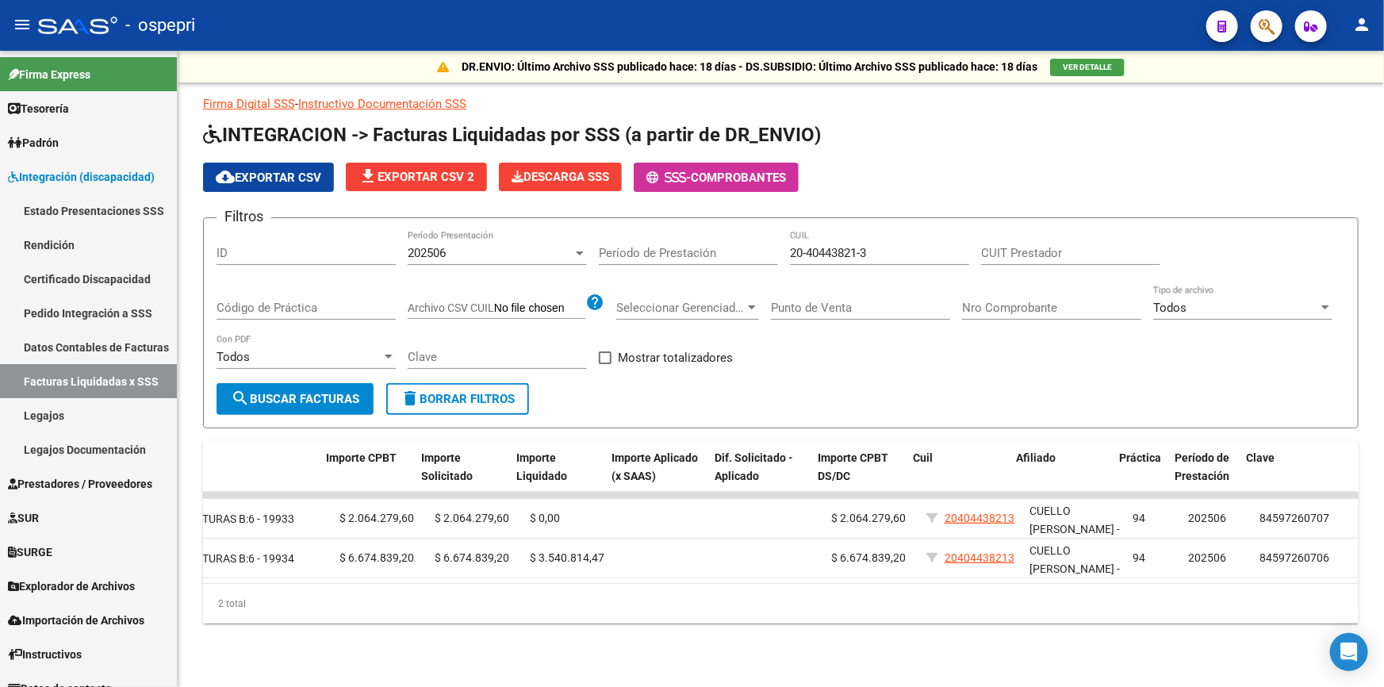
scroll to position [0, 628]
click at [200, 589] on div "DR.ENVIO: Último Archivo SSS publicado hace: 18 días - DS.SUBSIDIO: Último Arch…" at bounding box center [781, 362] width 1206 height 623
click at [577, 248] on div at bounding box center [580, 253] width 14 height 13
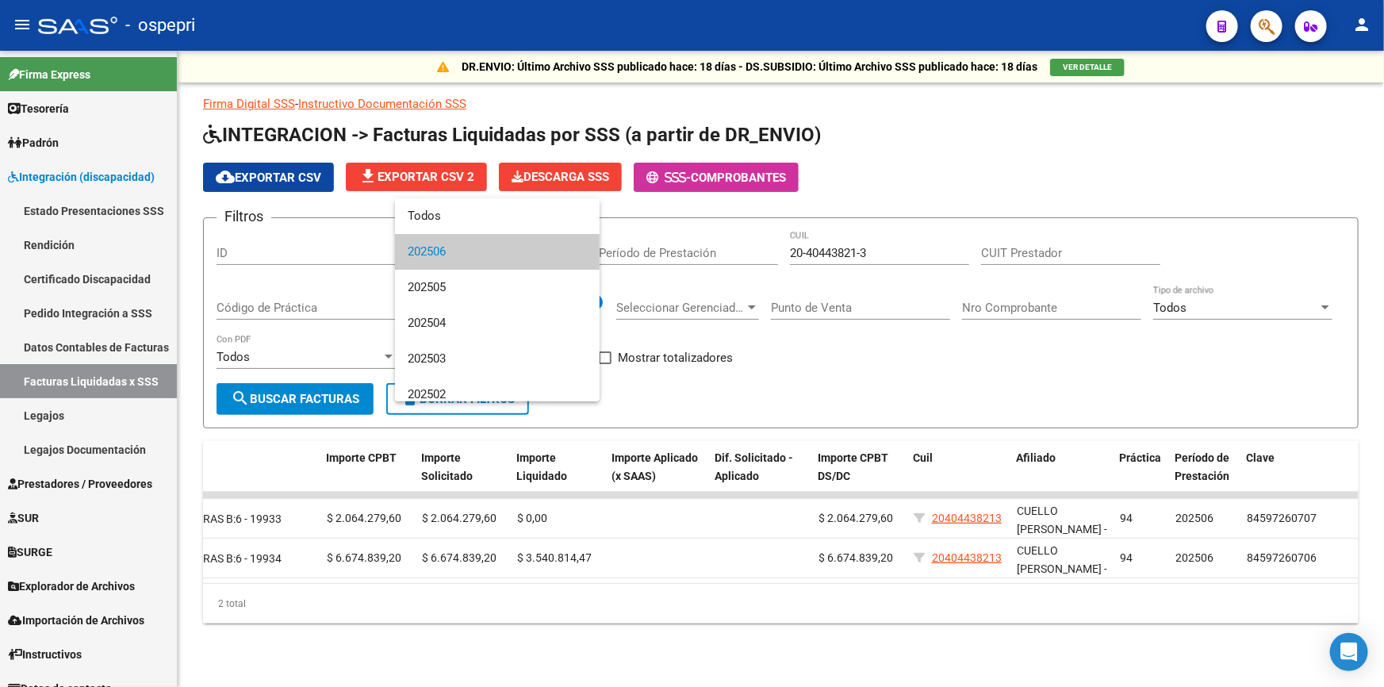
scroll to position [0, 0]
click at [844, 364] on div at bounding box center [692, 343] width 1384 height 687
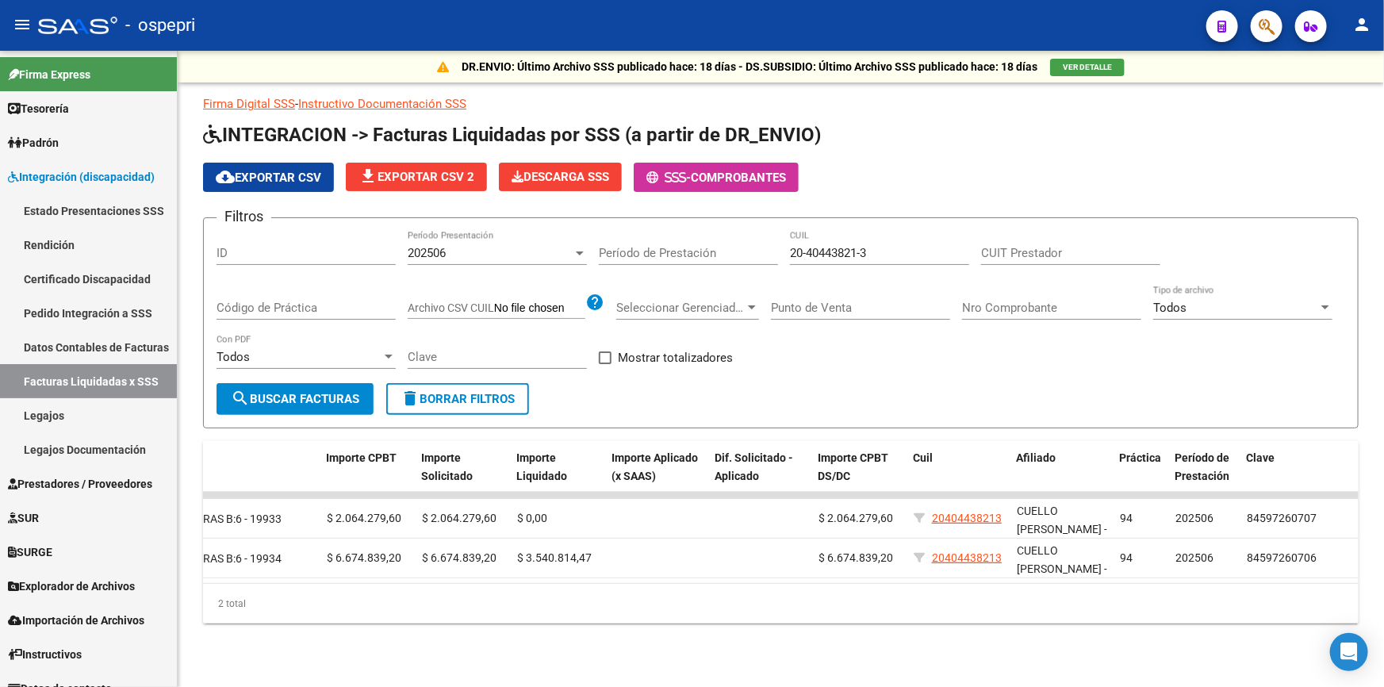
click at [580, 251] on div at bounding box center [580, 253] width 8 height 4
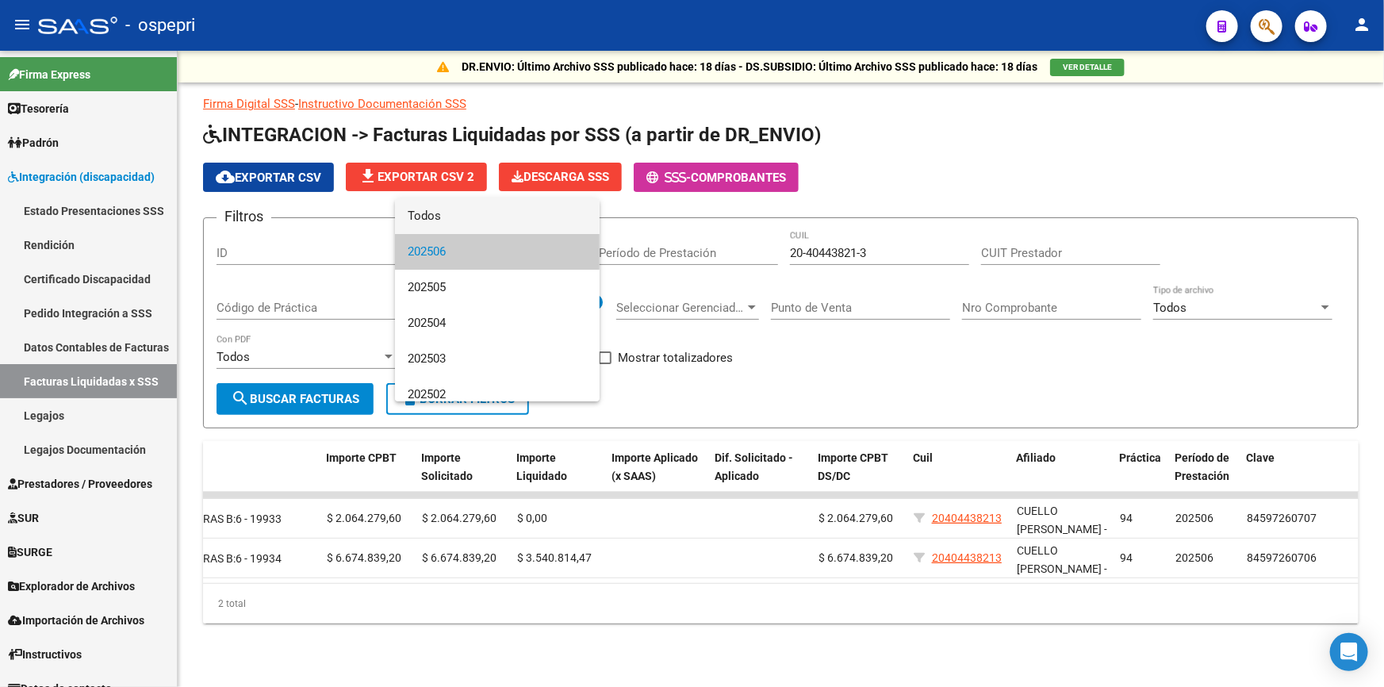
click at [442, 213] on span "Todos" at bounding box center [497, 216] width 179 height 36
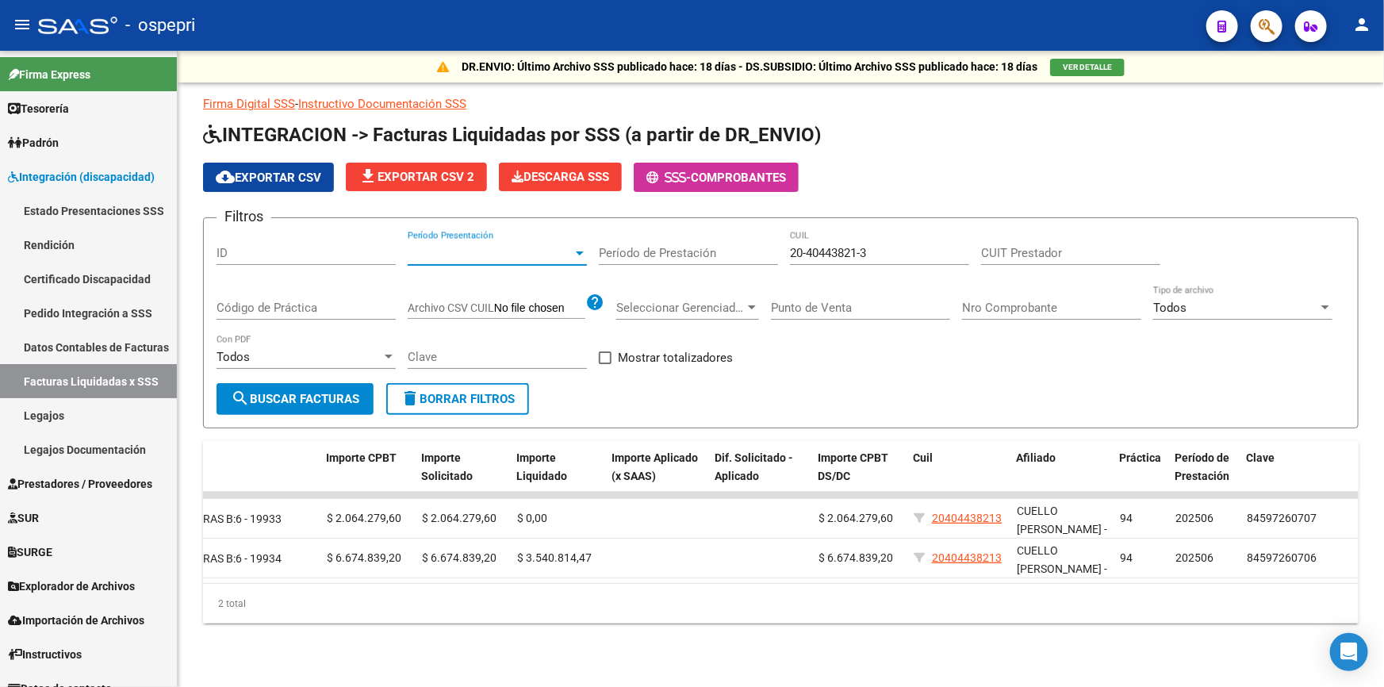
click at [701, 253] on input "Período de Prestación" at bounding box center [688, 253] width 179 height 14
type input "202507"
drag, startPoint x: 912, startPoint y: 378, endPoint x: 924, endPoint y: 378, distance: 11.9
click at [915, 378] on div "Filtros ID Período Presentación Período Presentación 202507 Período de Prestaci…" at bounding box center [781, 307] width 1129 height 152
click at [300, 394] on span "search Buscar Facturas" at bounding box center [295, 399] width 129 height 14
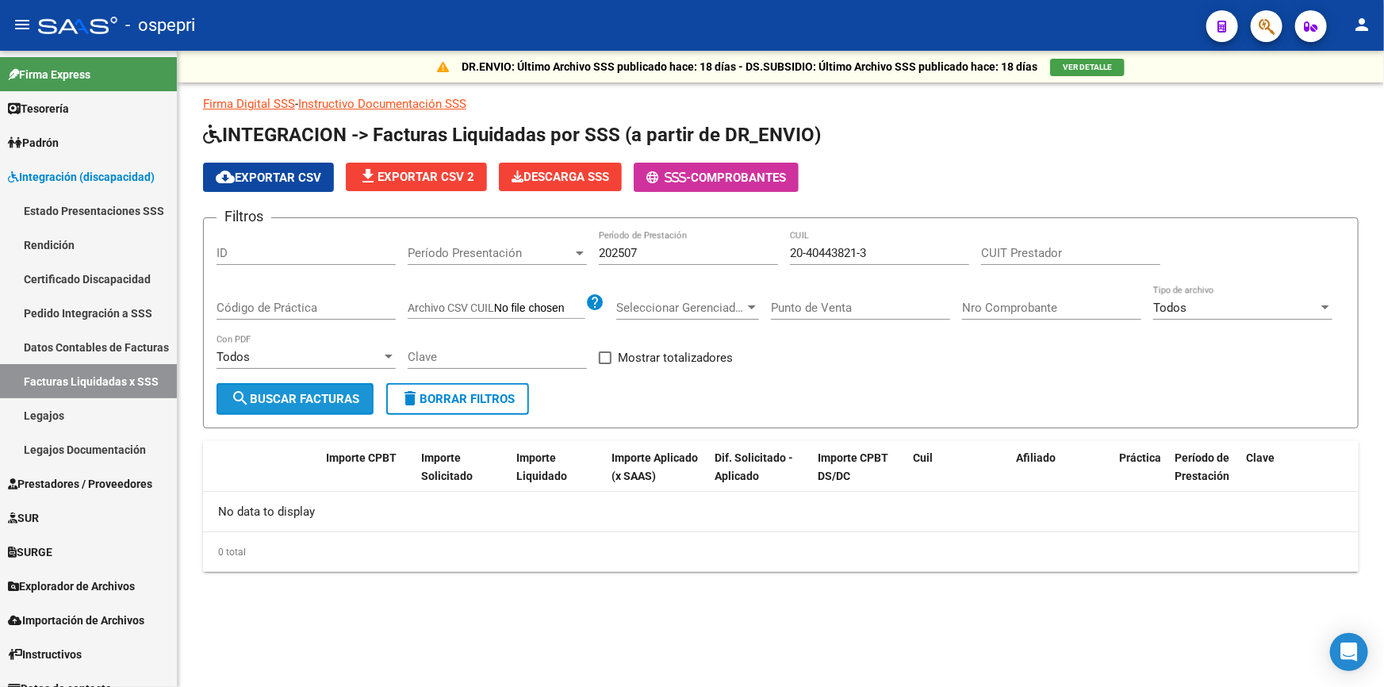
click at [316, 392] on span "search Buscar Facturas" at bounding box center [295, 399] width 129 height 14
click at [71, 306] on link "Pedido Integración a SSS" at bounding box center [88, 313] width 177 height 34
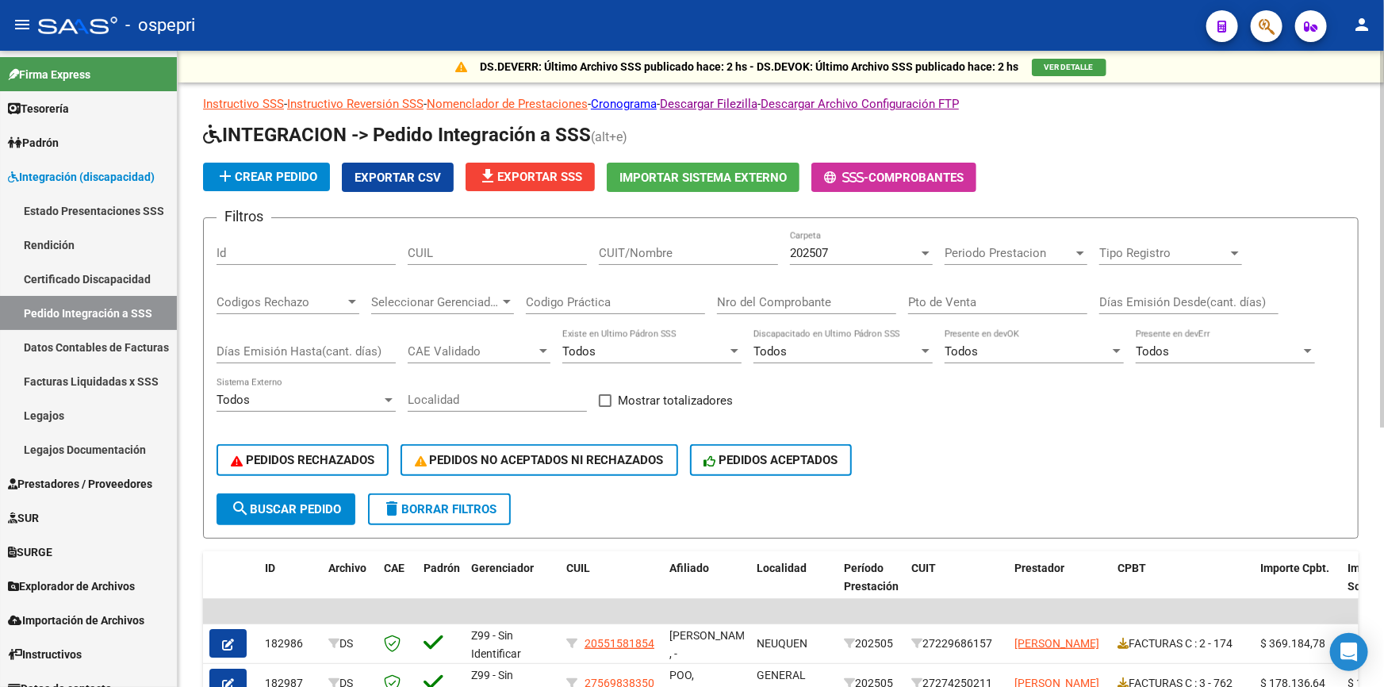
click at [685, 247] on input "CUIT/Nombre" at bounding box center [688, 253] width 179 height 14
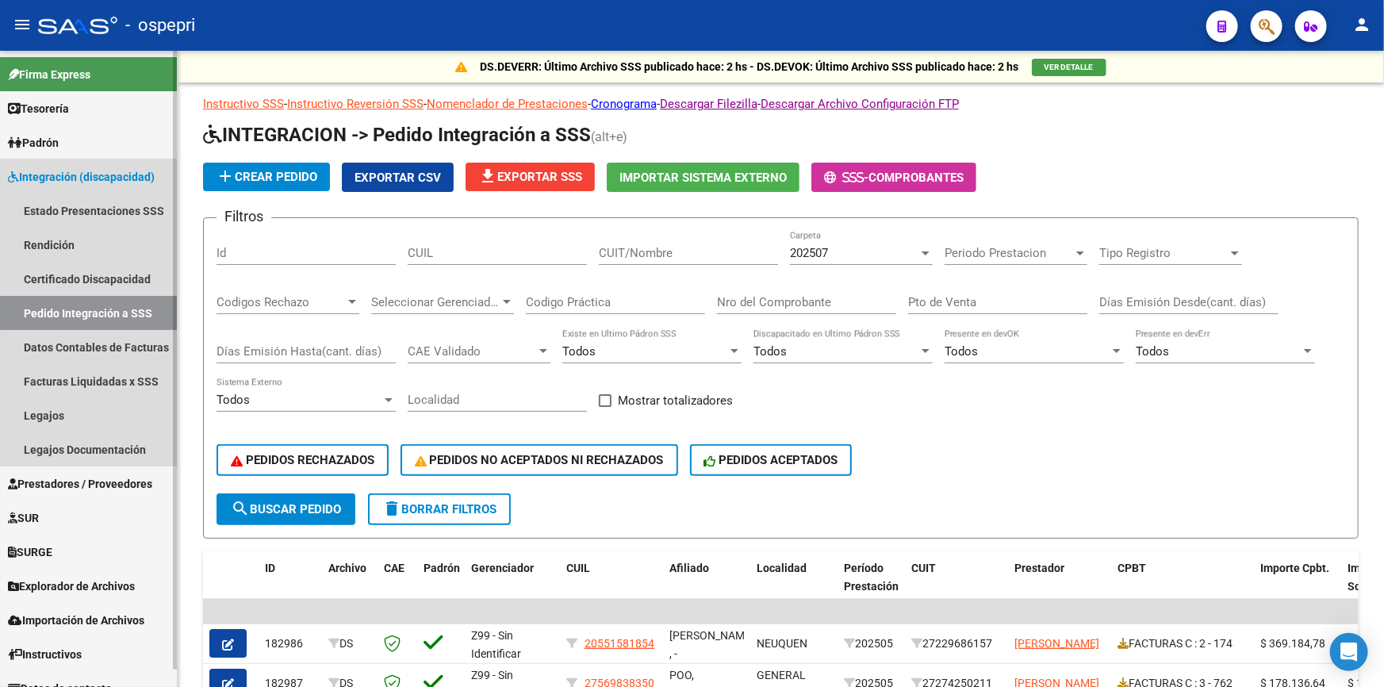
click at [80, 175] on span "Integración (discapacidad)" at bounding box center [81, 176] width 147 height 17
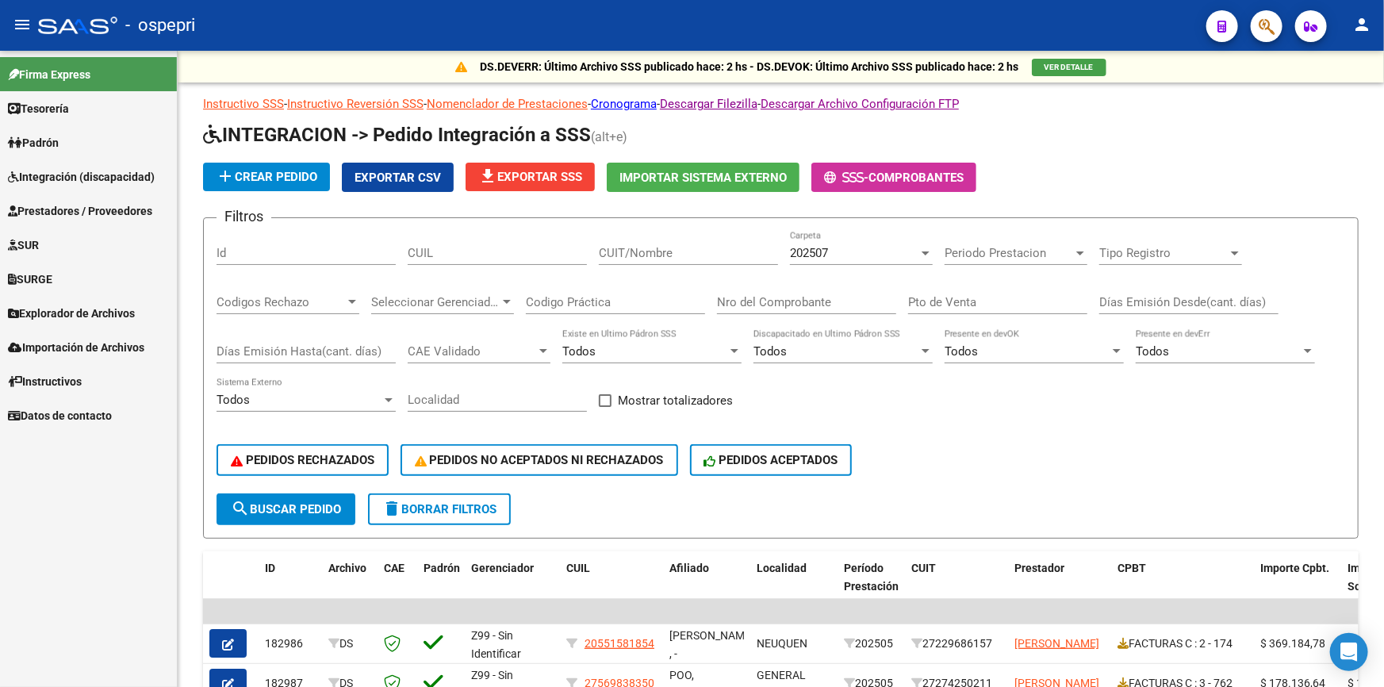
click at [59, 174] on span "Integración (discapacidad)" at bounding box center [81, 176] width 147 height 17
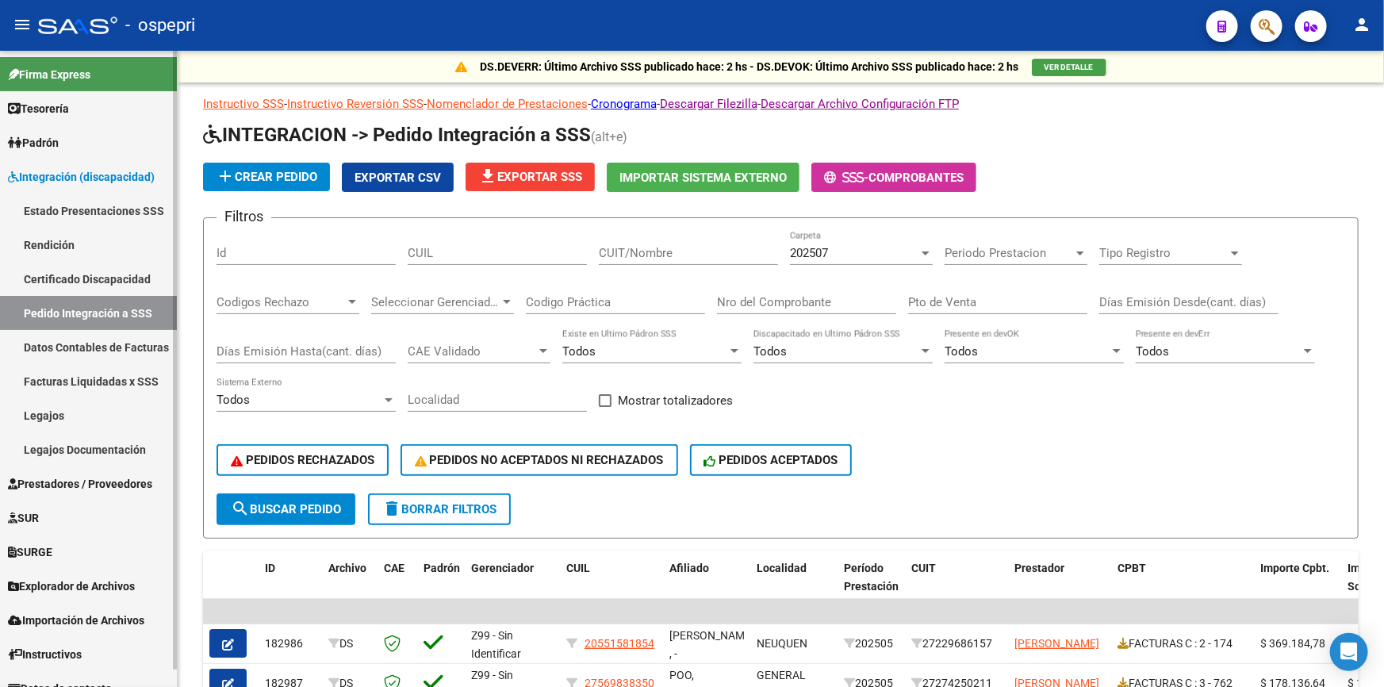
click at [56, 203] on link "Estado Presentaciones SSS" at bounding box center [88, 211] width 177 height 34
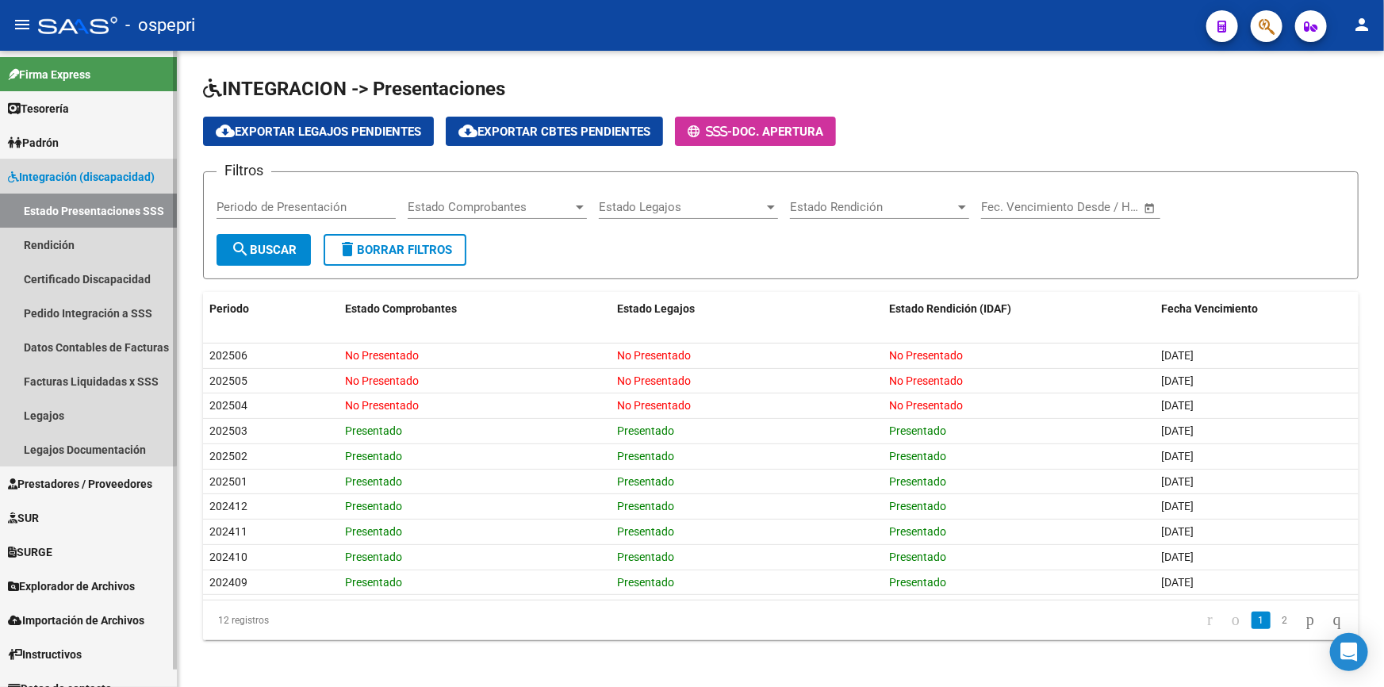
click at [66, 171] on span "Integración (discapacidad)" at bounding box center [81, 176] width 147 height 17
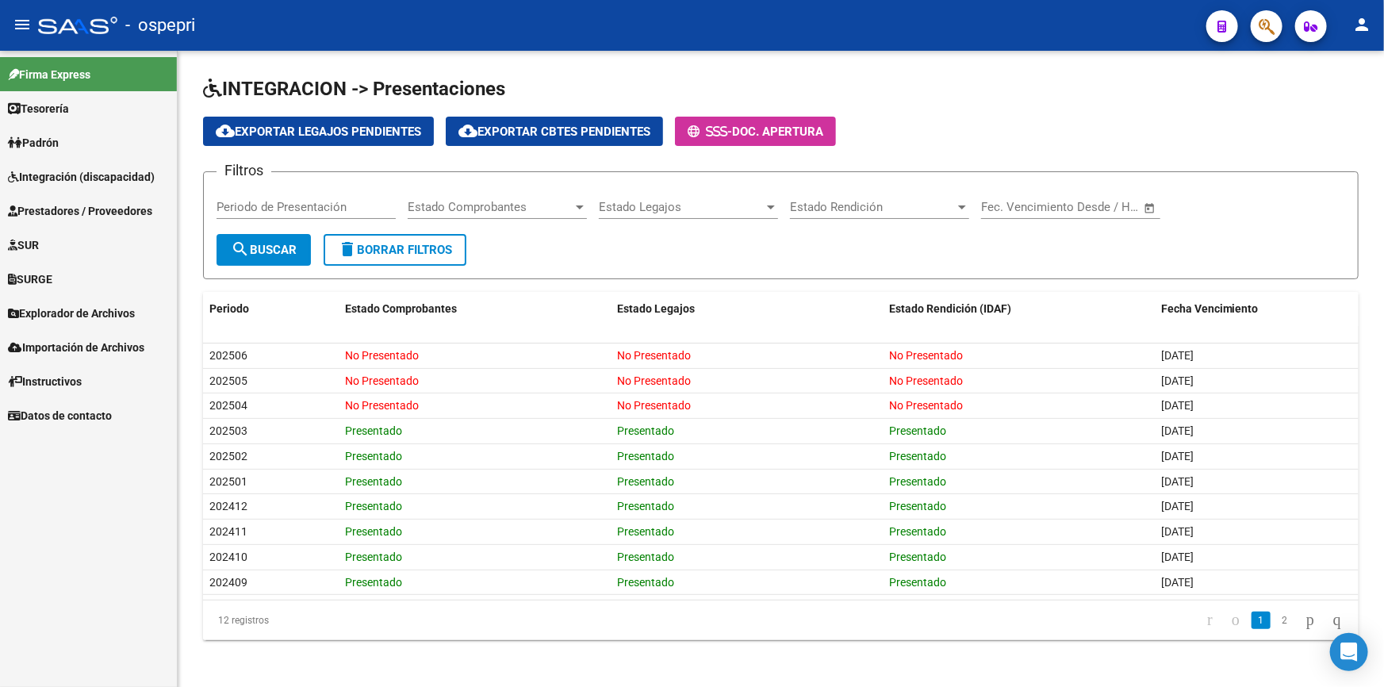
click at [48, 172] on span "Integración (discapacidad)" at bounding box center [81, 176] width 147 height 17
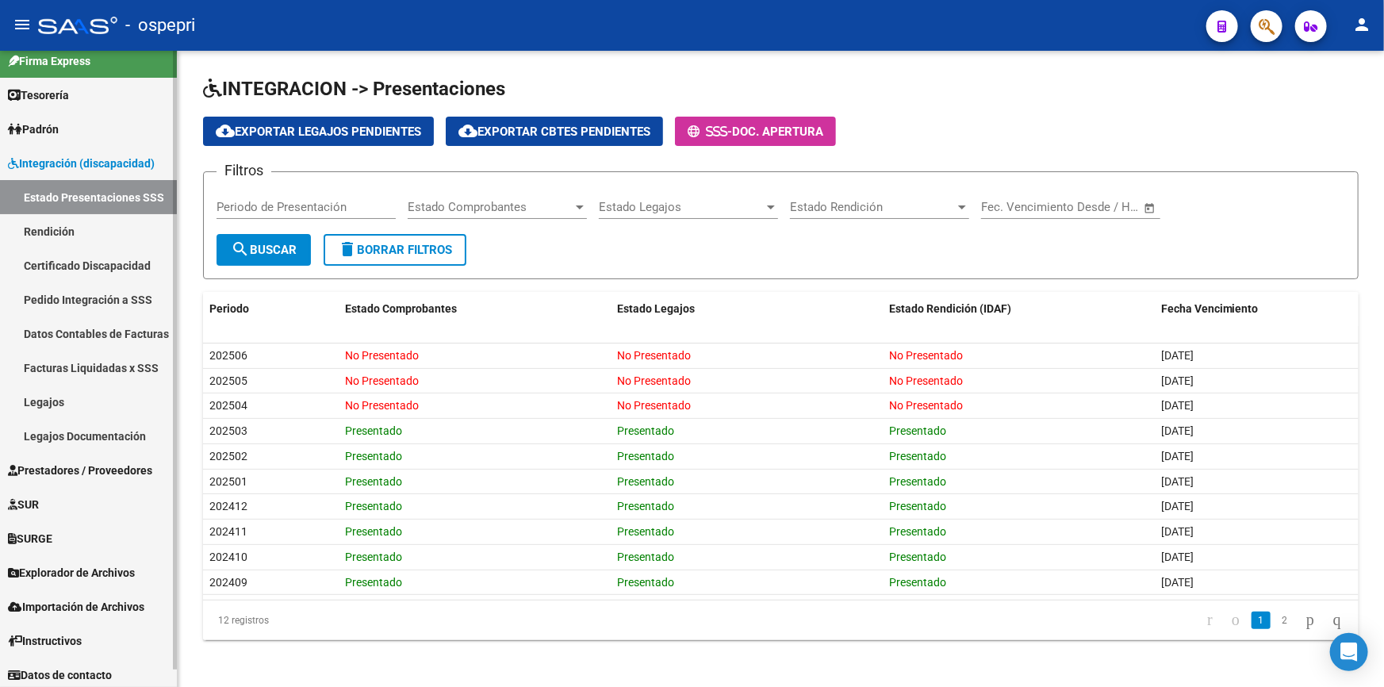
scroll to position [17, 0]
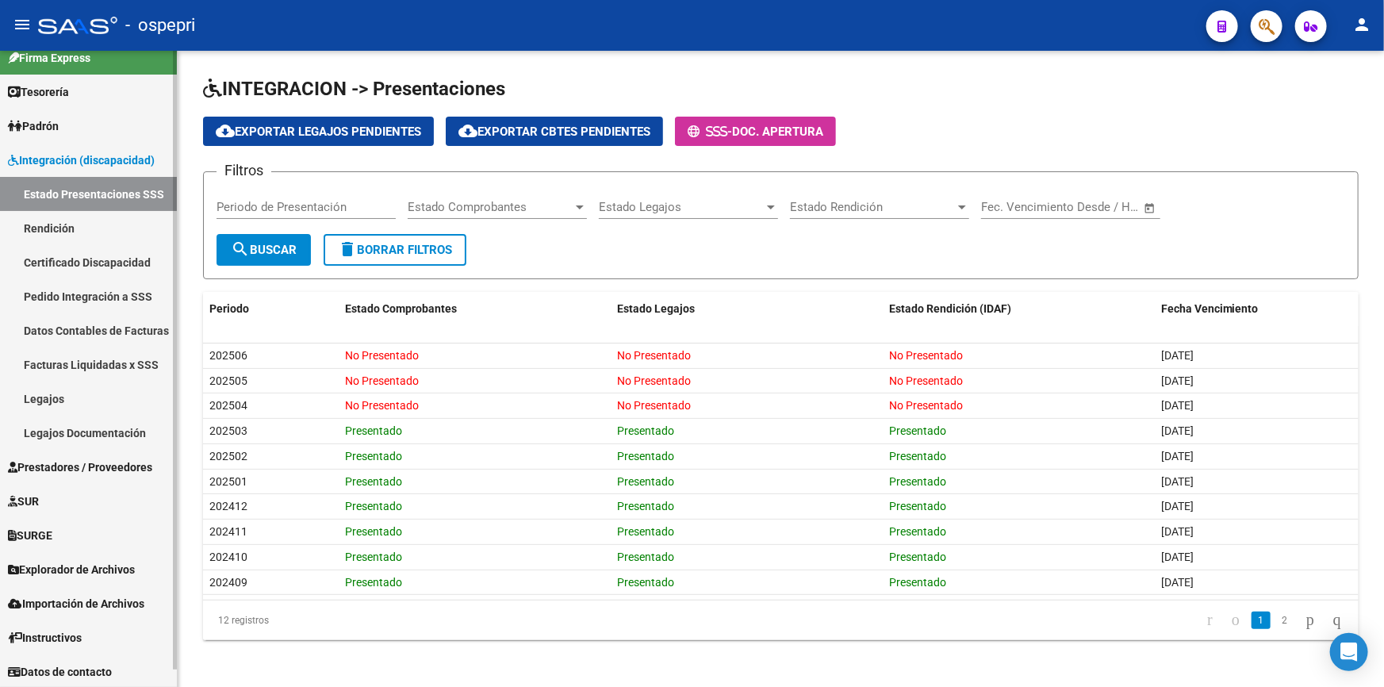
click at [59, 157] on span "Integración (discapacidad)" at bounding box center [81, 160] width 147 height 17
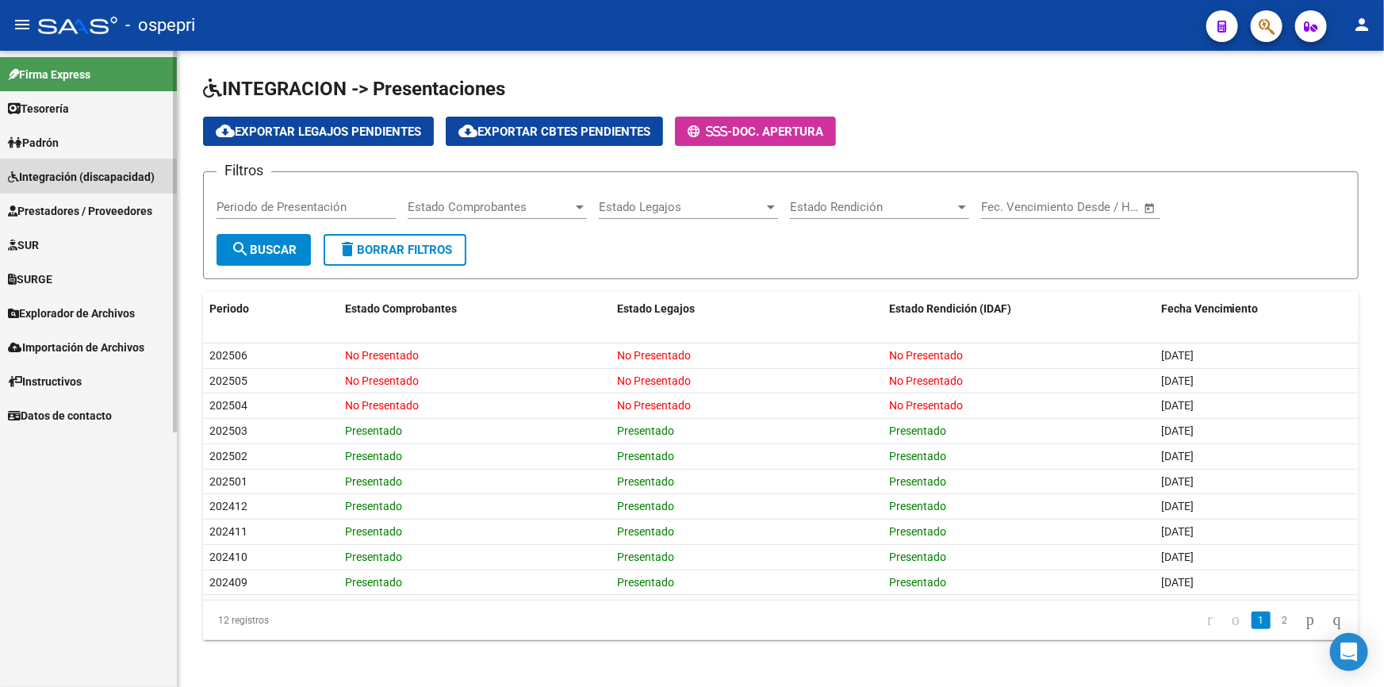
scroll to position [0, 0]
click at [49, 204] on span "Prestadores / Proveedores" at bounding box center [80, 210] width 144 height 17
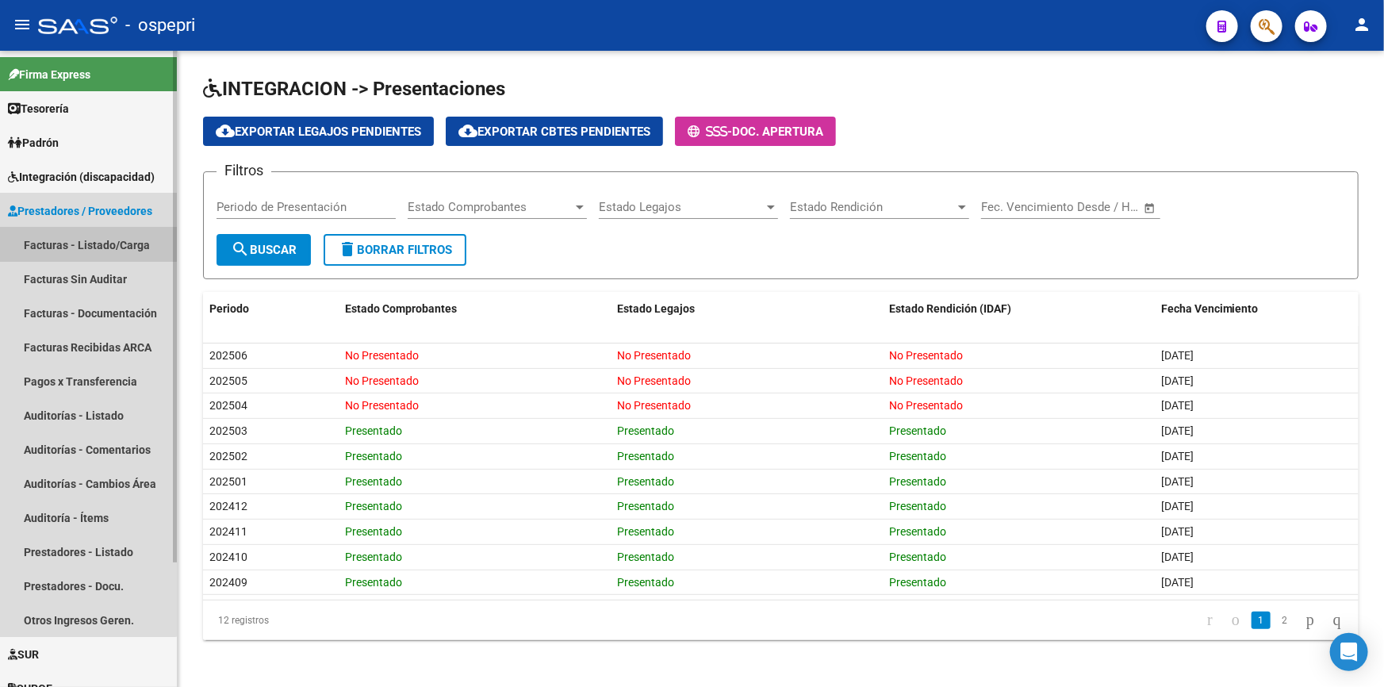
click at [49, 237] on link "Facturas - Listado/Carga" at bounding box center [88, 245] width 177 height 34
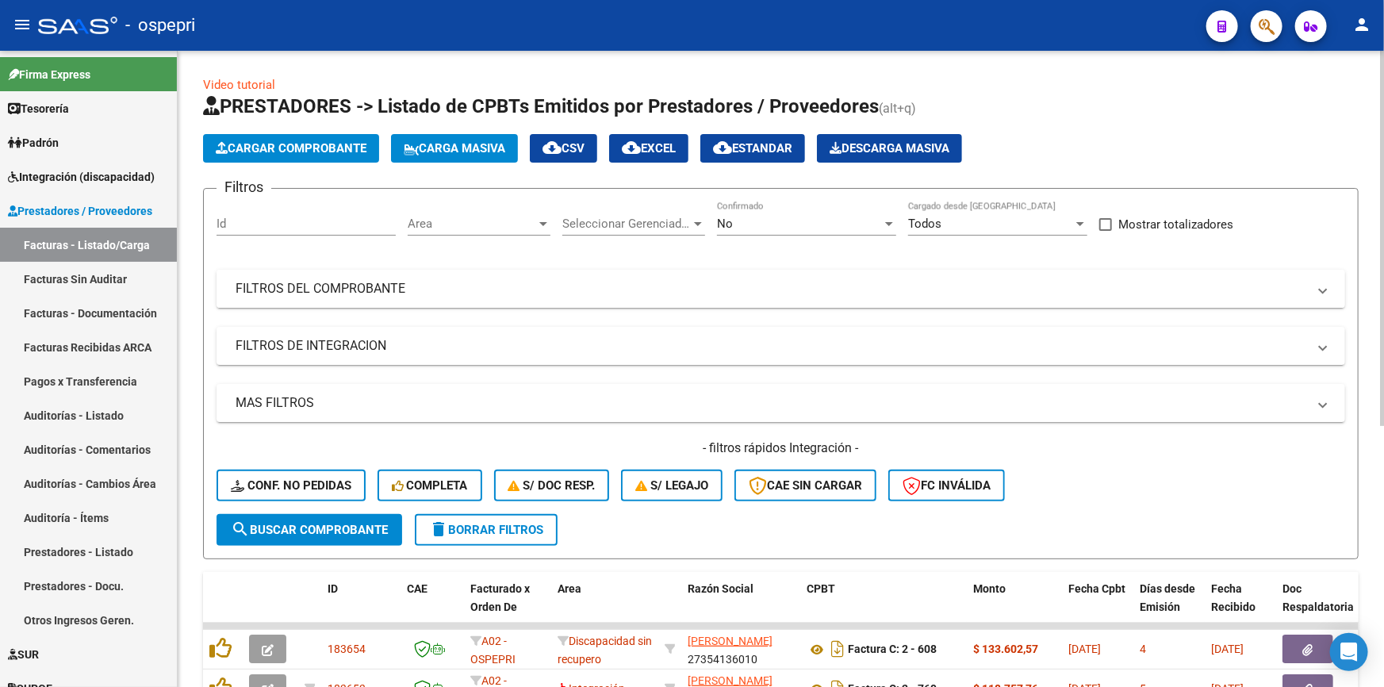
click at [388, 281] on mat-panel-title "FILTROS DEL COMPROBANTE" at bounding box center [772, 288] width 1072 height 17
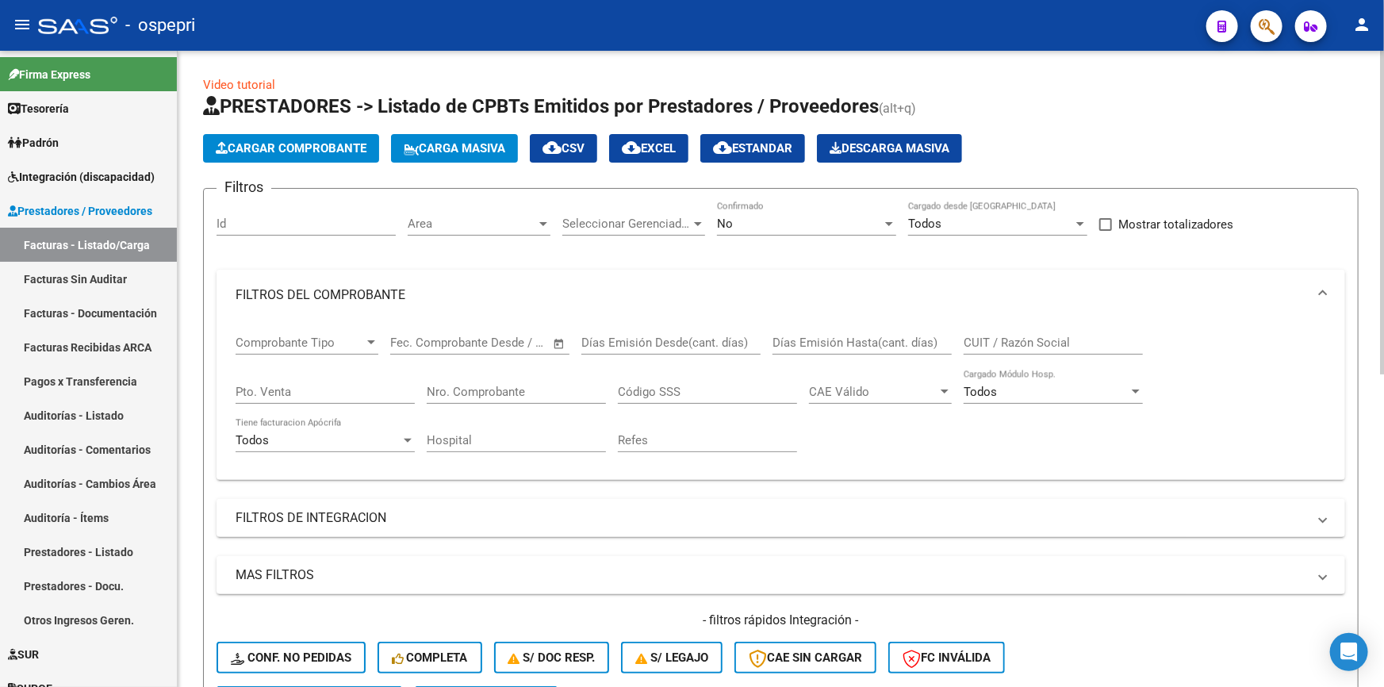
click at [366, 336] on div at bounding box center [371, 342] width 14 height 13
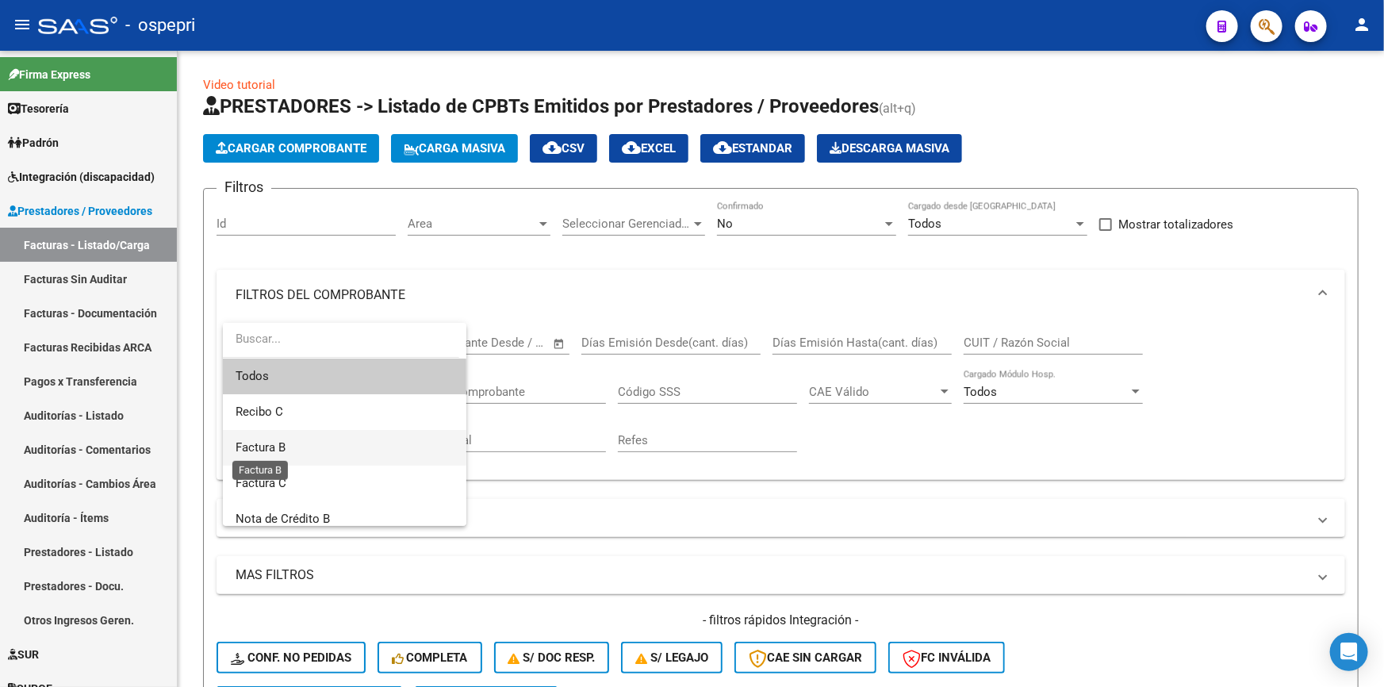
click at [255, 441] on span "Factura B" at bounding box center [261, 447] width 50 height 14
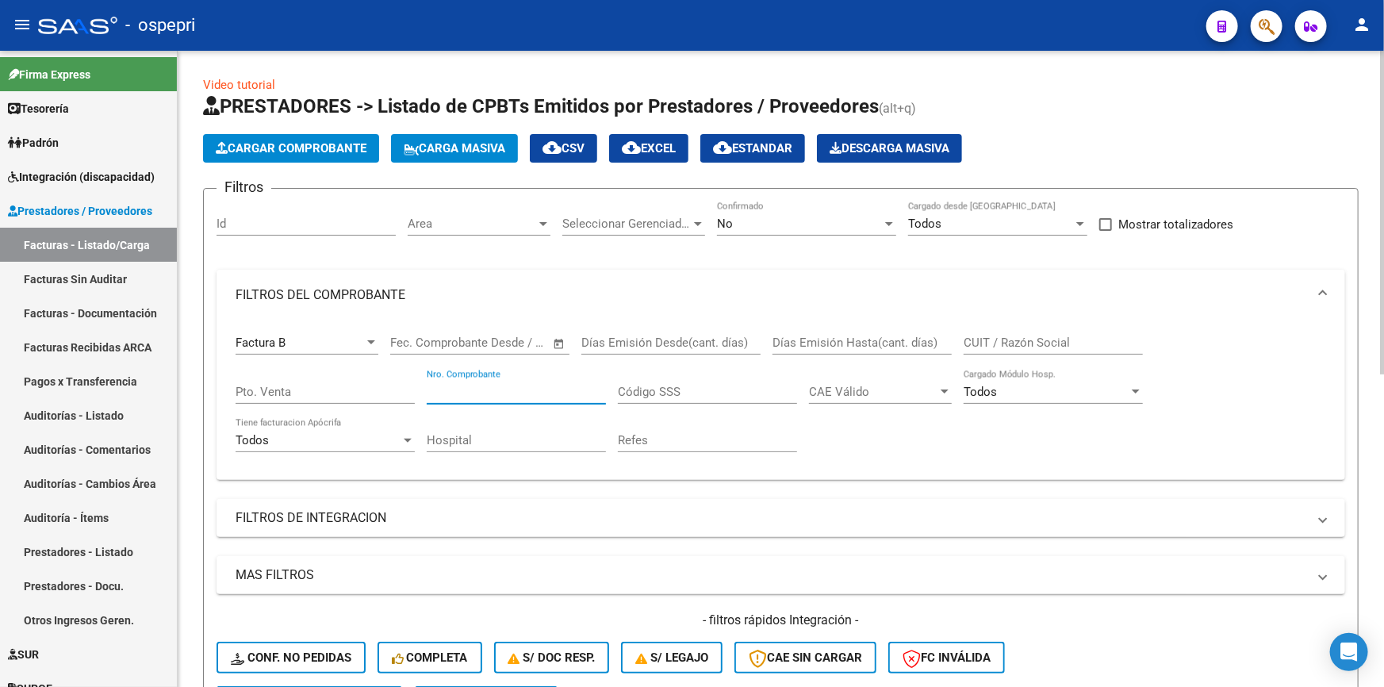
click at [503, 389] on input "Nro. Comprobante" at bounding box center [516, 392] width 179 height 14
click at [305, 386] on input "Pto. Venta" at bounding box center [325, 392] width 179 height 14
type input "6"
click at [511, 385] on input "Nro. Comprobante" at bounding box center [516, 392] width 179 height 14
type input "342"
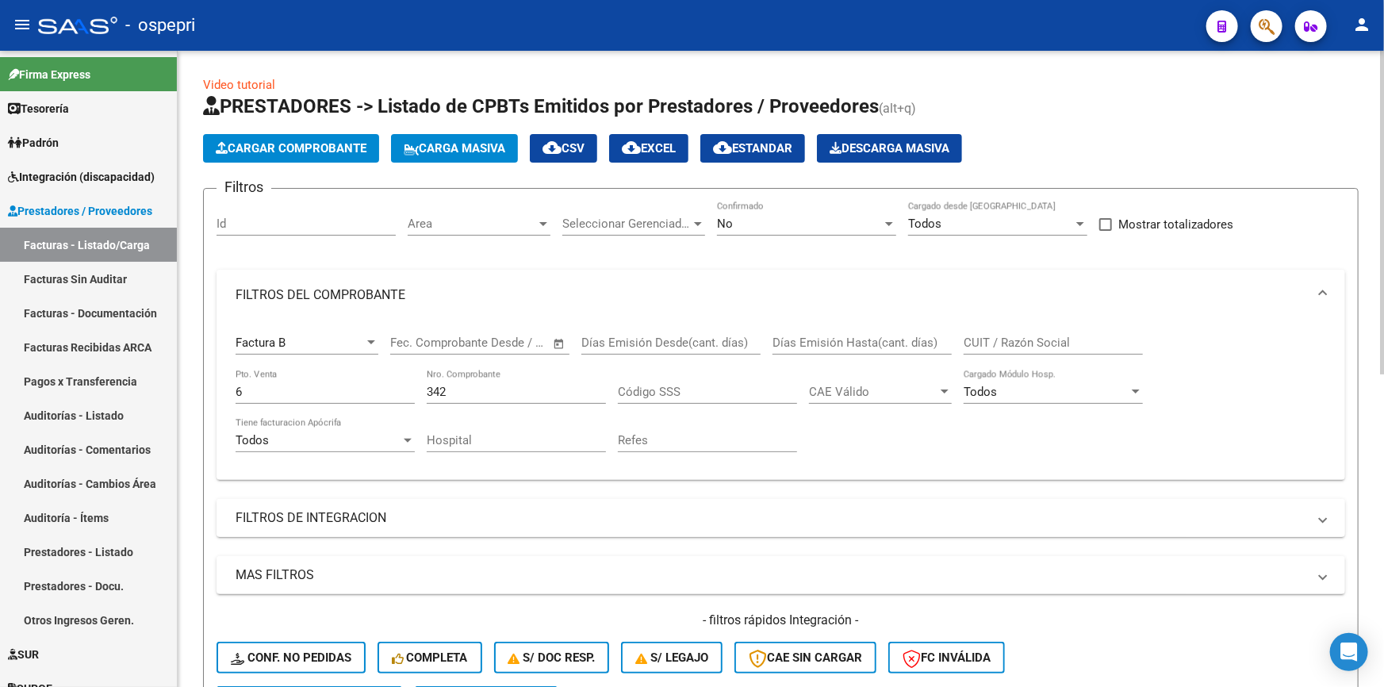
click at [561, 512] on mat-panel-title "FILTROS DE INTEGRACION" at bounding box center [772, 517] width 1072 height 17
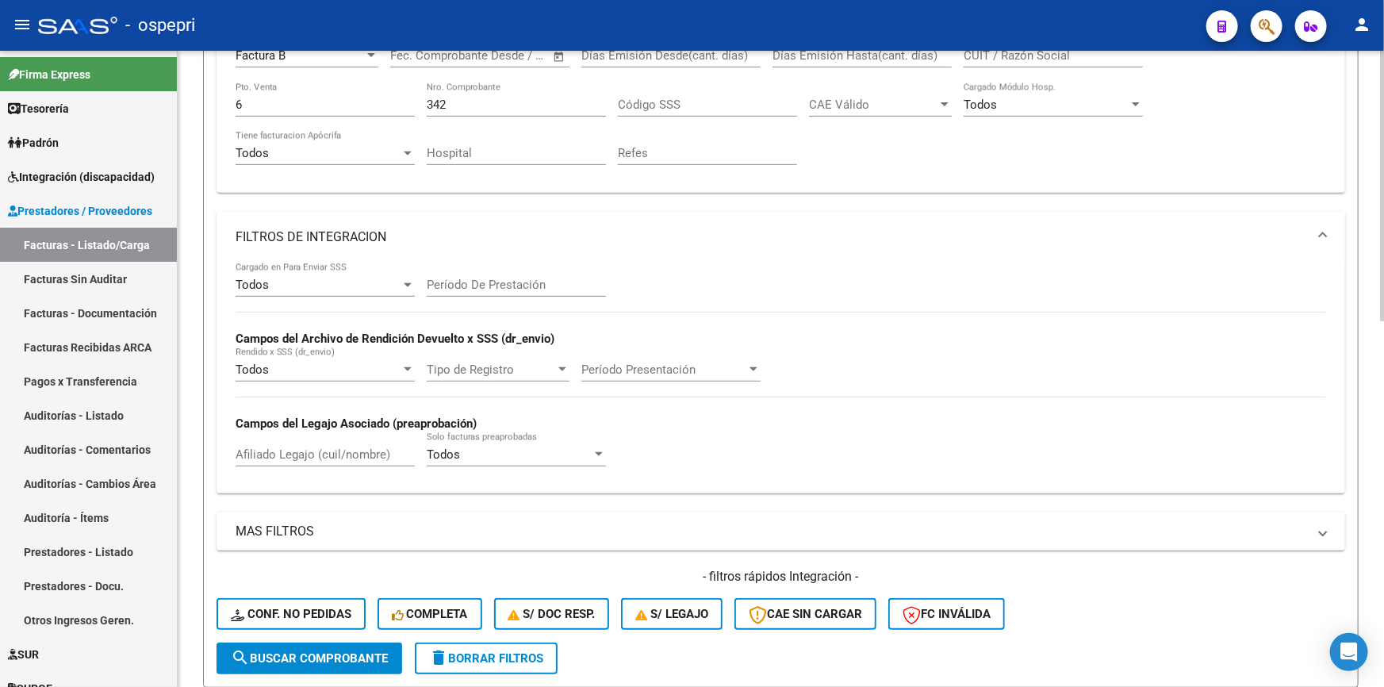
scroll to position [288, 0]
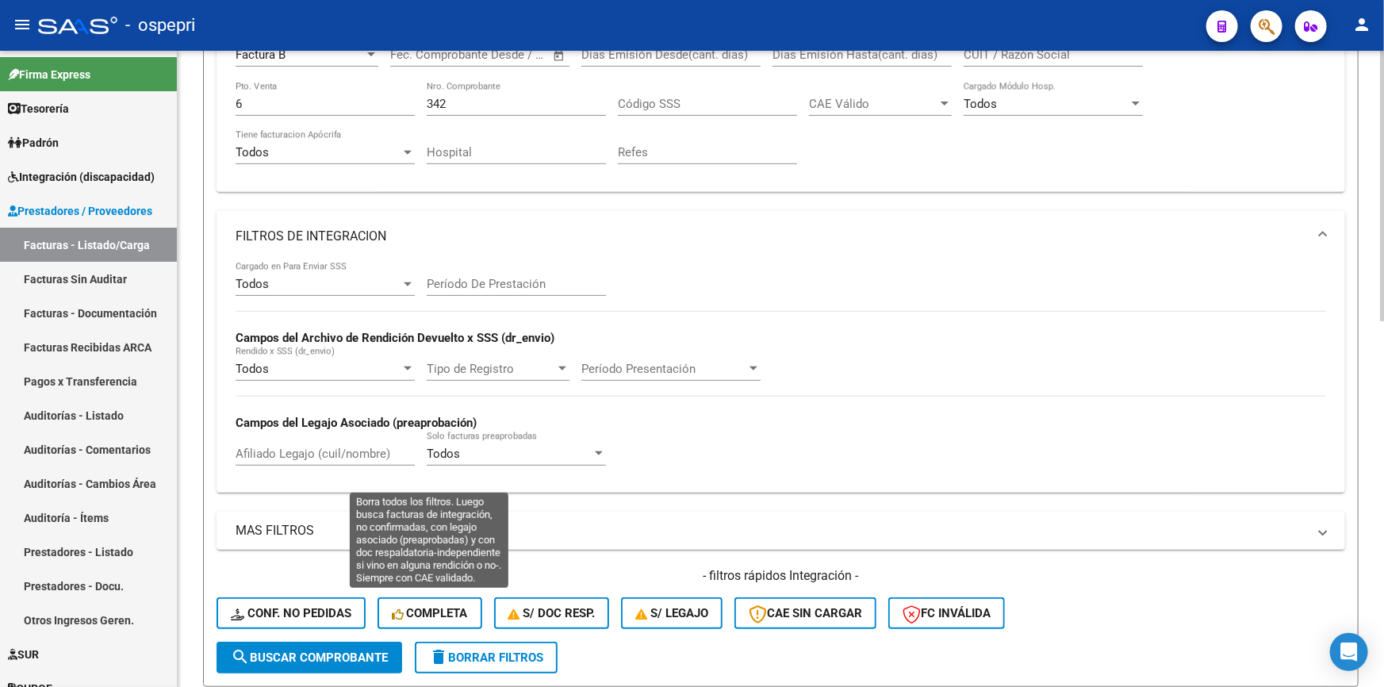
click at [444, 611] on span "Completa" at bounding box center [430, 613] width 76 height 14
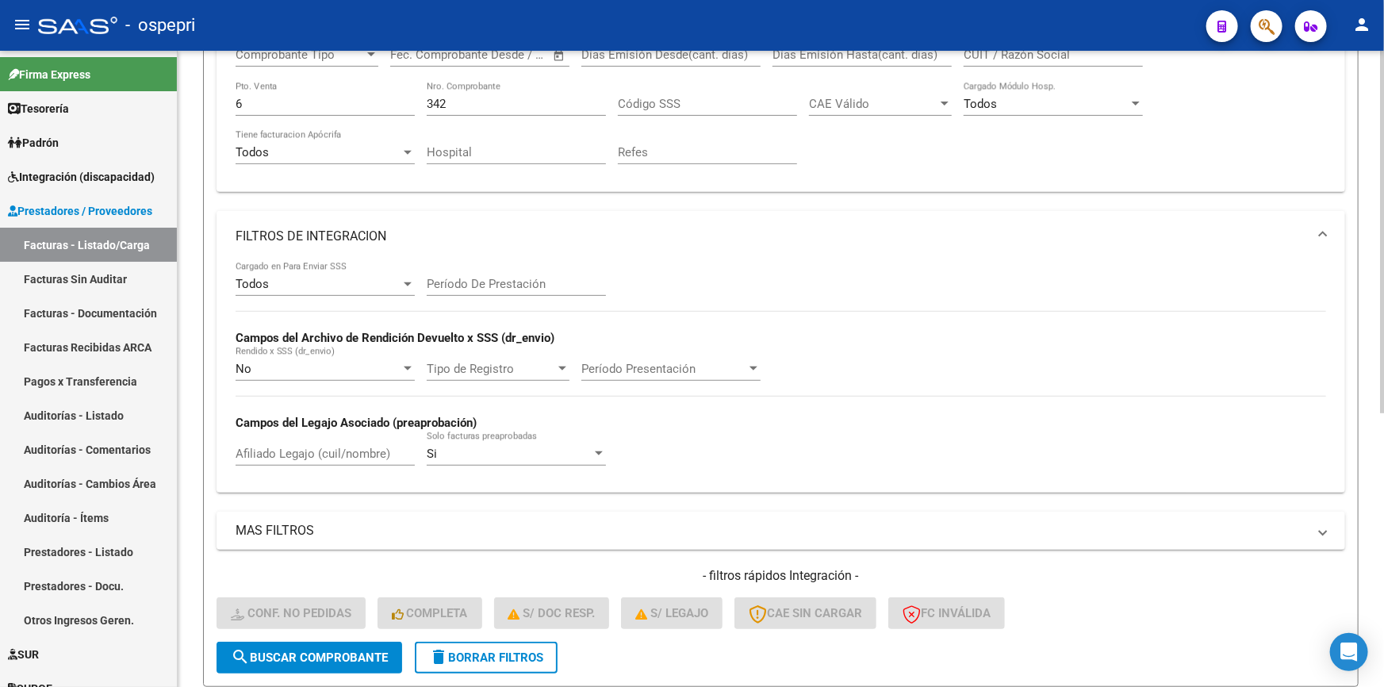
click at [461, 650] on span "delete Borrar Filtros" at bounding box center [486, 657] width 114 height 14
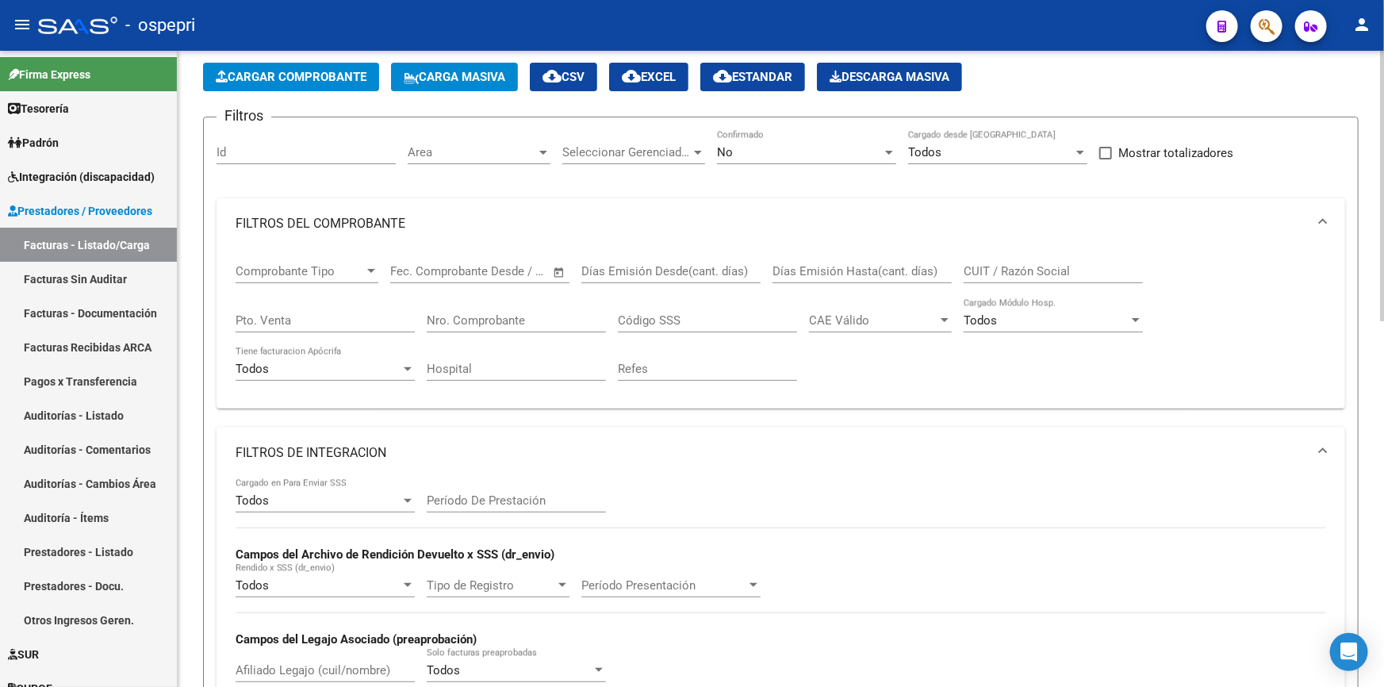
scroll to position [0, 0]
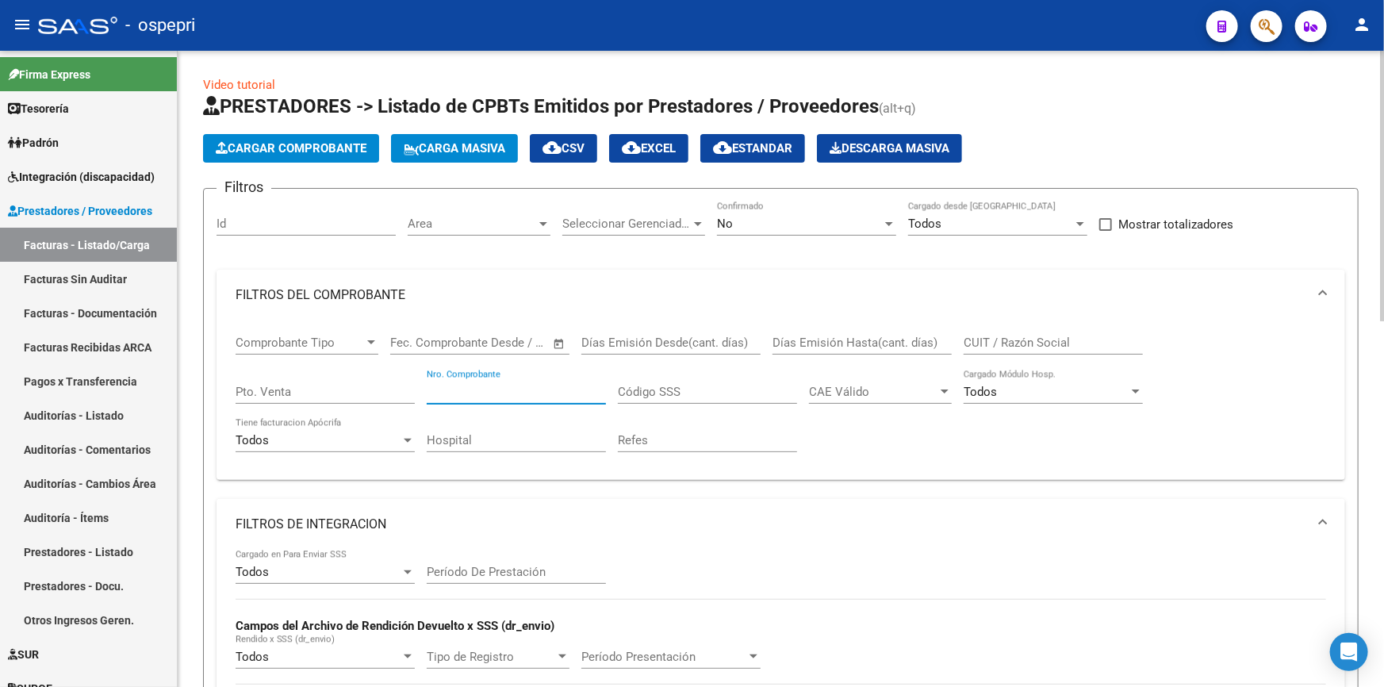
click at [452, 386] on input "Nro. Comprobante" at bounding box center [516, 392] width 179 height 14
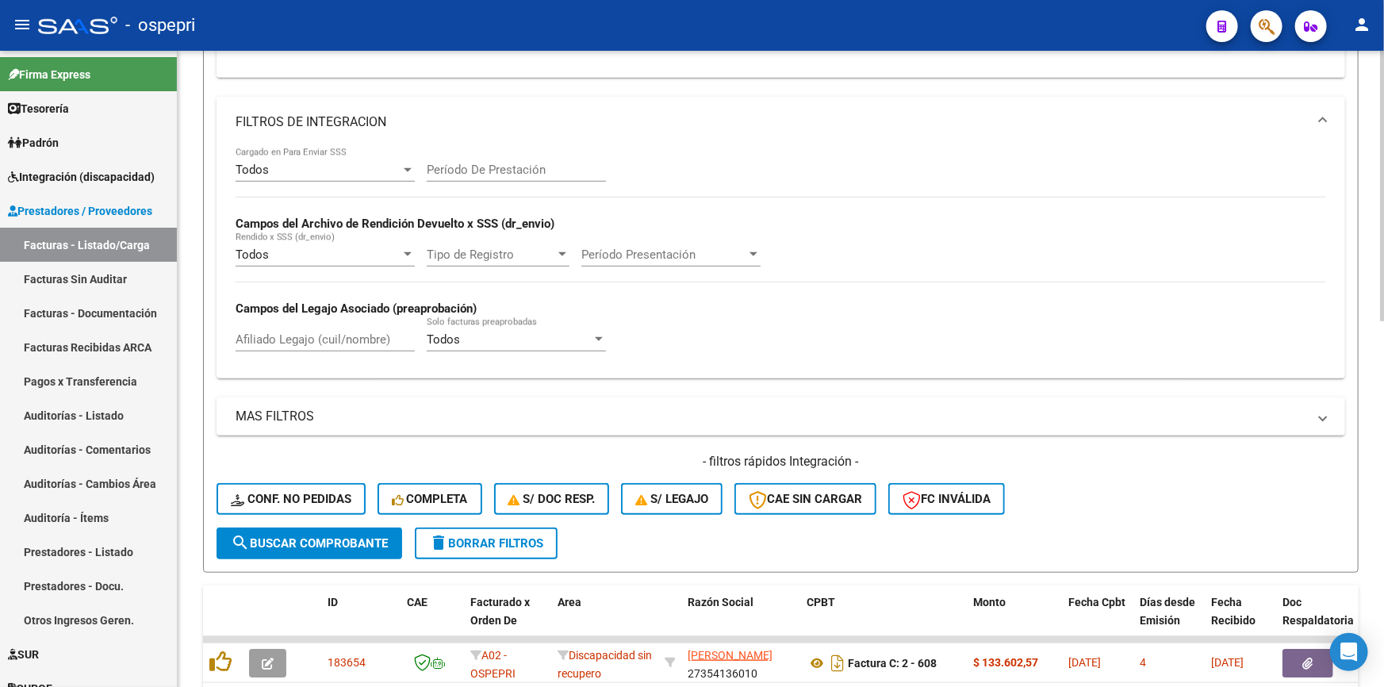
scroll to position [432, 0]
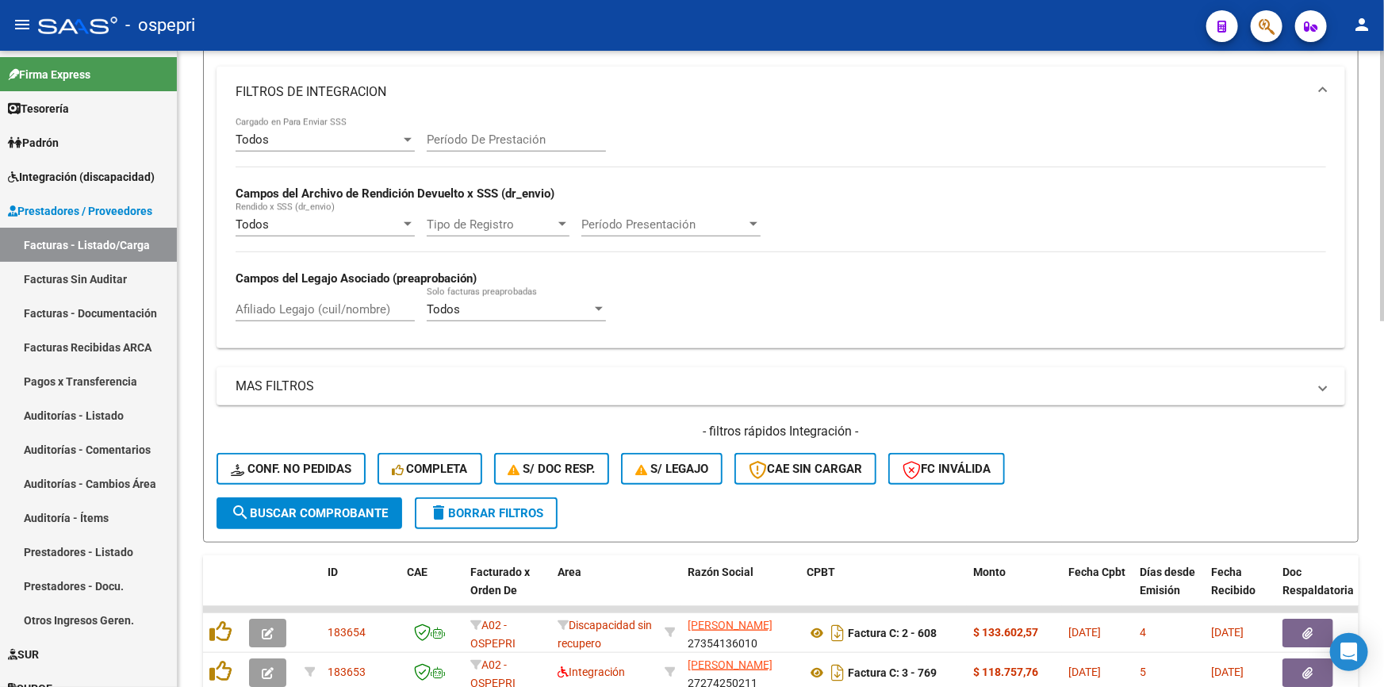
type input "342"
click at [329, 507] on span "search Buscar Comprobante" at bounding box center [309, 513] width 157 height 14
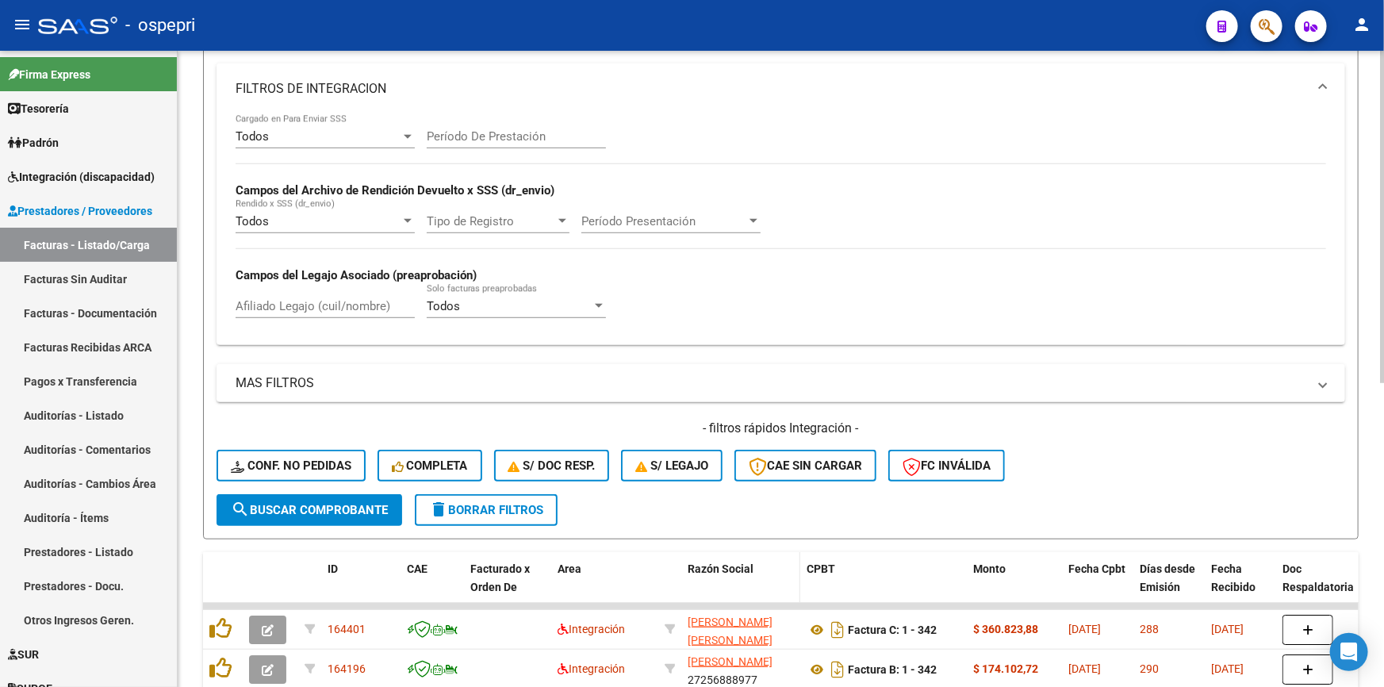
scroll to position [504, 0]
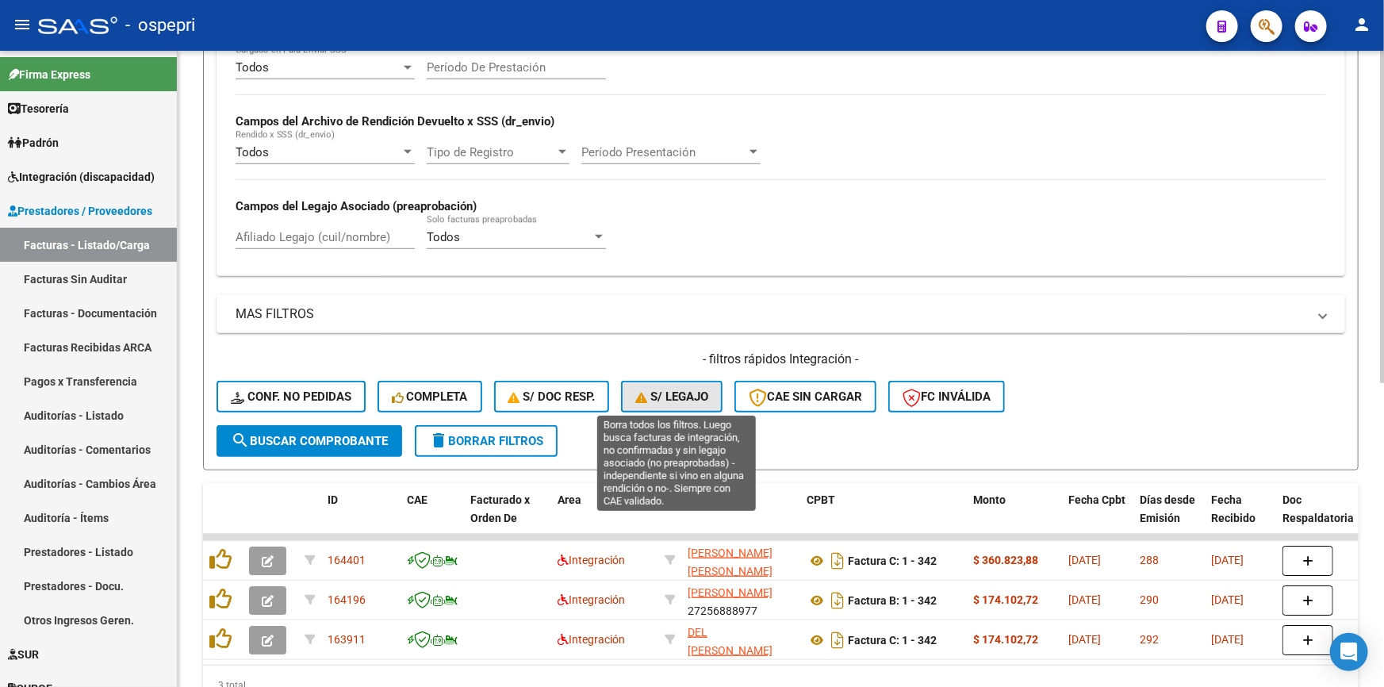
click at [697, 392] on span "S/ legajo" at bounding box center [671, 396] width 73 height 14
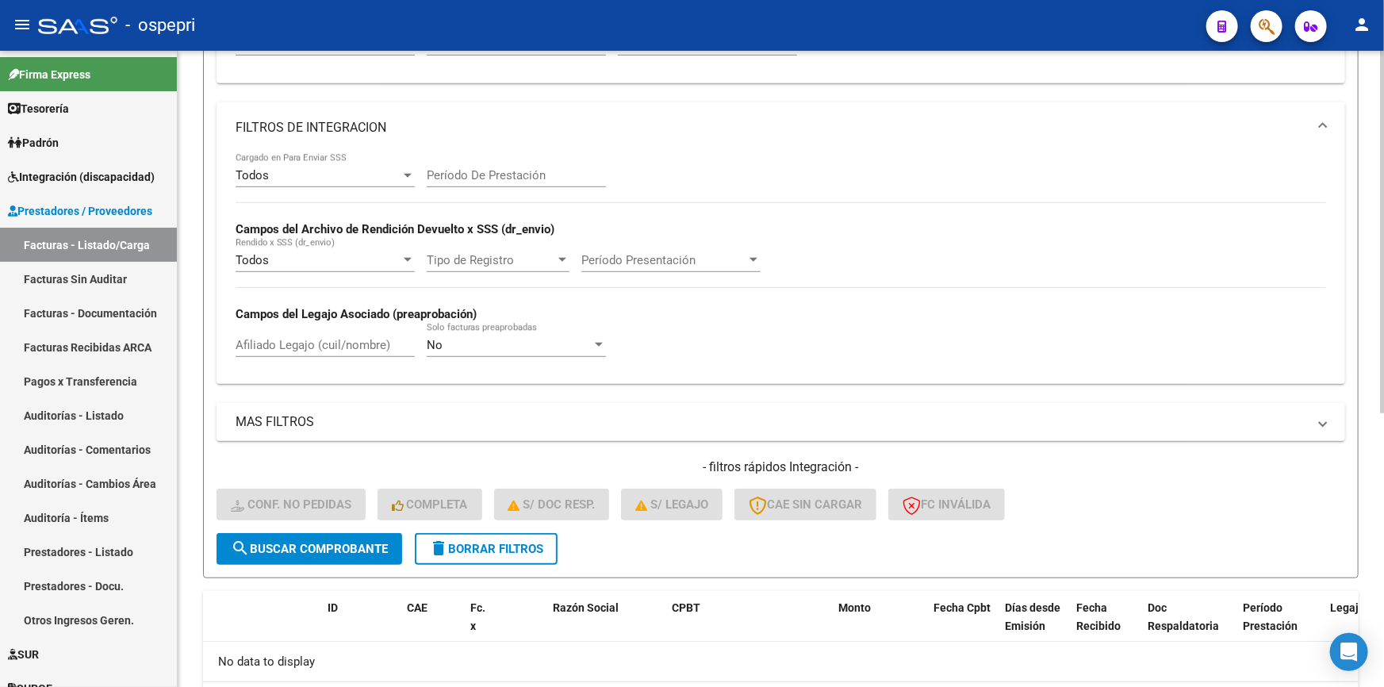
scroll to position [478, 0]
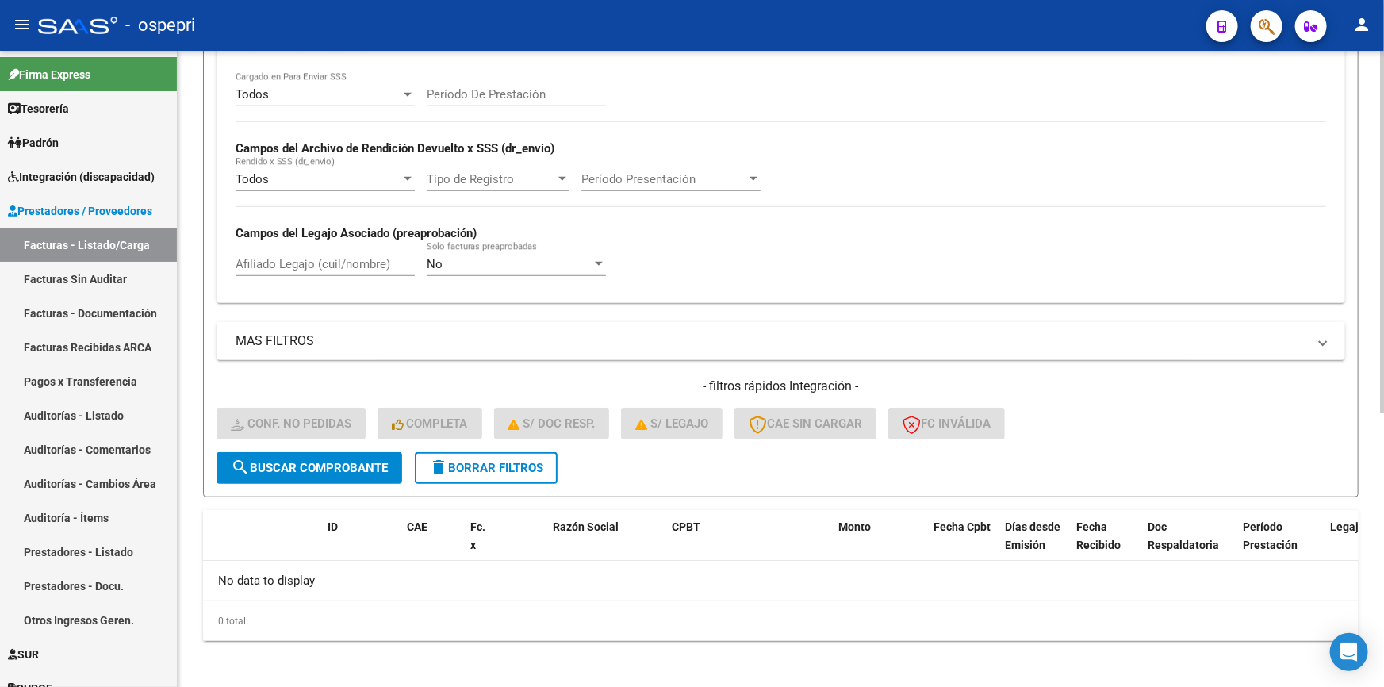
click at [282, 466] on span "search Buscar Comprobante" at bounding box center [309, 468] width 157 height 14
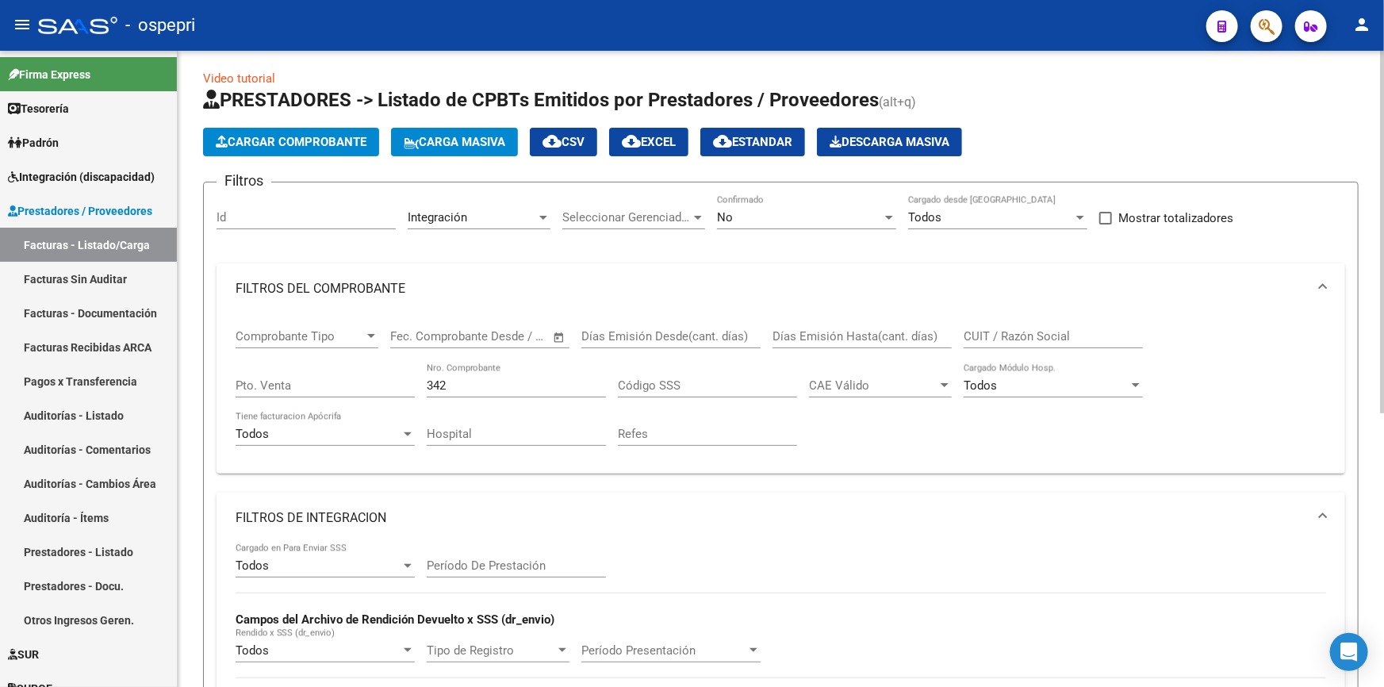
scroll to position [0, 0]
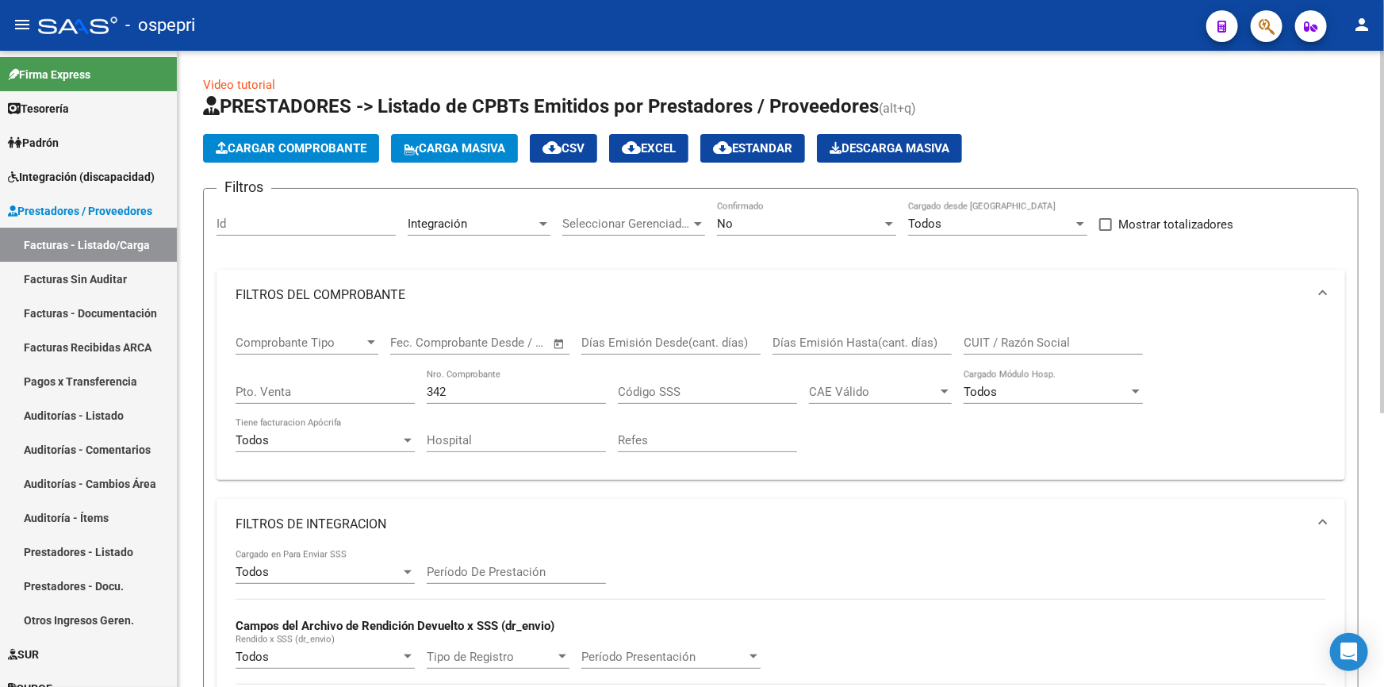
click at [1305, 363] on div "Comprobante Tipo Comprobante Tipo Start date – End date Fec. Comprobante Desde …" at bounding box center [781, 393] width 1091 height 147
